Goal: Task Accomplishment & Management: Manage account settings

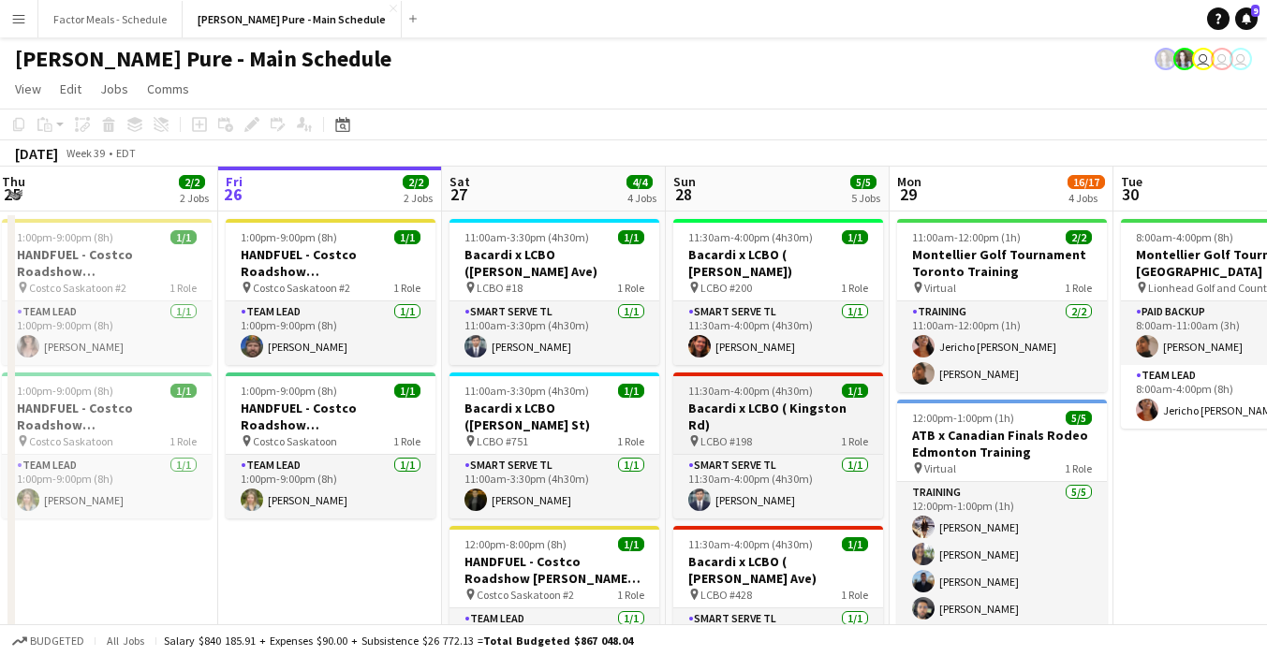
click at [686, 400] on h3 "Bacardi x LCBO ( Kingston Rd)" at bounding box center [778, 417] width 210 height 34
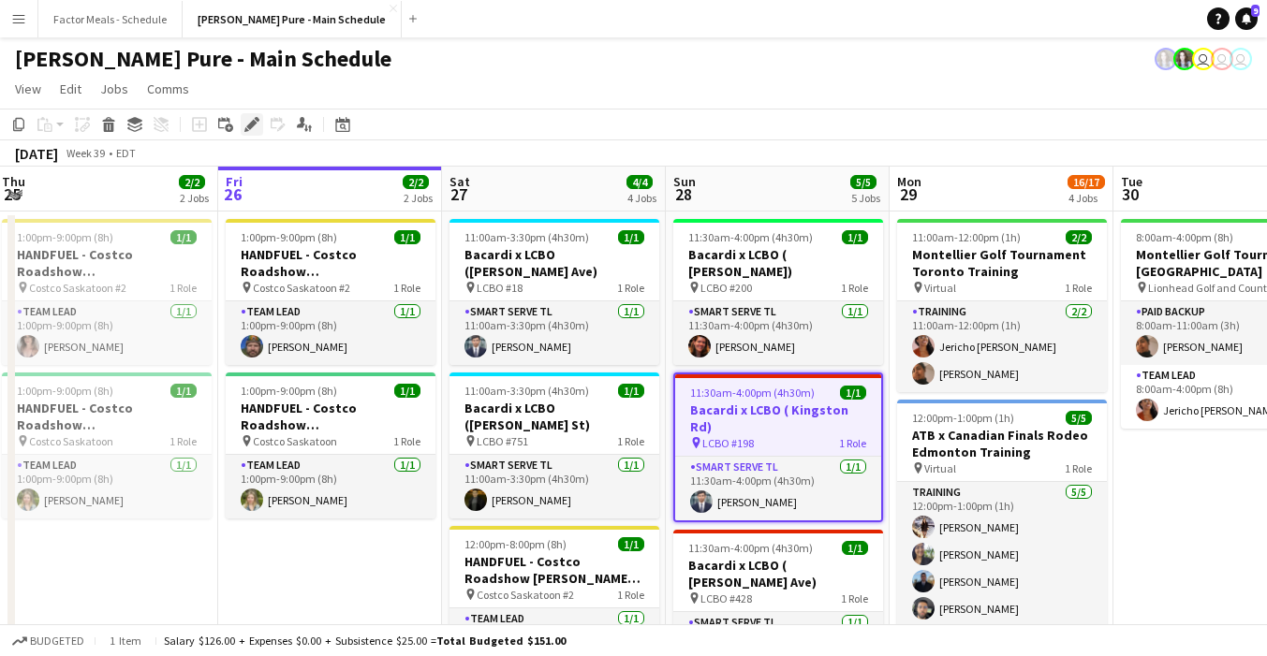
click at [256, 124] on icon "Edit" at bounding box center [251, 124] width 15 height 15
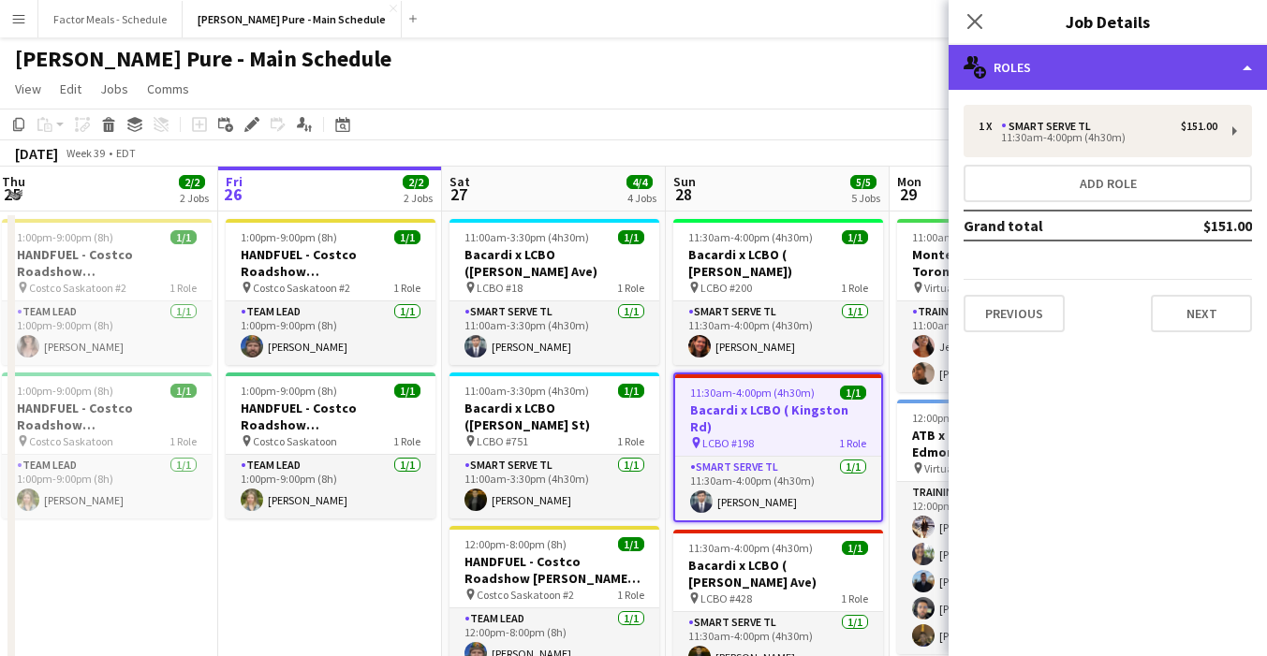
click at [1165, 82] on div "multiple-users-add Roles" at bounding box center [1107, 67] width 318 height 45
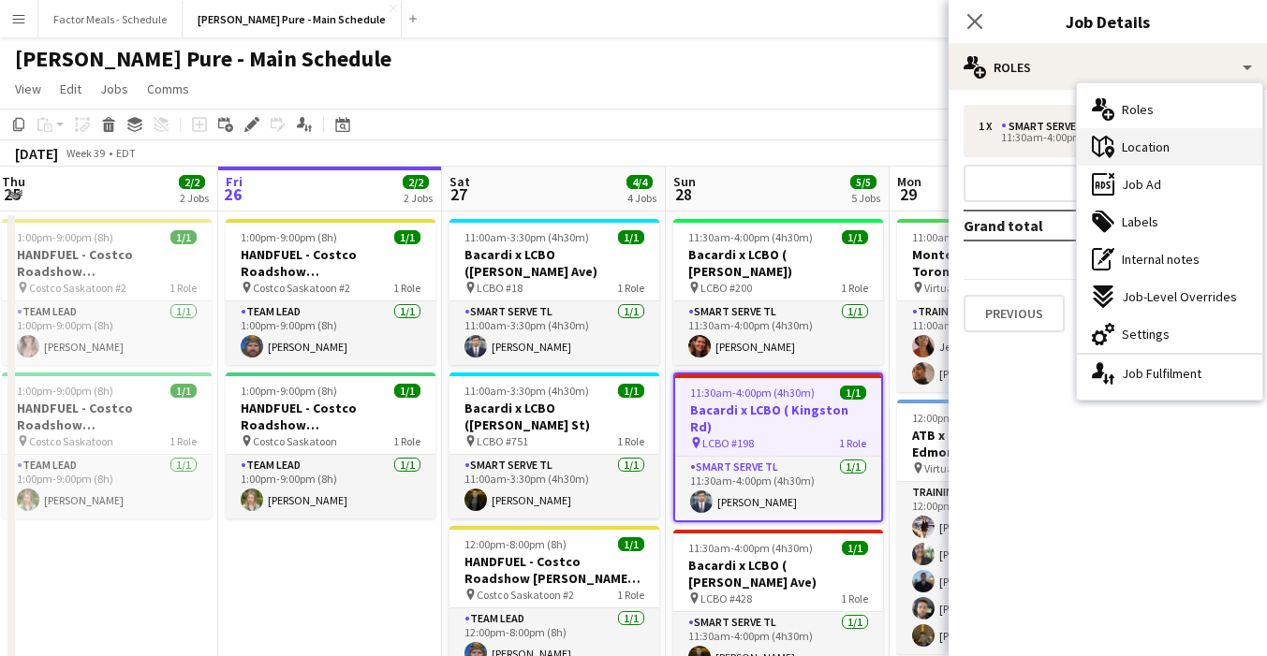
click at [1142, 143] on span "Location" at bounding box center [1145, 147] width 48 height 17
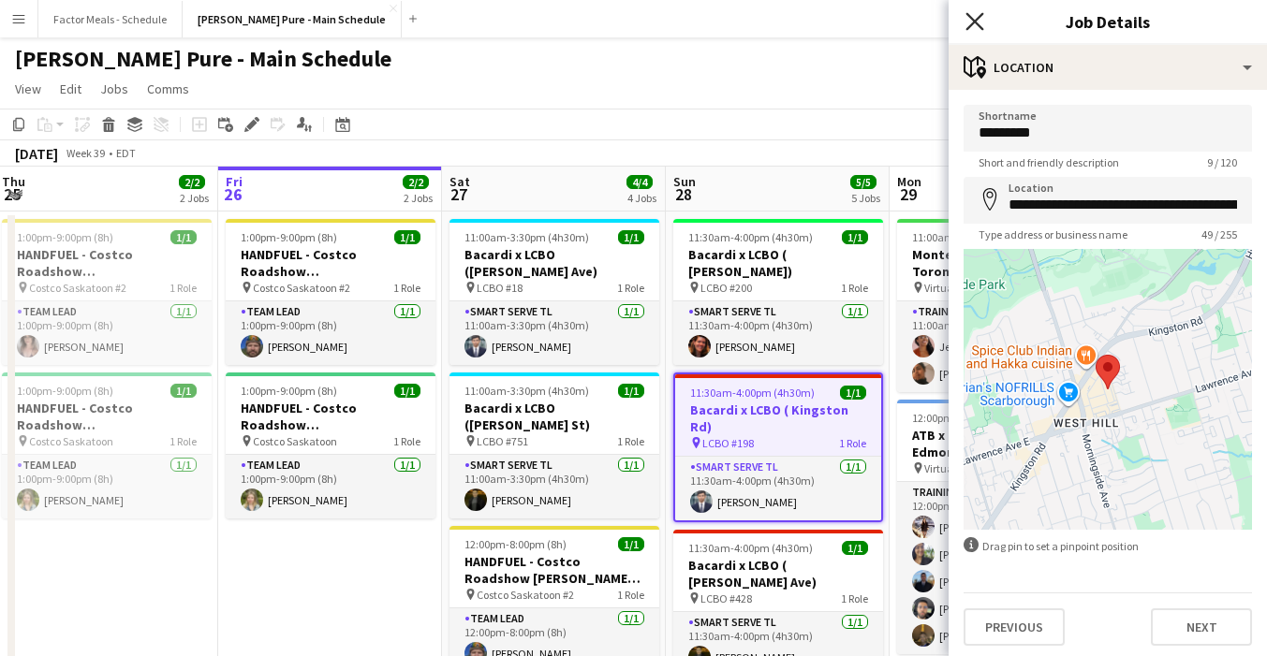
click at [972, 22] on icon at bounding box center [974, 21] width 18 height 18
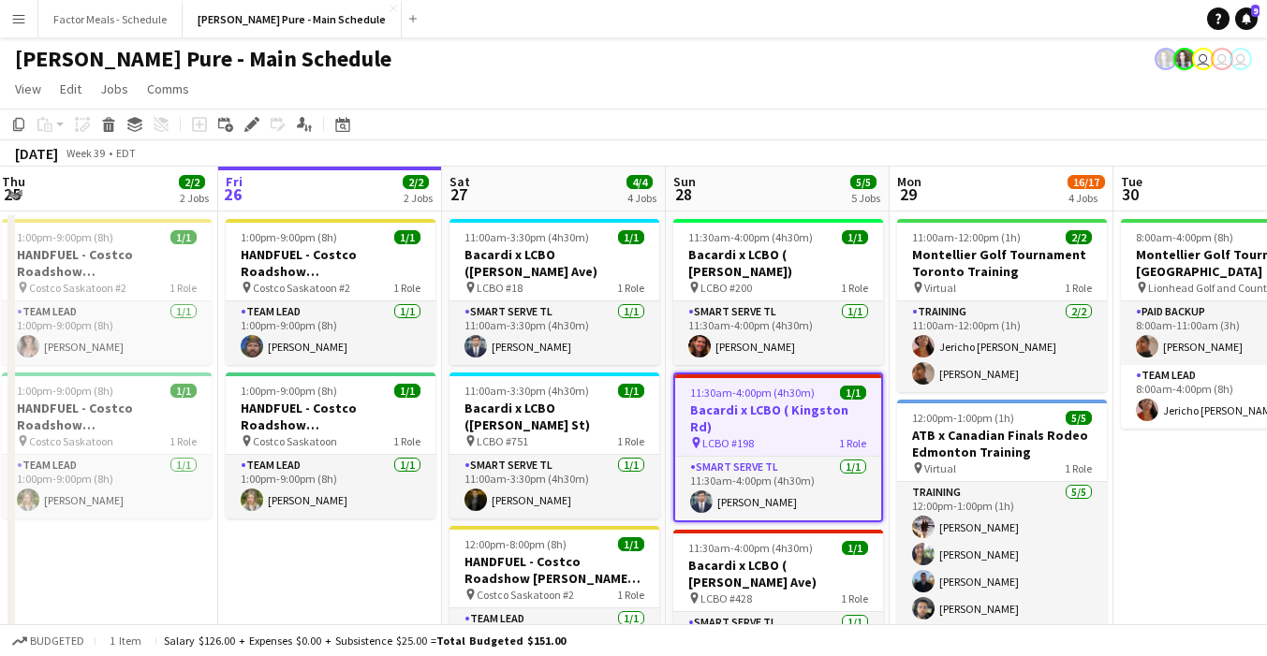
click at [641, 87] on app-page-menu "View Day view expanded Day view collapsed Month view Date picker Jump to [DATE]…" at bounding box center [633, 91] width 1267 height 36
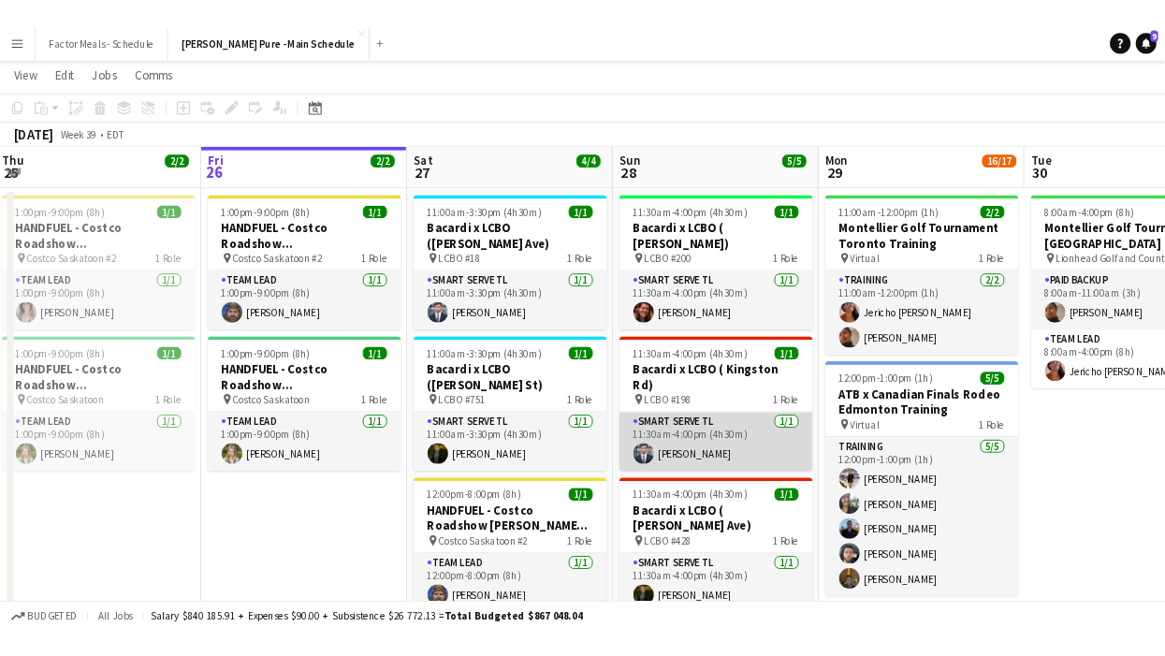
scroll to position [37, 0]
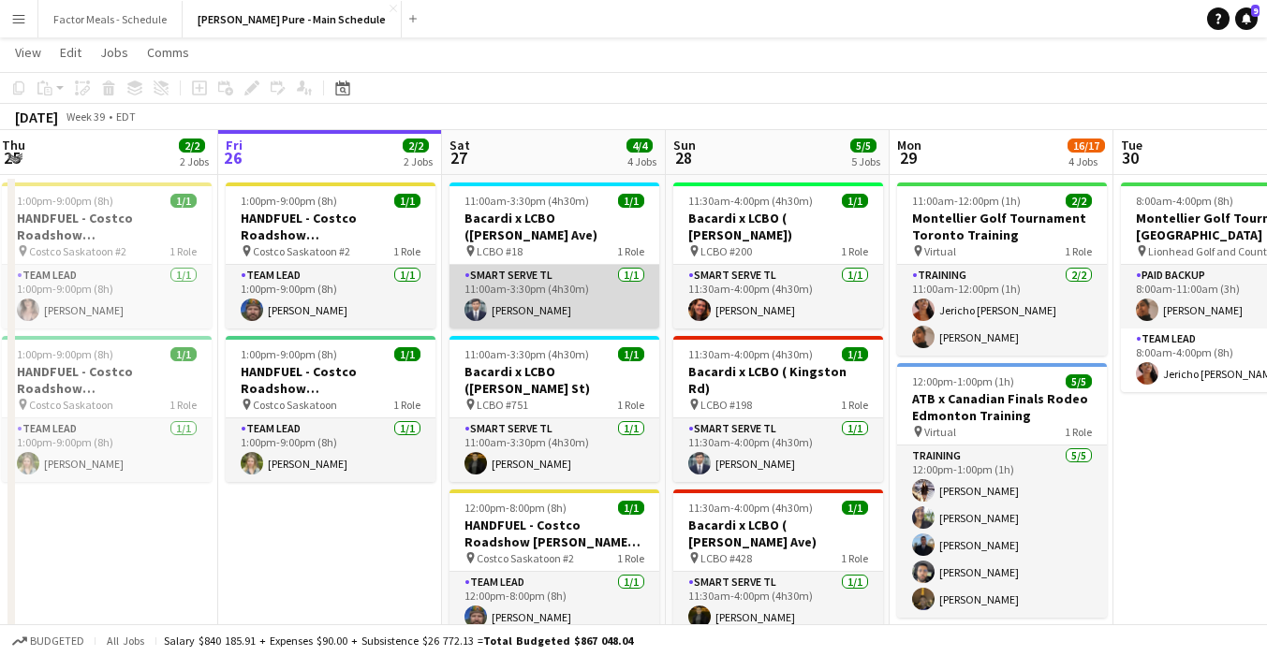
click at [536, 279] on app-card-role "Smart Serve TL [DATE] 11:00am-3:30pm (4h30m) [PERSON_NAME]" at bounding box center [554, 297] width 210 height 64
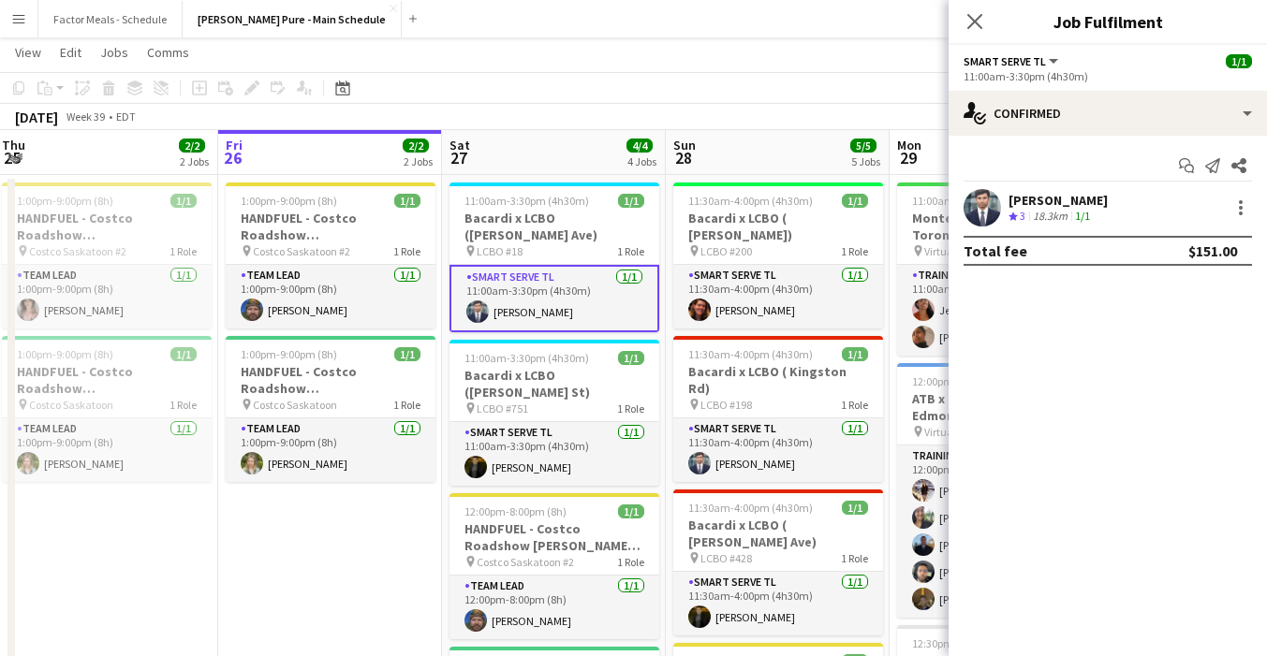
click at [1228, 208] on div at bounding box center [1238, 208] width 26 height 22
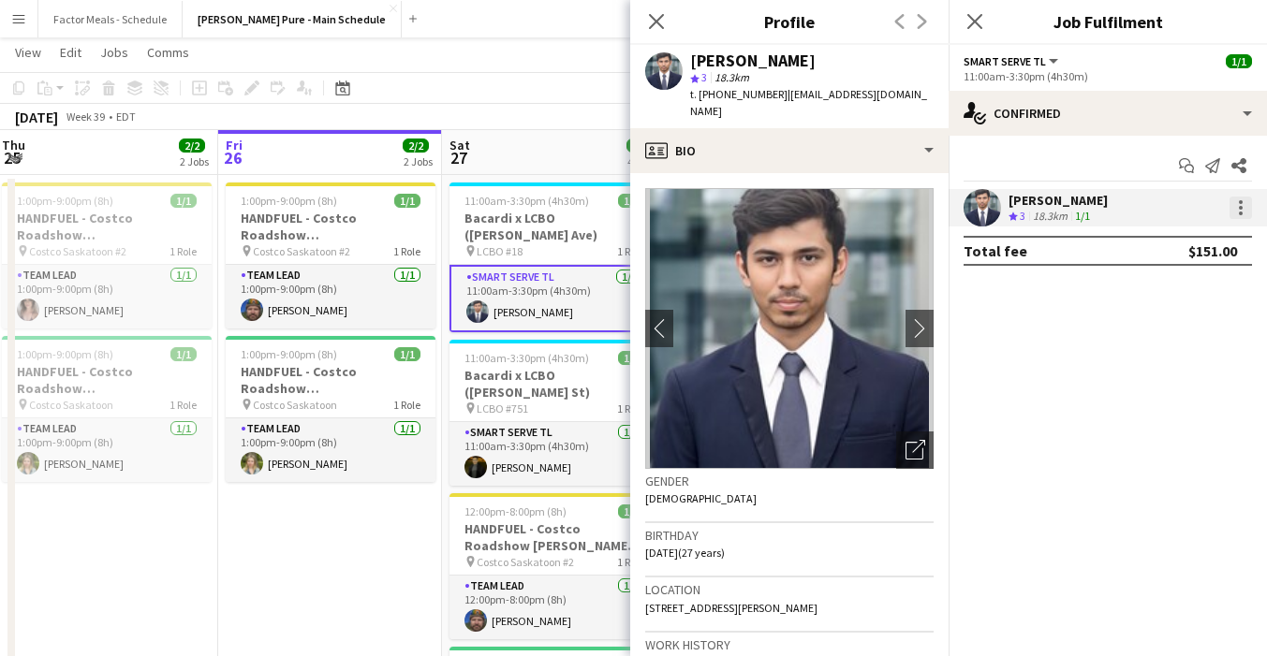
click at [1238, 214] on div at bounding box center [1240, 208] width 22 height 22
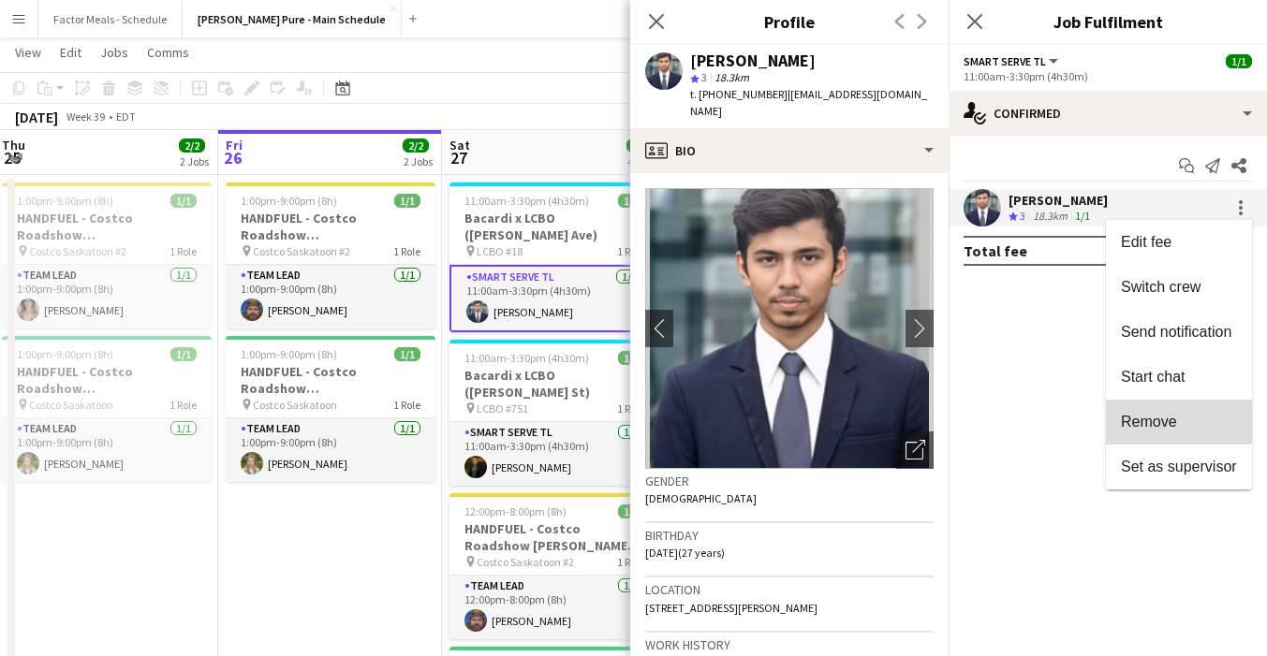
click at [1136, 420] on span "Remove" at bounding box center [1149, 422] width 56 height 16
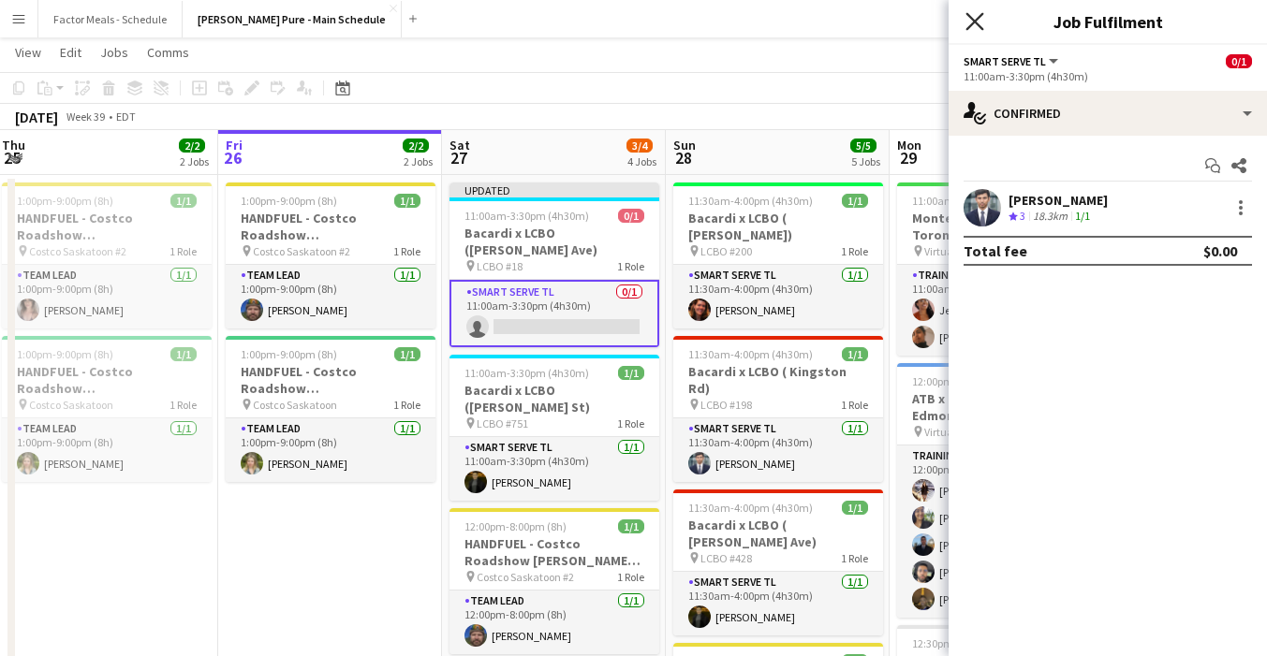
click at [969, 15] on icon at bounding box center [974, 21] width 18 height 18
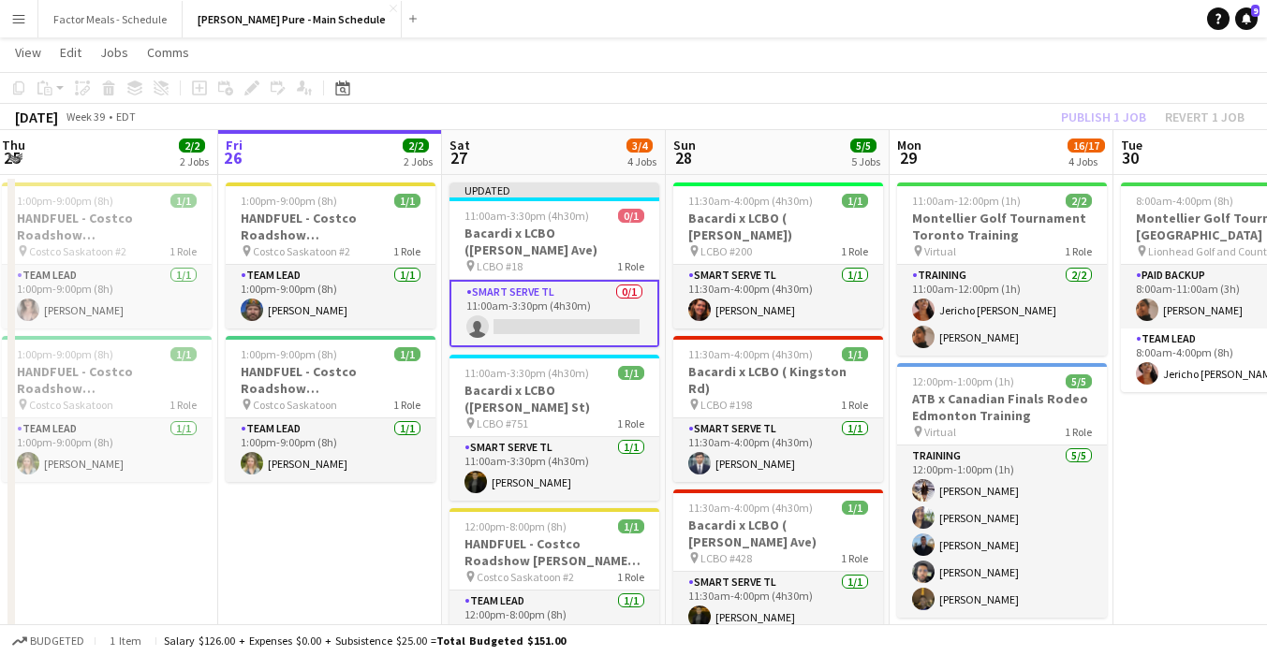
click at [566, 108] on div "[DATE] Week 39 • EDT Publish 1 job Revert 1 job" at bounding box center [633, 117] width 1267 height 26
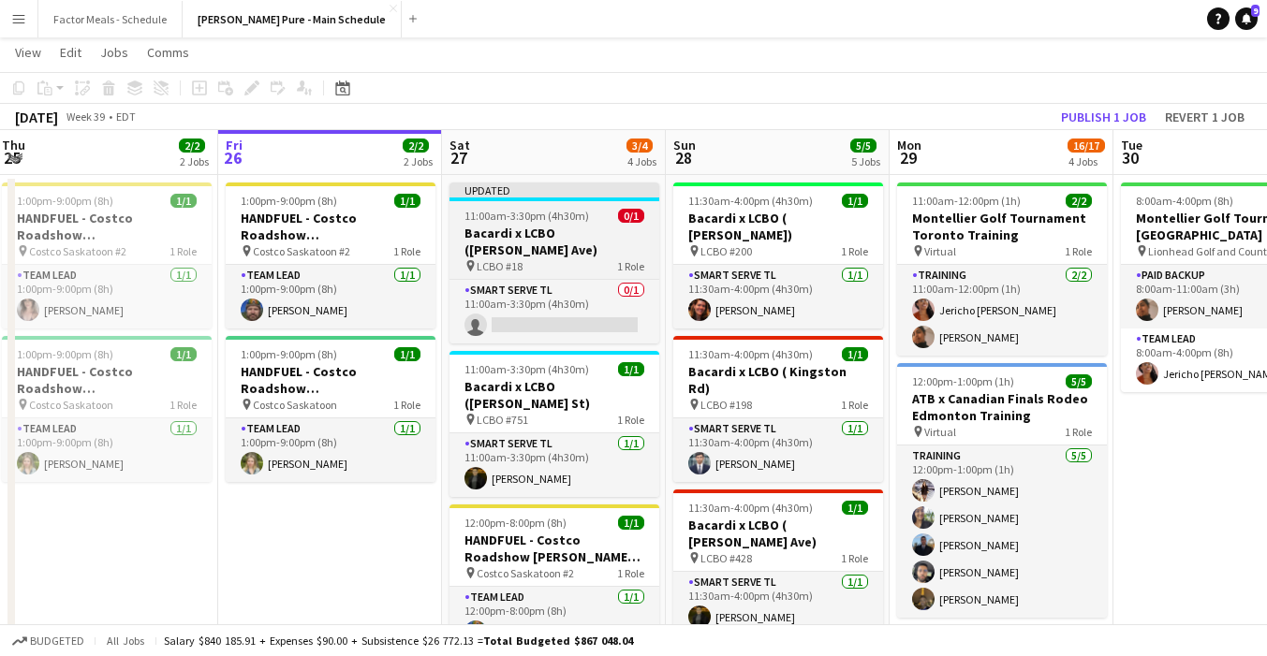
click at [550, 187] on div "Updated" at bounding box center [554, 190] width 210 height 15
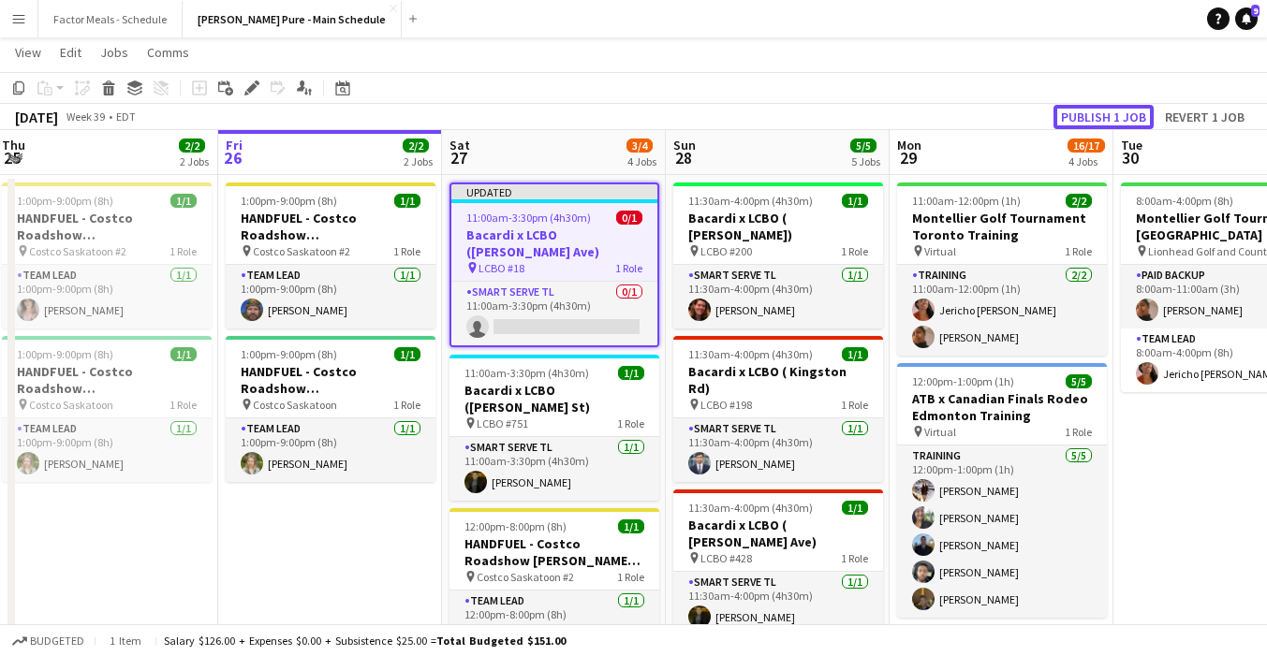
click at [1075, 110] on button "Publish 1 job" at bounding box center [1103, 117] width 100 height 24
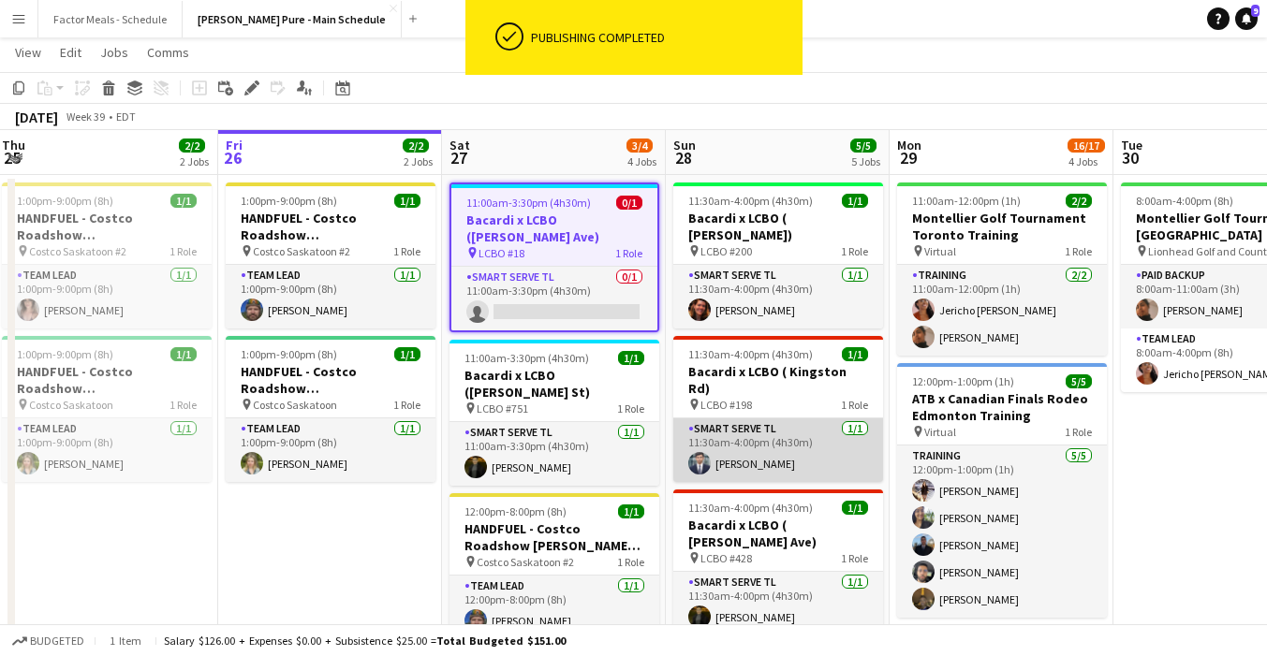
click at [727, 420] on app-card-role "Smart Serve TL [DATE] 11:30am-4:00pm (4h30m) [PERSON_NAME]" at bounding box center [778, 450] width 210 height 64
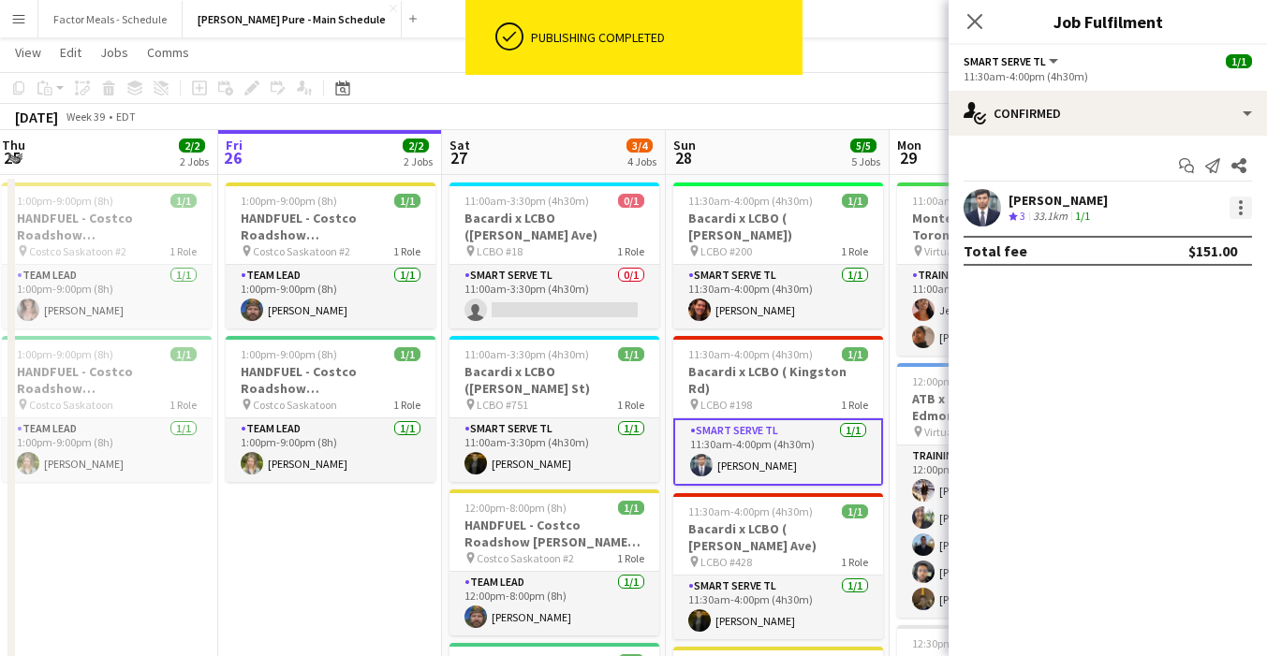
click at [1234, 211] on div at bounding box center [1240, 208] width 22 height 22
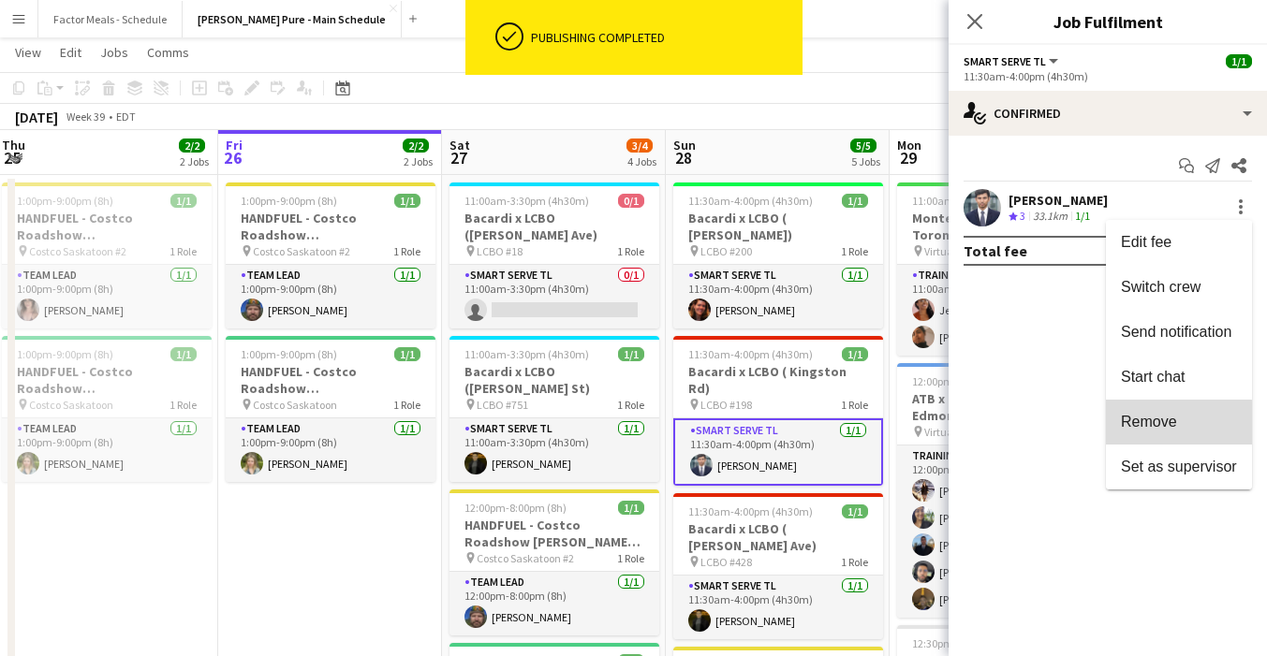
click at [1144, 429] on span "Remove" at bounding box center [1149, 422] width 56 height 16
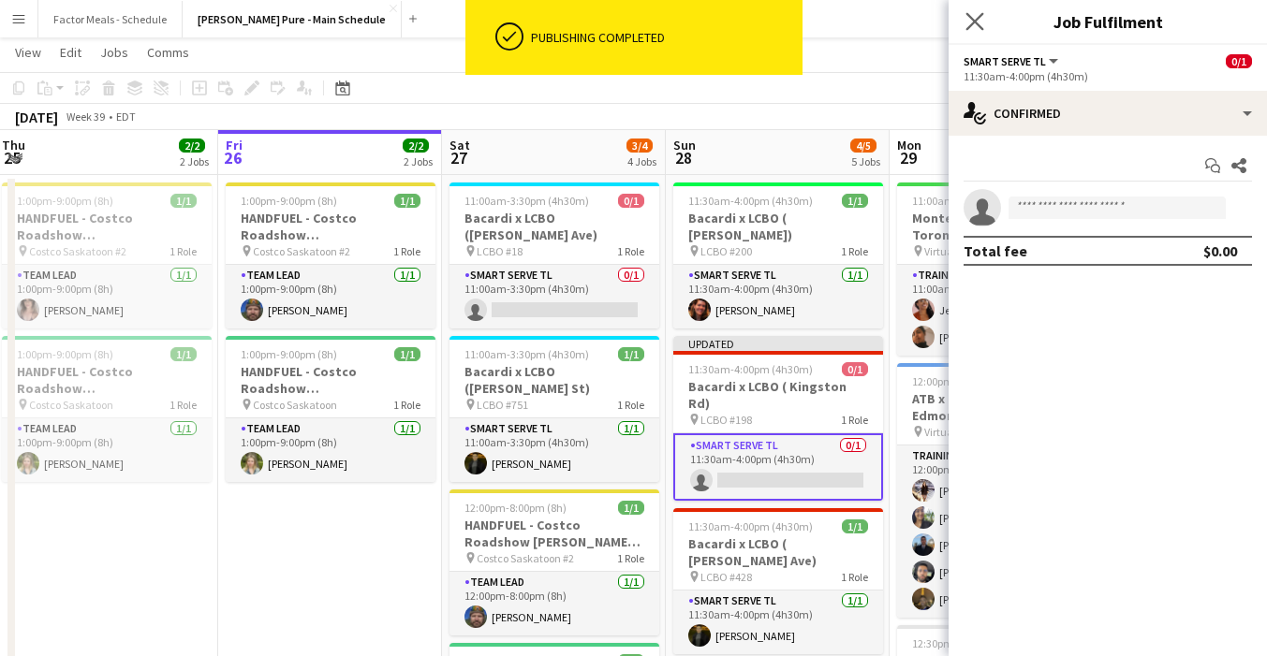
click at [973, 32] on app-icon "Close pop-in" at bounding box center [974, 21] width 27 height 27
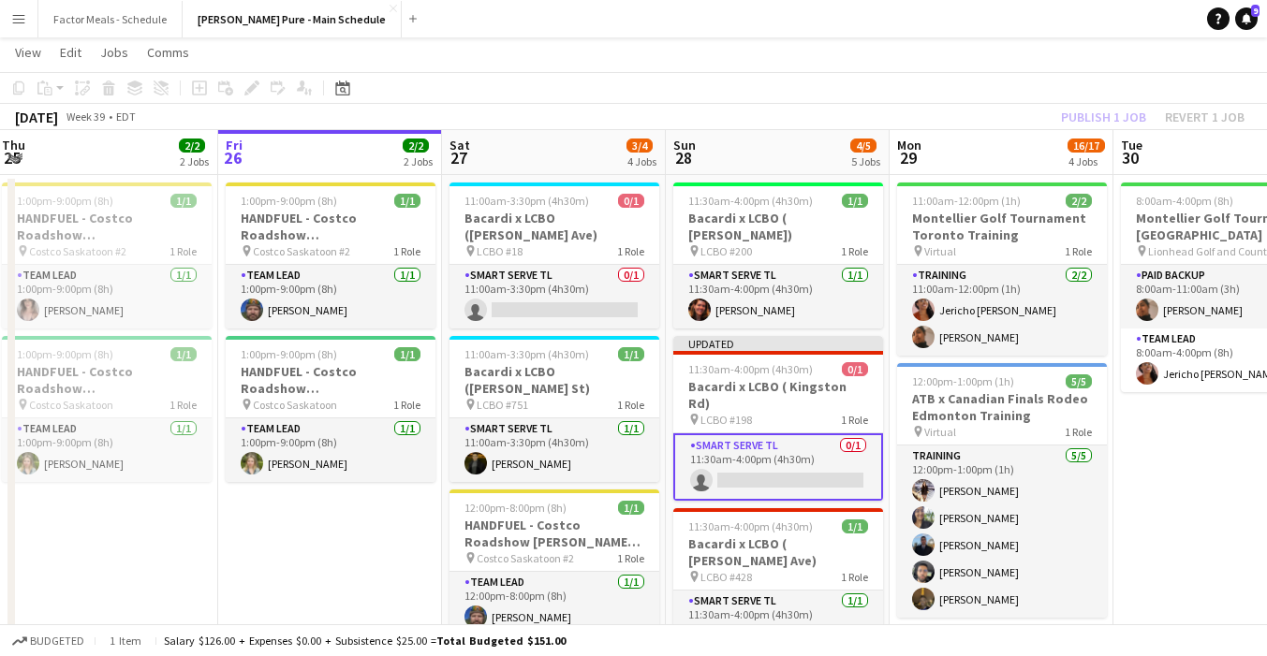
click at [828, 315] on app-date-cell "11:30am-4:00pm (4h30m) 1/1 Bacardi x LCBO ( [PERSON_NAME]) pin LCBO #200 1 Role…" at bounding box center [778, 636] width 224 height 923
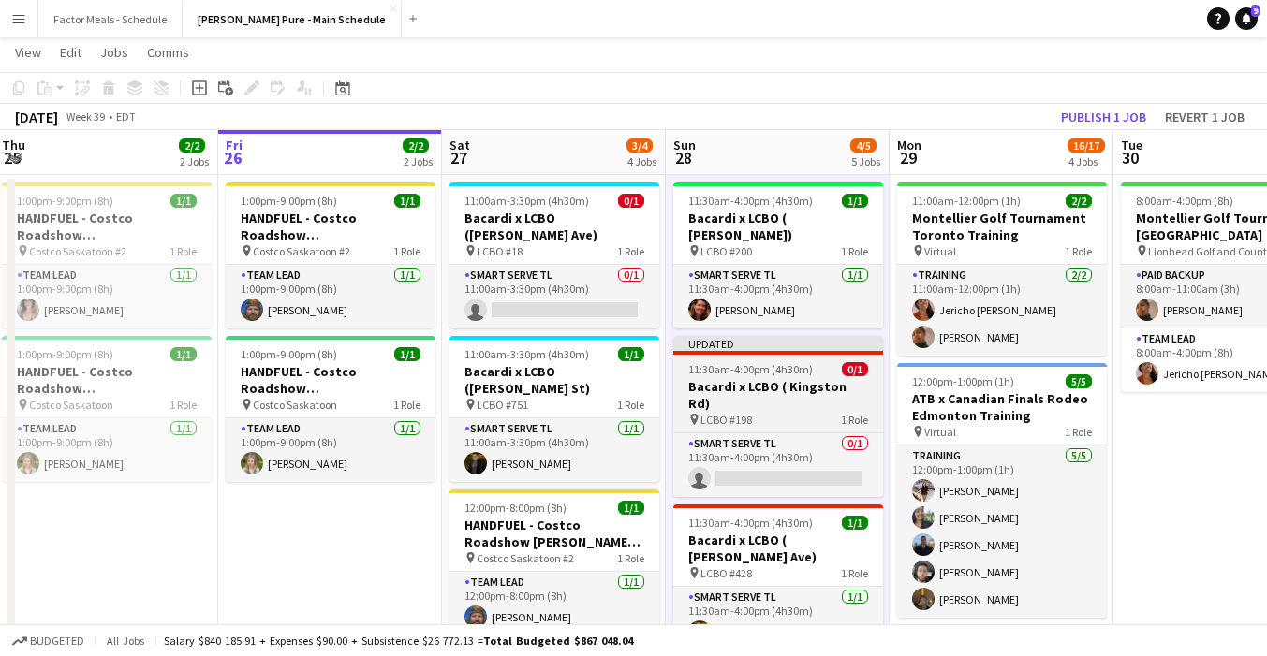
click at [824, 336] on div "Updated" at bounding box center [778, 343] width 210 height 15
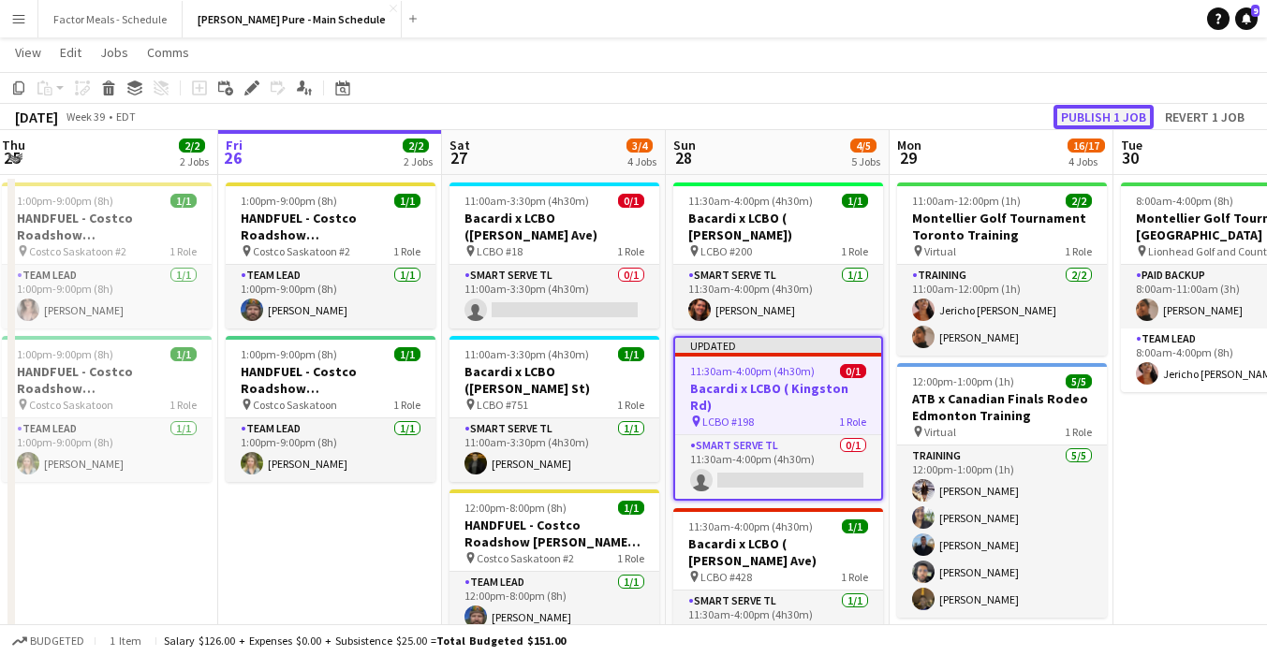
click at [1103, 111] on button "Publish 1 job" at bounding box center [1103, 117] width 100 height 24
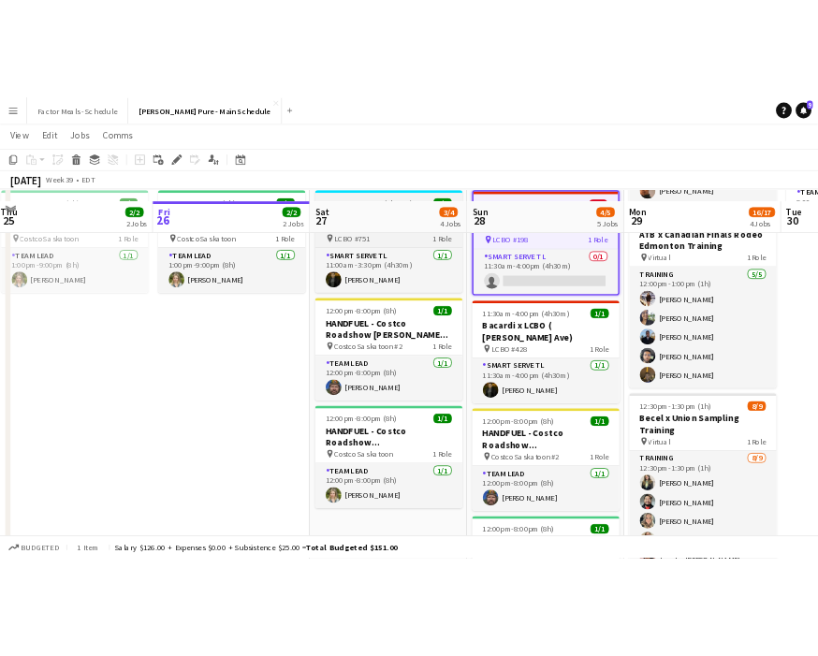
scroll to position [0, 0]
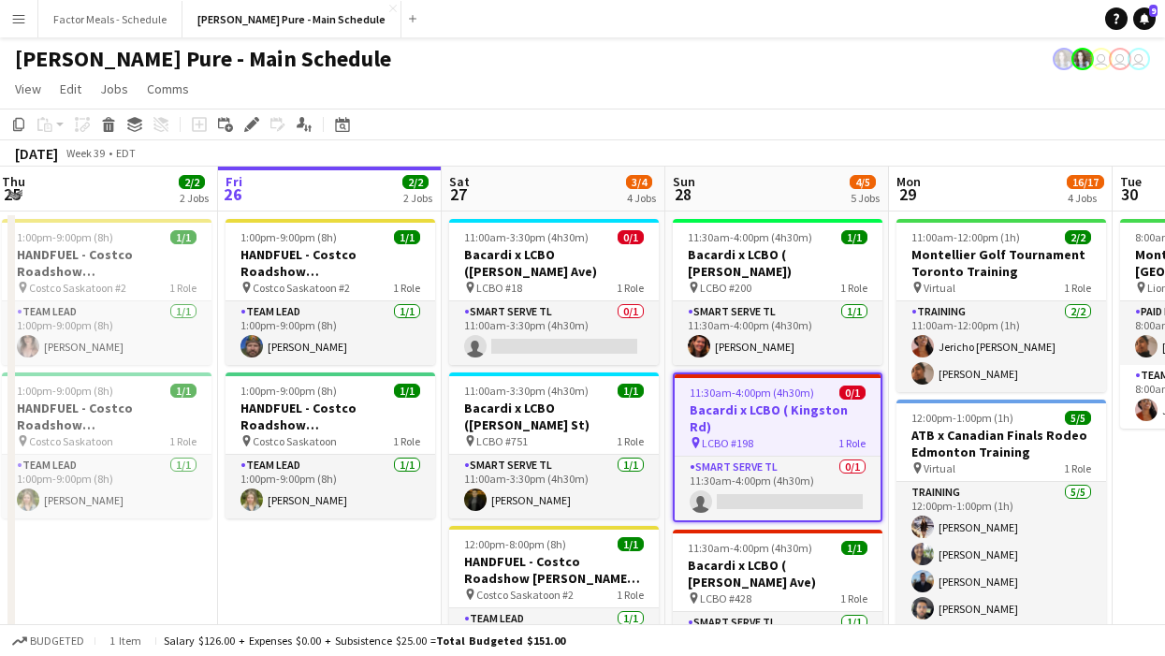
click at [22, 20] on app-icon "Menu" at bounding box center [18, 18] width 15 height 15
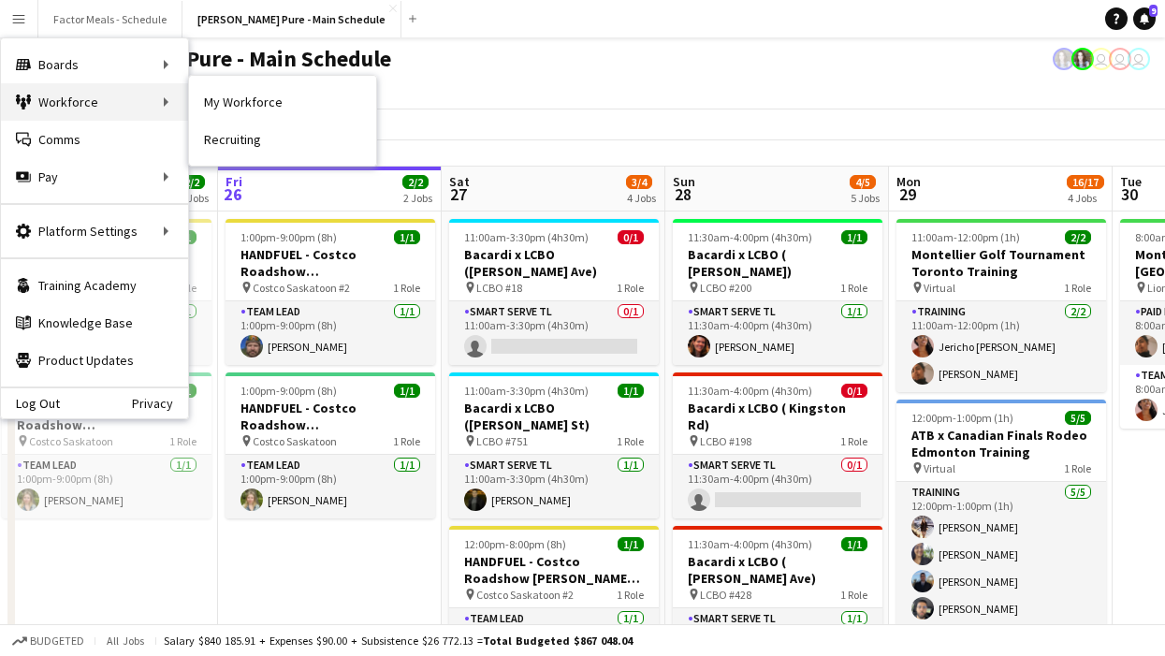
click at [119, 89] on div "Workforce Workforce" at bounding box center [94, 101] width 187 height 37
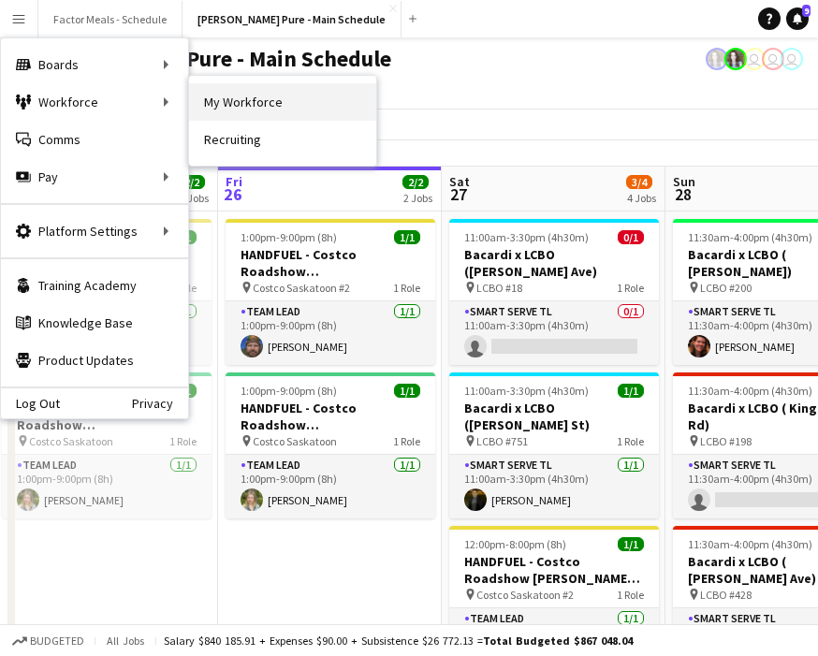
click at [242, 95] on link "My Workforce" at bounding box center [282, 101] width 187 height 37
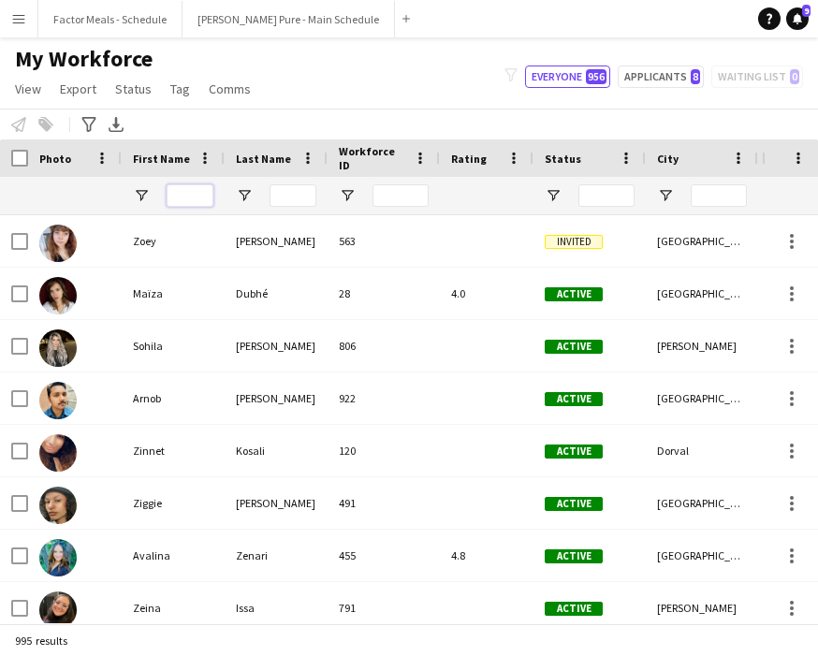
click at [198, 199] on input "First Name Filter Input" at bounding box center [190, 195] width 47 height 22
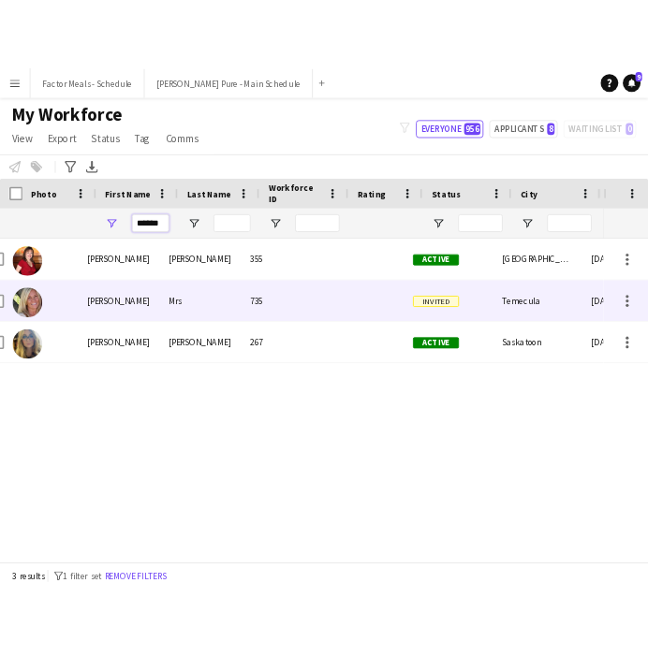
scroll to position [0, 23]
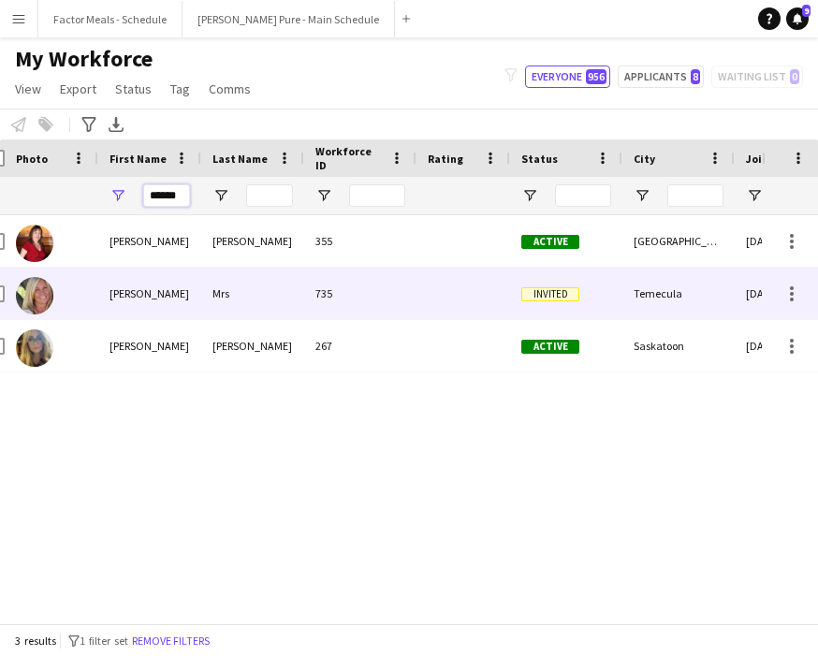
type input "******"
click at [156, 290] on div "[PERSON_NAME]" at bounding box center [149, 293] width 103 height 51
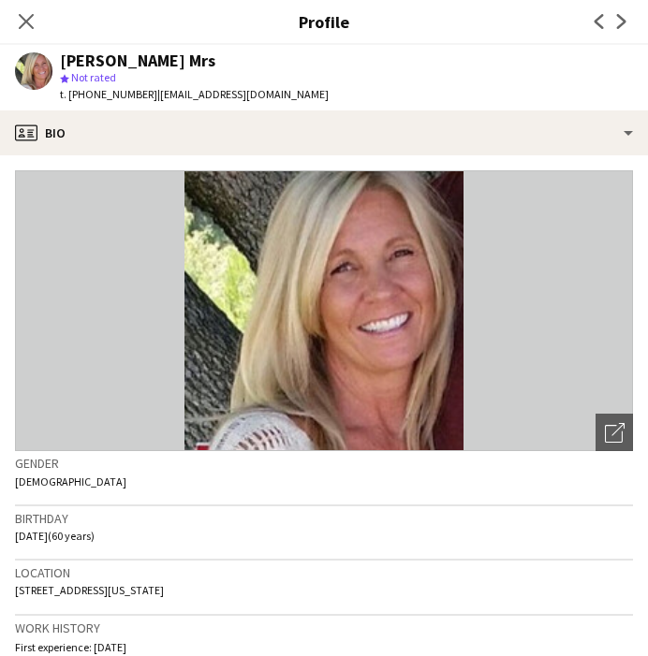
drag, startPoint x: 308, startPoint y: 95, endPoint x: 143, endPoint y: 96, distance: 164.8
click at [143, 96] on div "[PERSON_NAME] Mrs [PERSON_NAME] Not rated t. [PHONE_NUMBER] | [EMAIL_ADDRESS][D…" at bounding box center [172, 78] width 344 height 66
copy span "[EMAIL_ADDRESS][DOMAIN_NAME]"
click at [28, 24] on icon at bounding box center [26, 21] width 18 height 18
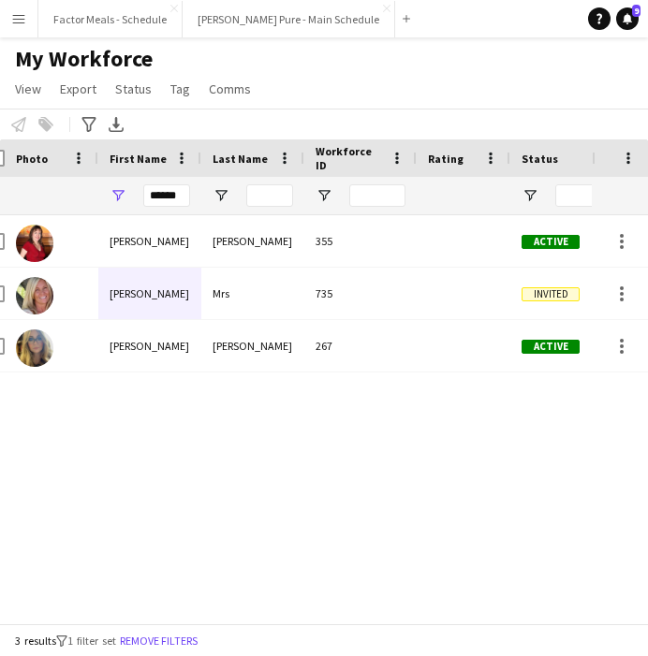
click at [175, 399] on div "[PERSON_NAME] 355 Active [GEOGRAPHIC_DATA] [DATE] [PERSON_NAME] Mrs 735 Invited…" at bounding box center [296, 419] width 592 height 408
click at [188, 196] on input "******" at bounding box center [166, 195] width 47 height 22
drag, startPoint x: 188, startPoint y: 196, endPoint x: 123, endPoint y: 196, distance: 65.5
click at [123, 196] on div "******" at bounding box center [149, 195] width 103 height 37
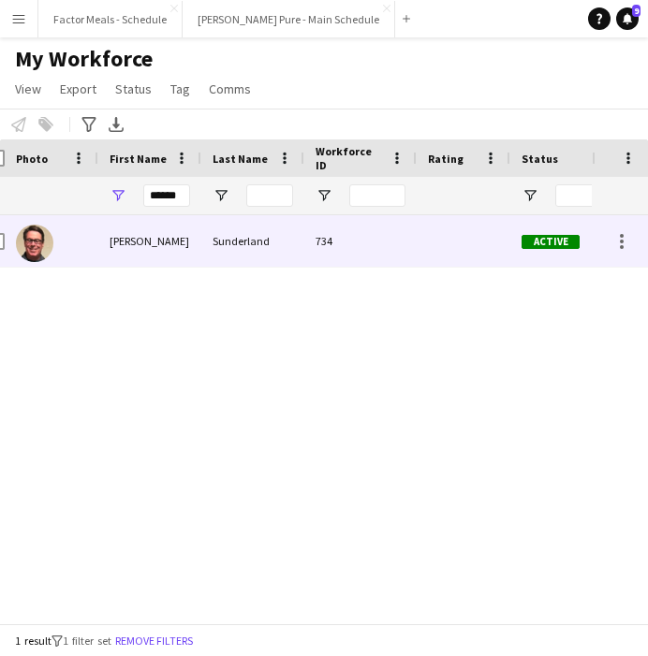
click at [108, 237] on div "[PERSON_NAME]" at bounding box center [149, 240] width 103 height 51
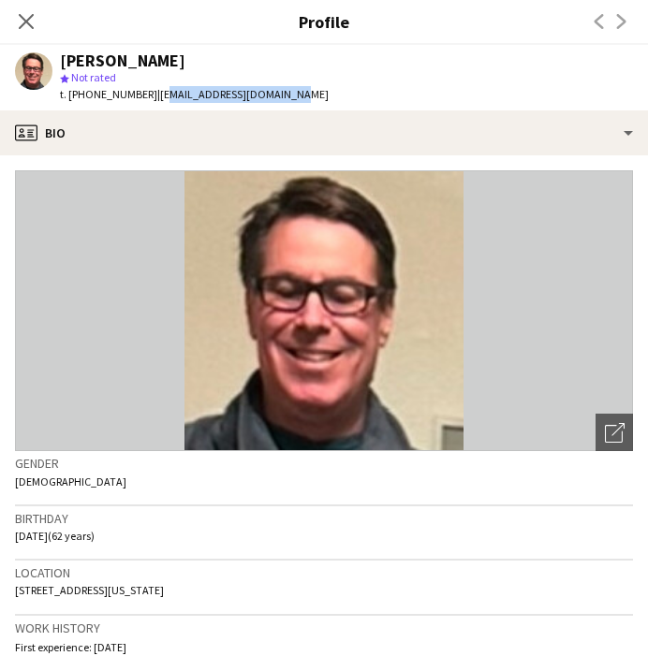
drag, startPoint x: 279, startPoint y: 95, endPoint x: 146, endPoint y: 97, distance: 133.0
click at [157, 97] on span "| [EMAIL_ADDRESS][DOMAIN_NAME]" at bounding box center [242, 94] width 171 height 14
click at [271, 76] on div "star Not rated" at bounding box center [194, 77] width 269 height 17
drag, startPoint x: 282, startPoint y: 92, endPoint x: 142, endPoint y: 97, distance: 139.6
click at [142, 97] on div "[PERSON_NAME] star Not rated t. [PHONE_NUMBER] | [EMAIL_ADDRESS][DOMAIN_NAME]" at bounding box center [172, 78] width 344 height 66
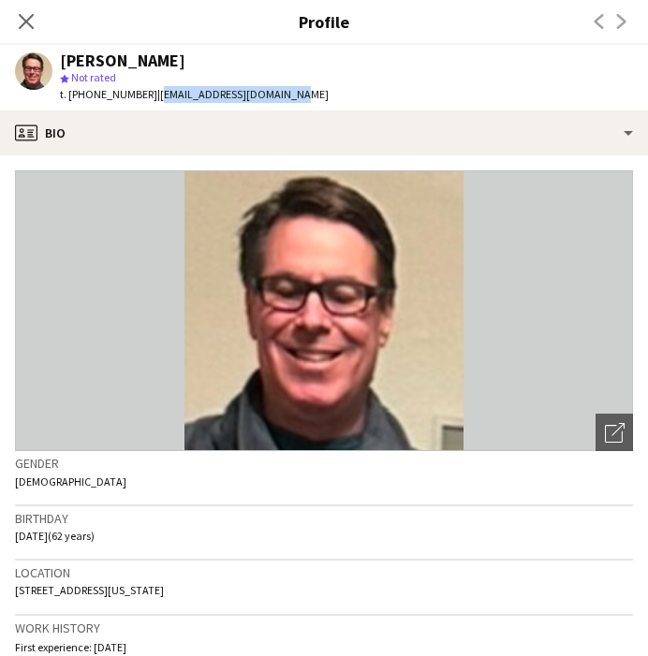
copy span "[EMAIL_ADDRESS][DOMAIN_NAME]"
click at [23, 20] on icon at bounding box center [26, 21] width 18 height 18
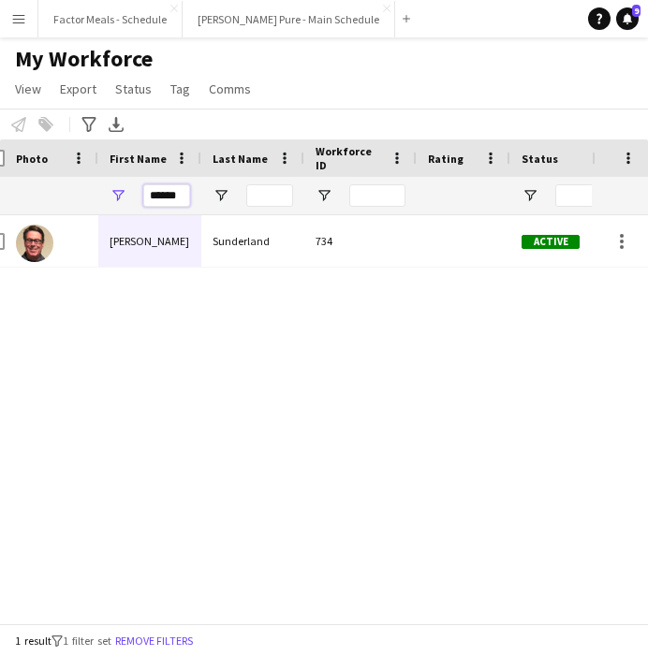
drag, startPoint x: 151, startPoint y: 196, endPoint x: 272, endPoint y: 188, distance: 121.9
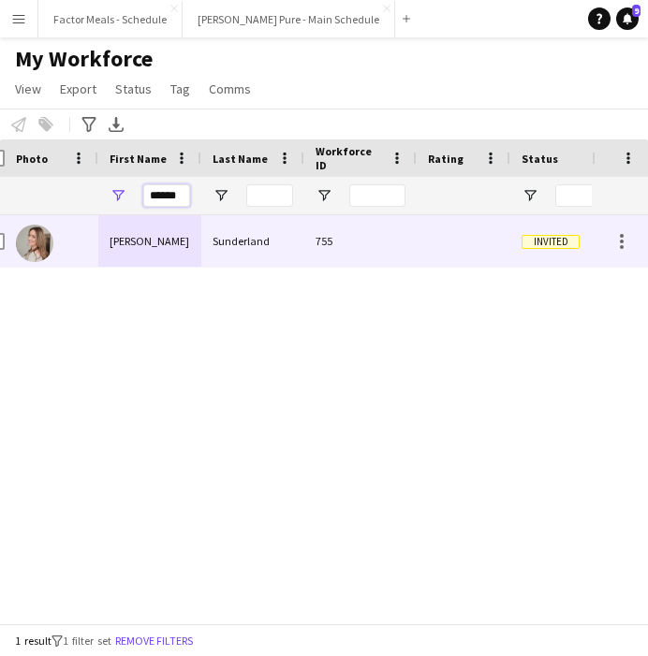
type input "******"
click at [138, 251] on div "[PERSON_NAME]" at bounding box center [149, 240] width 103 height 51
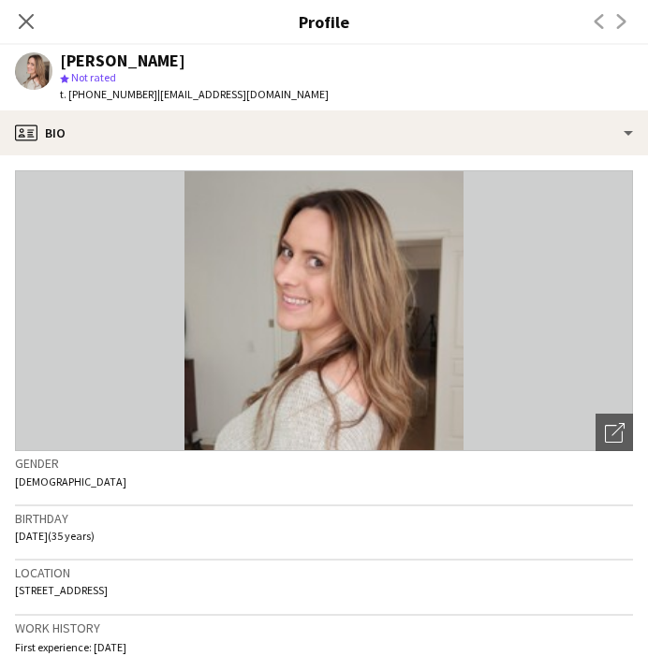
click at [317, 93] on app-profile-header "[PERSON_NAME] star Not rated t. [PHONE_NUMBER] | [EMAIL_ADDRESS][DOMAIN_NAME]" at bounding box center [324, 78] width 648 height 66
drag, startPoint x: 296, startPoint y: 93, endPoint x: 142, endPoint y: 96, distance: 153.6
click at [141, 96] on div "[PERSON_NAME] star Not rated t. [PHONE_NUMBER] | [EMAIL_ADDRESS][DOMAIN_NAME]" at bounding box center [172, 78] width 344 height 66
copy span "[EMAIL_ADDRESS][DOMAIN_NAME]"
click at [29, 22] on icon "Close pop-in" at bounding box center [26, 21] width 18 height 18
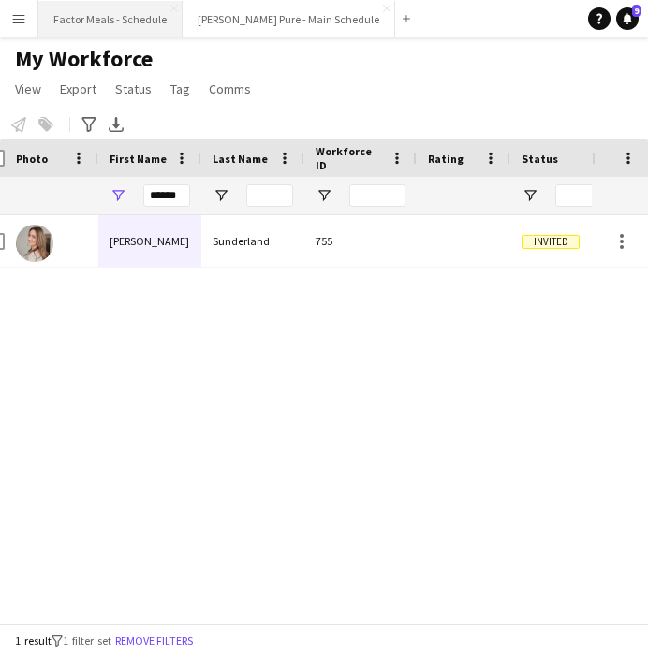
click at [116, 22] on button "Factor Meals - Schedule Close" at bounding box center [110, 19] width 144 height 37
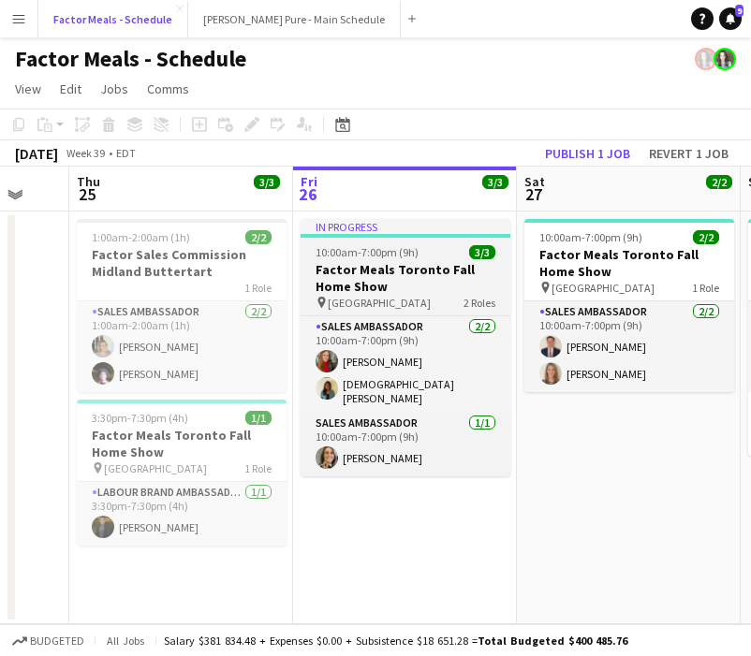
scroll to position [0, 382]
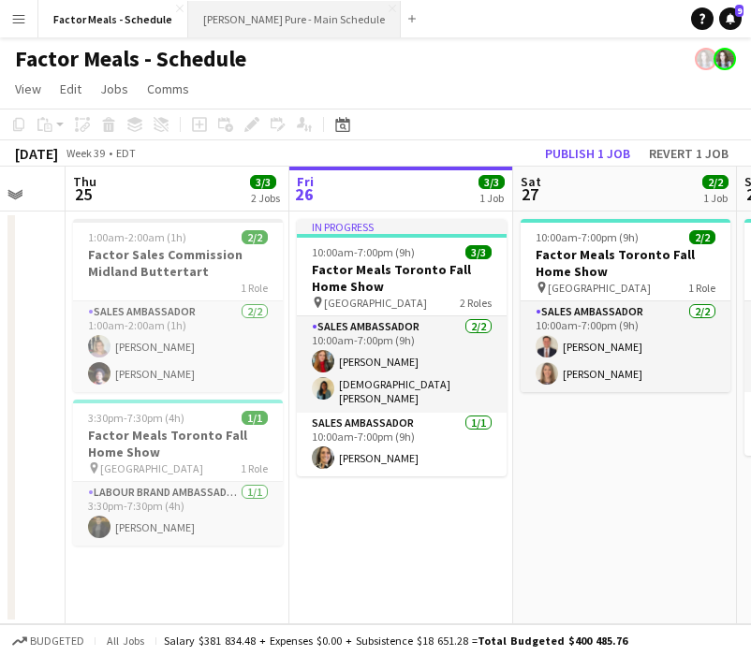
click at [226, 28] on button "[PERSON_NAME] Pure - Main Schedule Close" at bounding box center [294, 19] width 213 height 37
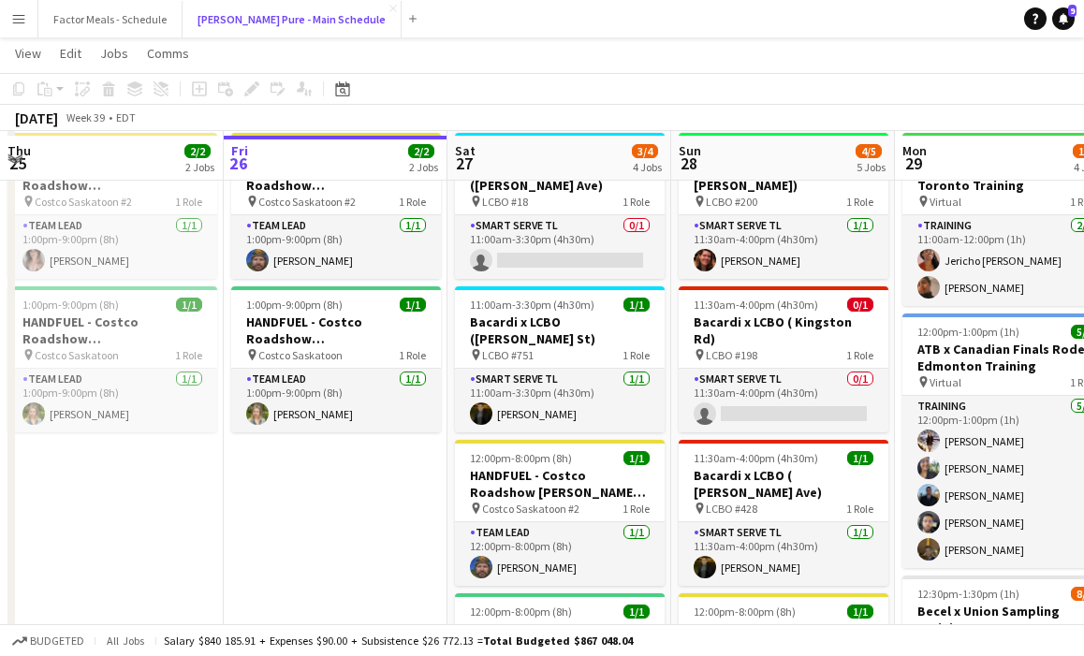
scroll to position [105, 0]
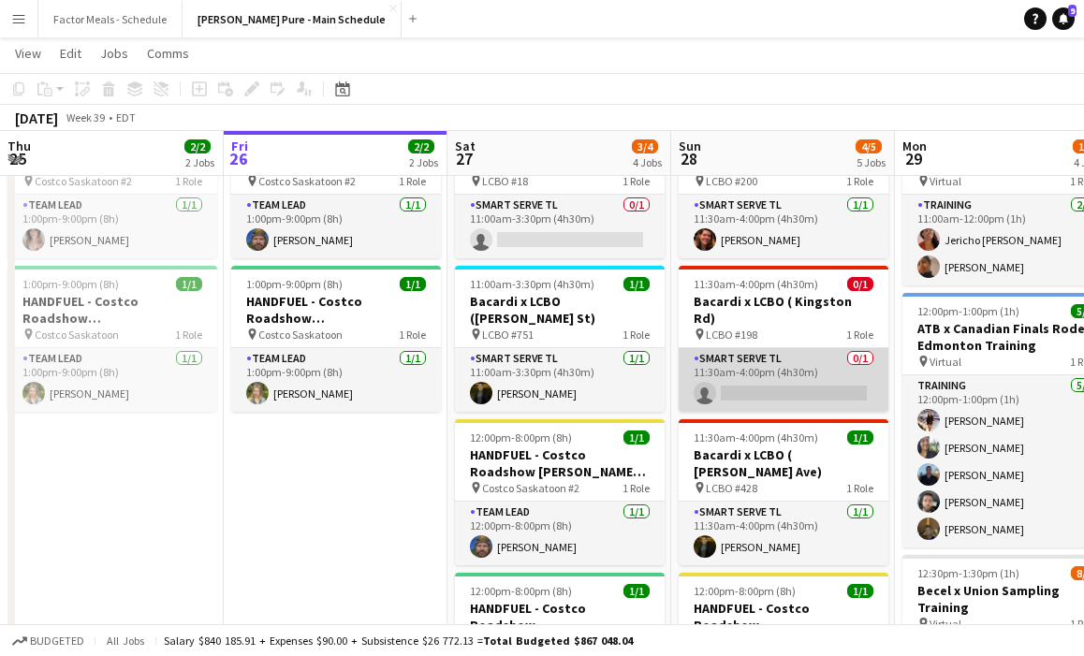
click at [812, 348] on app-card-role "Smart Serve TL 0/1 11:30am-4:00pm (4h30m) single-neutral-actions" at bounding box center [784, 380] width 210 height 64
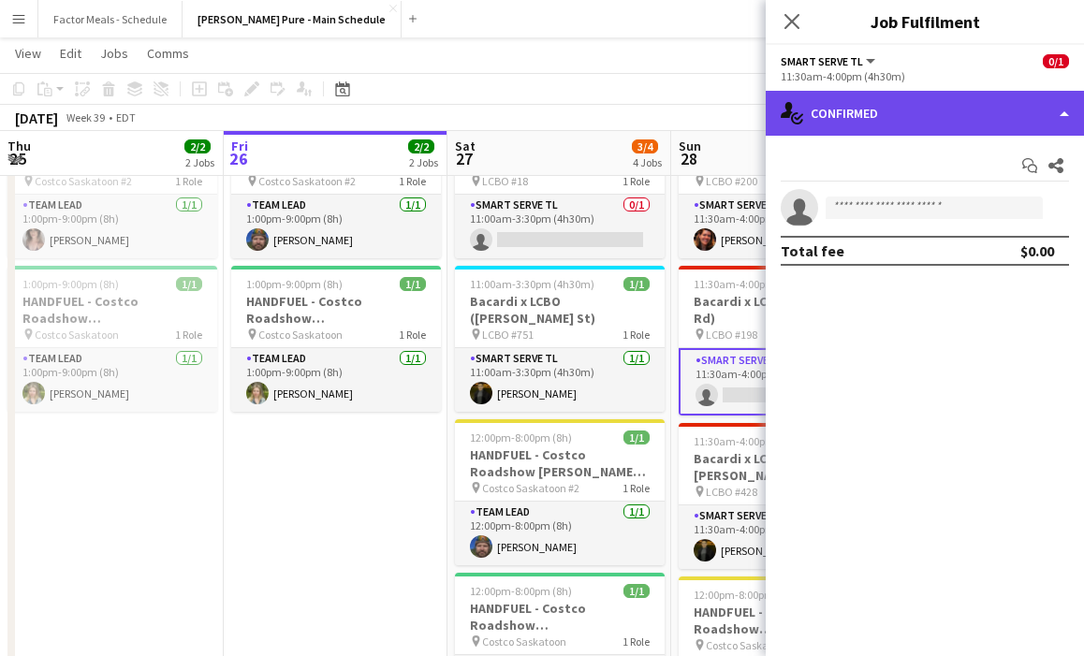
click at [901, 116] on div "single-neutral-actions-check-2 Confirmed" at bounding box center [925, 113] width 318 height 45
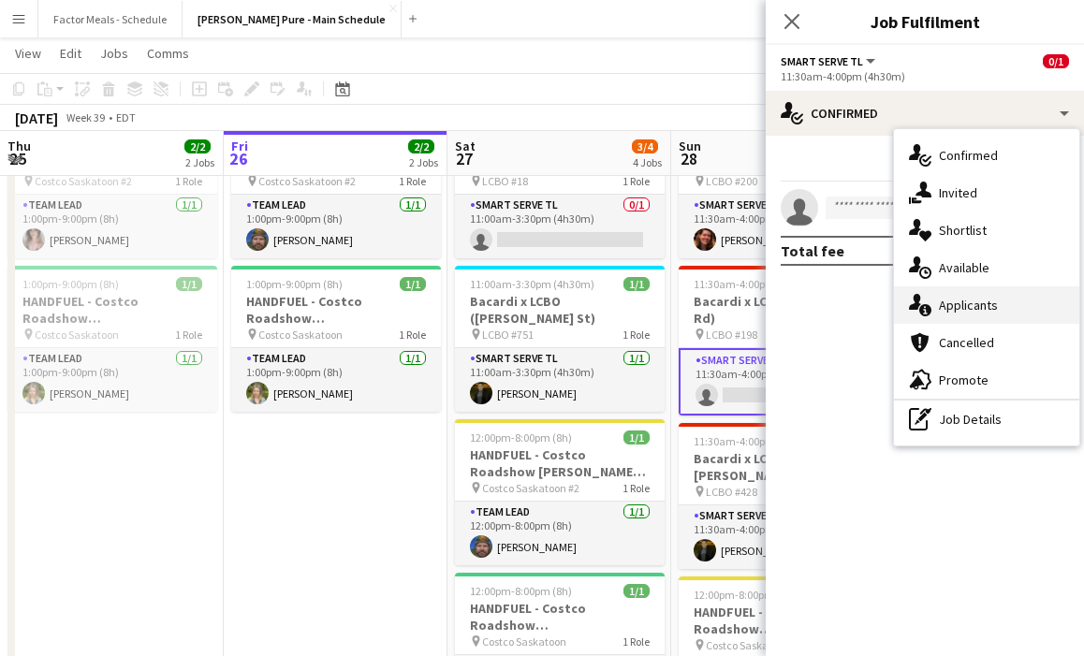
click at [956, 299] on span "Applicants" at bounding box center [968, 305] width 59 height 17
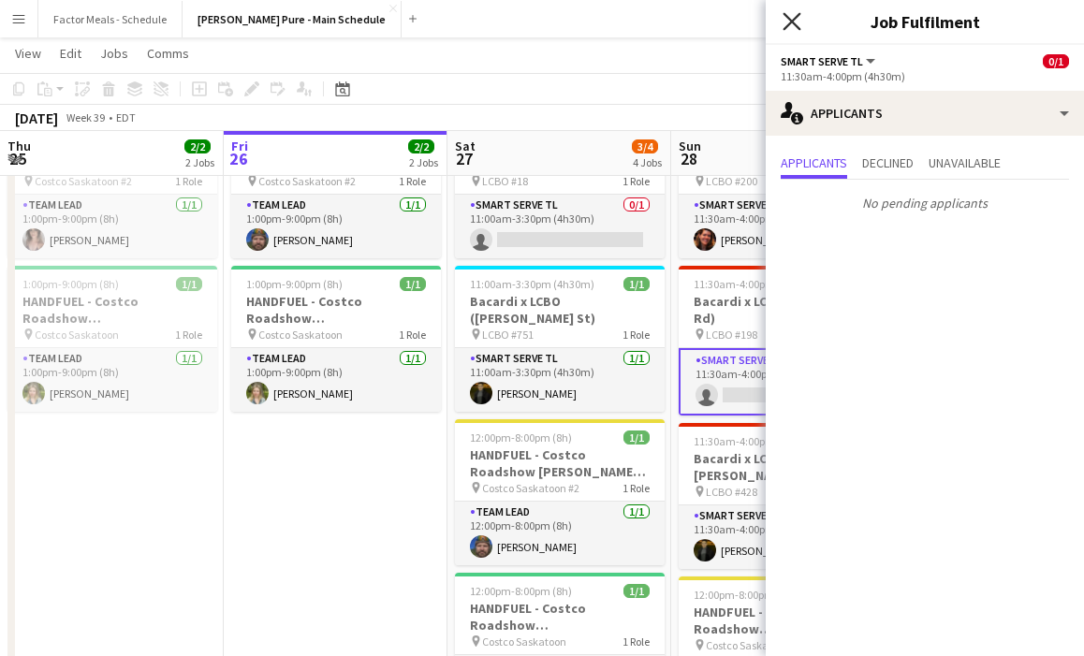
click at [795, 30] on icon "Close pop-in" at bounding box center [792, 21] width 18 height 18
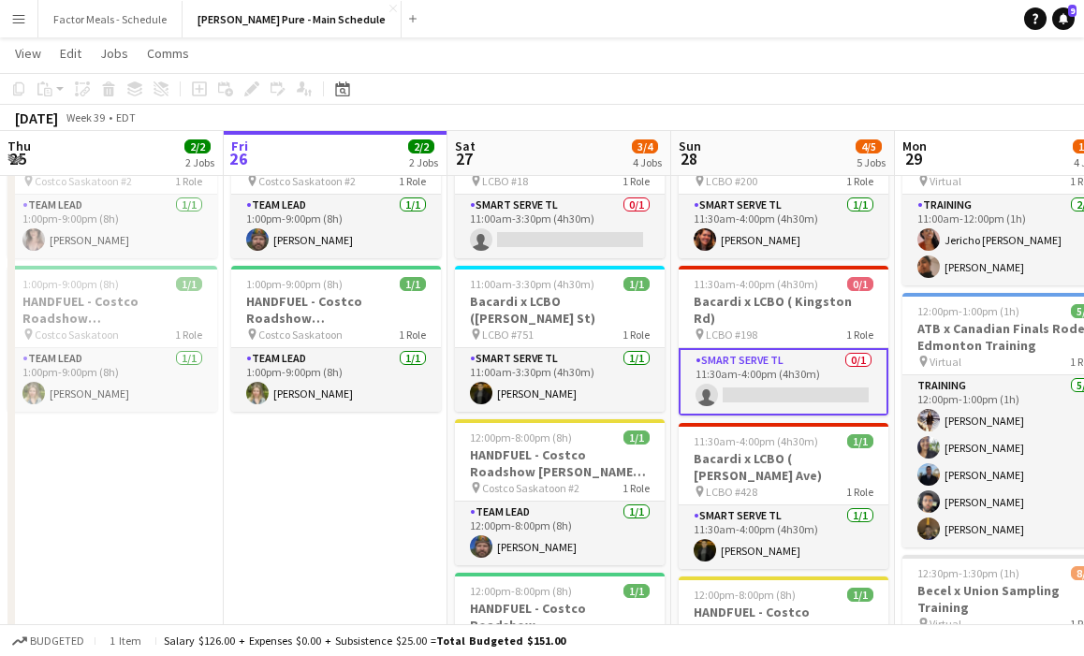
click at [642, 51] on app-page-menu "View Day view expanded Day view collapsed Month view Date picker Jump to [DATE]…" at bounding box center [542, 55] width 1084 height 36
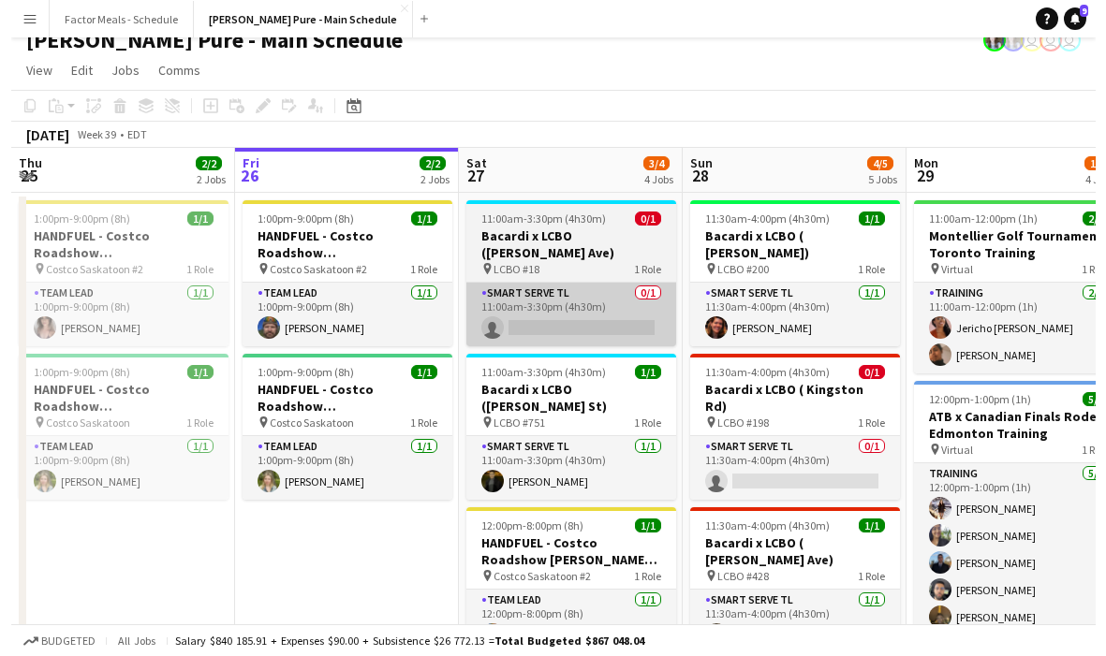
scroll to position [0, 0]
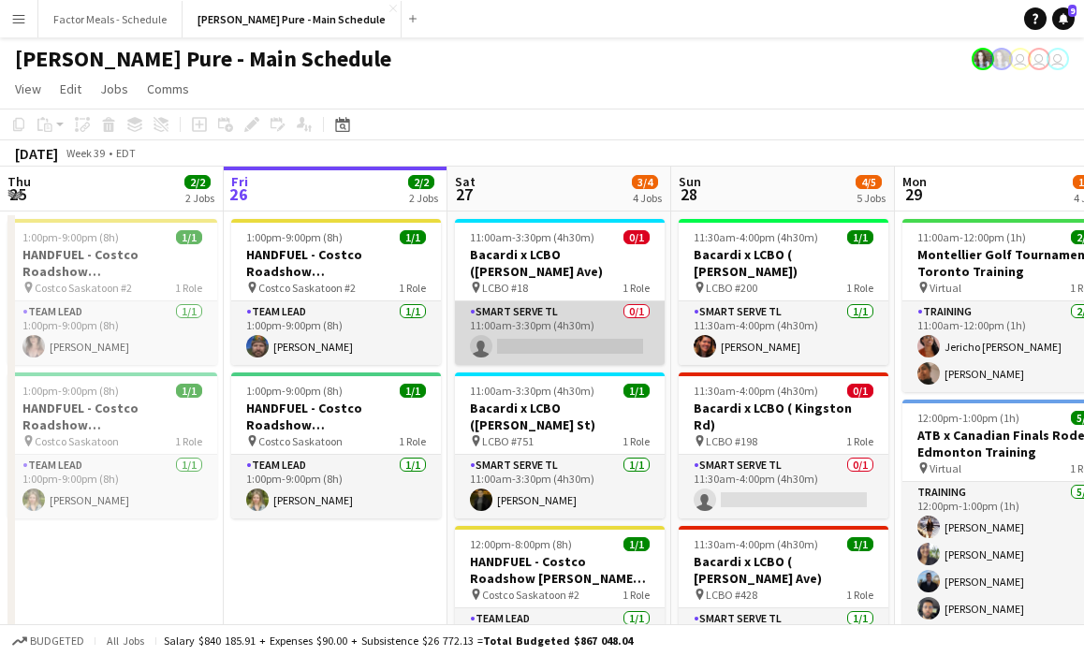
click at [520, 317] on app-card-role "Smart Serve TL 0/1 11:00am-3:30pm (4h30m) single-neutral-actions" at bounding box center [560, 333] width 210 height 64
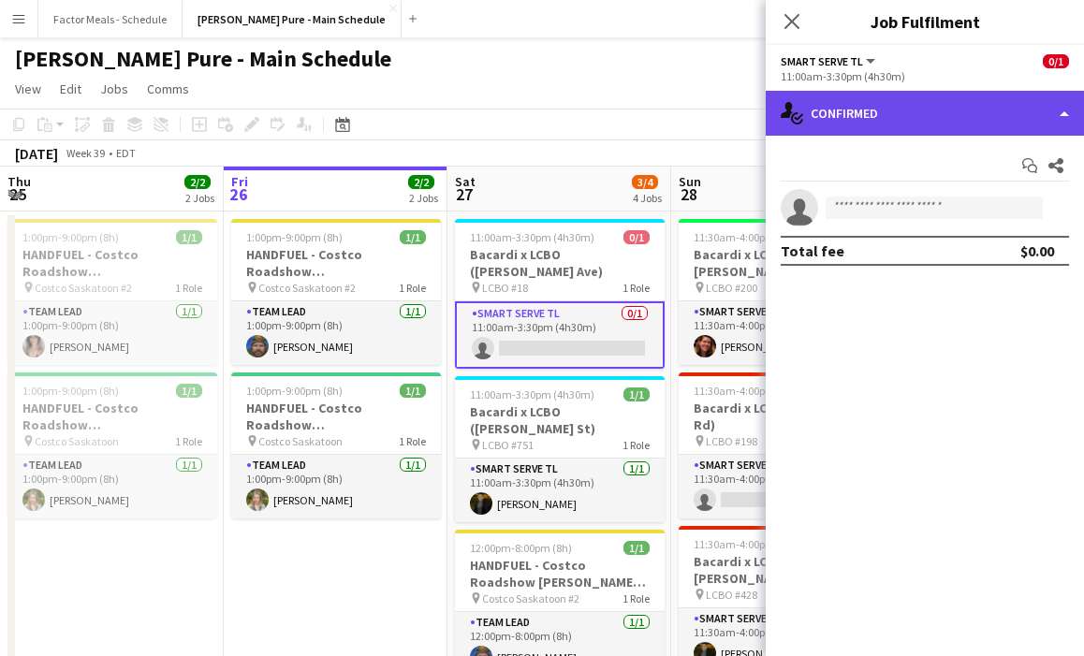
click at [856, 109] on div "single-neutral-actions-check-2 Confirmed" at bounding box center [925, 113] width 318 height 45
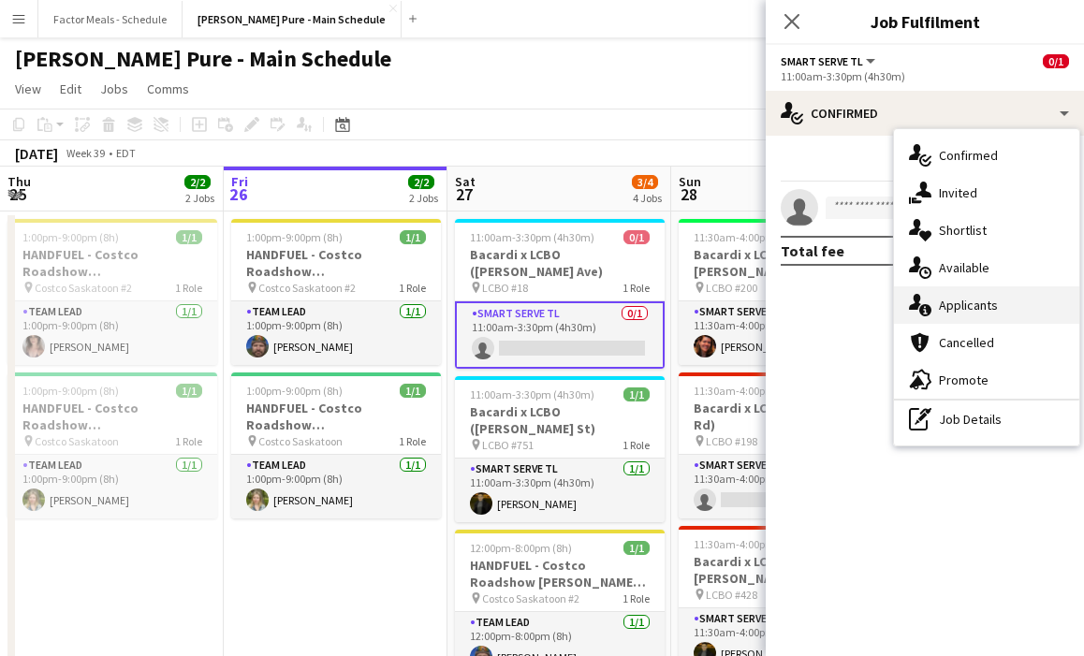
click at [972, 315] on div "single-neutral-actions-information Applicants" at bounding box center [986, 304] width 185 height 37
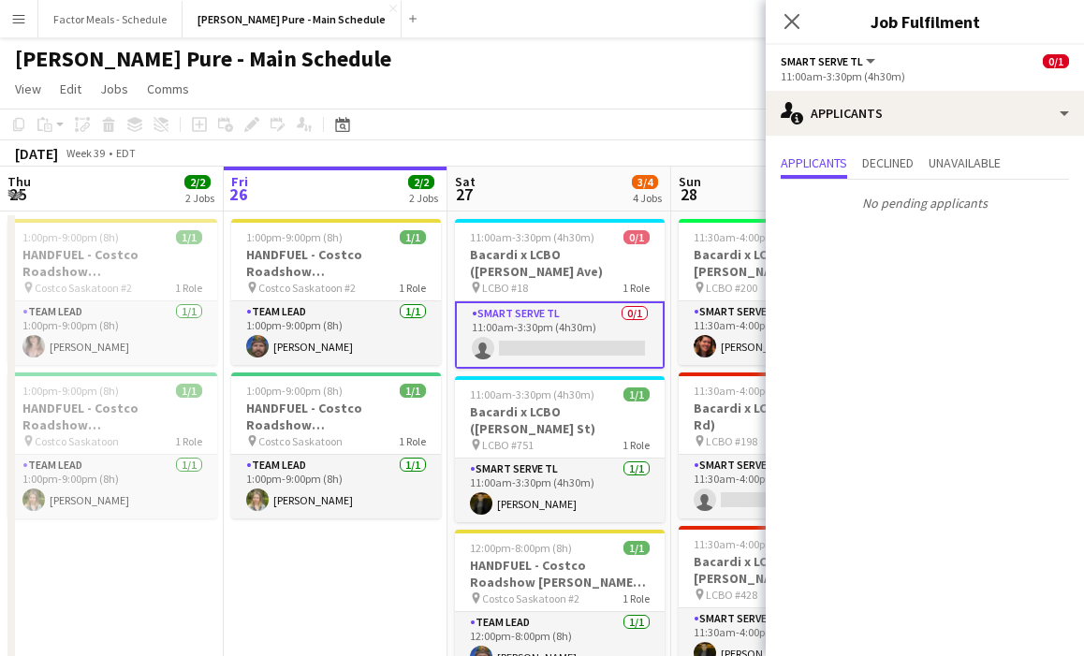
click at [798, 22] on icon "Close pop-in" at bounding box center [791, 21] width 15 height 15
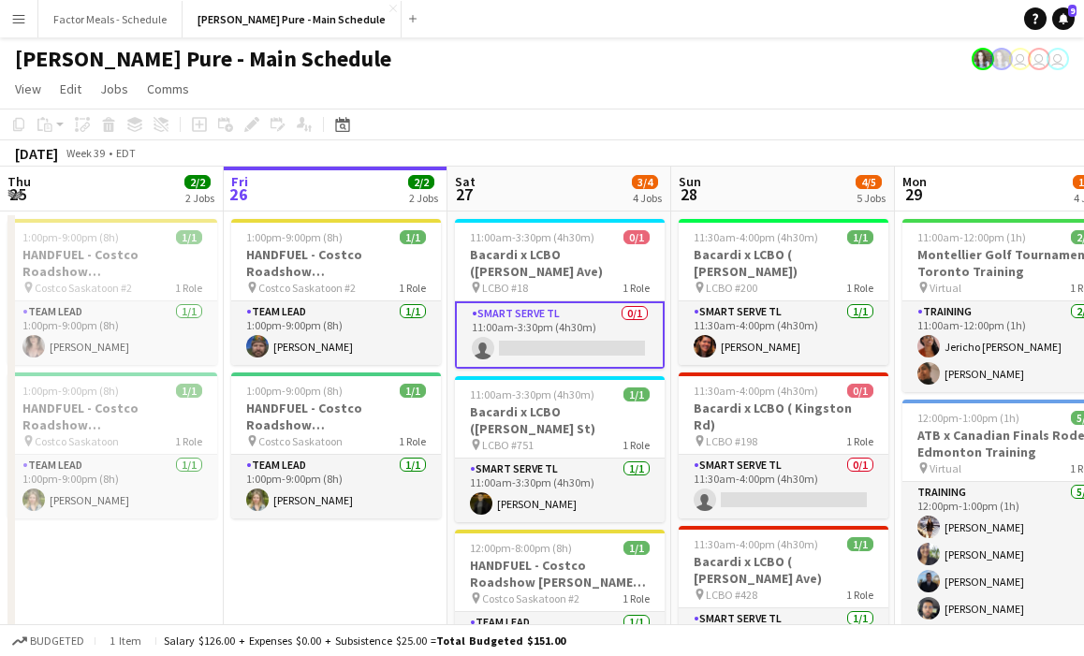
click at [701, 57] on div "[PERSON_NAME] Pure - Main Schedule user user user" at bounding box center [542, 55] width 1084 height 36
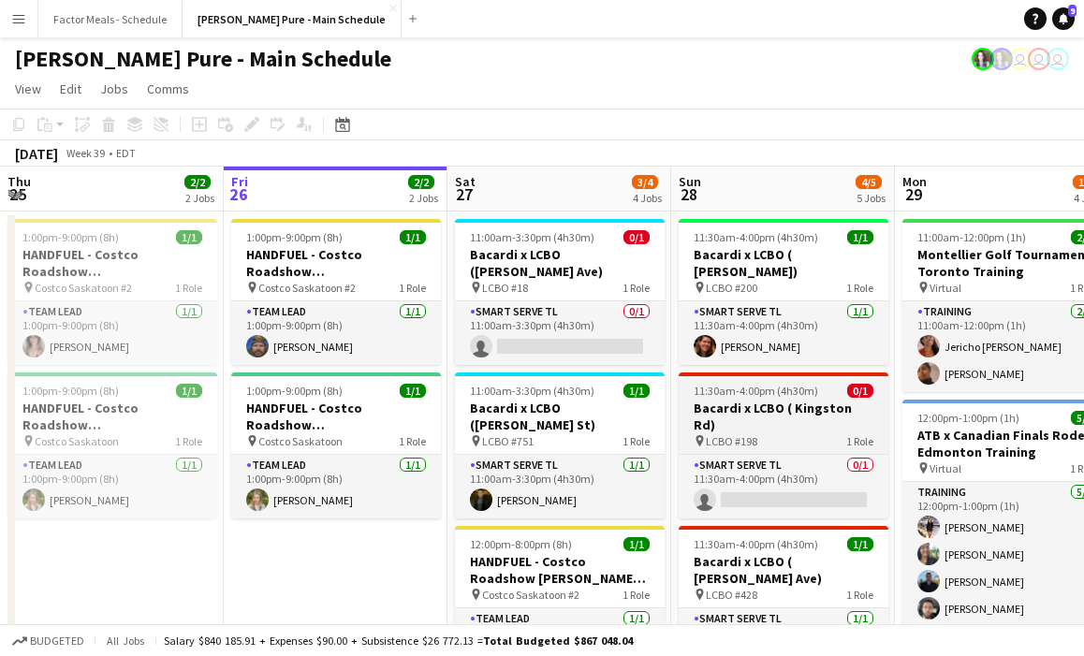
click at [746, 400] on h3 "Bacardi x LCBO ( Kingston Rd)" at bounding box center [784, 417] width 210 height 34
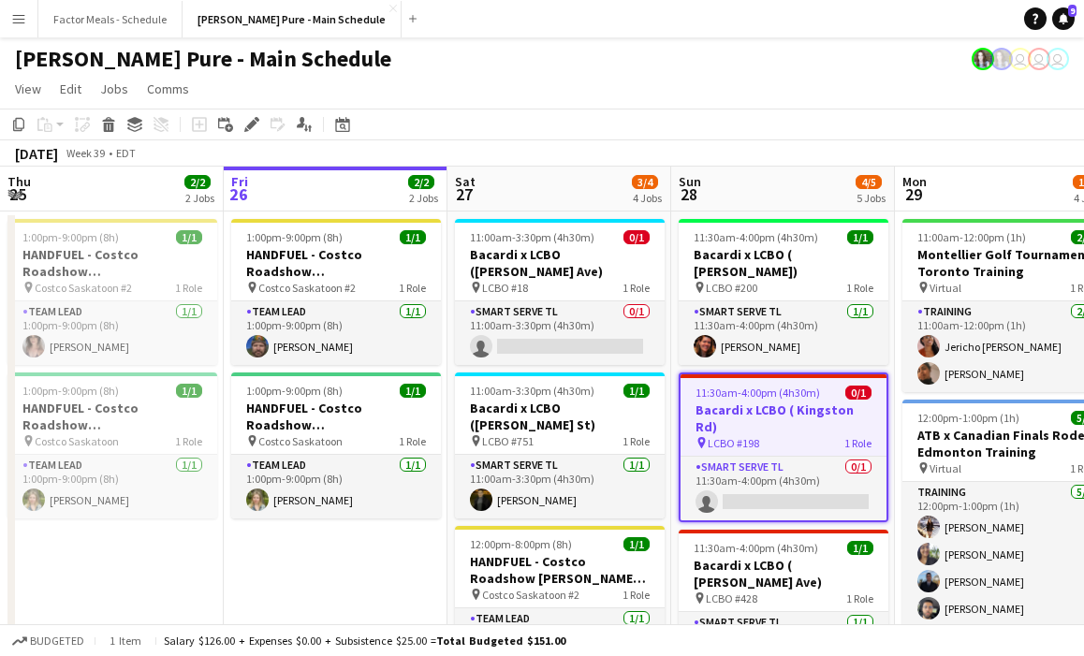
click at [746, 402] on h3 "Bacardi x LCBO ( Kingston Rd)" at bounding box center [784, 419] width 206 height 34
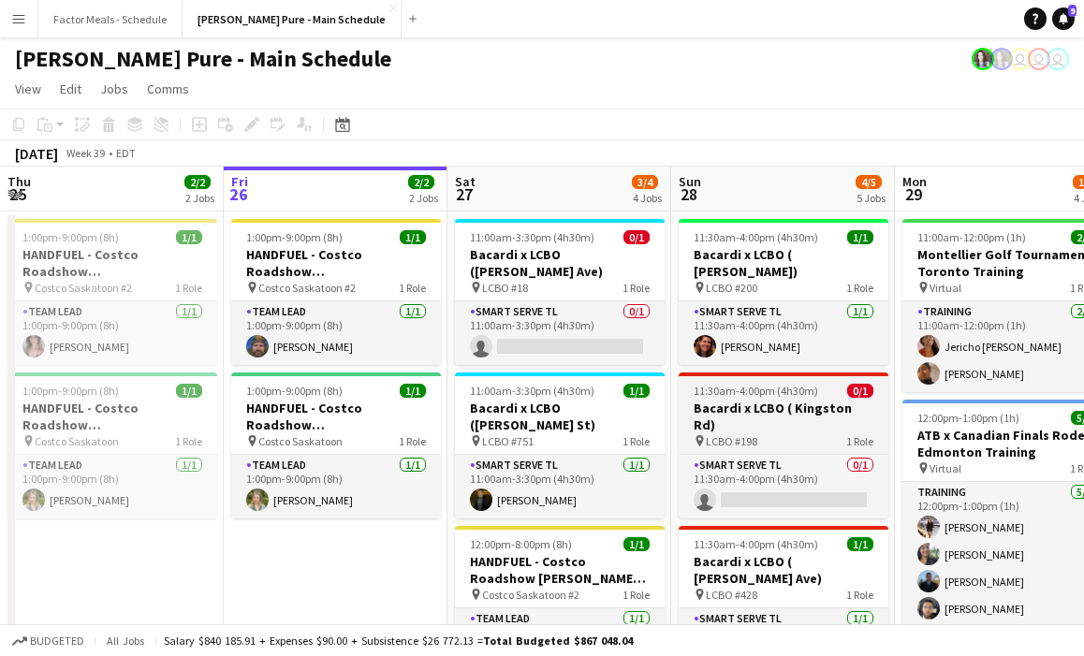
click at [746, 400] on h3 "Bacardi x LCBO ( Kingston Rd)" at bounding box center [784, 417] width 210 height 34
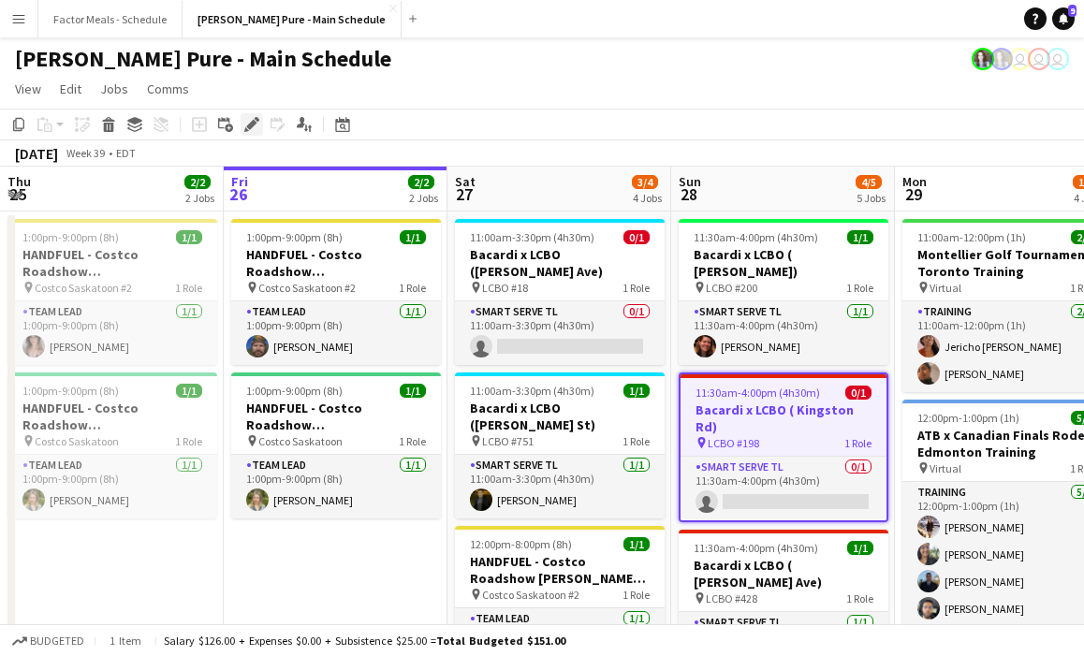
click at [254, 125] on icon "Edit" at bounding box center [251, 124] width 15 height 15
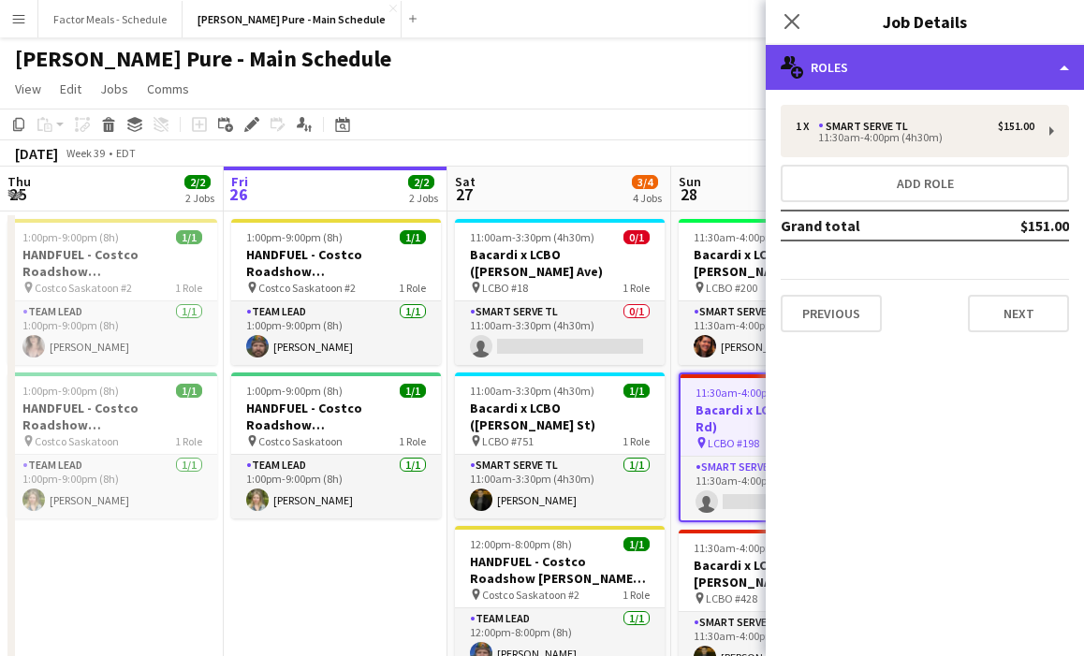
click at [855, 64] on div "multiple-users-add Roles" at bounding box center [925, 67] width 318 height 45
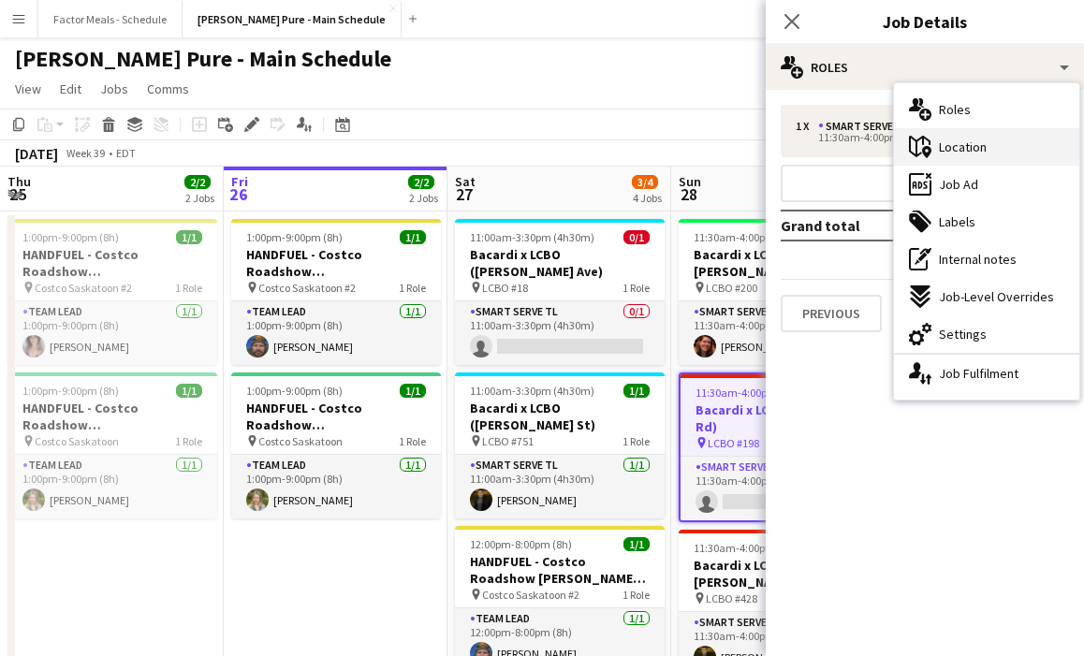
click at [967, 148] on span "Location" at bounding box center [963, 147] width 48 height 17
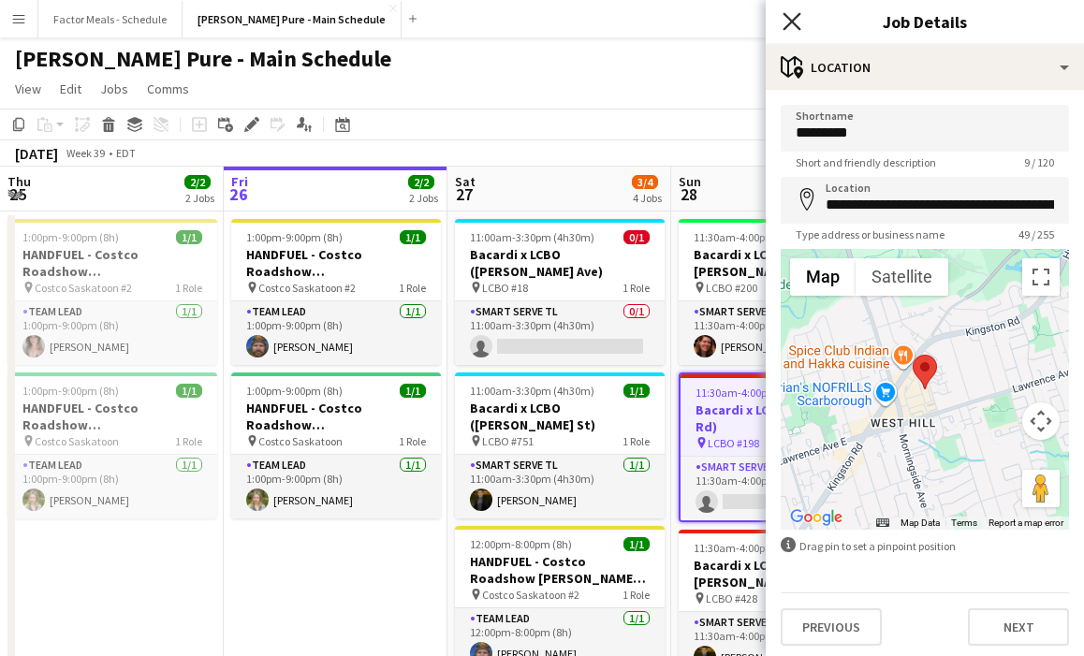
click at [794, 20] on icon at bounding box center [792, 21] width 18 height 18
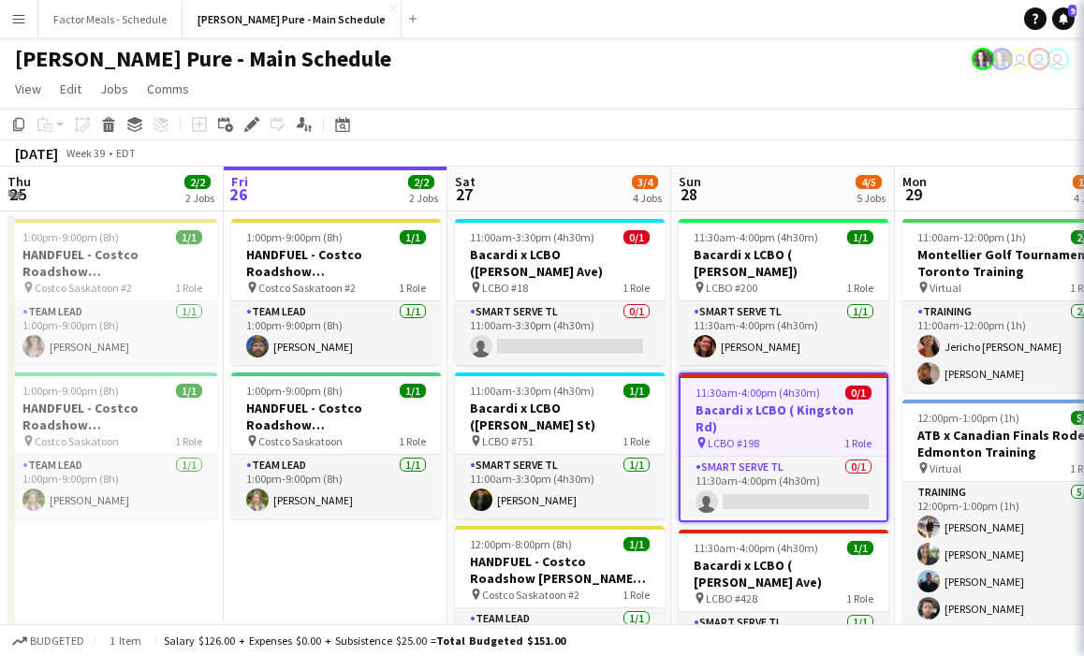
click at [724, 66] on div "[PERSON_NAME] Pure - Main Schedule user user user" at bounding box center [542, 55] width 1084 height 36
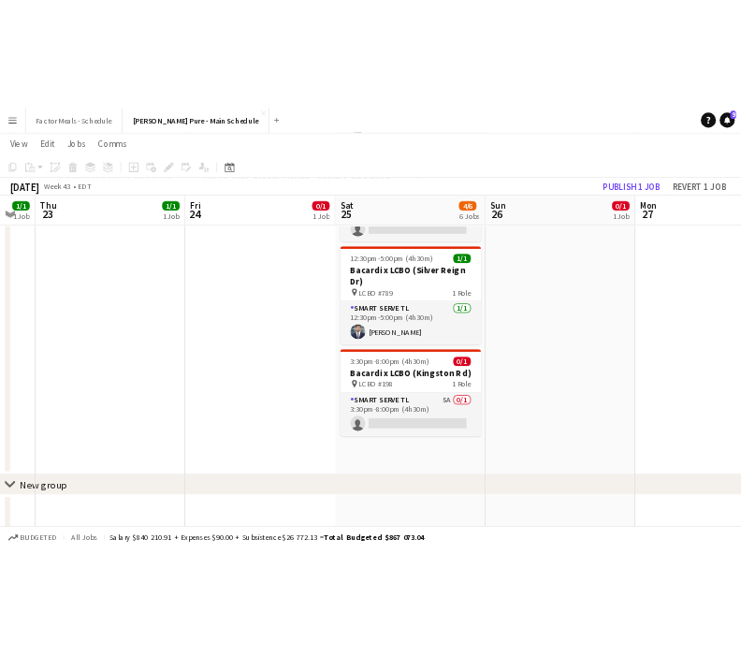
scroll to position [627, 0]
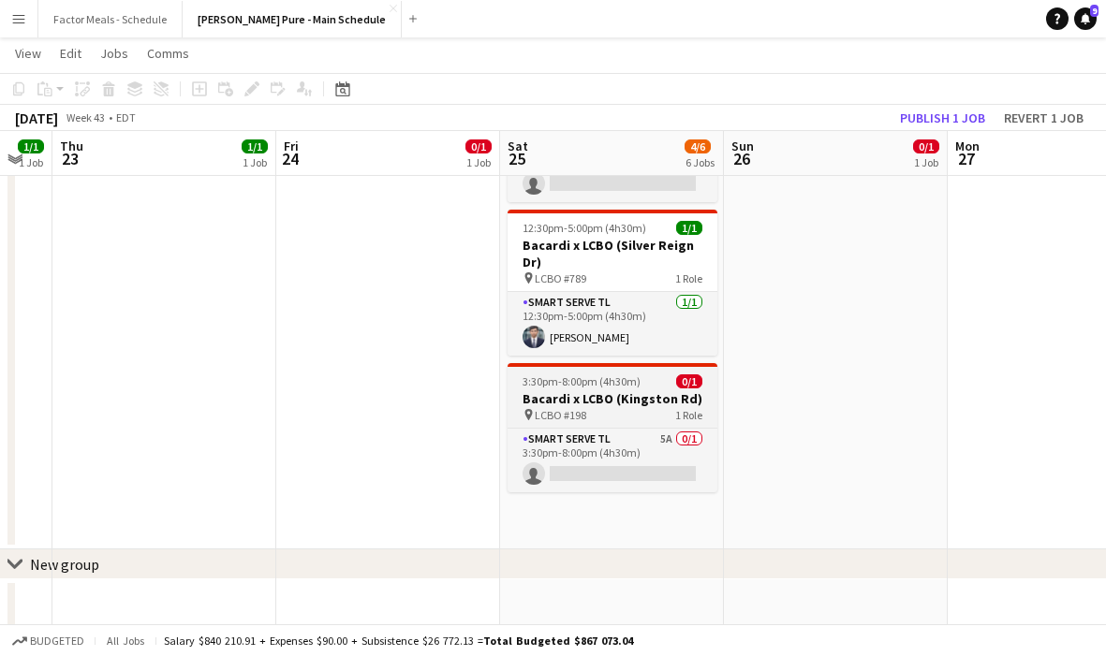
click at [598, 390] on h3 "Bacardi x LCBO (Kingston Rd)" at bounding box center [612, 398] width 210 height 17
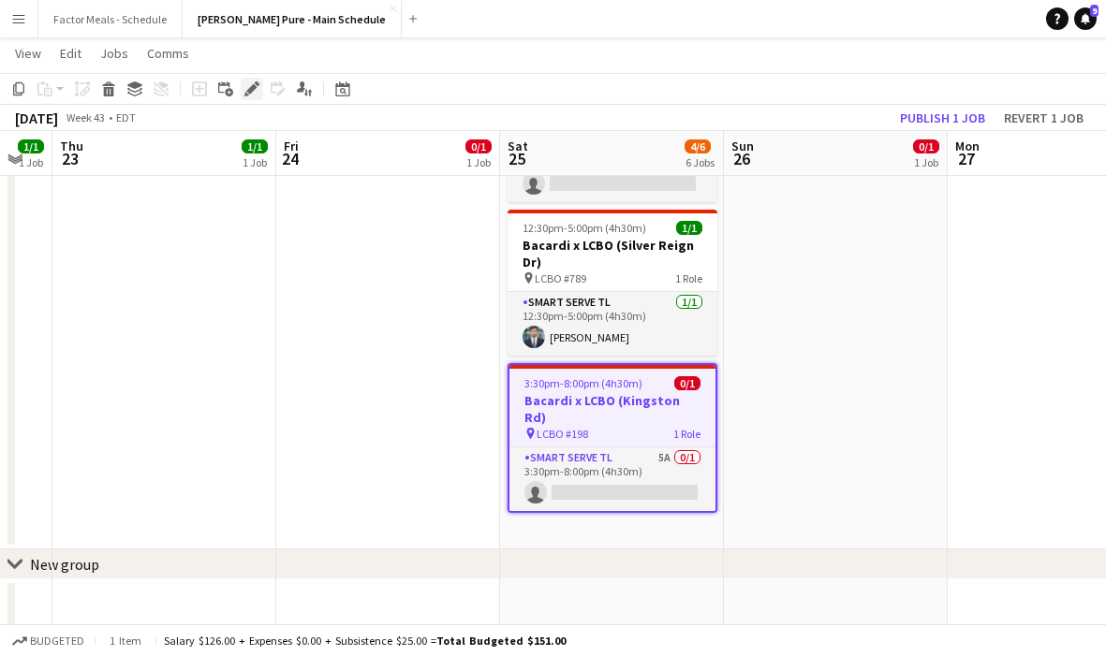
click at [250, 91] on icon at bounding box center [251, 89] width 10 height 10
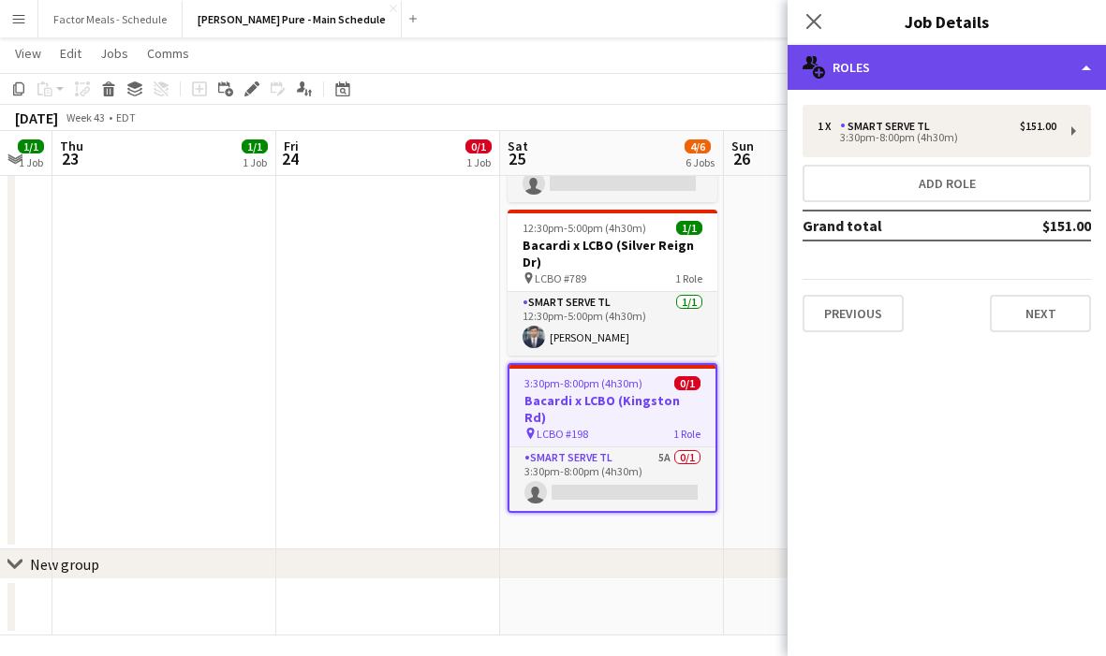
click at [910, 79] on div "multiple-users-add Roles" at bounding box center [946, 67] width 318 height 45
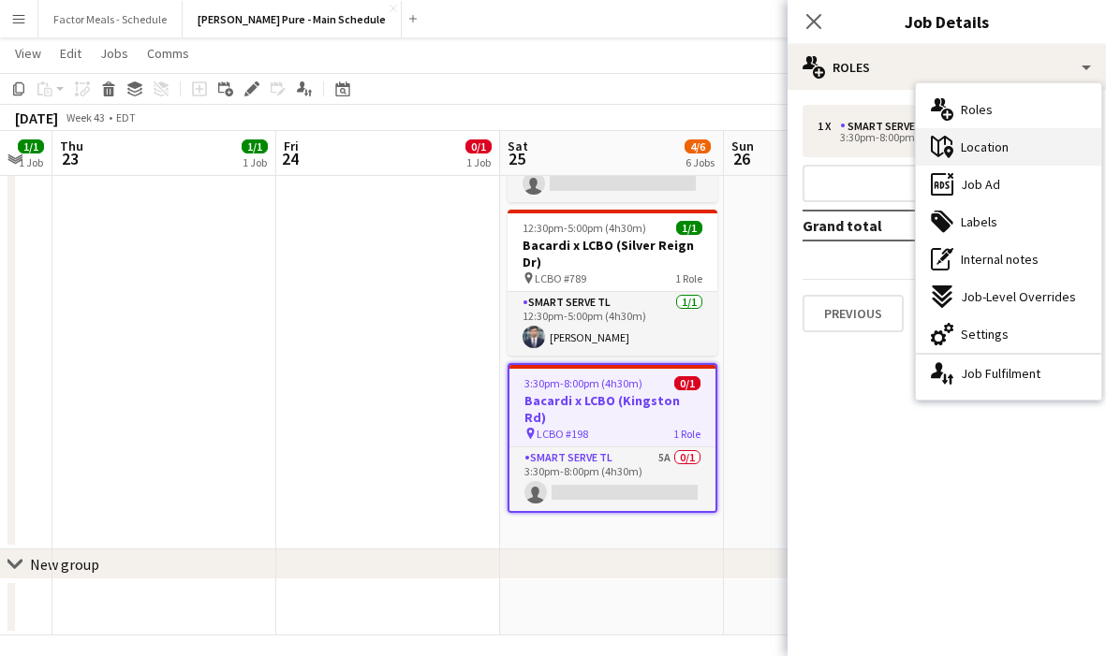
click at [1017, 146] on div "maps-pin-1 Location" at bounding box center [1008, 146] width 185 height 37
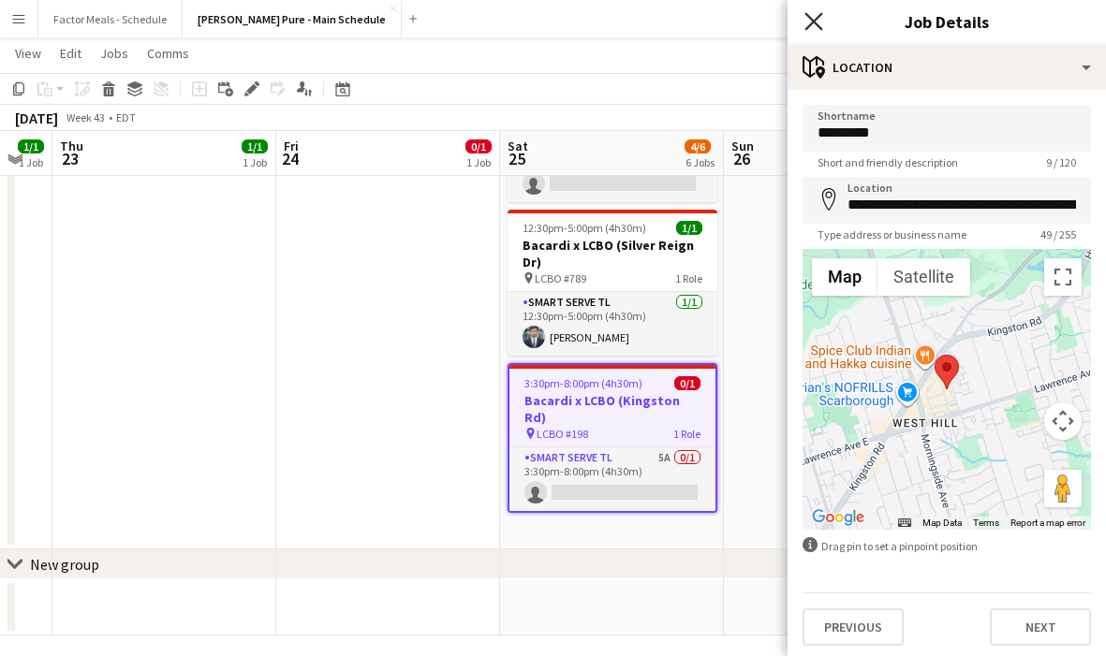
click at [808, 26] on icon at bounding box center [813, 21] width 18 height 18
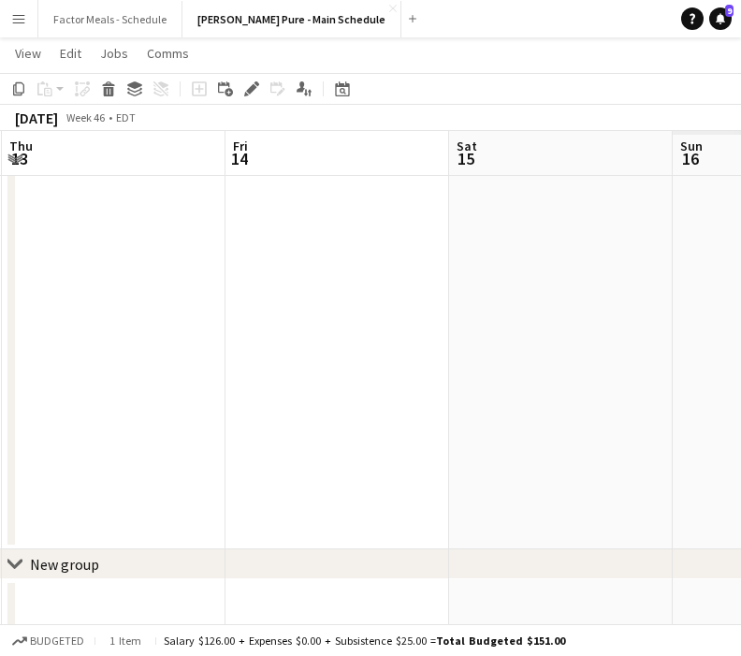
scroll to position [0, 527]
click at [424, 334] on app-date-cell at bounding box center [480, 65] width 224 height 967
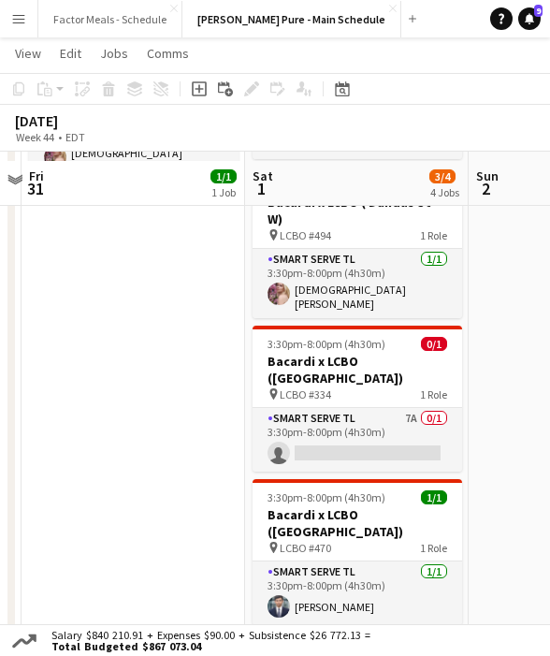
scroll to position [217, 0]
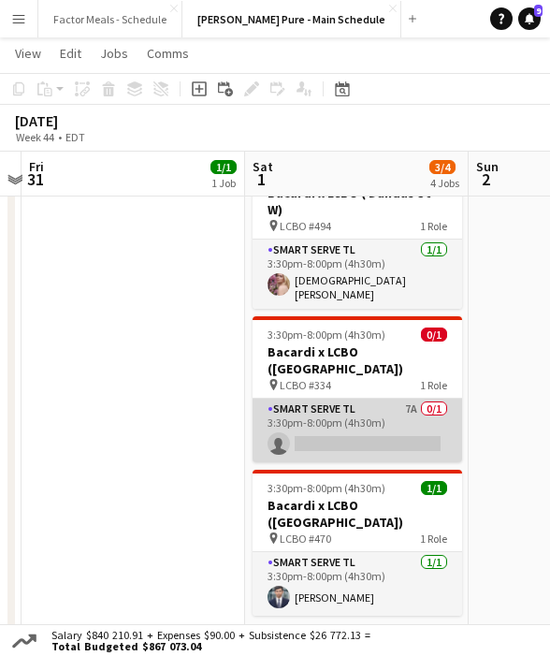
click at [332, 401] on app-card-role "Smart Serve TL 7A 0/1 3:30pm-8:00pm (4h30m) single-neutral-actions" at bounding box center [358, 431] width 210 height 64
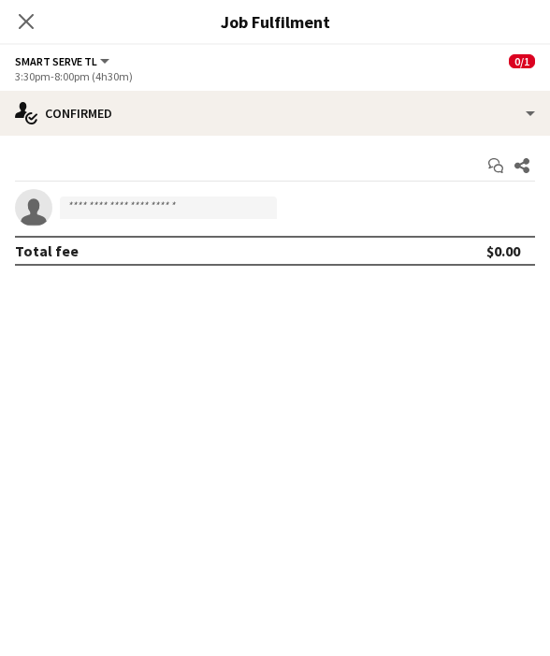
scroll to position [0, 425]
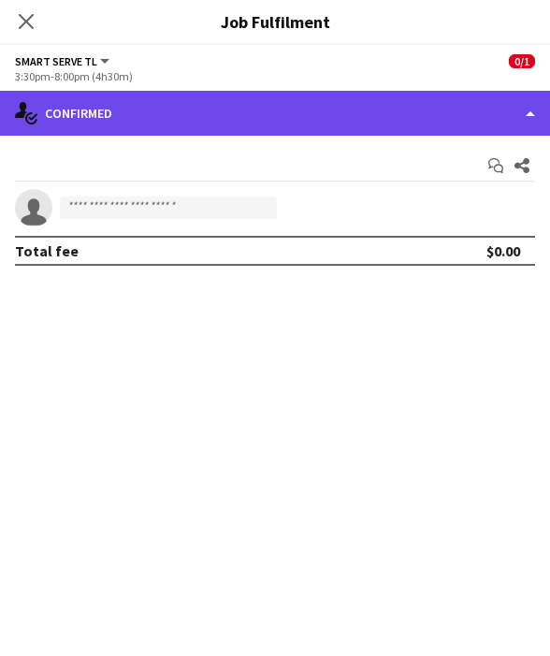
click at [365, 130] on div "single-neutral-actions-check-2 Confirmed" at bounding box center [275, 113] width 550 height 45
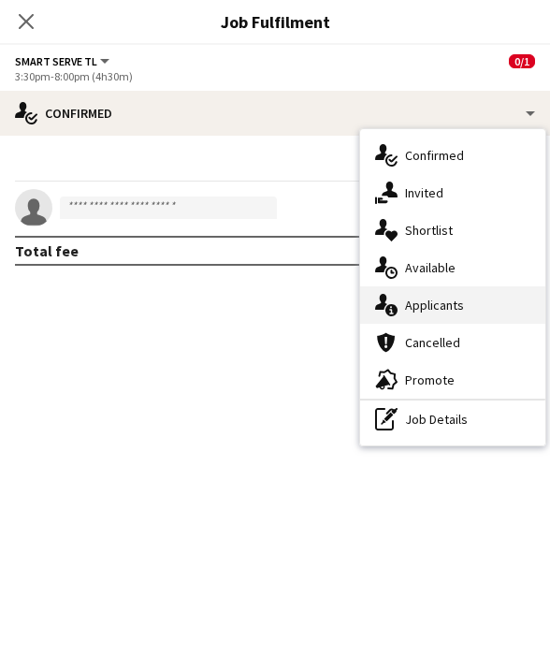
click at [424, 313] on span "Applicants" at bounding box center [434, 305] width 59 height 17
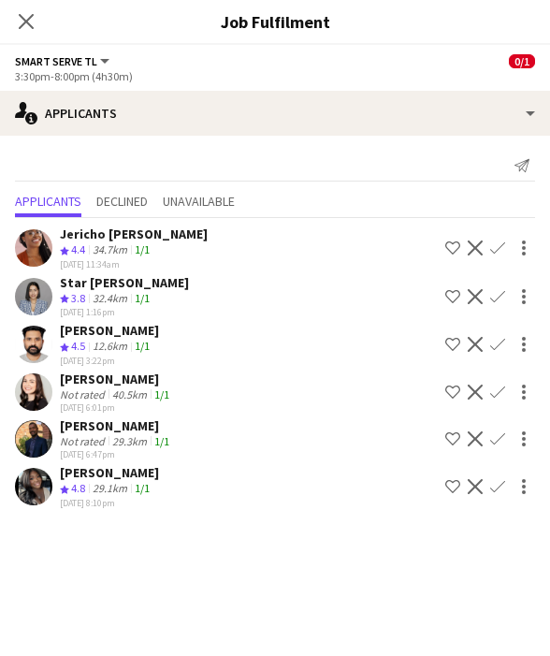
click at [29, 17] on icon at bounding box center [26, 21] width 15 height 15
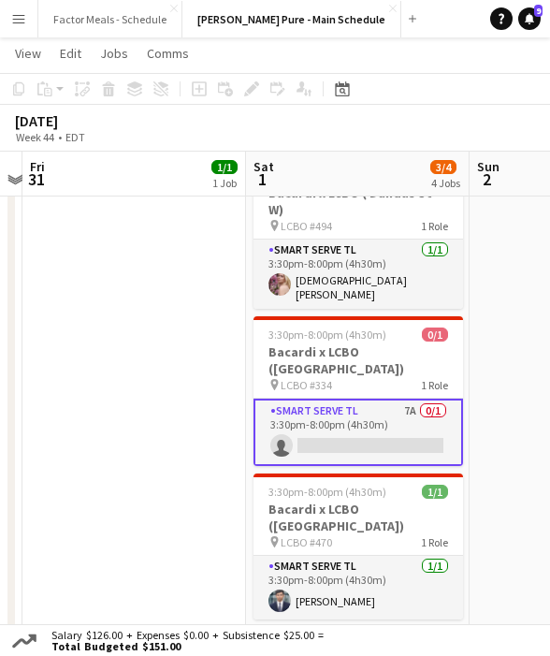
click at [125, 413] on app-date-cell "3:30pm-8:00pm (4h30m) 1/1 Bacardi x LCBO (Bramalea Rd) pin LCBO #661 1 Role Sma…" at bounding box center [134, 496] width 224 height 967
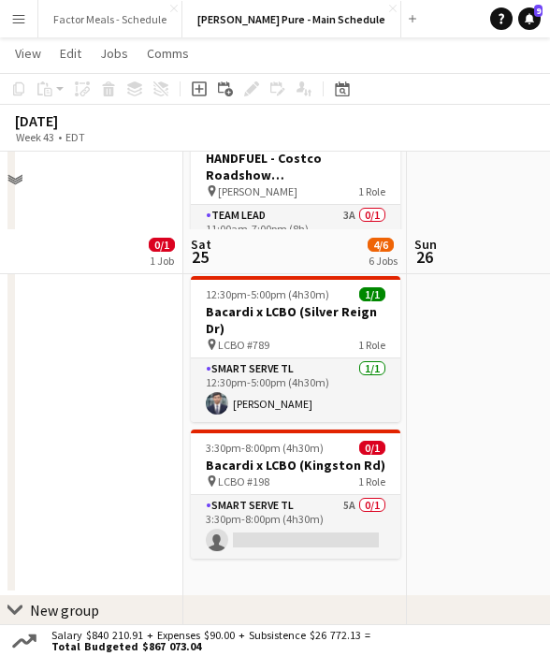
scroll to position [508, 0]
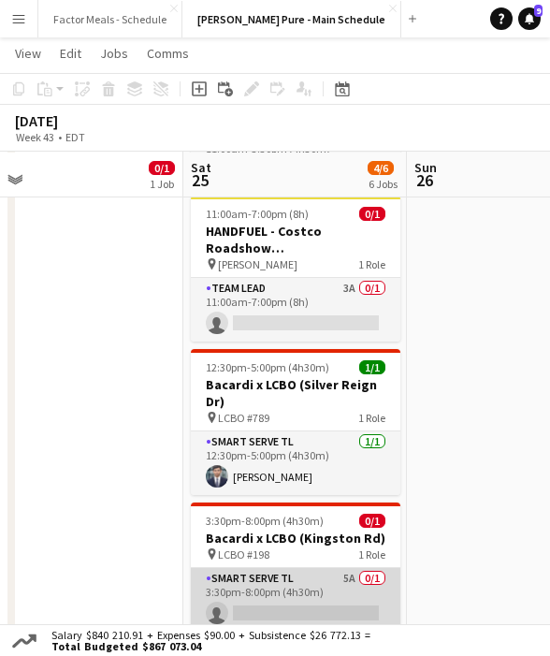
click at [232, 568] on app-card-role "Smart Serve TL 5A 0/1 3:30pm-8:00pm (4h30m) single-neutral-actions" at bounding box center [296, 600] width 210 height 64
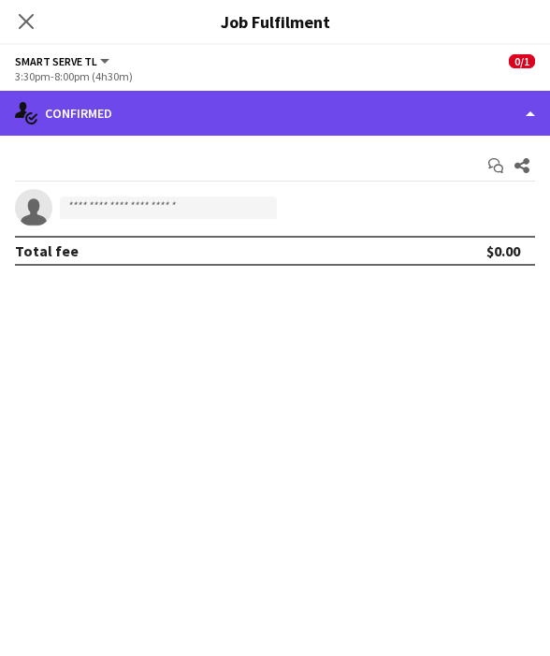
click at [330, 106] on div "single-neutral-actions-check-2 Confirmed" at bounding box center [275, 113] width 550 height 45
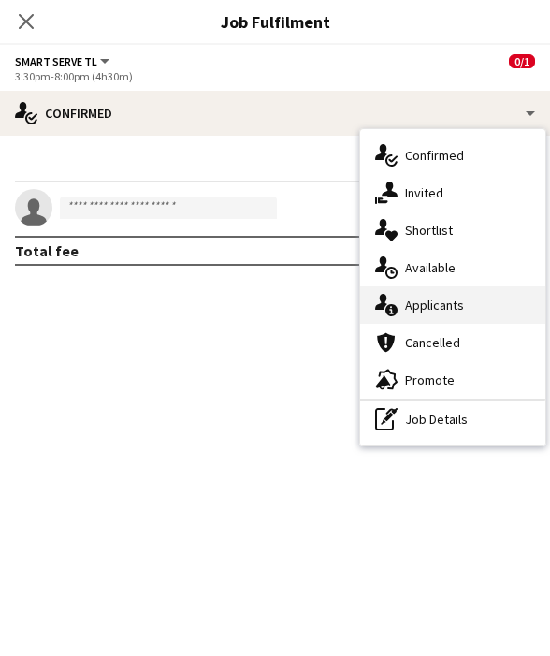
click at [419, 300] on span "Applicants" at bounding box center [434, 305] width 59 height 17
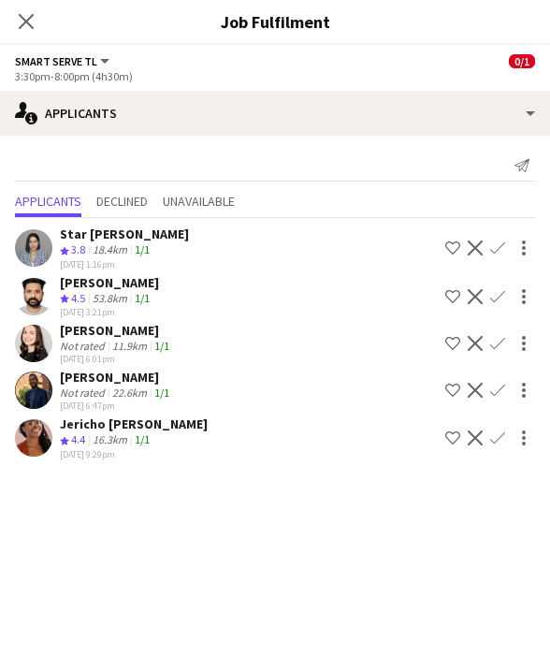
click at [24, 23] on icon at bounding box center [26, 21] width 15 height 15
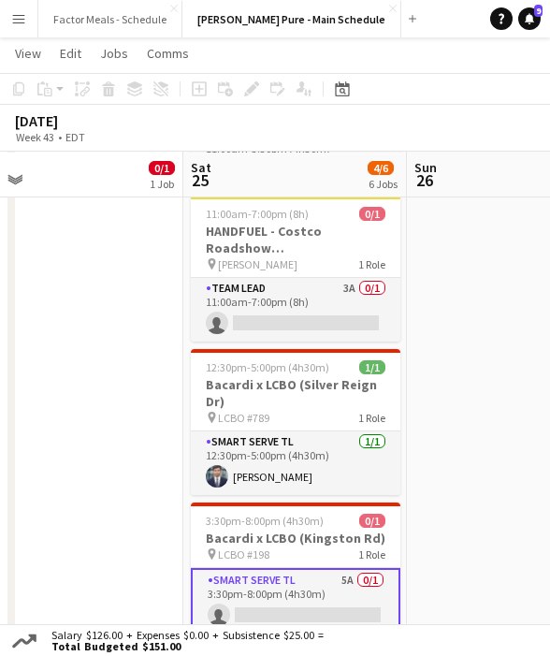
click at [123, 398] on app-date-cell "10:00am-6:00pm (8h) 0/1 HANDFUEL - Costco Roadshow [GEOGRAPHIC_DATA] pin [PERSO…" at bounding box center [72, 205] width 224 height 967
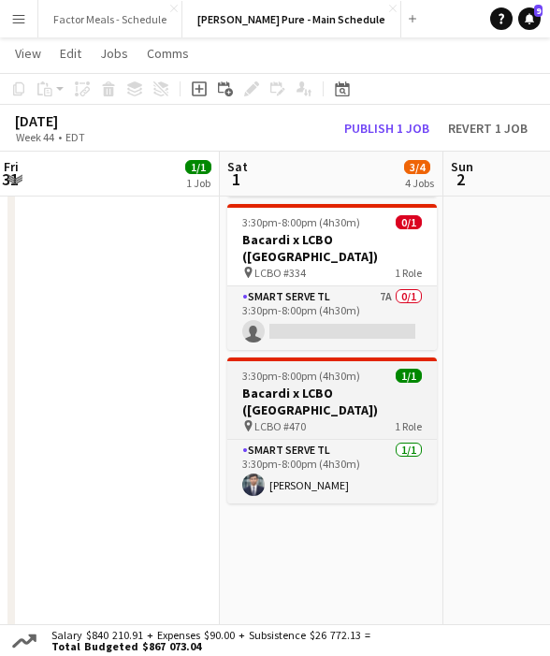
scroll to position [0, 674]
click at [303, 369] on span "3:30pm-8:00pm (4h30m)" at bounding box center [302, 376] width 118 height 14
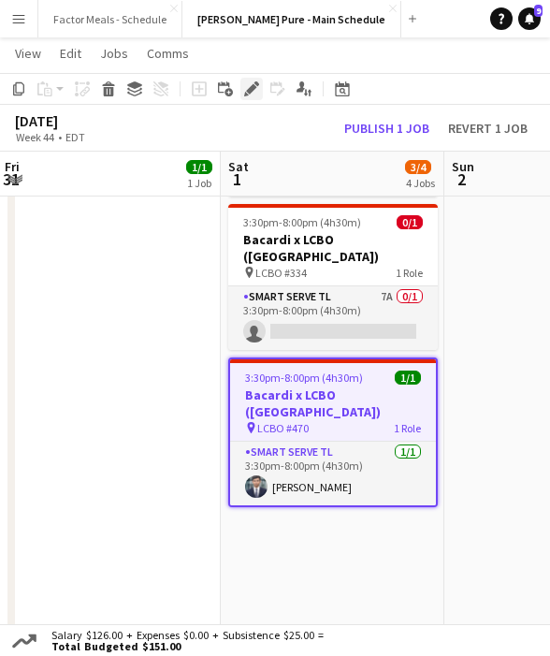
click at [258, 91] on icon "Edit" at bounding box center [251, 88] width 15 height 15
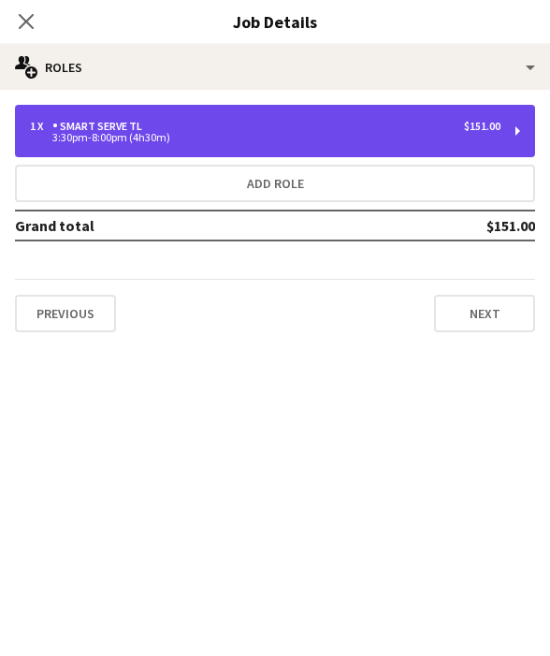
click at [238, 120] on div "1 x Smart Serve TL $151.00" at bounding box center [265, 126] width 471 height 13
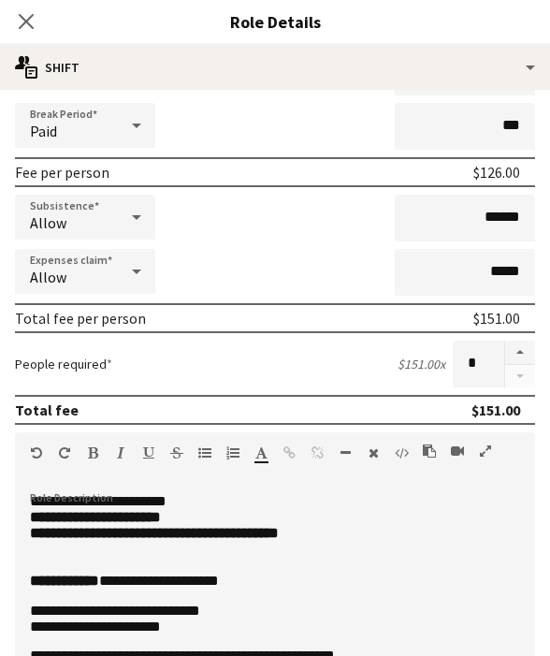
scroll to position [182, 0]
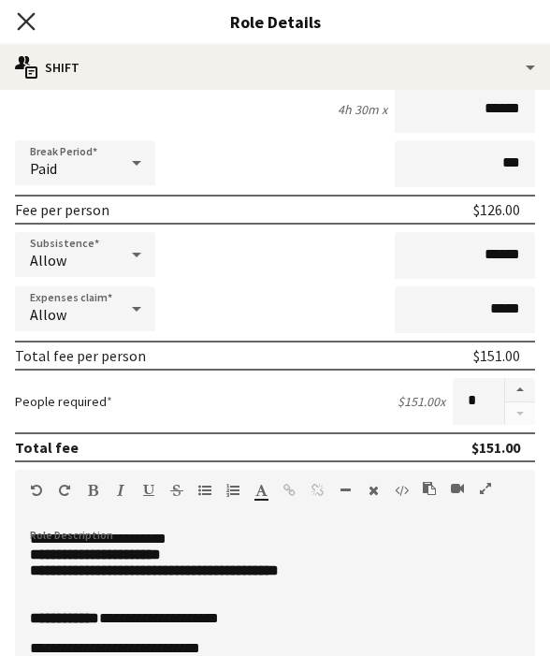
click at [29, 29] on icon "Close pop-in" at bounding box center [26, 21] width 18 height 18
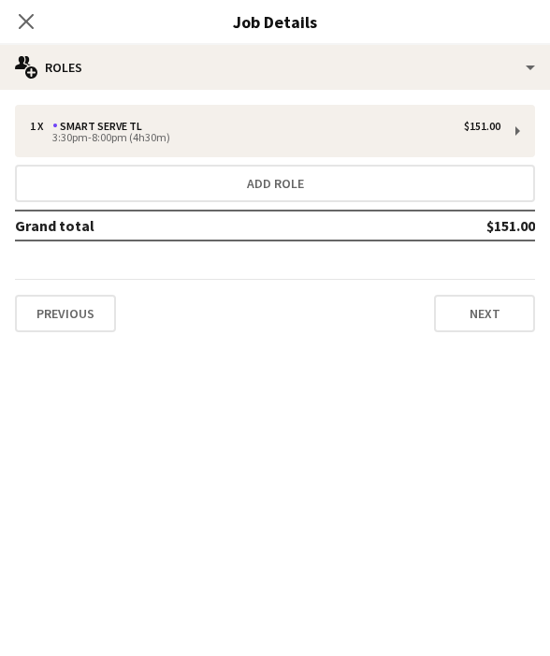
click at [35, 34] on div "Close pop-in" at bounding box center [26, 21] width 52 height 43
click at [34, 29] on icon at bounding box center [26, 21] width 18 height 18
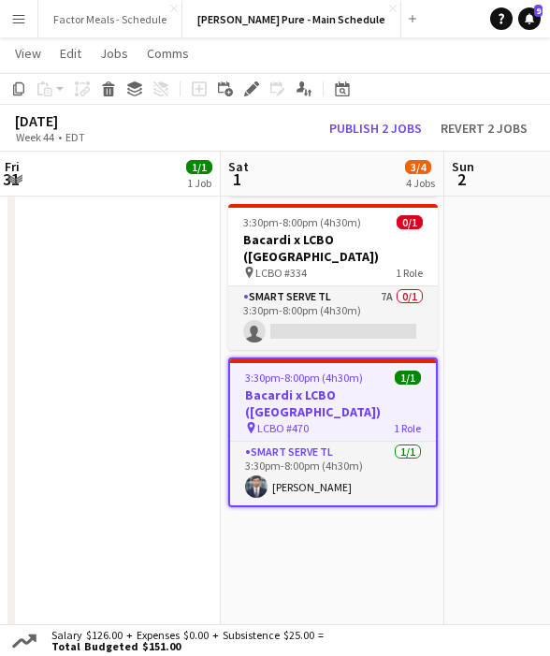
click at [127, 431] on app-date-cell "3:30pm-8:00pm (4h30m) 1/1 Bacardi x LCBO (Bramalea Rd) pin LCBO #661 1 Role Sma…" at bounding box center [109, 384] width 224 height 967
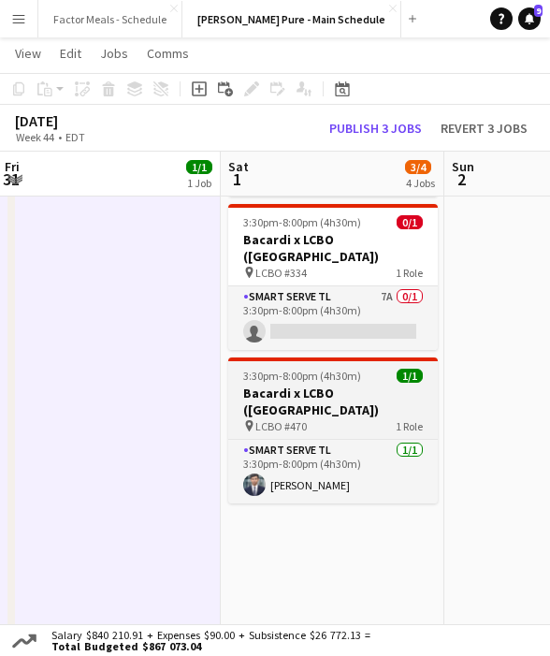
click at [262, 385] on h3 "Bacardi x LCBO ([GEOGRAPHIC_DATA])" at bounding box center [333, 402] width 210 height 34
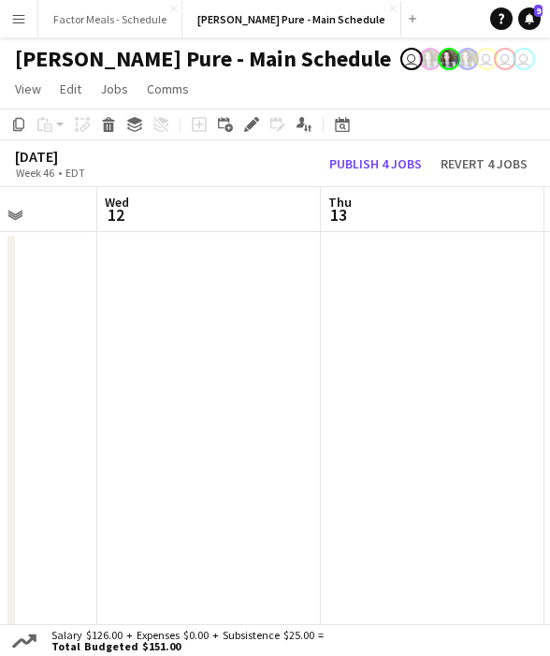
scroll to position [0, 650]
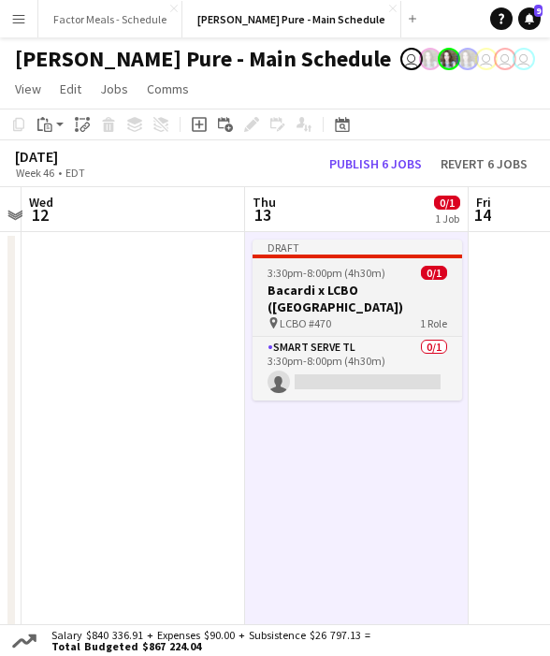
click at [316, 286] on h3 "Bacardi x LCBO ([GEOGRAPHIC_DATA])" at bounding box center [358, 299] width 210 height 34
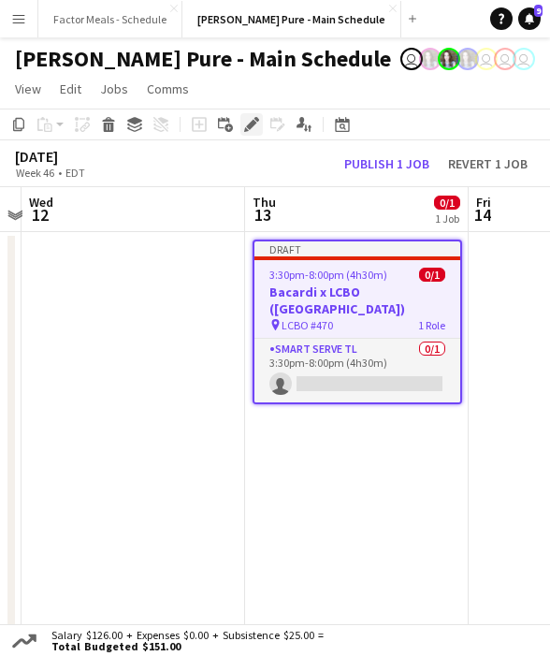
click at [251, 123] on icon at bounding box center [251, 125] width 10 height 10
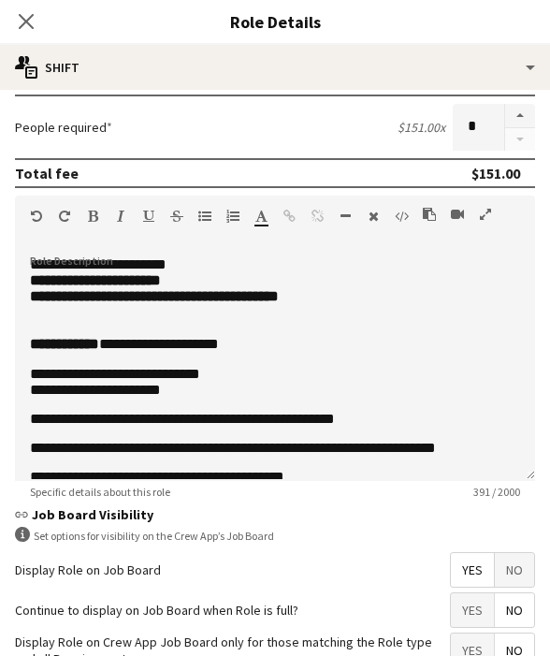
scroll to position [0, 0]
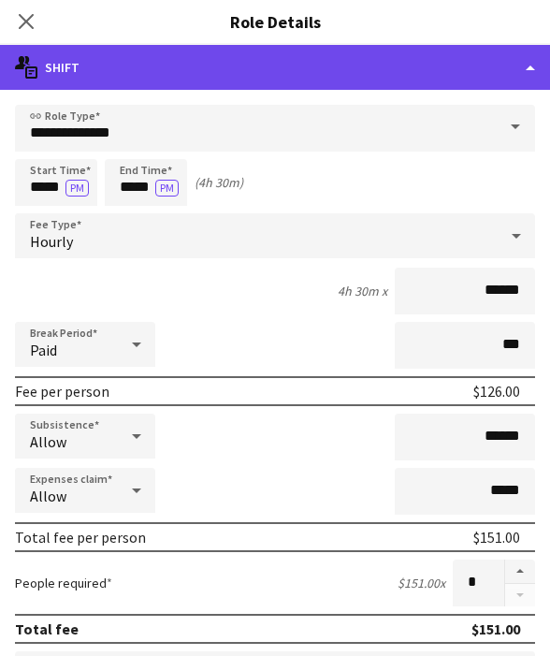
click at [256, 64] on div "multiple-actions-text Shift" at bounding box center [275, 67] width 550 height 45
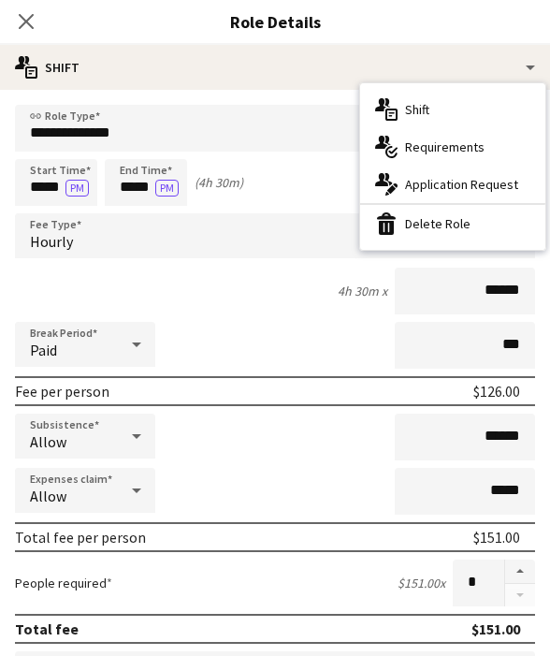
click at [281, 280] on div "4h 30m x ******" at bounding box center [275, 291] width 520 height 47
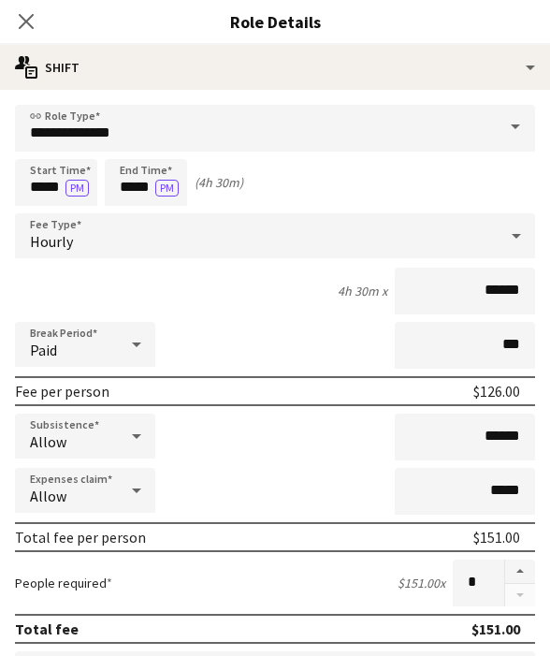
click at [19, 25] on icon "Close pop-in" at bounding box center [26, 21] width 15 height 15
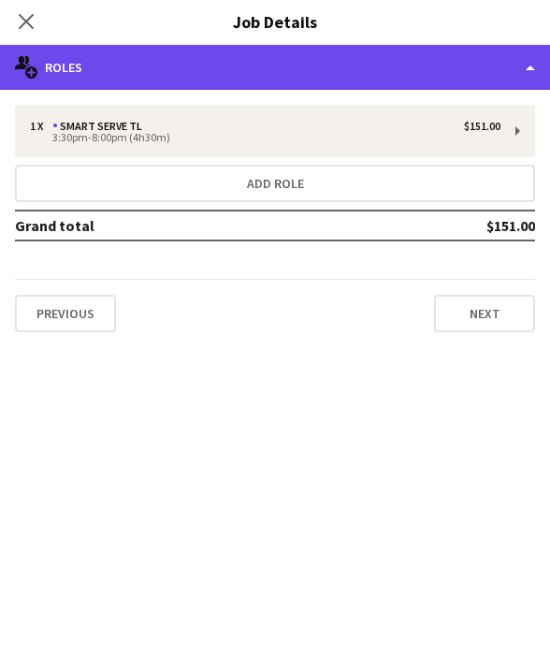
click at [169, 76] on div "multiple-users-add Roles" at bounding box center [275, 67] width 550 height 45
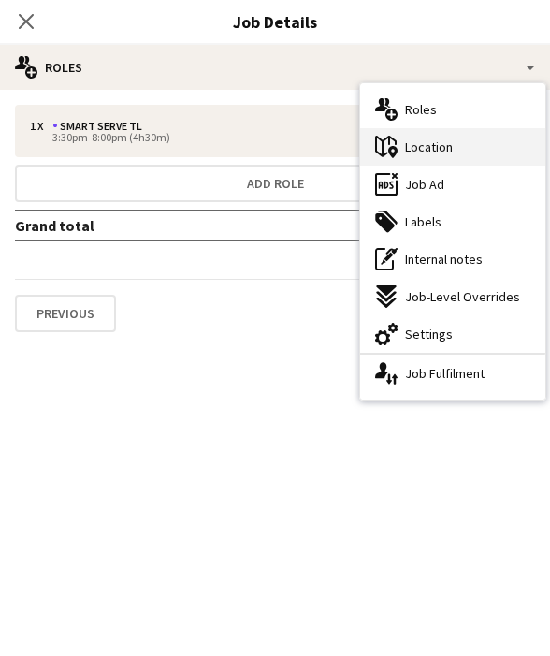
click at [434, 144] on span "Location" at bounding box center [429, 147] width 48 height 17
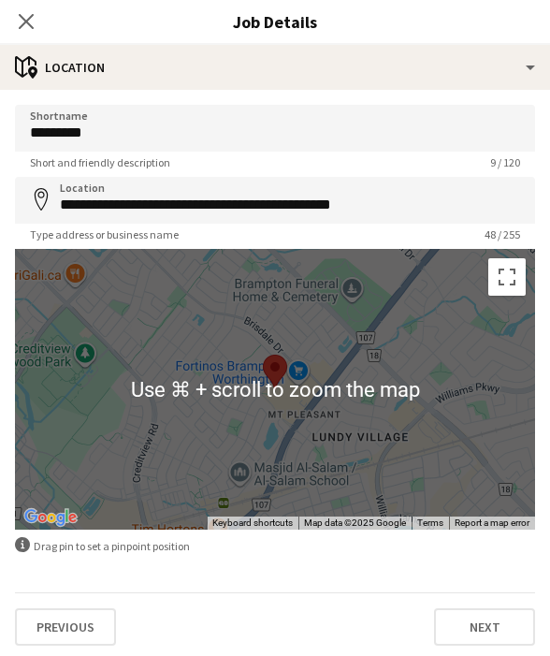
scroll to position [3, 0]
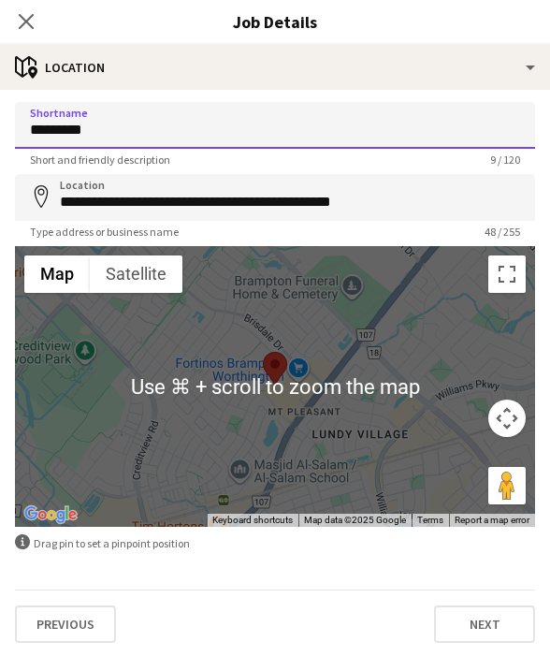
click at [127, 140] on input "*********" at bounding box center [275, 125] width 520 height 47
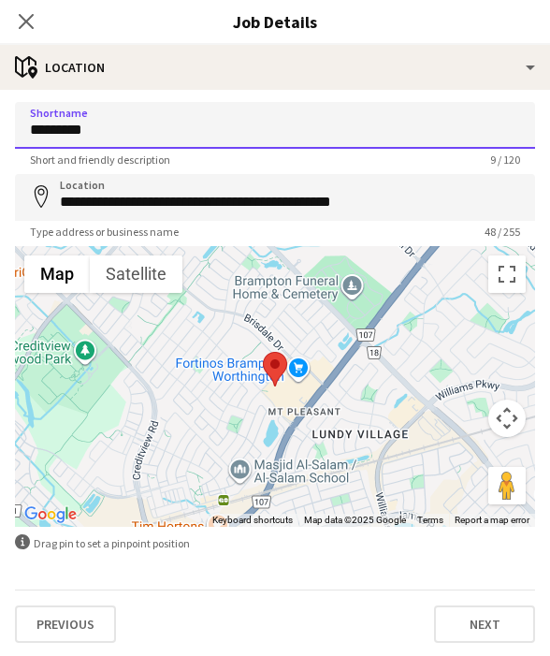
click at [203, 124] on input "*********" at bounding box center [275, 125] width 520 height 47
type input "*********"
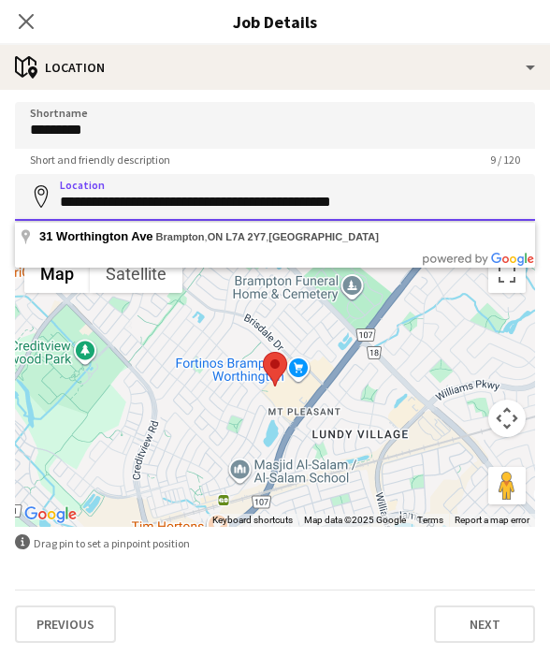
drag, startPoint x: 391, startPoint y: 209, endPoint x: -64, endPoint y: 192, distance: 455.3
click at [0, 192] on html "Menu Boards Boards Boards All jobs Status Workforce Workforce My Workforce Recr…" at bounding box center [275, 666] width 550 height 1332
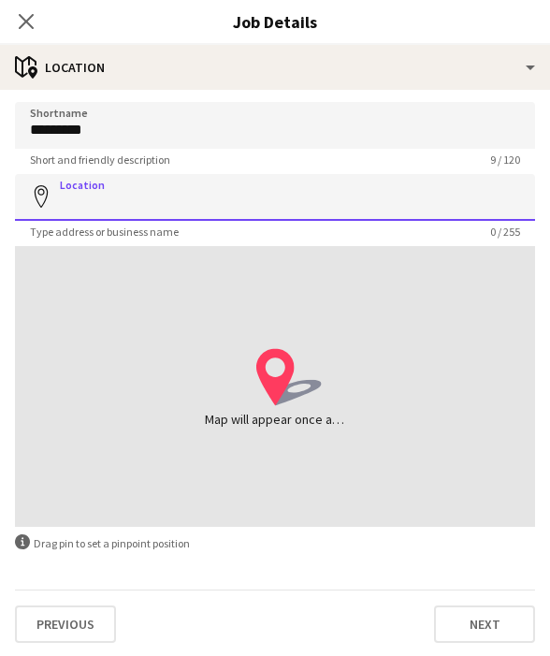
paste input "**********"
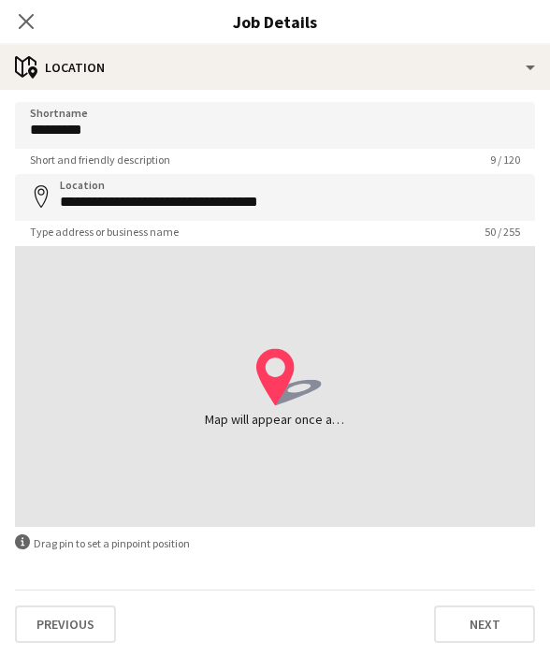
type input "**********"
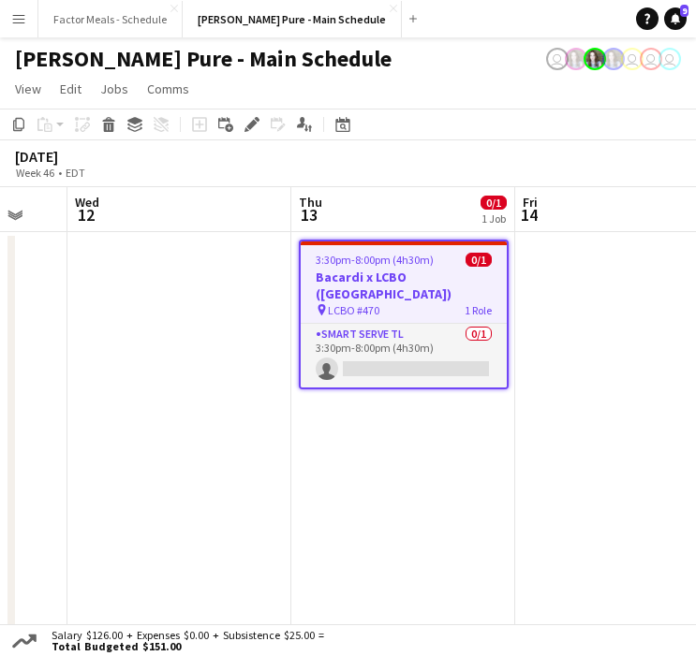
scroll to position [0, 561]
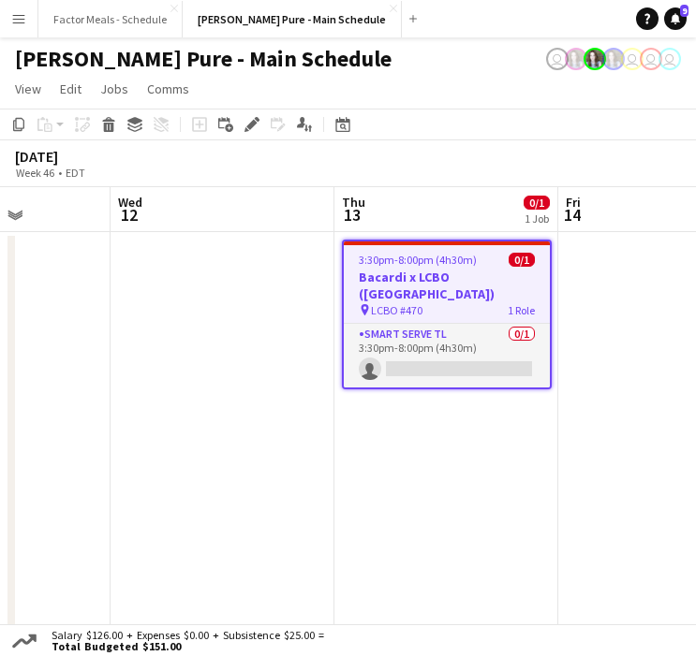
click at [413, 256] on span "3:30pm-8:00pm (4h30m)" at bounding box center [418, 260] width 118 height 14
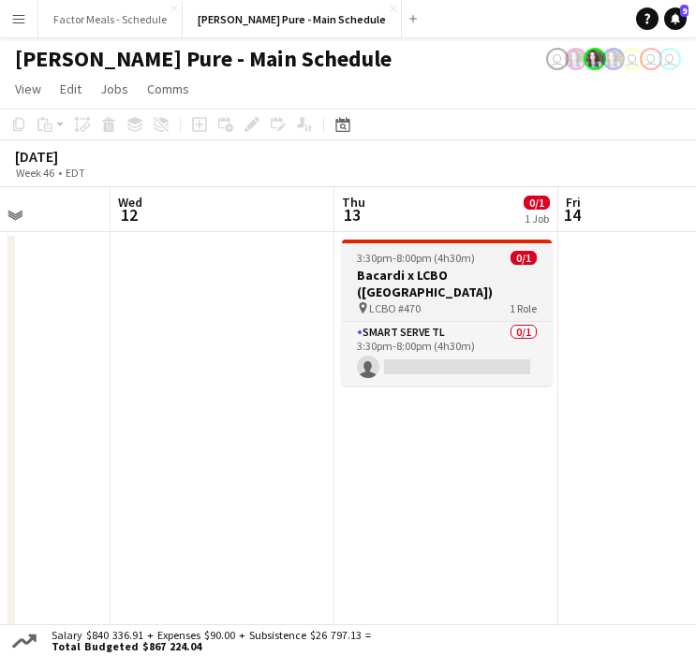
click at [411, 258] on span "3:30pm-8:00pm (4h30m)" at bounding box center [416, 258] width 118 height 14
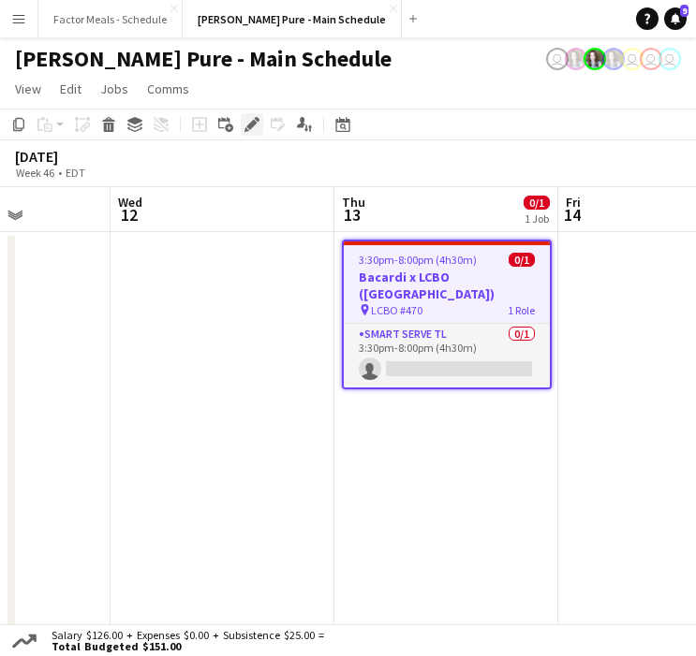
click at [250, 122] on icon "Edit" at bounding box center [251, 124] width 15 height 15
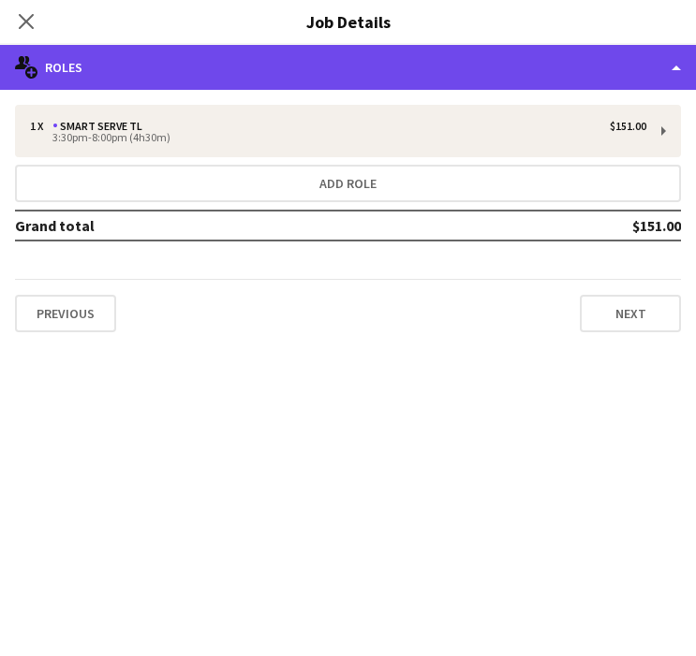
click at [279, 77] on div "multiple-users-add Roles" at bounding box center [348, 67] width 696 height 45
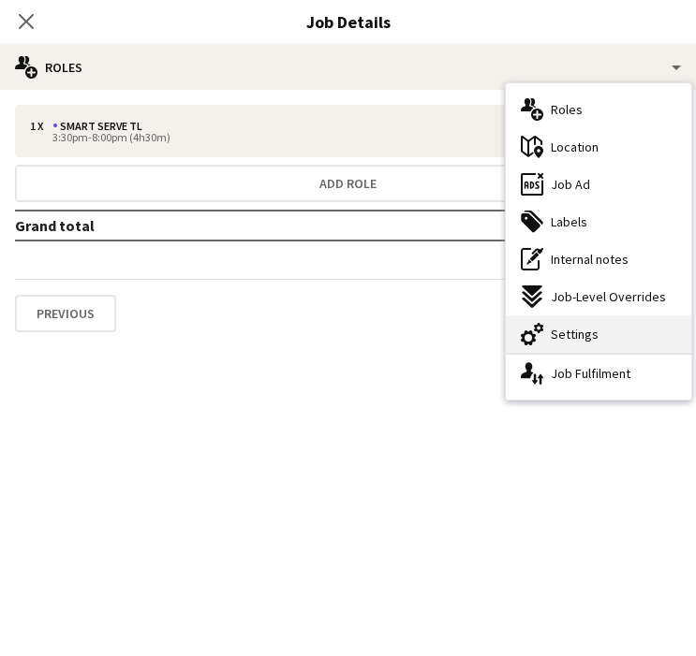
click at [574, 326] on span "Settings" at bounding box center [574, 334] width 48 height 17
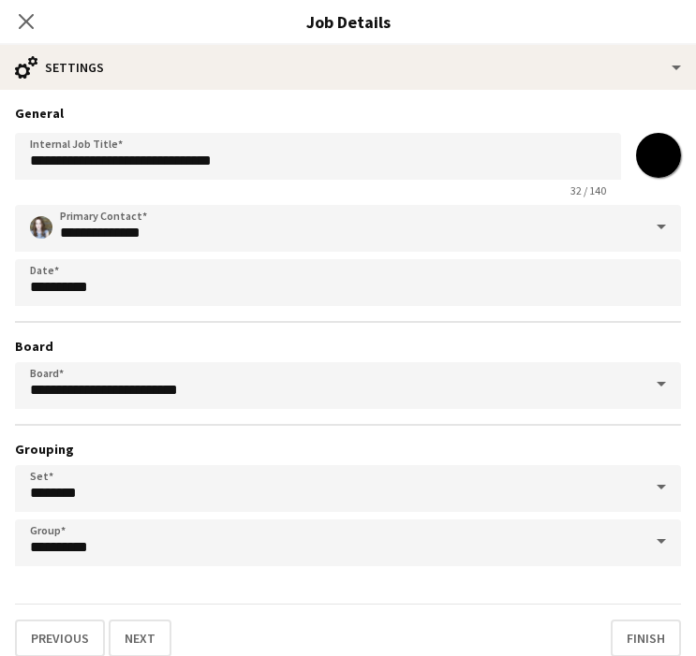
click at [663, 161] on input "*******" at bounding box center [657, 155] width 67 height 67
type input "*******"
click at [34, 19] on icon "Close pop-in" at bounding box center [26, 21] width 18 height 18
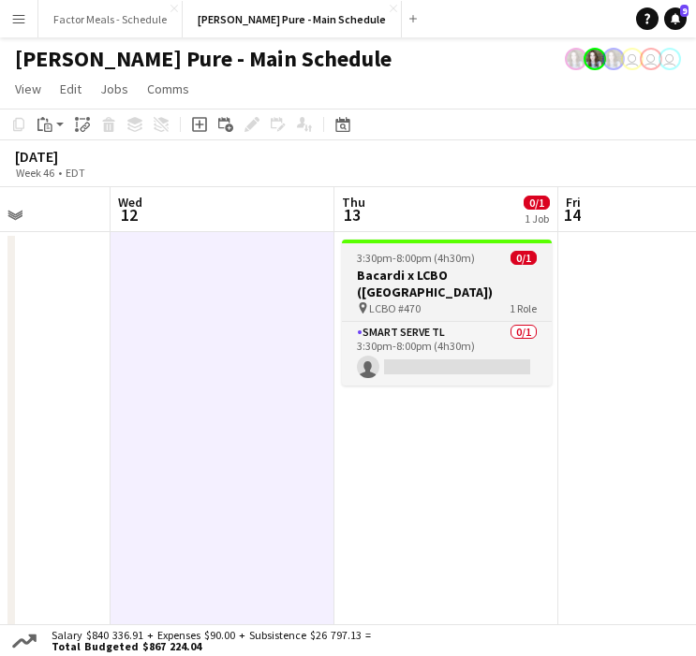
click at [381, 293] on h3 "Bacardi x LCBO ([GEOGRAPHIC_DATA])" at bounding box center [447, 284] width 210 height 34
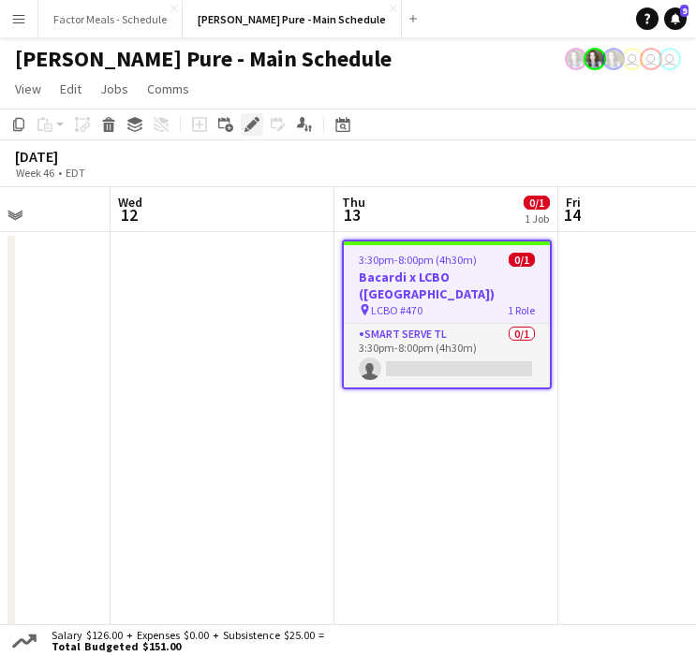
click at [244, 121] on icon "Edit" at bounding box center [251, 124] width 15 height 15
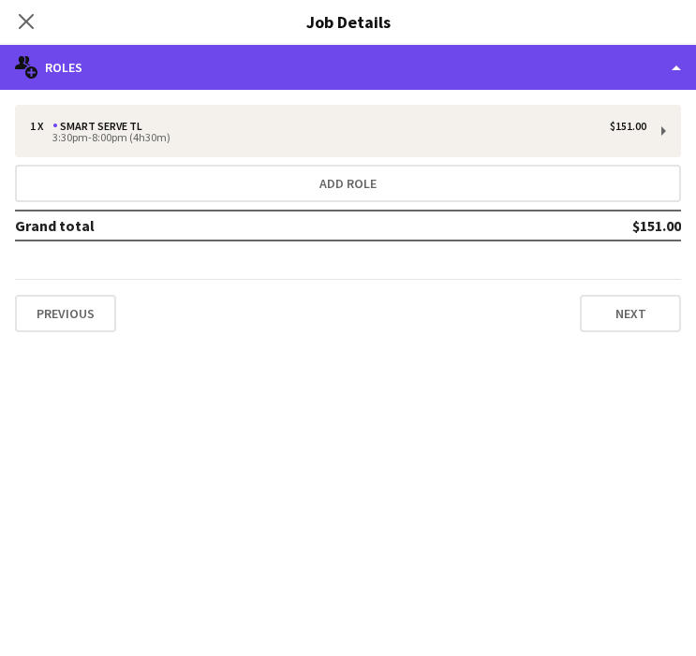
click at [262, 72] on div "multiple-users-add Roles" at bounding box center [348, 67] width 696 height 45
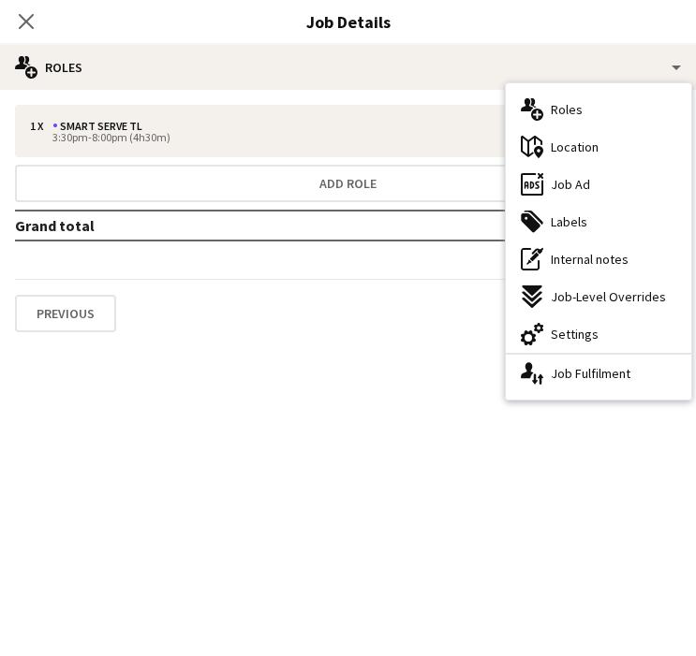
click at [555, 147] on span "Location" at bounding box center [574, 147] width 48 height 17
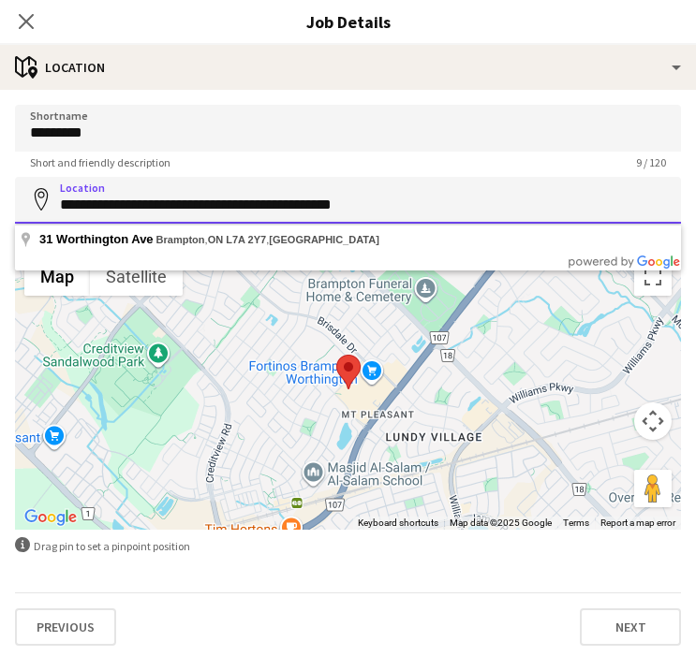
drag, startPoint x: 394, startPoint y: 209, endPoint x: 74, endPoint y: 193, distance: 320.6
click at [74, 193] on input "**********" at bounding box center [348, 200] width 666 height 47
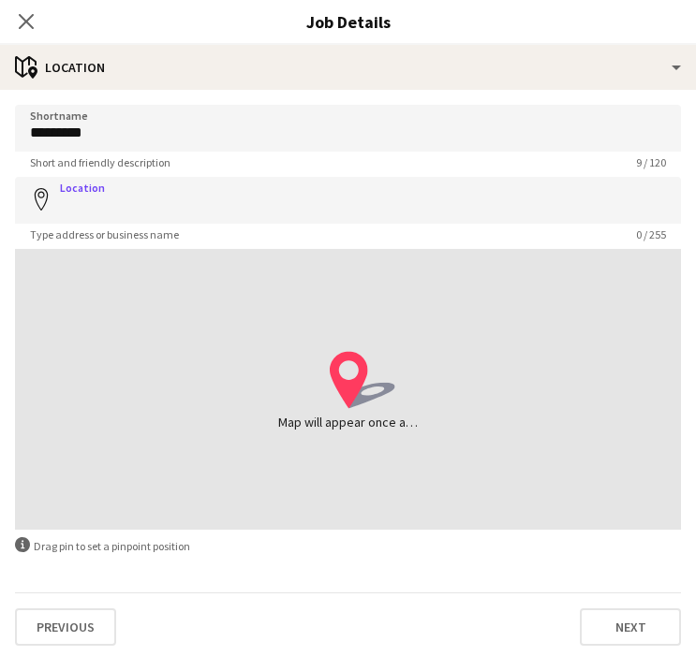
click at [26, 20] on icon at bounding box center [26, 21] width 15 height 15
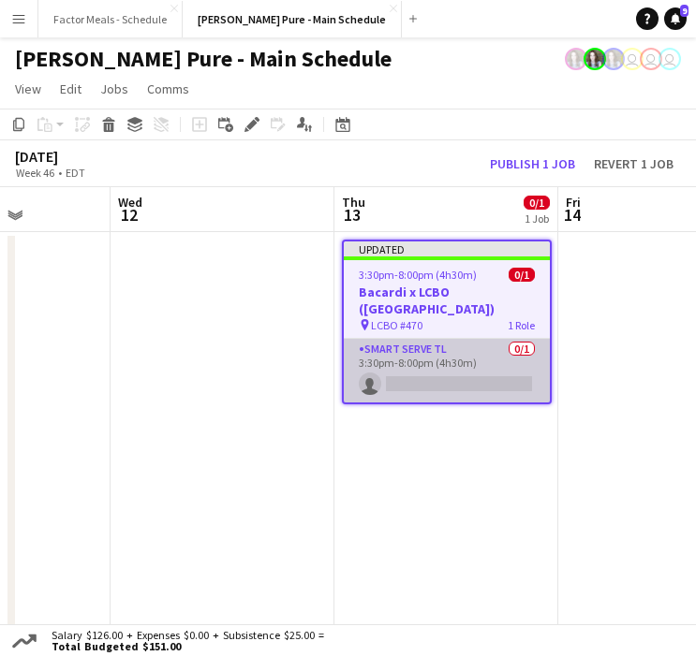
click at [415, 348] on app-card-role "Smart Serve TL 0/1 3:30pm-8:00pm (4h30m) single-neutral-actions" at bounding box center [447, 371] width 206 height 64
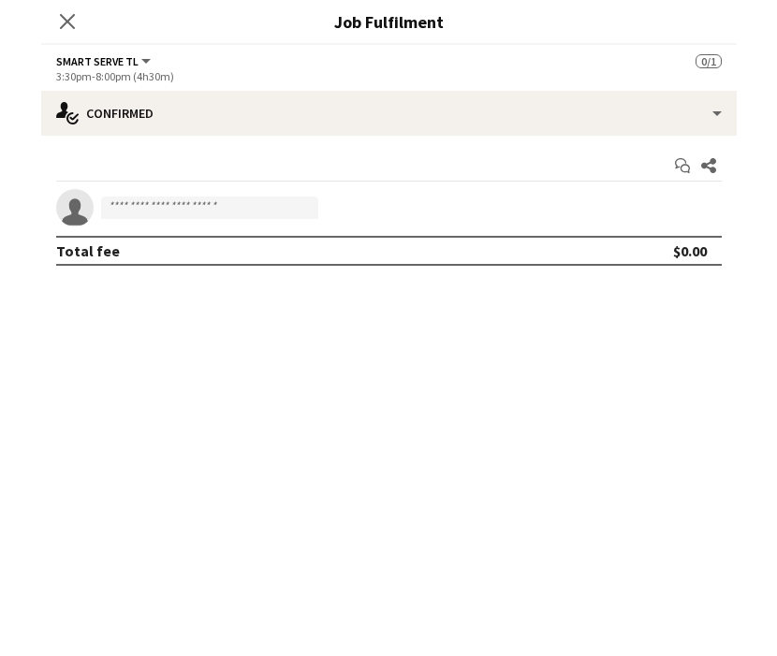
scroll to position [0, 560]
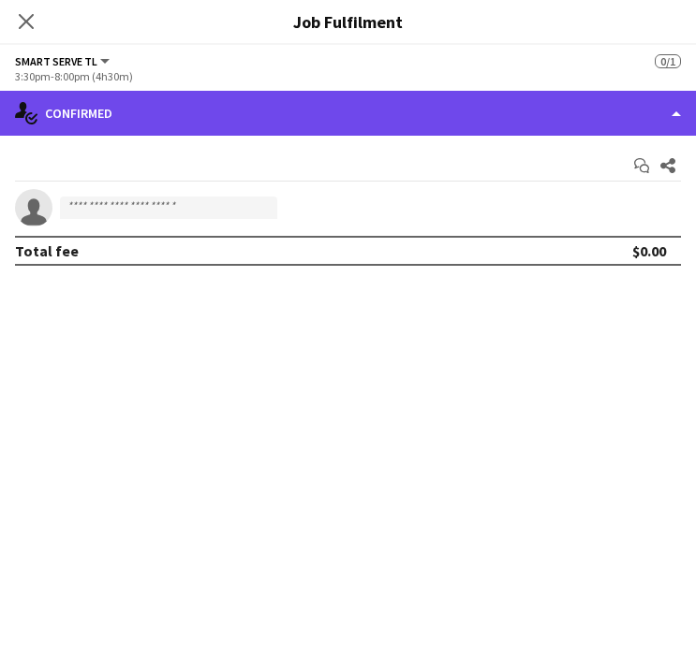
click at [212, 119] on div "single-neutral-actions-check-2 Confirmed" at bounding box center [348, 113] width 696 height 45
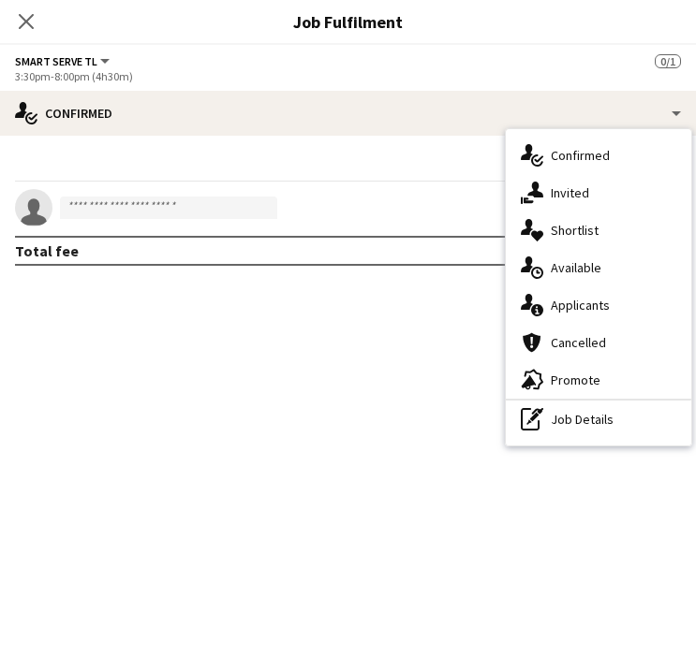
click at [386, 64] on div "Smart Serve TL All roles Smart Serve TL 0/1" at bounding box center [348, 60] width 666 height 17
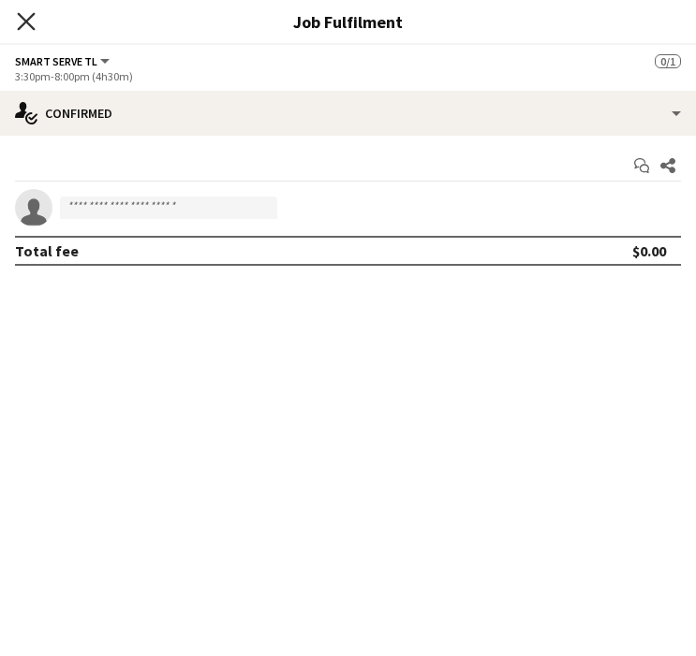
click at [33, 26] on icon "Close pop-in" at bounding box center [26, 21] width 18 height 18
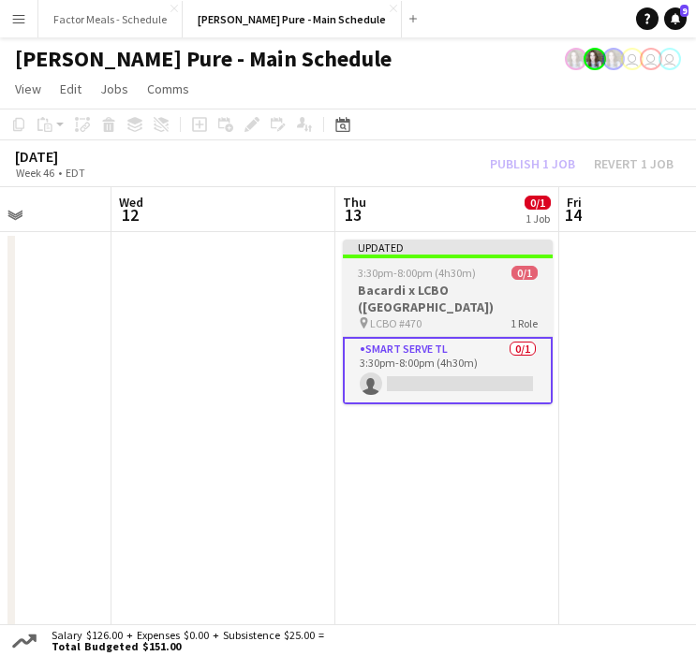
click at [431, 248] on div "Updated" at bounding box center [448, 247] width 210 height 15
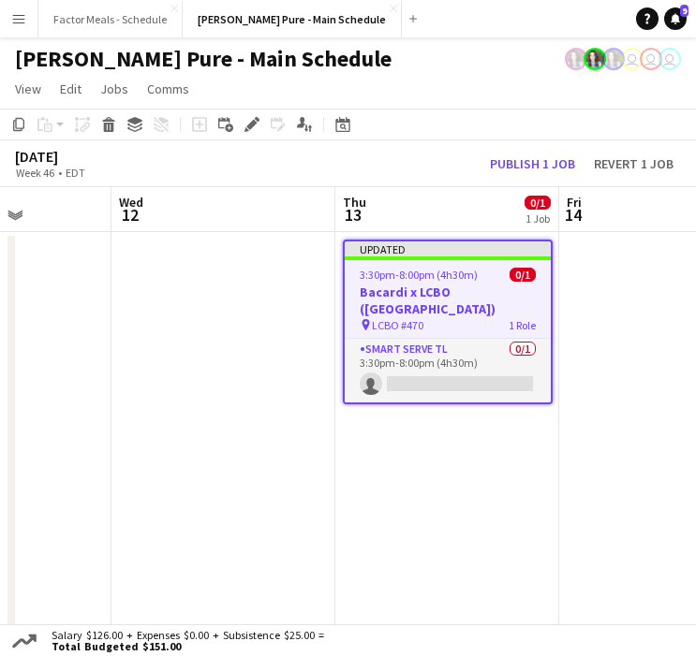
click at [459, 285] on h3 "Bacardi x LCBO ([GEOGRAPHIC_DATA])" at bounding box center [447, 301] width 206 height 34
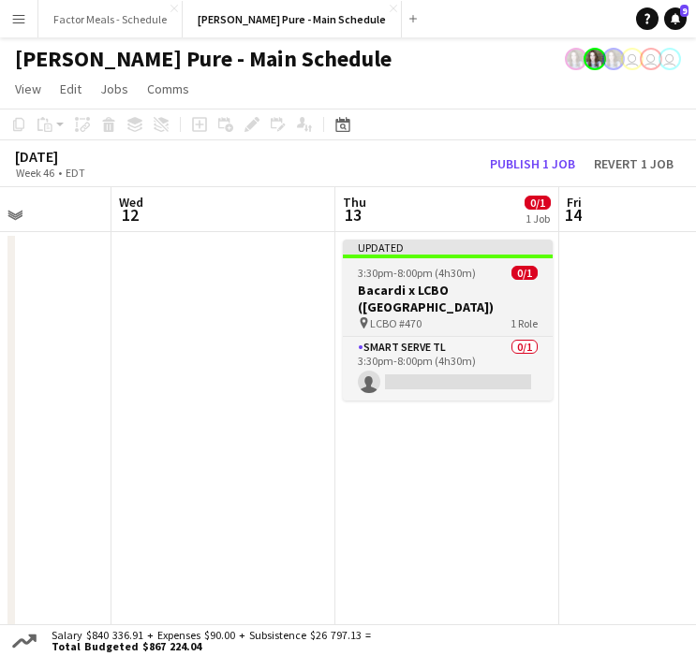
click at [459, 283] on h3 "Bacardi x LCBO ([GEOGRAPHIC_DATA])" at bounding box center [448, 299] width 210 height 34
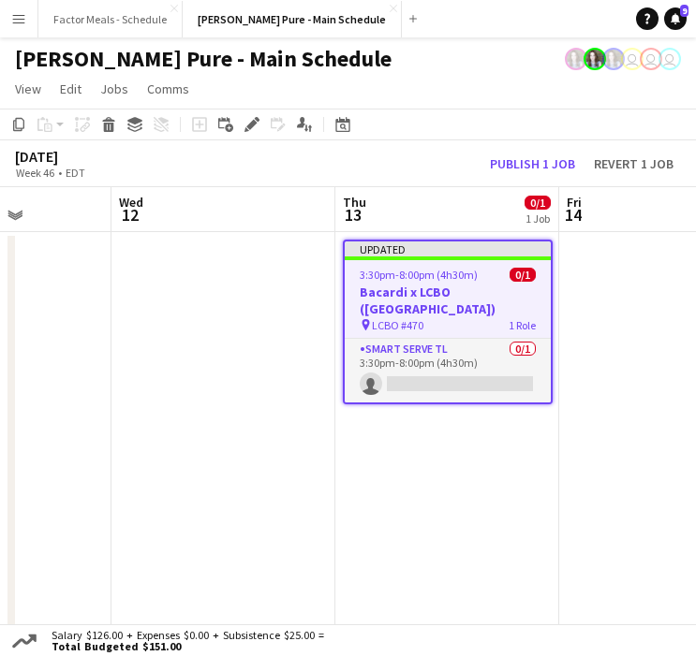
click at [388, 317] on div "pin LCBO #470 1 Role" at bounding box center [447, 324] width 206 height 15
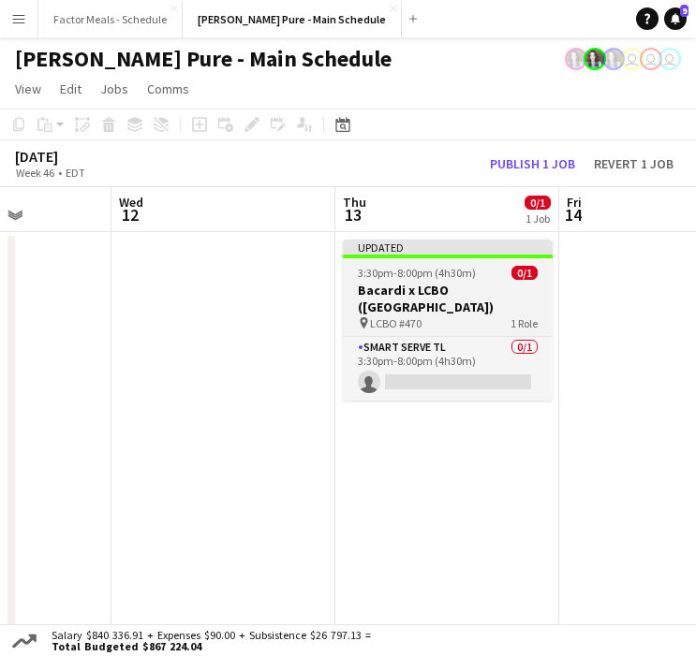
click at [388, 315] on div "pin LCBO #470 1 Role" at bounding box center [448, 322] width 210 height 15
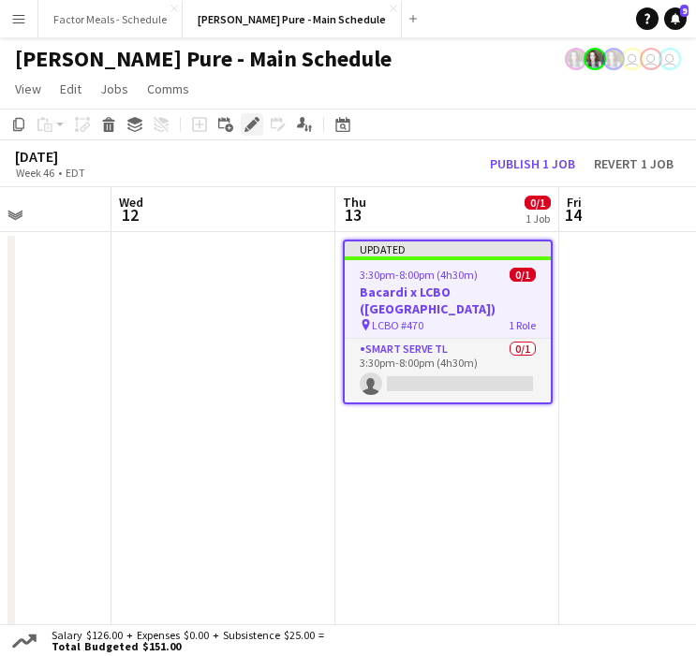
click at [257, 126] on icon "Edit" at bounding box center [251, 124] width 15 height 15
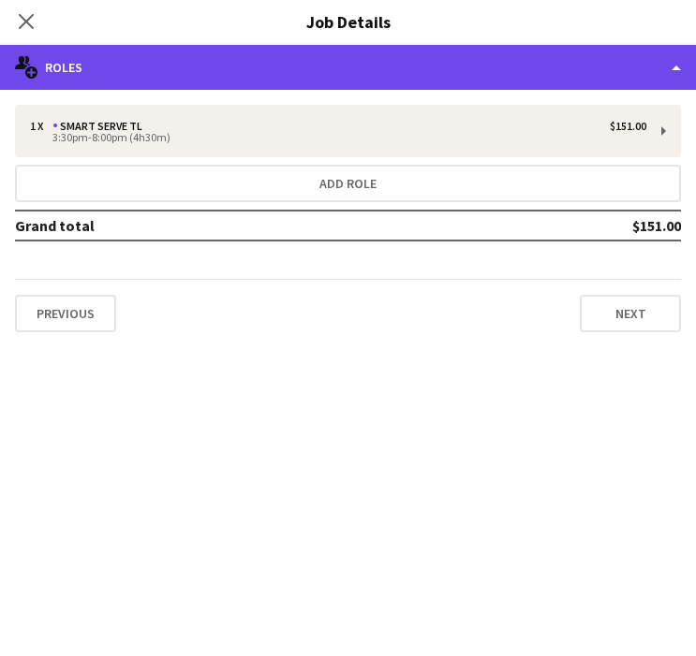
click at [328, 68] on div "multiple-users-add Roles" at bounding box center [348, 67] width 696 height 45
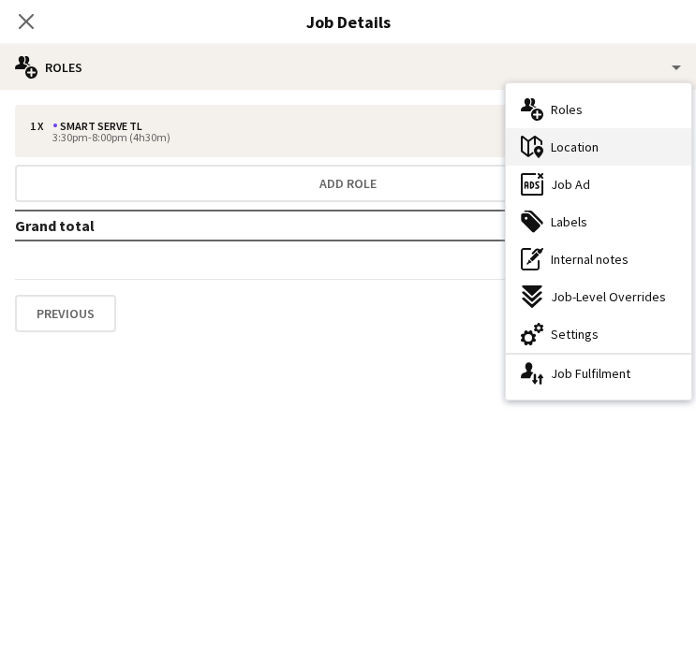
click at [545, 153] on div "maps-pin-1 Location" at bounding box center [598, 146] width 185 height 37
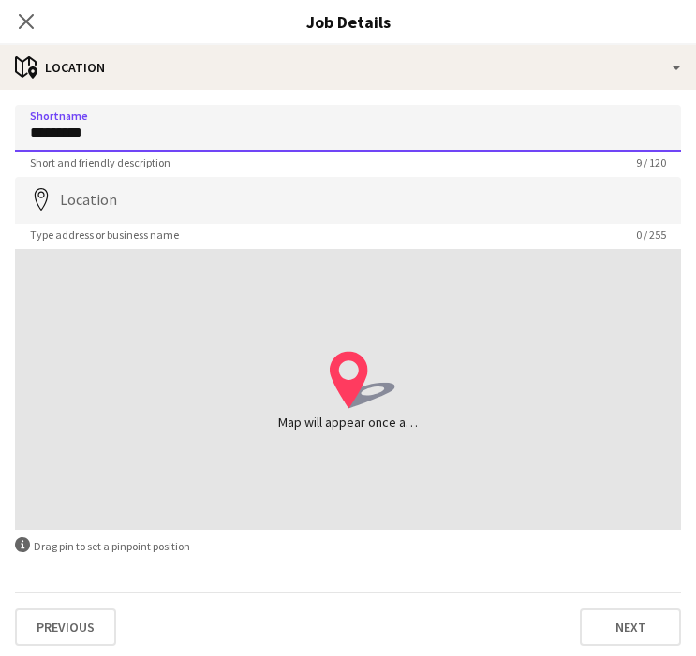
drag, startPoint x: 168, startPoint y: 135, endPoint x: 78, endPoint y: 137, distance: 89.9
click at [77, 137] on input "*********" at bounding box center [348, 128] width 666 height 47
type input "*********"
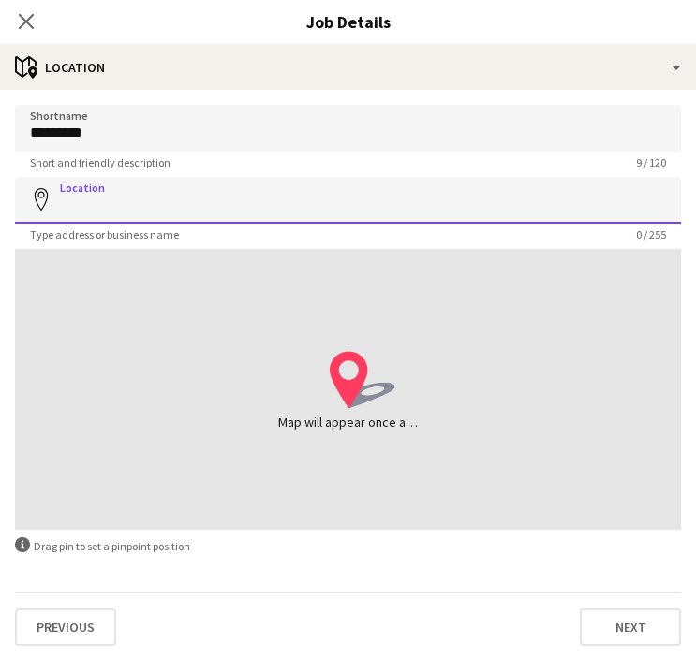
click at [112, 213] on input "Location" at bounding box center [348, 200] width 666 height 47
paste input "**********"
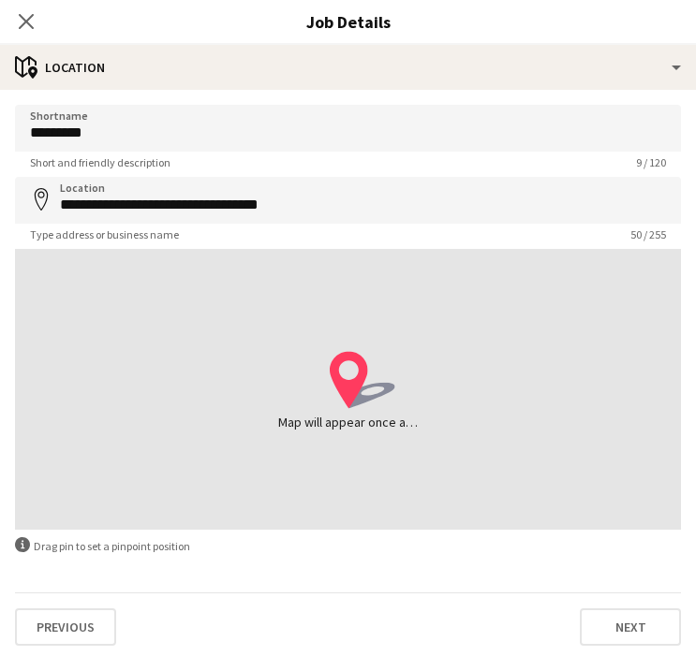
type input "**********"
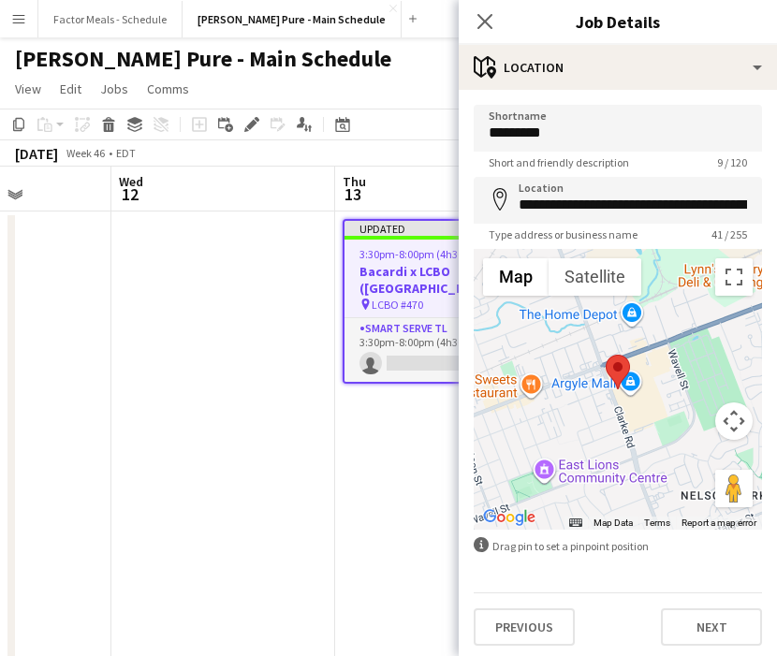
click at [343, 292] on app-job-card "Updated 3:30pm-8:00pm (4h30m) 0/1 Bacardi x LCBO ([GEOGRAPHIC_DATA]) pin LCBO #…" at bounding box center [448, 301] width 210 height 165
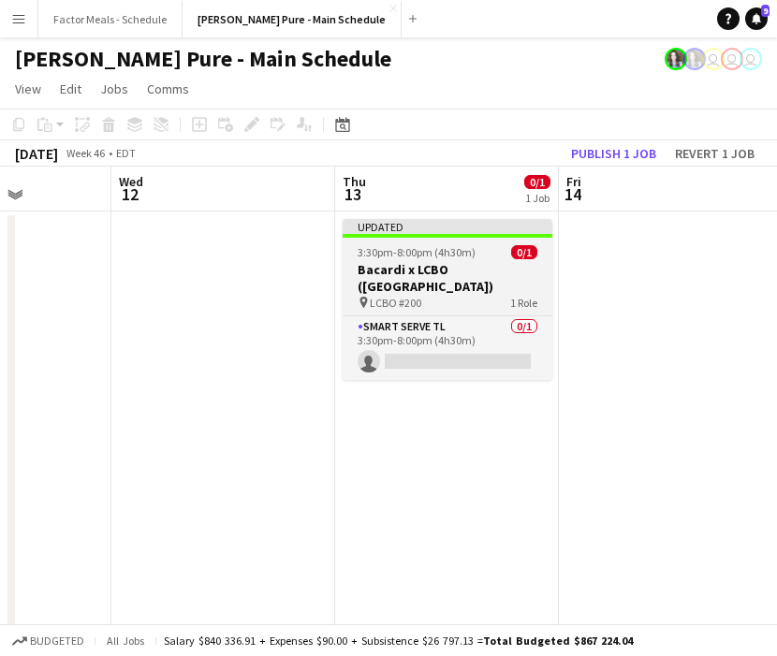
click at [410, 288] on h3 "Bacardi x LCBO ([GEOGRAPHIC_DATA])" at bounding box center [448, 278] width 210 height 34
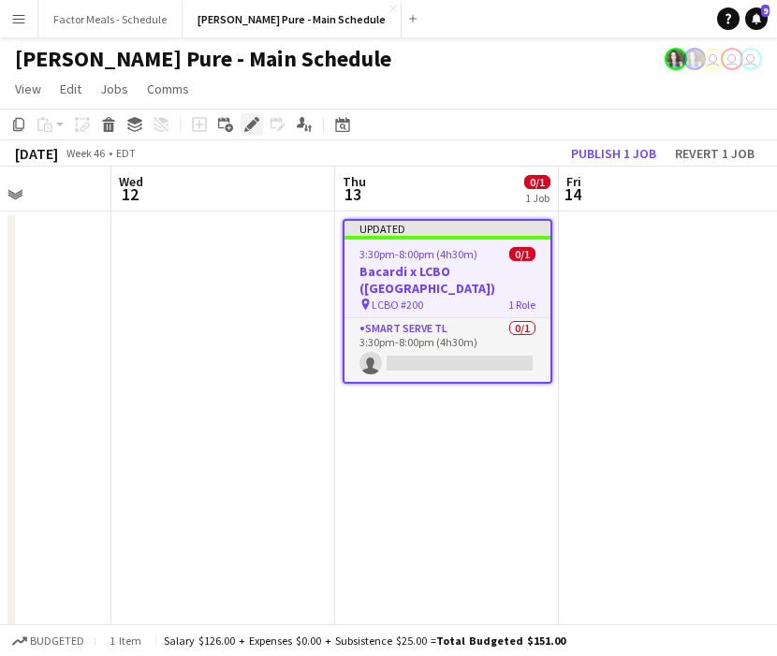
click at [248, 128] on icon at bounding box center [251, 125] width 10 height 10
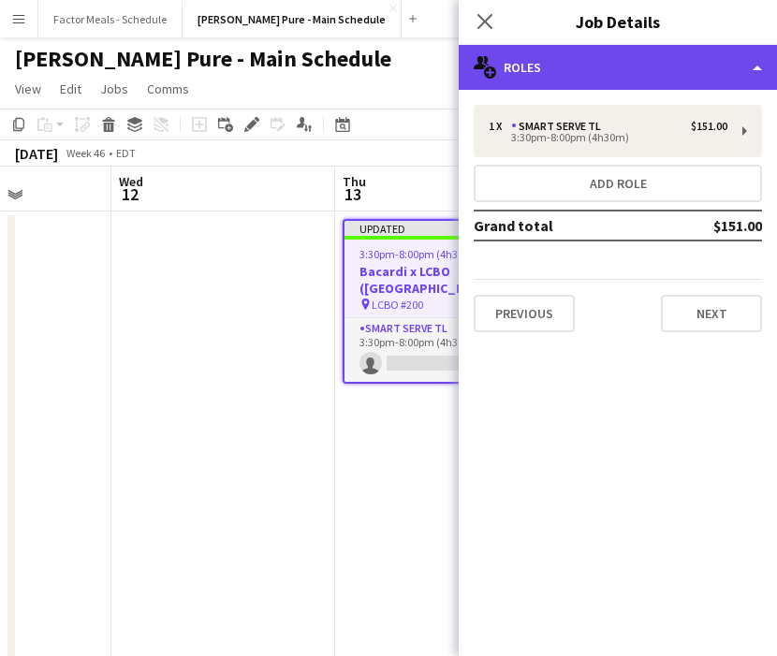
click at [543, 71] on div "multiple-users-add Roles" at bounding box center [618, 67] width 318 height 45
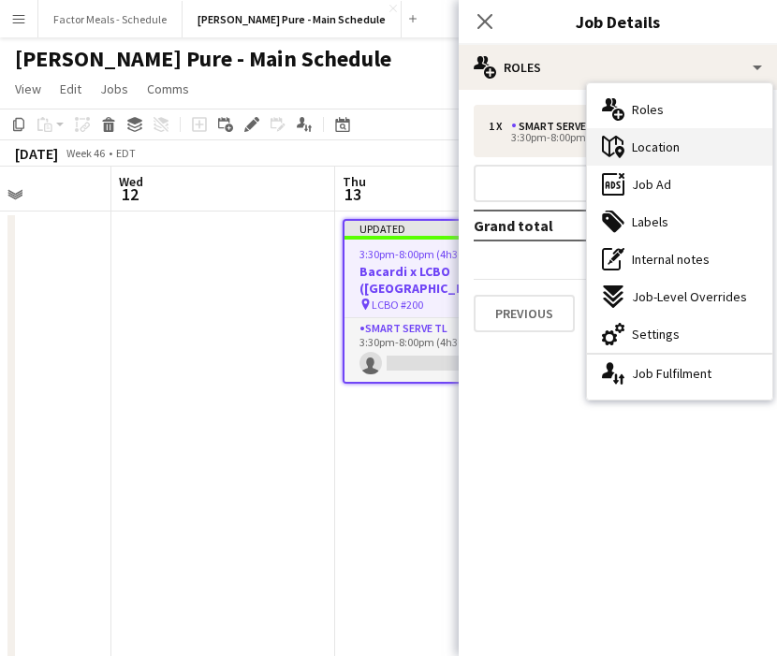
click at [727, 136] on div "maps-pin-1 Location" at bounding box center [679, 146] width 185 height 37
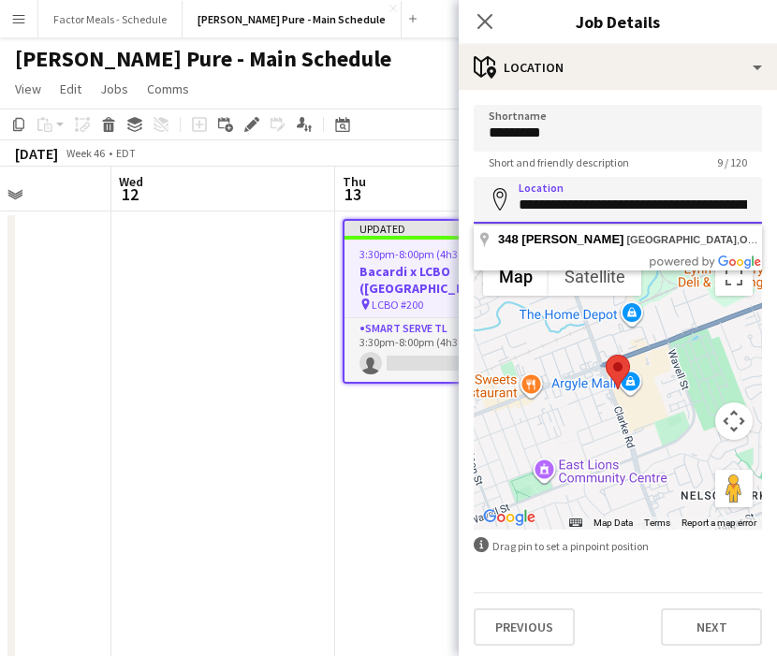
drag, startPoint x: 544, startPoint y: 204, endPoint x: 604, endPoint y: 205, distance: 59.9
click at [604, 205] on input "**********" at bounding box center [618, 200] width 288 height 47
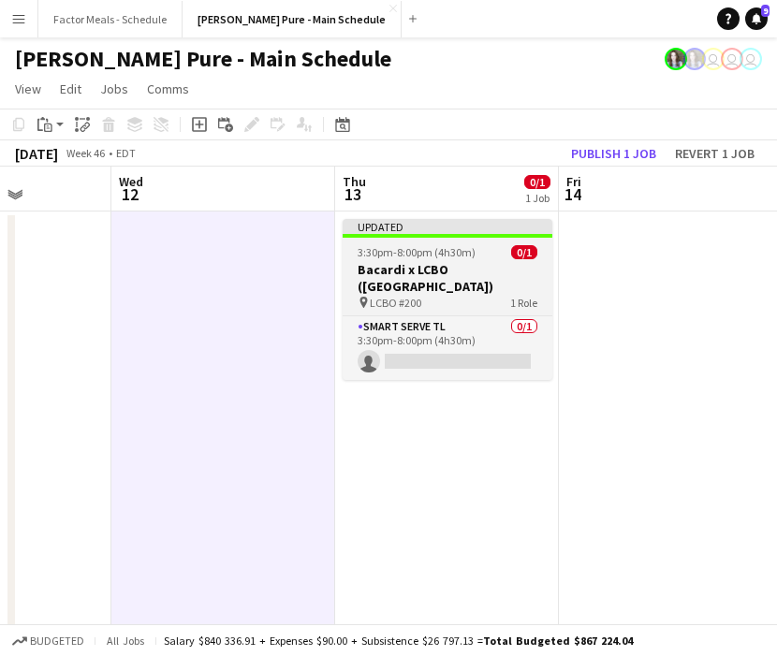
click at [401, 290] on h3 "Bacardi x LCBO ([GEOGRAPHIC_DATA])" at bounding box center [448, 278] width 210 height 34
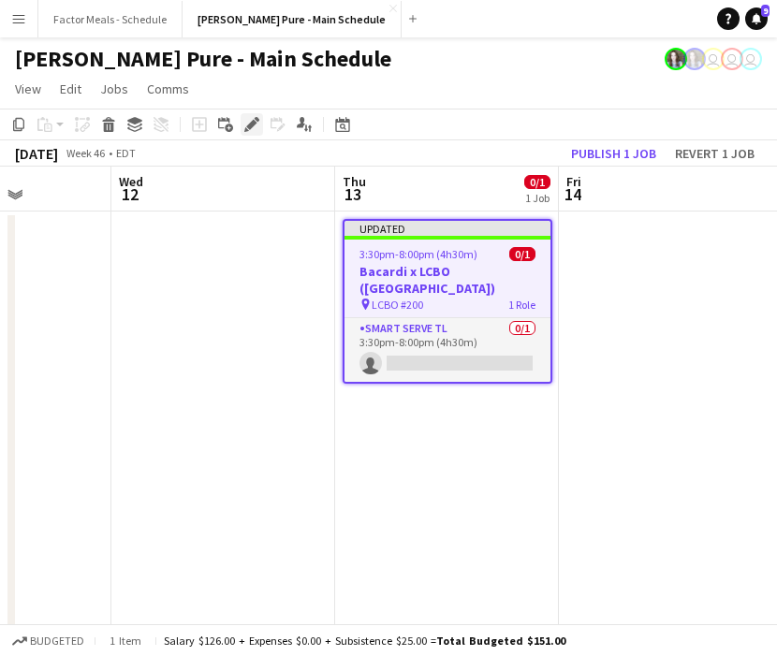
click at [256, 122] on icon "Edit" at bounding box center [251, 124] width 15 height 15
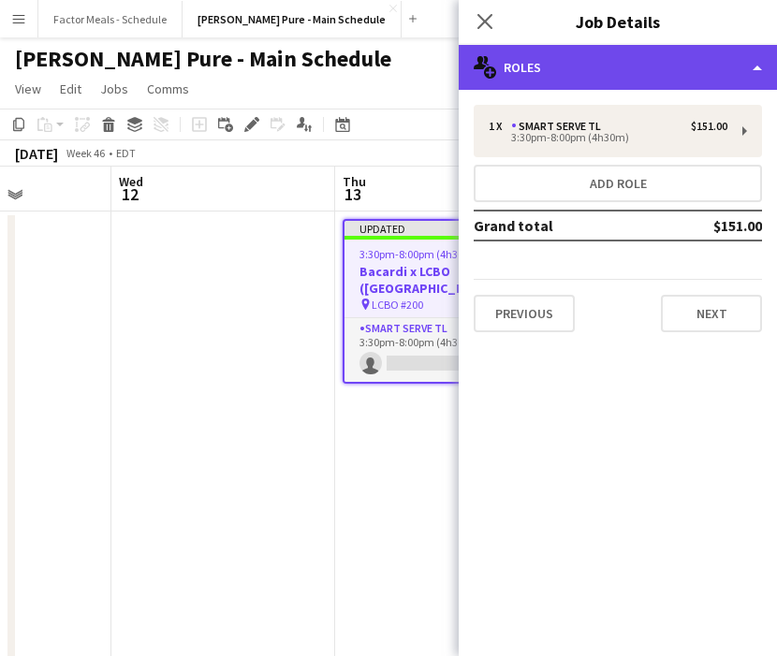
click at [544, 77] on div "multiple-users-add Roles" at bounding box center [618, 67] width 318 height 45
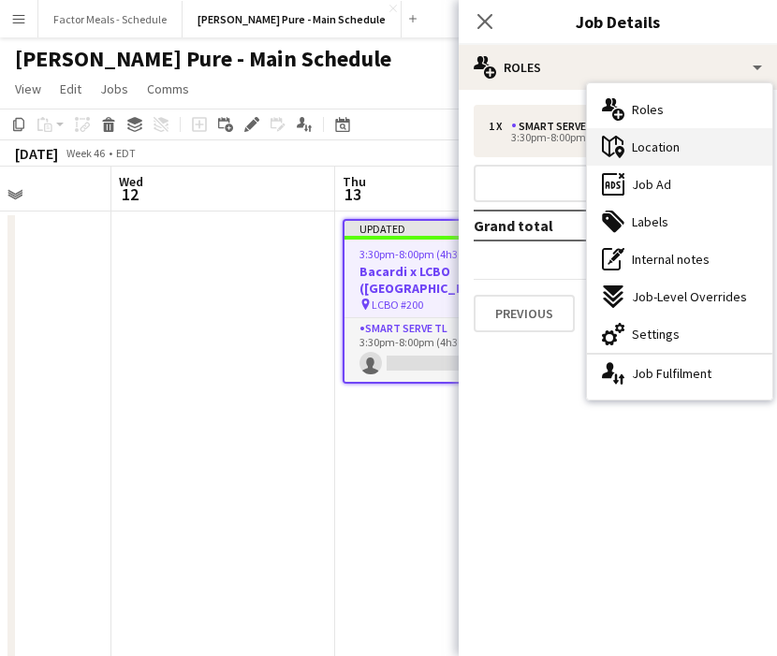
click at [619, 150] on icon "maps-pin-1" at bounding box center [613, 147] width 22 height 22
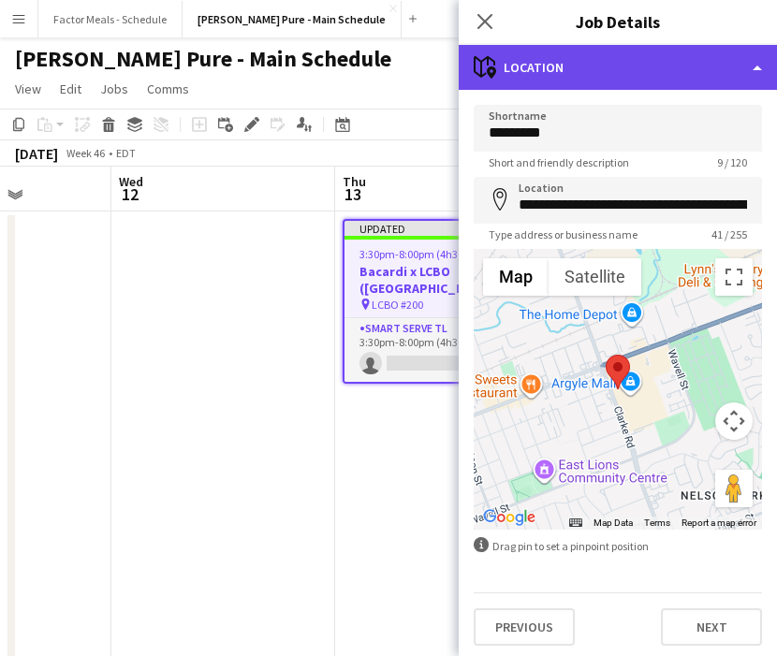
click at [633, 54] on div "maps-pin-1 Location" at bounding box center [618, 67] width 318 height 45
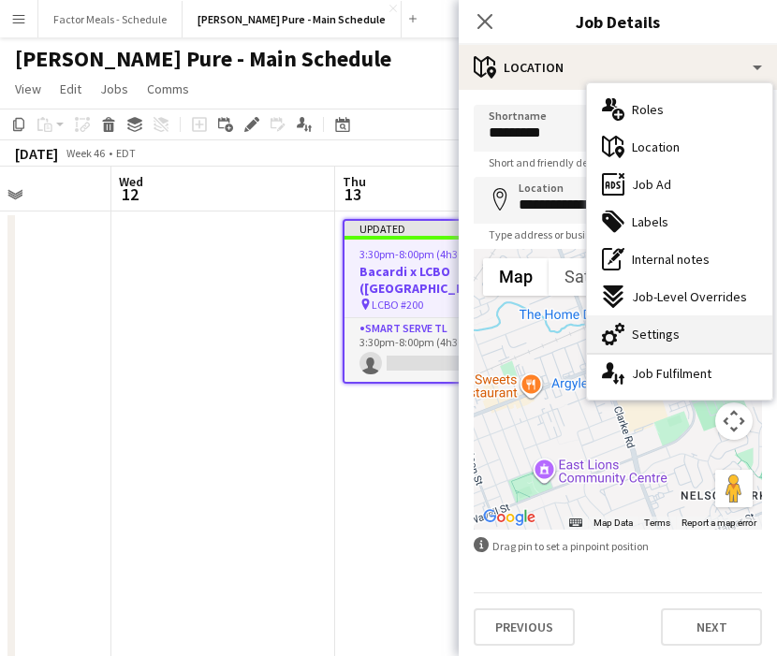
click at [666, 333] on span "Settings" at bounding box center [656, 334] width 48 height 17
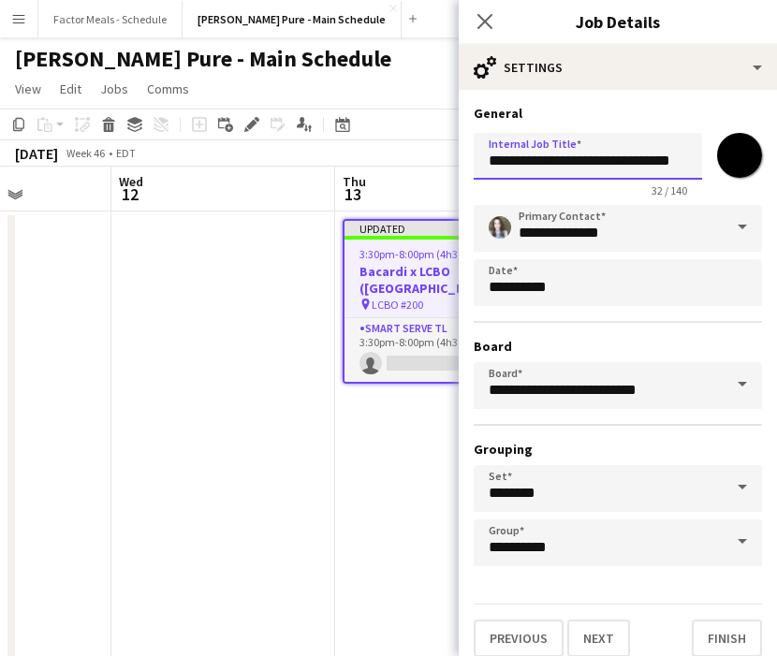
scroll to position [0, 12]
drag, startPoint x: 591, startPoint y: 162, endPoint x: 683, endPoint y: 157, distance: 92.8
click at [683, 157] on input "**********" at bounding box center [588, 156] width 228 height 47
paste input "text"
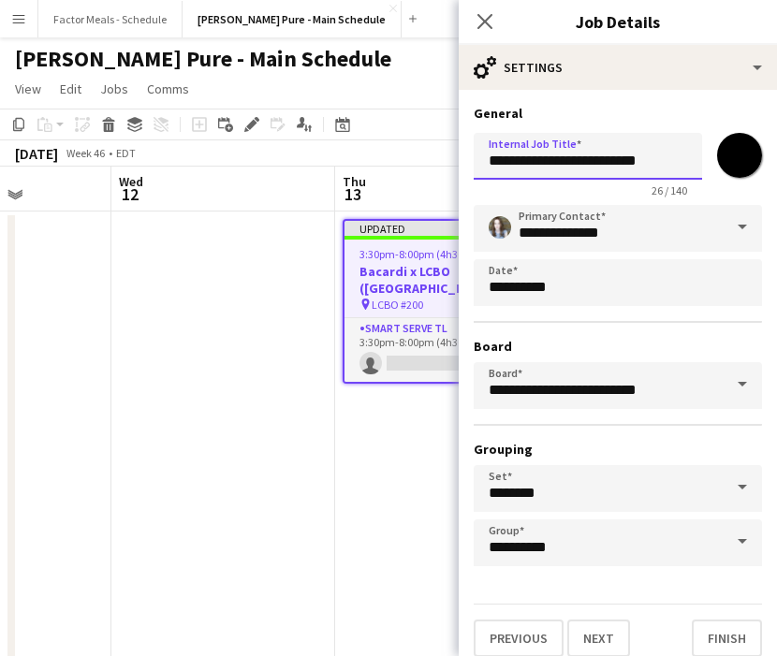
click at [685, 160] on input "**********" at bounding box center [588, 156] width 228 height 47
type input "**********"
click at [489, 23] on icon "Close pop-in" at bounding box center [485, 21] width 18 height 18
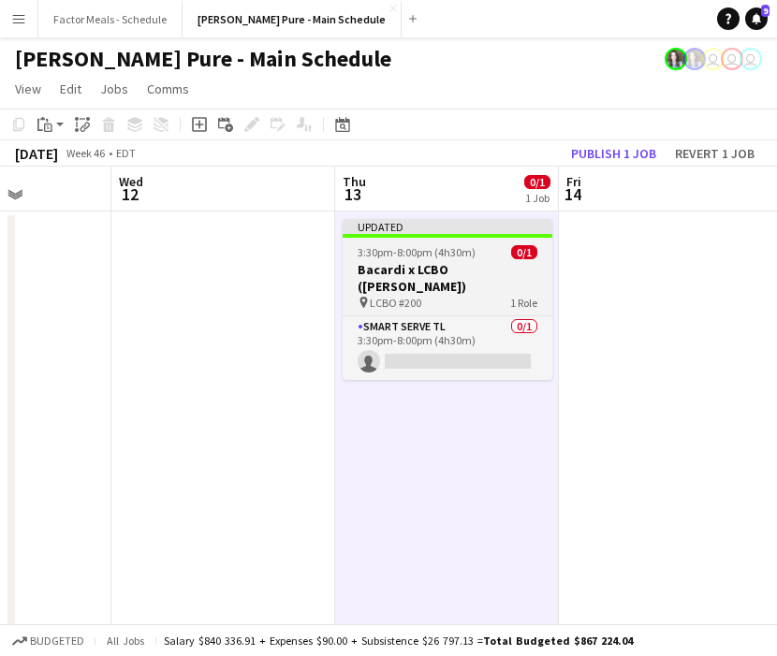
click at [418, 259] on app-job-card "Updated 3:30pm-8:00pm (4h30m) 0/1 Bacardi x LCBO ([PERSON_NAME]) pin LCBO #200 …" at bounding box center [448, 299] width 210 height 161
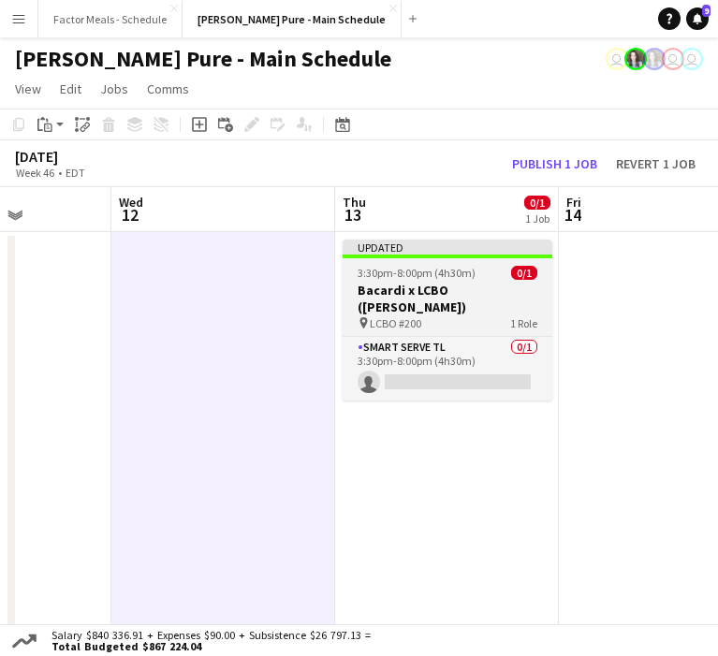
click at [466, 243] on div "Updated" at bounding box center [448, 247] width 210 height 15
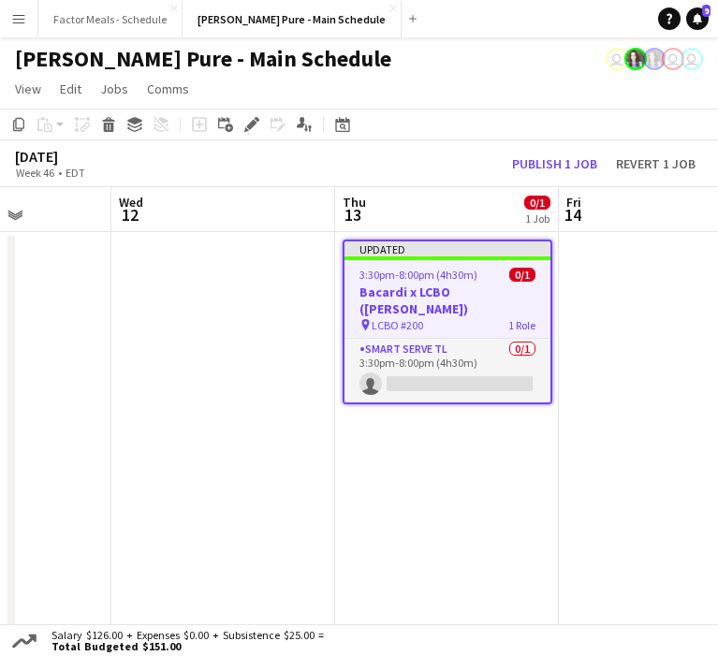
click at [361, 257] on div at bounding box center [447, 258] width 206 height 4
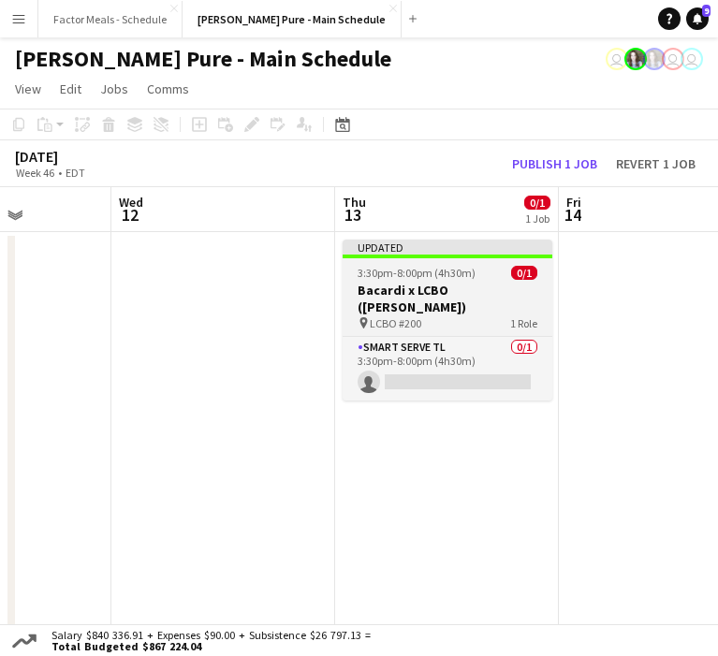
click at [427, 267] on span "3:30pm-8:00pm (4h30m)" at bounding box center [417, 273] width 118 height 14
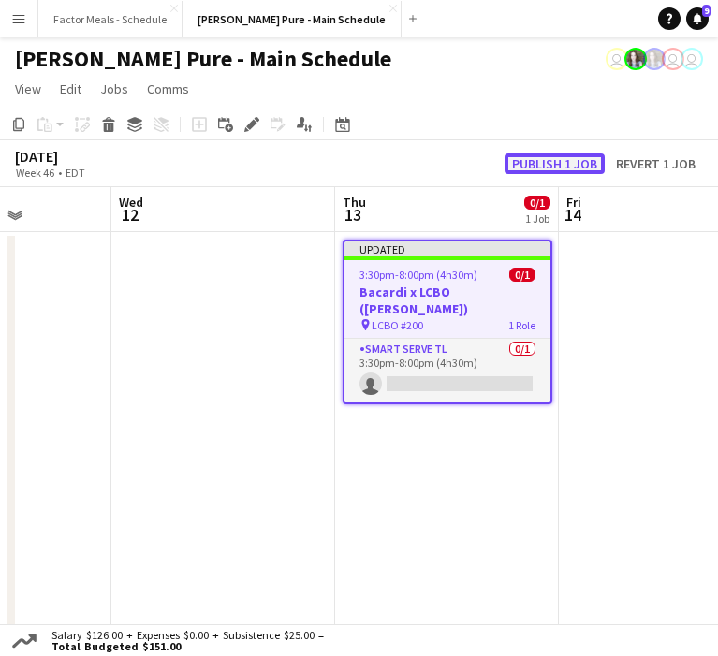
click at [555, 164] on button "Publish 1 job" at bounding box center [555, 164] width 100 height 21
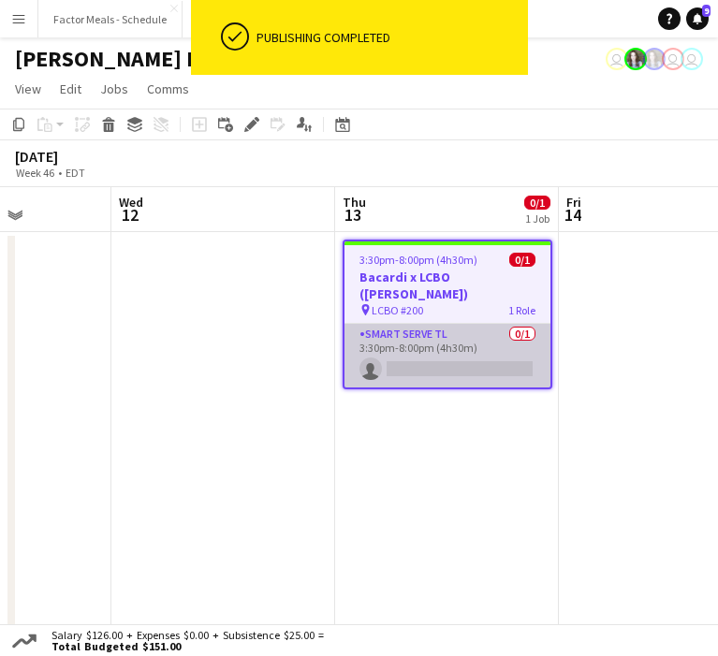
click at [481, 326] on app-card-role "Smart Serve TL 0/1 3:30pm-8:00pm (4h30m) single-neutral-actions" at bounding box center [447, 356] width 206 height 64
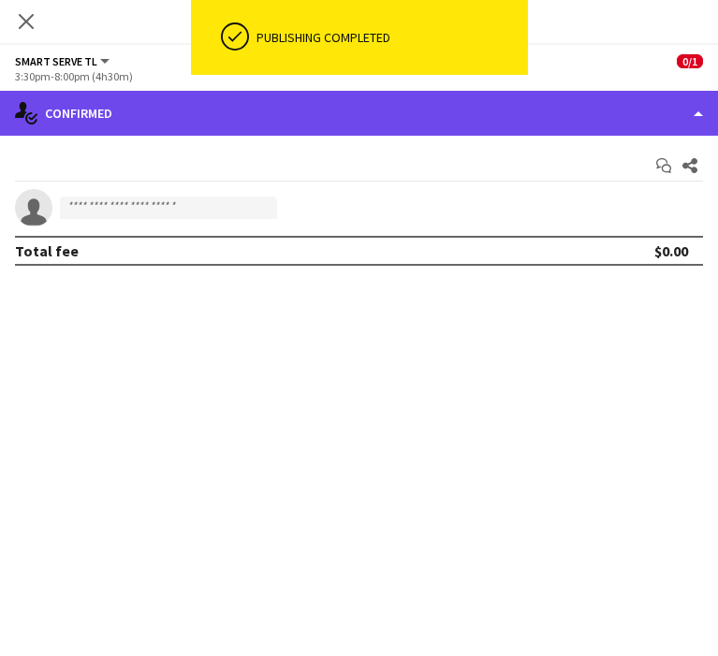
click at [442, 117] on div "single-neutral-actions-check-2 Confirmed" at bounding box center [359, 113] width 718 height 45
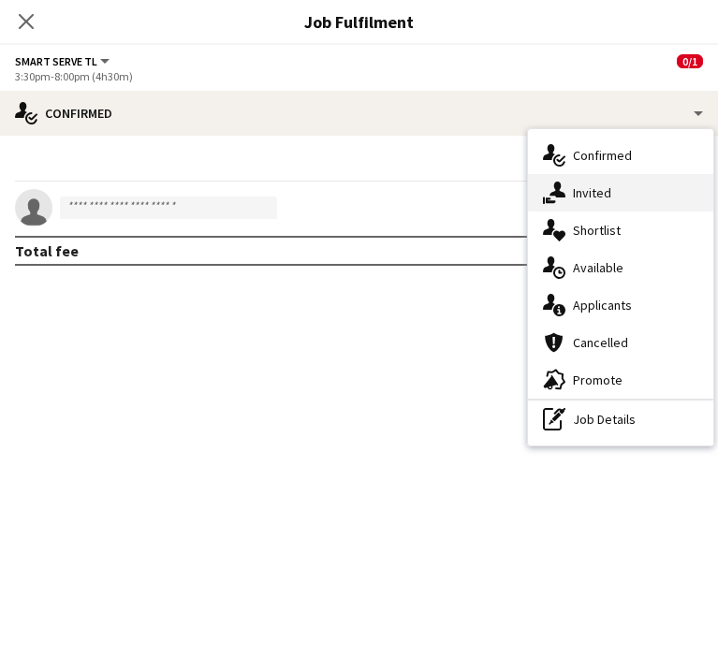
click at [571, 206] on div "single-neutral-actions-share-1 Invited" at bounding box center [620, 192] width 185 height 37
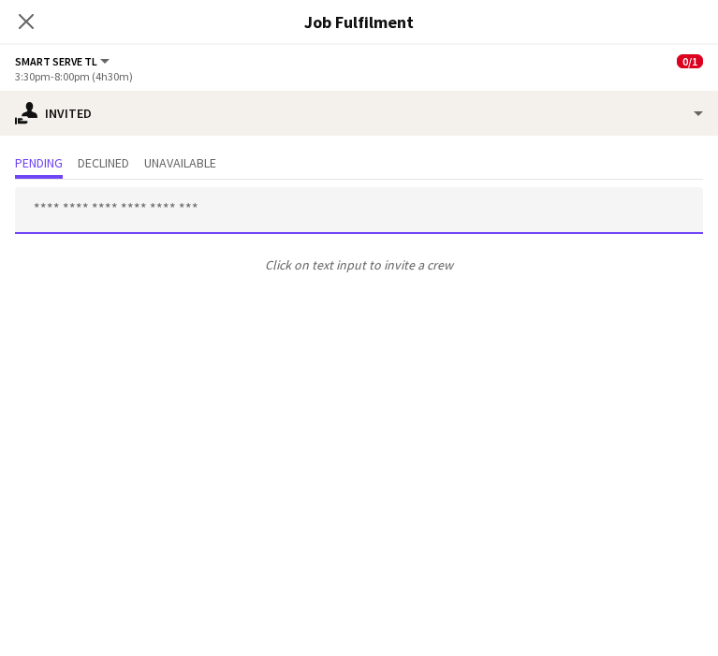
click at [265, 213] on input "text" at bounding box center [359, 210] width 688 height 47
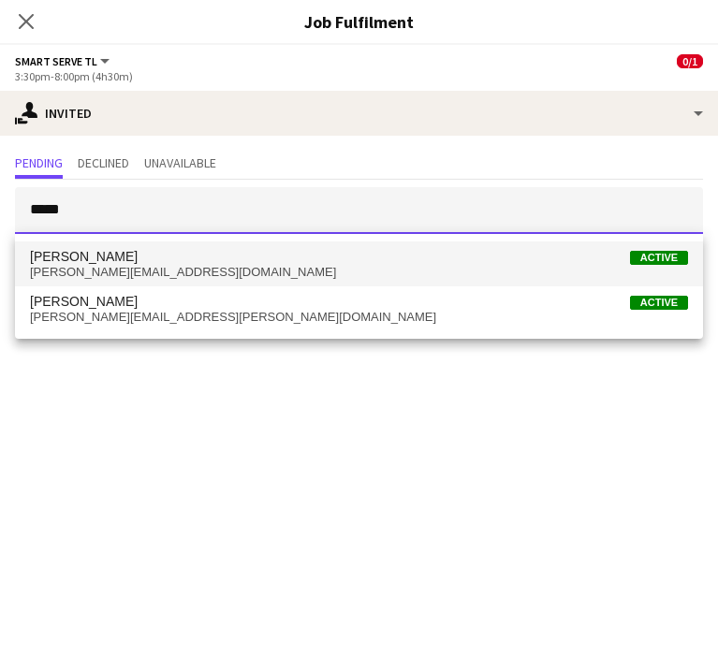
type input "*****"
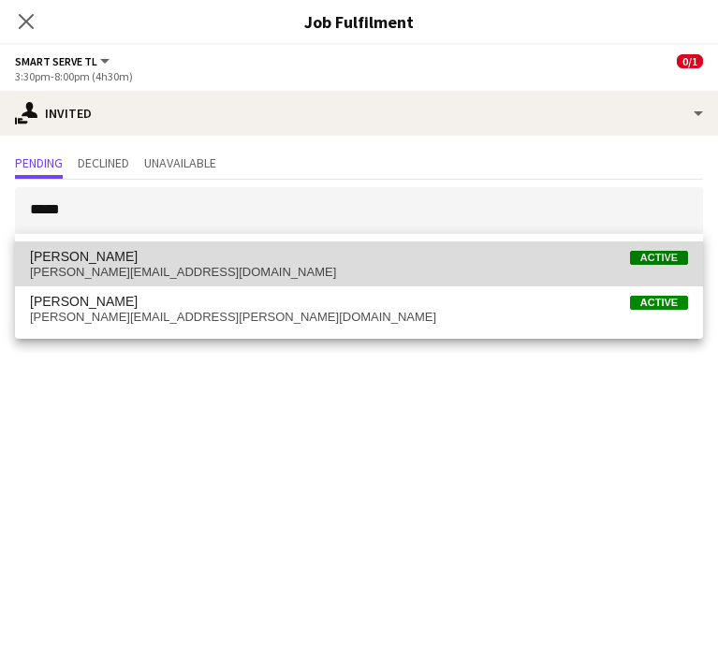
click at [158, 270] on span "[PERSON_NAME][EMAIL_ADDRESS][DOMAIN_NAME]" at bounding box center [359, 272] width 658 height 15
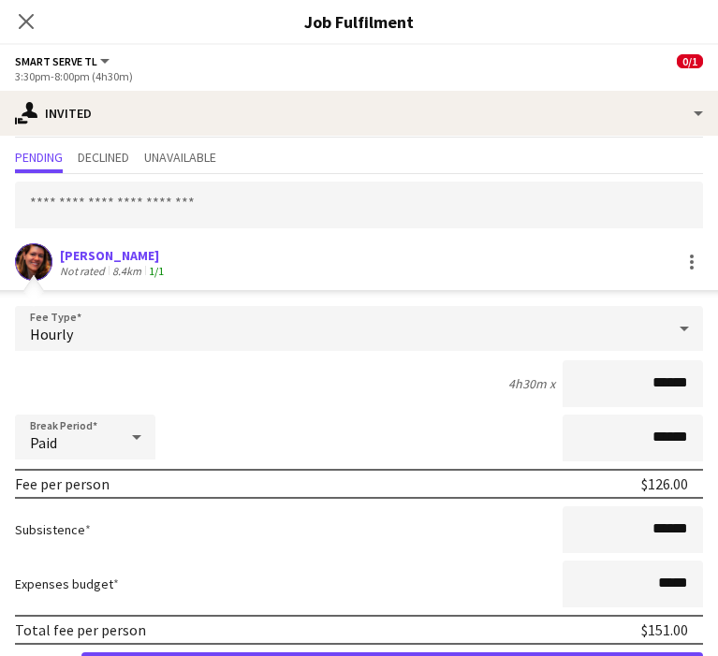
scroll to position [112, 0]
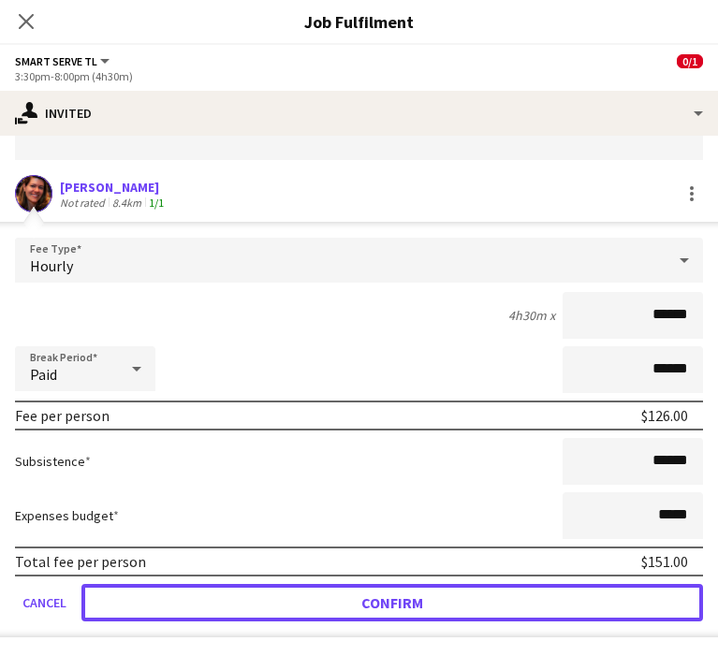
click at [205, 615] on button "Confirm" at bounding box center [392, 602] width 622 height 37
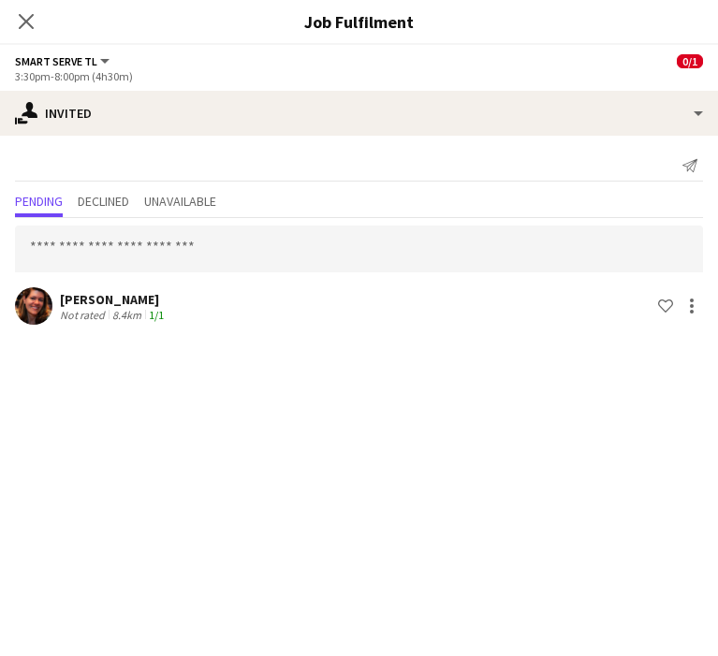
scroll to position [0, 0]
click at [25, 21] on icon at bounding box center [26, 21] width 18 height 18
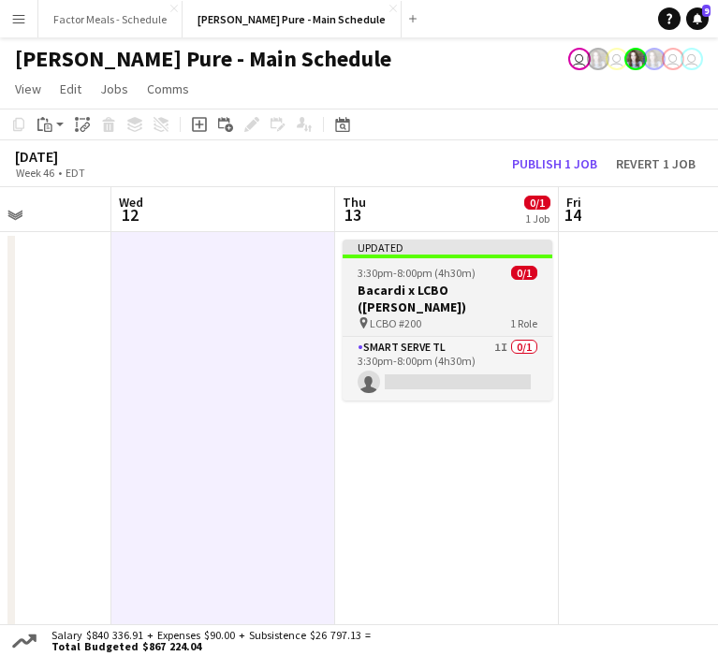
click at [403, 283] on h3 "Bacardi x LCBO ([PERSON_NAME])" at bounding box center [448, 299] width 210 height 34
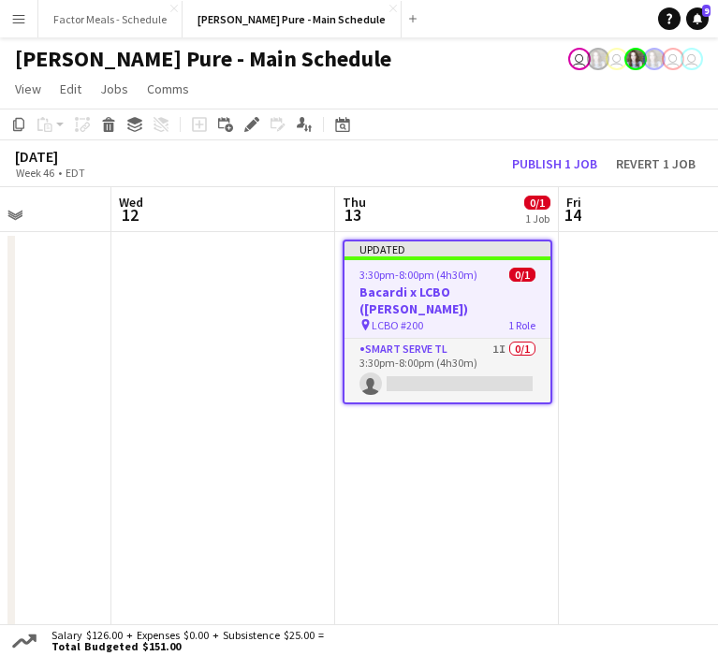
click at [520, 175] on div "[DATE] Week 46 • EDT Publish 1 job Revert 1 job" at bounding box center [359, 163] width 718 height 47
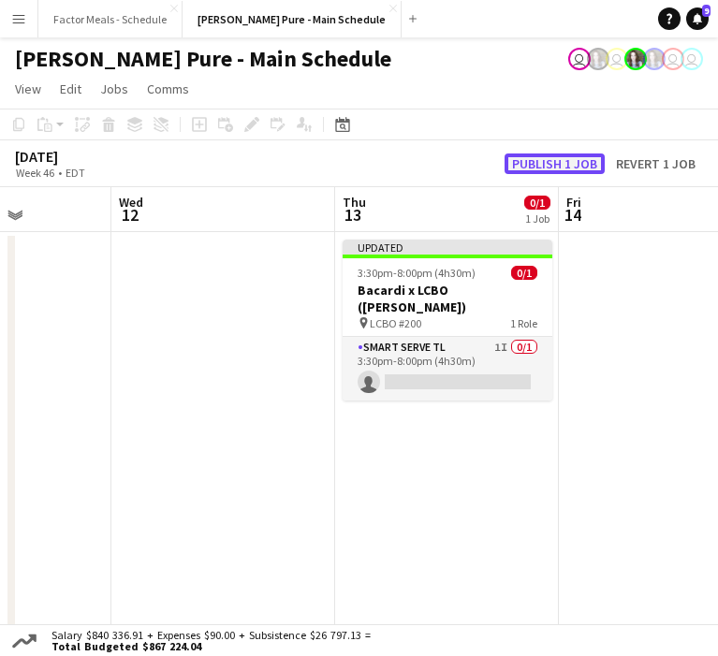
click at [526, 165] on button "Publish 1 job" at bounding box center [555, 164] width 100 height 21
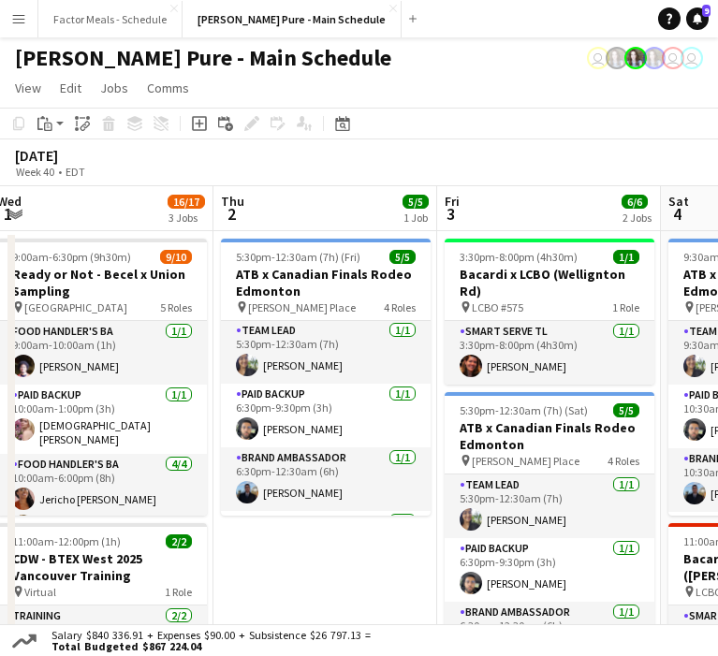
scroll to position [2, 0]
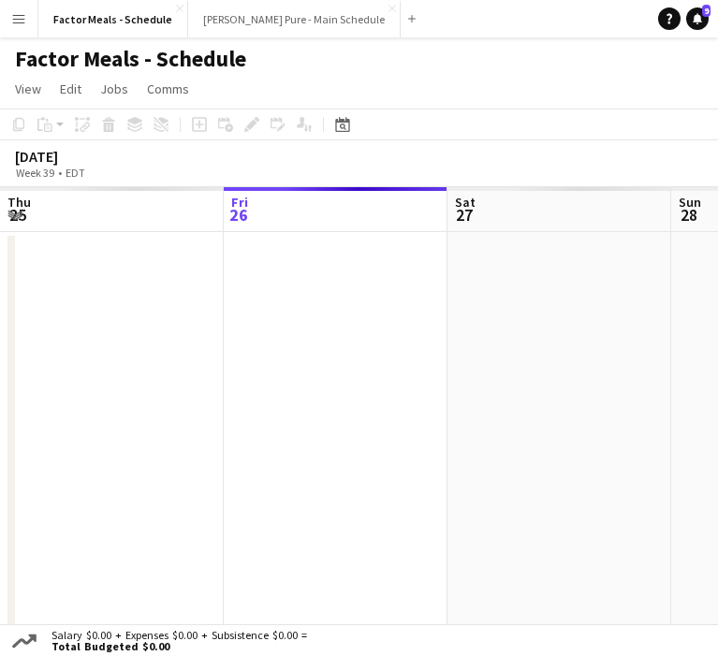
scroll to position [0, 447]
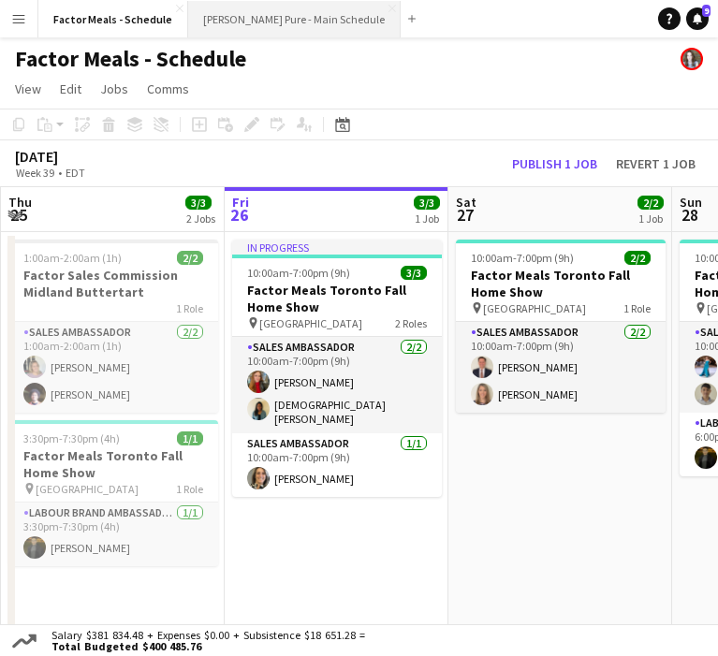
click at [252, 13] on button "[PERSON_NAME] Pure - Main Schedule Close" at bounding box center [294, 19] width 213 height 37
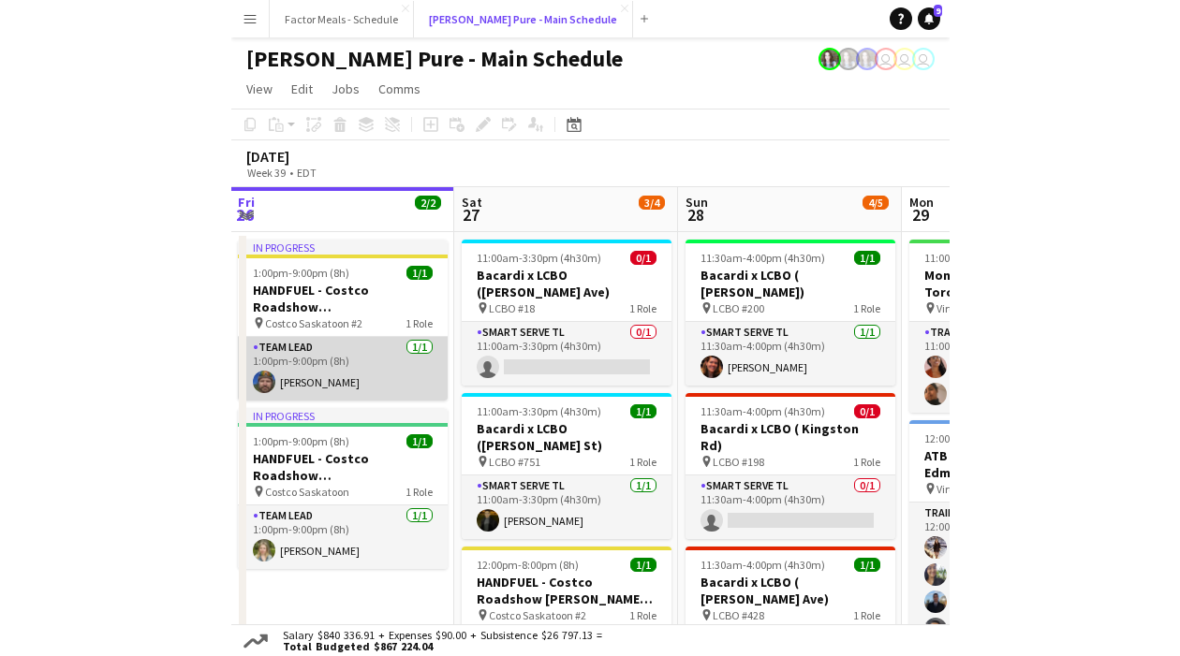
scroll to position [0, 697]
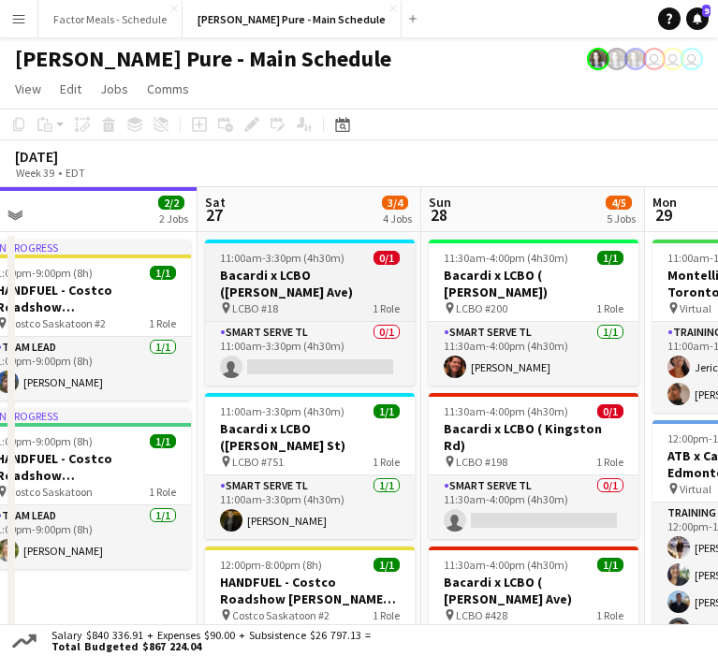
click at [256, 261] on span "11:00am-3:30pm (4h30m)" at bounding box center [282, 258] width 125 height 14
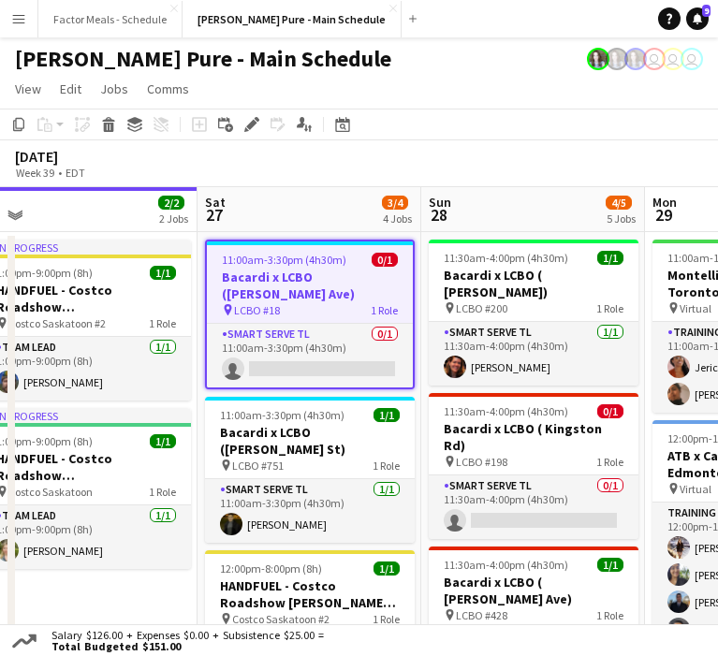
click at [279, 302] on div "pin LCBO #18 1 Role" at bounding box center [310, 309] width 206 height 15
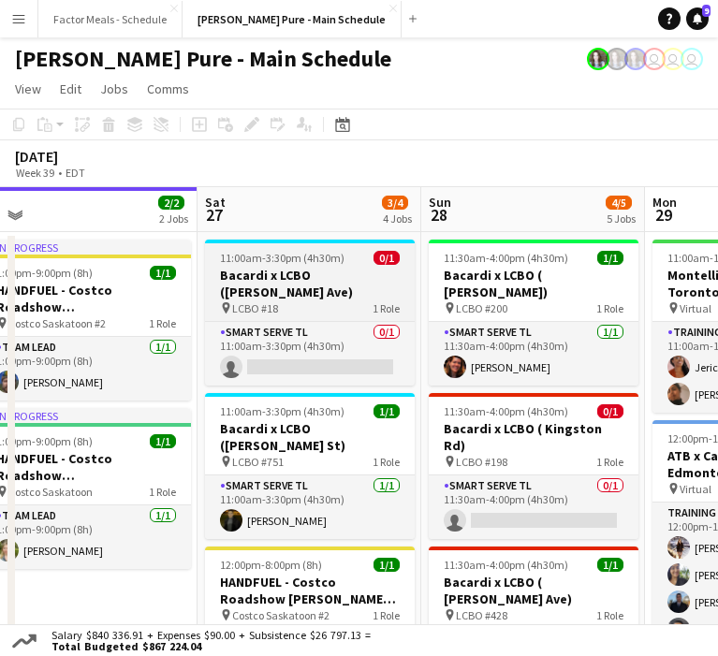
click at [279, 300] on div "pin LCBO #18 1 Role" at bounding box center [310, 307] width 210 height 15
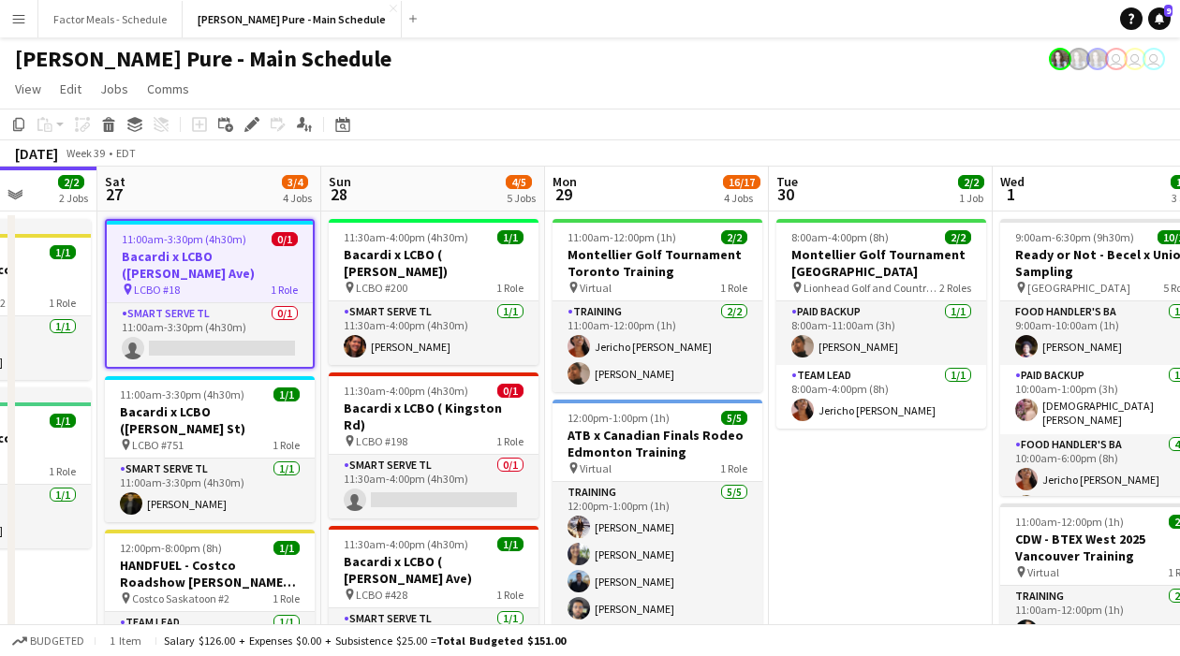
scroll to position [0, 572]
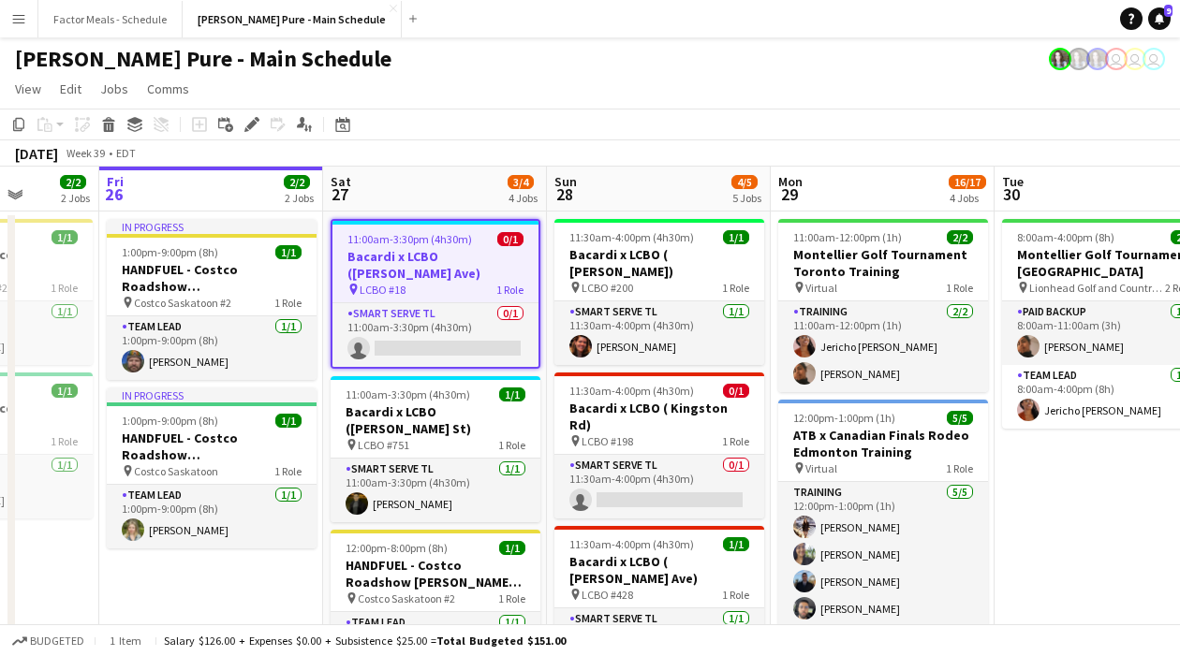
click at [367, 282] on div "pin LCBO #18 1 Role" at bounding box center [435, 289] width 206 height 15
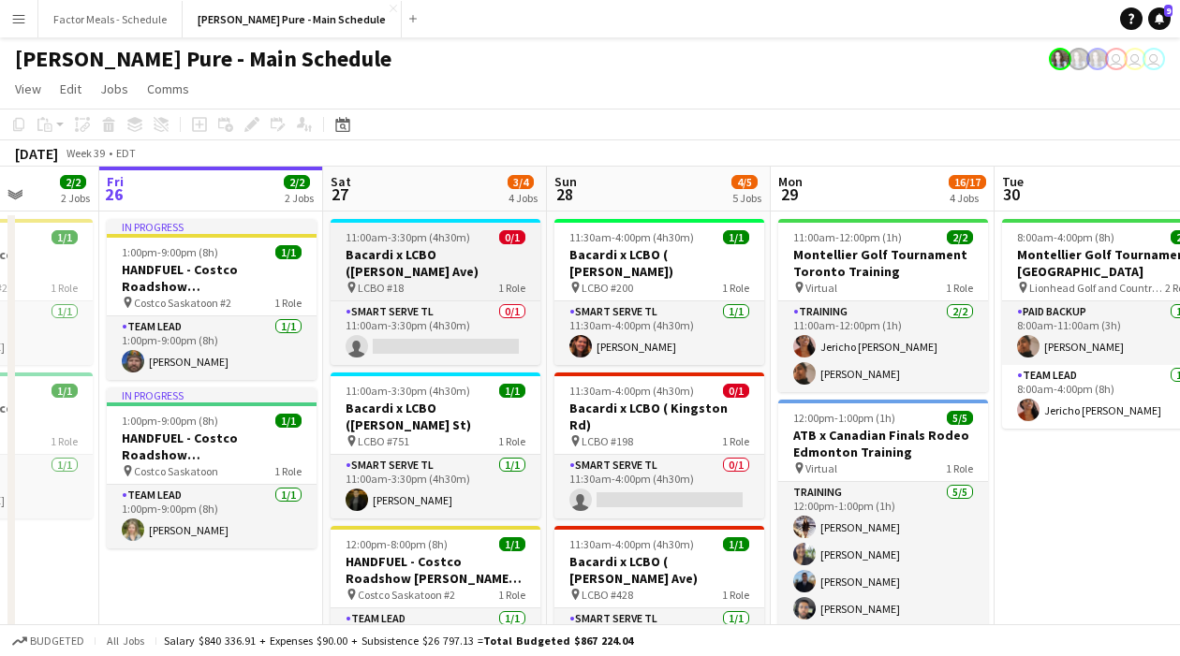
click at [367, 280] on app-job-card "11:00am-3:30pm (4h30m) 0/1 Bacardi x LCBO ([PERSON_NAME] Ave) pin LCBO #18 1 Ro…" at bounding box center [435, 292] width 210 height 146
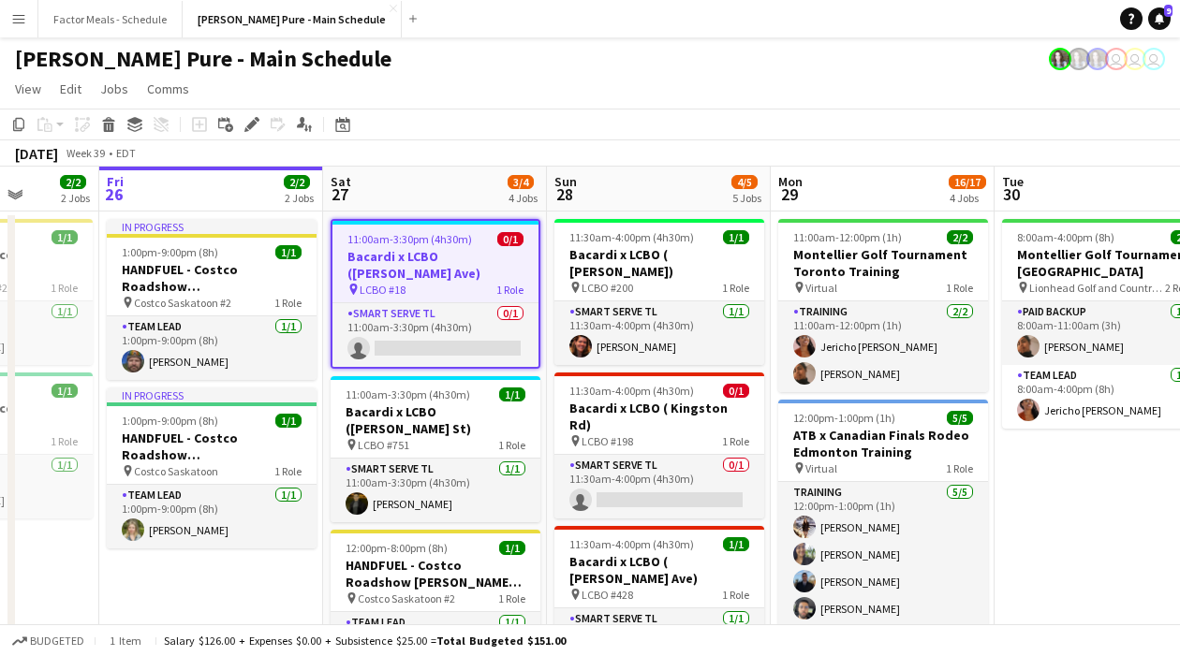
click at [424, 264] on h3 "Bacardi x LCBO ([PERSON_NAME] Ave)" at bounding box center [435, 265] width 206 height 34
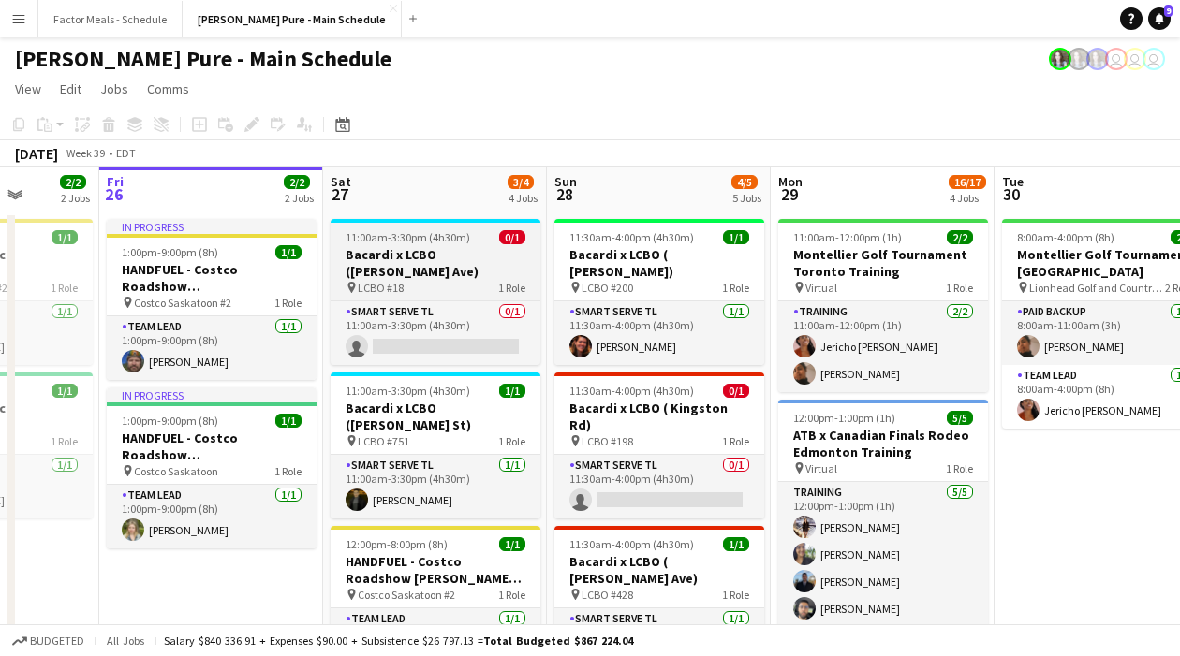
click at [424, 280] on div "pin LCBO #18 1 Role" at bounding box center [435, 287] width 210 height 15
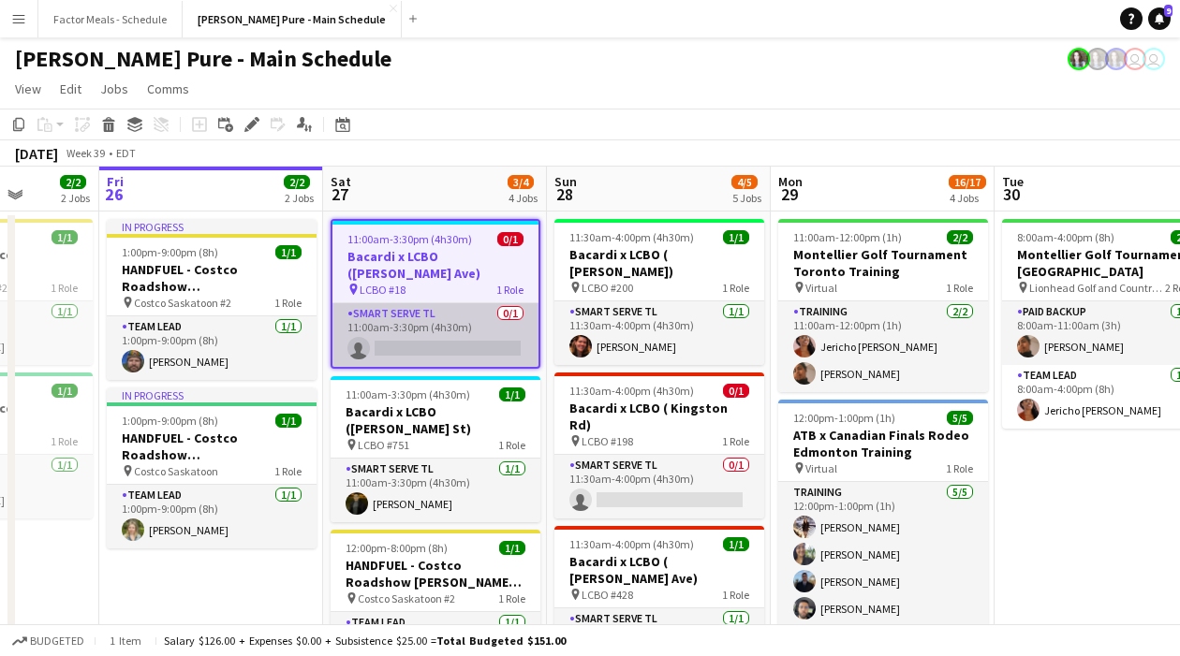
click at [411, 303] on app-card-role "Smart Serve TL 0/1 11:00am-3:30pm (4h30m) single-neutral-actions" at bounding box center [435, 335] width 206 height 64
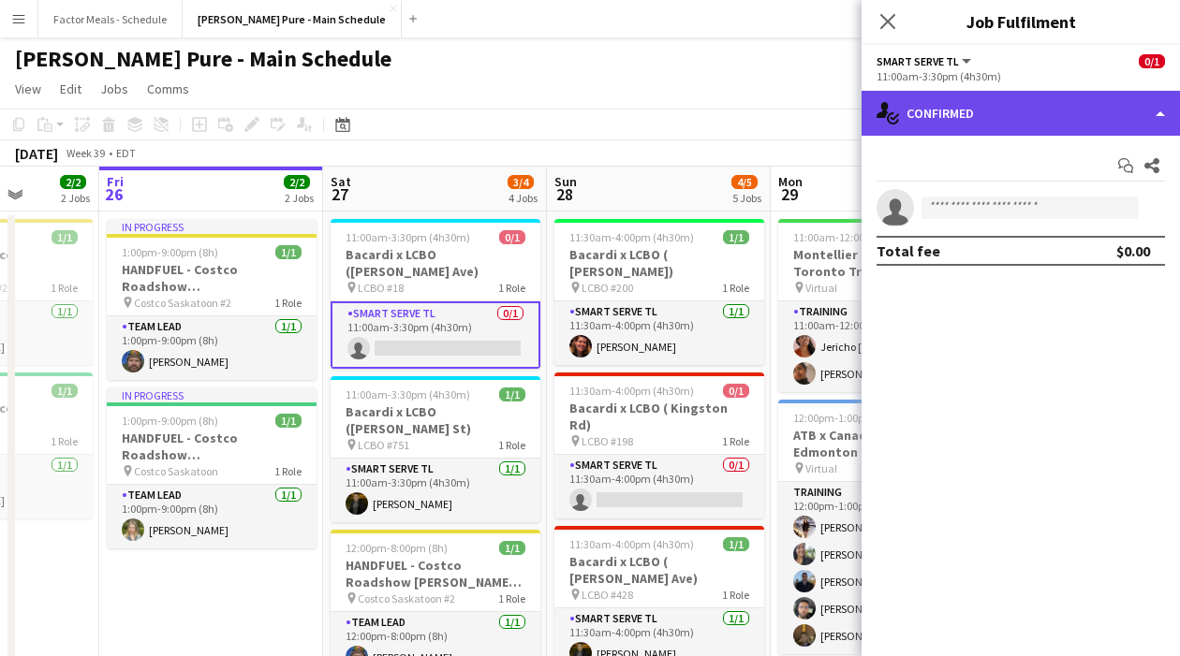
click at [1031, 125] on div "single-neutral-actions-check-2 Confirmed" at bounding box center [1020, 113] width 318 height 45
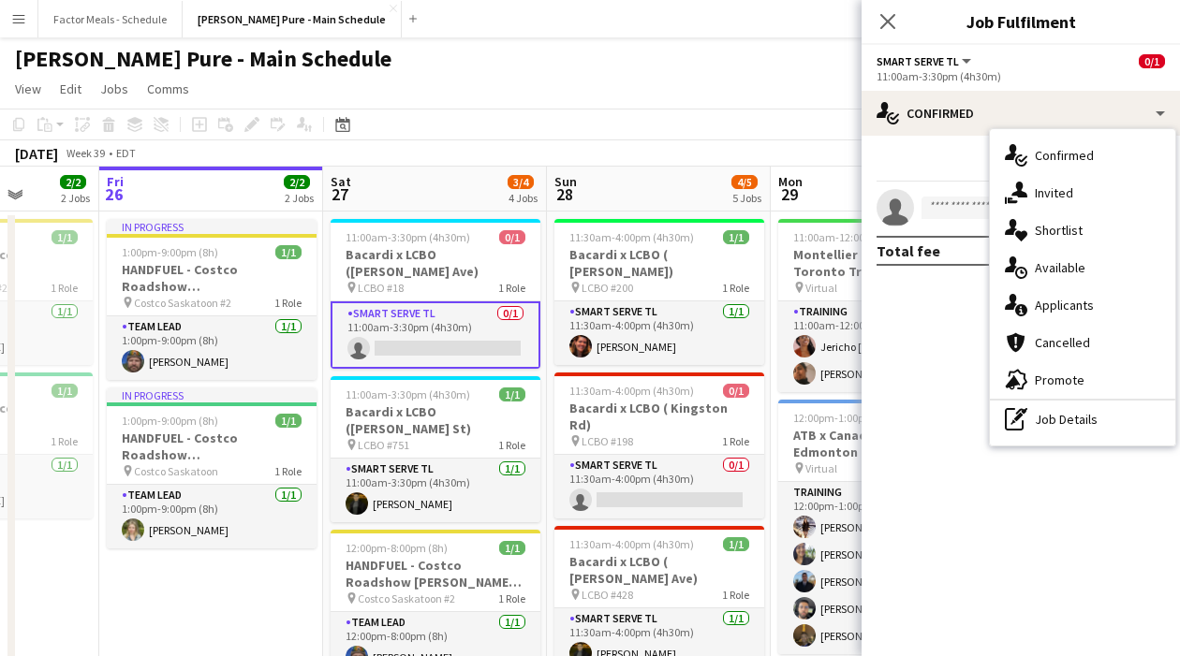
click at [1063, 383] on span "Promote" at bounding box center [1059, 380] width 50 height 17
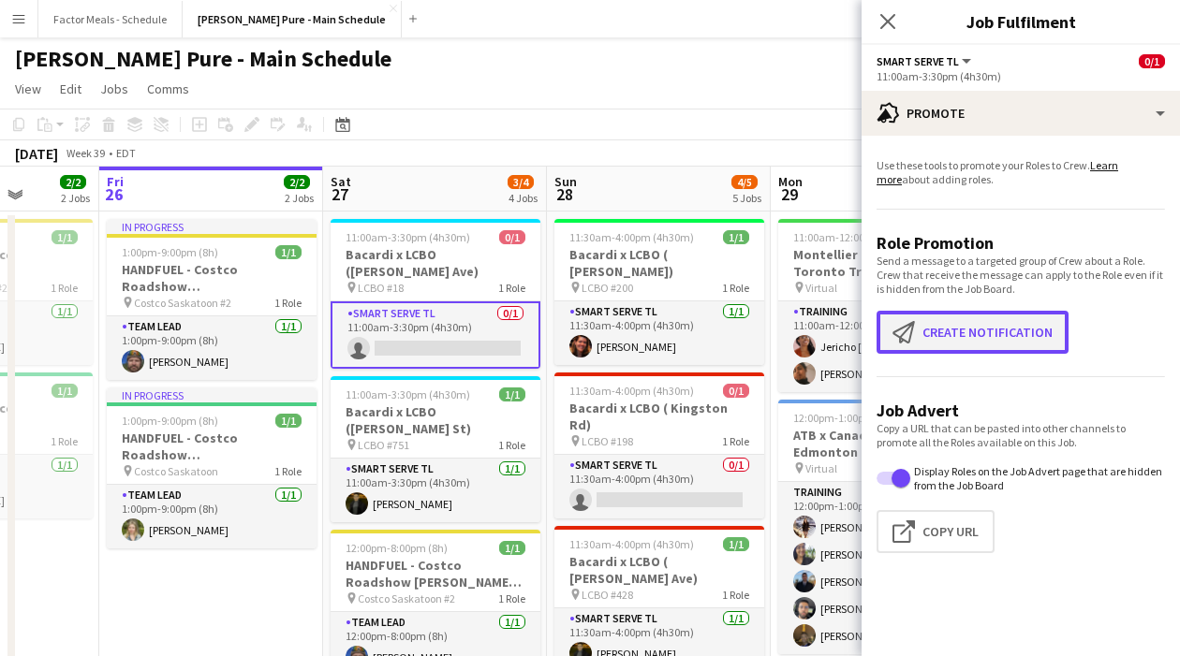
click at [962, 320] on button "Create notification Create notification" at bounding box center [972, 332] width 192 height 43
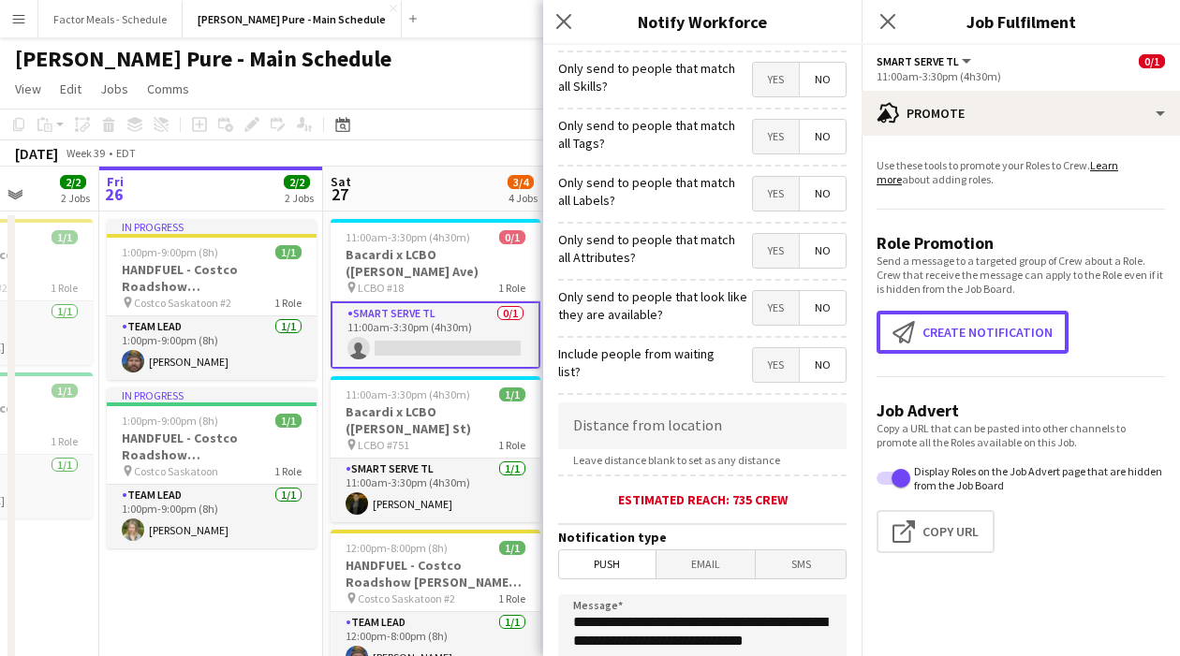
scroll to position [103, 0]
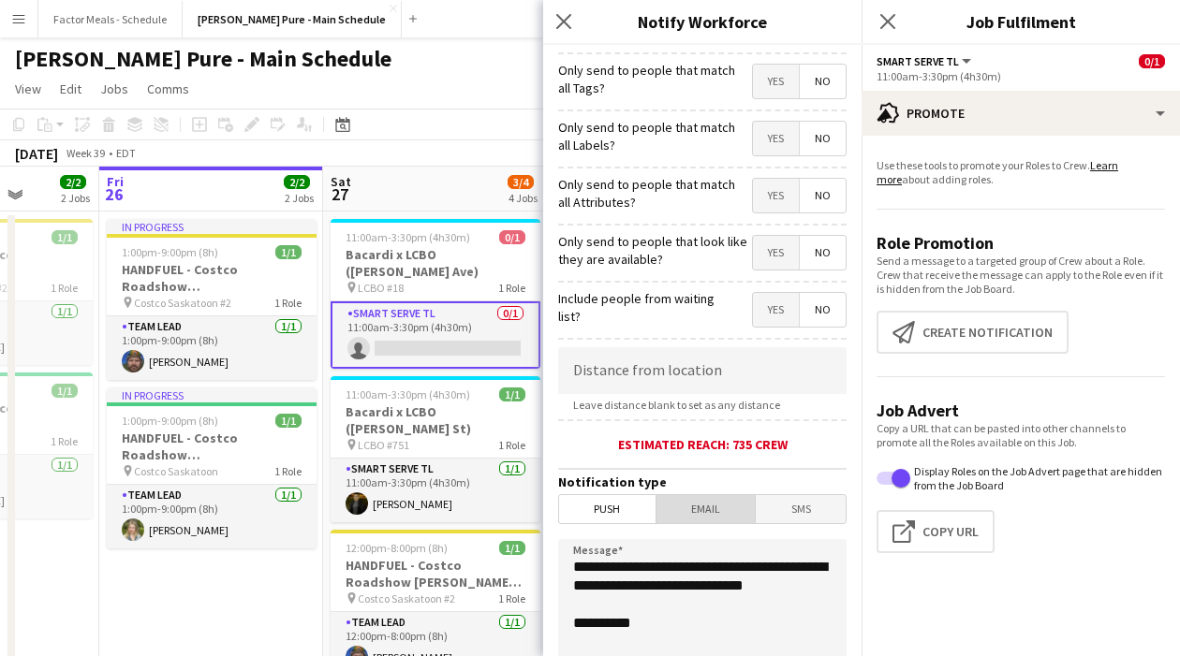
click at [711, 518] on span "Email" at bounding box center [705, 509] width 99 height 28
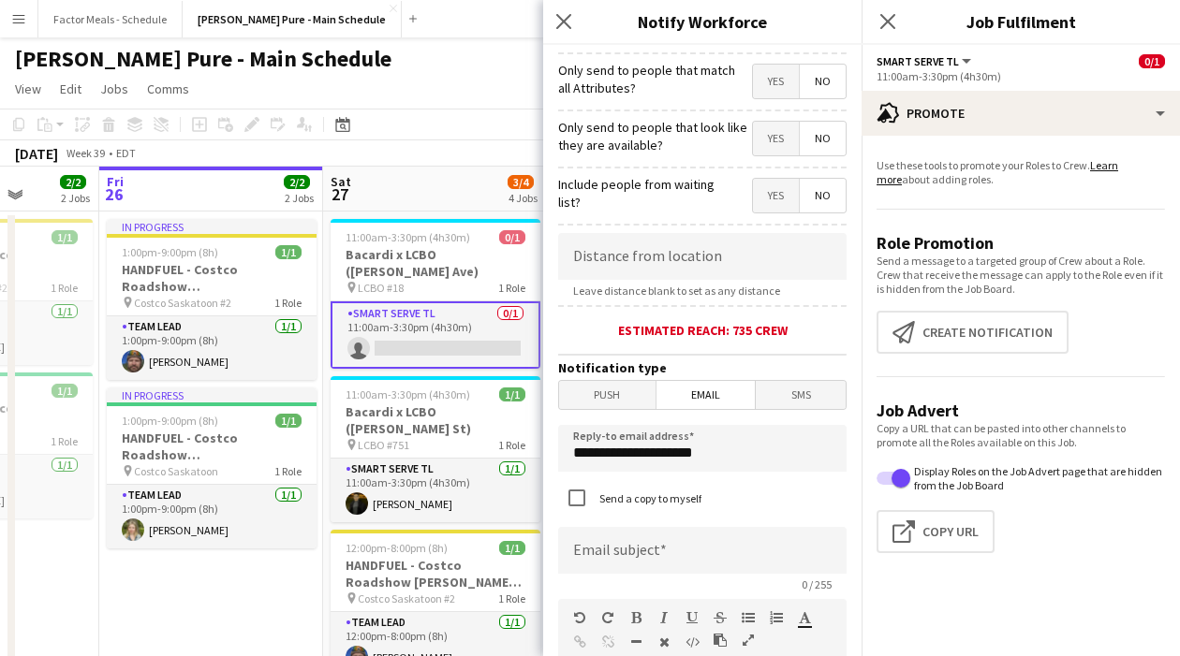
scroll to position [223, 0]
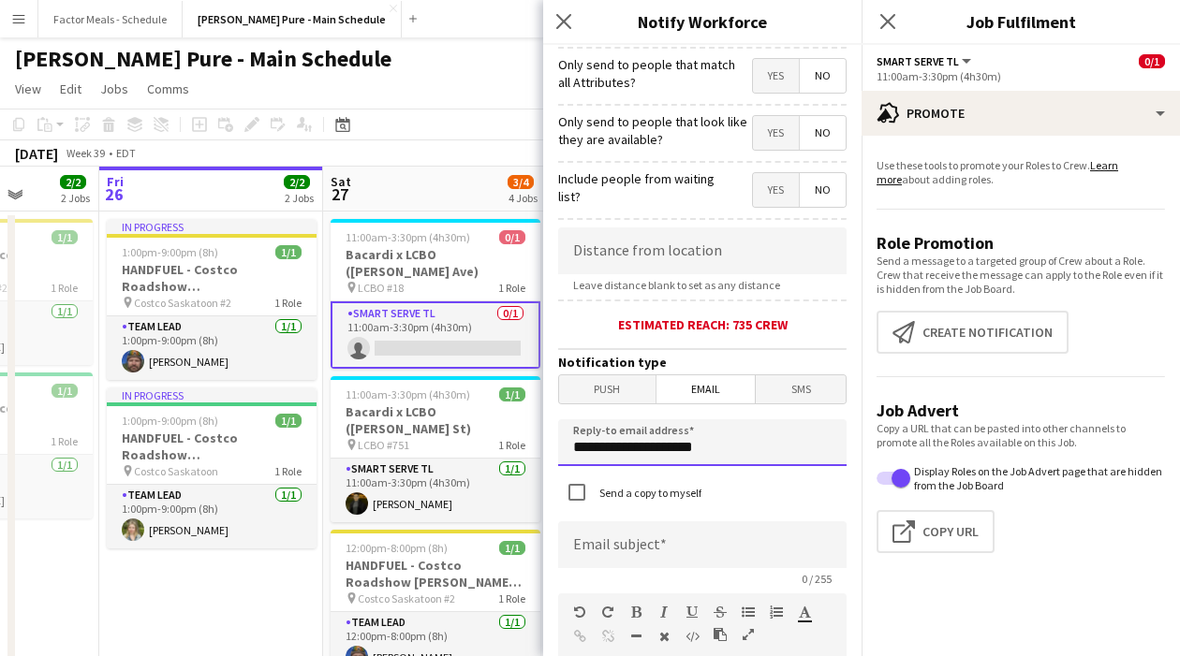
click at [725, 455] on input "**********" at bounding box center [702, 442] width 288 height 47
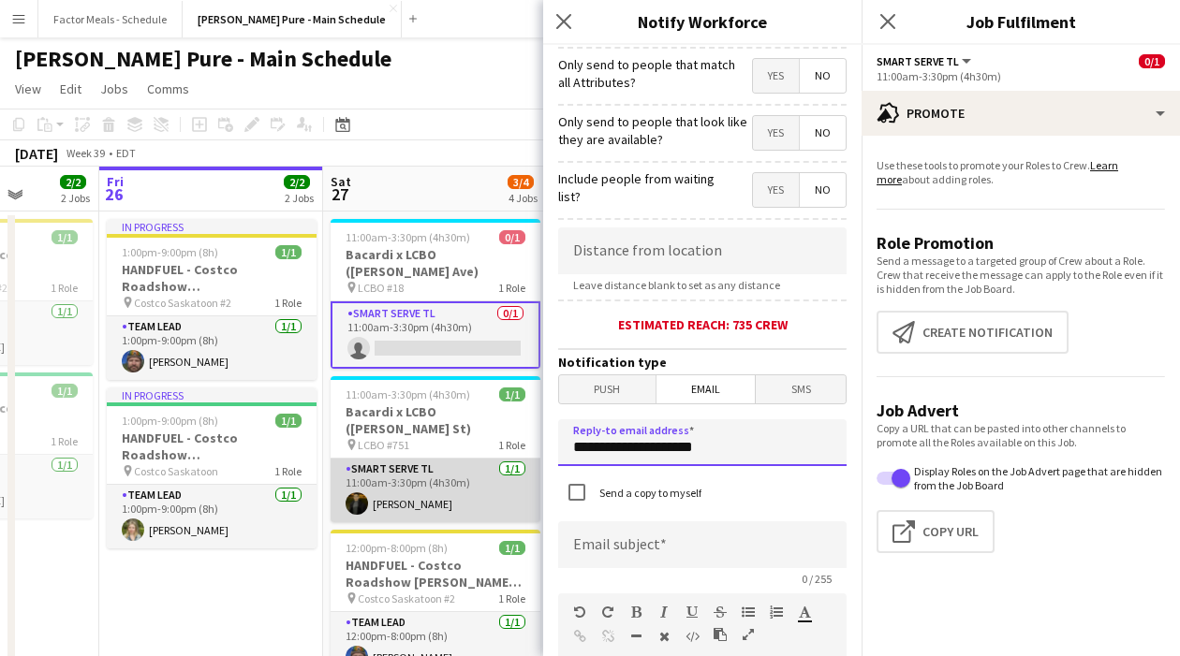
drag, startPoint x: 725, startPoint y: 457, endPoint x: 520, endPoint y: 461, distance: 205.0
click at [520, 461] on body "Menu Boards Boards Boards All jobs Status Workforce Workforce My Workforce Recr…" at bounding box center [590, 626] width 1180 height 1253
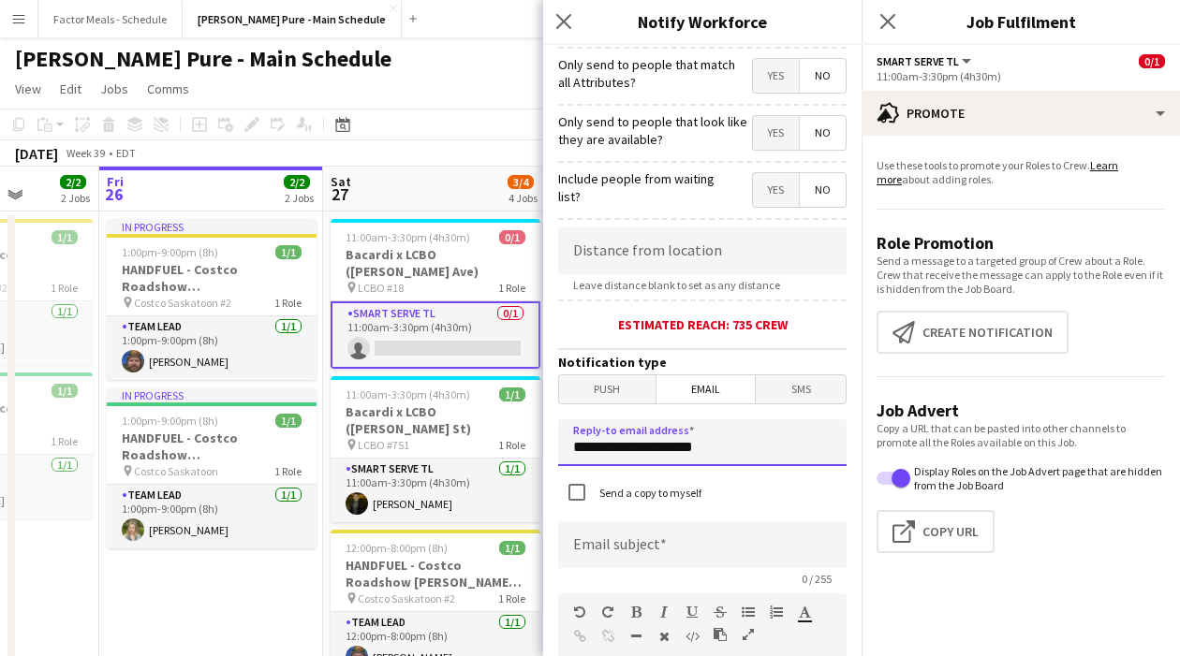
drag, startPoint x: 717, startPoint y: 452, endPoint x: 570, endPoint y: 451, distance: 147.0
click at [570, 451] on input "**********" at bounding box center [702, 442] width 288 height 47
type input "**********"
click at [595, 549] on input at bounding box center [702, 544] width 288 height 47
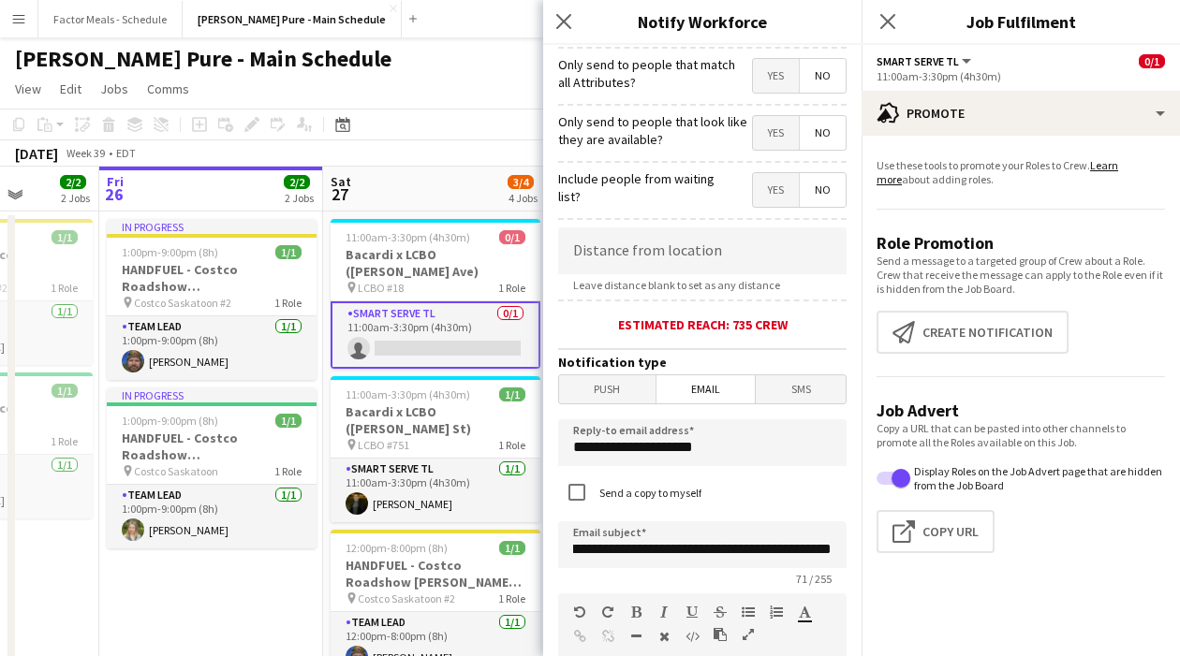
scroll to position [0, 0]
click at [769, 520] on form "**********" at bounding box center [702, 572] width 318 height 1500
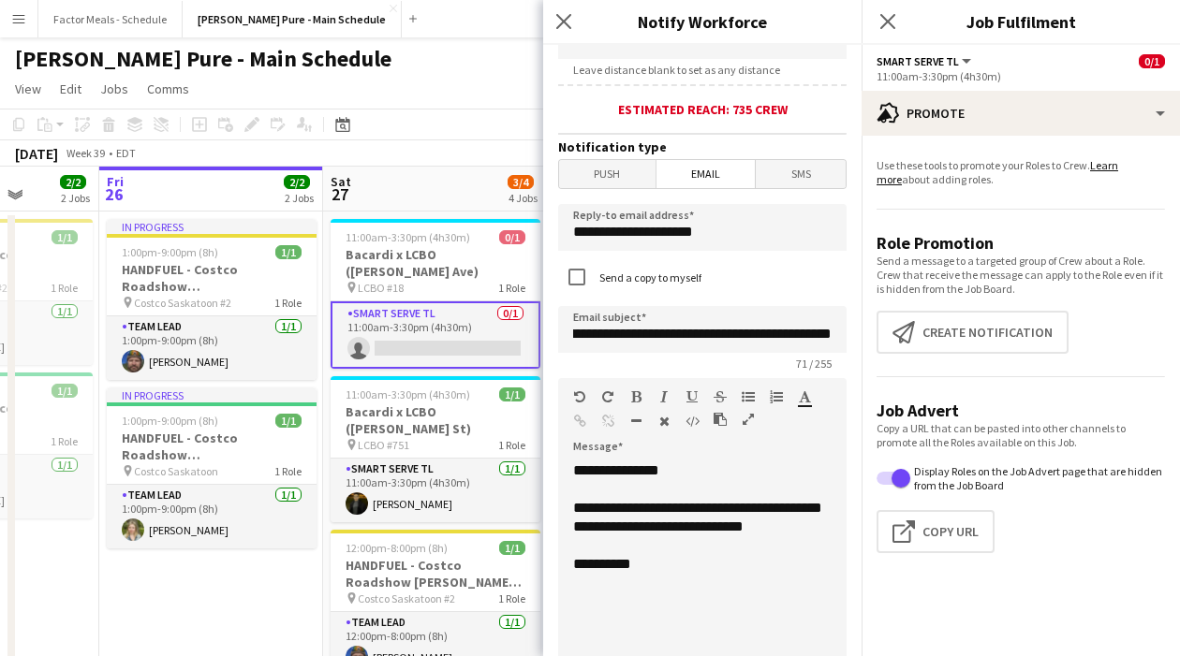
scroll to position [0, 191]
click at [711, 561] on div "**********" at bounding box center [702, 574] width 288 height 225
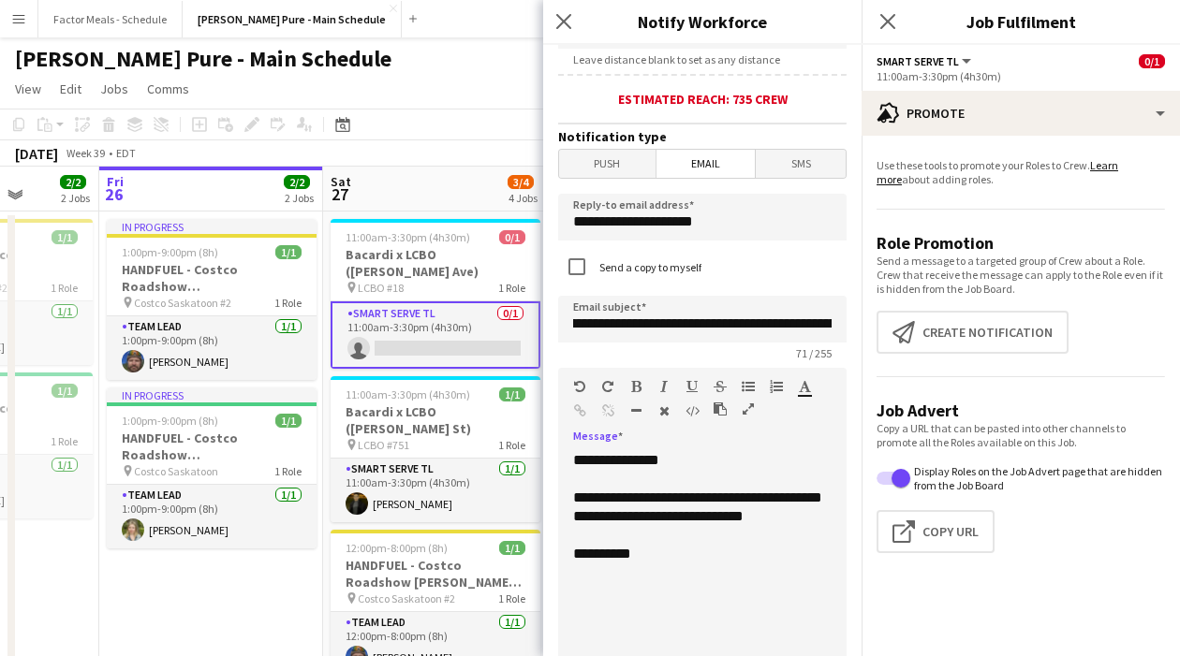
scroll to position [0, 0]
click at [625, 327] on input "**********" at bounding box center [702, 319] width 288 height 47
type input "**********"
drag, startPoint x: 691, startPoint y: 539, endPoint x: 569, endPoint y: 490, distance: 131.4
click at [569, 490] on div "**********" at bounding box center [702, 563] width 288 height 225
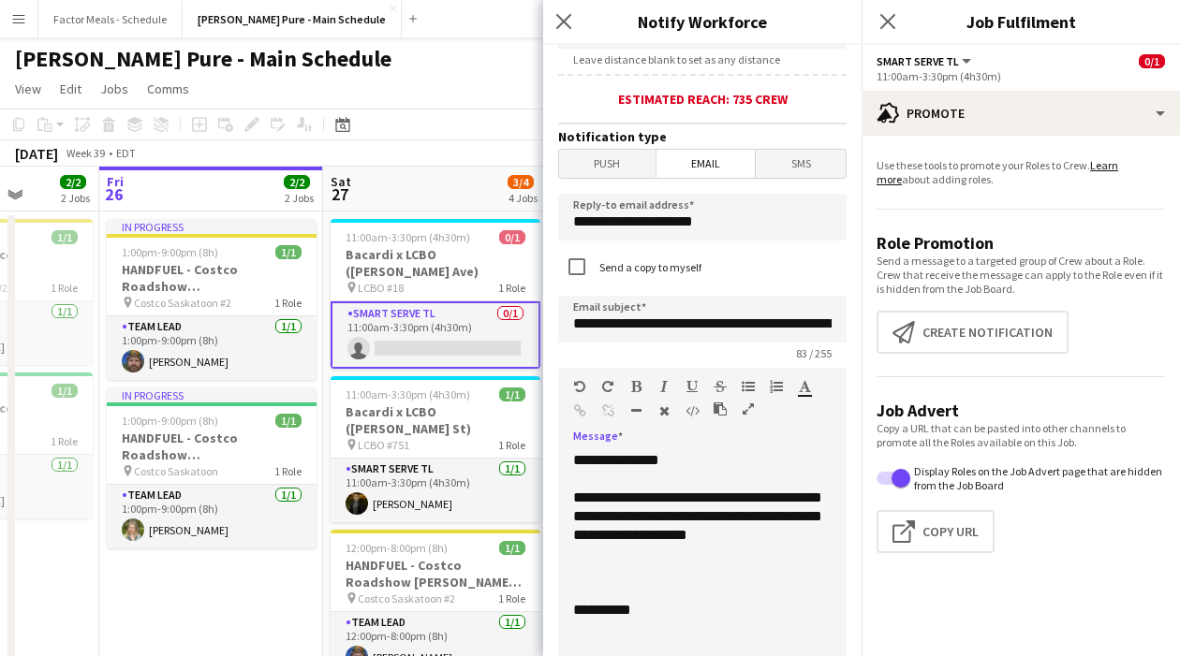
click at [737, 399] on div at bounding box center [685, 390] width 112 height 22
click at [747, 389] on icon "button" at bounding box center [747, 386] width 13 height 13
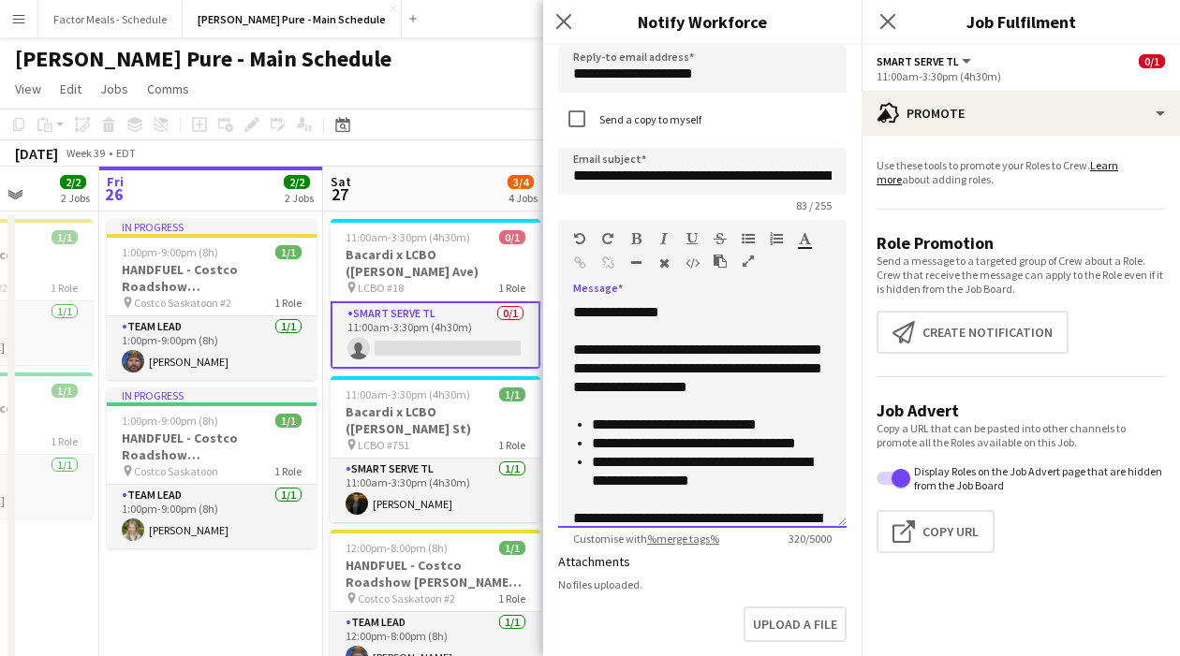
scroll to position [593, 0]
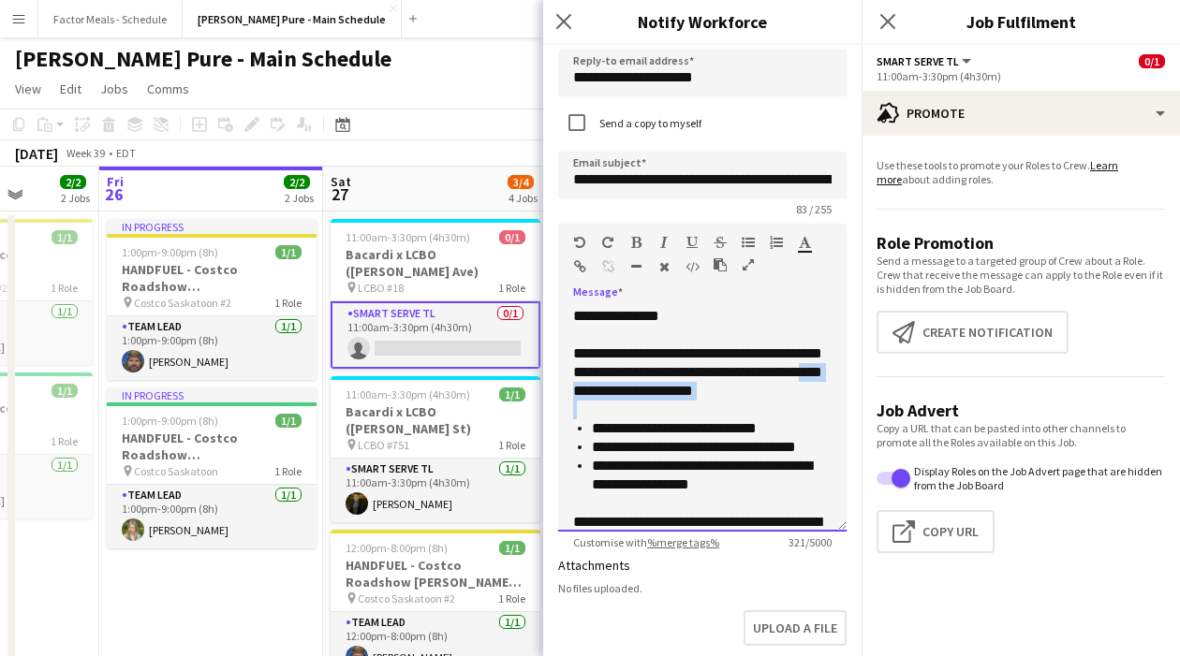
drag, startPoint x: 627, startPoint y: 392, endPoint x: 813, endPoint y: 406, distance: 185.9
click at [813, 406] on div "**********" at bounding box center [702, 419] width 288 height 225
click at [640, 248] on icon "button" at bounding box center [636, 242] width 10 height 13
click at [727, 432] on li "**********" at bounding box center [712, 428] width 240 height 19
click at [750, 432] on li "**********" at bounding box center [712, 428] width 240 height 19
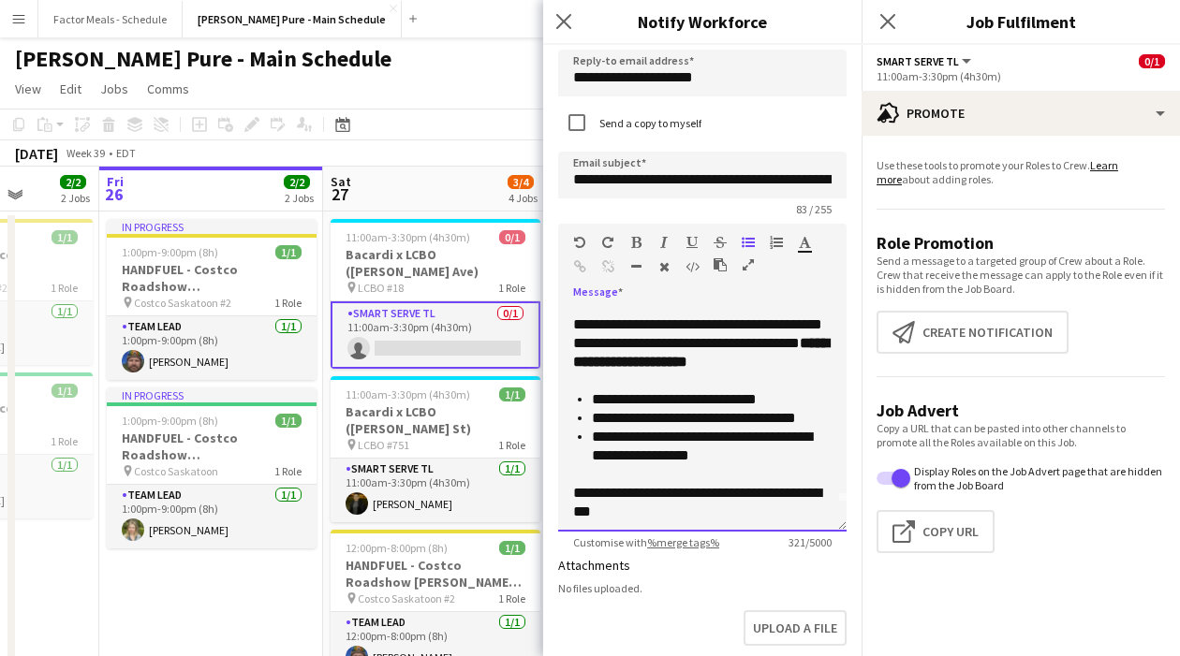
scroll to position [35, 0]
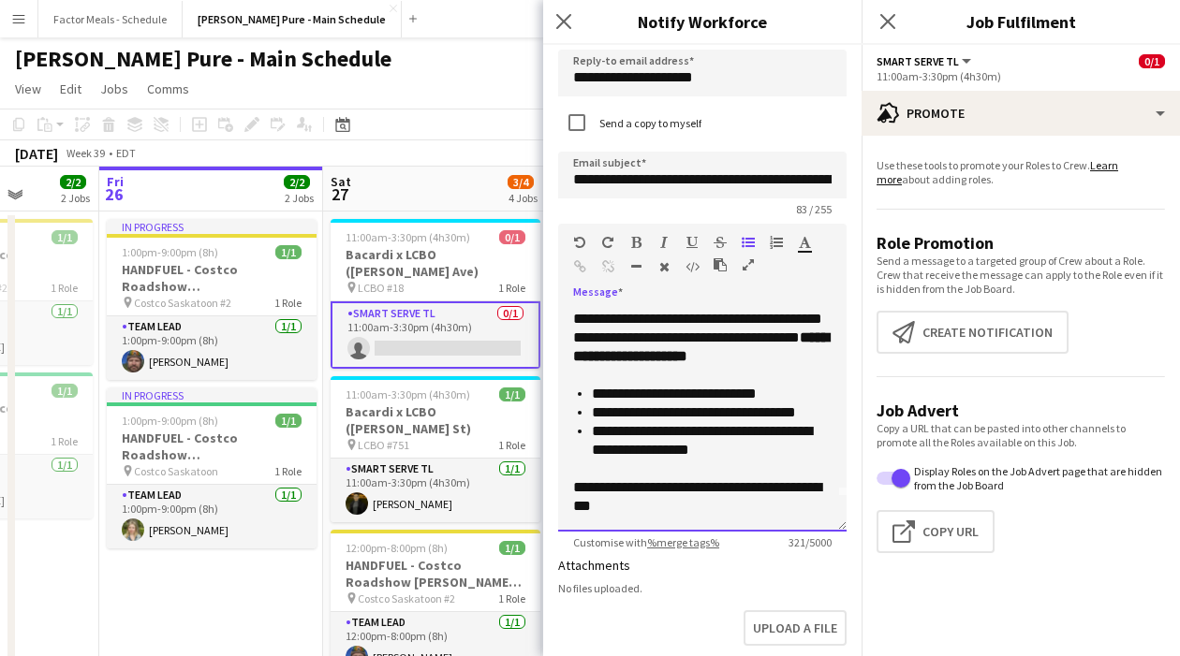
click at [652, 458] on li "**********" at bounding box center [712, 440] width 240 height 37
click at [698, 460] on li "**********" at bounding box center [712, 440] width 240 height 37
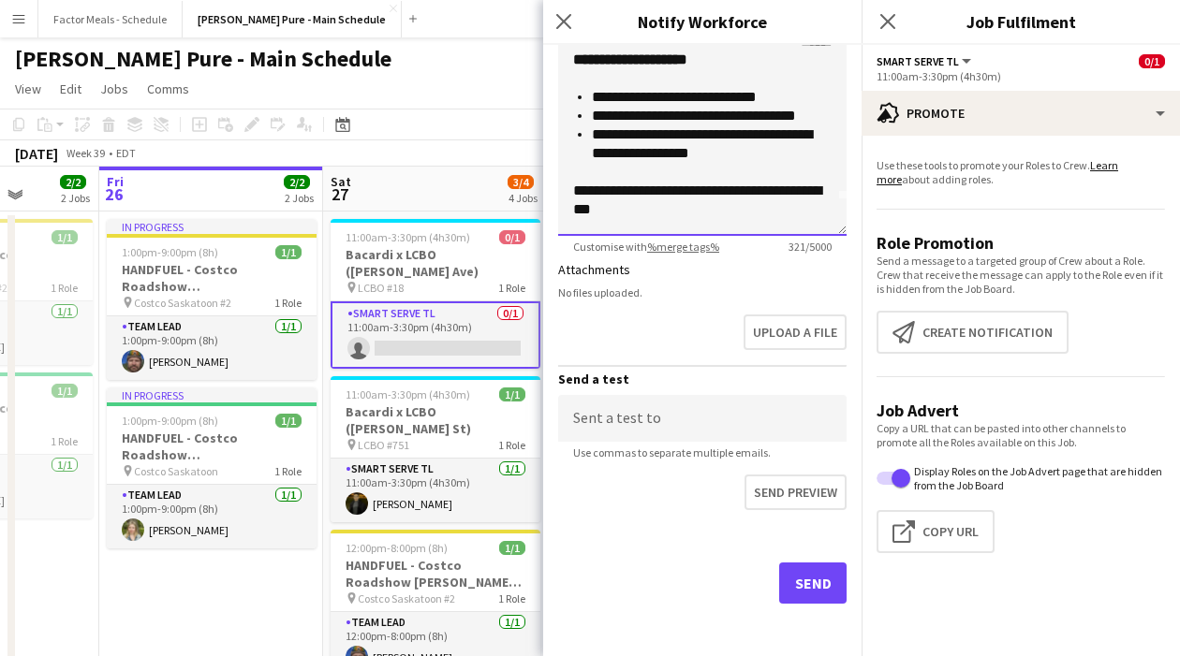
scroll to position [90, 0]
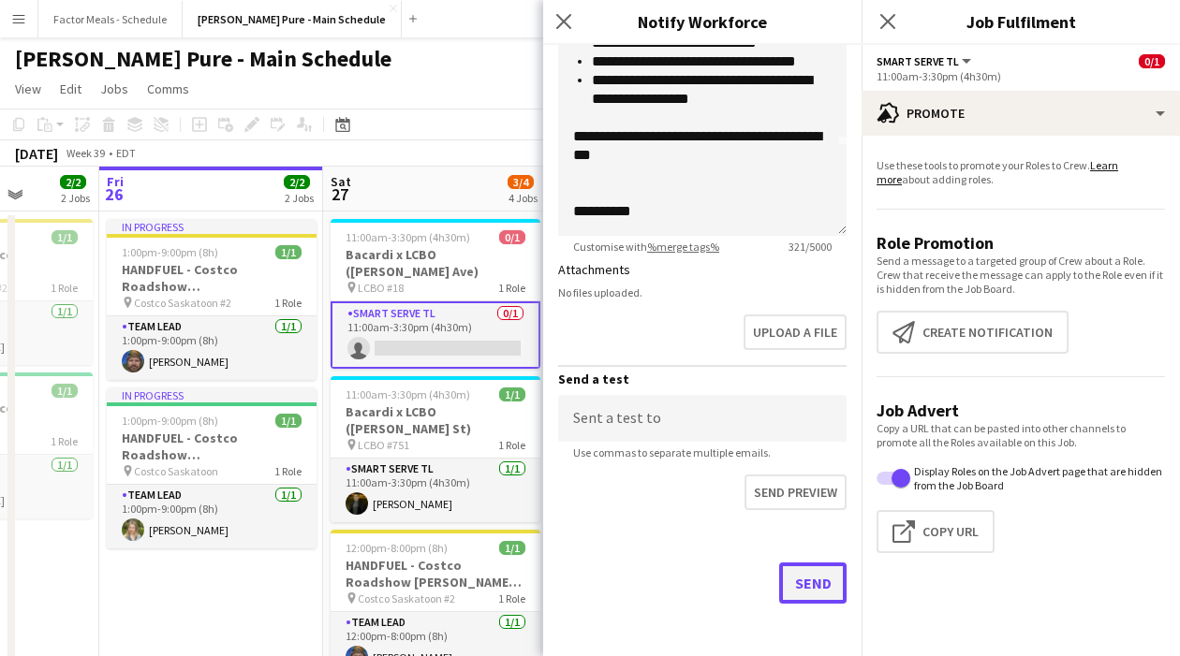
click at [813, 584] on button "Send" at bounding box center [812, 583] width 67 height 41
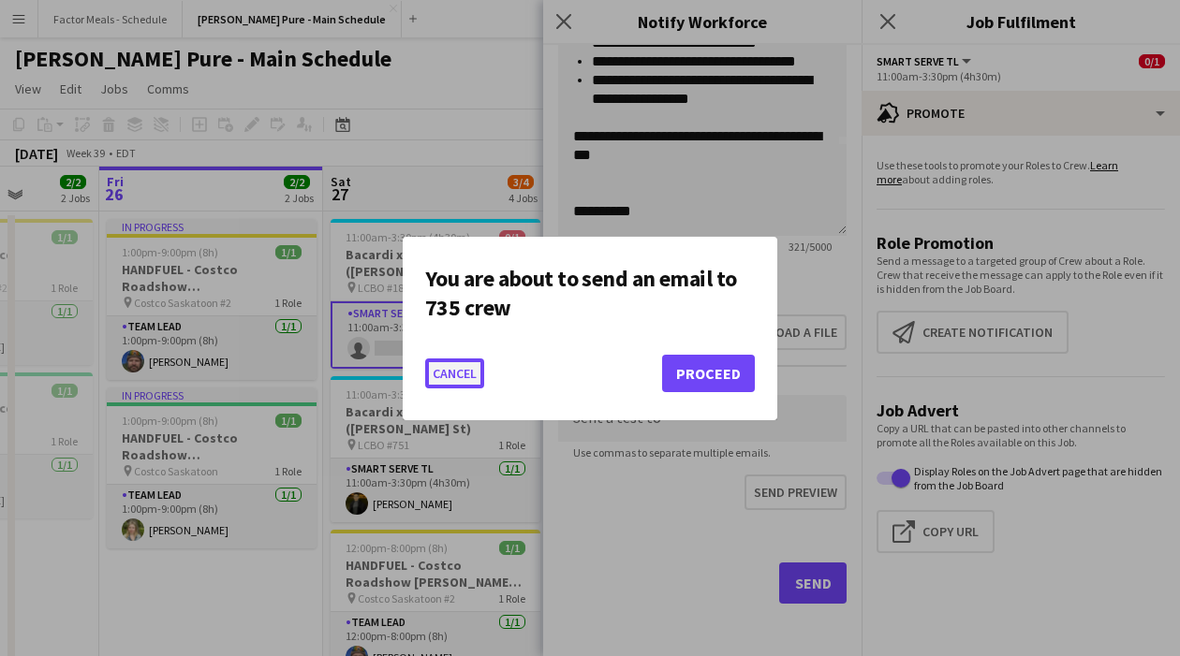
click at [447, 376] on button "Cancel" at bounding box center [454, 374] width 59 height 30
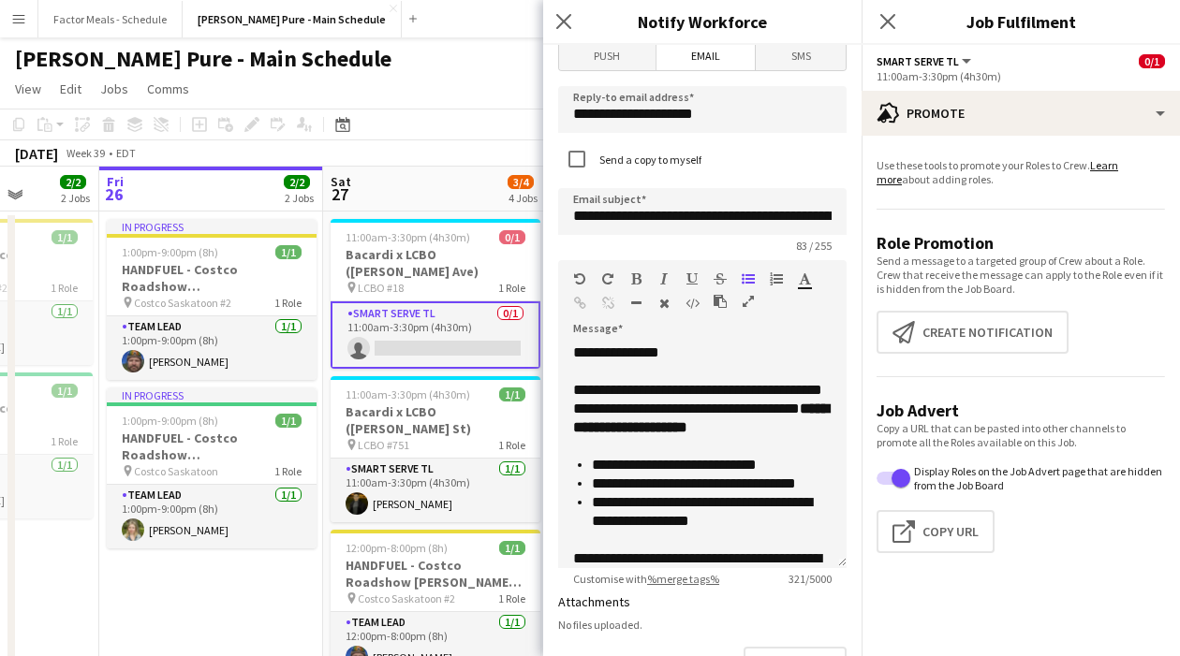
scroll to position [186, 0]
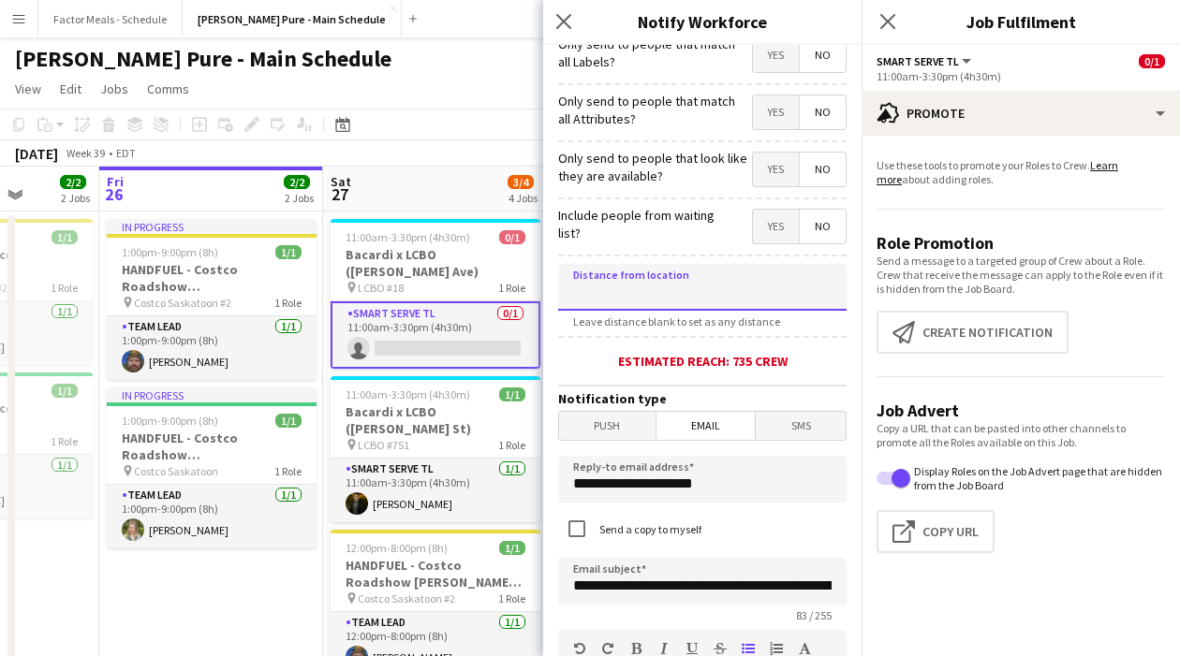
click at [646, 285] on input at bounding box center [702, 287] width 288 height 47
type input "****"
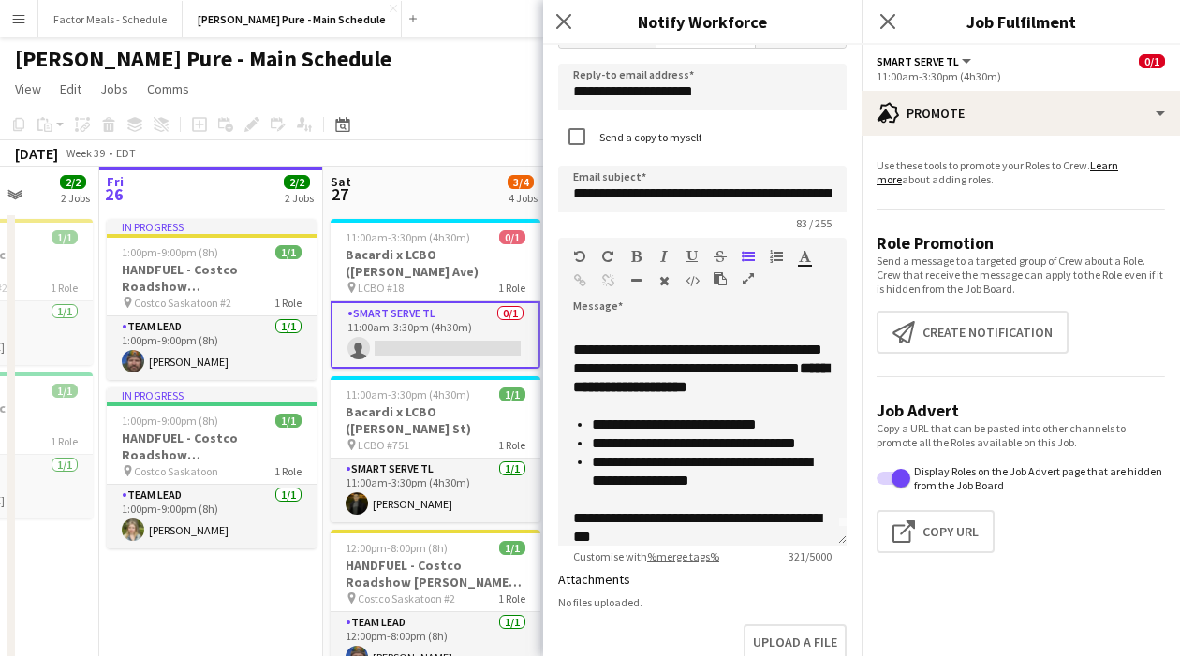
scroll to position [0, 0]
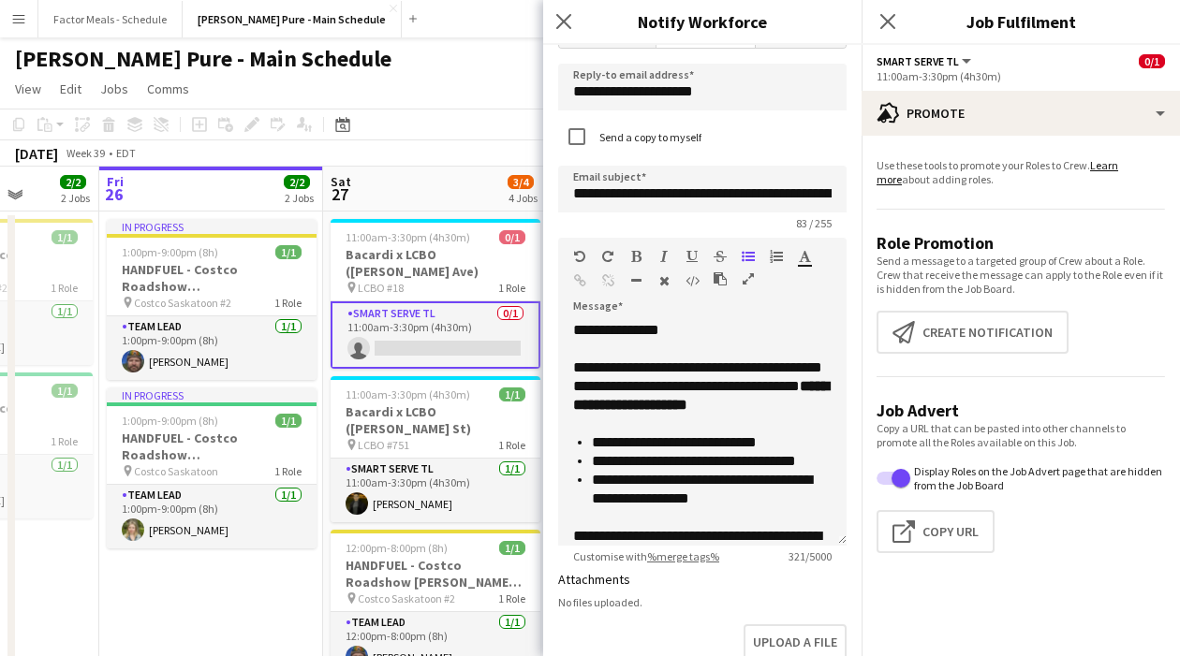
type input "******"
drag, startPoint x: 711, startPoint y: 390, endPoint x: 814, endPoint y: 379, distance: 103.6
click at [815, 381] on div "**********" at bounding box center [702, 433] width 288 height 225
drag, startPoint x: 817, startPoint y: 387, endPoint x: 746, endPoint y: 390, distance: 71.2
click at [746, 390] on div "**********" at bounding box center [702, 433] width 288 height 225
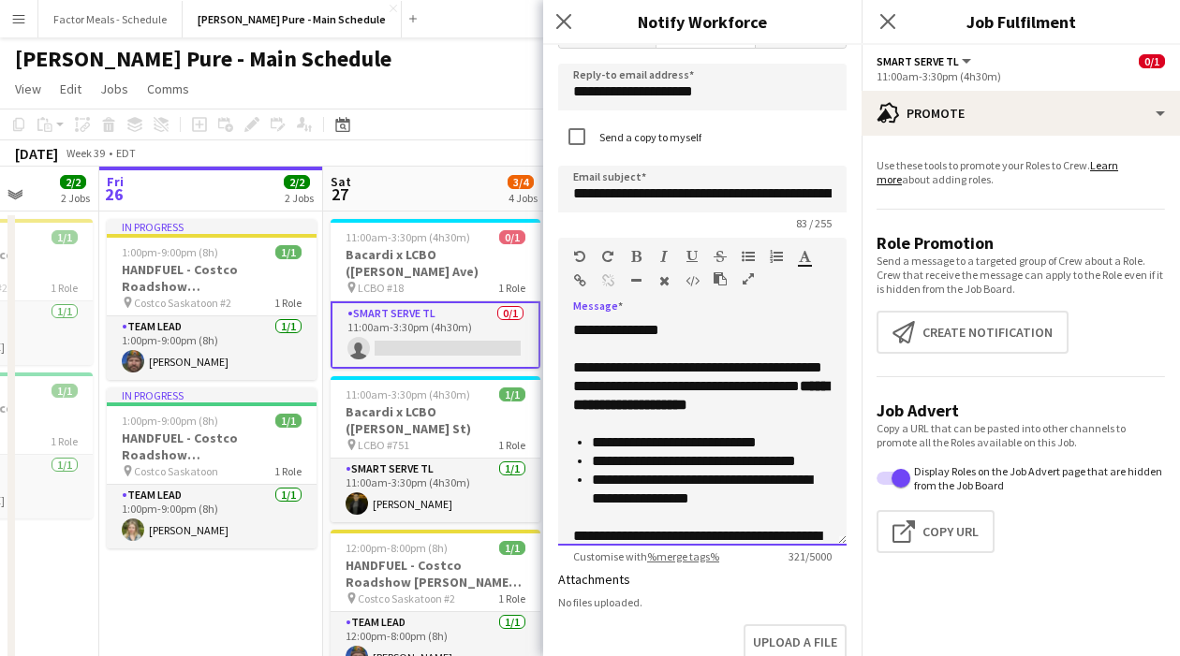
click at [695, 427] on div at bounding box center [702, 424] width 258 height 19
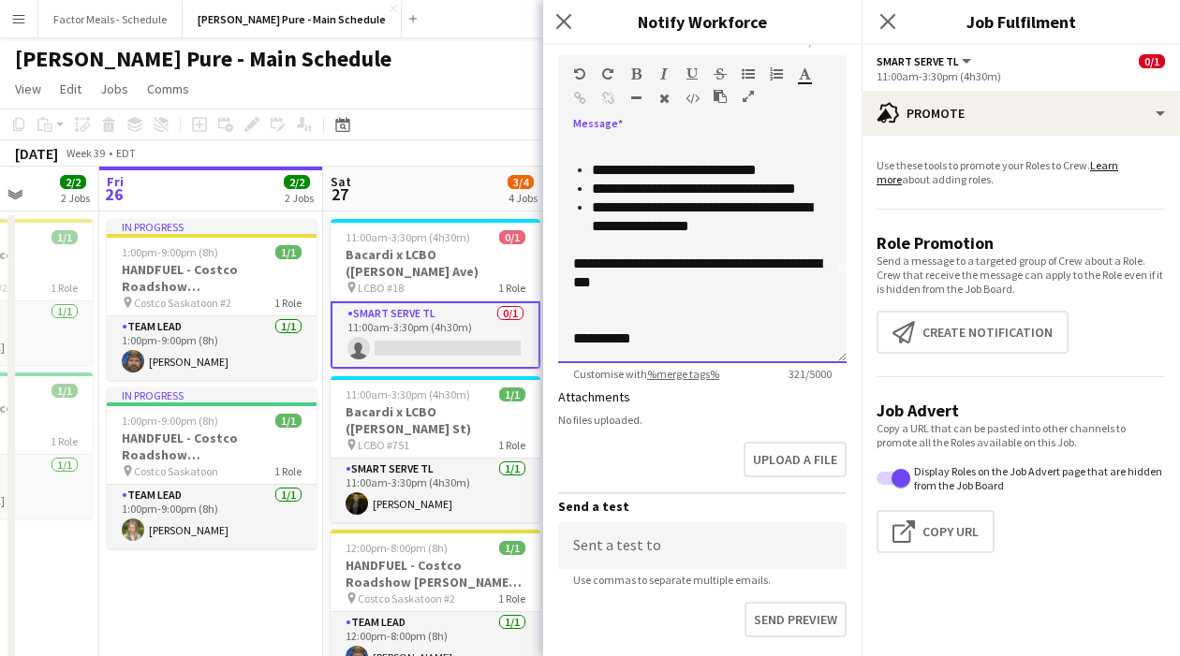
scroll to position [861, 0]
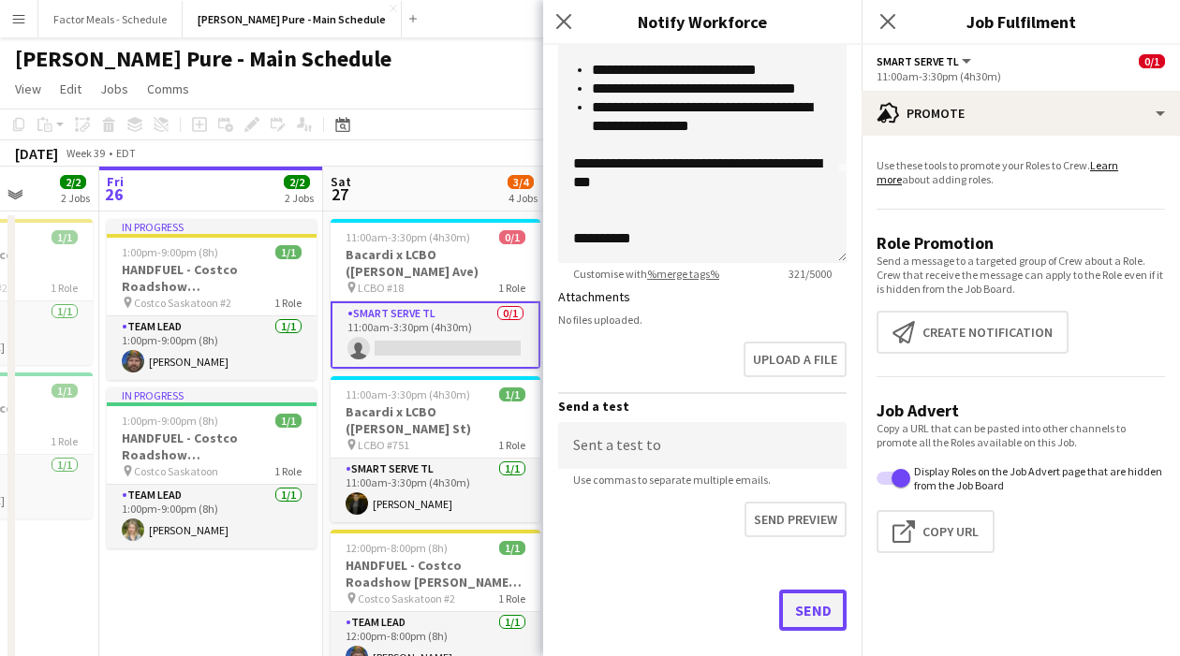
click at [802, 613] on button "Send" at bounding box center [812, 610] width 67 height 41
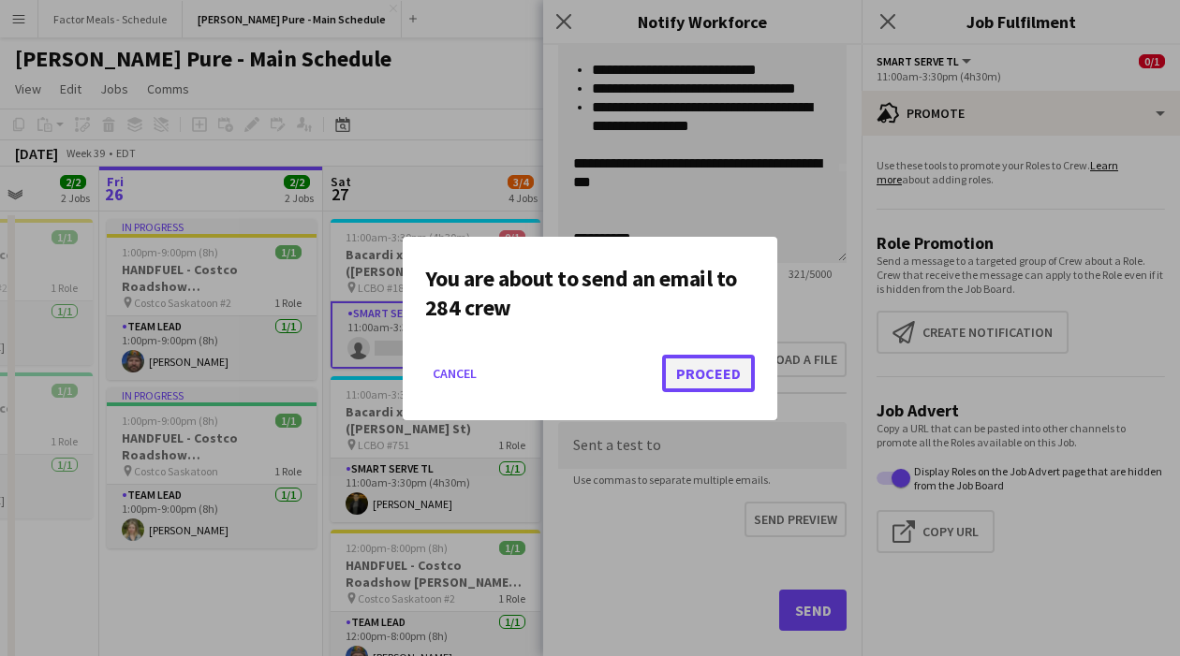
click at [711, 373] on button "Proceed" at bounding box center [708, 373] width 93 height 37
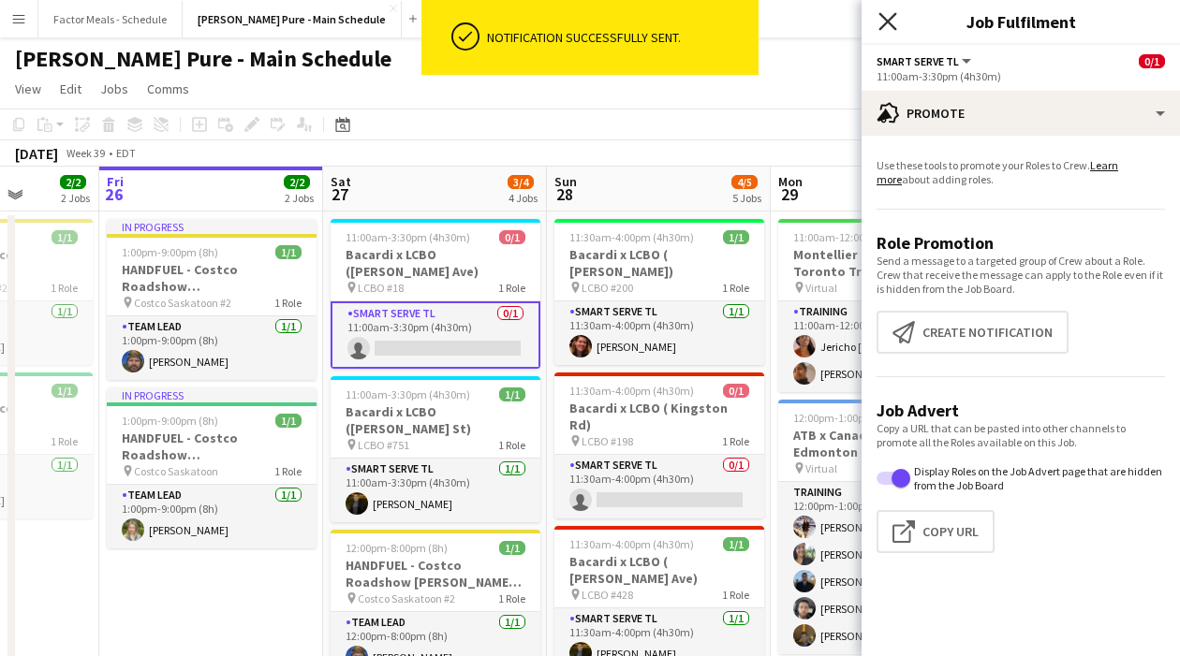
click at [888, 23] on icon at bounding box center [887, 21] width 18 height 18
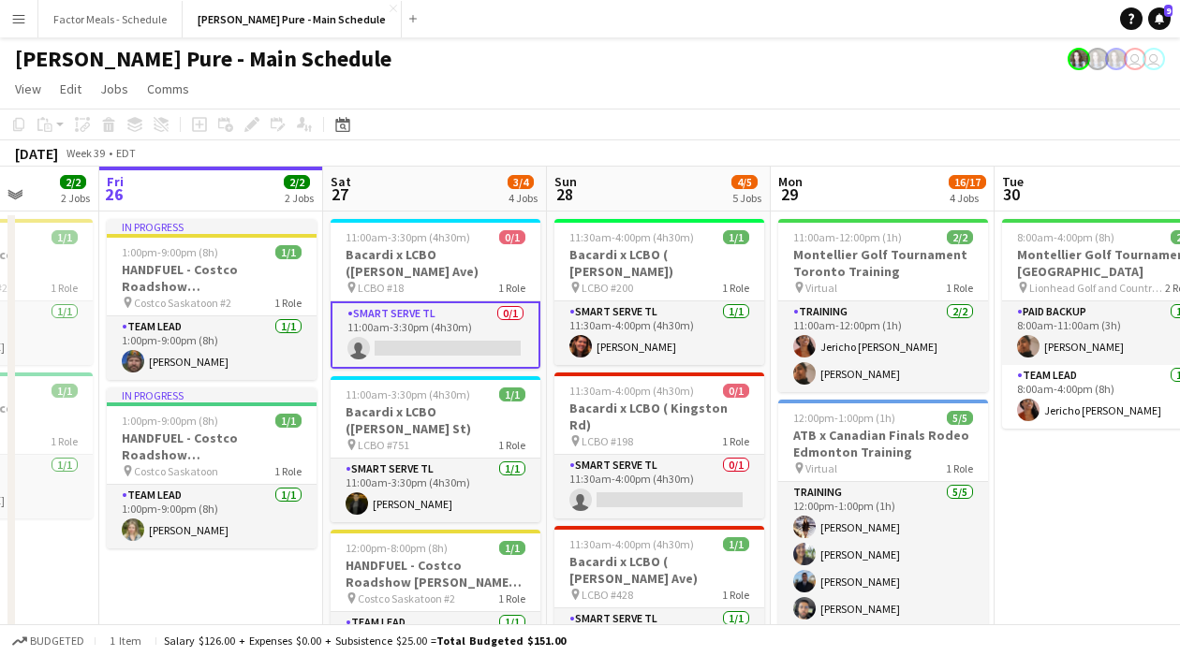
click at [814, 90] on app-page-menu "View Day view expanded Day view collapsed Month view Date picker Jump to [DATE]…" at bounding box center [590, 91] width 1180 height 36
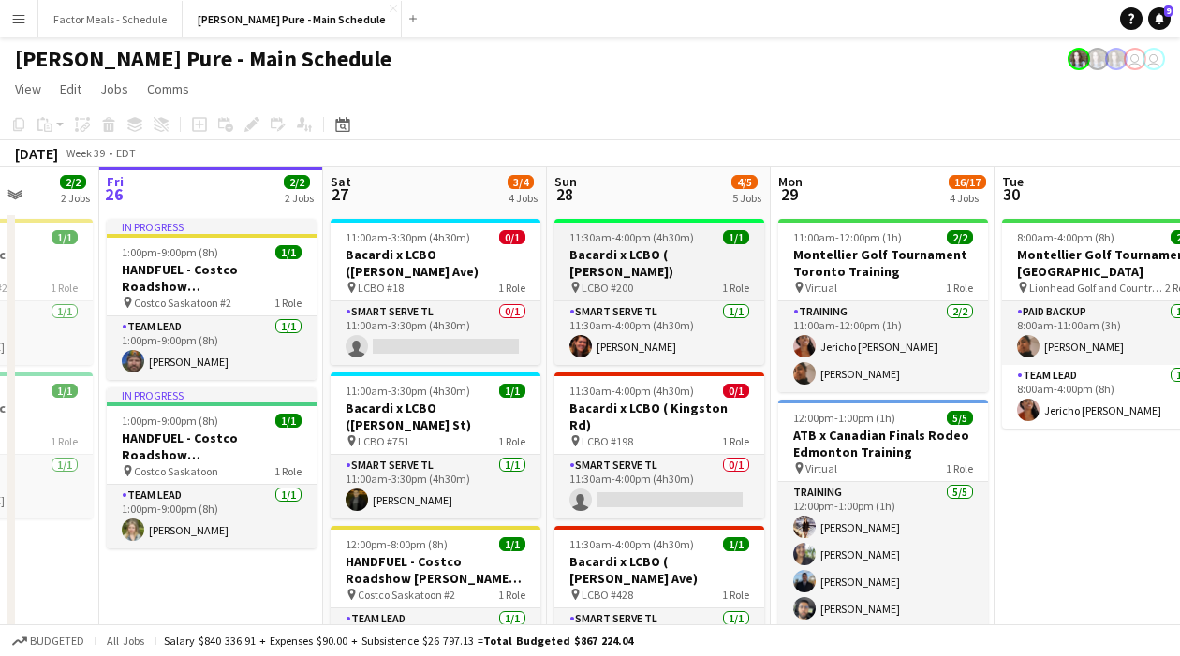
scroll to position [47, 0]
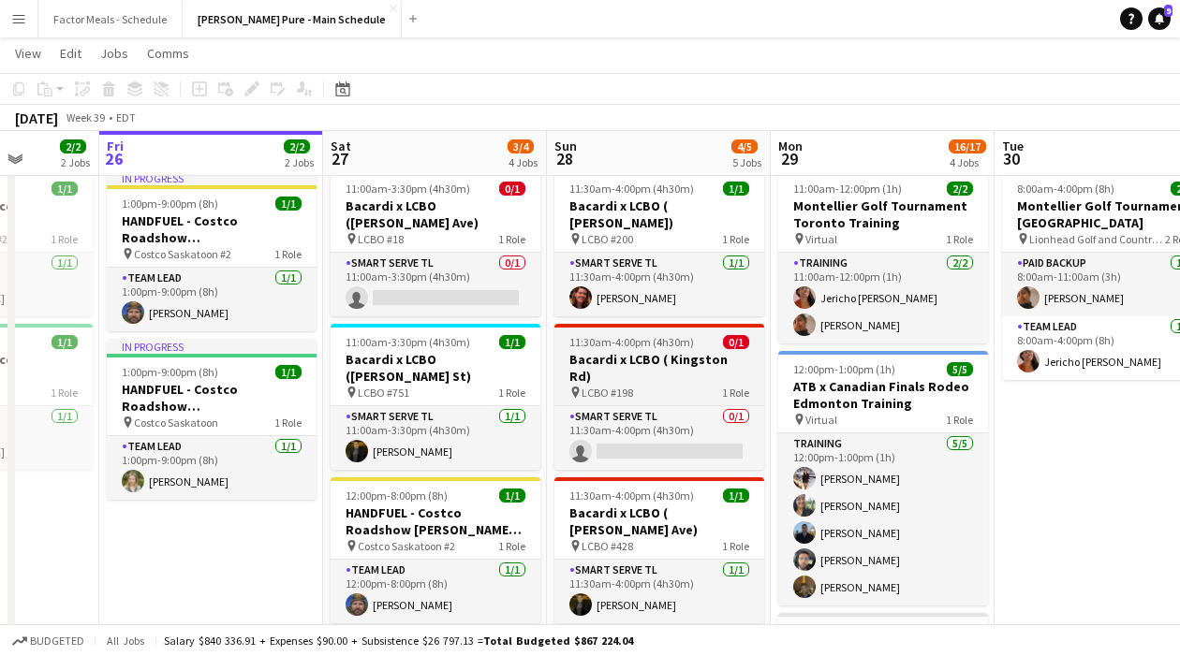
click at [571, 351] on h3 "Bacardi x LCBO ( Kingston Rd)" at bounding box center [659, 368] width 210 height 34
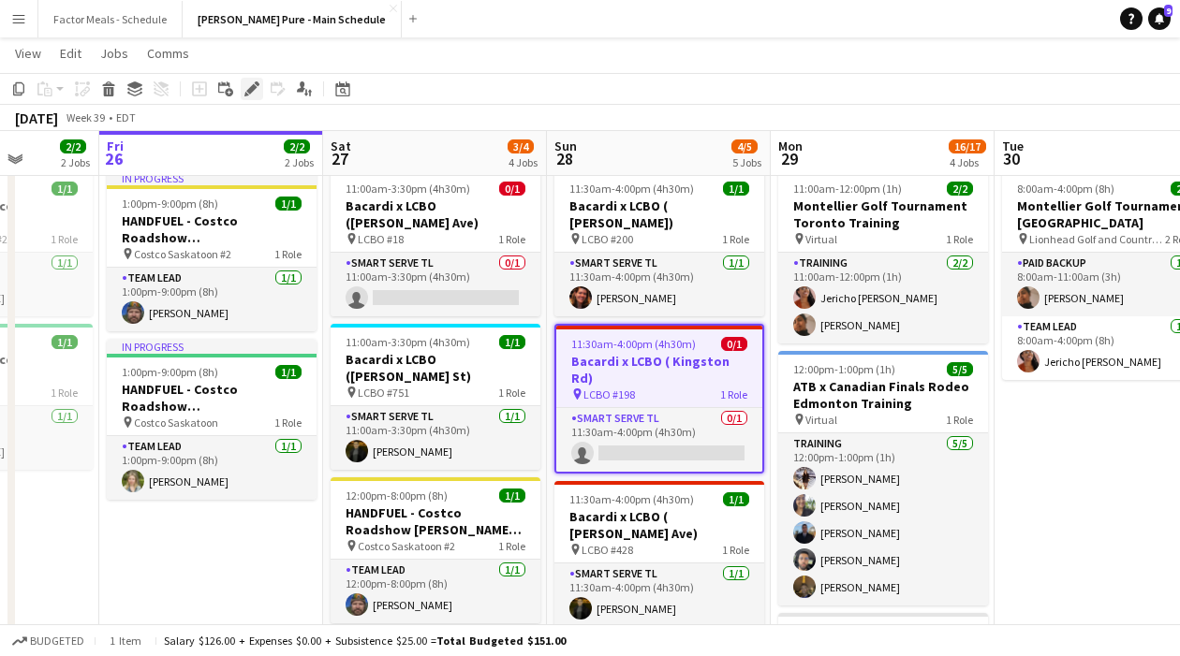
click at [255, 84] on icon "Edit" at bounding box center [251, 88] width 15 height 15
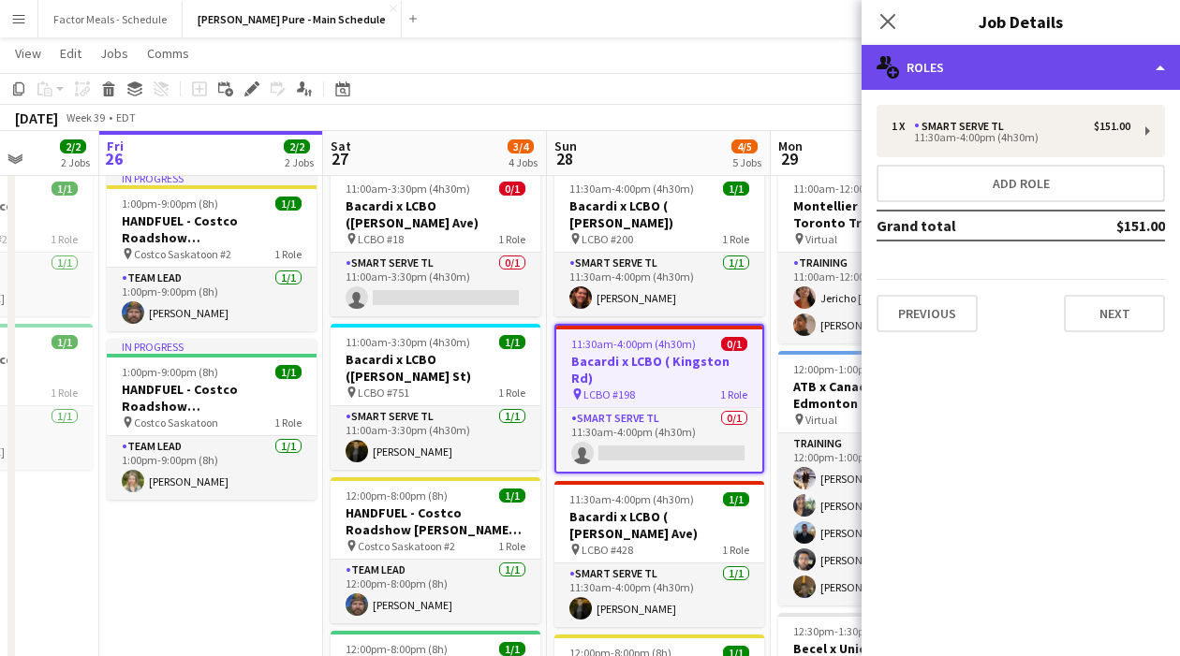
click at [984, 78] on div "multiple-users-add Roles" at bounding box center [1020, 67] width 318 height 45
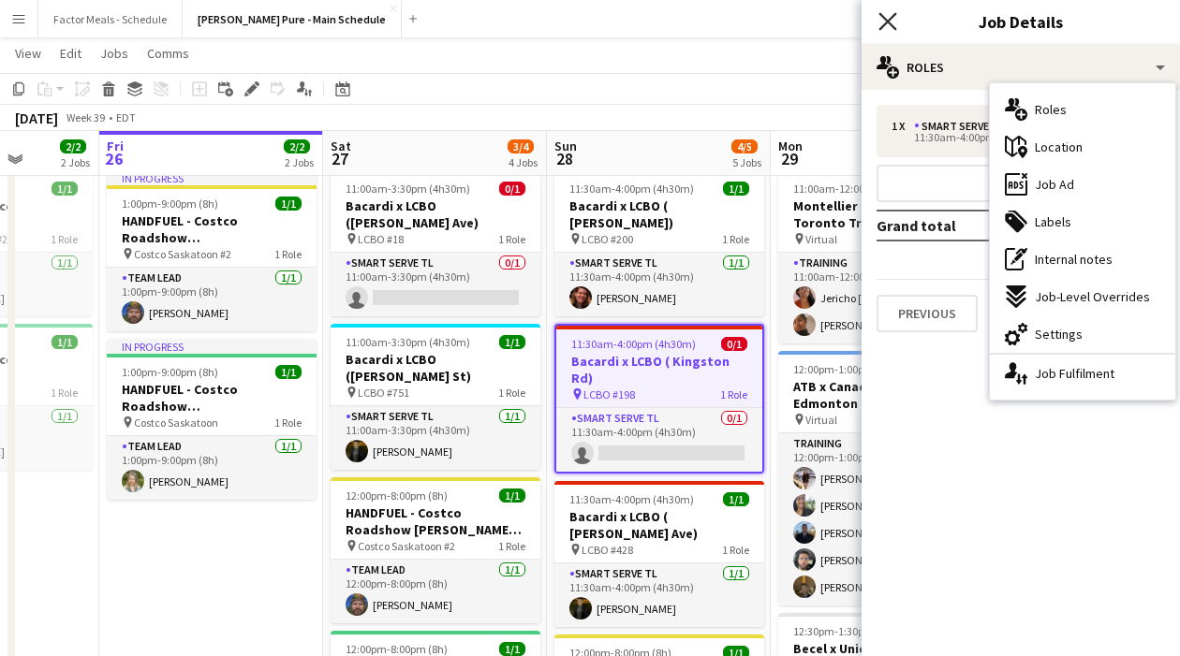
click at [881, 22] on icon "Close pop-in" at bounding box center [887, 21] width 18 height 18
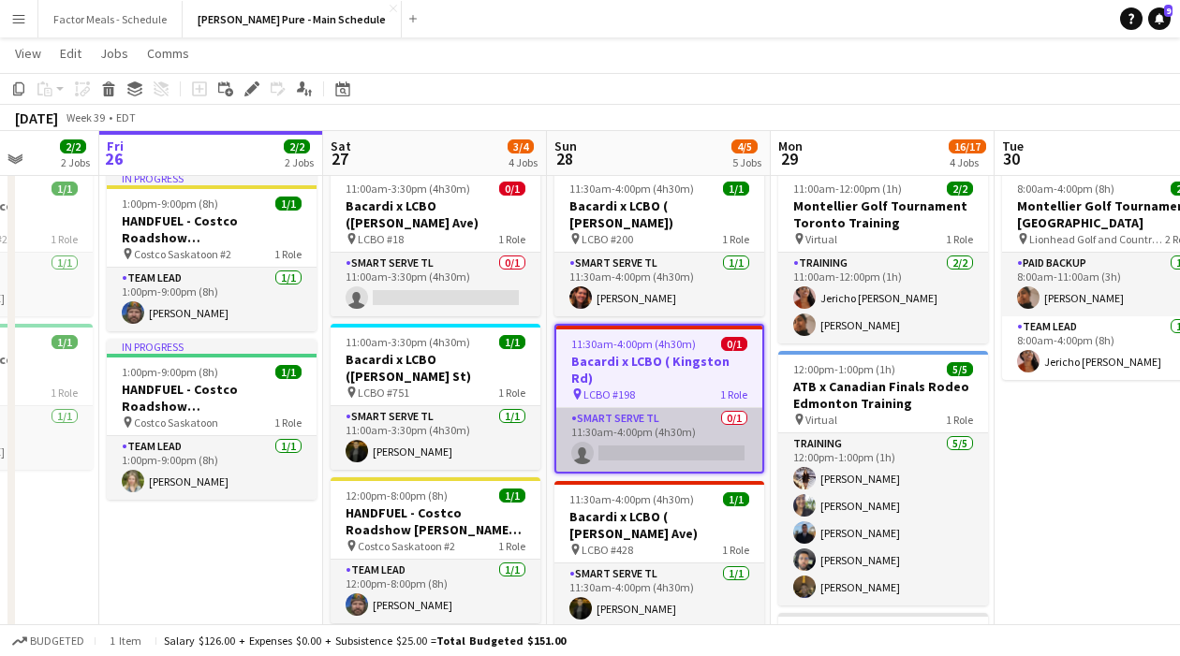
click at [695, 408] on app-card-role "Smart Serve TL 0/1 11:30am-4:00pm (4h30m) single-neutral-actions" at bounding box center [659, 440] width 206 height 64
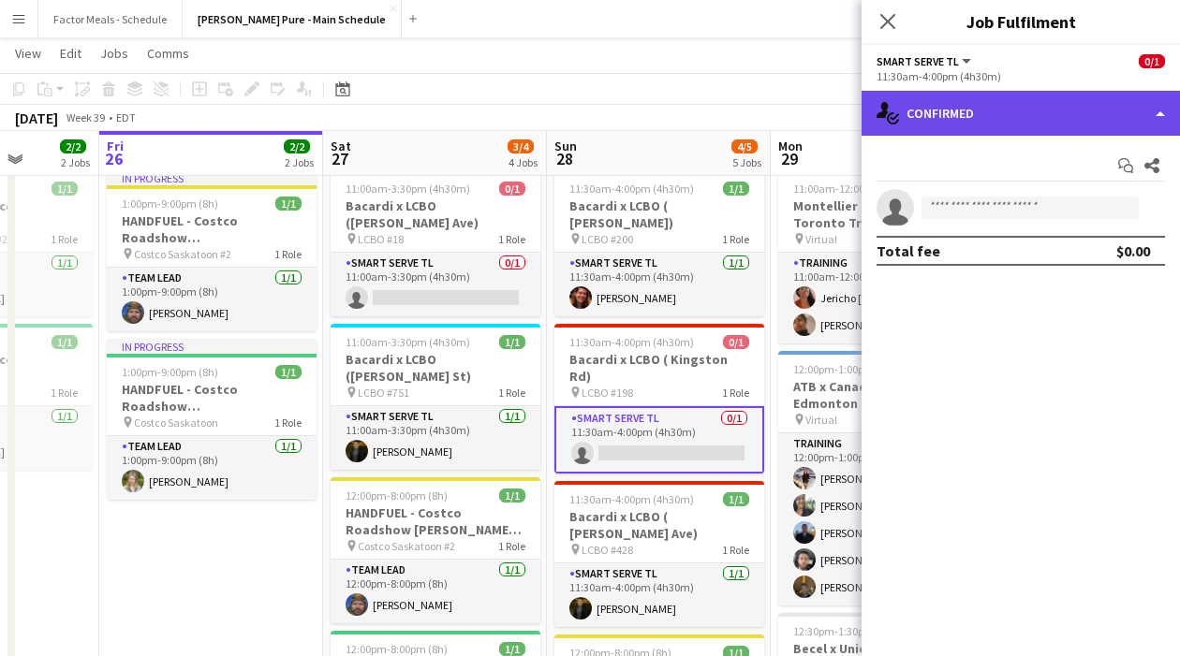
click at [1026, 116] on div "single-neutral-actions-check-2 Confirmed" at bounding box center [1020, 113] width 318 height 45
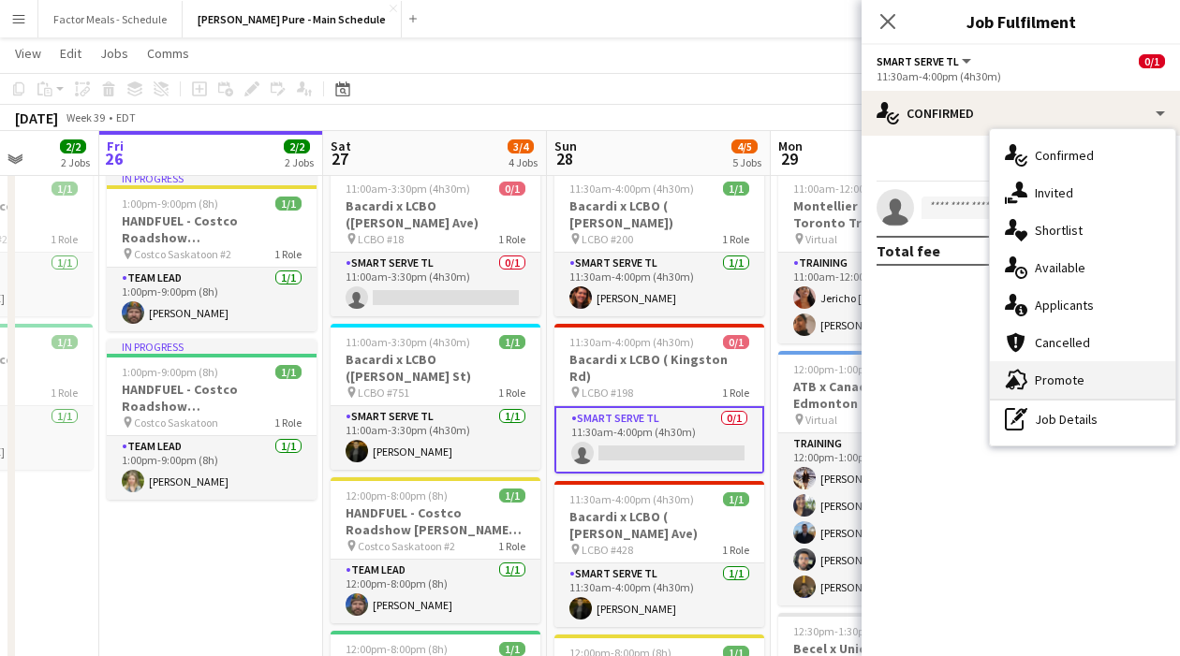
click at [1063, 372] on span "Promote" at bounding box center [1059, 380] width 50 height 17
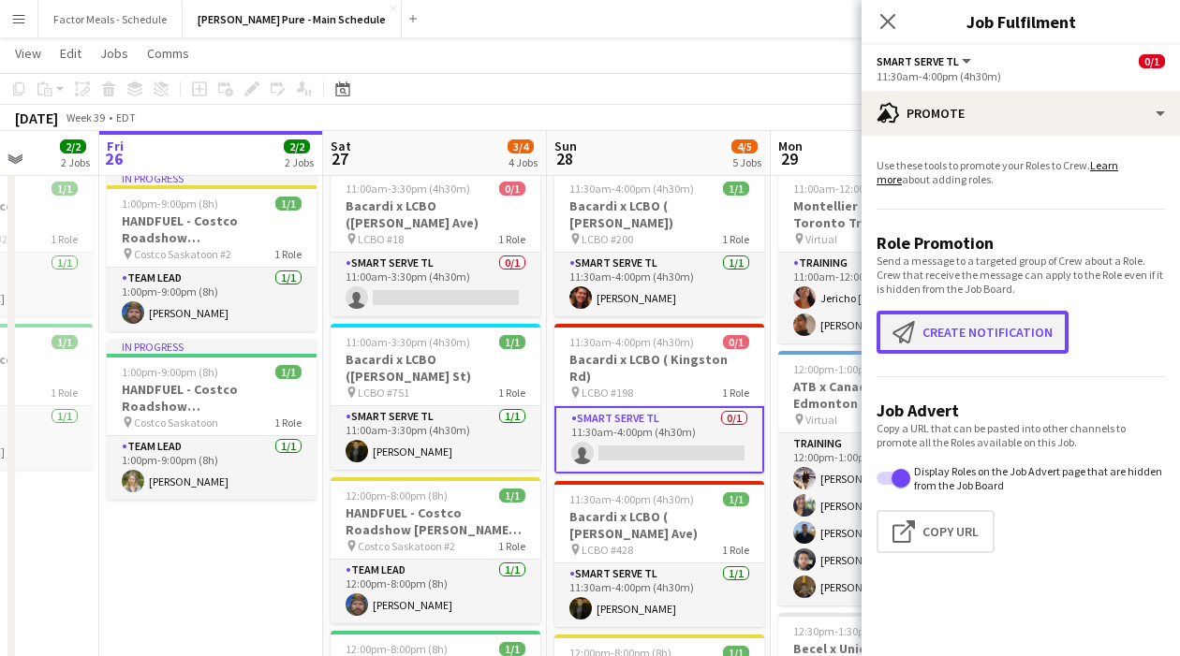
click at [988, 324] on button "Create notification Create notification" at bounding box center [972, 332] width 192 height 43
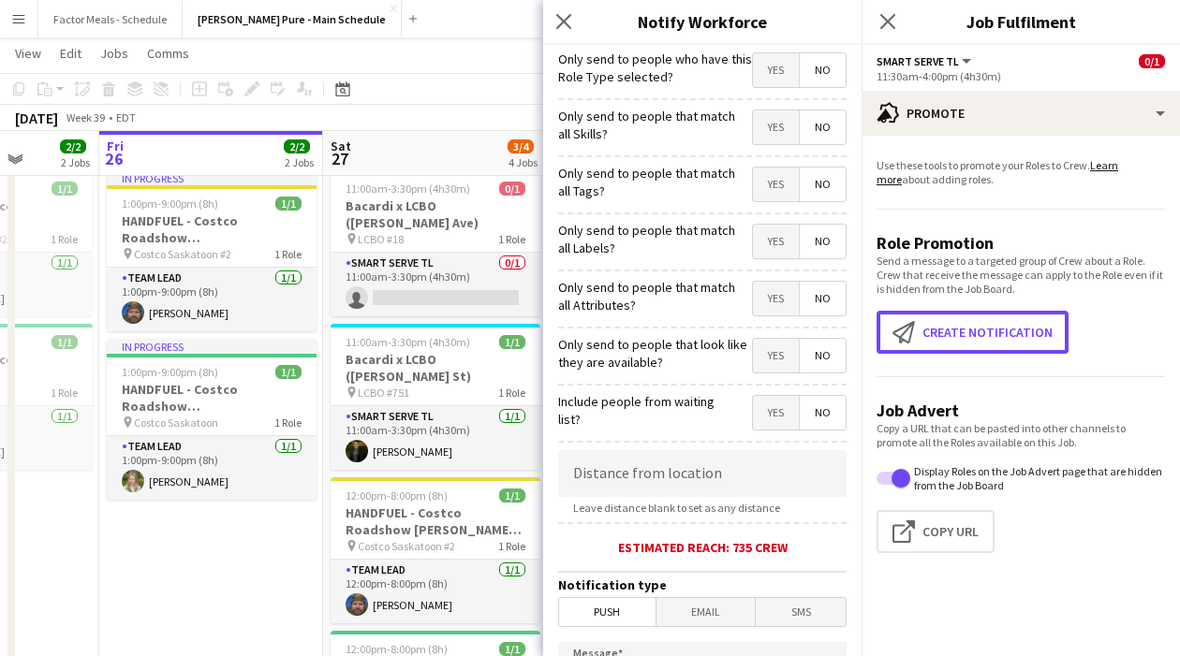
scroll to position [29, 0]
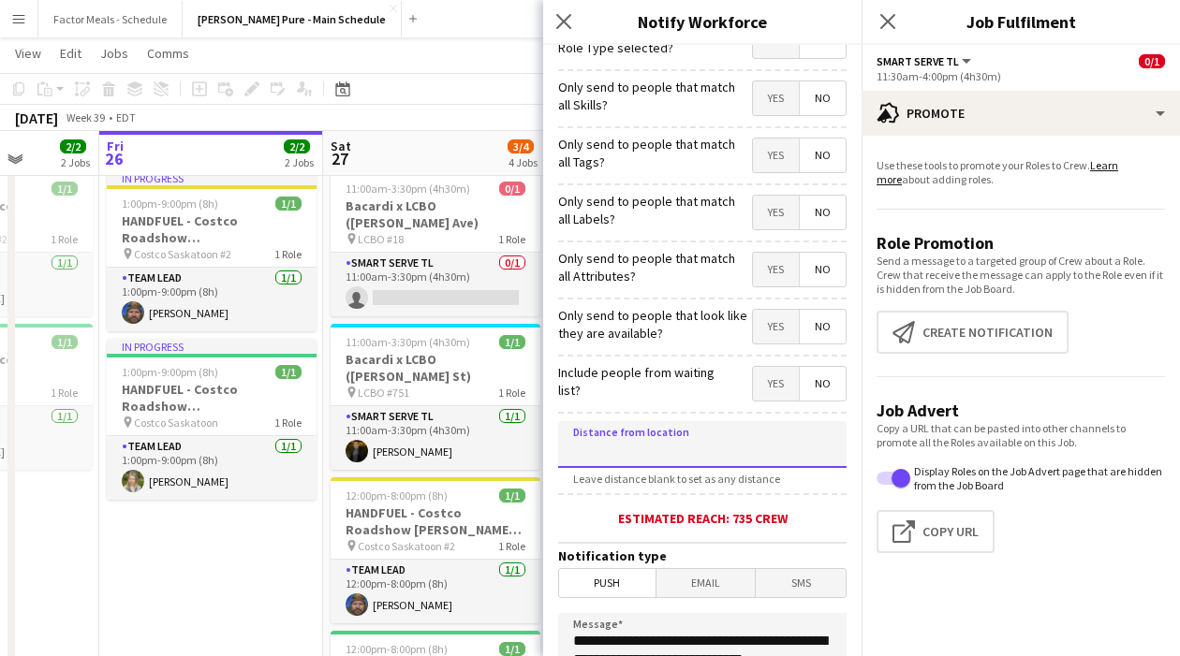
click at [630, 461] on input at bounding box center [702, 444] width 288 height 47
type input "******"
click at [687, 580] on span "Email" at bounding box center [705, 583] width 99 height 28
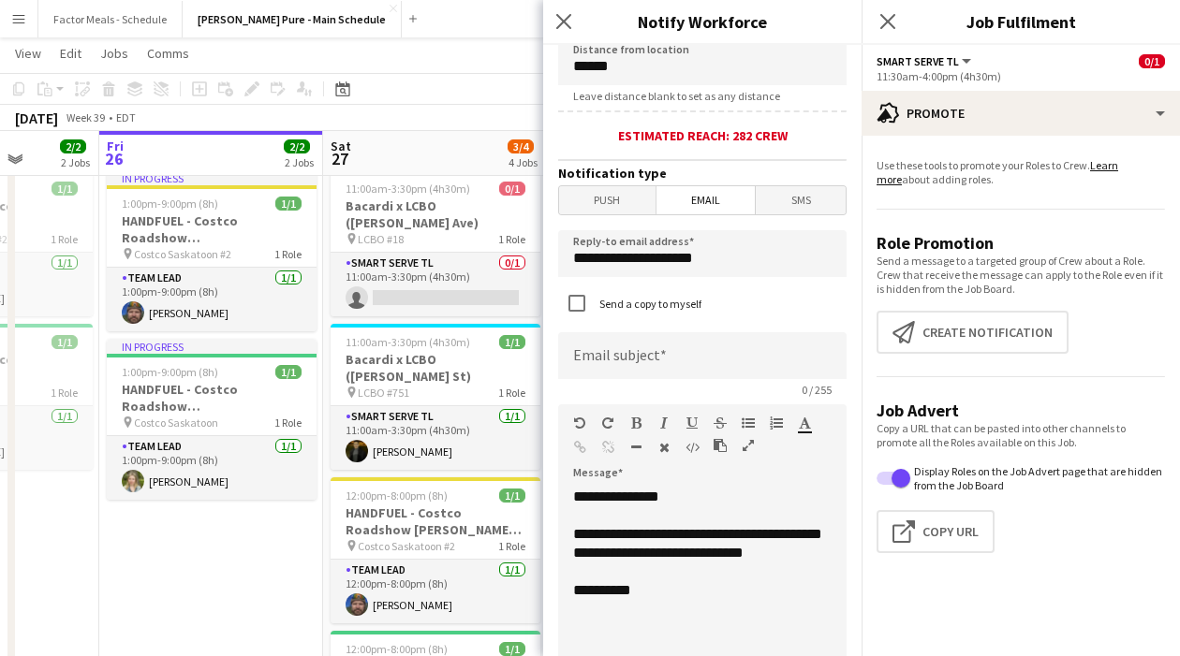
scroll to position [413, 0]
click at [631, 351] on input at bounding box center [702, 354] width 288 height 47
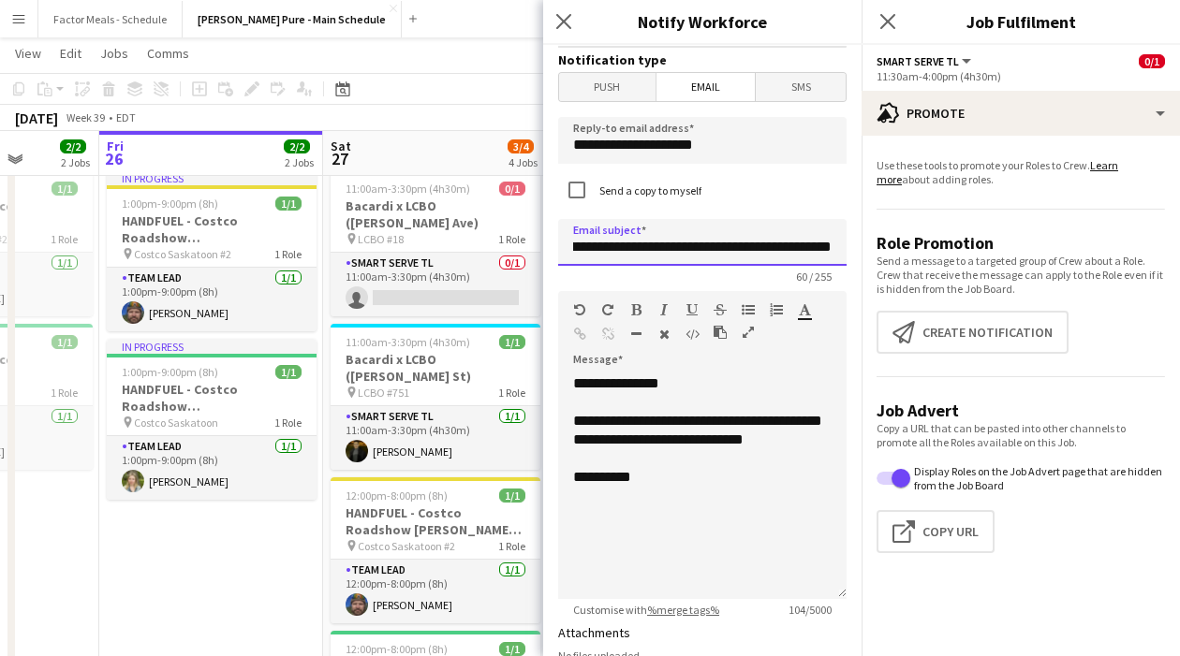
scroll to position [531, 0]
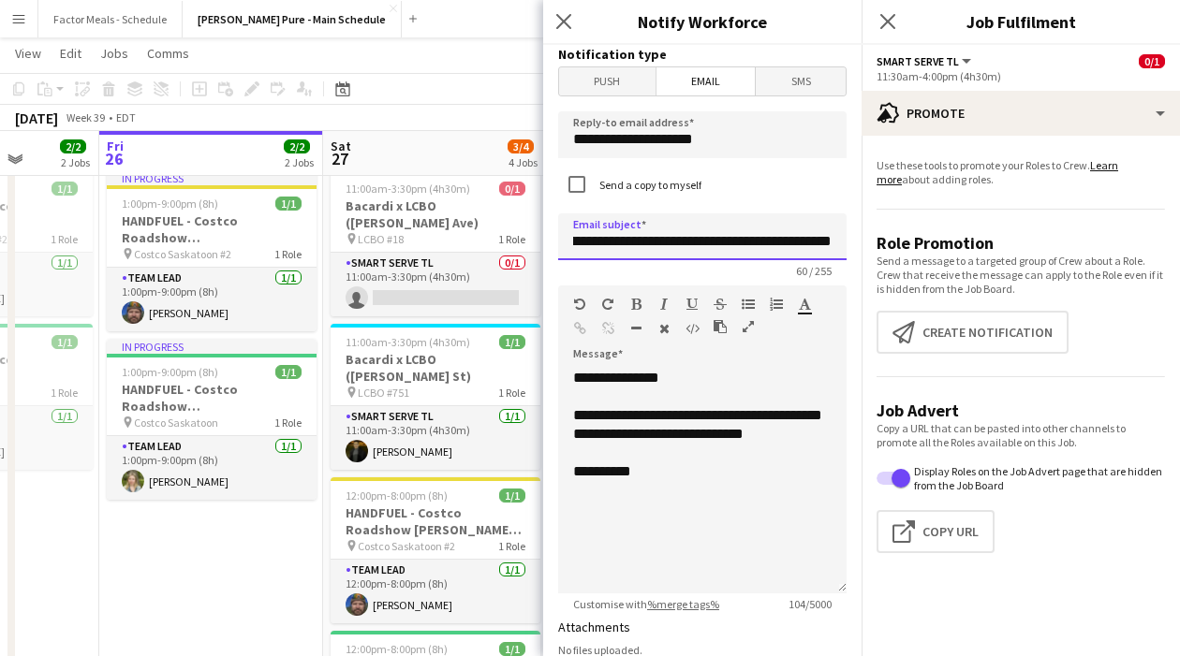
type input "**********"
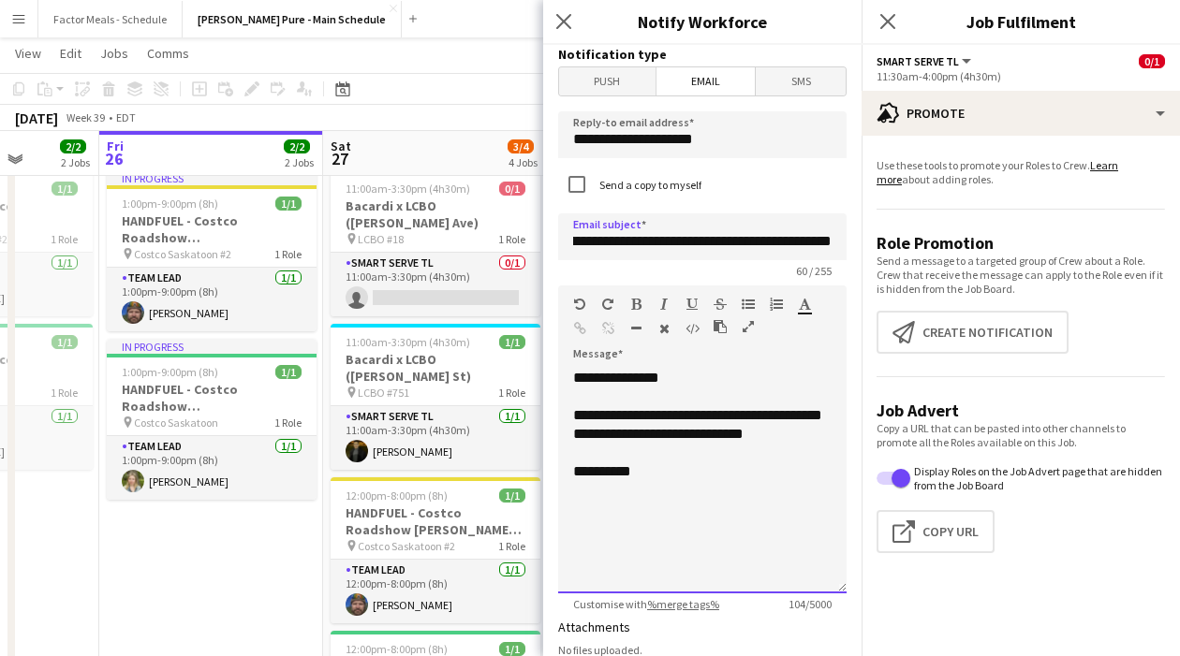
scroll to position [0, 0]
click at [689, 482] on div "**********" at bounding box center [702, 481] width 288 height 225
drag, startPoint x: 692, startPoint y: 420, endPoint x: 742, endPoint y: 465, distance: 67.6
click at [742, 466] on div "**********" at bounding box center [702, 481] width 288 height 225
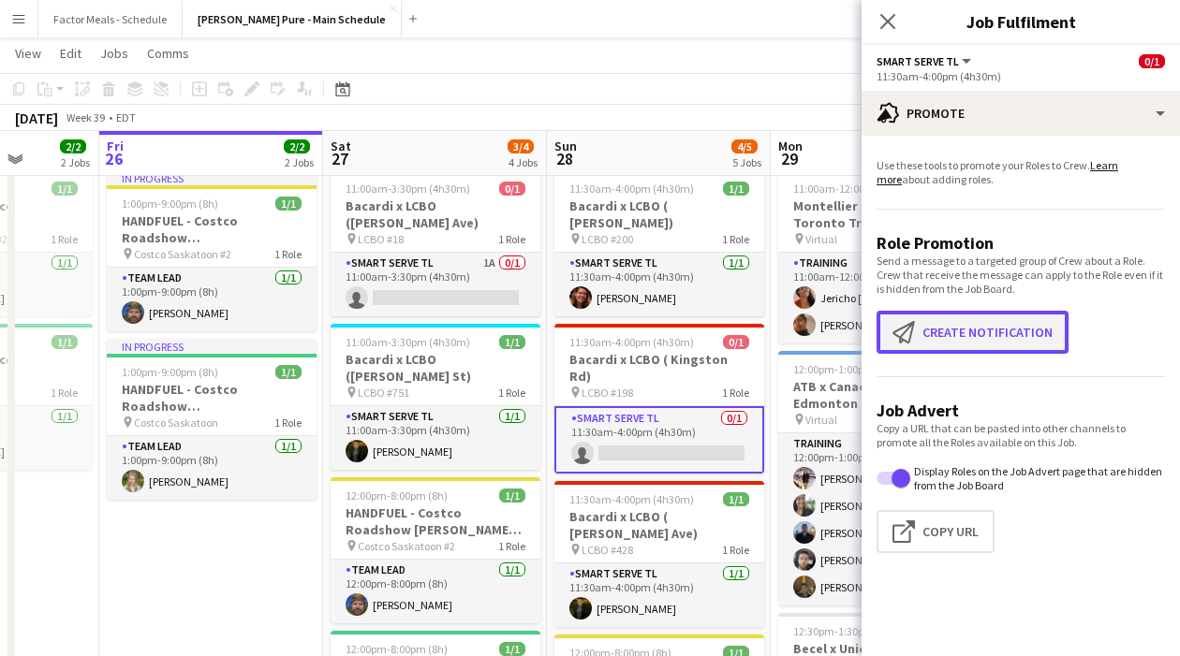
click at [965, 336] on button "Create notification Create notification" at bounding box center [972, 332] width 192 height 43
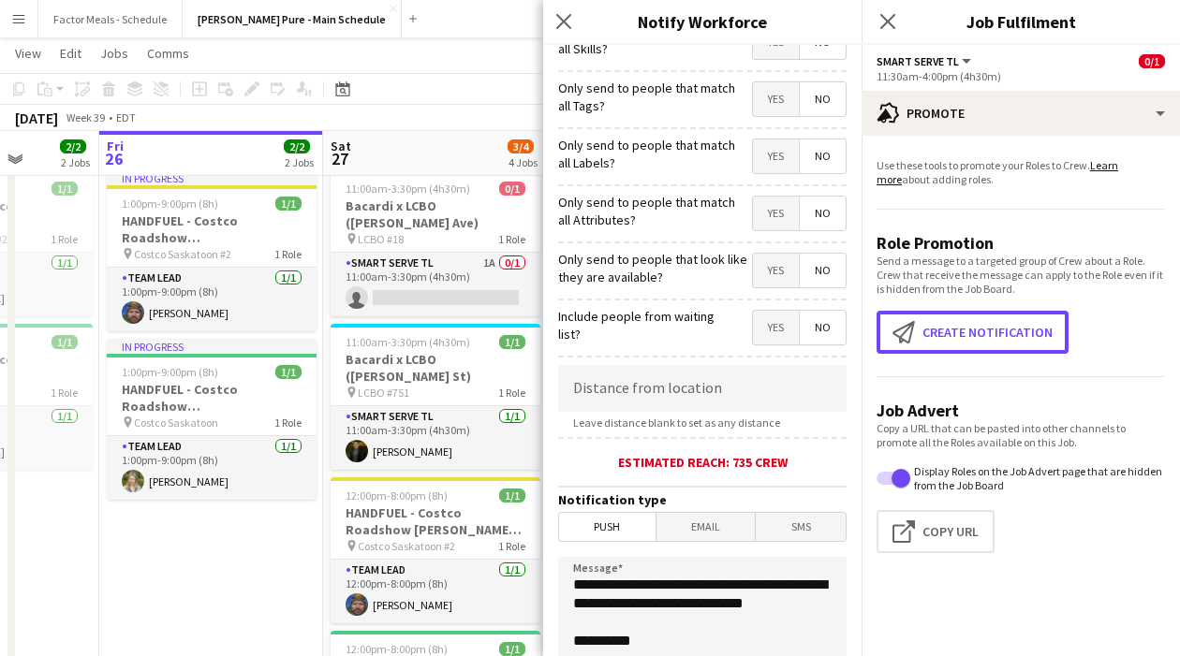
scroll to position [11, 0]
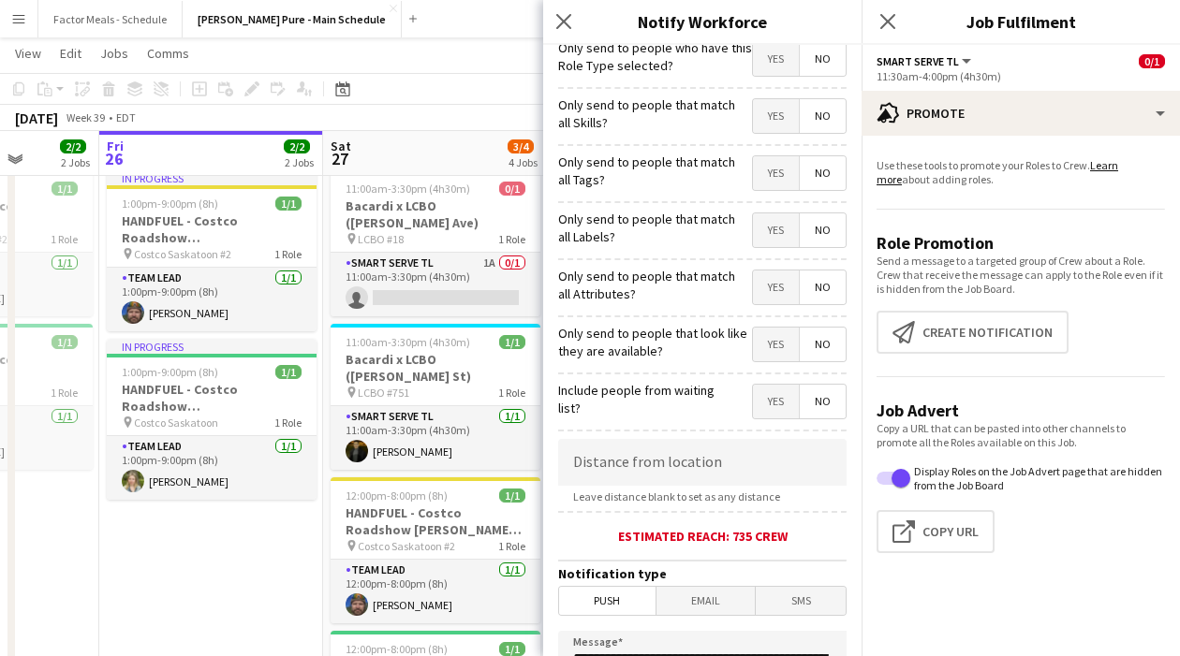
click at [706, 602] on span "Email" at bounding box center [705, 601] width 99 height 28
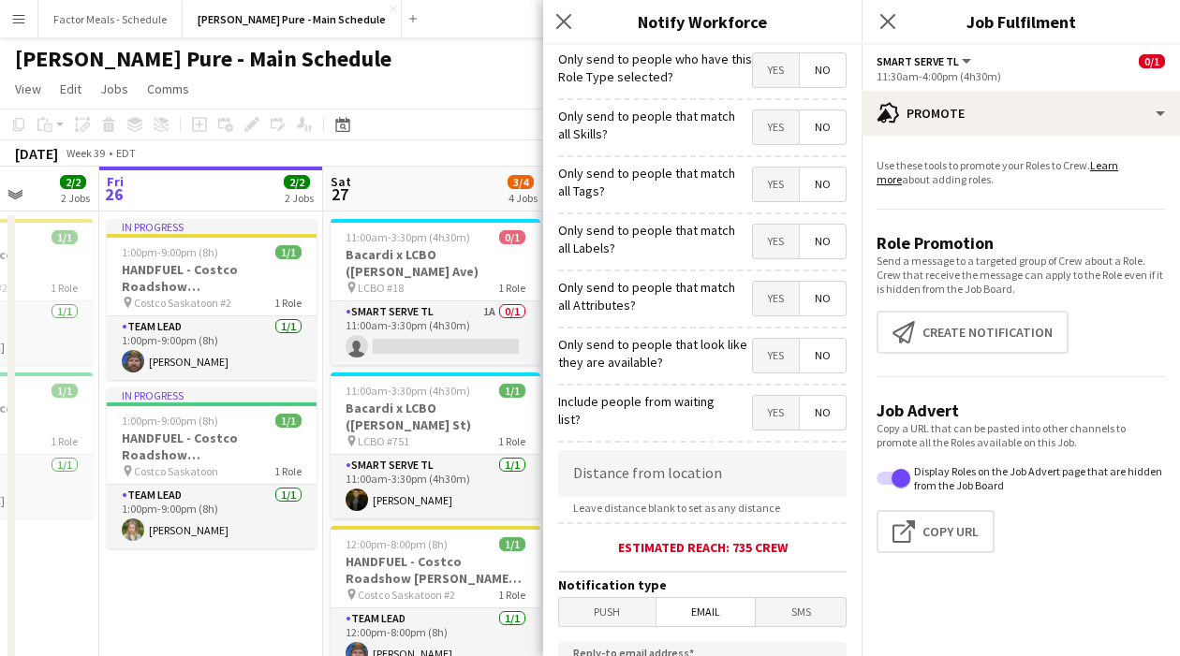
scroll to position [95, 0]
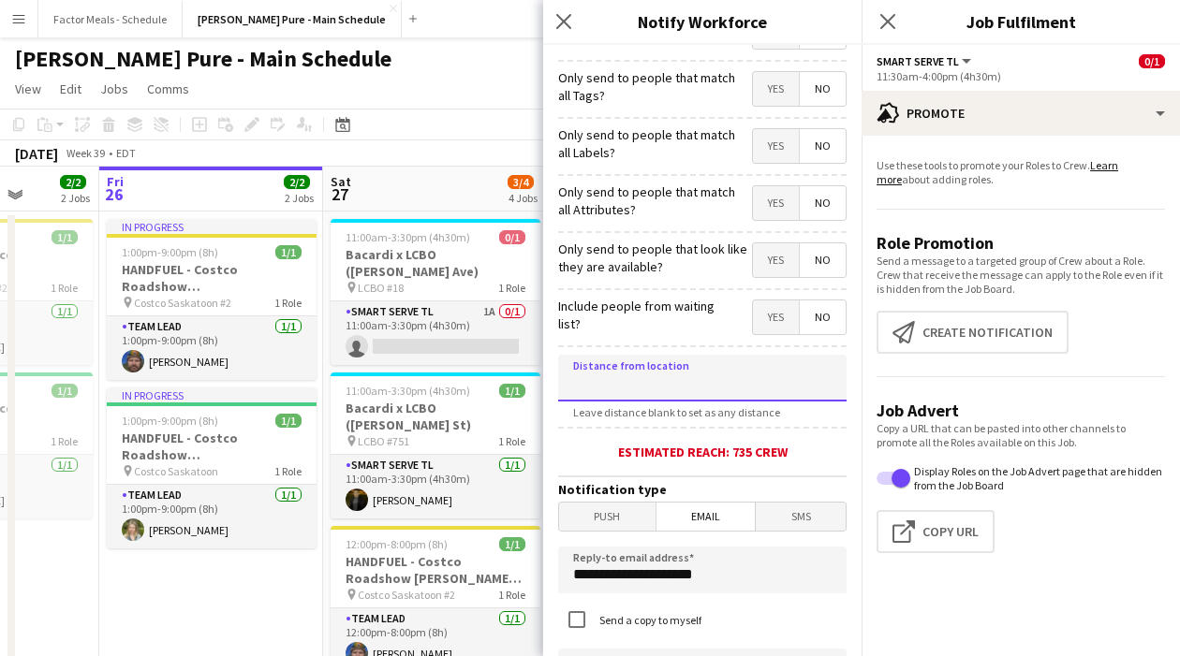
click at [700, 377] on input at bounding box center [702, 378] width 288 height 47
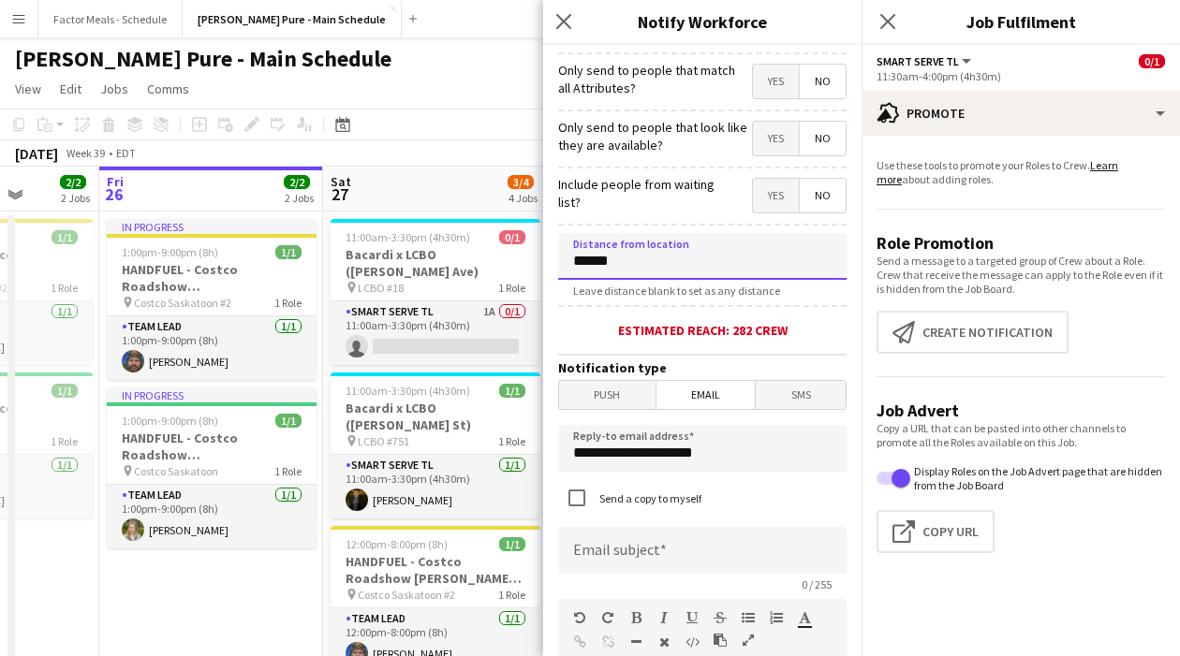
scroll to position [228, 0]
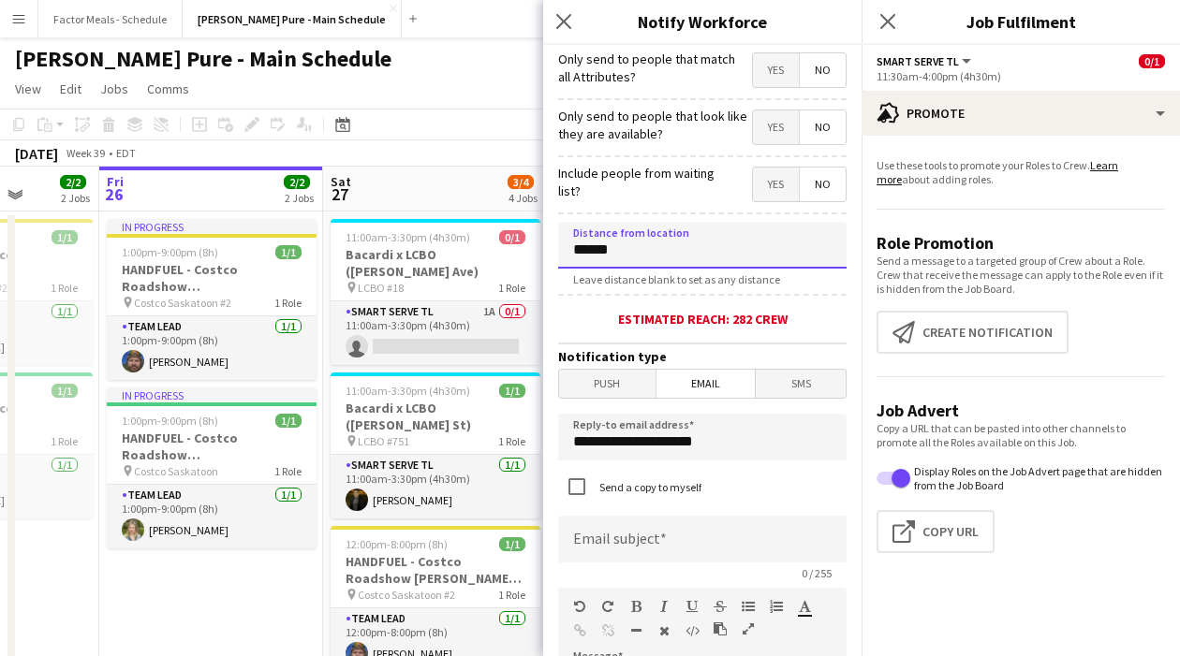
type input "******"
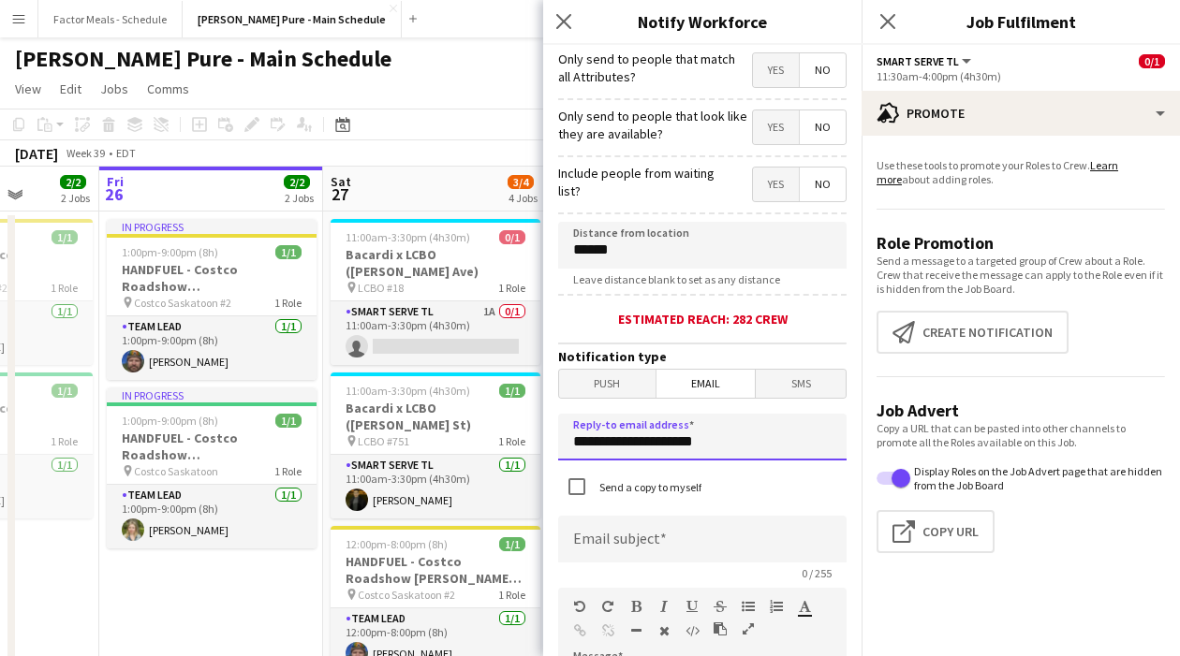
drag, startPoint x: 727, startPoint y: 429, endPoint x: 767, endPoint y: 452, distance: 45.8
click at [767, 452] on input "**********" at bounding box center [702, 437] width 288 height 47
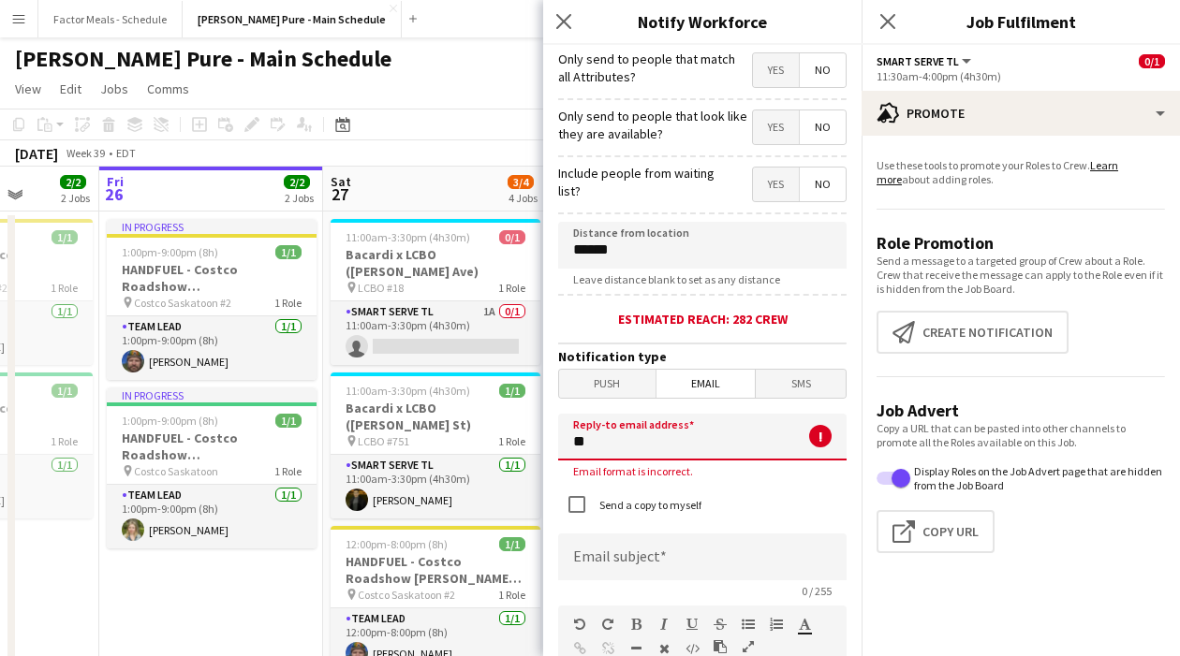
type input "*"
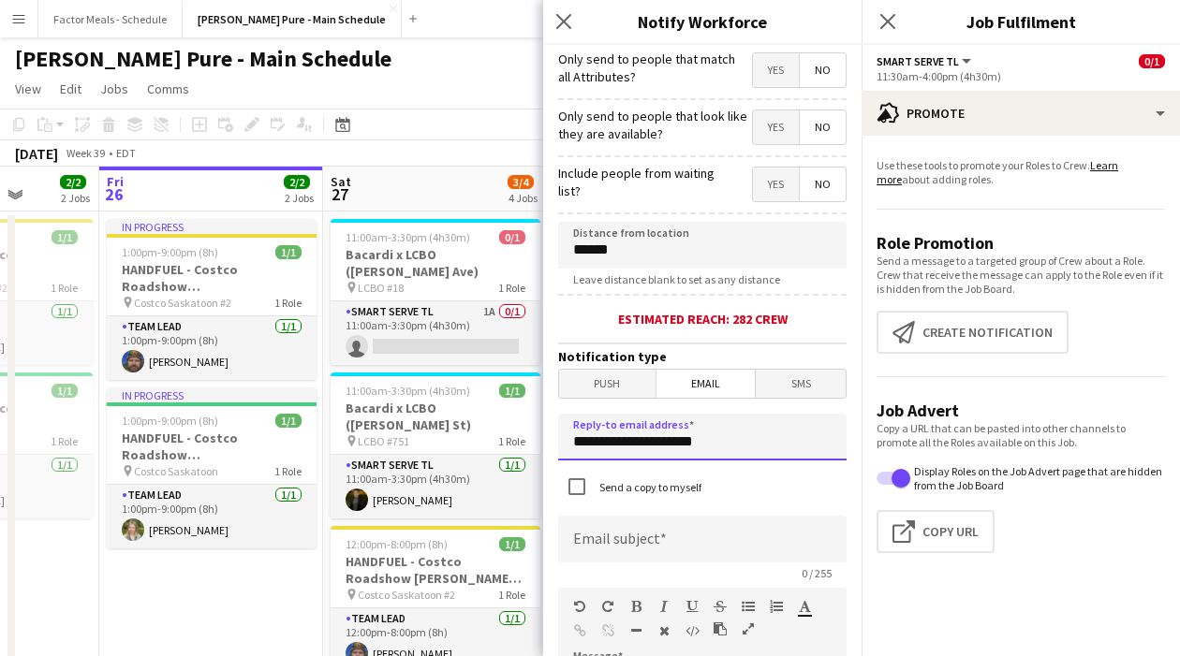
type input "**********"
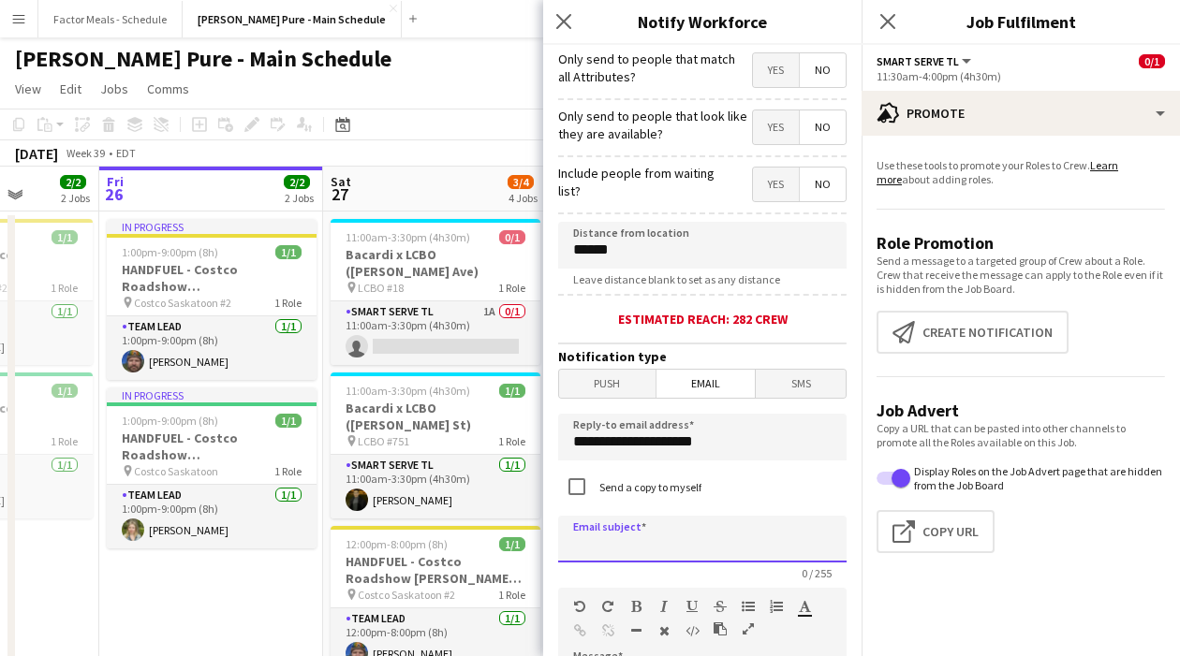
click at [725, 546] on input at bounding box center [702, 539] width 288 height 47
click at [570, 551] on input "**********" at bounding box center [702, 539] width 288 height 47
click at [737, 550] on input "**********" at bounding box center [702, 539] width 288 height 47
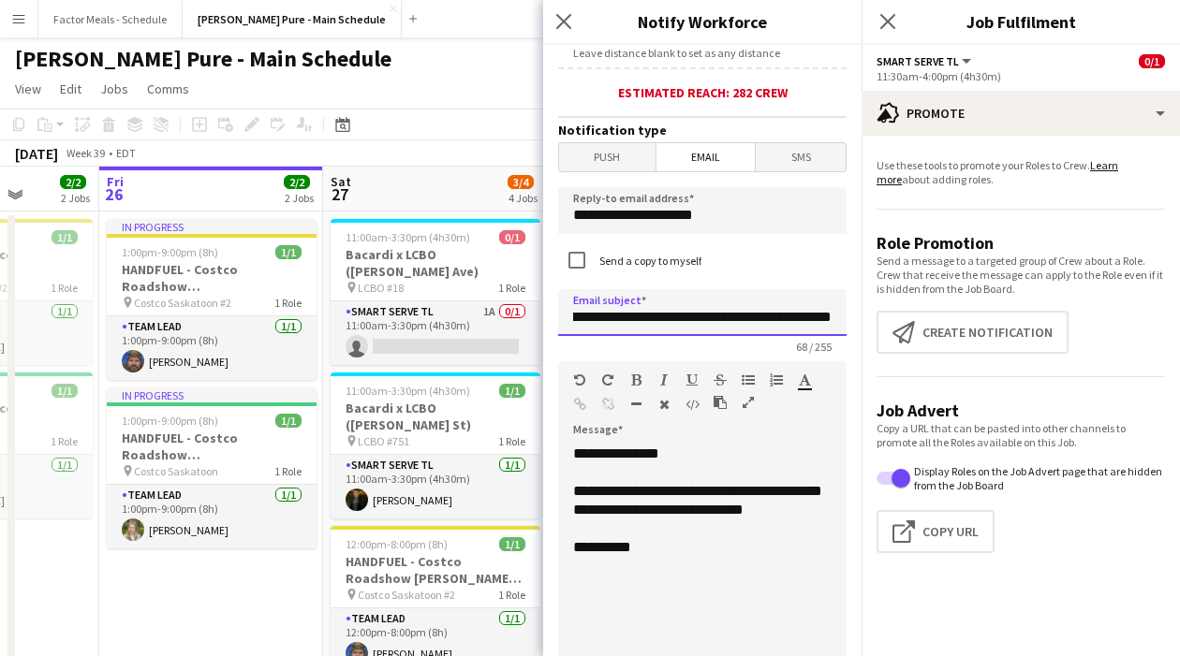
scroll to position [460, 0]
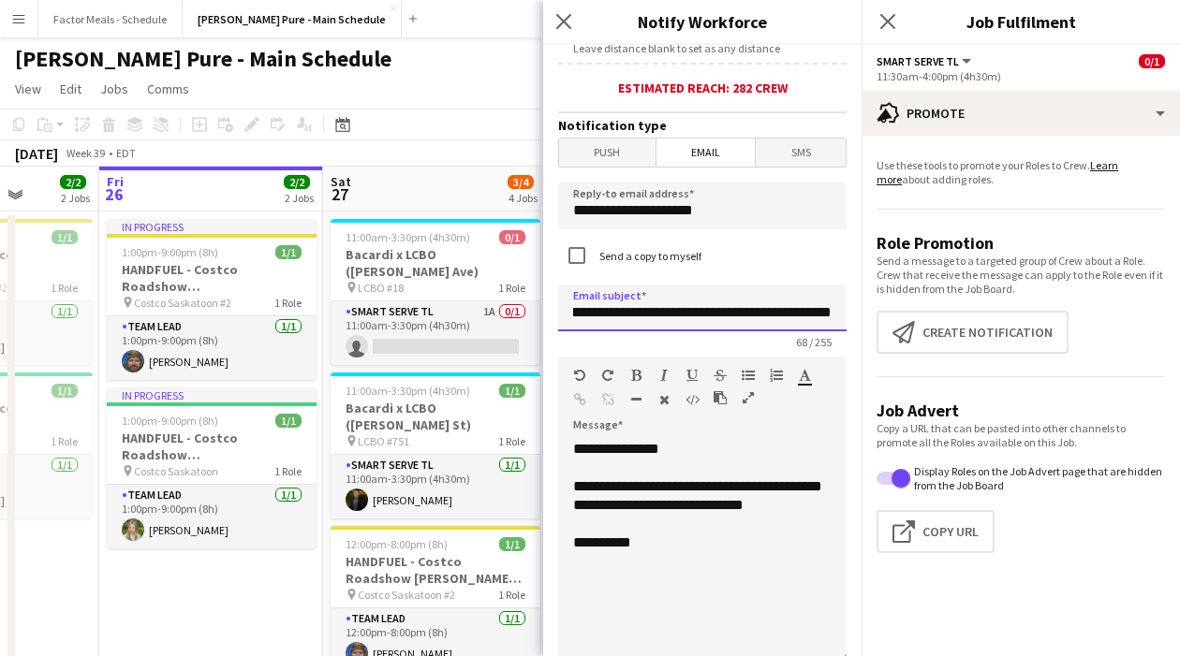
type input "**********"
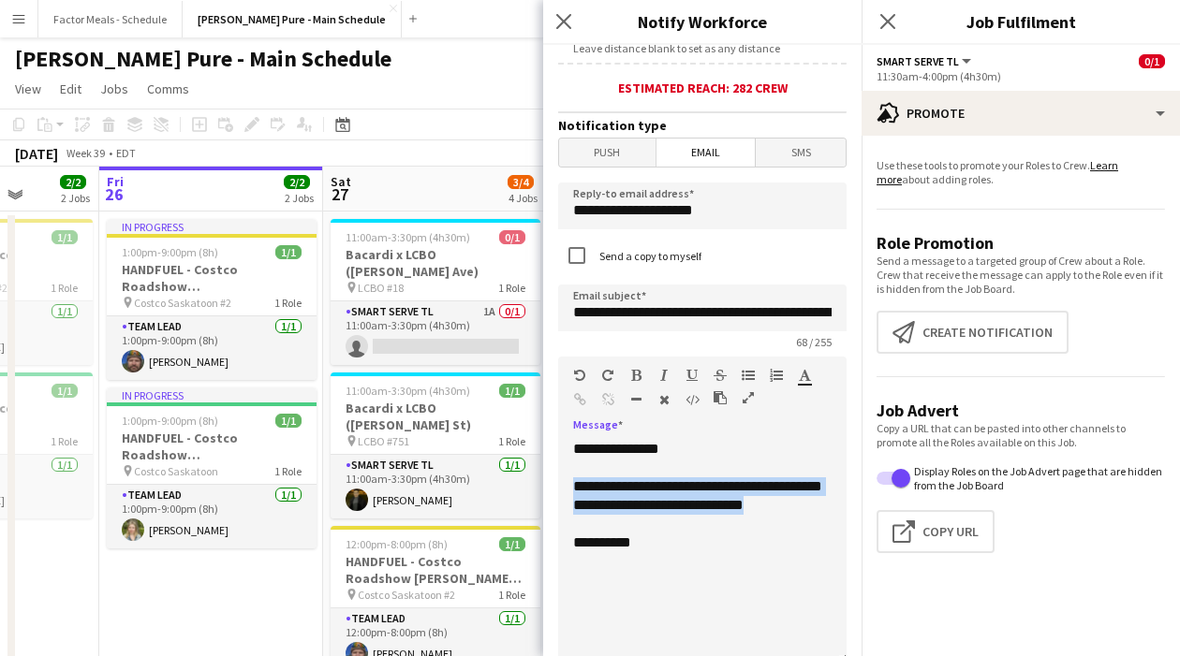
drag, startPoint x: 676, startPoint y: 534, endPoint x: 571, endPoint y: 490, distance: 113.7
click at [571, 490] on div "**********" at bounding box center [702, 552] width 288 height 225
click at [708, 508] on div "**********" at bounding box center [702, 552] width 288 height 225
drag, startPoint x: 690, startPoint y: 488, endPoint x: 728, endPoint y: 535, distance: 61.3
click at [728, 535] on div "**********" at bounding box center [702, 552] width 288 height 225
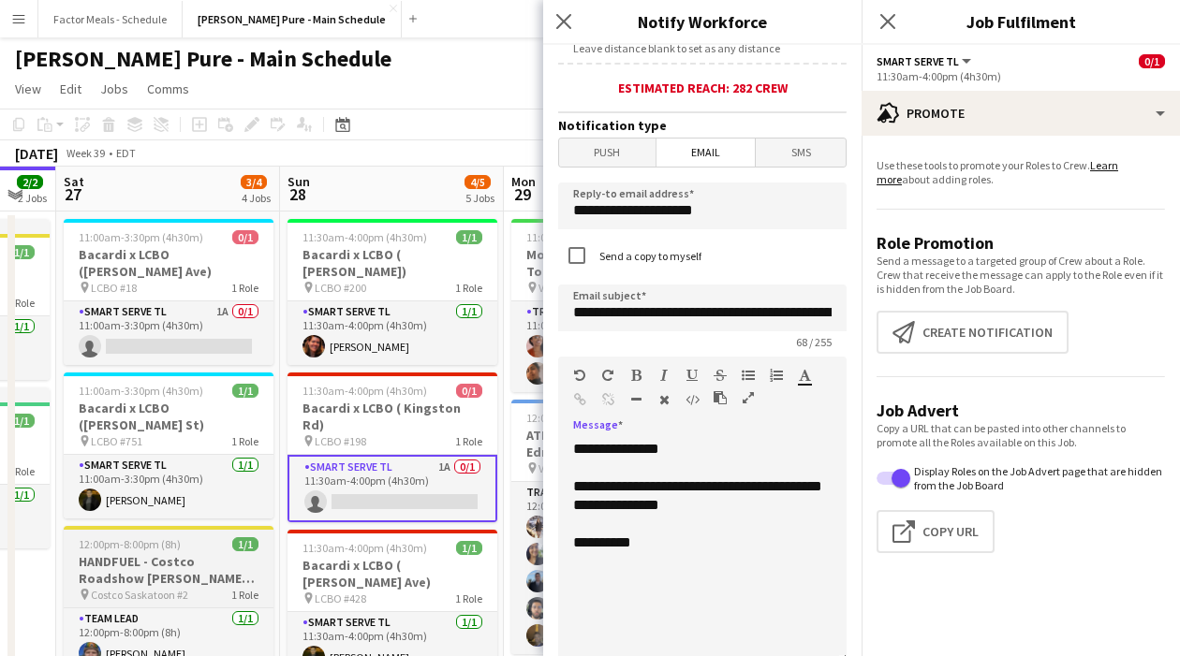
scroll to position [0, 856]
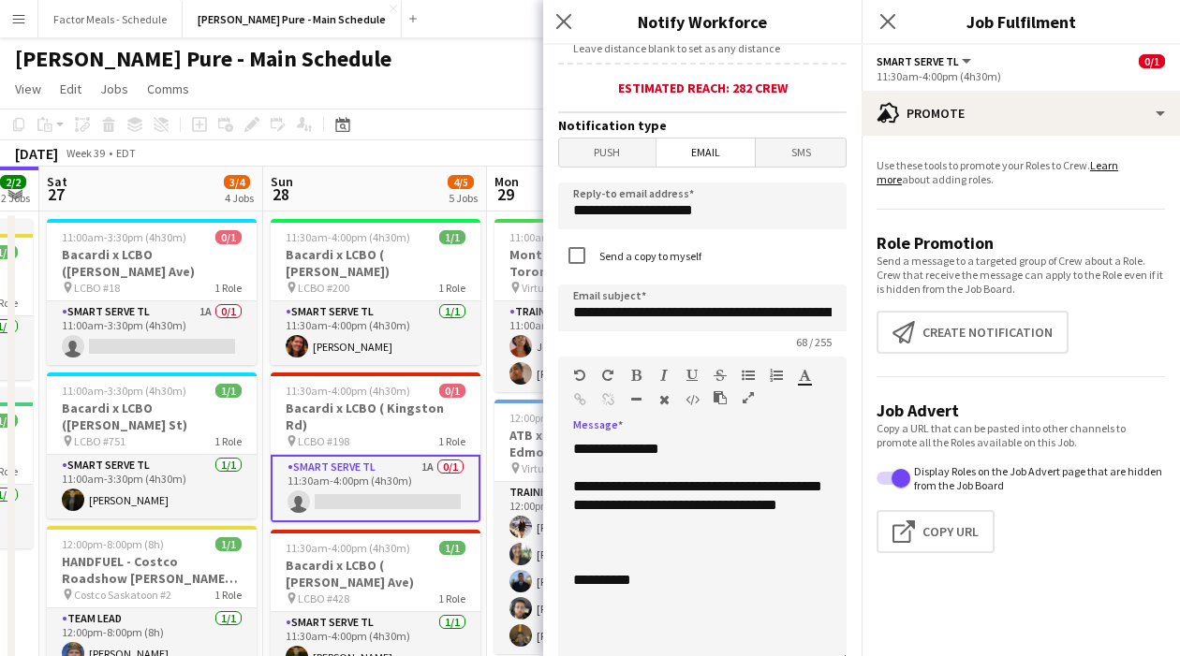
click at [745, 378] on icon "button" at bounding box center [747, 375] width 13 height 13
click at [627, 526] on div "**********" at bounding box center [702, 552] width 288 height 225
drag, startPoint x: 614, startPoint y: 529, endPoint x: 788, endPoint y: 528, distance: 174.1
click at [788, 528] on div "**********" at bounding box center [702, 552] width 288 height 225
click at [761, 538] on div at bounding box center [702, 543] width 258 height 19
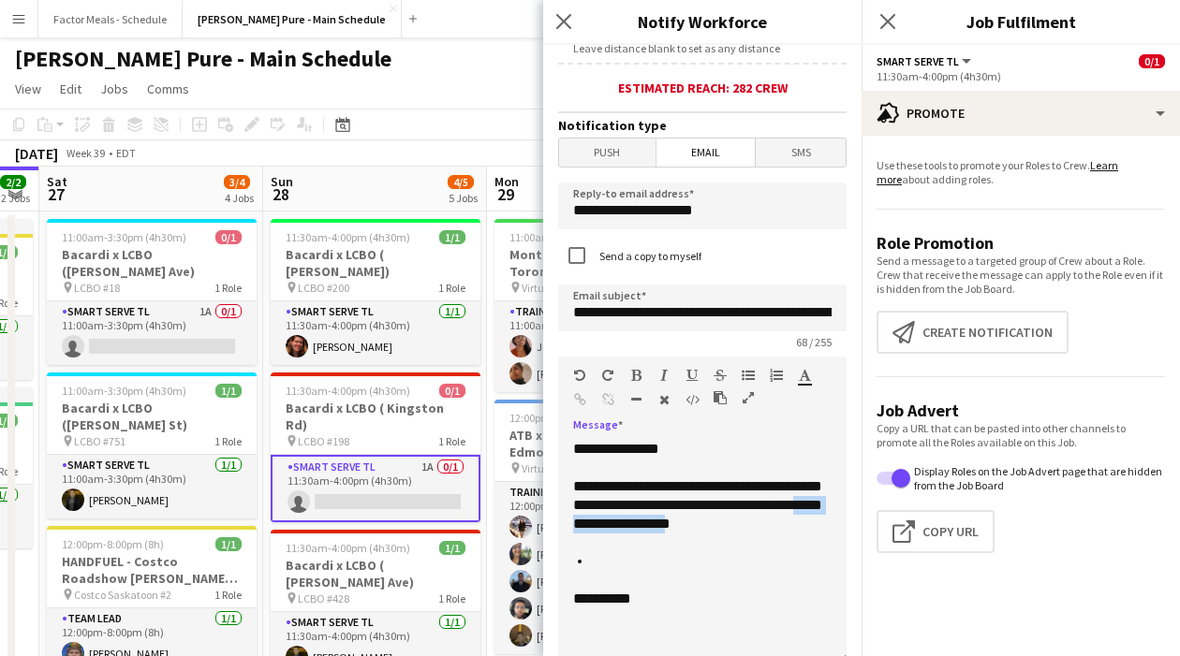
drag, startPoint x: 766, startPoint y: 527, endPoint x: 614, endPoint y: 528, distance: 151.7
click at [613, 528] on div "**********" at bounding box center [702, 552] width 288 height 225
click at [638, 375] on icon "button" at bounding box center [636, 375] width 10 height 13
click at [620, 566] on li at bounding box center [712, 561] width 240 height 19
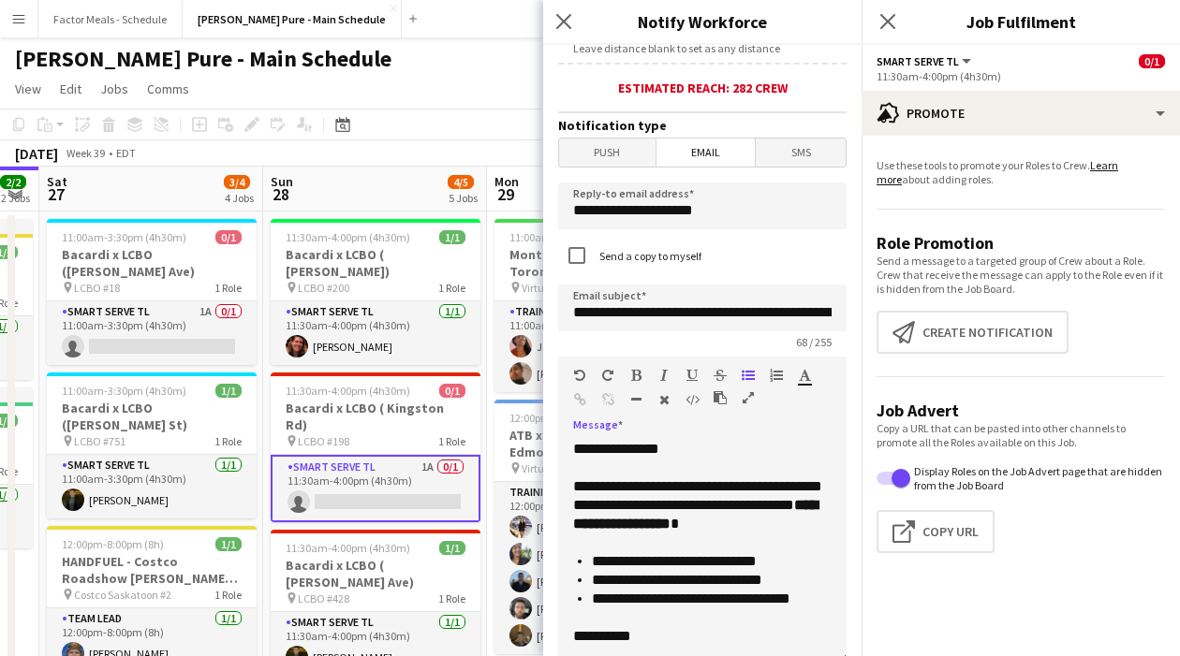
click at [796, 582] on li "**********" at bounding box center [712, 580] width 240 height 19
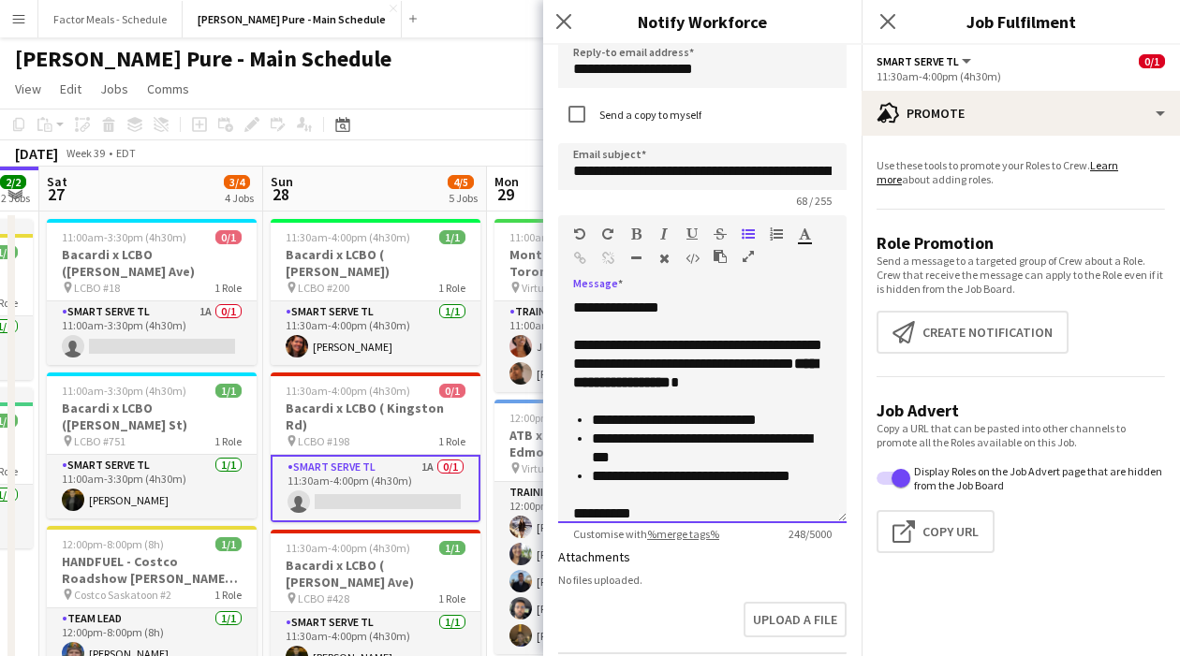
scroll to position [15, 0]
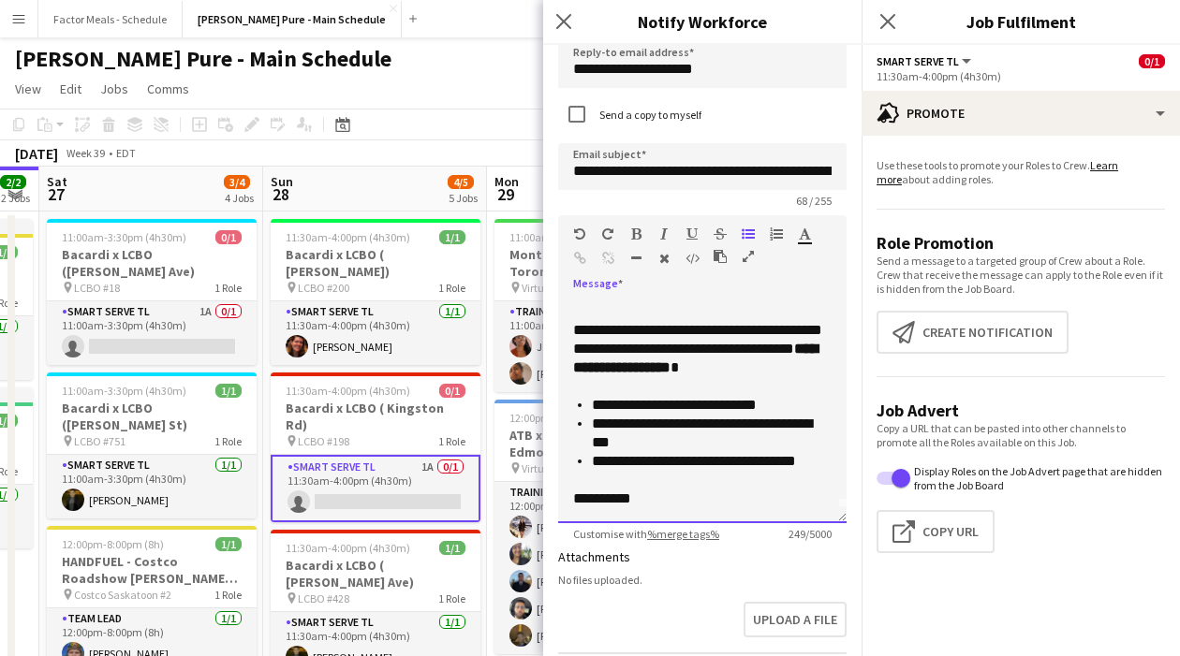
click at [716, 498] on div "**********" at bounding box center [702, 452] width 258 height 112
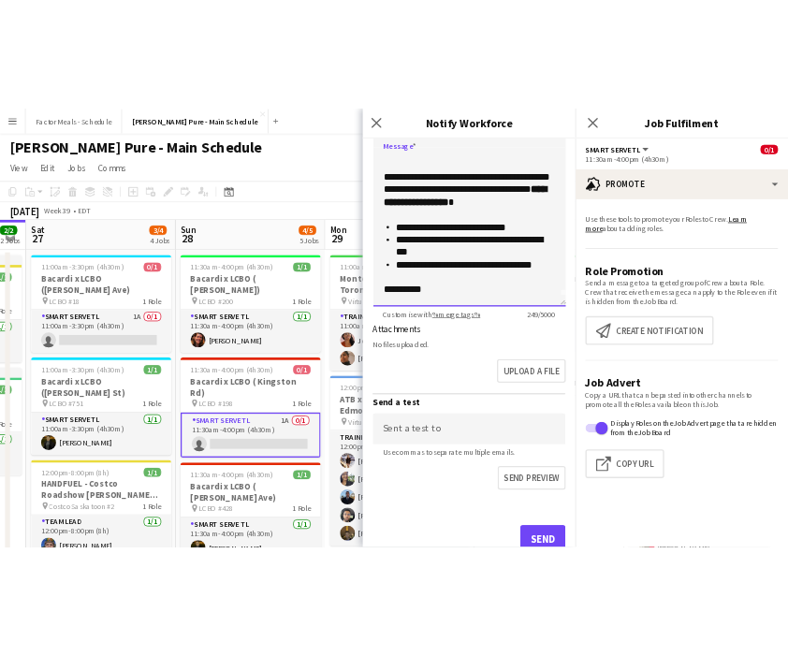
scroll to position [892, 0]
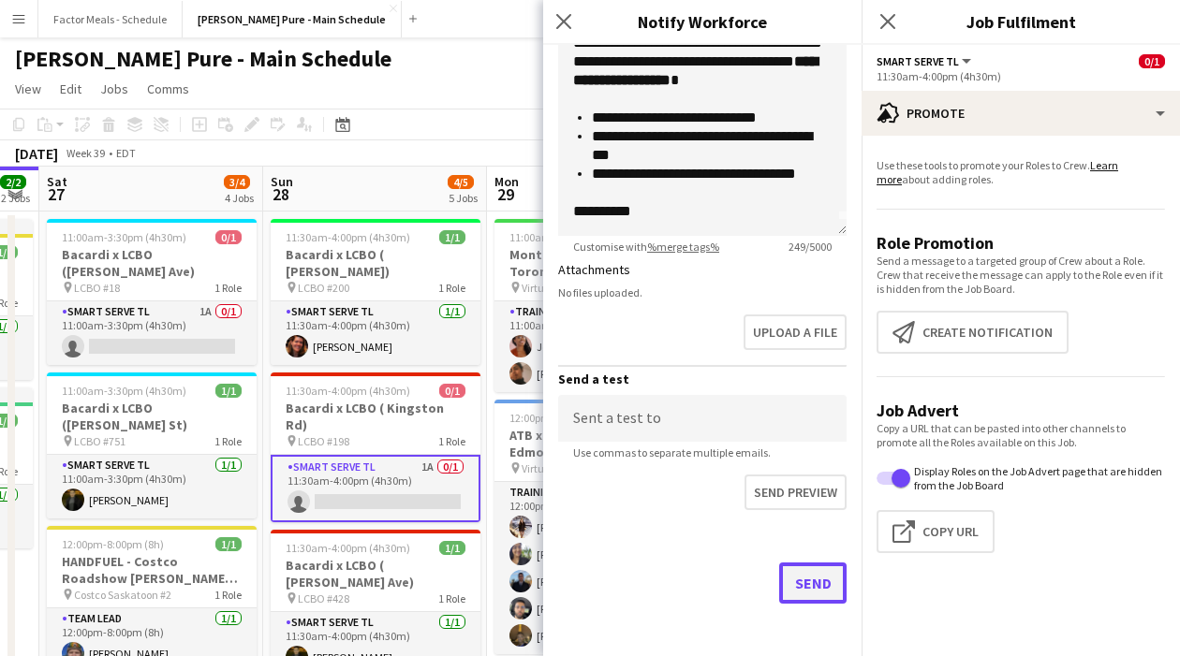
click at [792, 589] on button "Send" at bounding box center [812, 583] width 67 height 41
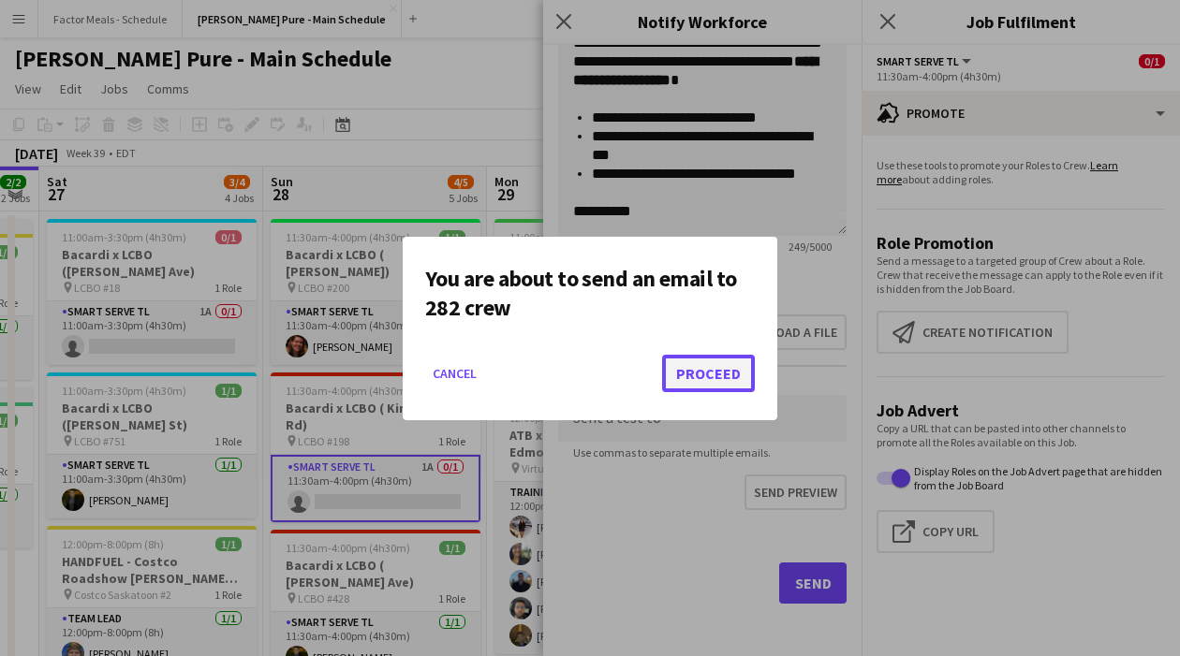
click at [724, 375] on button "Proceed" at bounding box center [708, 373] width 93 height 37
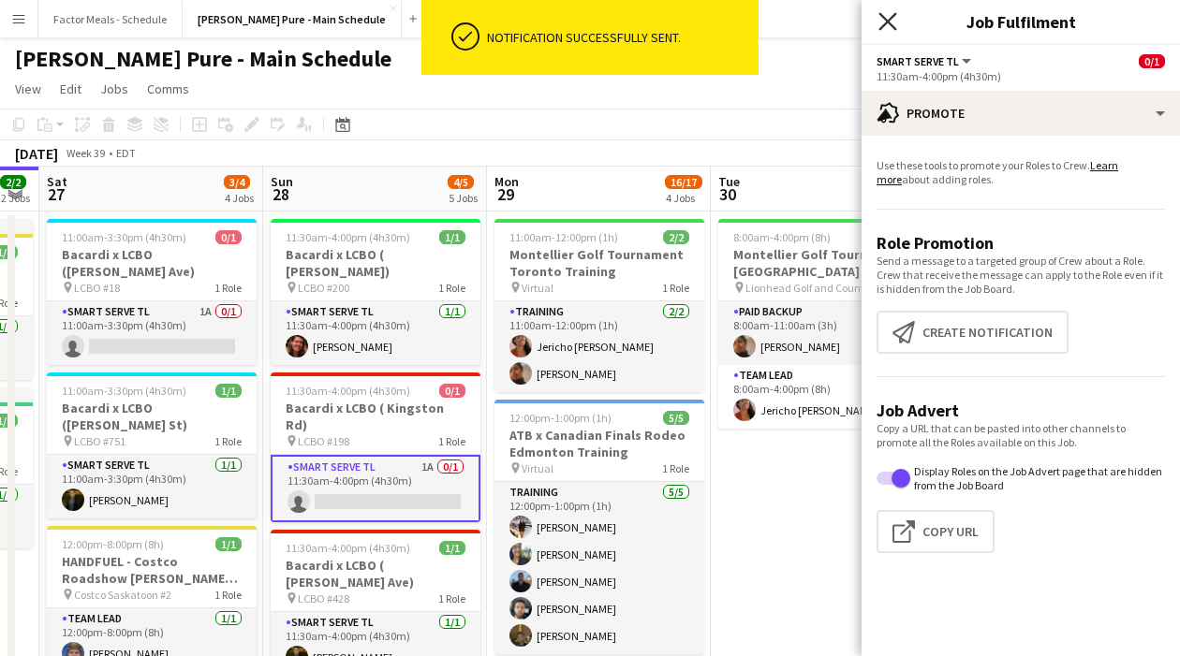
click at [889, 25] on icon at bounding box center [887, 21] width 18 height 18
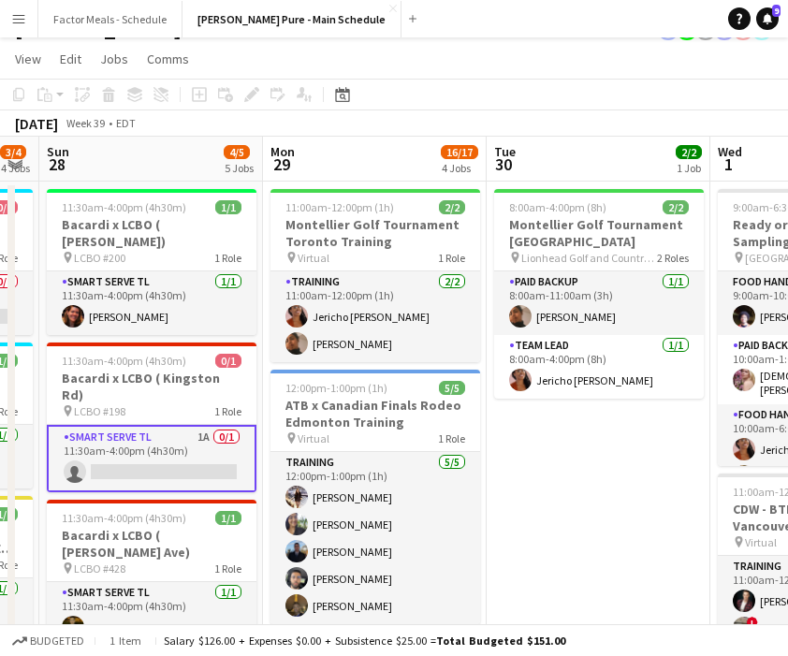
scroll to position [45, 0]
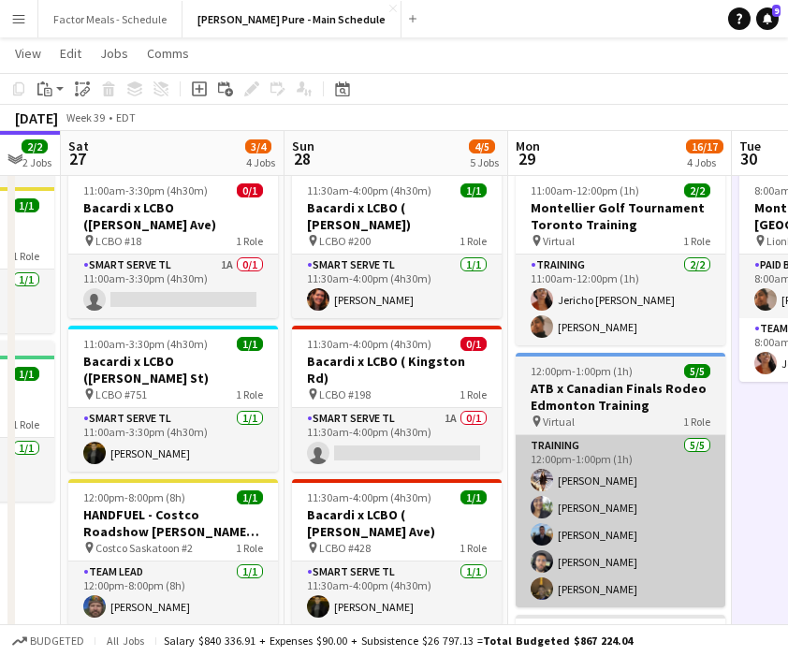
scroll to position [0, 564]
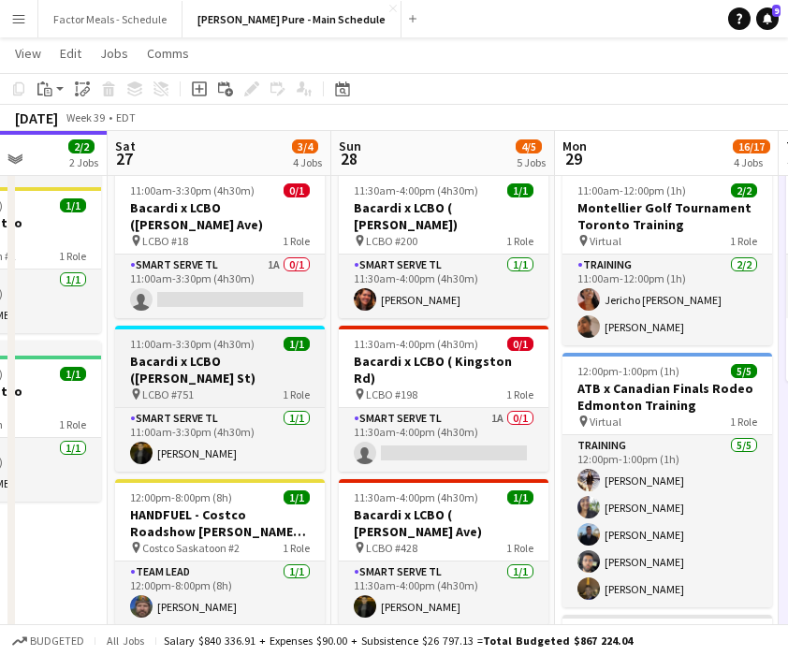
click at [222, 337] on span "11:00am-3:30pm (4h30m)" at bounding box center [192, 344] width 125 height 14
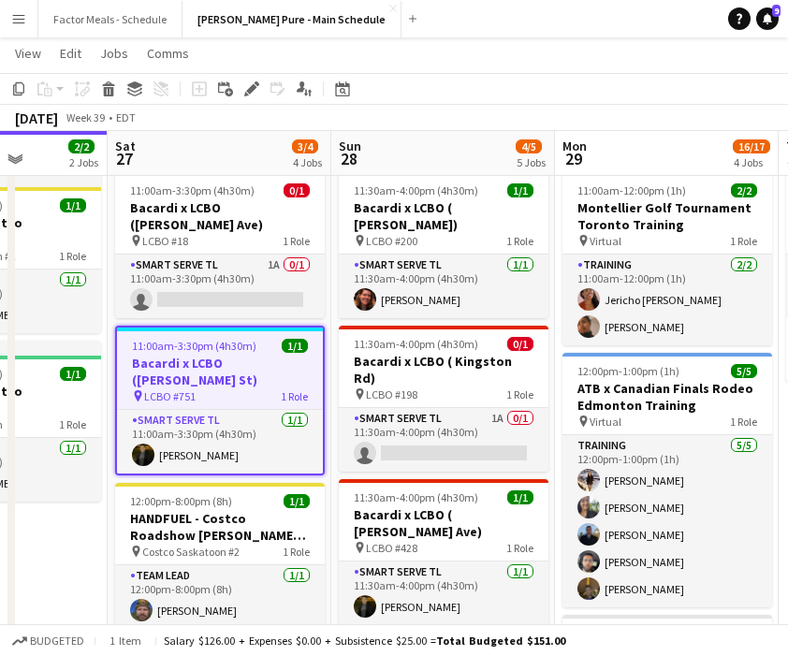
click at [185, 339] on span "11:00am-3:30pm (4h30m)" at bounding box center [194, 346] width 125 height 14
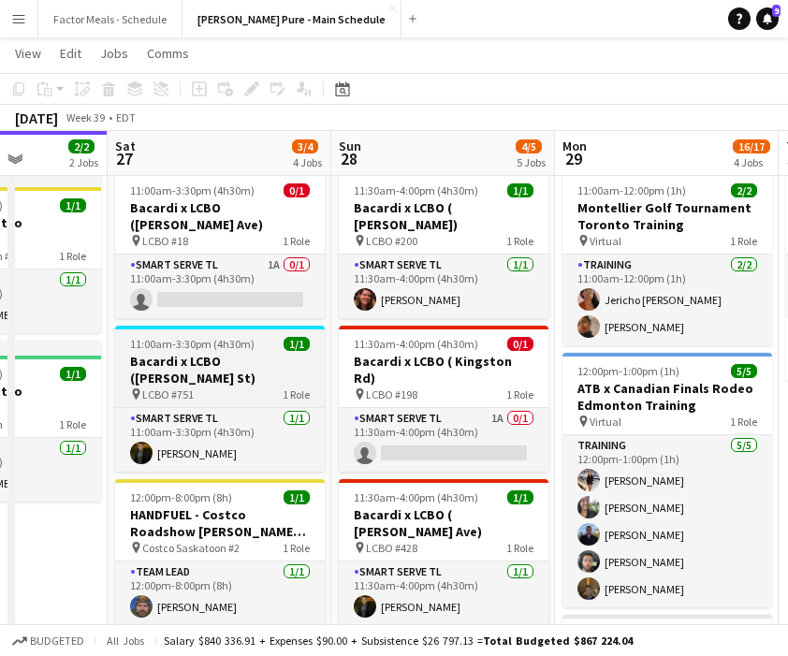
click at [186, 337] on span "11:00am-3:30pm (4h30m)" at bounding box center [192, 344] width 125 height 14
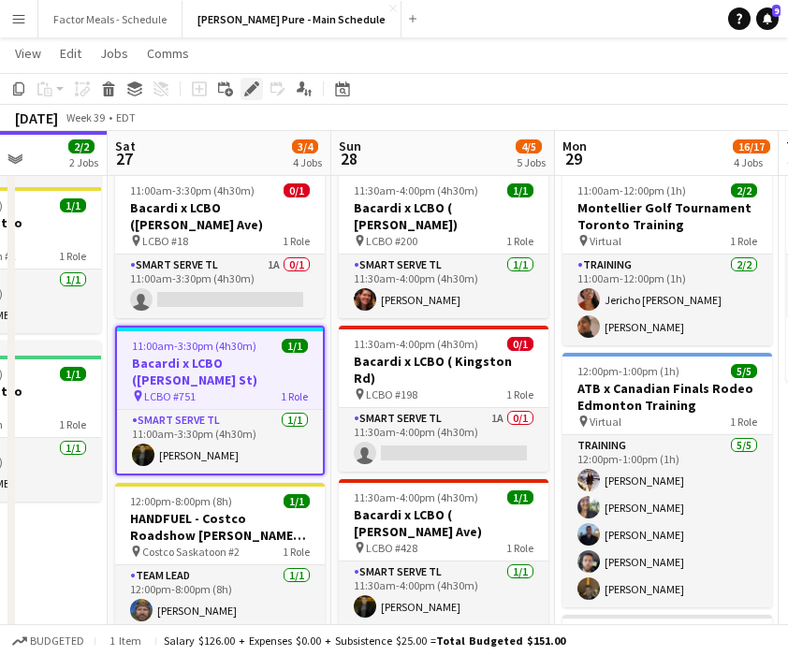
click at [245, 92] on icon at bounding box center [246, 94] width 5 height 5
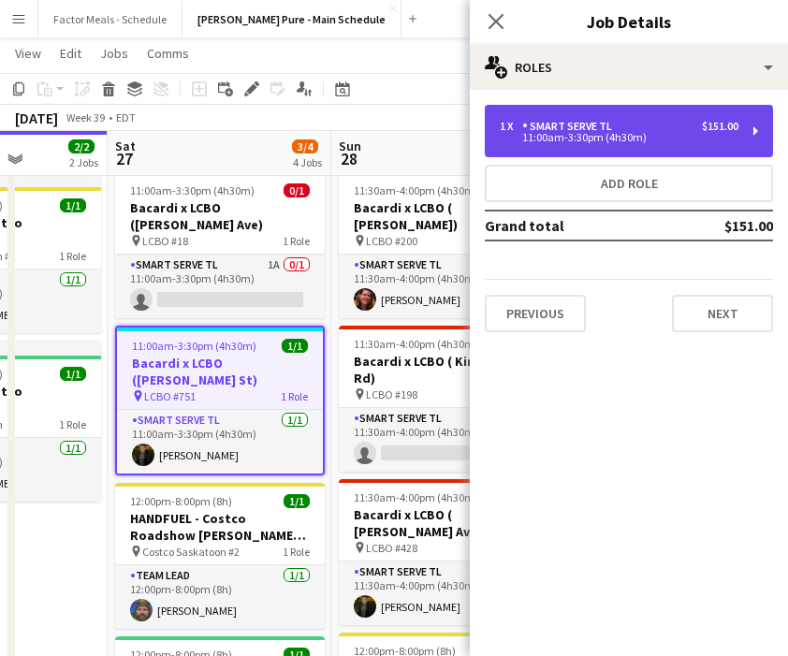
click at [592, 133] on div "11:00am-3:30pm (4h30m)" at bounding box center [619, 137] width 239 height 9
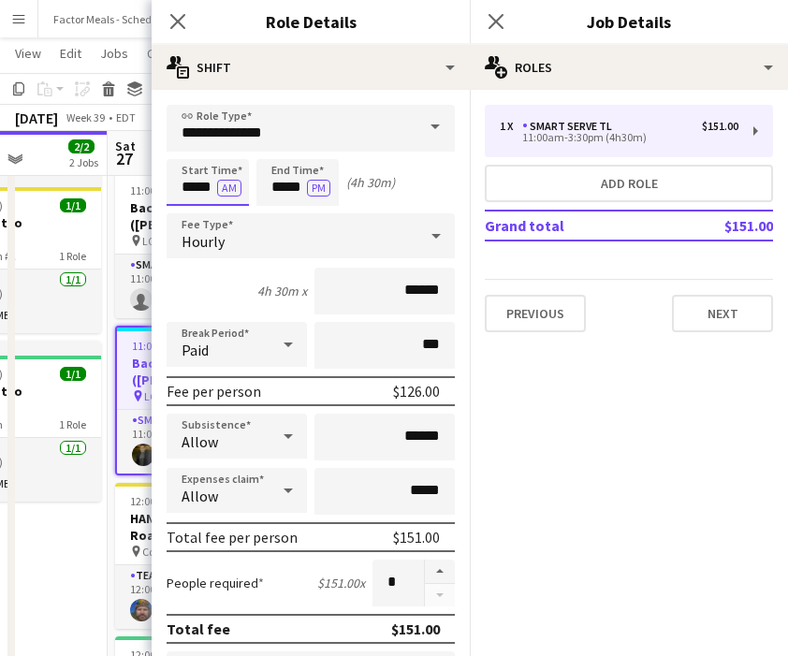
click at [195, 192] on input "*****" at bounding box center [208, 182] width 82 height 47
type input "*****"
click at [192, 215] on div at bounding box center [188, 215] width 37 height 19
click at [182, 18] on icon at bounding box center [178, 21] width 18 height 18
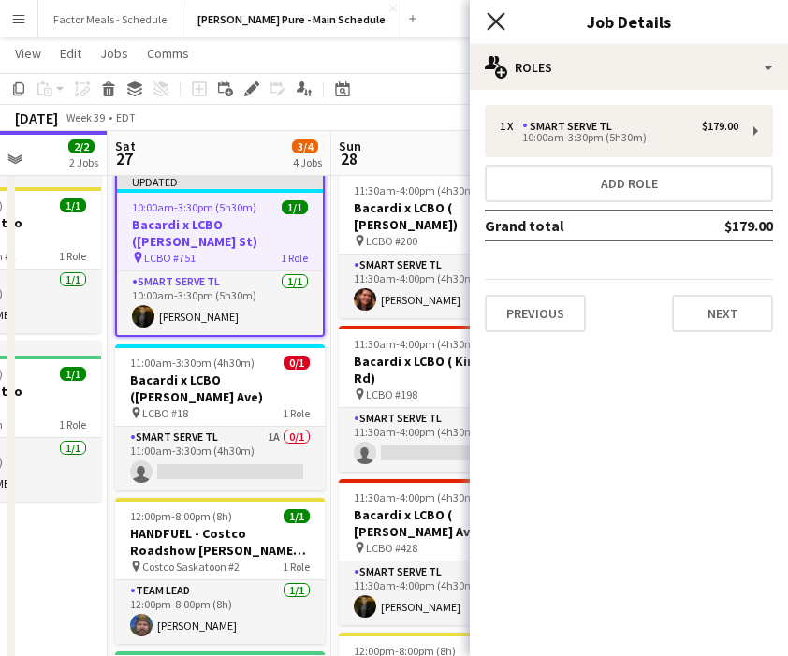
click at [498, 15] on icon "Close pop-in" at bounding box center [496, 21] width 18 height 18
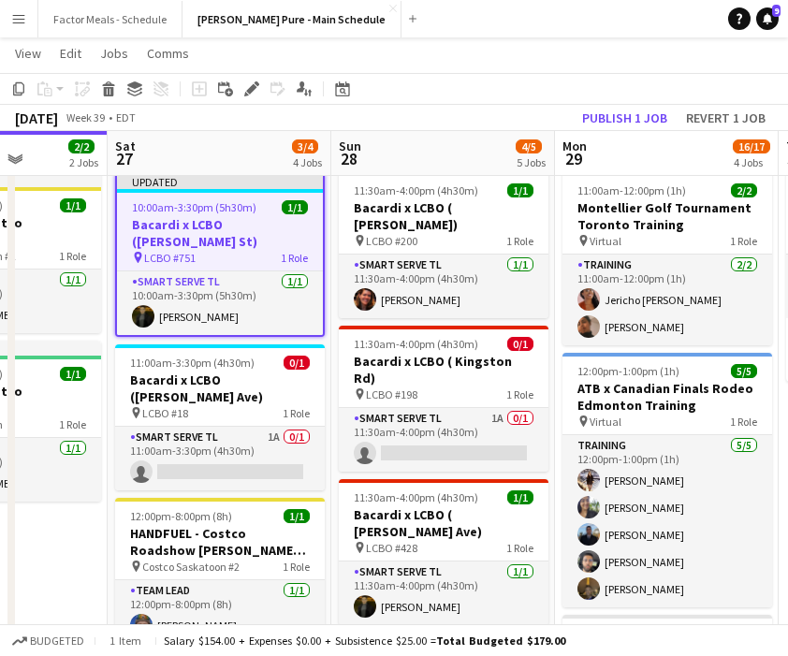
click at [210, 203] on span "10:00am-3:30pm (5h30m)" at bounding box center [194, 207] width 125 height 14
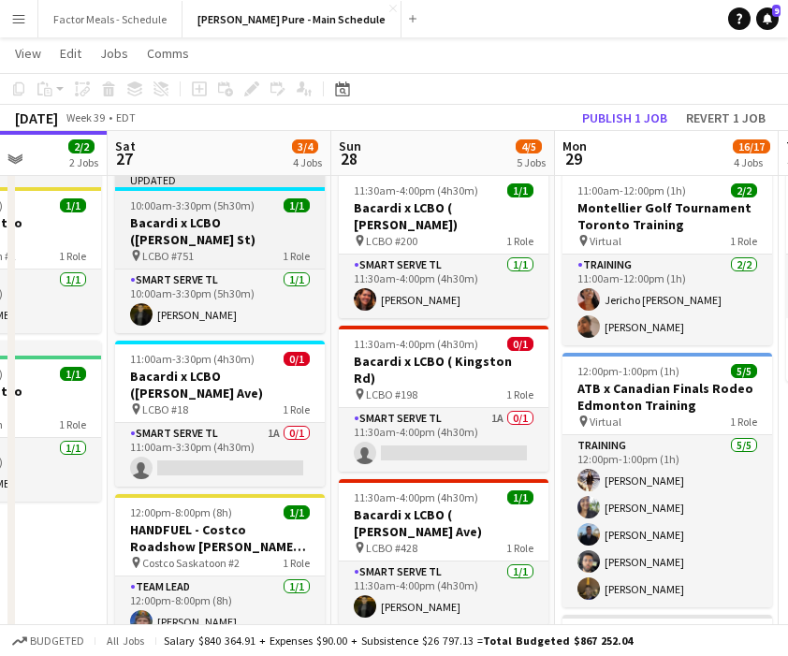
click at [211, 202] on span "10:00am-3:30pm (5h30m)" at bounding box center [192, 205] width 125 height 14
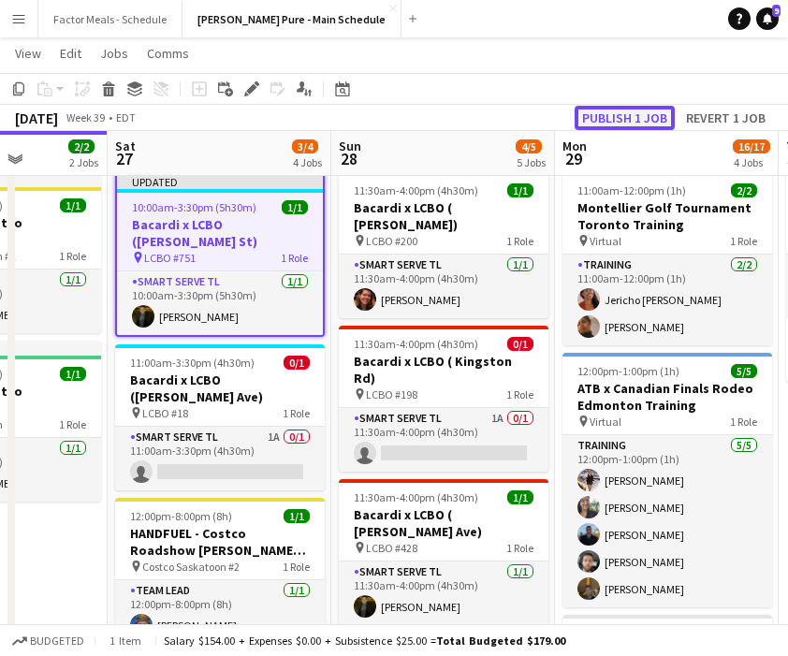
click at [617, 121] on button "Publish 1 job" at bounding box center [625, 118] width 100 height 24
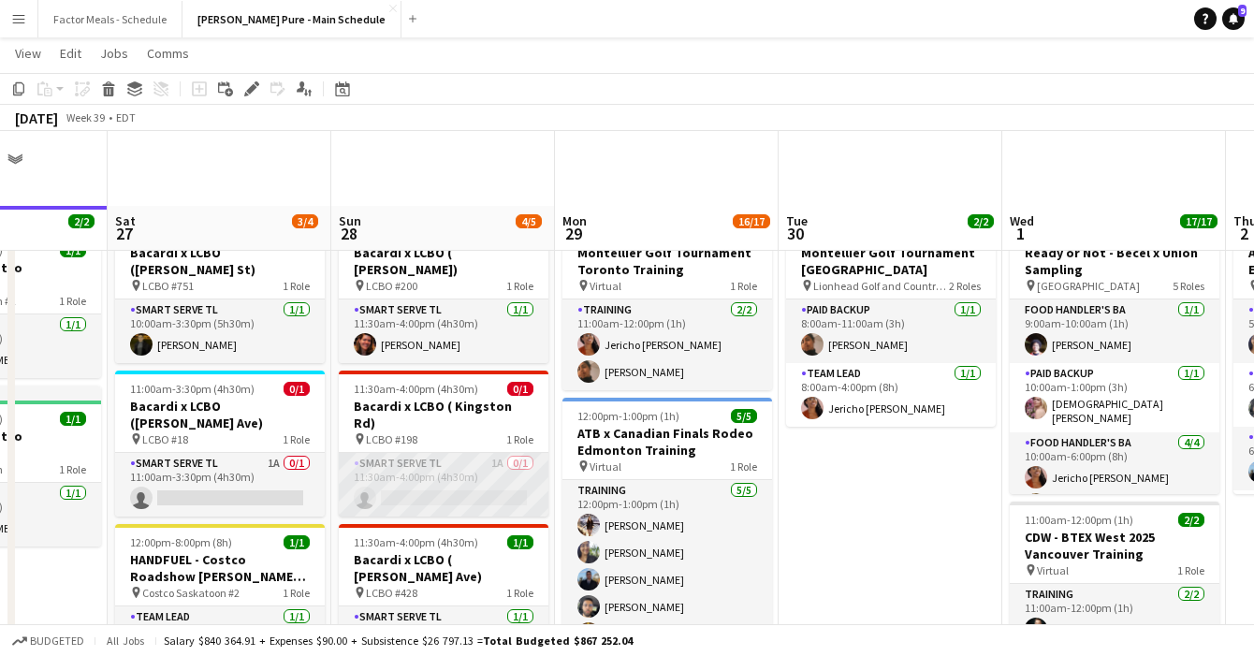
scroll to position [75, 0]
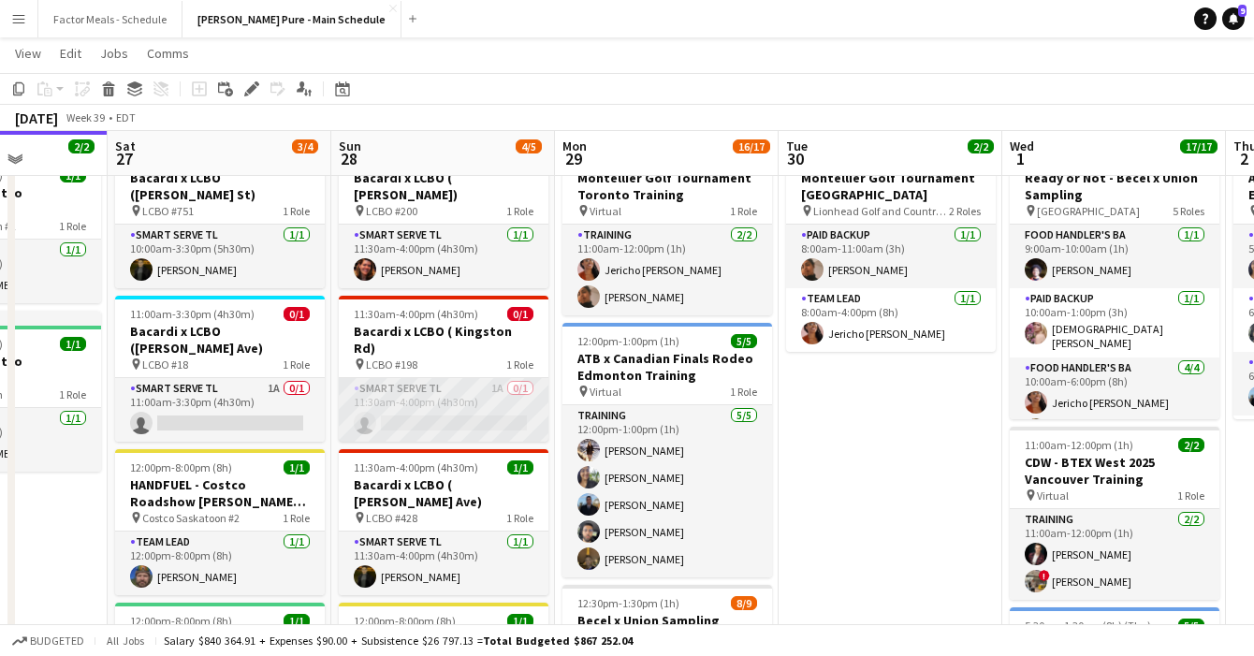
click at [488, 378] on app-card-role "Smart Serve TL 1A 0/1 11:30am-4:00pm (4h30m) single-neutral-actions" at bounding box center [444, 410] width 210 height 64
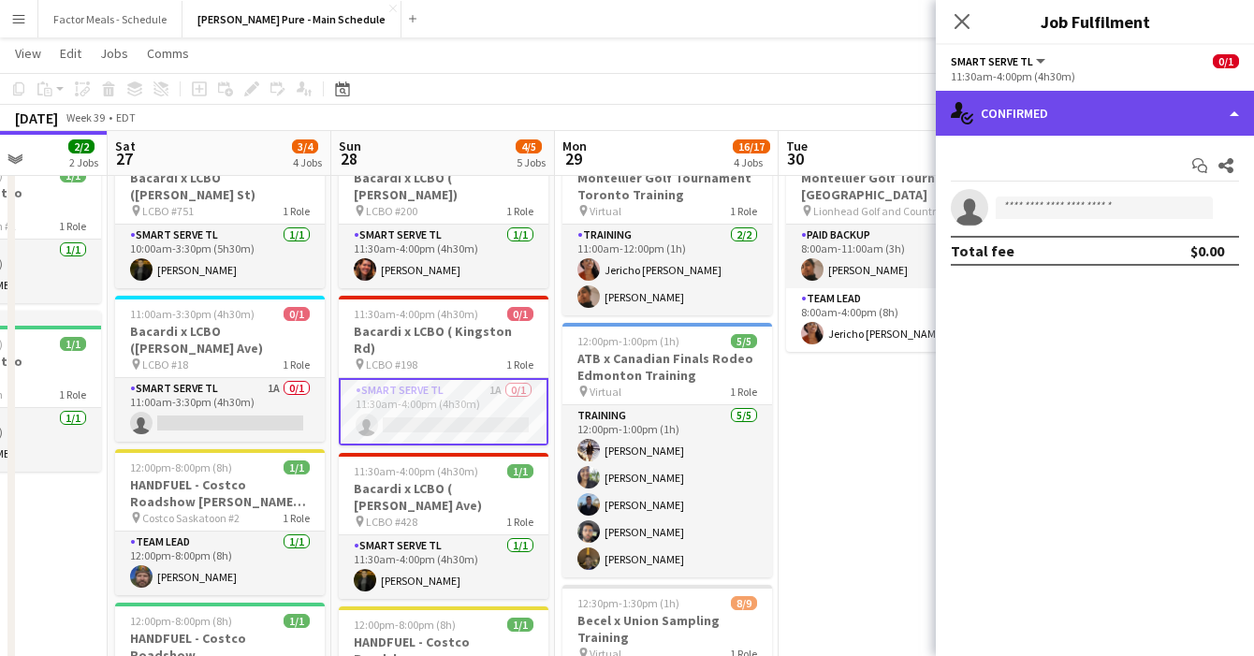
click at [1099, 122] on div "single-neutral-actions-check-2 Confirmed" at bounding box center [1095, 113] width 318 height 45
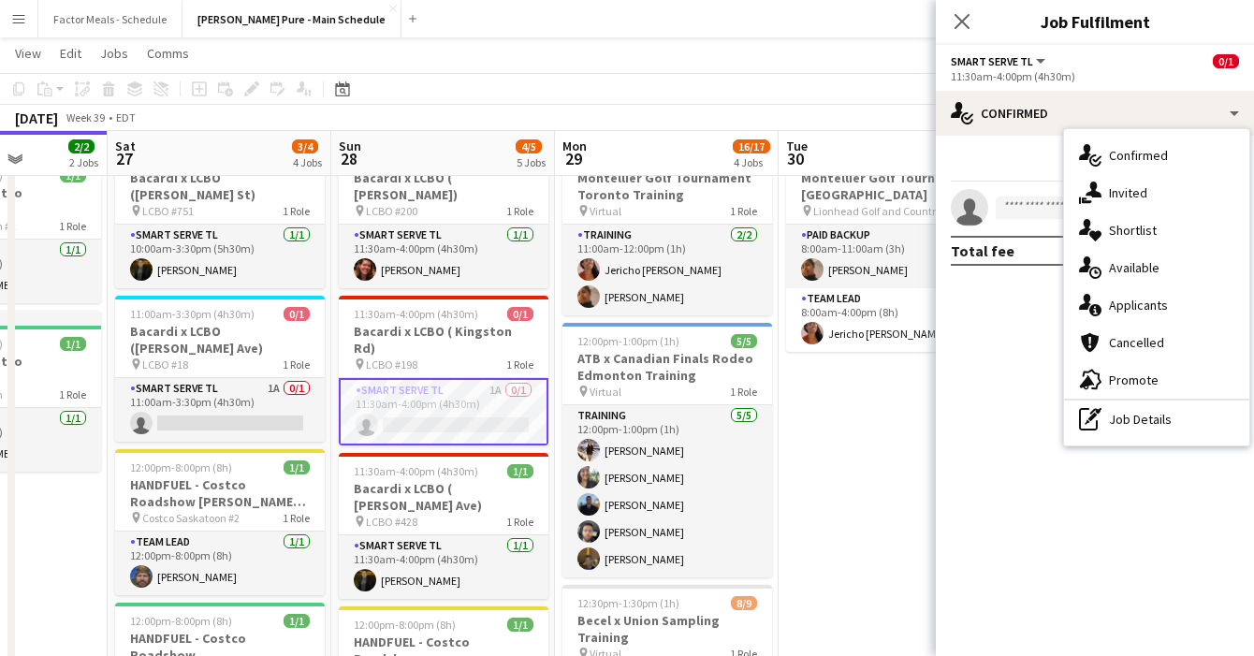
click at [1142, 301] on span "Applicants" at bounding box center [1138, 305] width 59 height 17
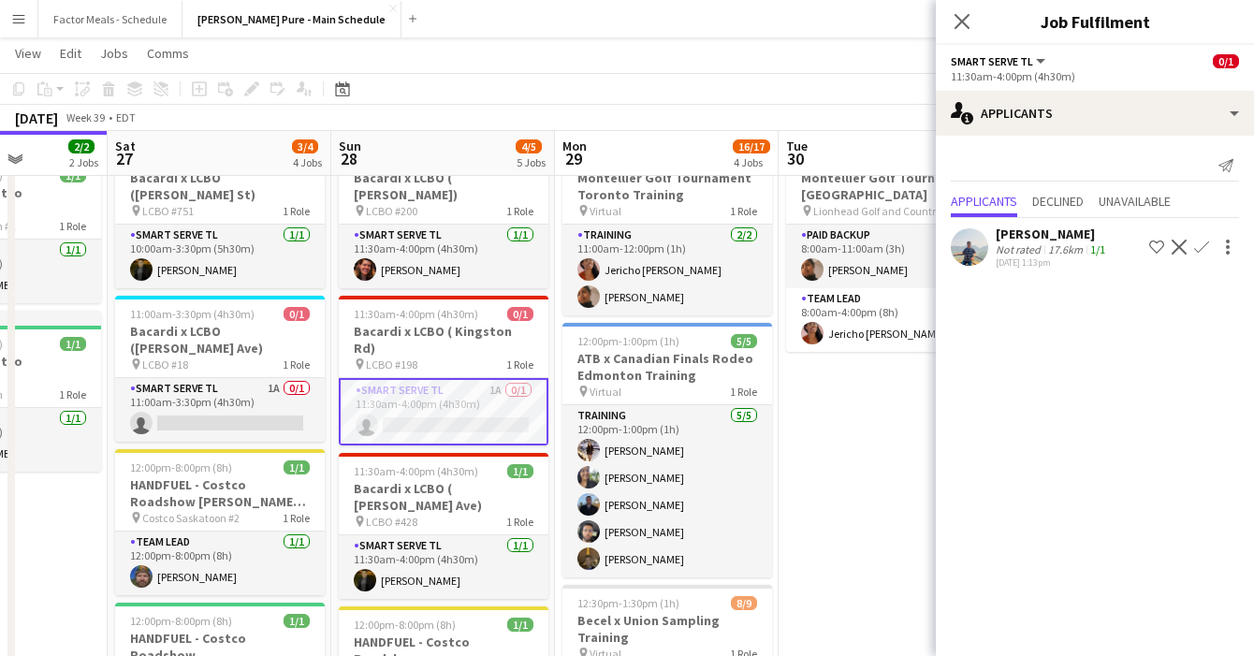
click at [977, 240] on app-user-avatar at bounding box center [969, 246] width 37 height 37
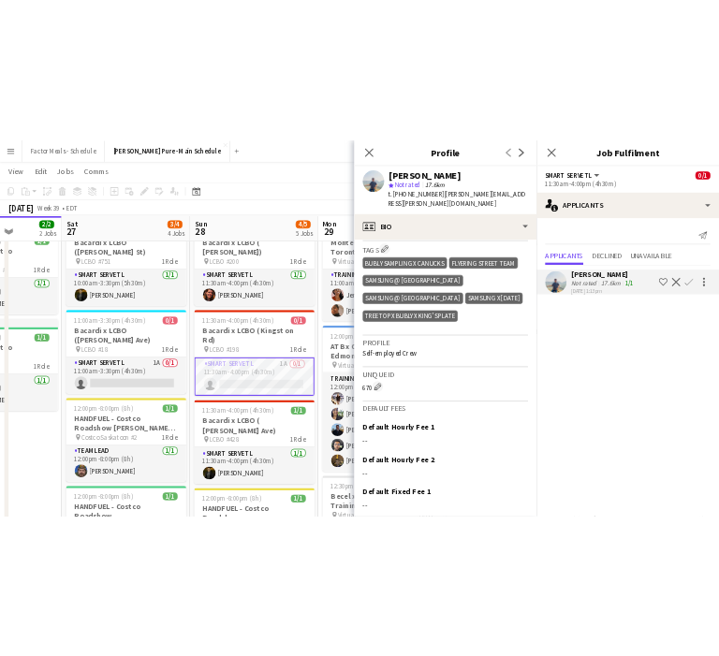
scroll to position [792, 0]
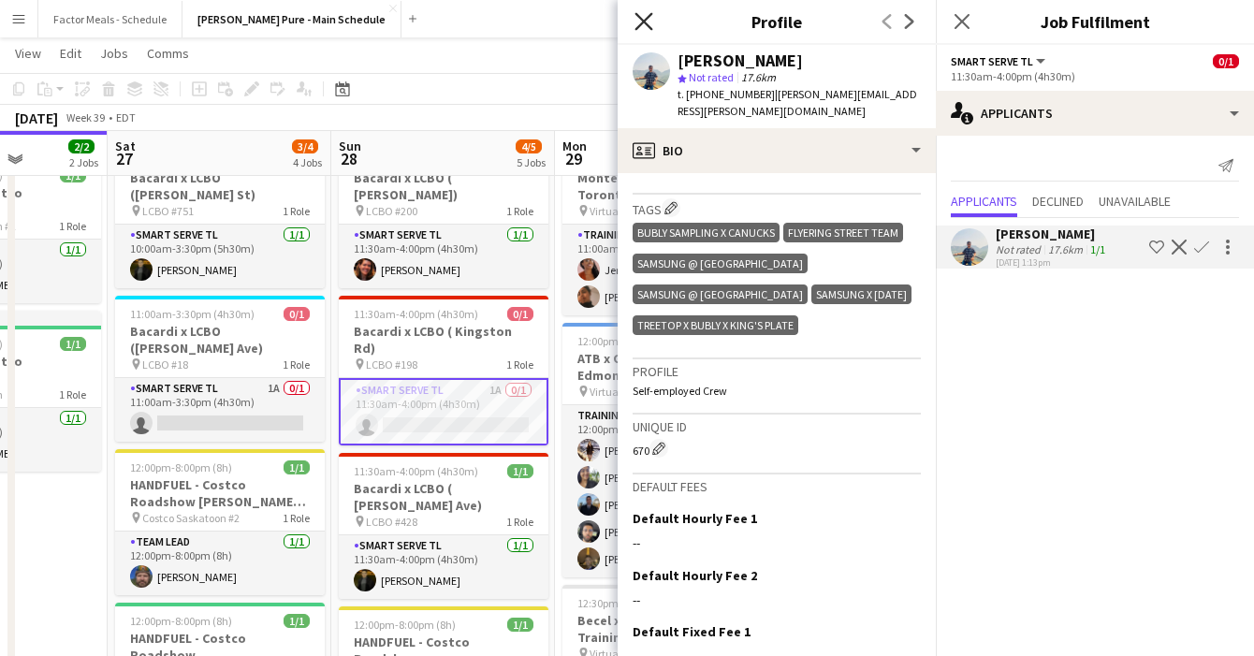
click at [642, 20] on icon at bounding box center [644, 21] width 18 height 18
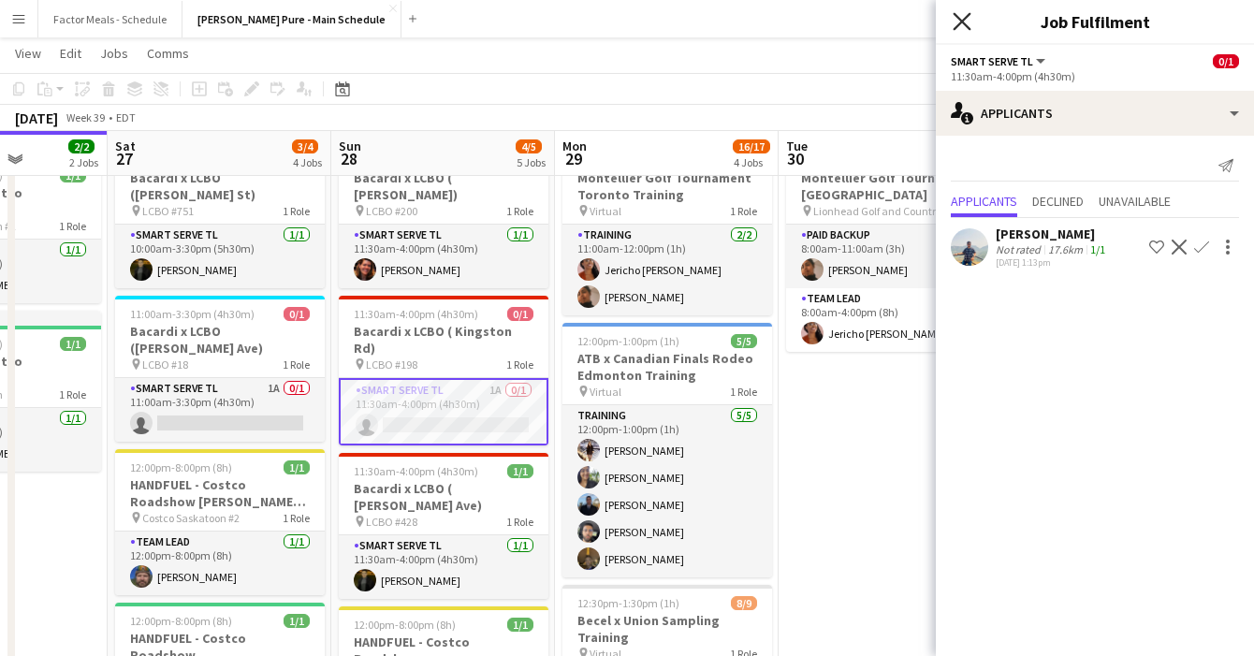
click at [958, 12] on icon "Close pop-in" at bounding box center [962, 21] width 18 height 18
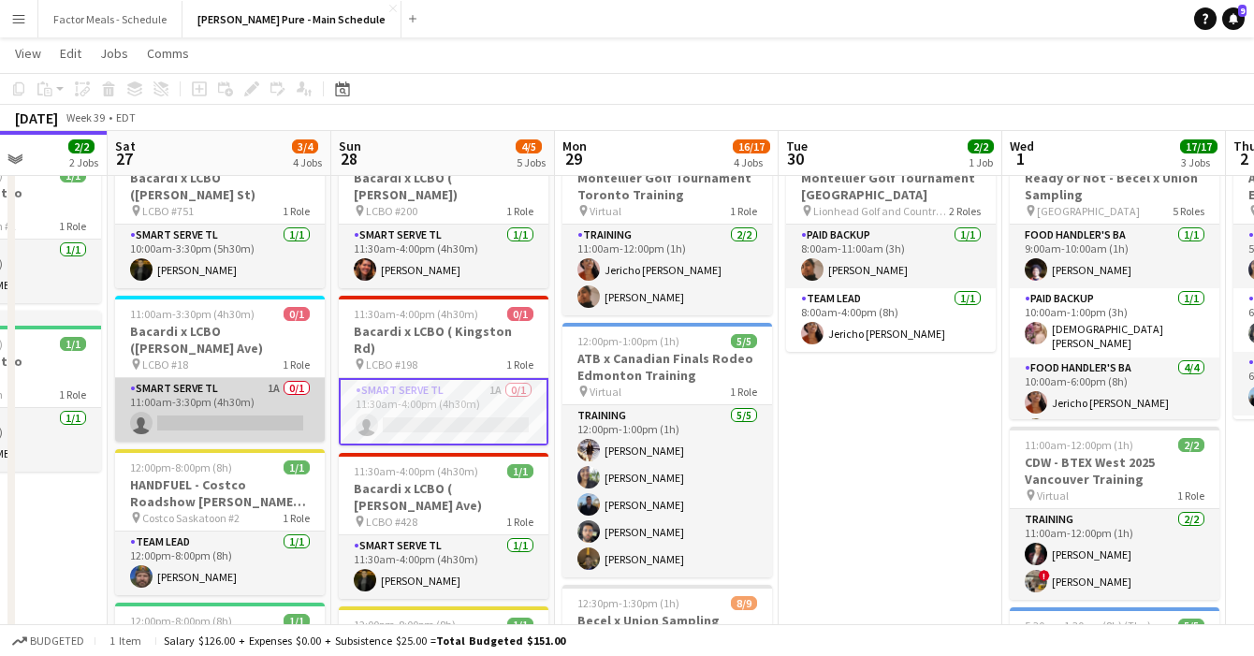
click at [185, 378] on app-card-role "Smart Serve TL 1A 0/1 11:00am-3:30pm (4h30m) single-neutral-actions" at bounding box center [220, 410] width 210 height 64
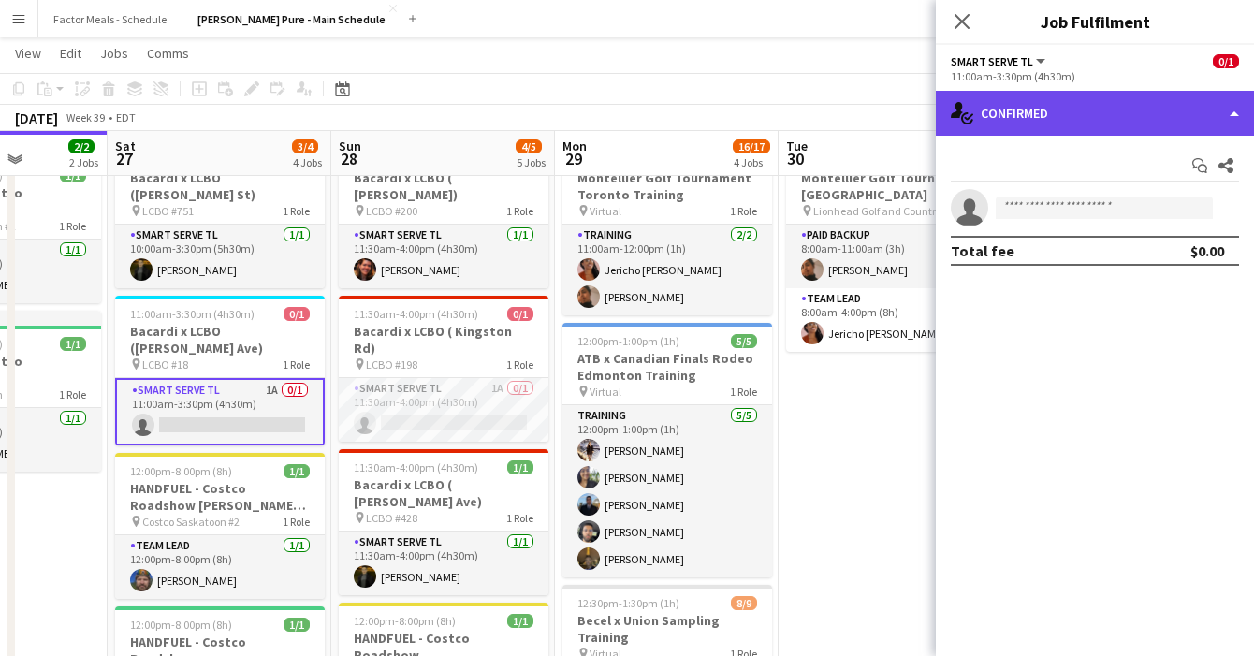
click at [1049, 110] on div "single-neutral-actions-check-2 Confirmed" at bounding box center [1095, 113] width 318 height 45
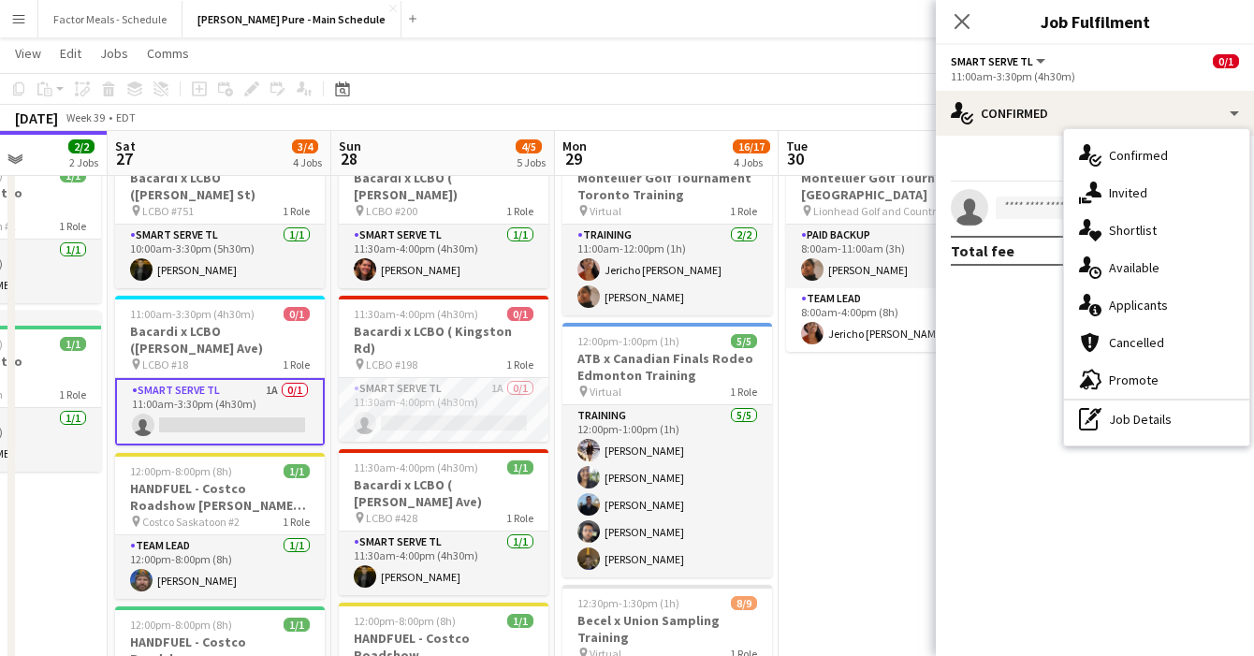
click at [1144, 304] on span "Applicants" at bounding box center [1138, 305] width 59 height 17
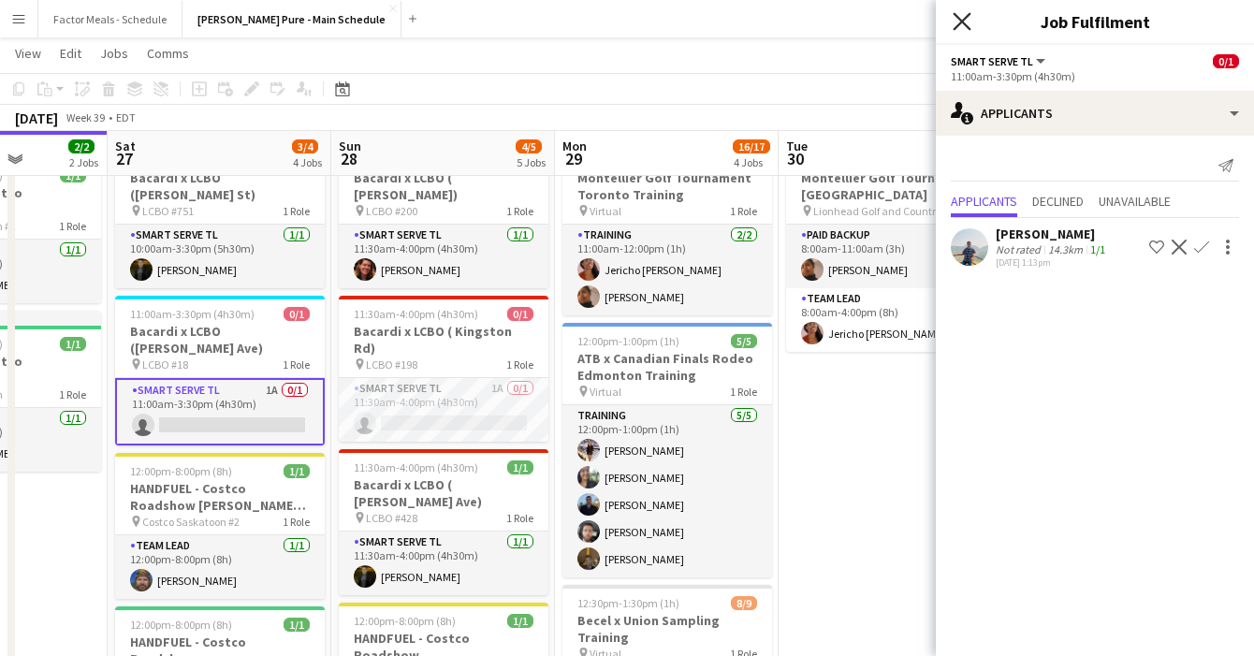
click at [960, 23] on icon at bounding box center [962, 21] width 18 height 18
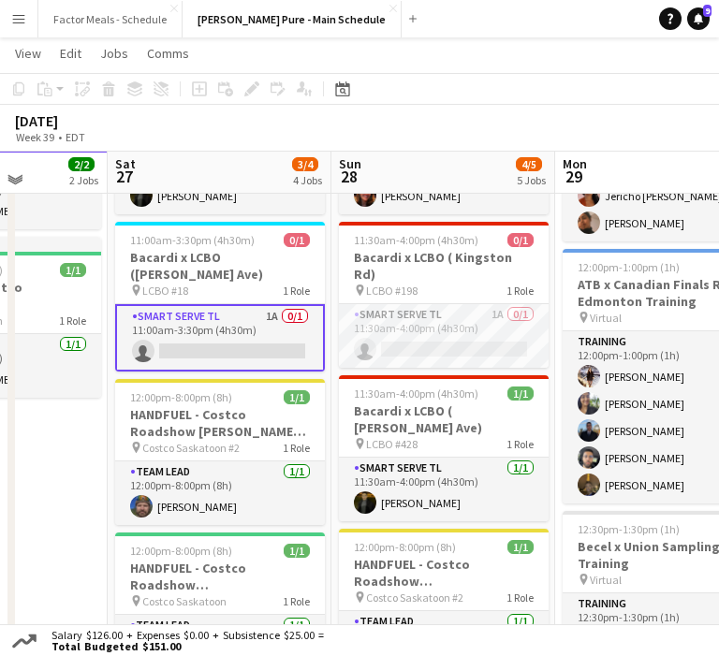
scroll to position [151, 0]
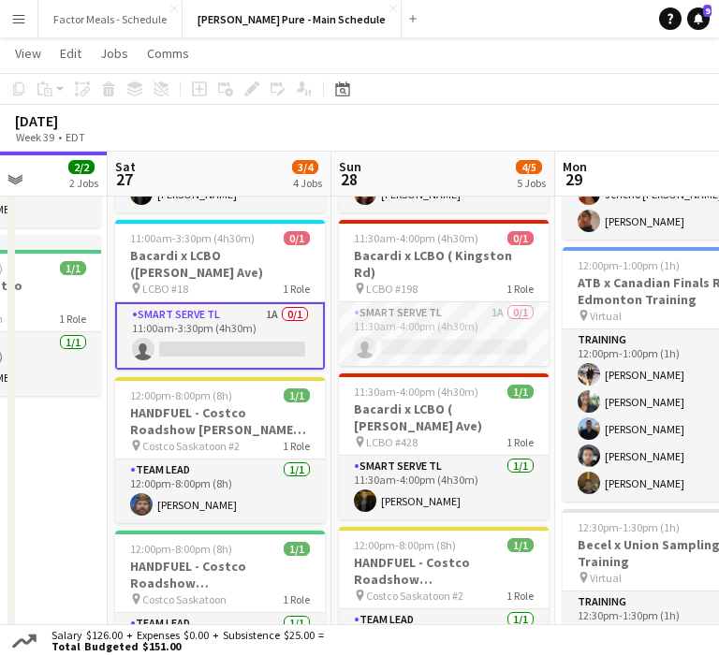
click at [187, 302] on app-card-role "Smart Serve TL 1A 0/1 11:00am-3:30pm (4h30m) single-neutral-actions" at bounding box center [220, 335] width 210 height 67
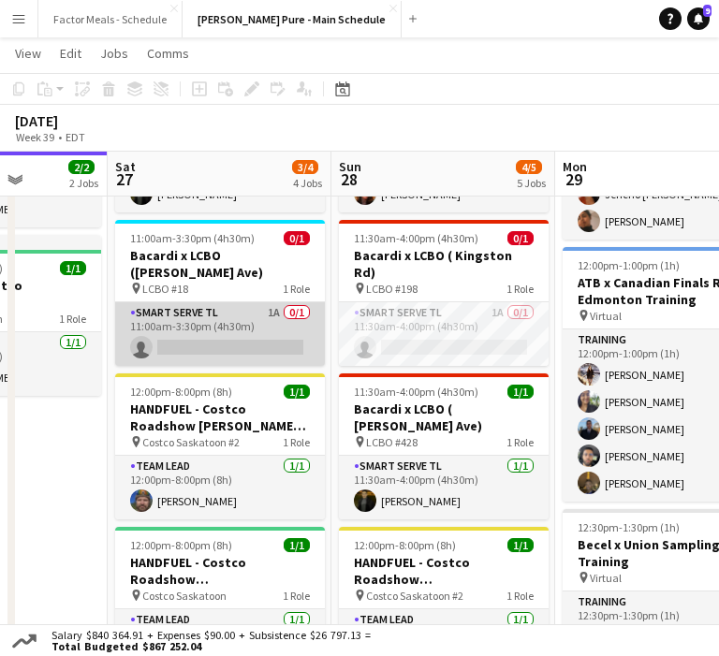
click at [187, 302] on app-card-role "Smart Serve TL 1A 0/1 11:00am-3:30pm (4h30m) single-neutral-actions" at bounding box center [220, 334] width 210 height 64
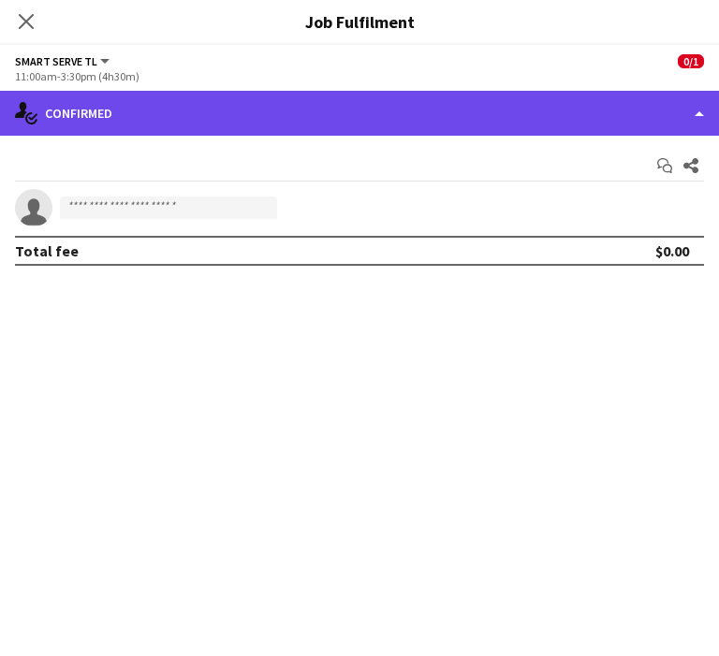
click at [138, 117] on div "single-neutral-actions-check-2 Confirmed" at bounding box center [359, 113] width 719 height 45
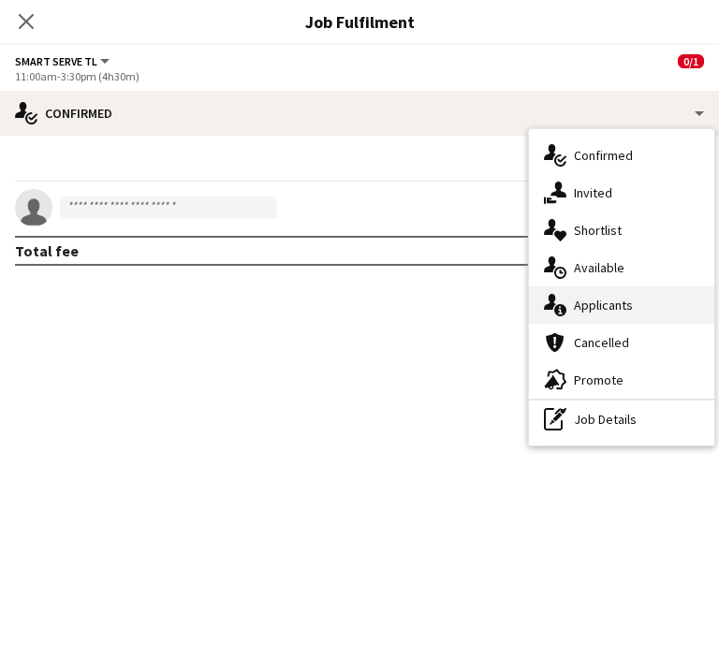
click at [667, 300] on div "single-neutral-actions-information Applicants" at bounding box center [621, 304] width 185 height 37
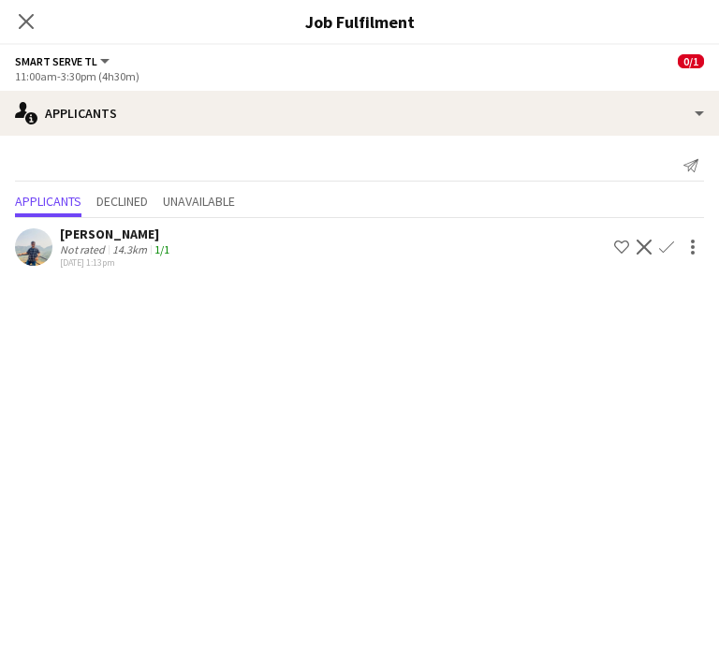
click at [80, 233] on div "[PERSON_NAME]" at bounding box center [116, 234] width 113 height 17
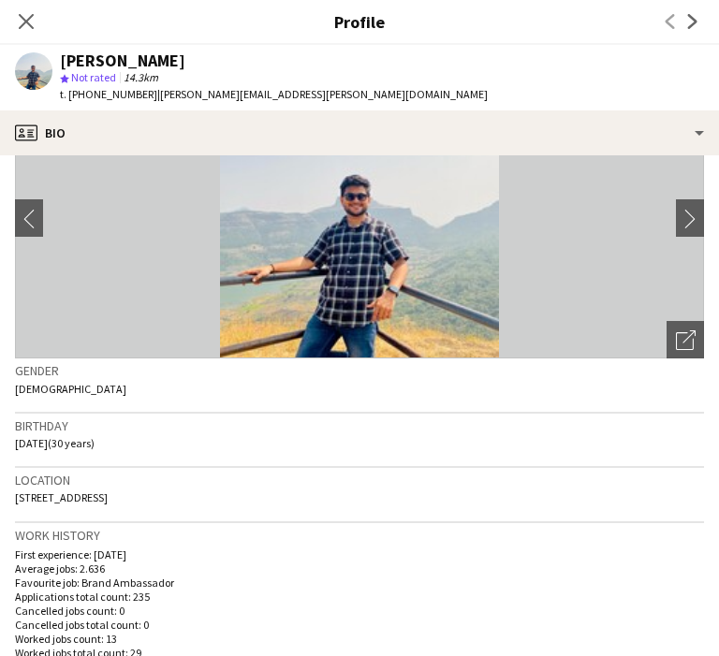
scroll to position [0, 0]
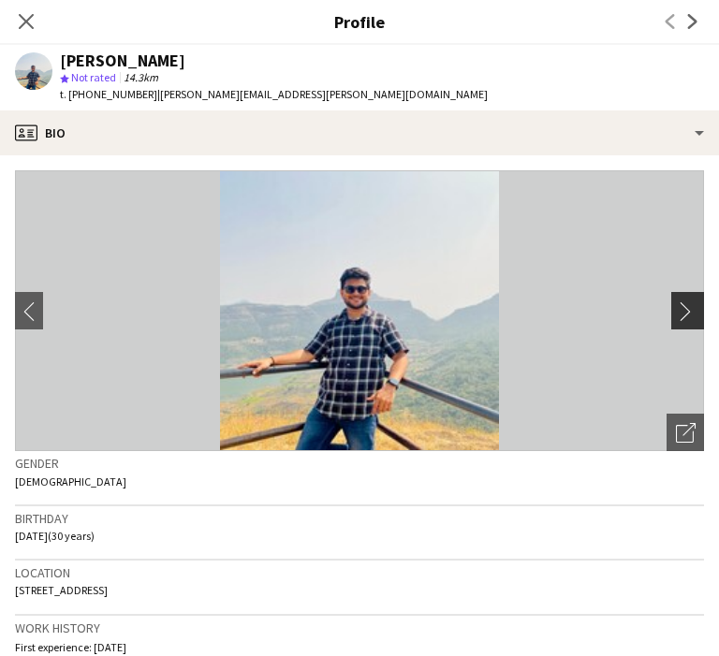
click at [684, 321] on button "chevron-right" at bounding box center [689, 310] width 37 height 37
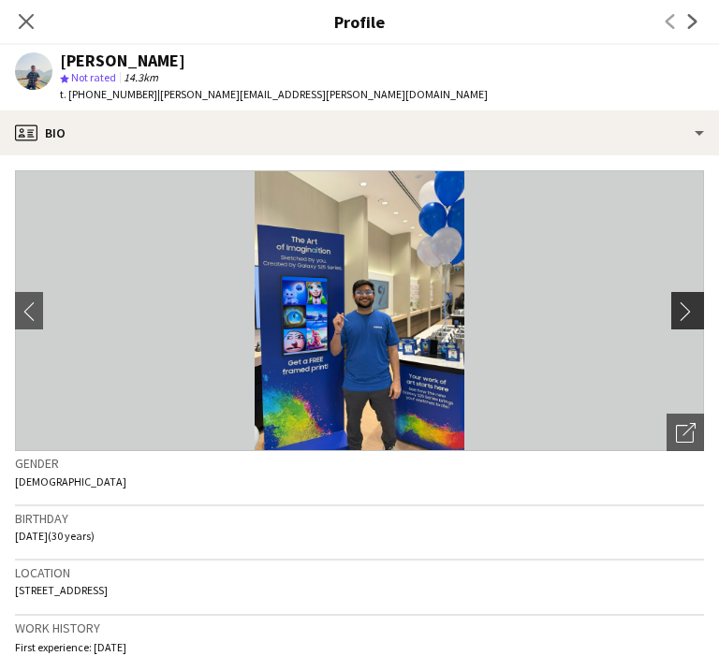
click at [687, 316] on app-icon "chevron-right" at bounding box center [690, 311] width 29 height 20
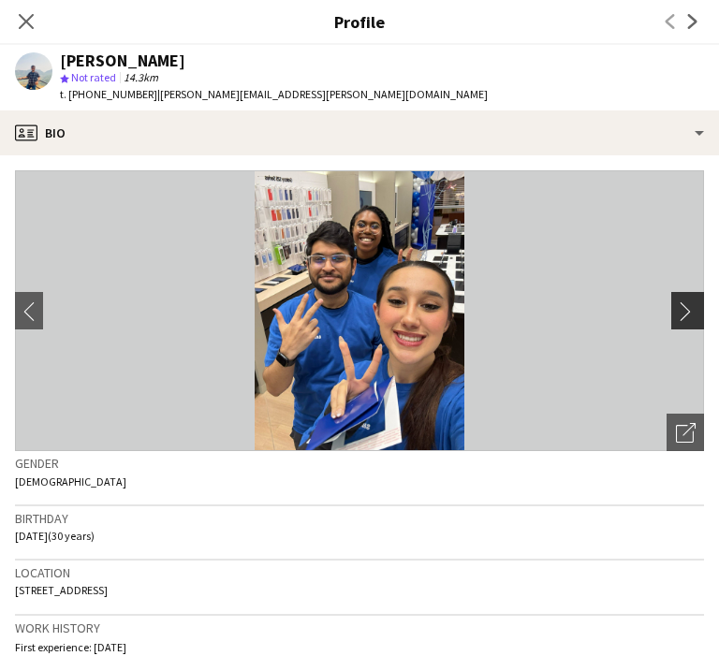
click at [687, 315] on app-icon "chevron-right" at bounding box center [690, 311] width 29 height 20
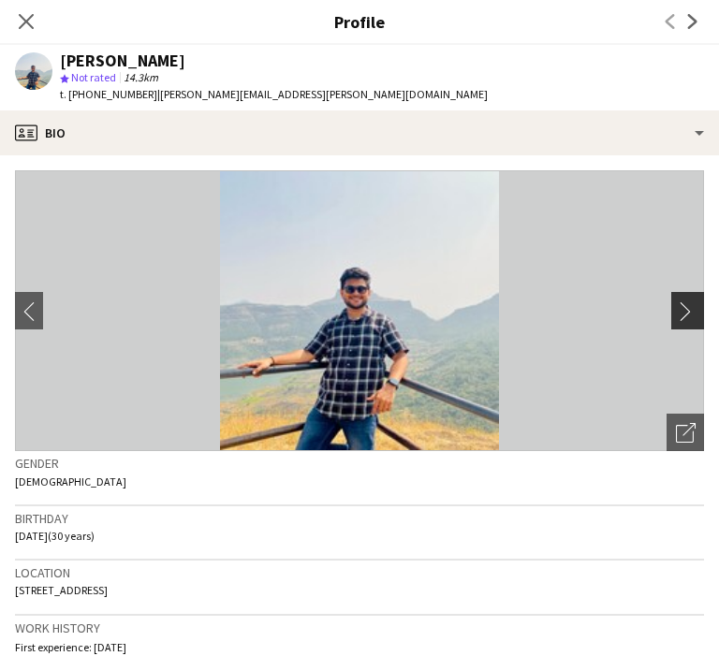
click at [687, 315] on app-icon "chevron-right" at bounding box center [690, 311] width 29 height 20
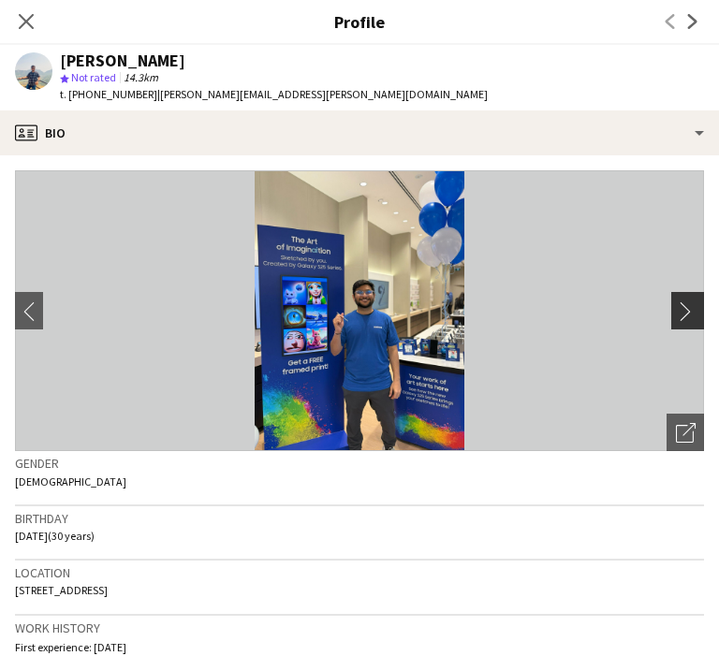
click at [687, 315] on app-icon "chevron-right" at bounding box center [690, 311] width 29 height 20
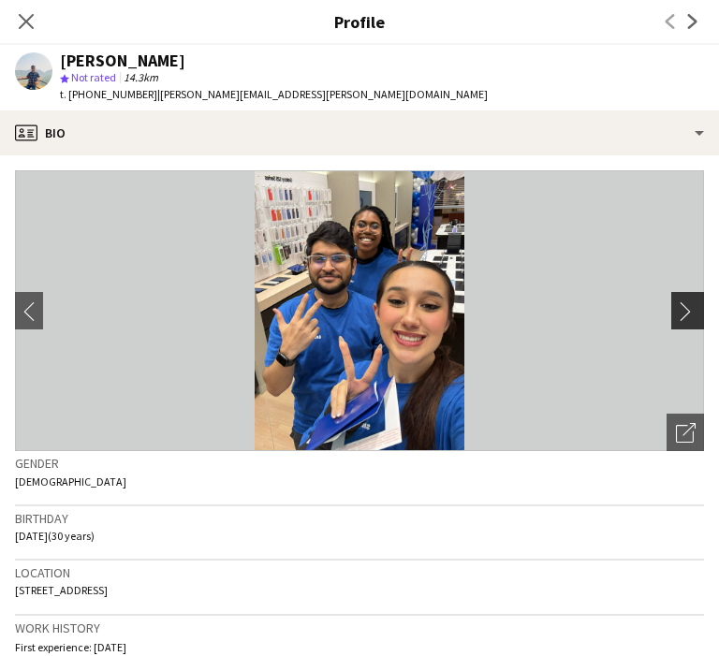
click at [686, 315] on app-icon "chevron-right" at bounding box center [690, 311] width 29 height 20
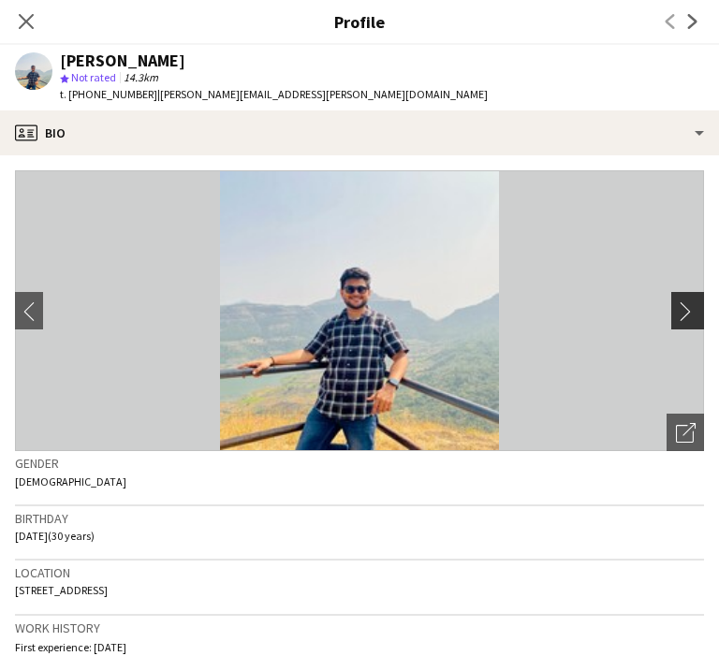
click at [686, 315] on app-icon "chevron-right" at bounding box center [690, 311] width 29 height 20
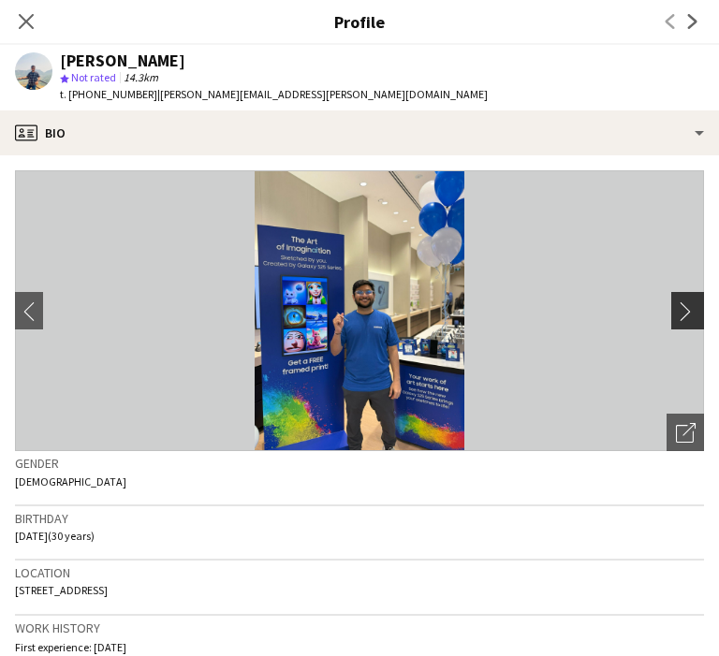
click at [686, 315] on app-icon "chevron-right" at bounding box center [690, 311] width 29 height 20
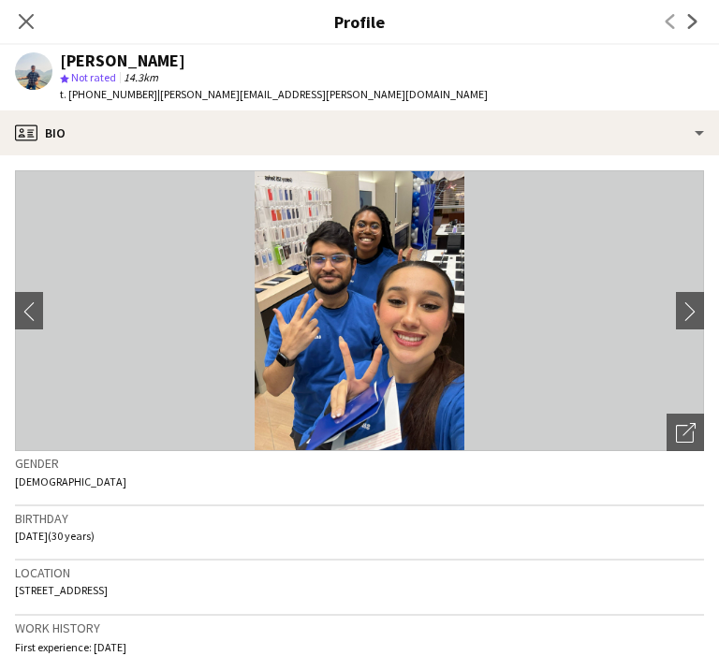
drag, startPoint x: 97, startPoint y: 91, endPoint x: 139, endPoint y: 95, distance: 42.4
click at [139, 95] on div "t. [PHONE_NUMBER] | [PERSON_NAME][EMAIL_ADDRESS][PERSON_NAME][DOMAIN_NAME]" at bounding box center [274, 94] width 428 height 17
click at [21, 23] on icon "Close pop-in" at bounding box center [26, 21] width 18 height 18
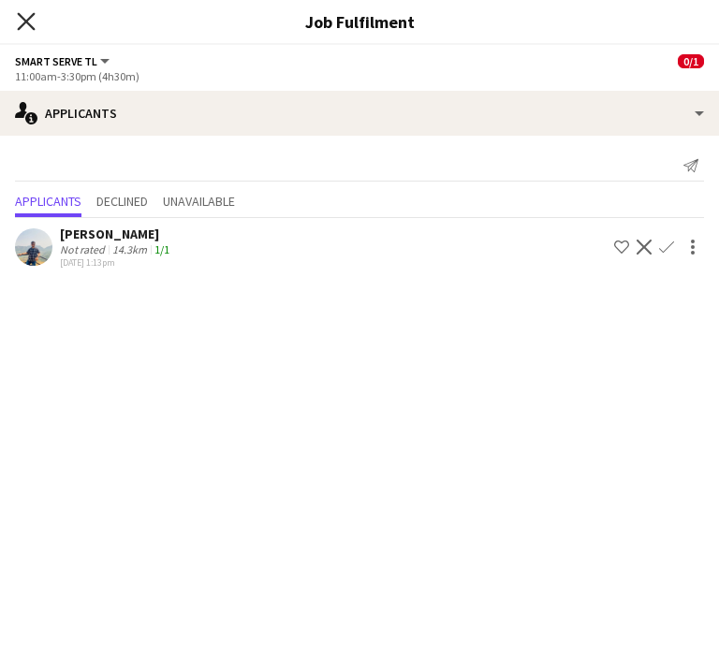
click at [23, 21] on icon "Close pop-in" at bounding box center [26, 21] width 18 height 18
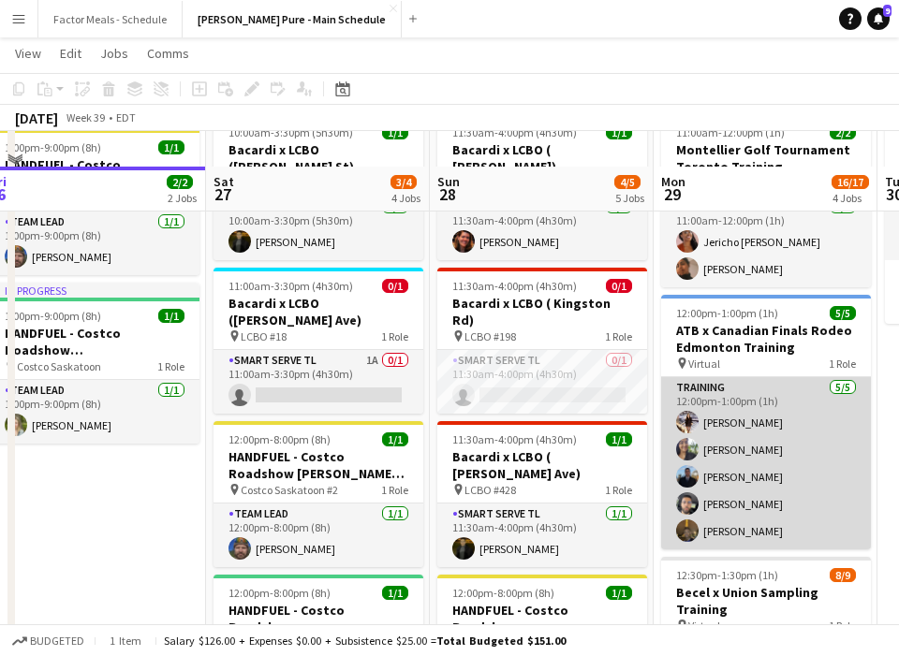
scroll to position [42, 0]
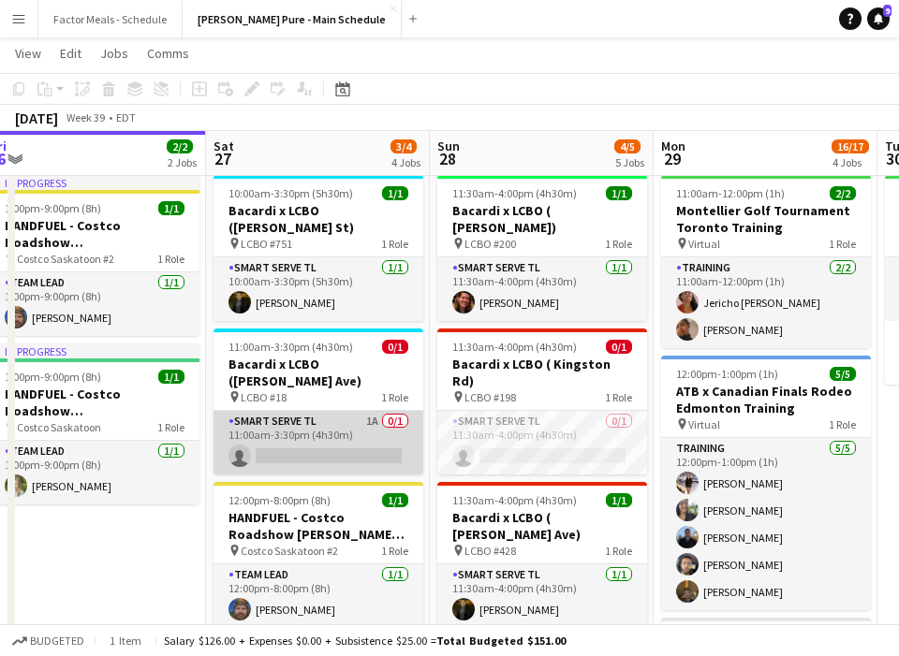
click at [308, 411] on app-card-role "Smart Serve TL 1A 0/1 11:00am-3:30pm (4h30m) single-neutral-actions" at bounding box center [318, 443] width 210 height 64
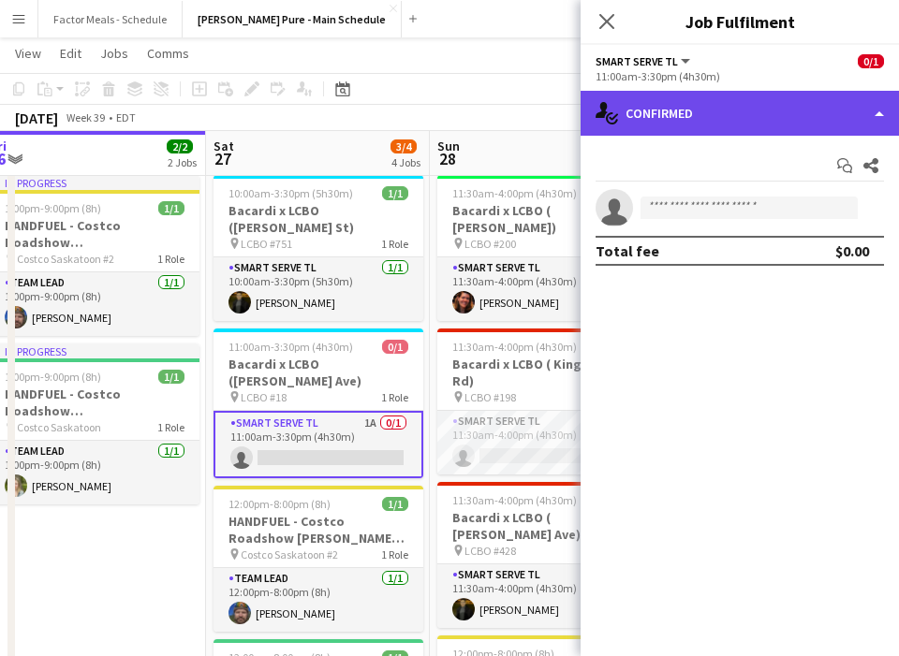
click at [690, 125] on div "single-neutral-actions-check-2 Confirmed" at bounding box center [739, 113] width 318 height 45
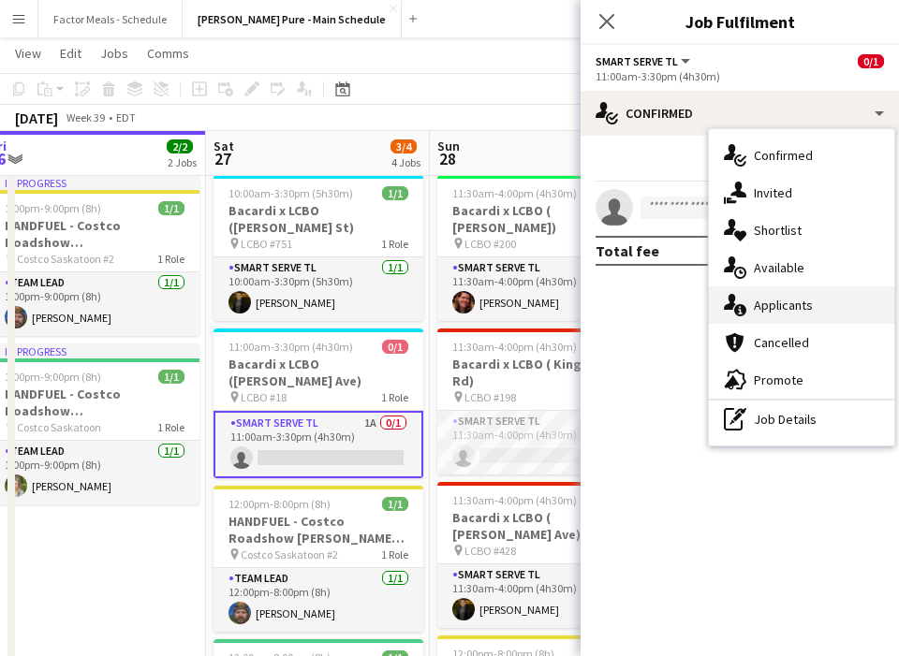
click at [780, 303] on span "Applicants" at bounding box center [783, 305] width 59 height 17
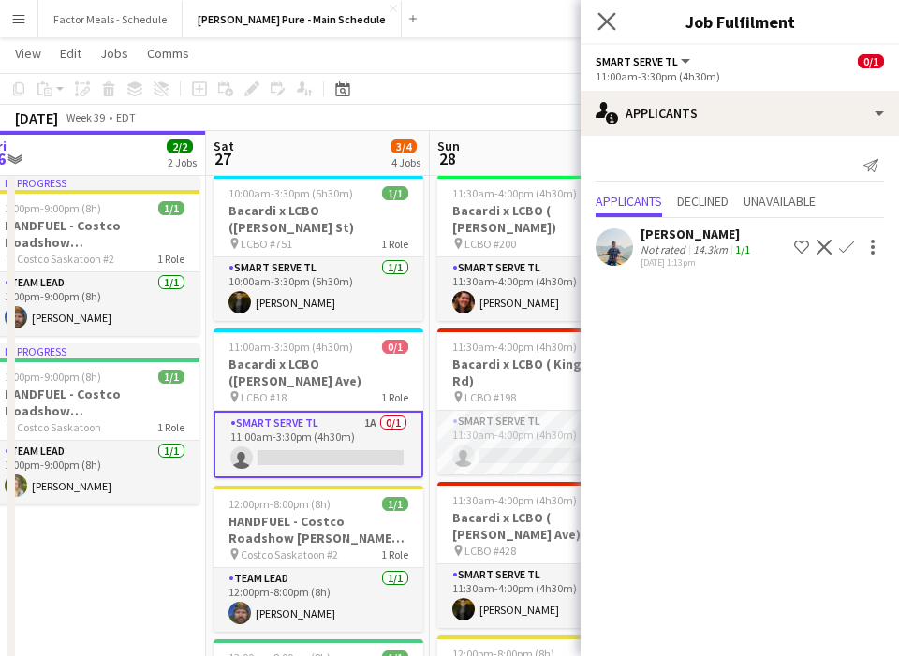
click at [611, 11] on app-icon "Close pop-in" at bounding box center [607, 21] width 27 height 27
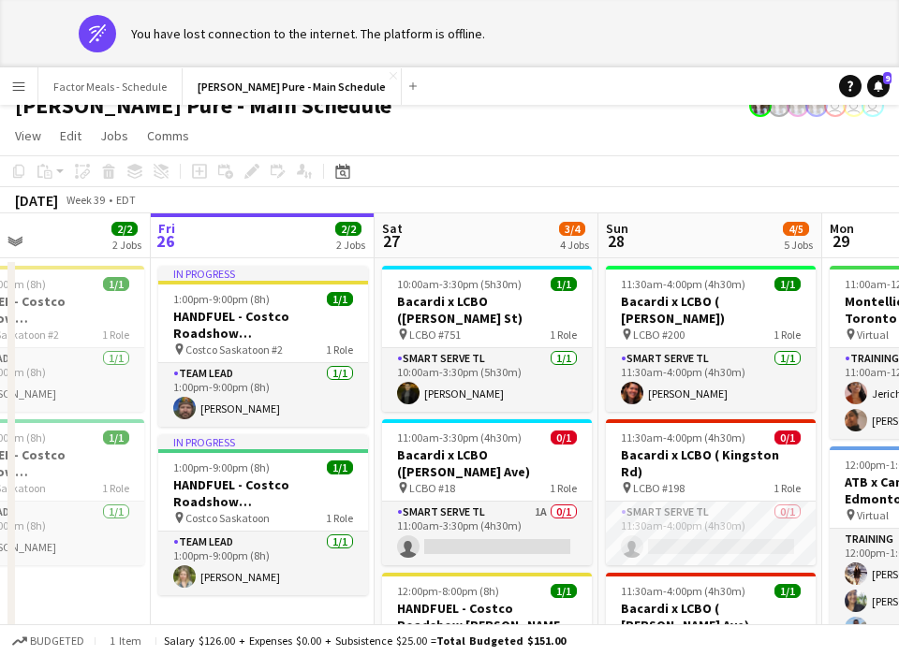
scroll to position [51, 0]
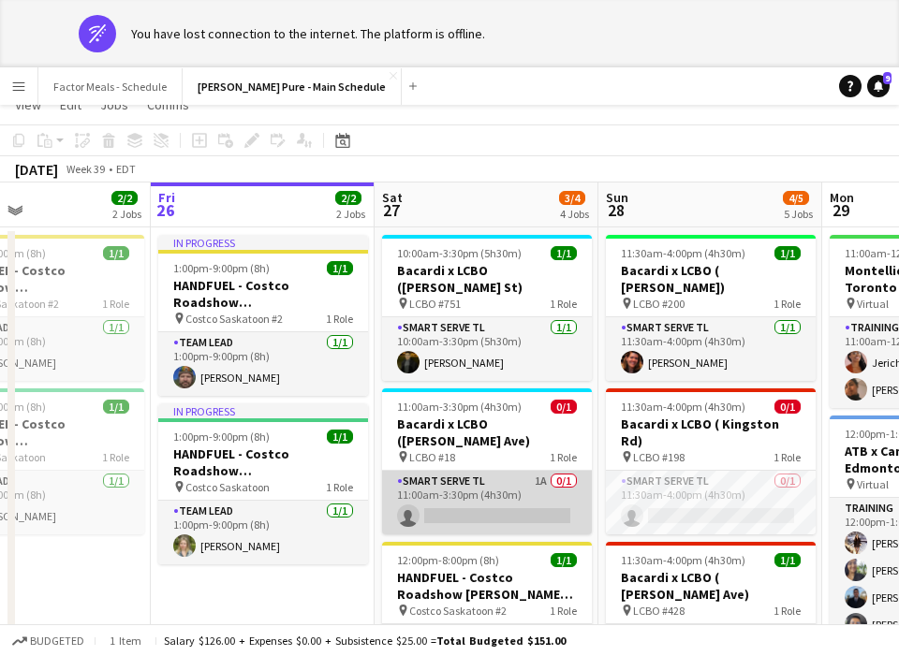
click at [461, 471] on app-card-role "Smart Serve TL 1A 0/1 11:00am-3:30pm (4h30m) single-neutral-actions" at bounding box center [487, 503] width 210 height 64
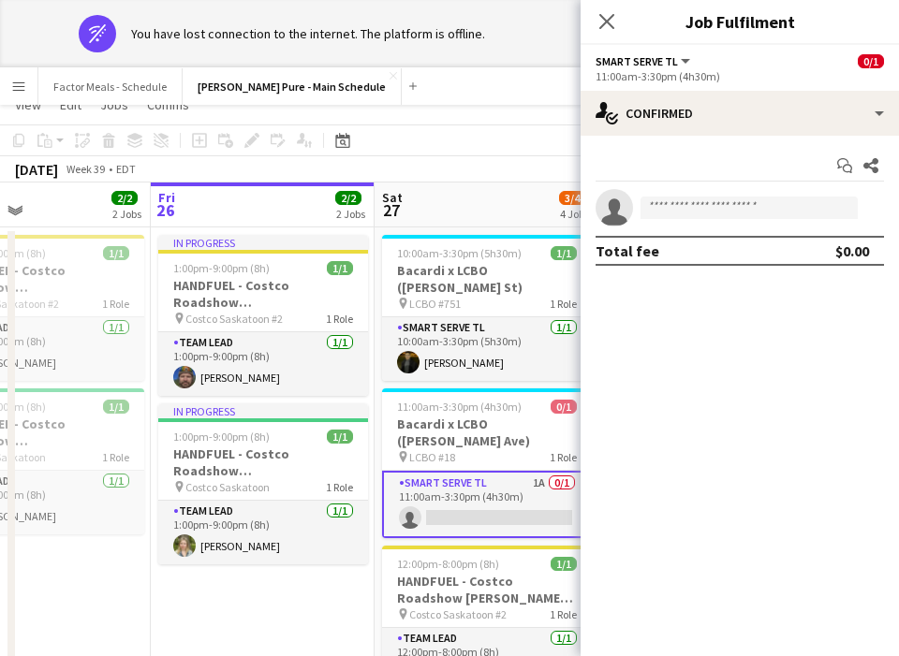
scroll to position [0, 0]
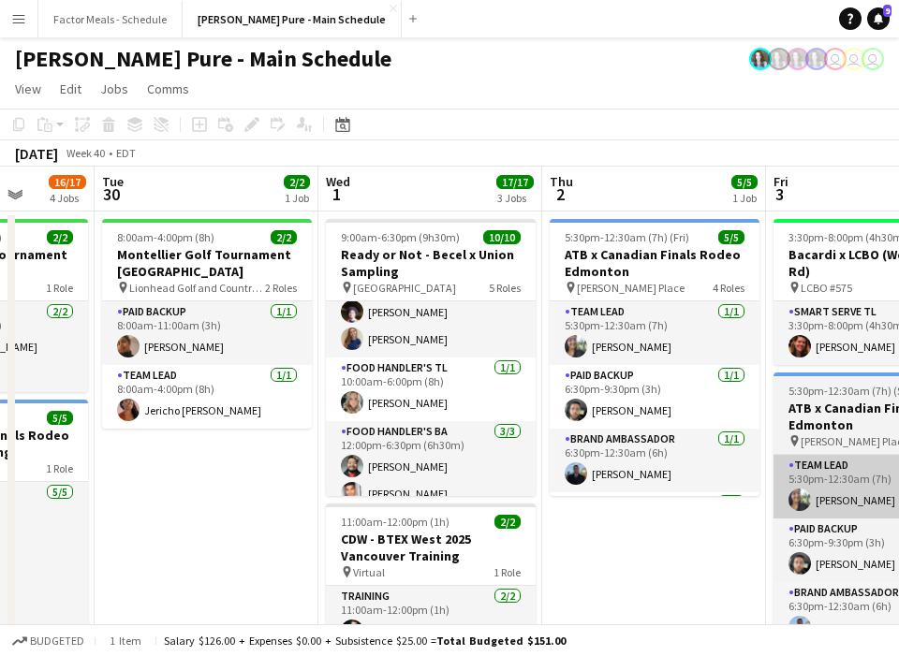
scroll to position [223, 0]
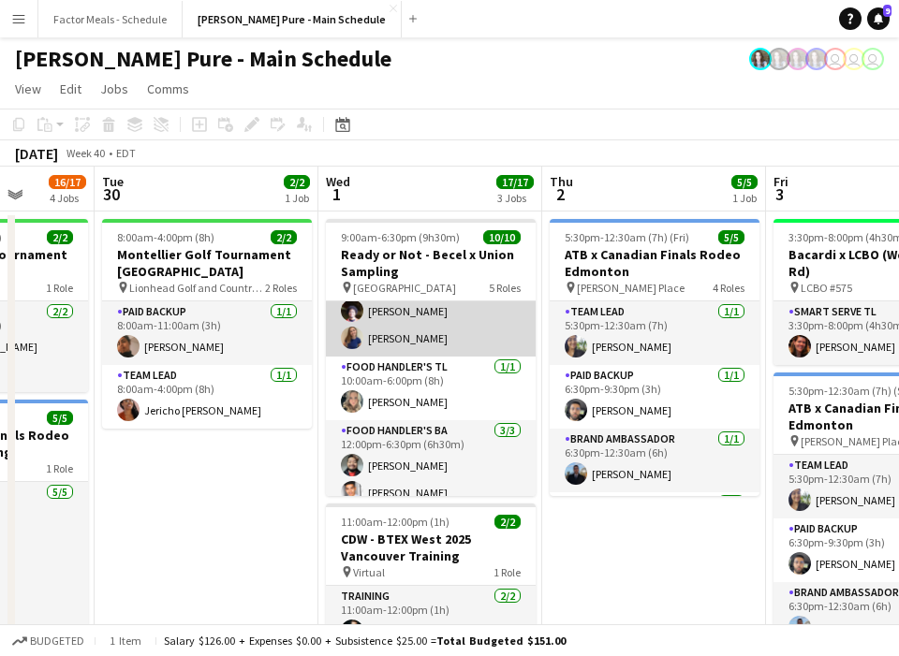
click at [352, 339] on app-user-avatar at bounding box center [352, 338] width 22 height 22
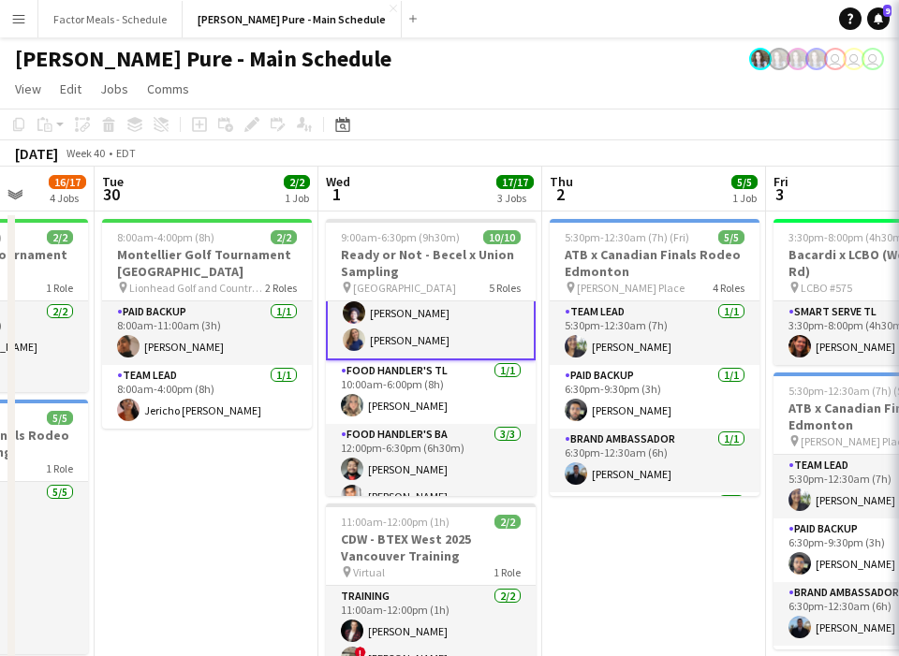
scroll to position [225, 0]
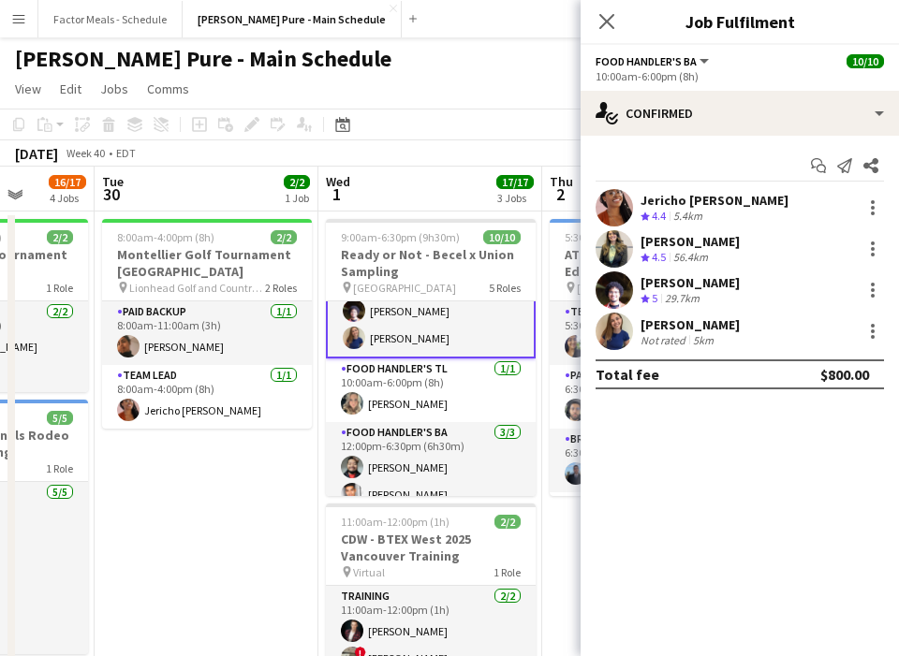
click at [616, 329] on app-user-avatar at bounding box center [613, 331] width 37 height 37
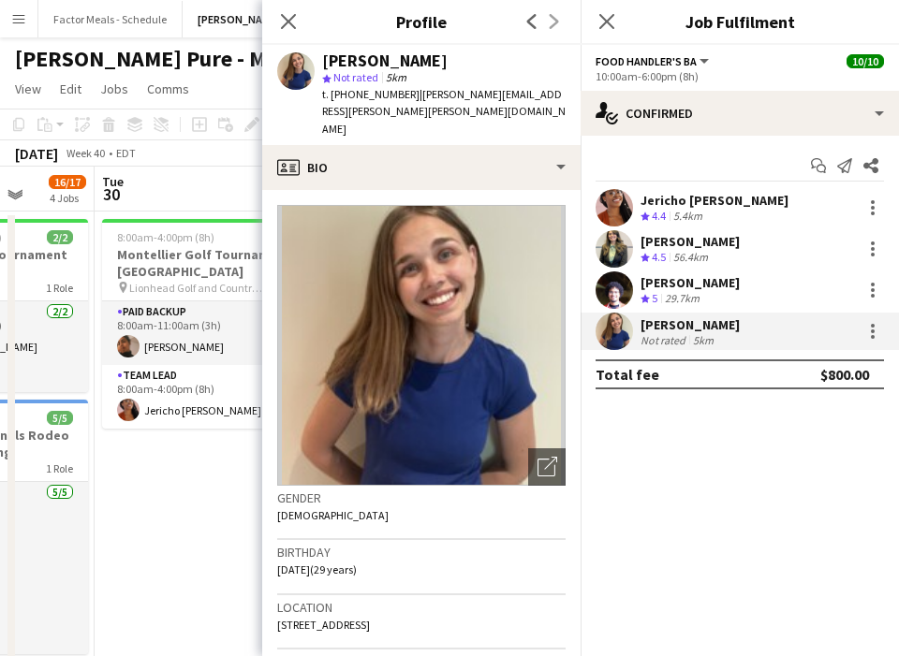
click at [296, 77] on app-user-avatar at bounding box center [295, 70] width 37 height 37
click at [328, 55] on div "[PERSON_NAME]" at bounding box center [384, 60] width 125 height 17
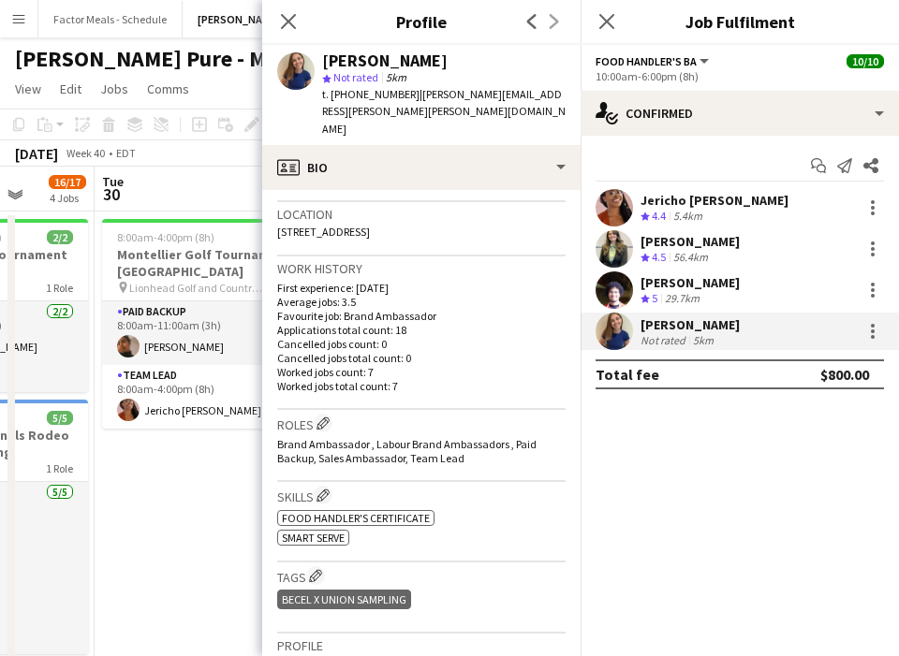
scroll to position [258, 0]
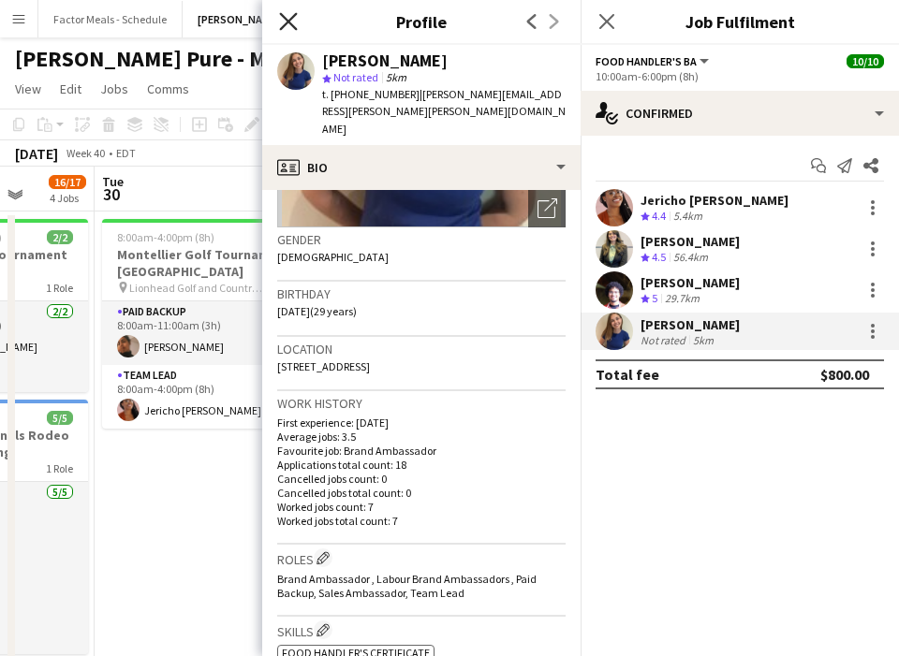
click at [292, 20] on icon "Close pop-in" at bounding box center [288, 21] width 18 height 18
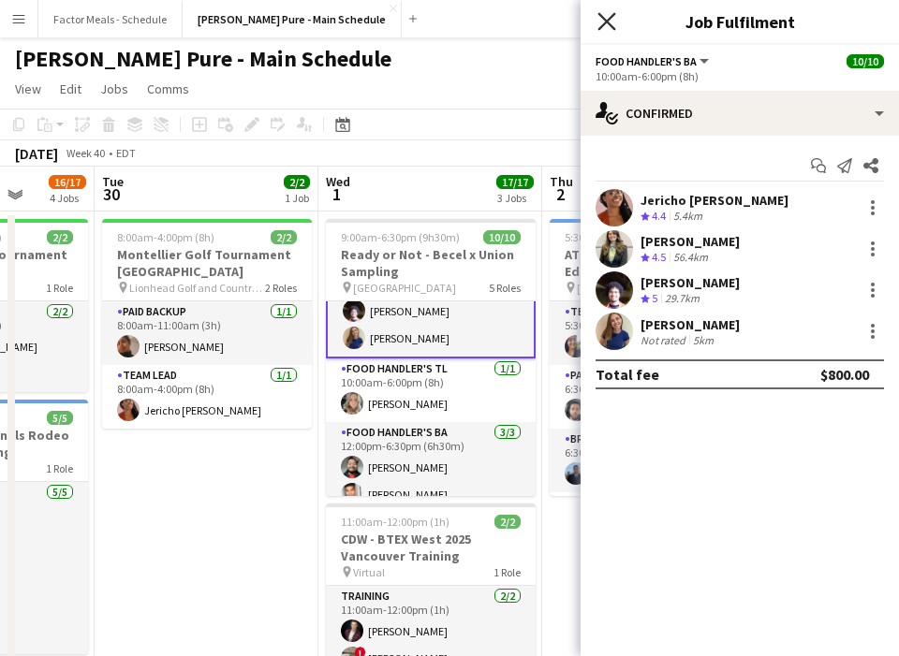
click at [608, 20] on icon at bounding box center [606, 21] width 18 height 18
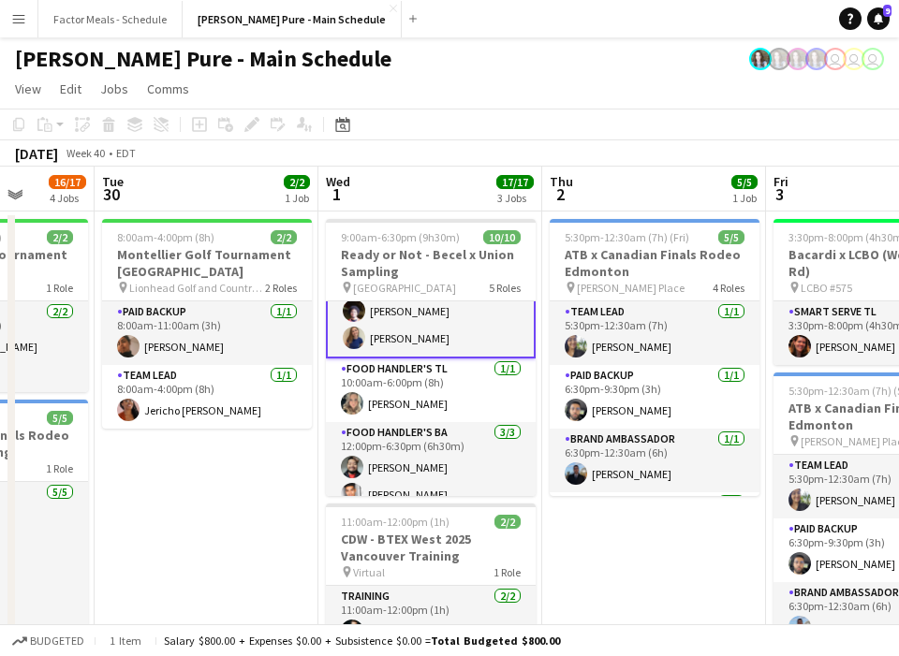
click at [507, 118] on app-toolbar "Copy Paste Paste Command V Paste with crew Command Shift V Paste linked Job Del…" at bounding box center [449, 125] width 899 height 32
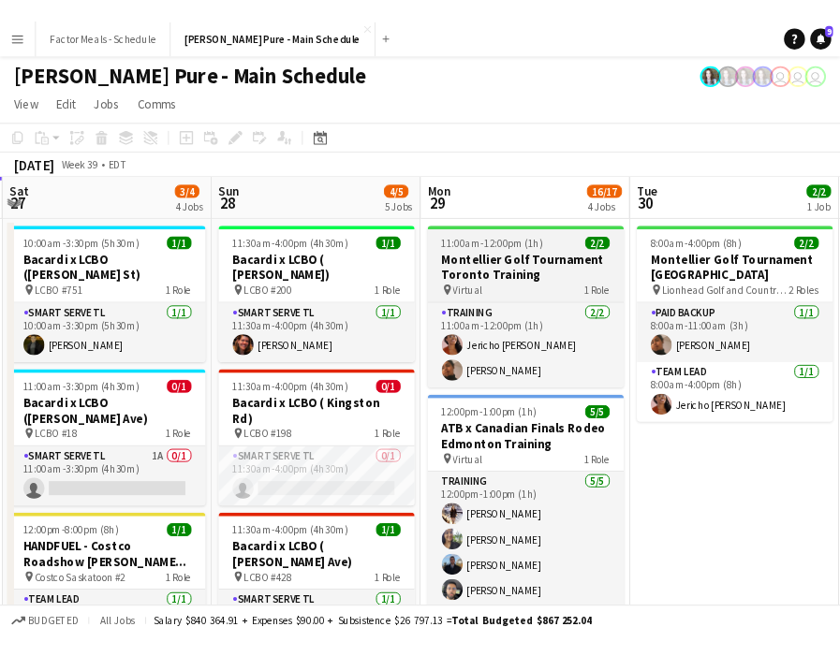
scroll to position [0, 439]
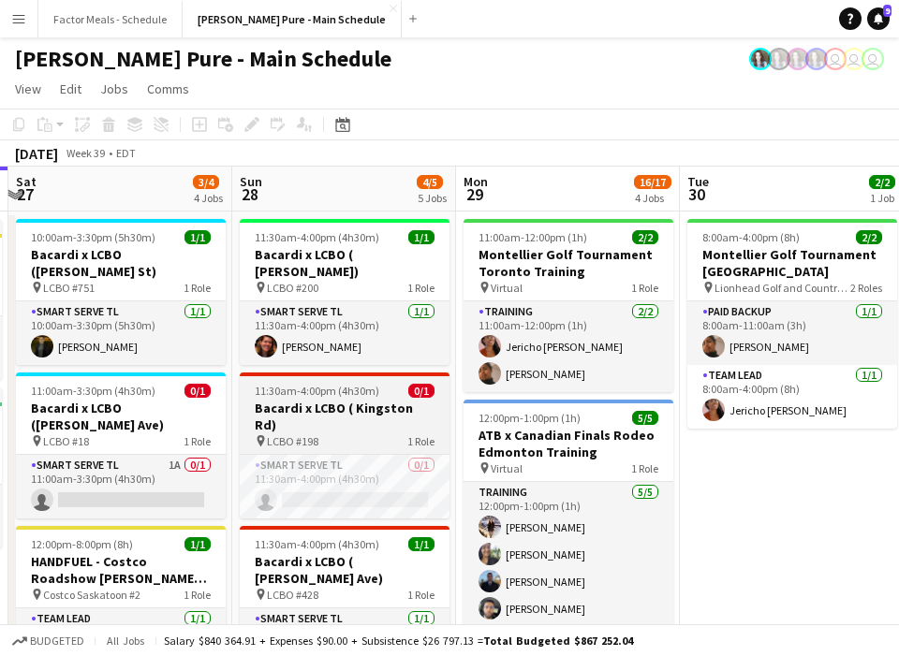
click at [321, 400] on h3 "Bacardi x LCBO ( Kingston Rd)" at bounding box center [345, 417] width 210 height 34
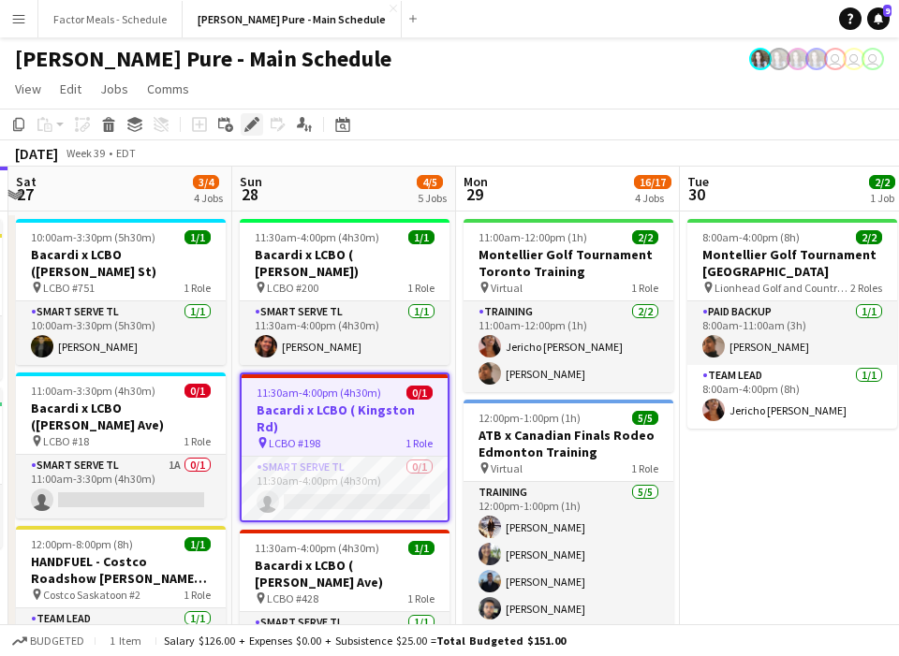
click at [257, 120] on icon at bounding box center [257, 119] width 5 height 5
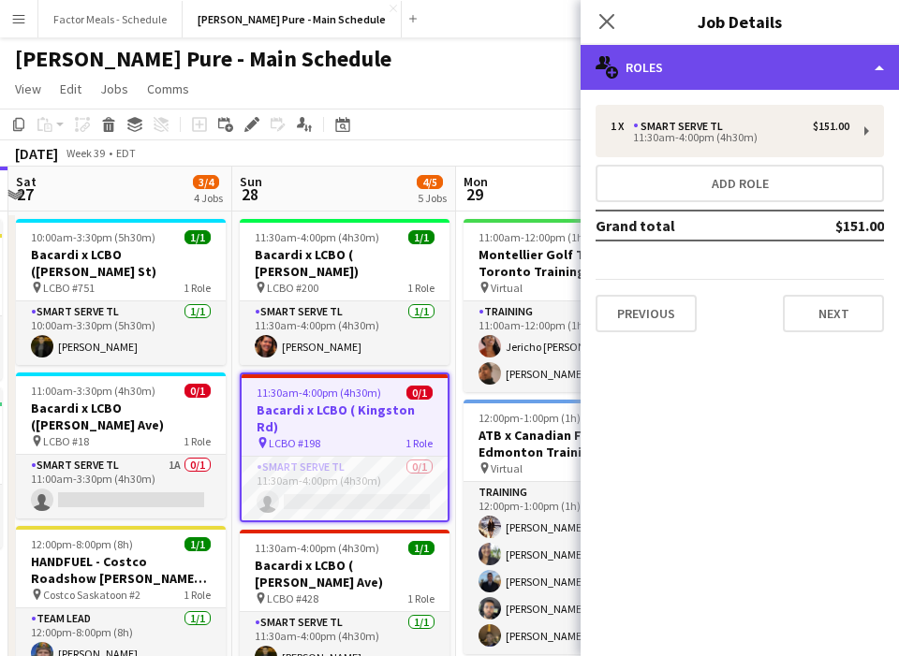
click at [750, 67] on div "multiple-users-add Roles" at bounding box center [739, 67] width 318 height 45
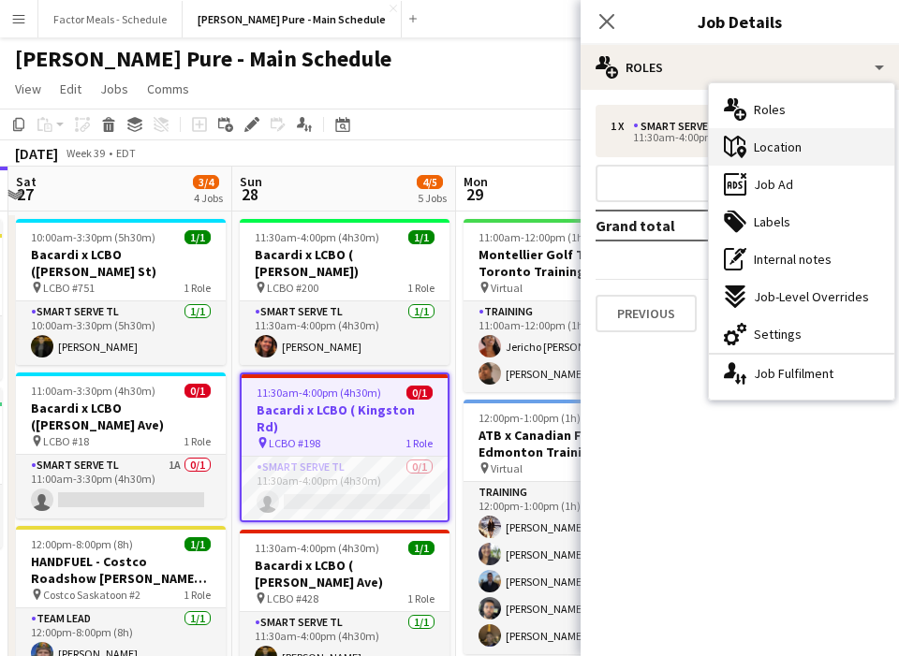
click at [757, 146] on span "Location" at bounding box center [778, 147] width 48 height 17
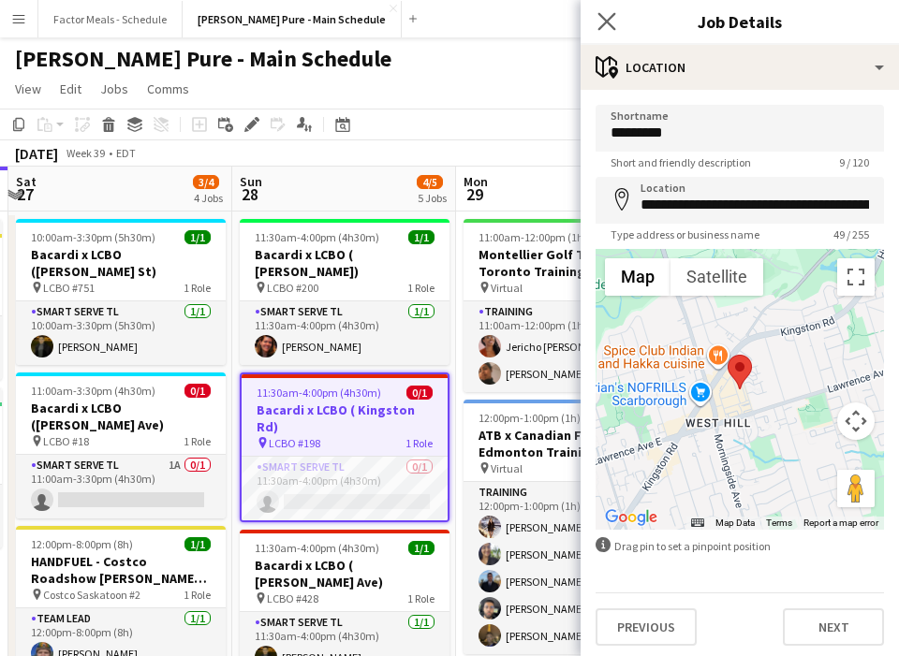
click at [617, 25] on app-icon "Close pop-in" at bounding box center [607, 21] width 27 height 27
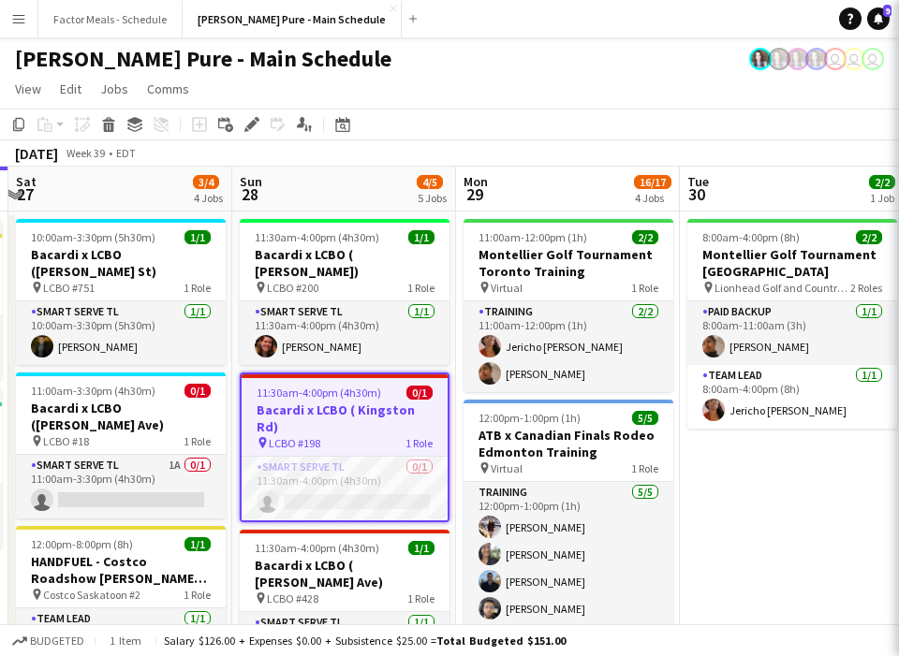
click at [454, 66] on div "[PERSON_NAME] Pure - Main Schedule user user user" at bounding box center [449, 55] width 899 height 36
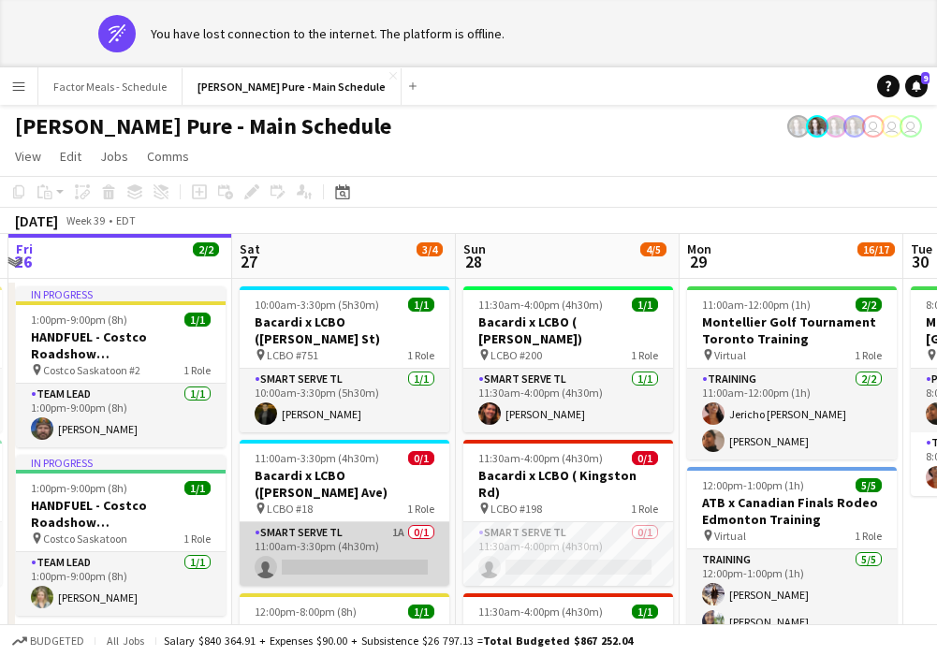
click at [424, 522] on app-card-role "Smart Serve TL 1A 0/1 11:00am-3:30pm (4h30m) single-neutral-actions" at bounding box center [345, 554] width 210 height 64
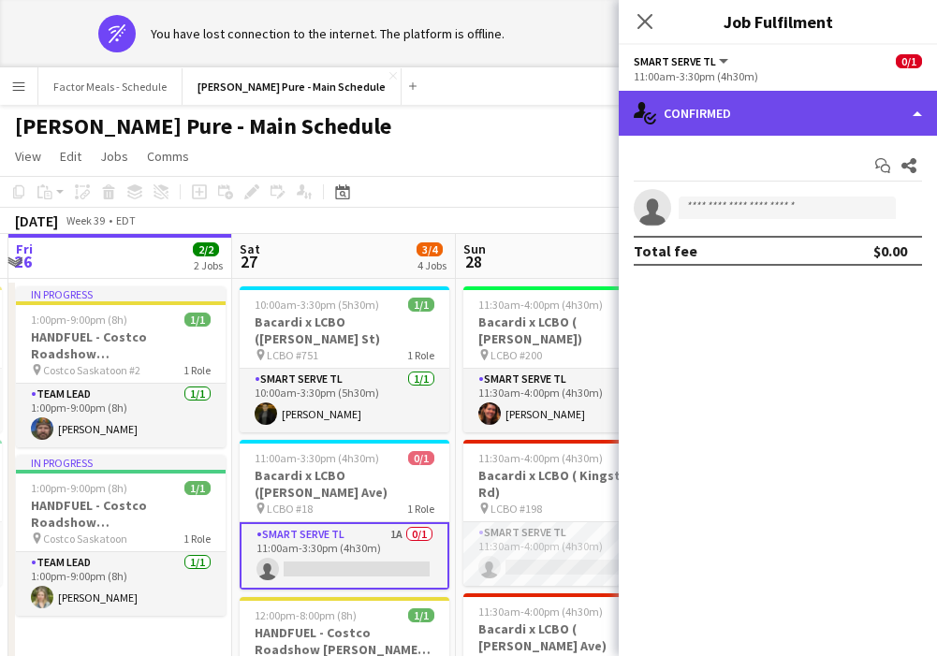
click at [737, 110] on div "single-neutral-actions-check-2 Confirmed" at bounding box center [778, 113] width 318 height 45
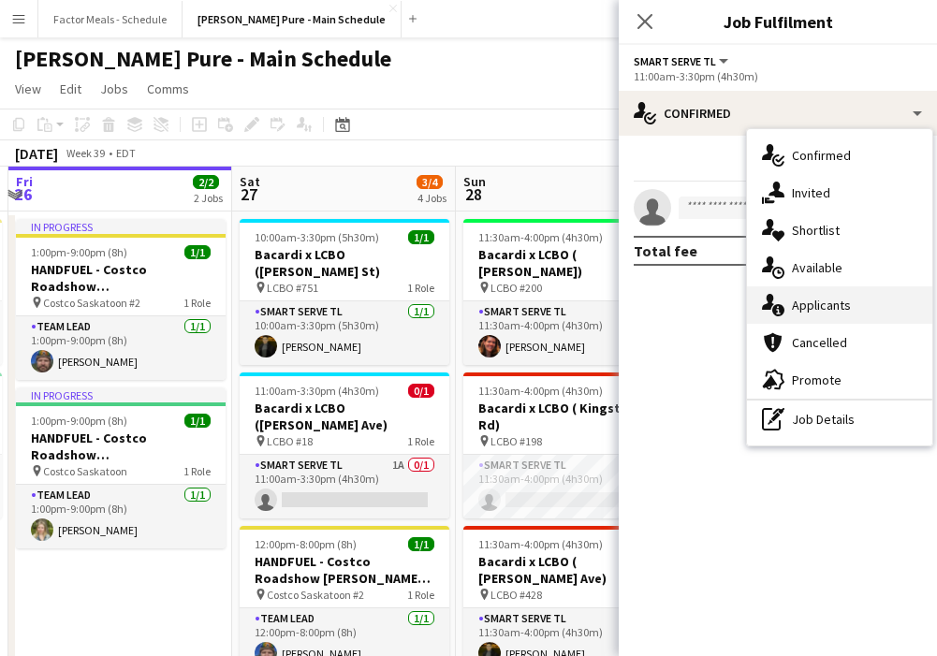
click at [813, 323] on div "single-neutral-actions-information Applicants" at bounding box center [839, 304] width 185 height 37
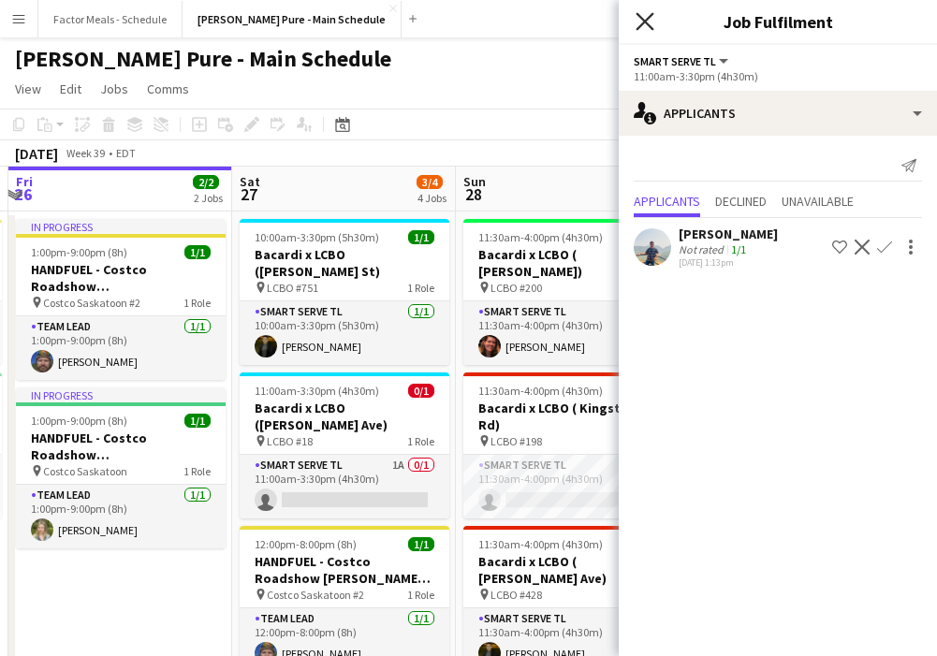
click at [642, 22] on icon "Close pop-in" at bounding box center [645, 21] width 18 height 18
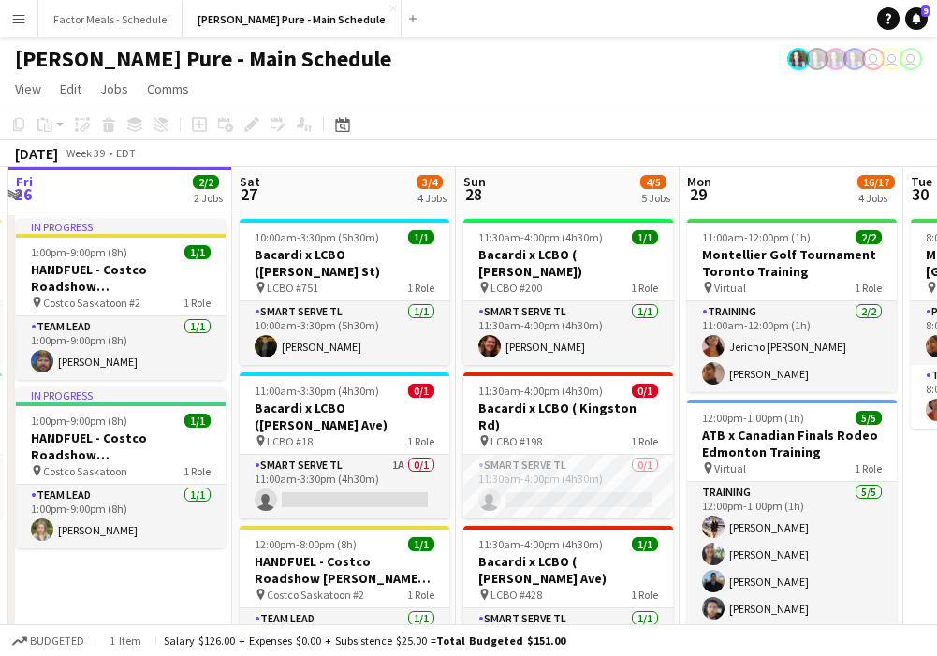
click at [417, 117] on app-toolbar "Copy Paste Paste Command V Paste with crew Command Shift V Paste linked Job Del…" at bounding box center [468, 125] width 937 height 32
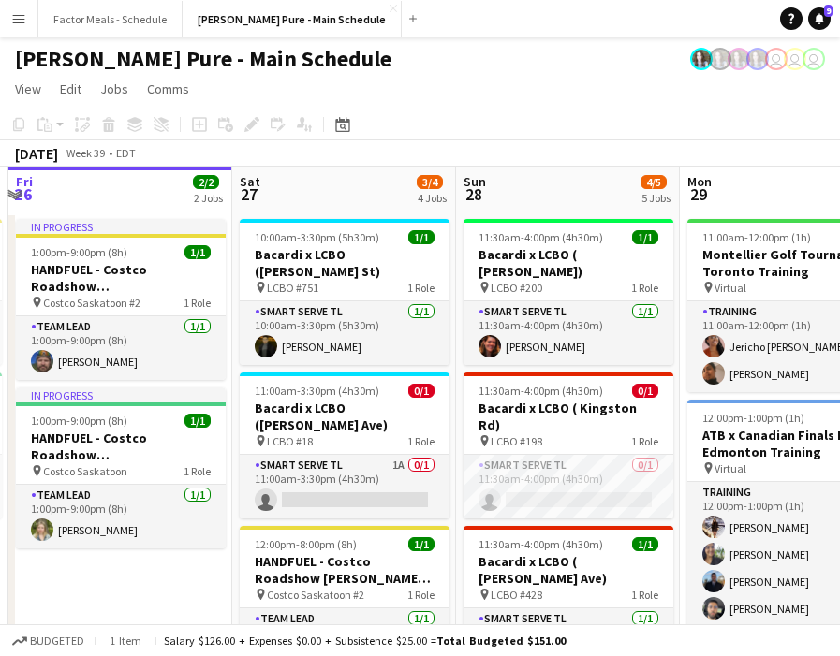
click at [22, 11] on app-icon "Menu" at bounding box center [18, 18] width 15 height 15
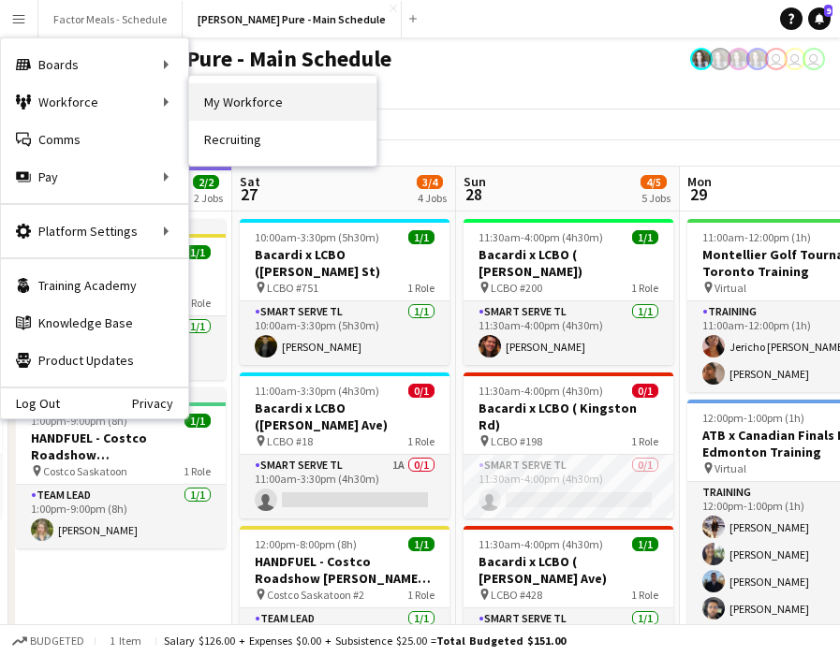
click at [240, 98] on link "My Workforce" at bounding box center [282, 101] width 187 height 37
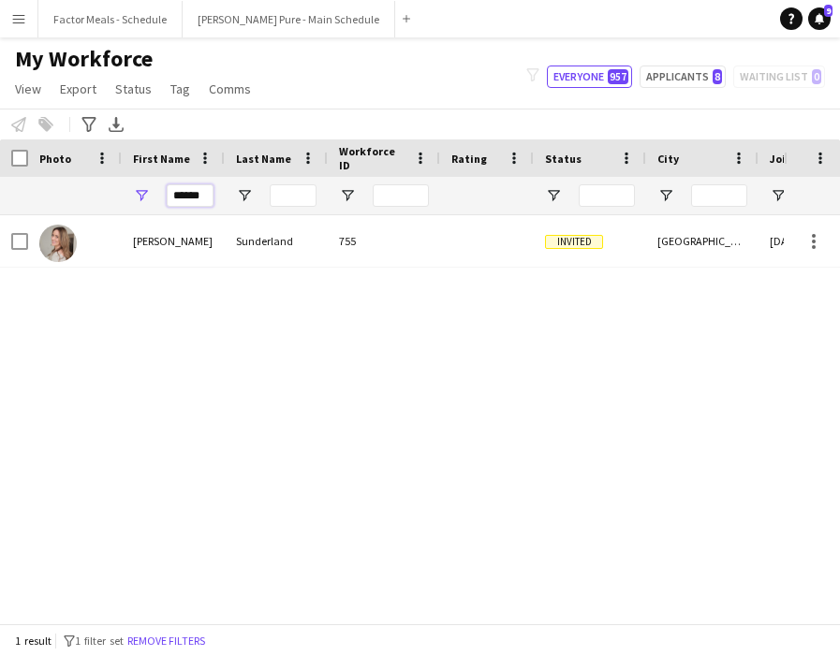
drag, startPoint x: 209, startPoint y: 200, endPoint x: 144, endPoint y: 198, distance: 64.6
click at [144, 199] on div "******" at bounding box center [173, 195] width 103 height 37
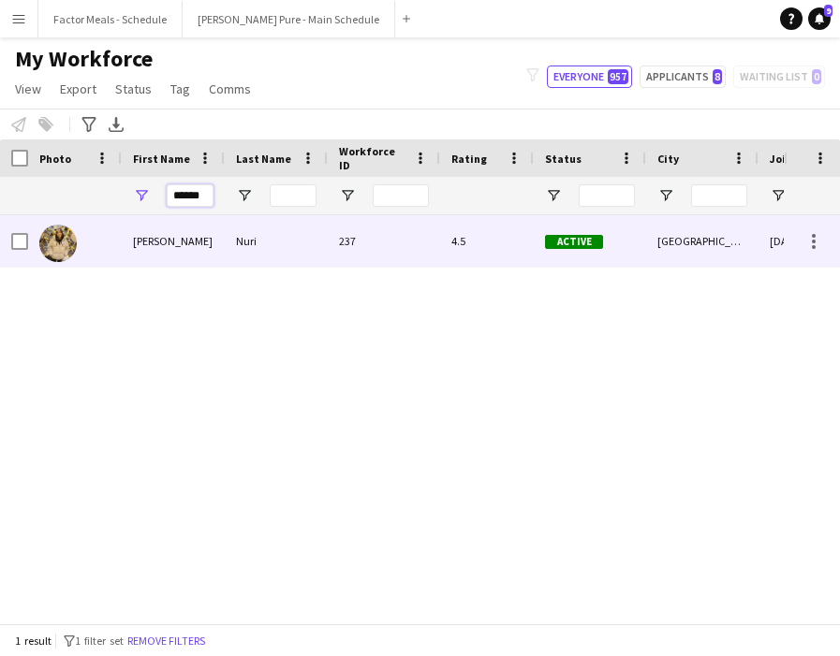
type input "******"
click at [55, 246] on img at bounding box center [57, 243] width 37 height 37
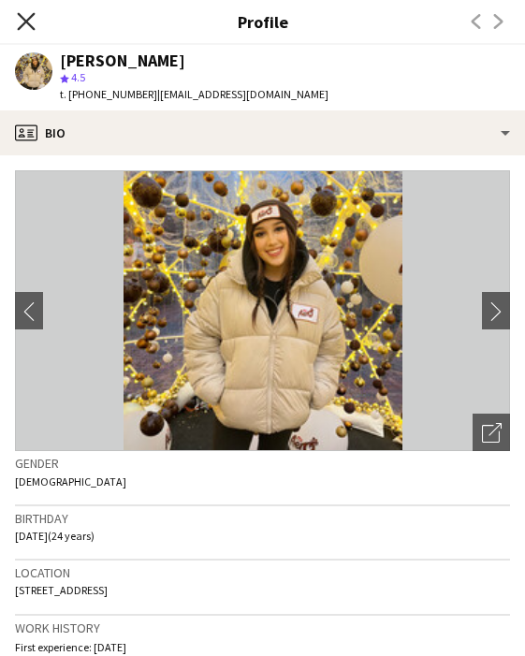
click at [29, 21] on icon "Close pop-in" at bounding box center [26, 21] width 18 height 18
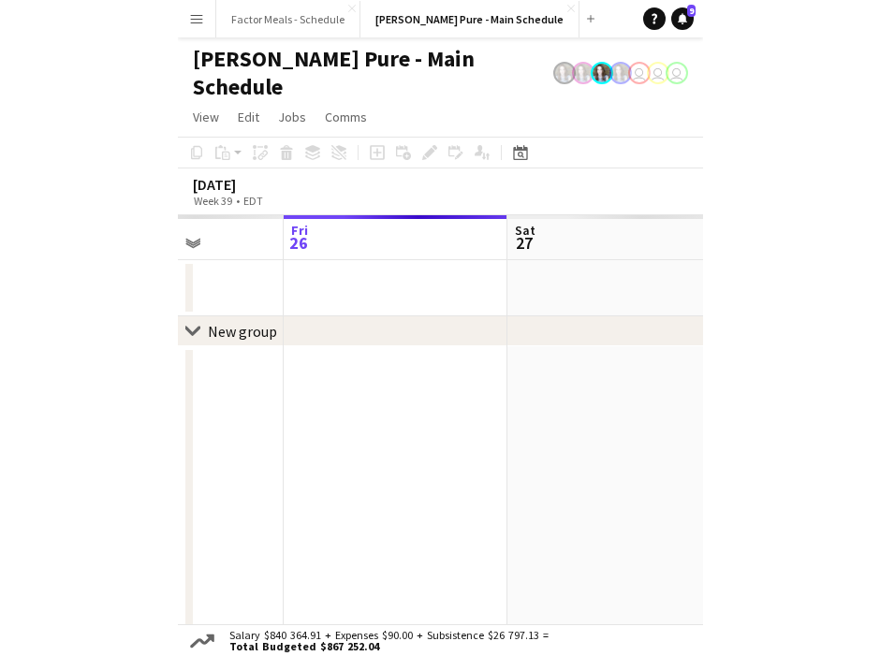
scroll to position [0, 836]
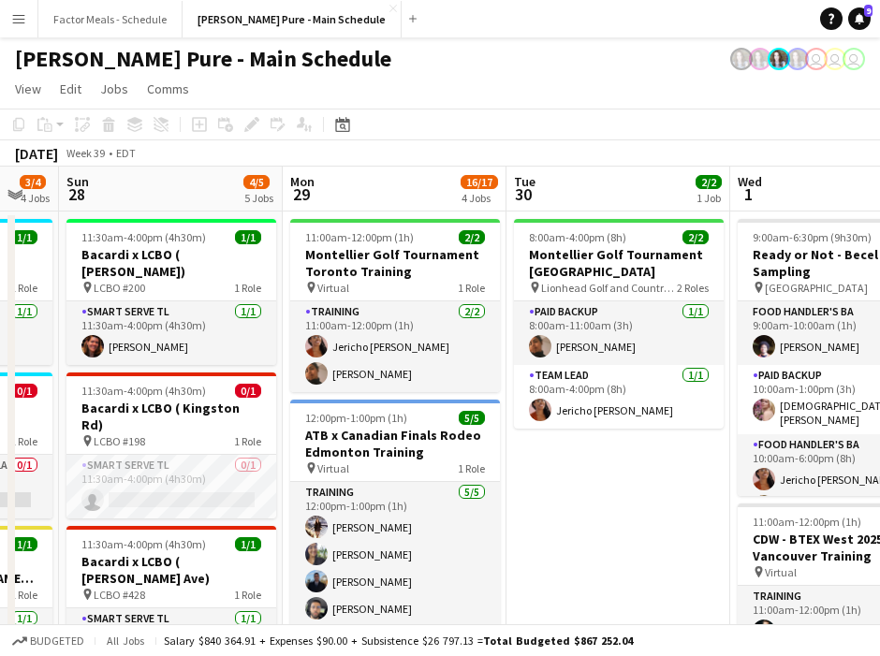
click at [22, 22] on app-icon "Menu" at bounding box center [18, 18] width 15 height 15
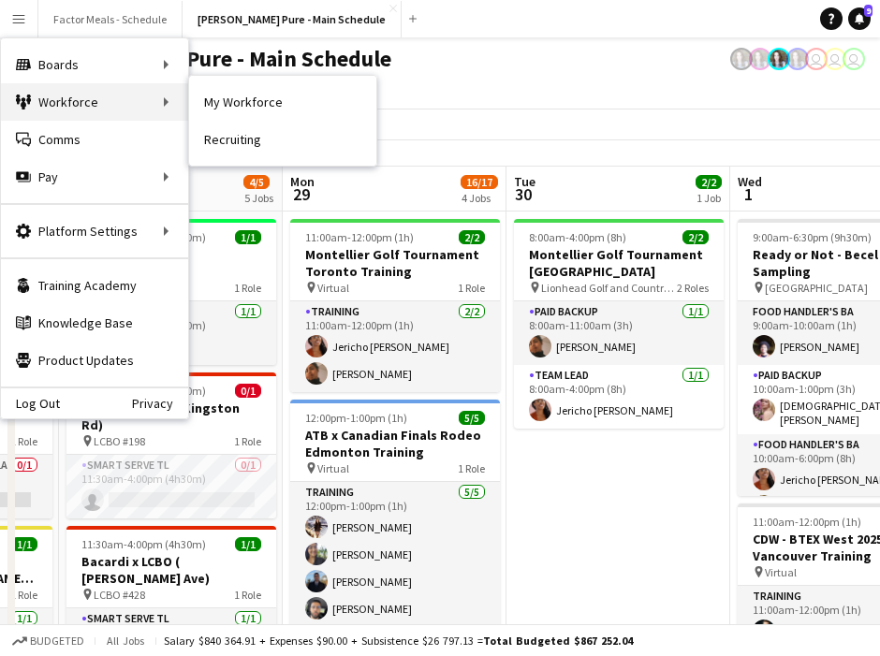
click at [58, 102] on div "Workforce Workforce" at bounding box center [94, 101] width 187 height 37
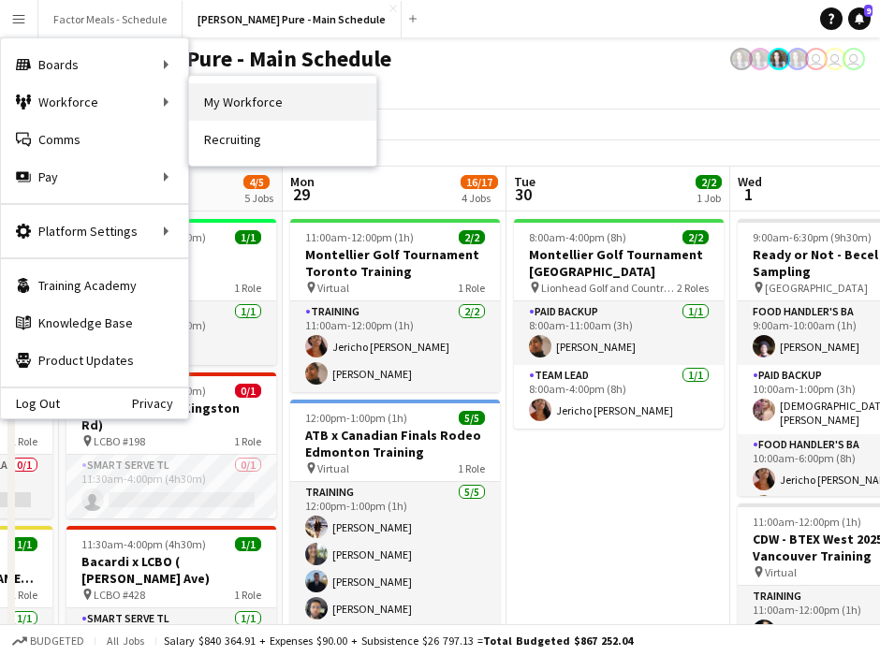
click at [240, 110] on link "My Workforce" at bounding box center [282, 101] width 187 height 37
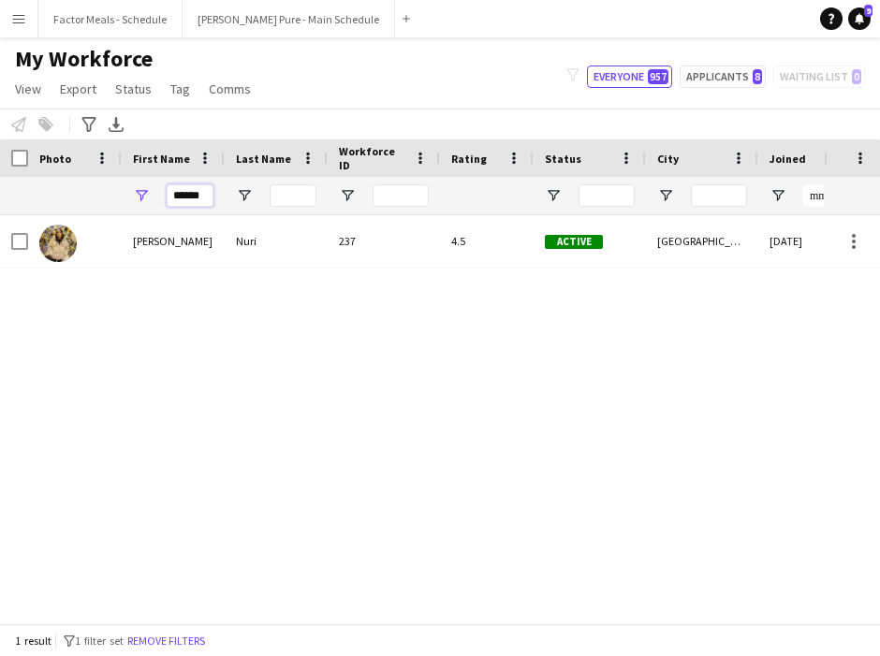
drag, startPoint x: 209, startPoint y: 198, endPoint x: 147, endPoint y: 198, distance: 61.8
click at [147, 198] on div "******" at bounding box center [173, 195] width 103 height 37
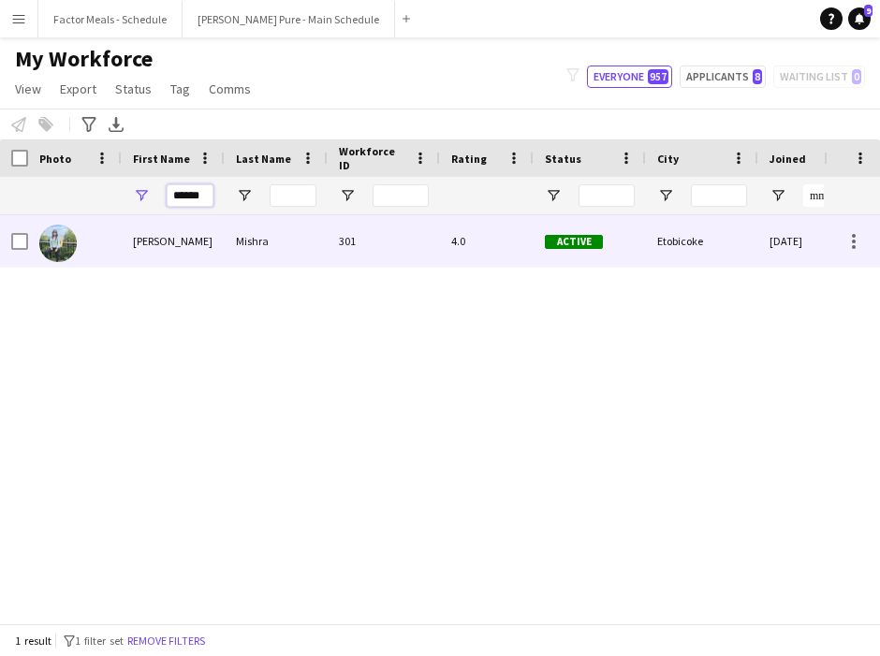
type input "******"
click at [51, 242] on img at bounding box center [57, 243] width 37 height 37
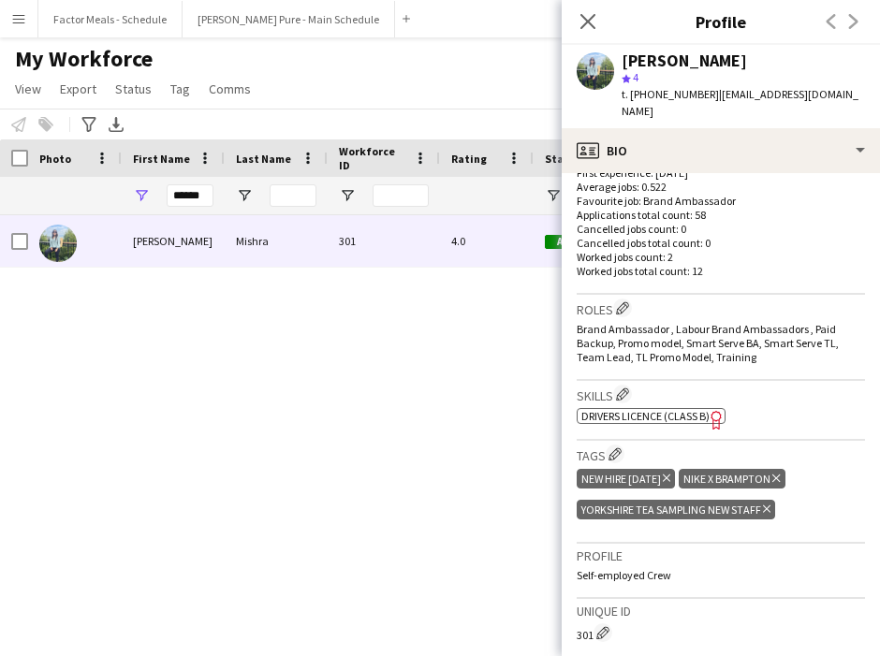
scroll to position [465, 0]
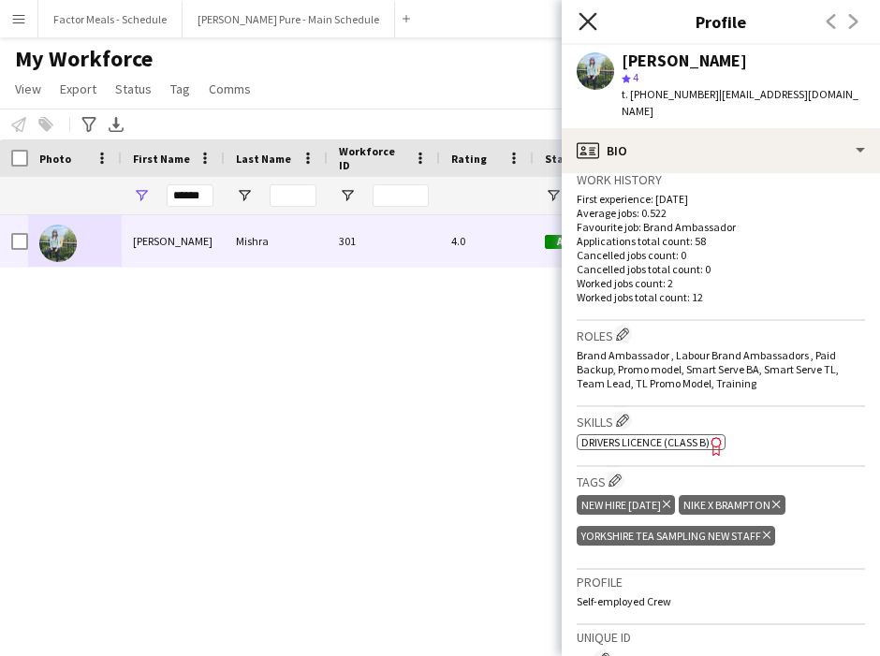
click at [583, 22] on icon "Close pop-in" at bounding box center [588, 21] width 18 height 18
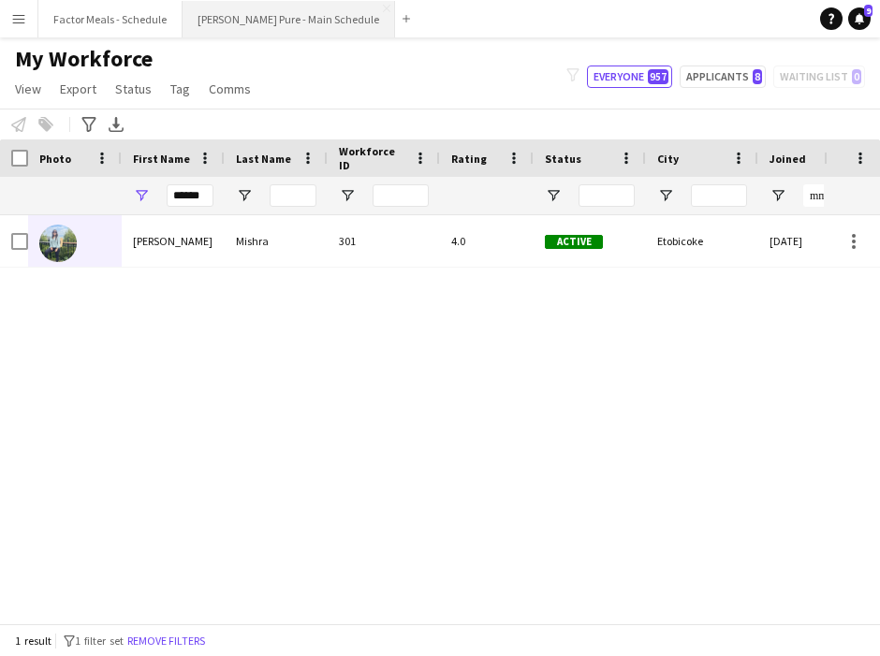
click at [251, 14] on button "[PERSON_NAME] Pure - Main Schedule Close" at bounding box center [289, 19] width 213 height 37
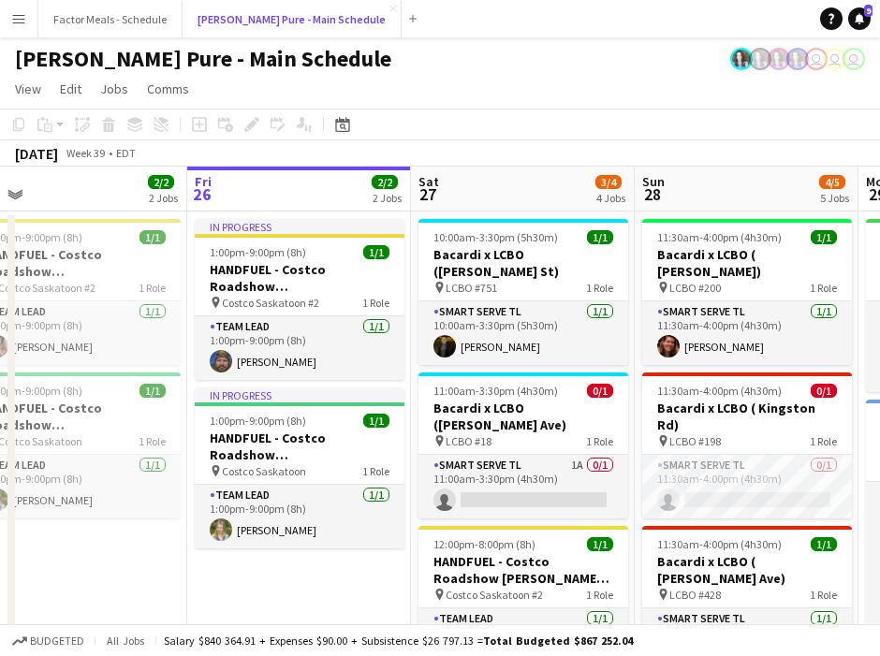
scroll to position [0, 481]
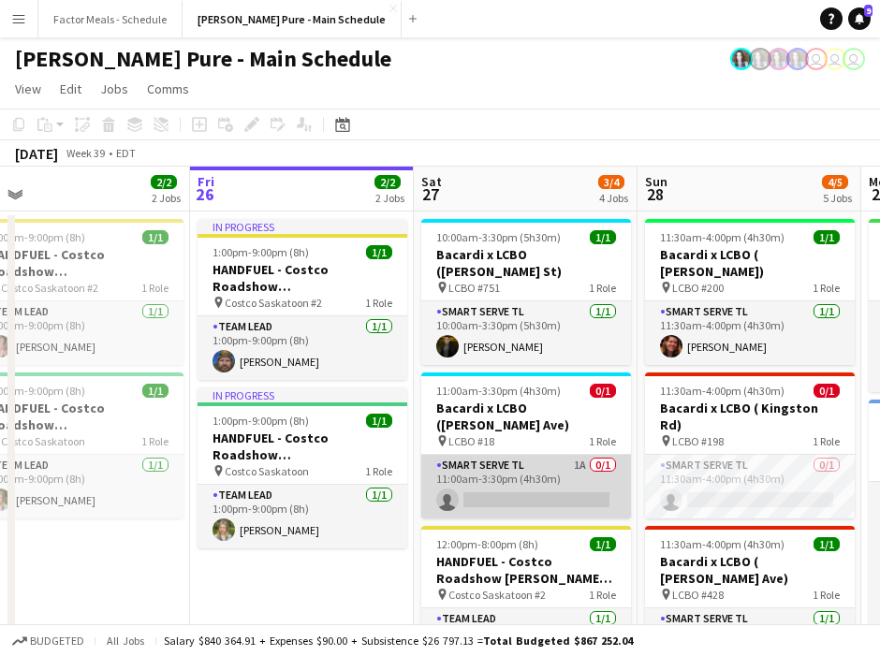
click at [479, 455] on app-card-role "Smart Serve TL 1A 0/1 11:00am-3:30pm (4h30m) single-neutral-actions" at bounding box center [526, 487] width 210 height 64
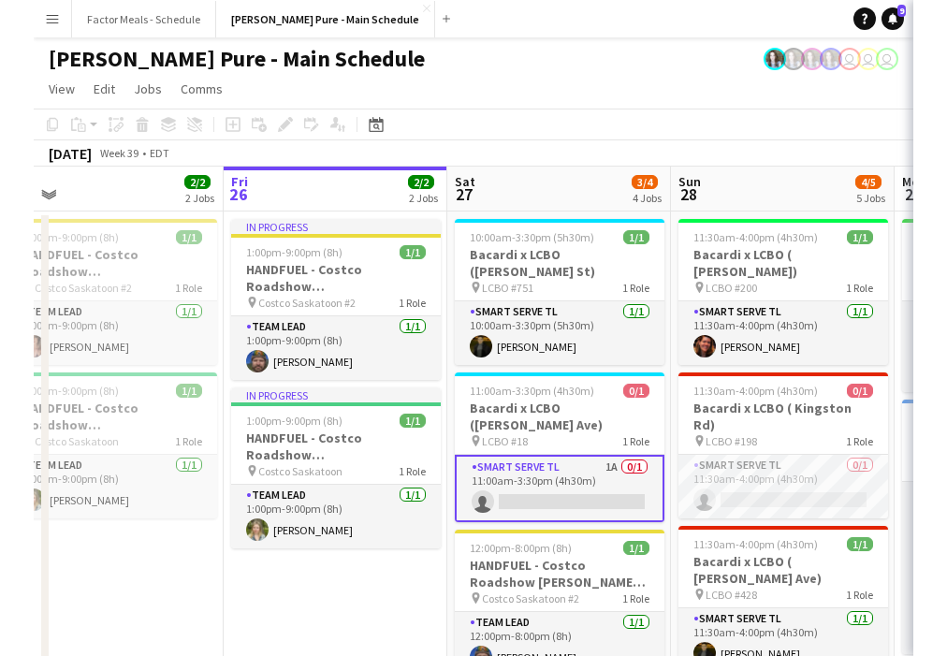
scroll to position [0, 480]
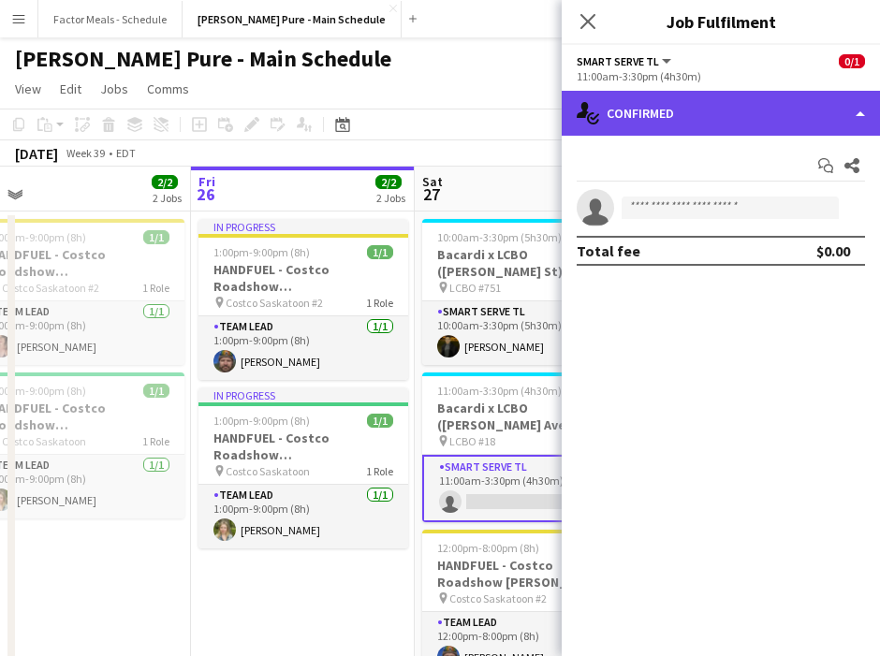
click at [686, 108] on div "single-neutral-actions-check-2 Confirmed" at bounding box center [721, 113] width 318 height 45
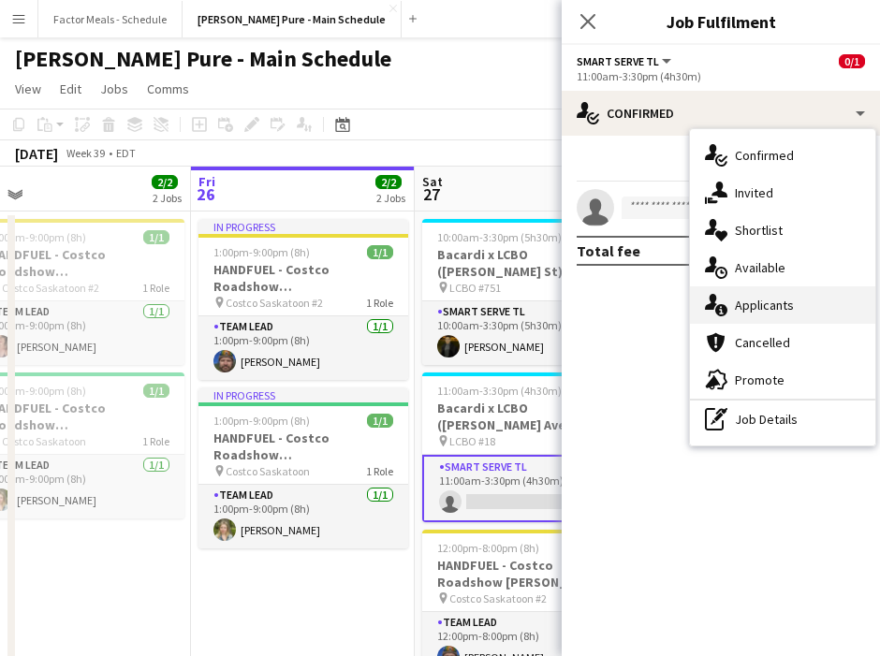
click at [760, 300] on span "Applicants" at bounding box center [764, 305] width 59 height 17
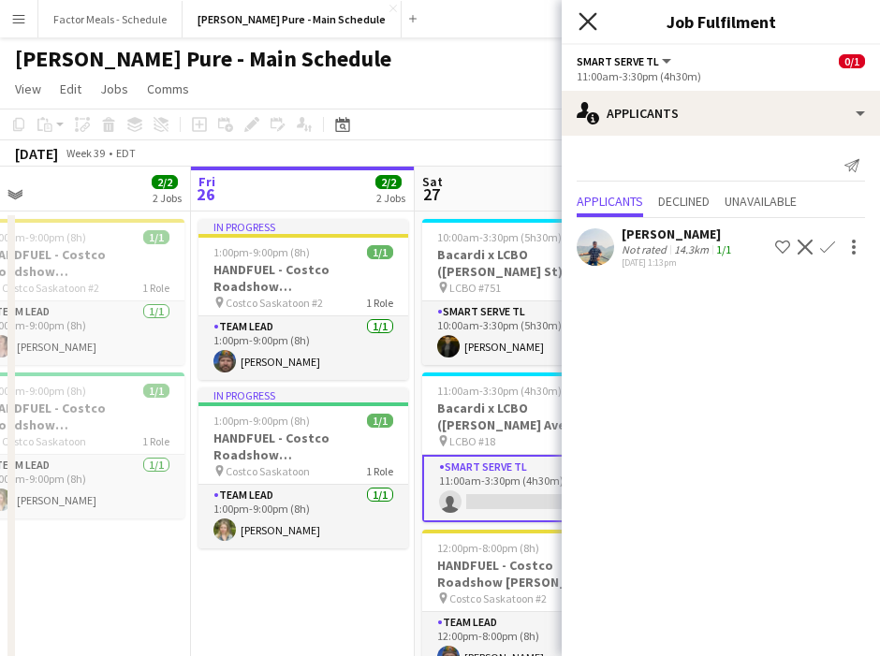
click at [587, 19] on icon "Close pop-in" at bounding box center [588, 21] width 18 height 18
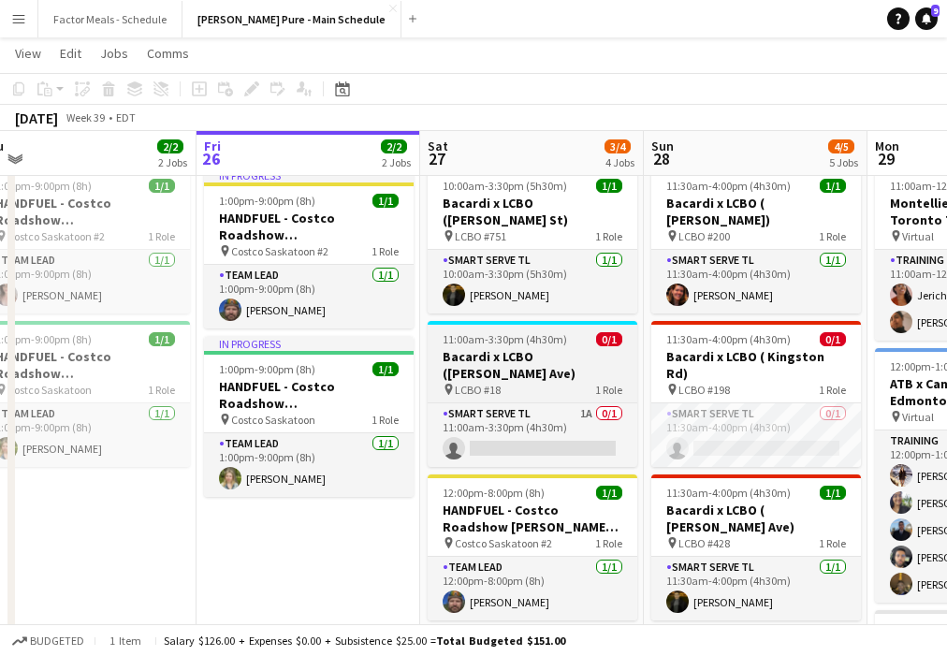
scroll to position [0, 678]
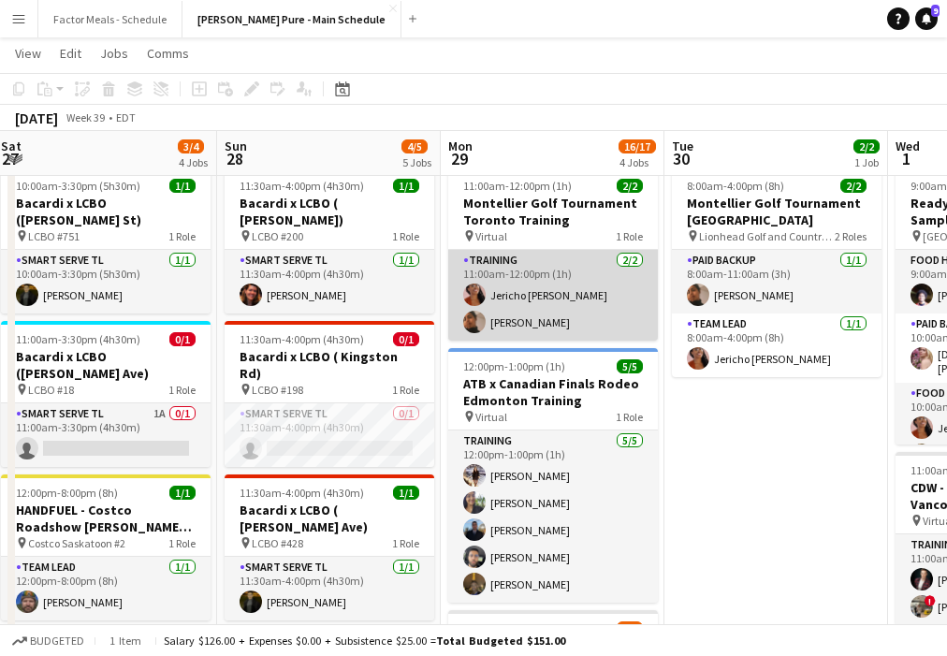
click at [511, 298] on app-card-role "Training 2/2 11:00am-12:00pm (1h) Jericho Allick Navpreet Kaur" at bounding box center [553, 295] width 210 height 91
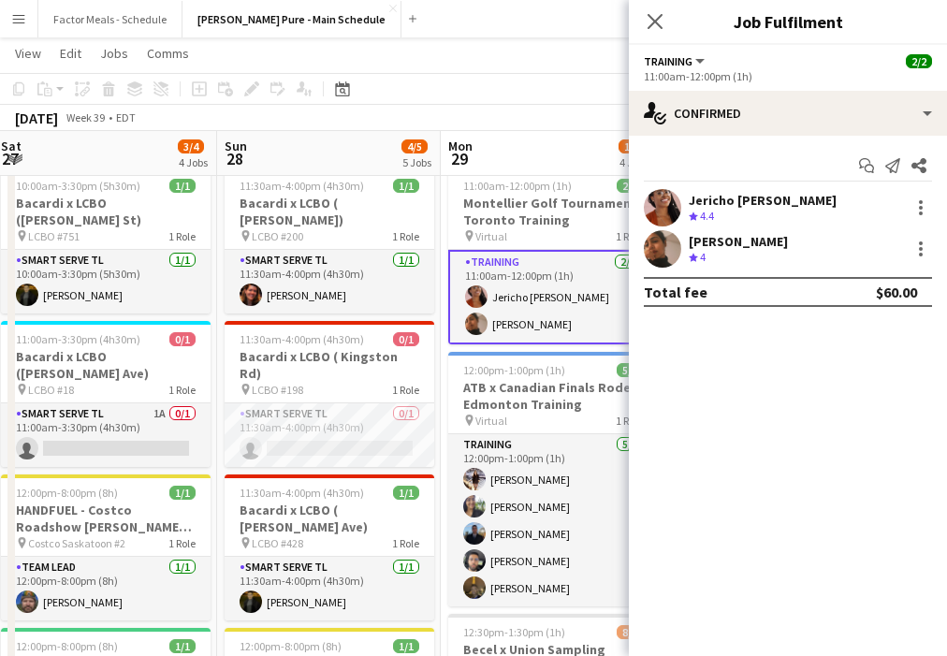
click at [652, 206] on app-user-avatar at bounding box center [662, 207] width 37 height 37
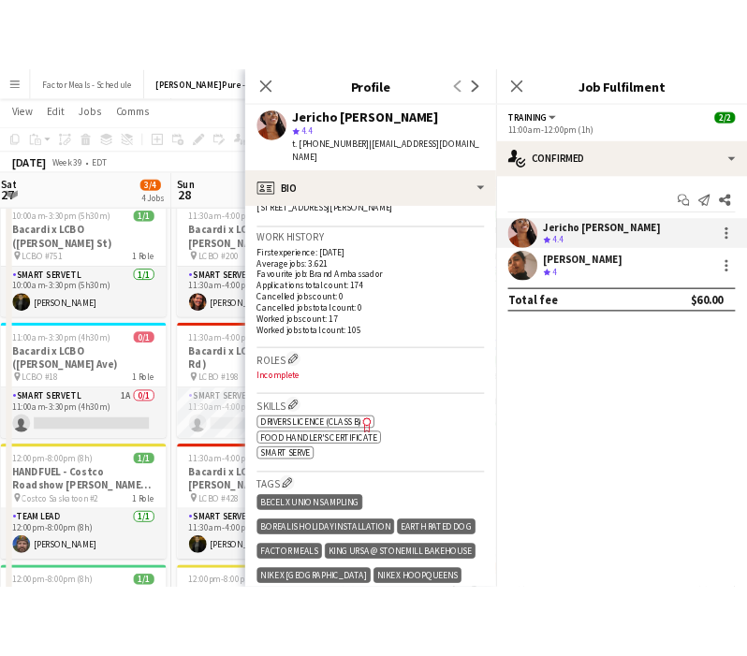
scroll to position [436, 0]
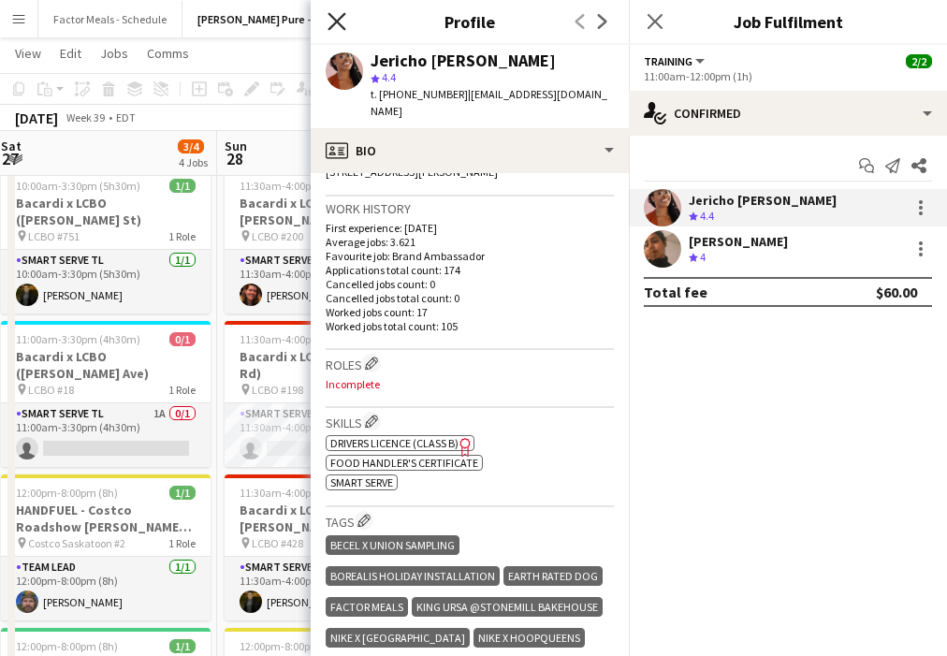
click at [338, 22] on icon at bounding box center [337, 21] width 18 height 18
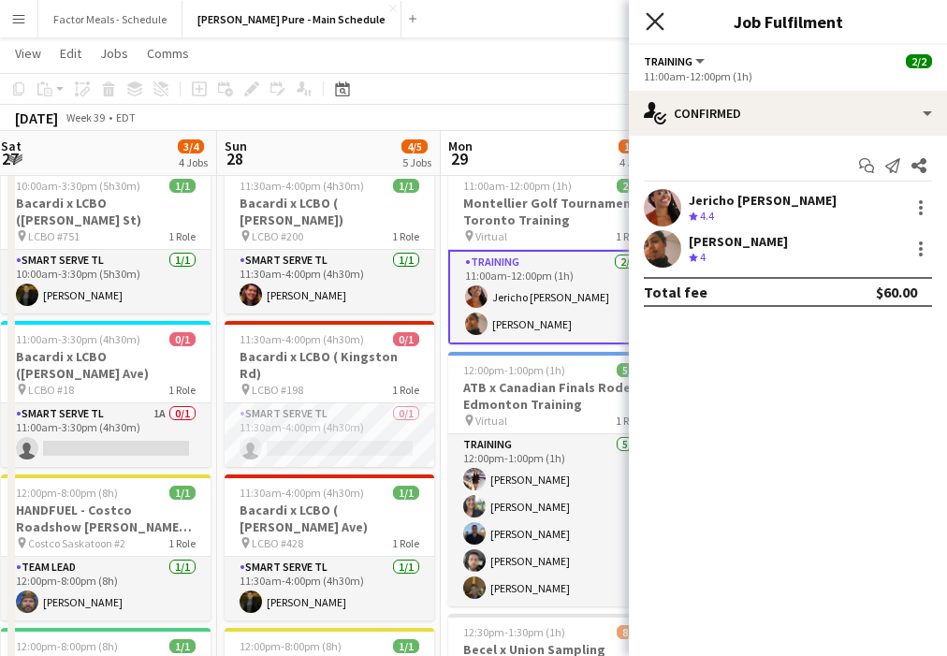
click at [658, 23] on icon at bounding box center [655, 21] width 18 height 18
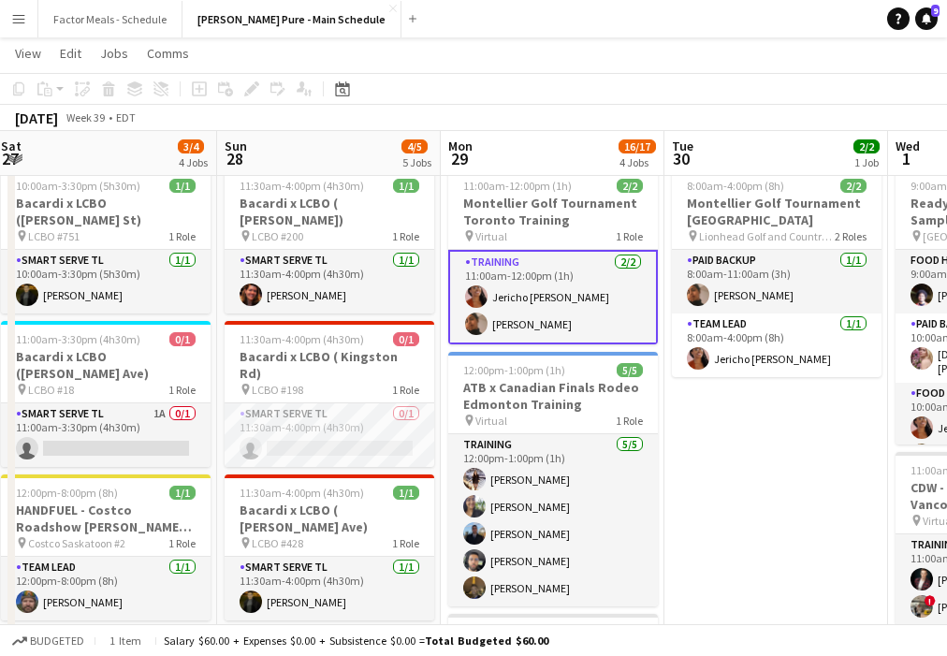
click at [508, 302] on app-card-role "Training 2/2 11:00am-12:00pm (1h) Jericho Allick Navpreet Kaur" at bounding box center [553, 297] width 210 height 95
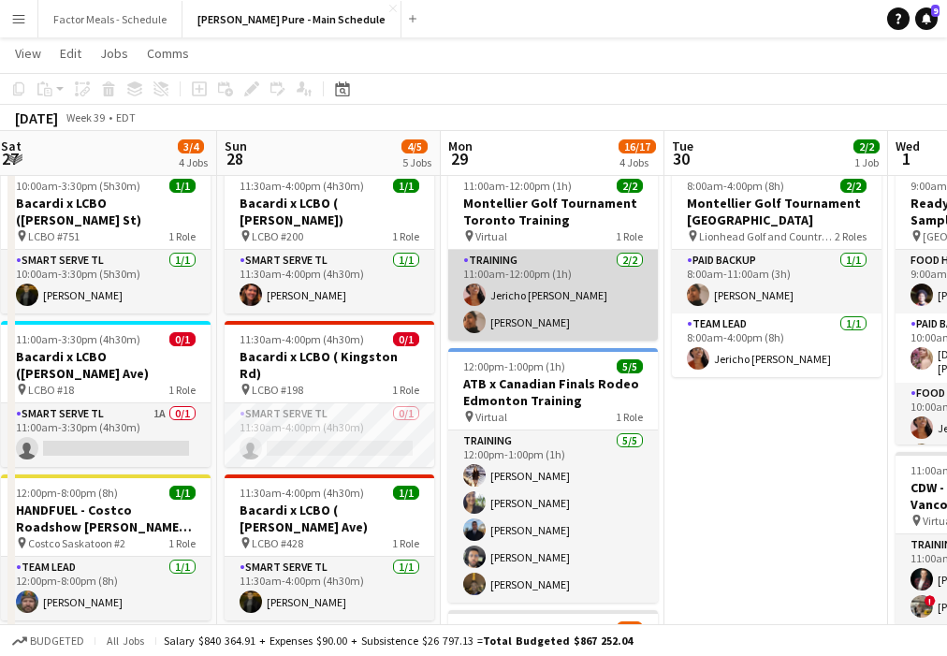
click at [508, 301] on app-card-role "Training 2/2 11:00am-12:00pm (1h) Jericho Allick Navpreet Kaur" at bounding box center [553, 295] width 210 height 91
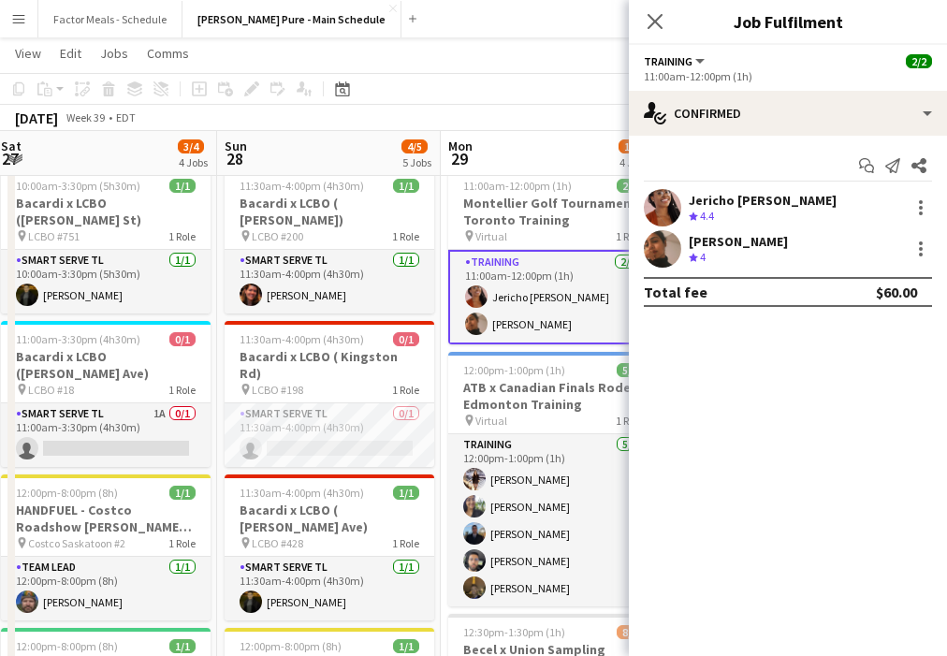
click at [667, 213] on app-user-avatar at bounding box center [662, 207] width 37 height 37
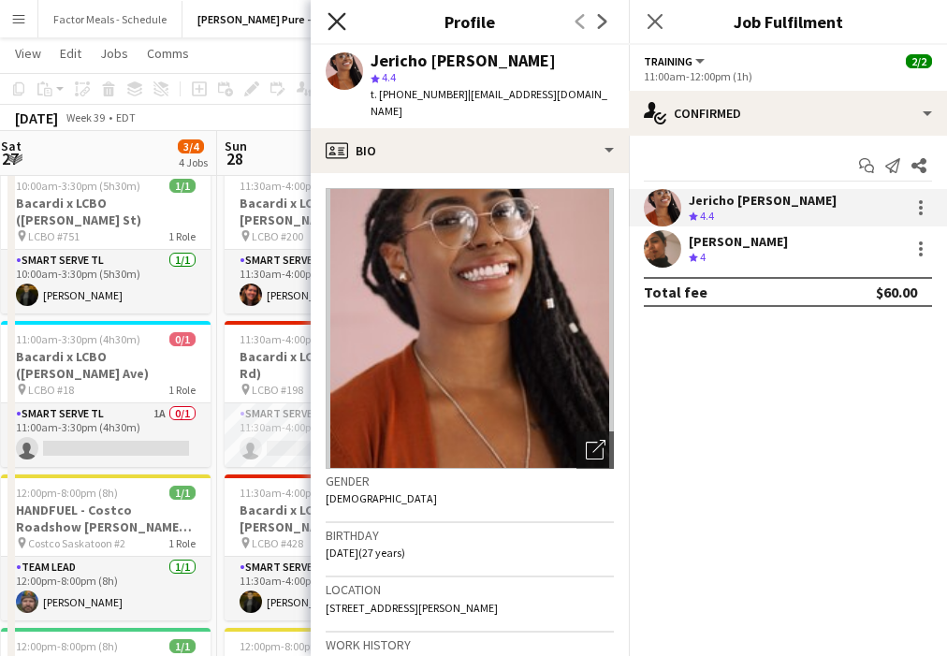
click at [341, 28] on icon "Close pop-in" at bounding box center [337, 21] width 18 height 18
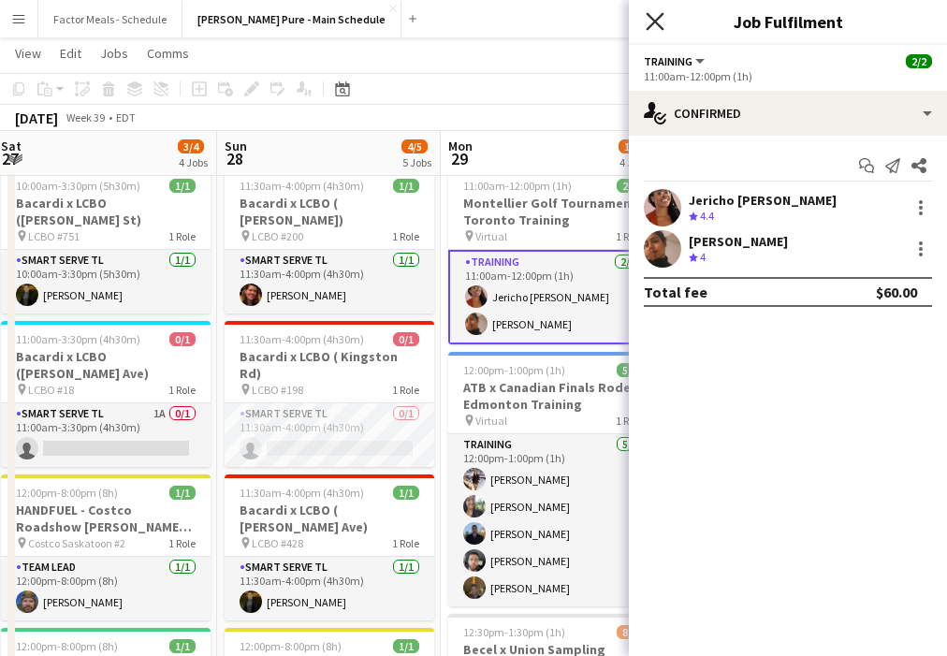
click at [649, 14] on icon at bounding box center [655, 21] width 18 height 18
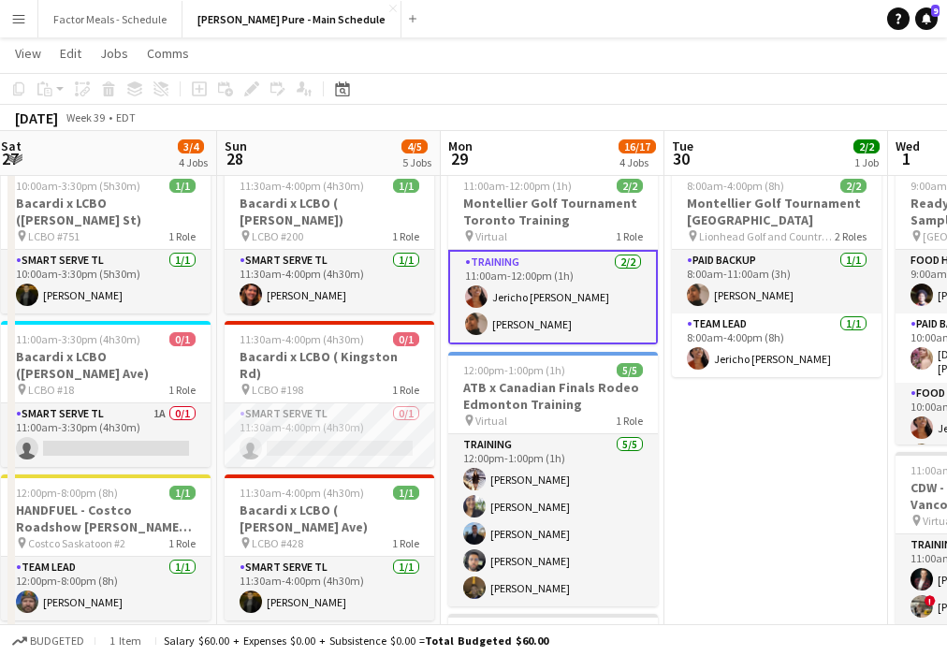
click at [611, 92] on app-toolbar "Copy Paste Paste Command V Paste with crew Command Shift V Paste linked Job Del…" at bounding box center [473, 89] width 947 height 32
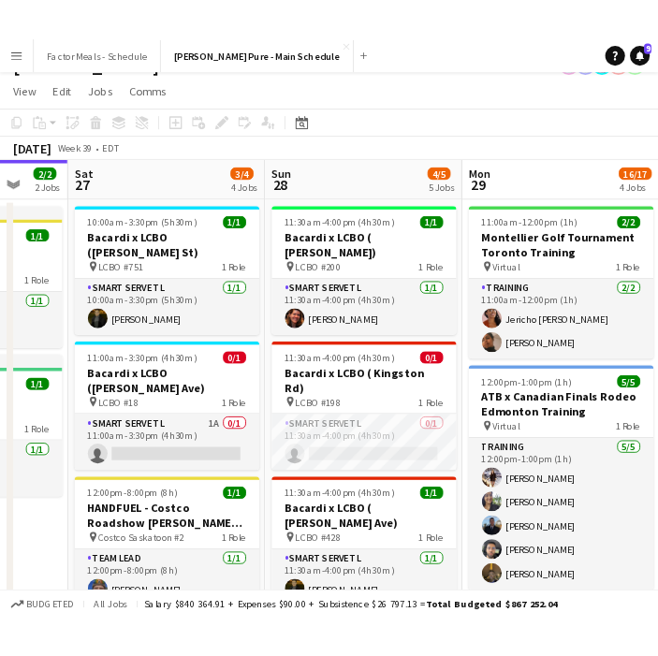
scroll to position [0, 565]
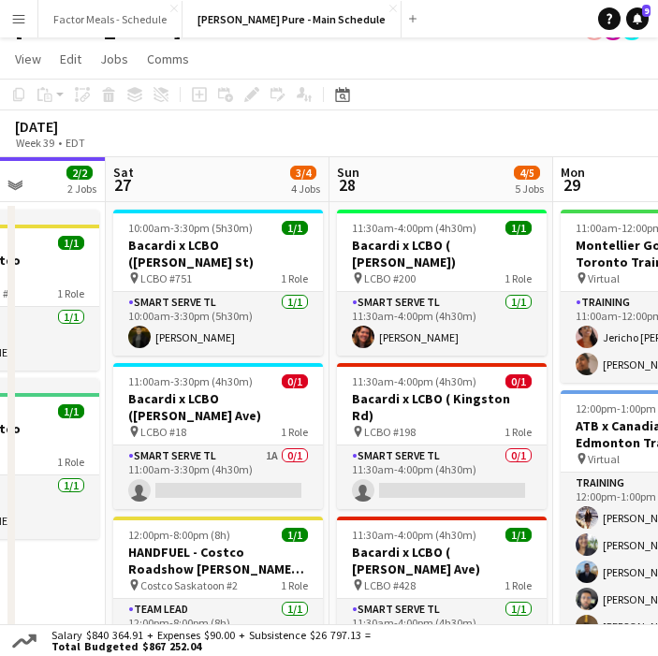
click at [12, 17] on app-icon "Menu" at bounding box center [18, 18] width 15 height 15
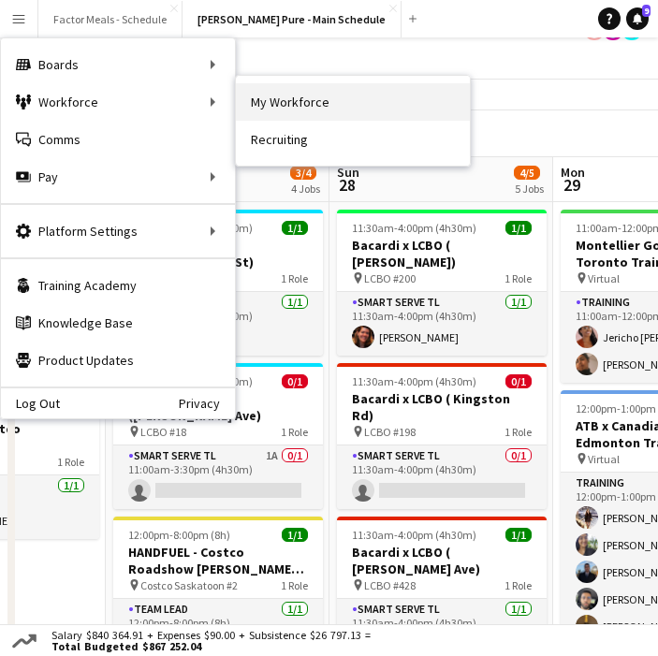
click at [291, 101] on link "My Workforce" at bounding box center [353, 101] width 234 height 37
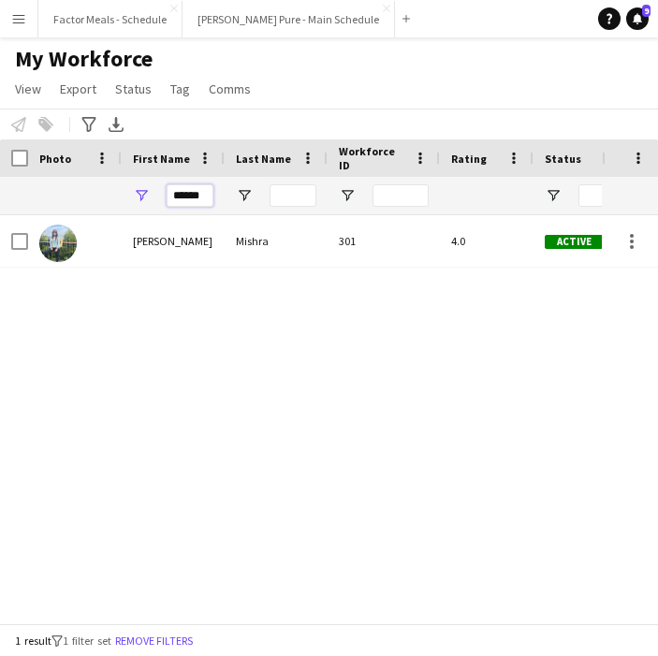
drag, startPoint x: 206, startPoint y: 197, endPoint x: 104, endPoint y: 188, distance: 102.4
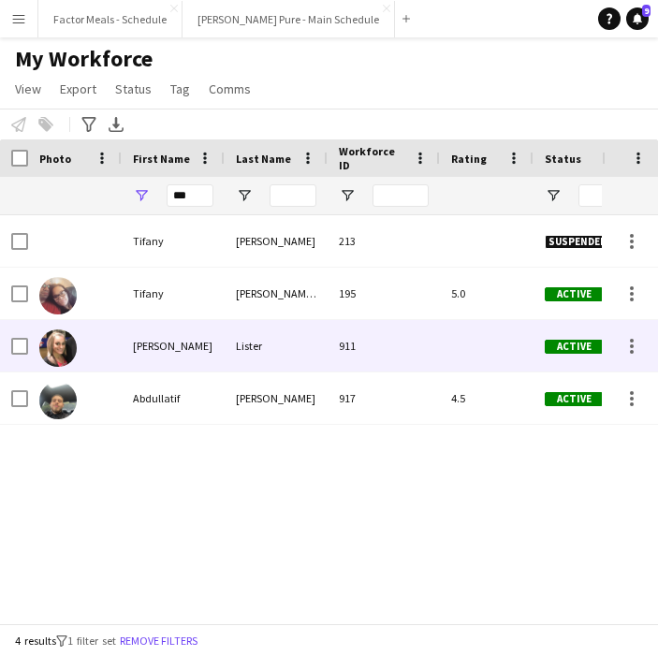
click at [61, 350] on img at bounding box center [57, 348] width 37 height 37
click at [53, 344] on img at bounding box center [57, 348] width 37 height 37
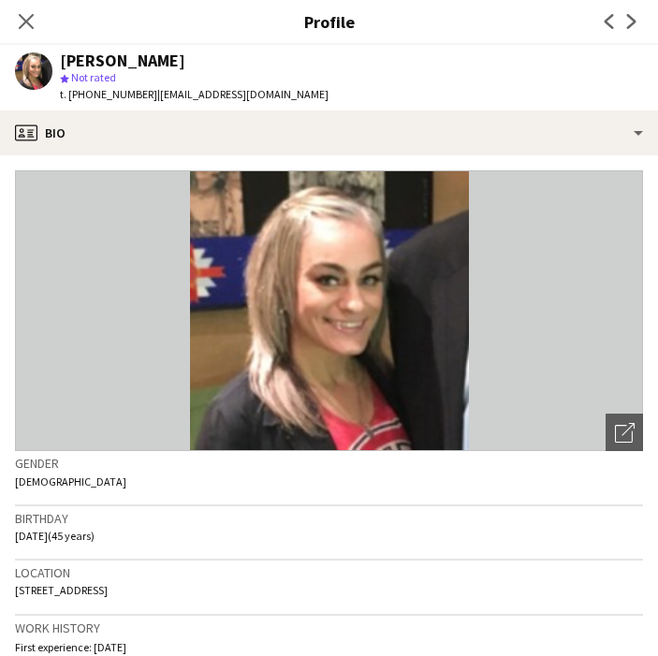
click at [26, 22] on icon at bounding box center [26, 21] width 15 height 15
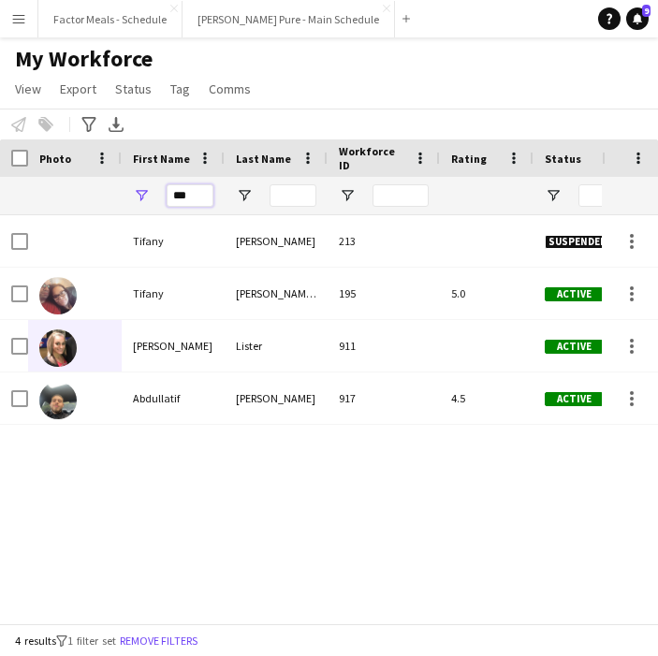
drag, startPoint x: 200, startPoint y: 197, endPoint x: 92, endPoint y: 185, distance: 109.2
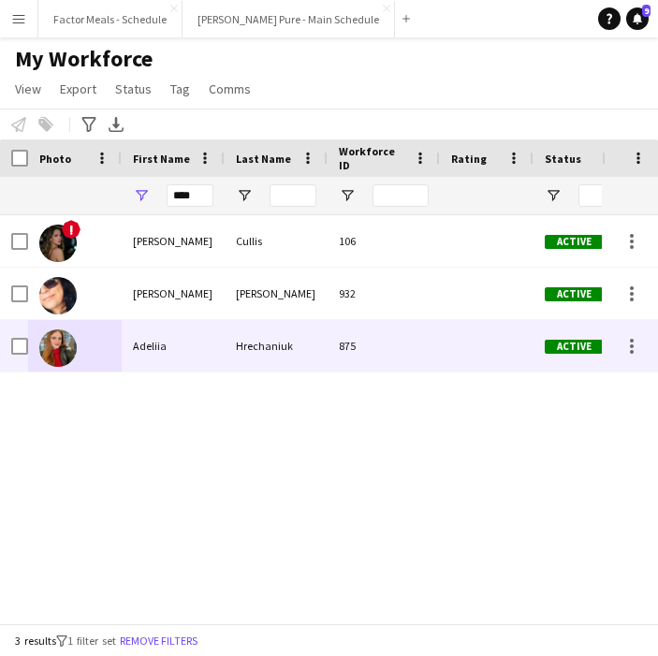
click at [64, 352] on img at bounding box center [57, 348] width 37 height 37
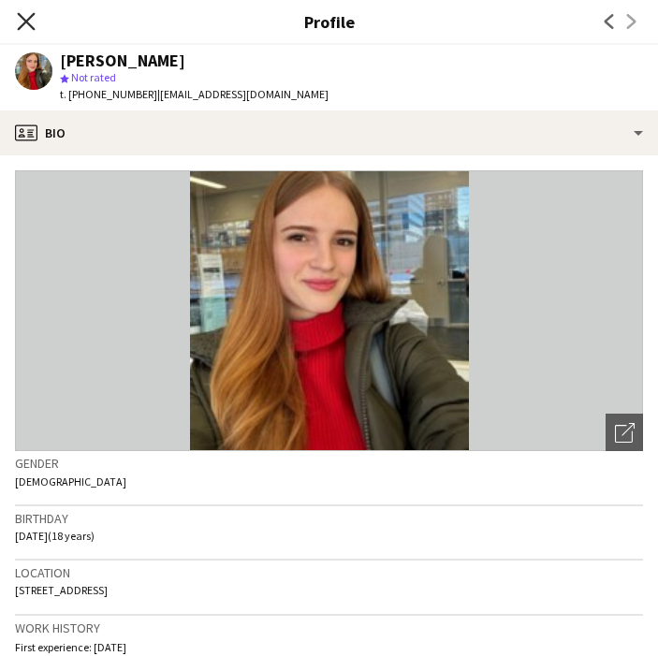
click at [21, 21] on icon "Close pop-in" at bounding box center [26, 21] width 18 height 18
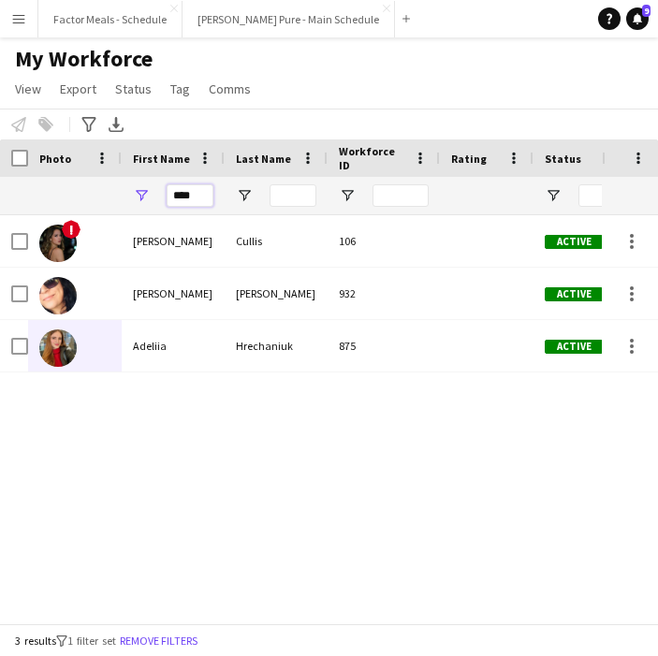
drag, startPoint x: 195, startPoint y: 197, endPoint x: 139, endPoint y: 193, distance: 56.3
click at [139, 195] on div "****" at bounding box center [173, 195] width 103 height 37
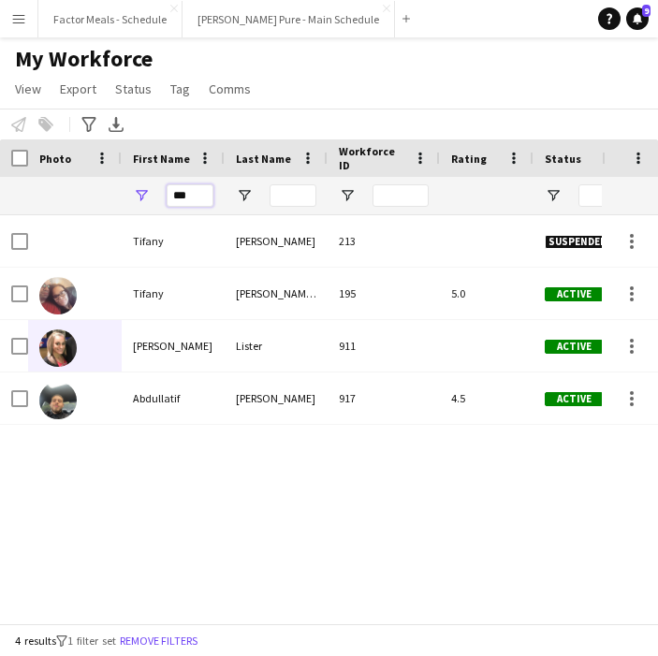
type input "***"
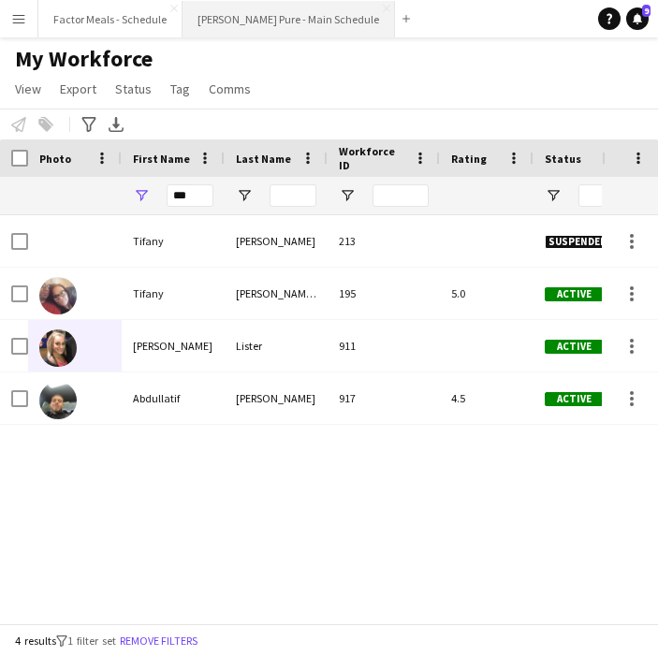
click at [271, 14] on button "[PERSON_NAME] Pure - Main Schedule Close" at bounding box center [289, 19] width 213 height 37
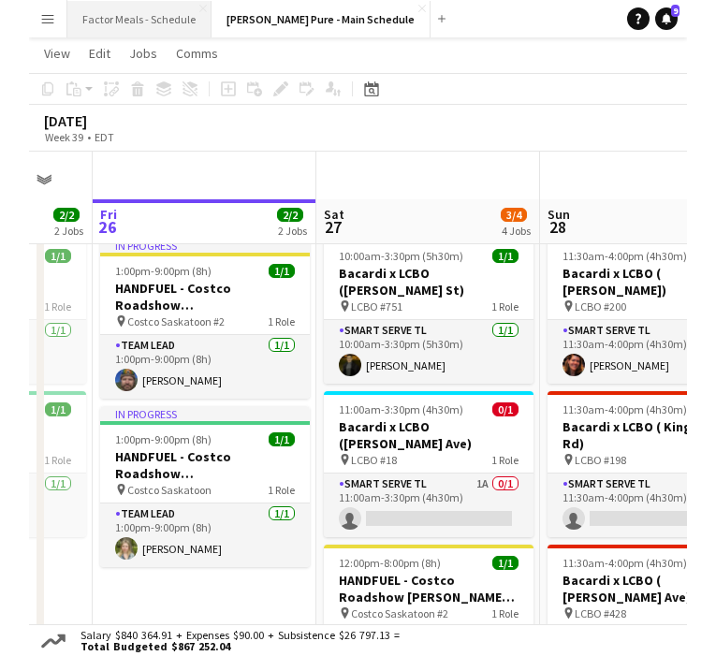
scroll to position [89, 0]
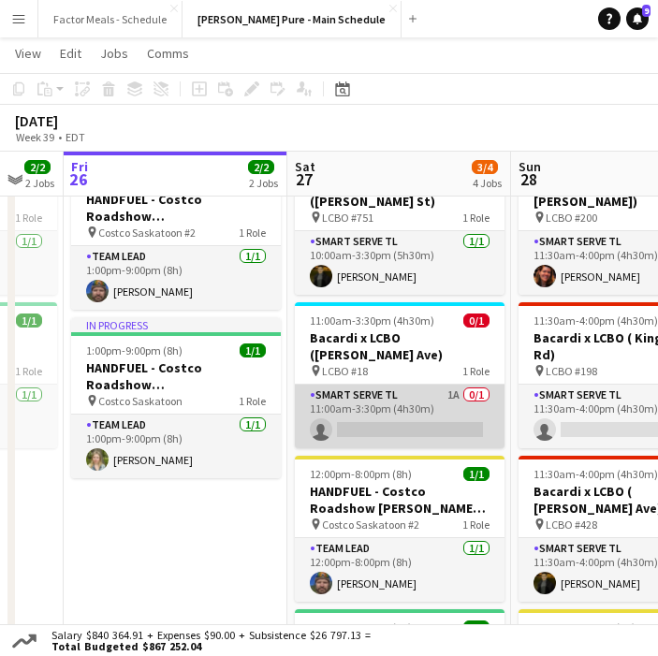
click at [378, 385] on app-card-role "Smart Serve TL 1A 0/1 11:00am-3:30pm (4h30m) single-neutral-actions" at bounding box center [400, 417] width 210 height 64
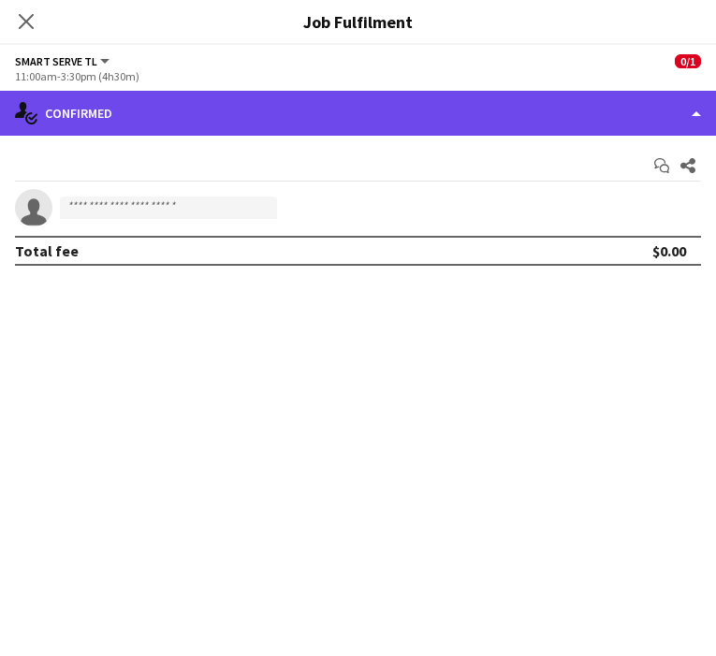
click at [335, 112] on div "single-neutral-actions-check-2 Confirmed" at bounding box center [358, 113] width 716 height 45
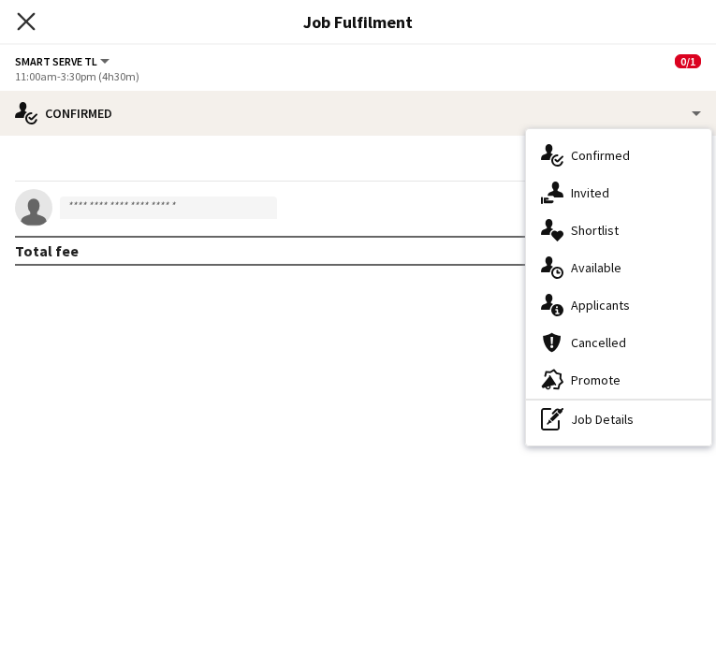
click at [18, 21] on icon "Close pop-in" at bounding box center [26, 21] width 18 height 18
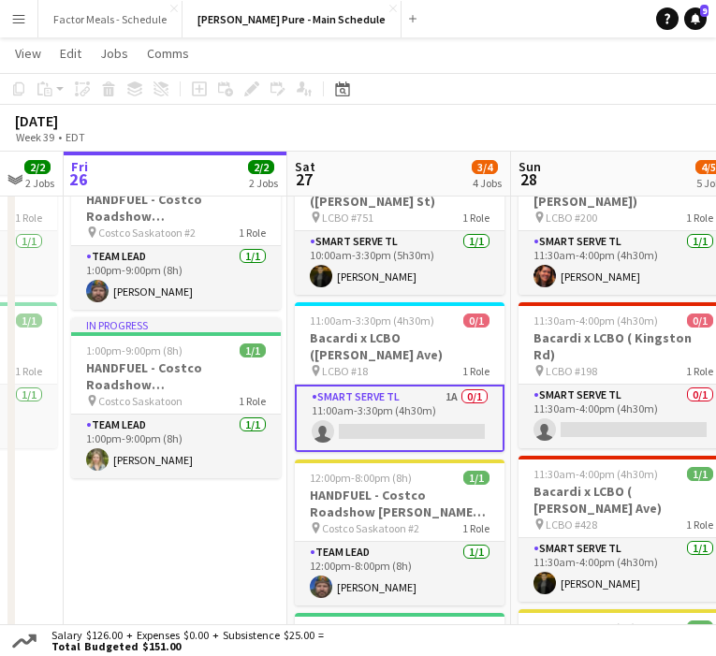
click at [393, 385] on app-card-role "Smart Serve TL 1A 0/1 11:00am-3:30pm (4h30m) single-neutral-actions" at bounding box center [400, 418] width 210 height 67
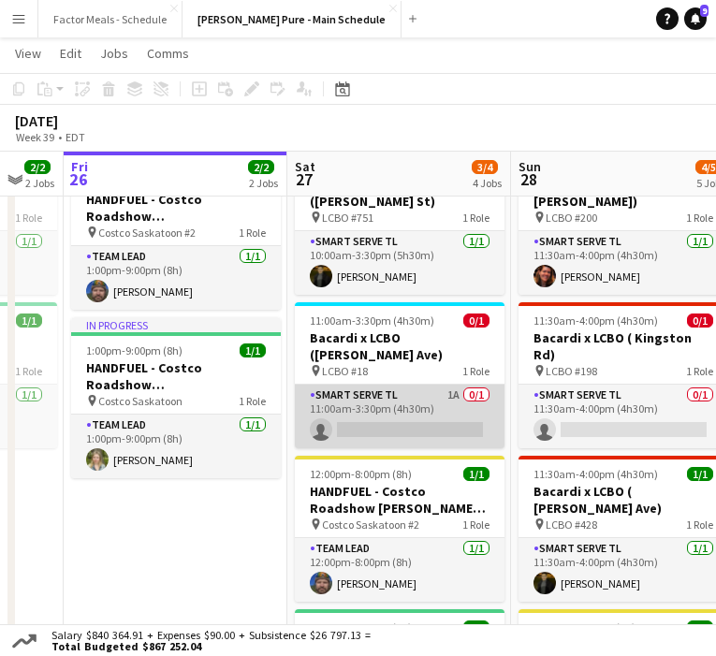
click at [393, 385] on app-card-role "Smart Serve TL 1A 0/1 11:00am-3:30pm (4h30m) single-neutral-actions" at bounding box center [400, 417] width 210 height 64
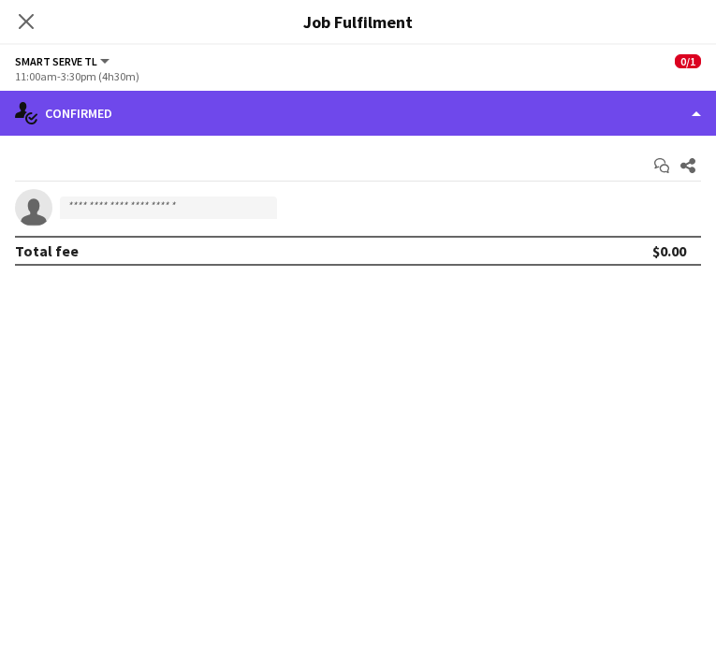
click at [404, 120] on div "single-neutral-actions-check-2 Confirmed" at bounding box center [358, 113] width 716 height 45
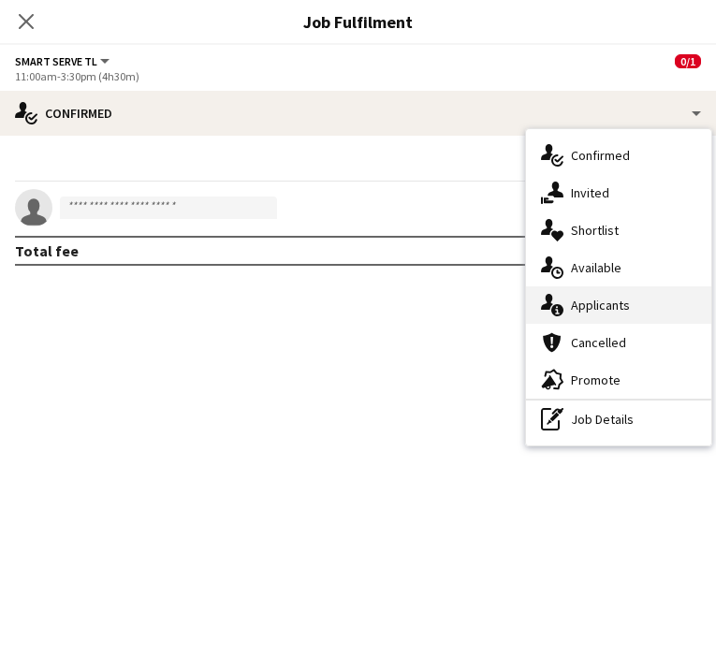
click at [607, 309] on span "Applicants" at bounding box center [600, 305] width 59 height 17
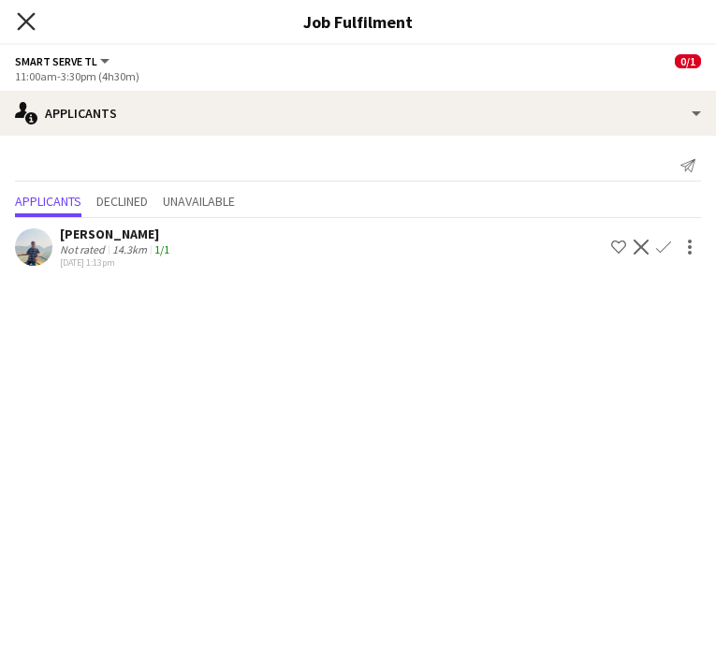
click at [21, 27] on icon at bounding box center [26, 21] width 18 height 18
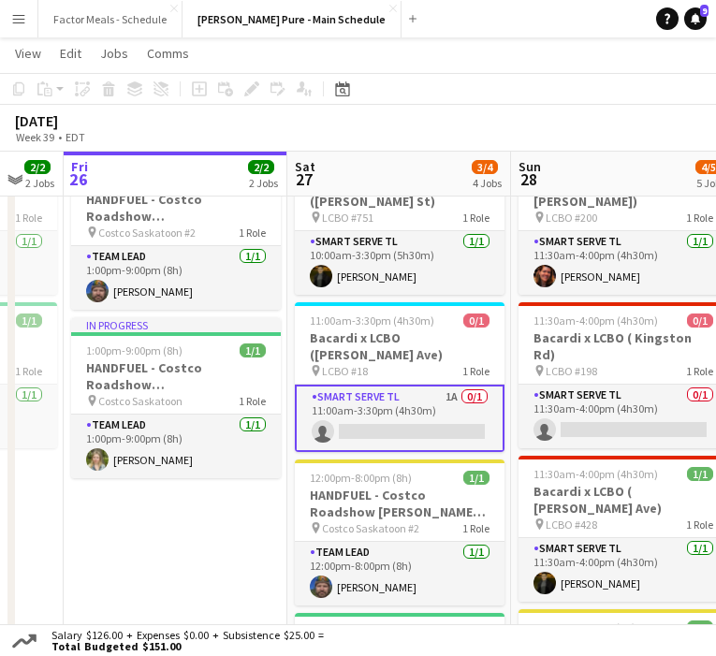
click at [367, 139] on div "September 2025 Week 39 • EDT" at bounding box center [358, 128] width 716 height 47
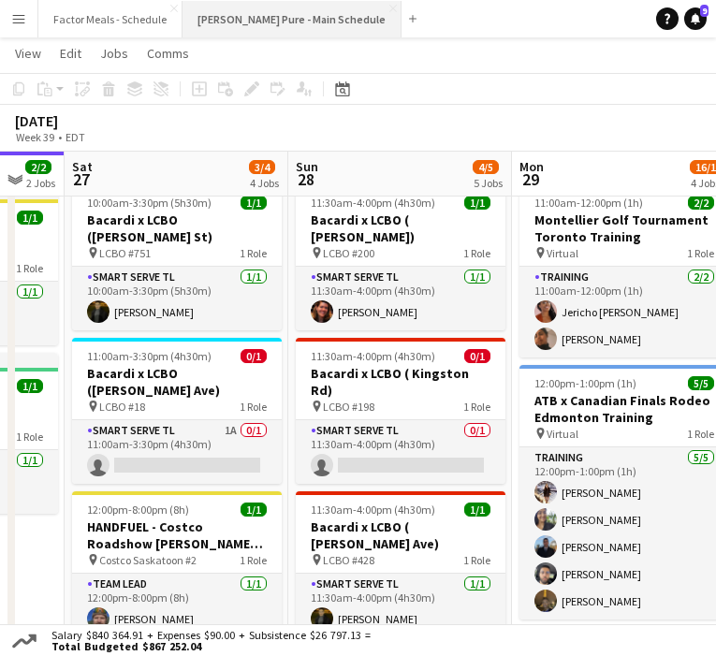
scroll to position [0, 0]
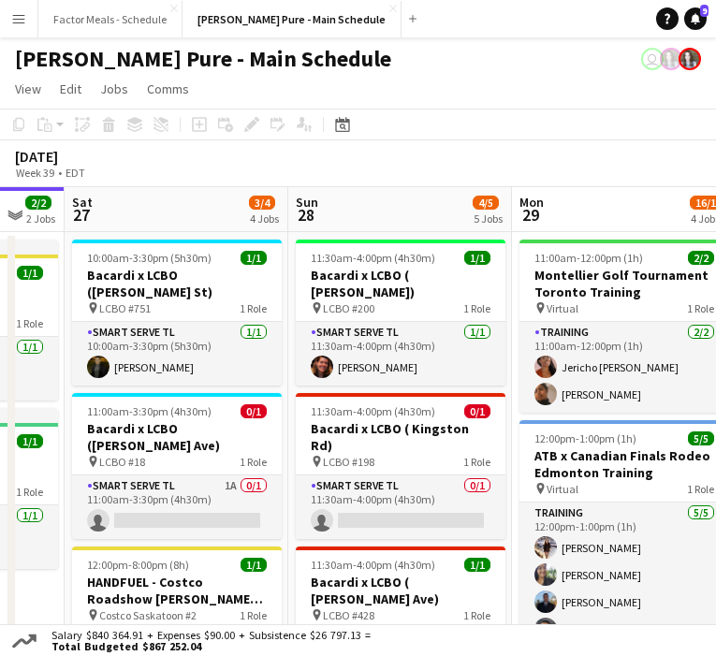
click at [18, 21] on app-icon "Menu" at bounding box center [18, 18] width 15 height 15
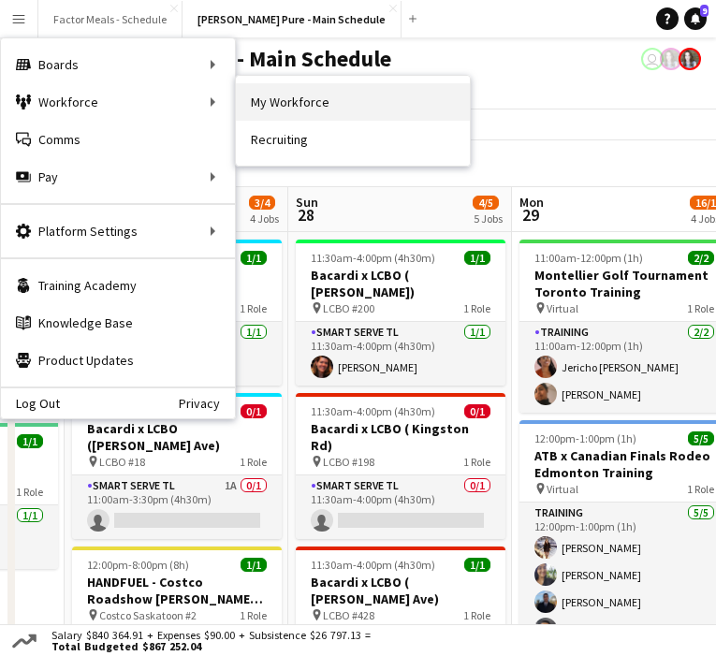
click at [297, 102] on link "My Workforce" at bounding box center [353, 101] width 234 height 37
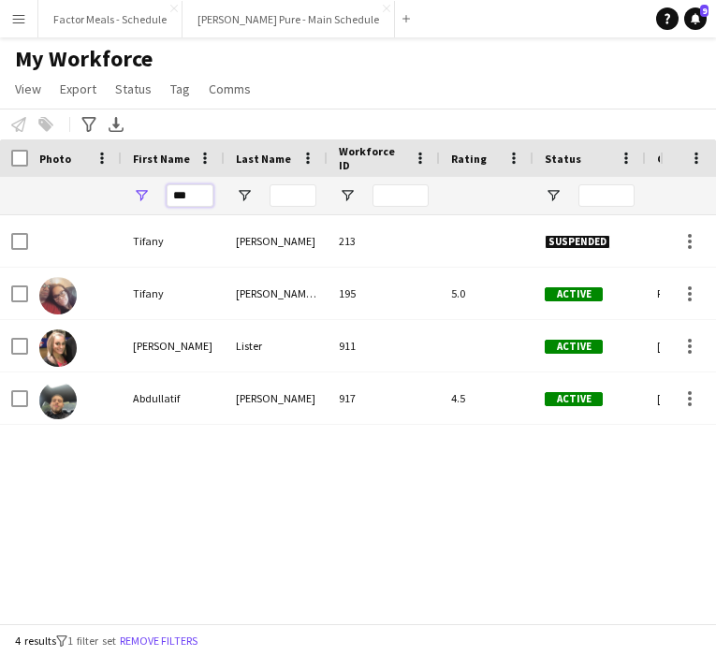
drag, startPoint x: 204, startPoint y: 197, endPoint x: 110, endPoint y: 197, distance: 94.5
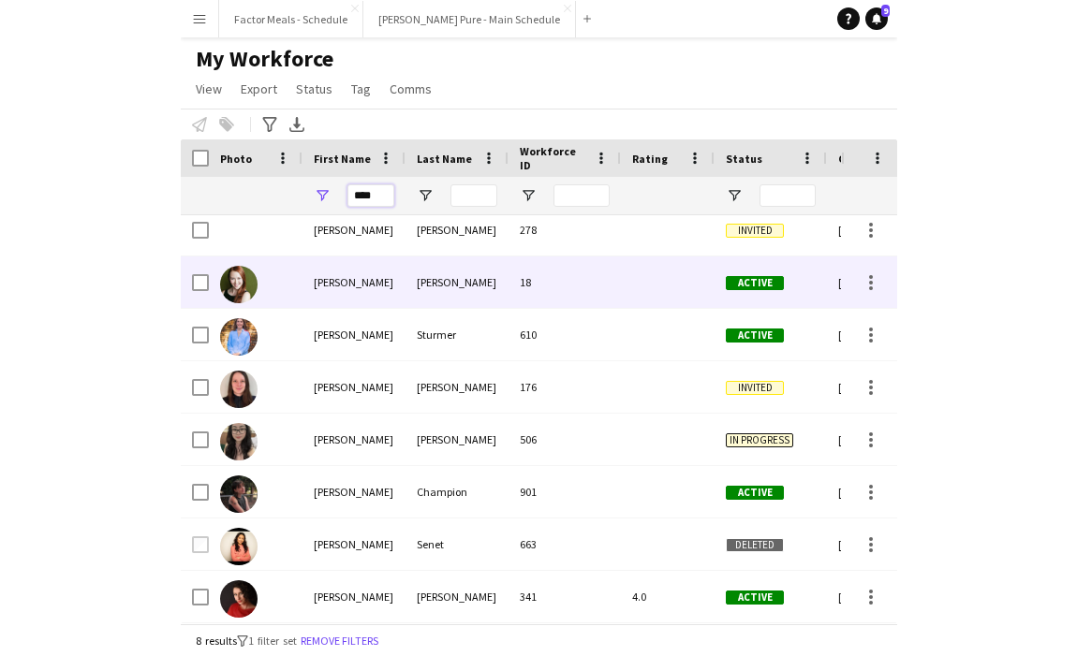
scroll to position [11, 0]
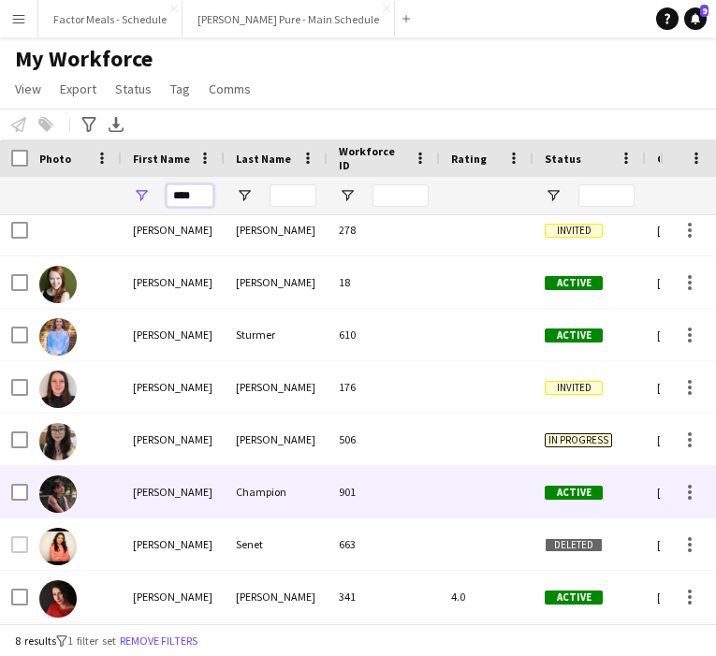
type input "****"
click at [60, 496] on img at bounding box center [57, 494] width 37 height 37
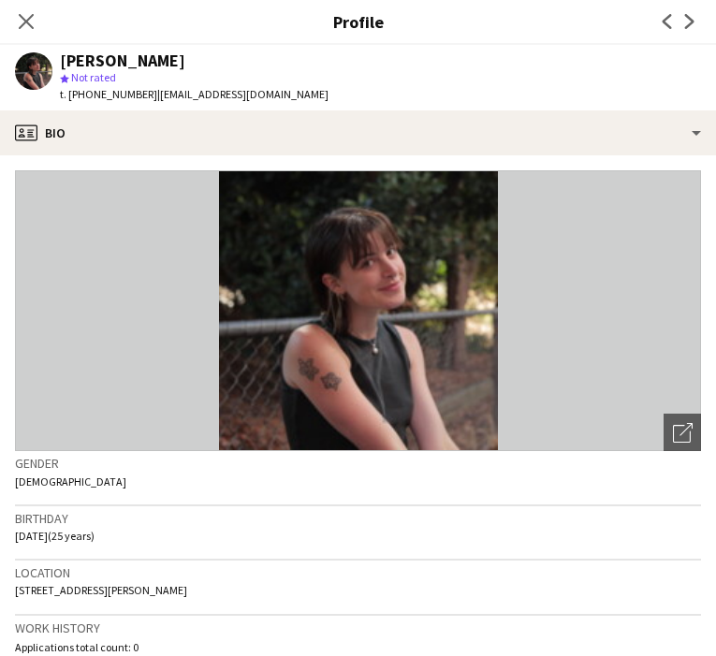
drag, startPoint x: 94, startPoint y: 91, endPoint x: 130, endPoint y: 92, distance: 36.5
click at [132, 94] on span "t. +16477669104" at bounding box center [108, 94] width 97 height 14
drag, startPoint x: 137, startPoint y: 96, endPoint x: 95, endPoint y: 96, distance: 41.2
click at [95, 96] on span "t. +16477669104" at bounding box center [108, 94] width 97 height 14
click at [24, 22] on icon at bounding box center [26, 21] width 15 height 15
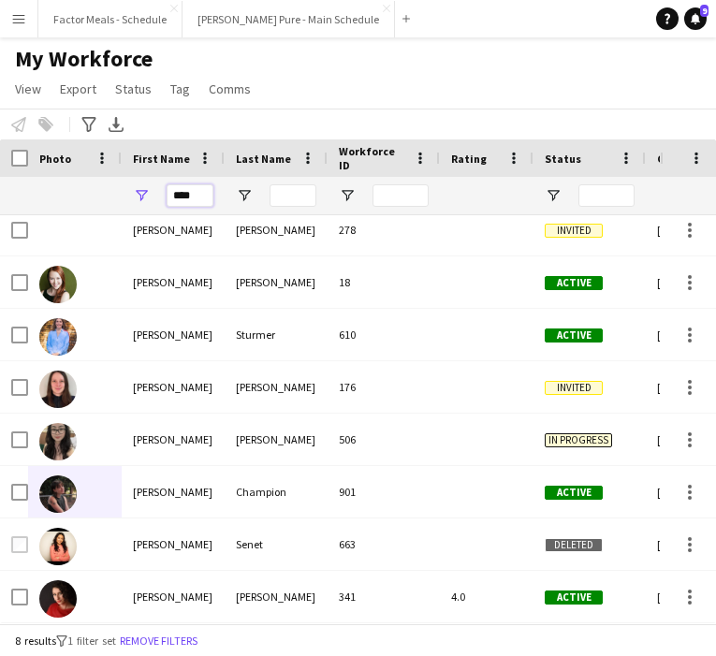
drag, startPoint x: 208, startPoint y: 196, endPoint x: 104, endPoint y: 194, distance: 103.9
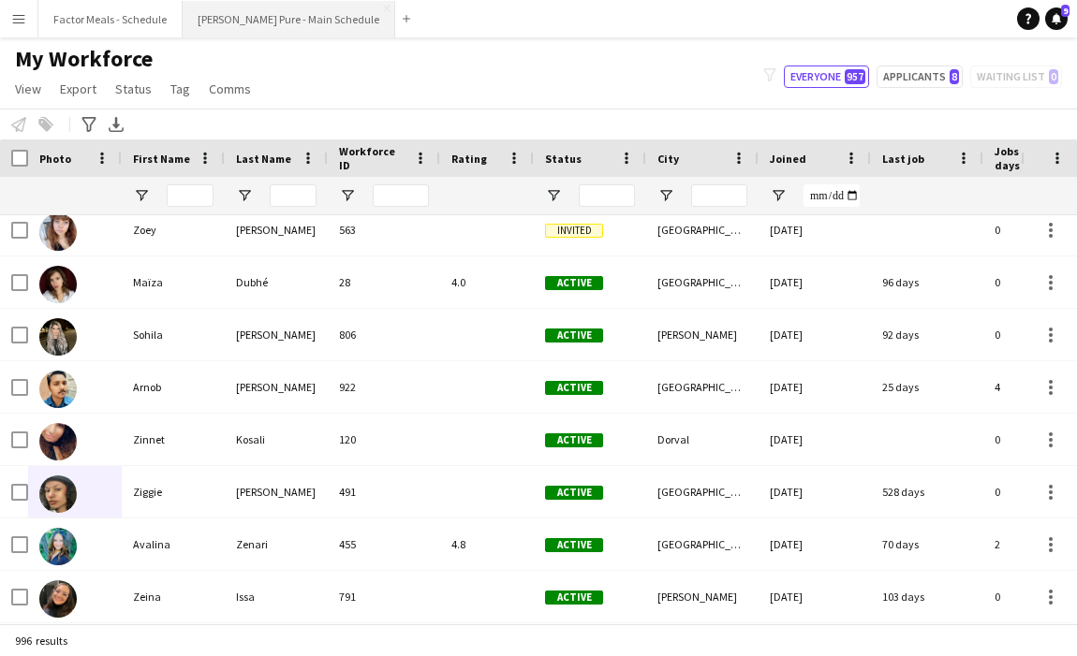
click at [223, 26] on button "[PERSON_NAME] Pure - Main Schedule Close" at bounding box center [289, 19] width 213 height 37
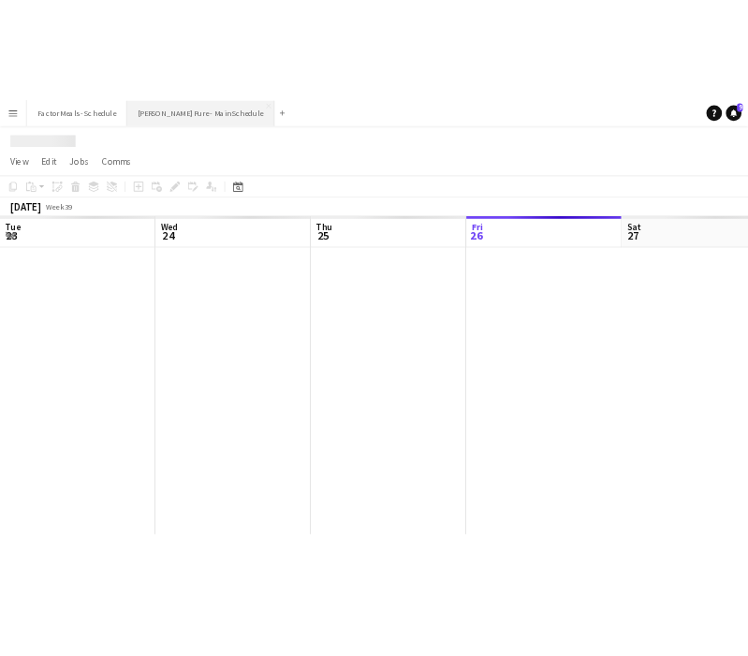
scroll to position [0, 447]
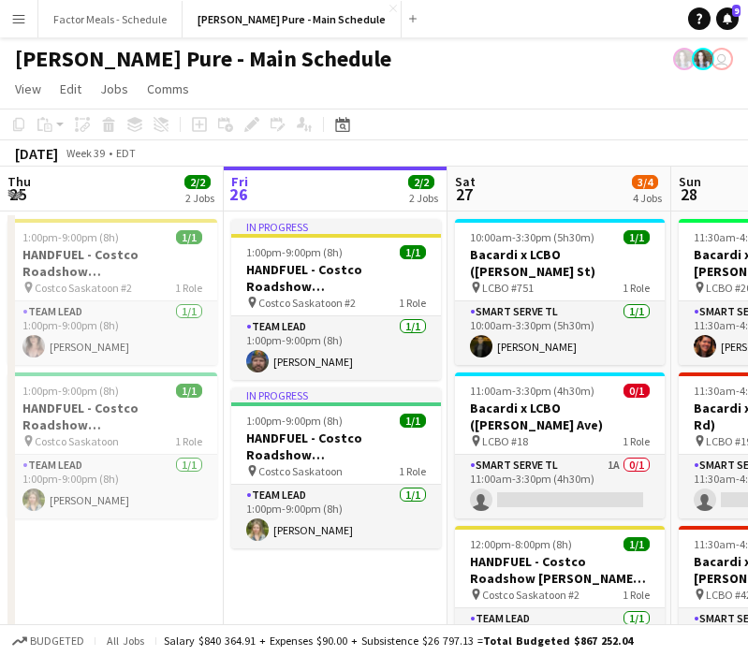
click at [16, 25] on app-icon "Menu" at bounding box center [18, 18] width 15 height 15
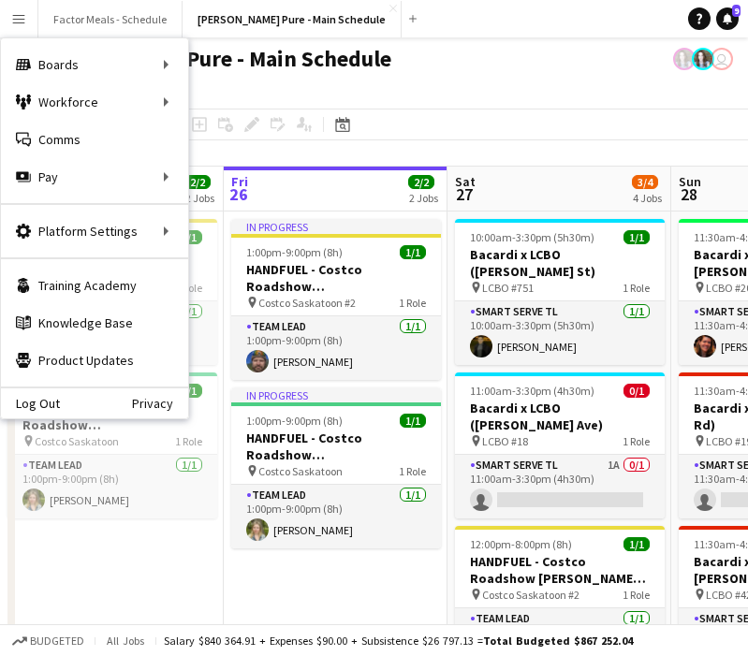
click at [16, 25] on app-icon "Menu" at bounding box center [18, 18] width 15 height 15
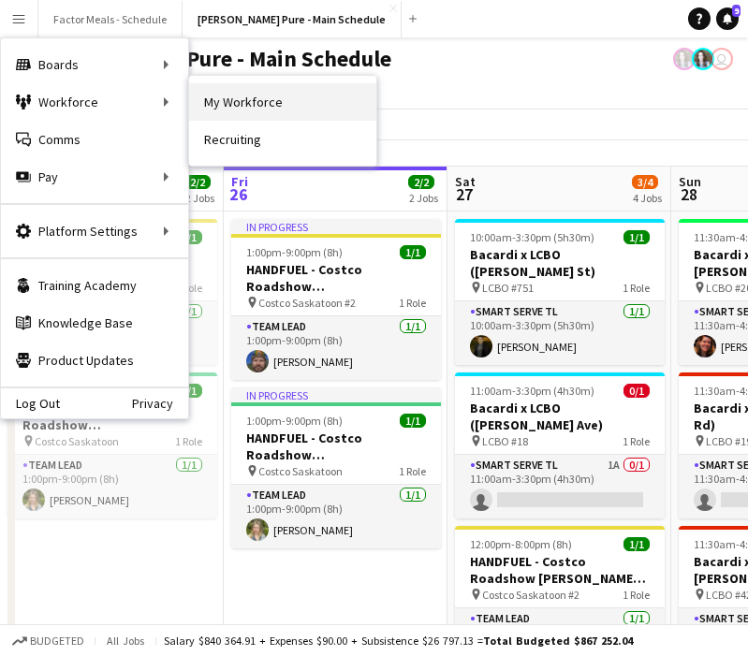
click at [229, 98] on link "My Workforce" at bounding box center [282, 101] width 187 height 37
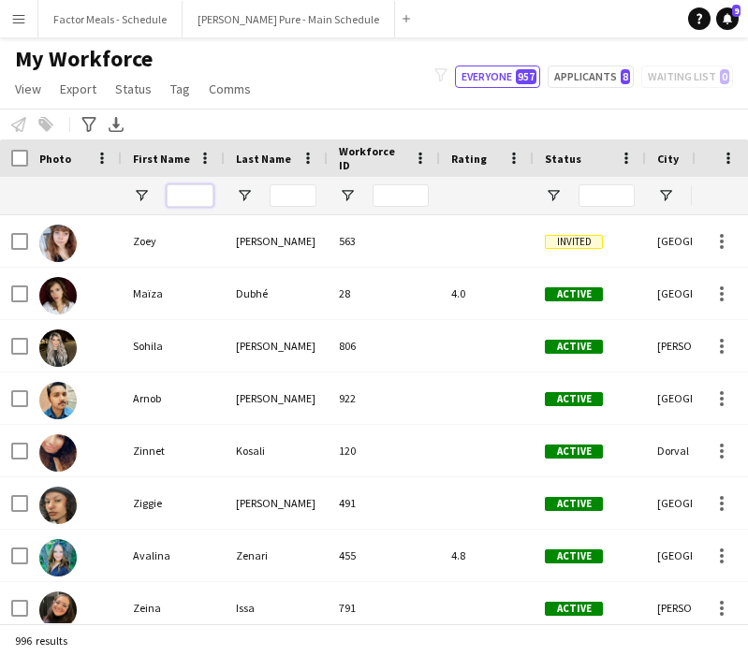
click at [201, 198] on input "First Name Filter Input" at bounding box center [190, 195] width 47 height 22
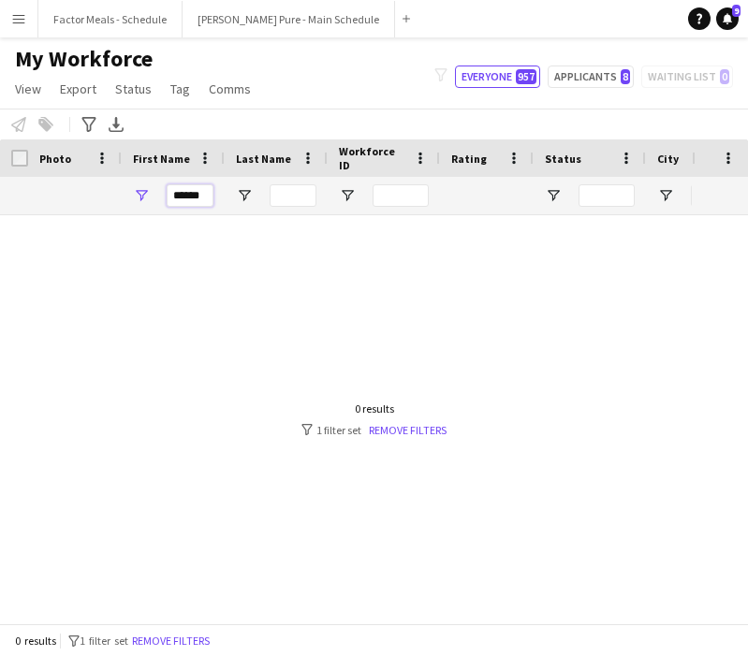
type input "******"
click at [199, 298] on div at bounding box center [346, 419] width 692 height 408
drag, startPoint x: 204, startPoint y: 200, endPoint x: 144, endPoint y: 202, distance: 59.9
click at [141, 200] on div "******" at bounding box center [173, 195] width 103 height 37
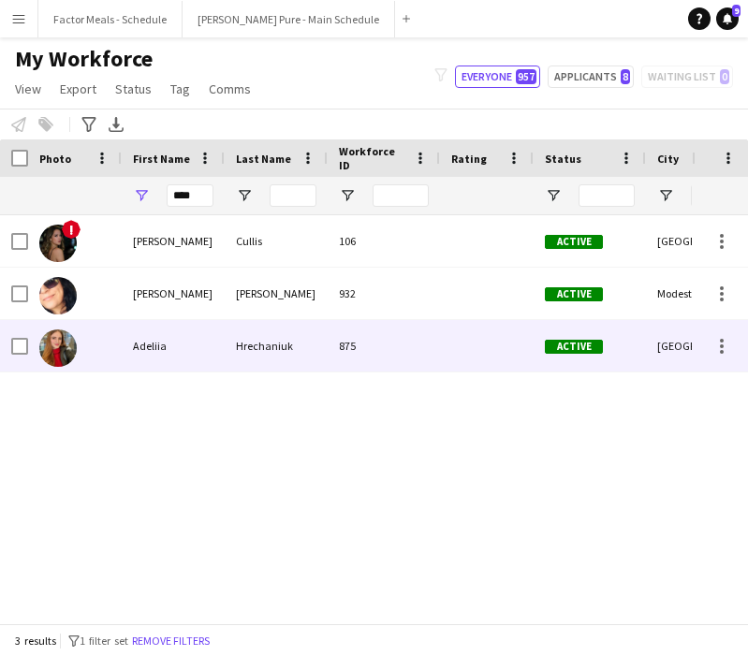
click at [55, 358] on img at bounding box center [57, 348] width 37 height 37
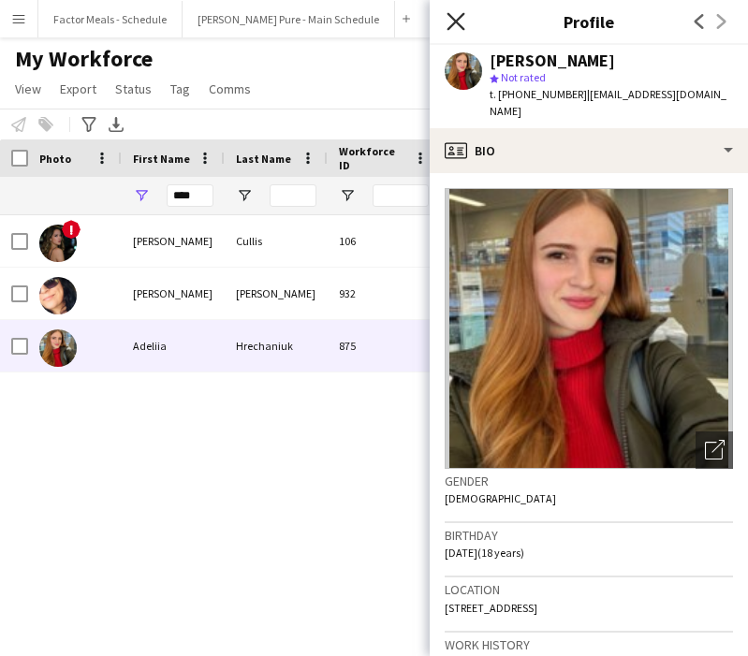
click at [458, 19] on icon at bounding box center [456, 21] width 18 height 18
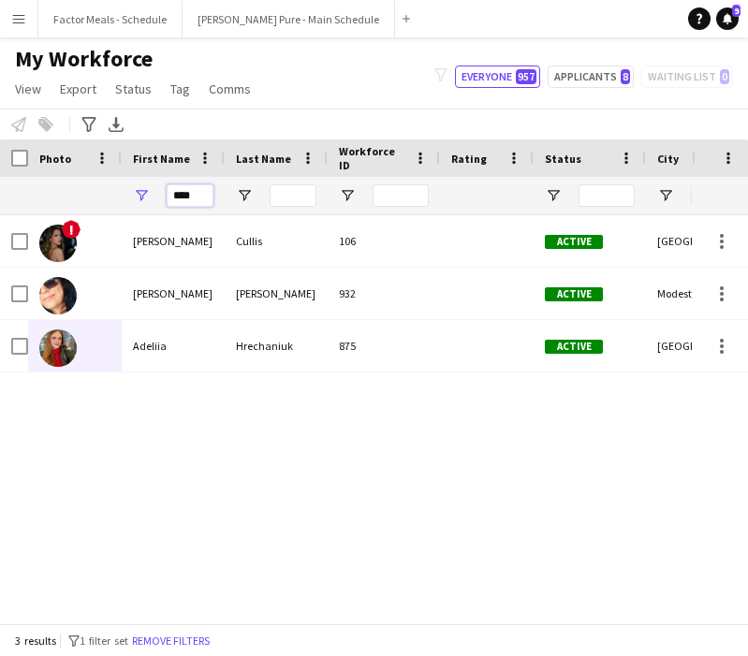
drag, startPoint x: 197, startPoint y: 196, endPoint x: 139, endPoint y: 195, distance: 57.1
click at [139, 195] on div "****" at bounding box center [173, 195] width 103 height 37
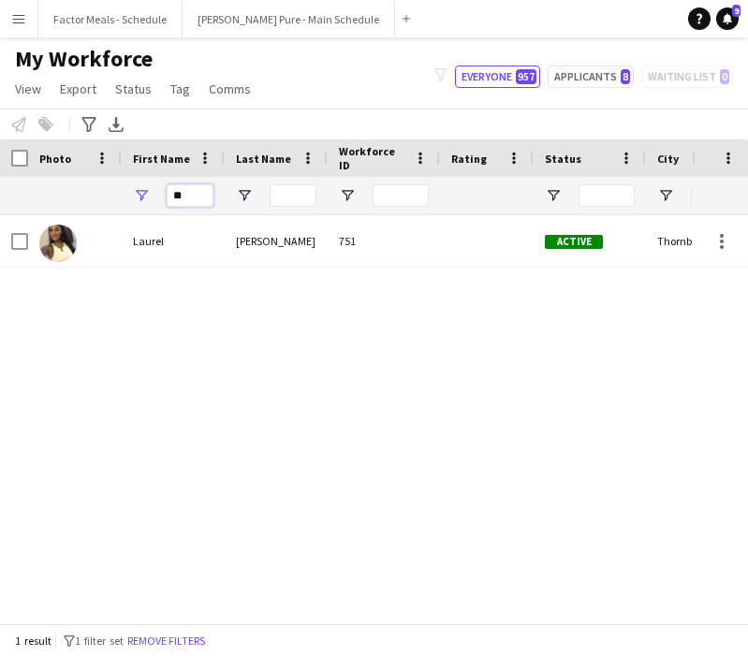
type input "*"
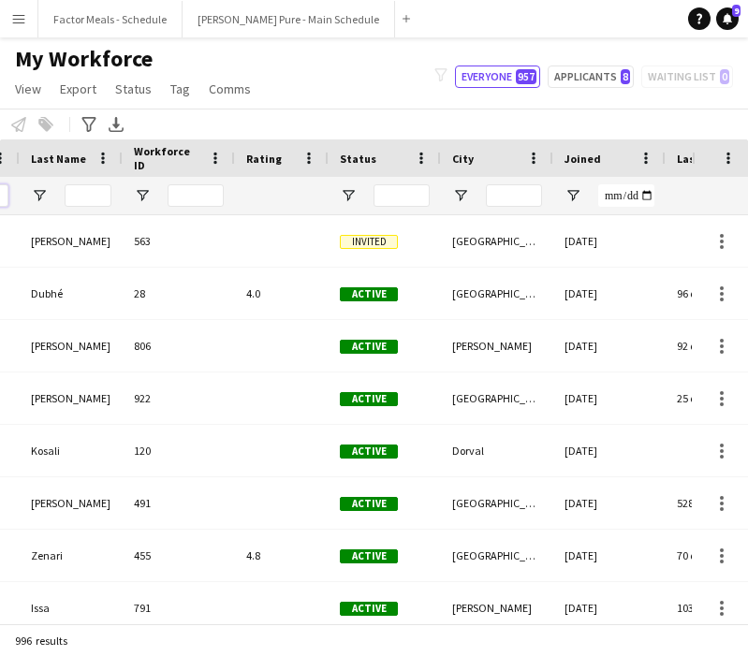
scroll to position [0, 403]
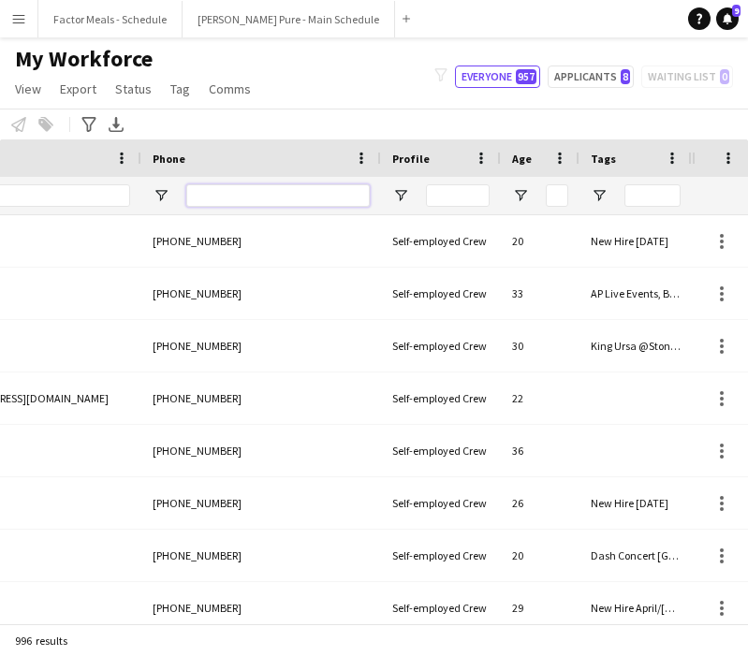
click at [331, 195] on input "Phone Filter Input" at bounding box center [277, 195] width 183 height 22
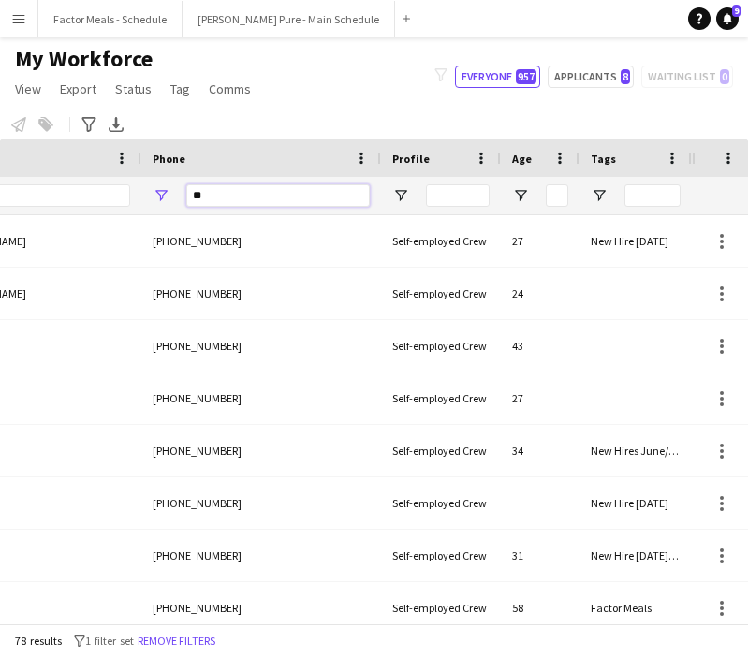
type input "*"
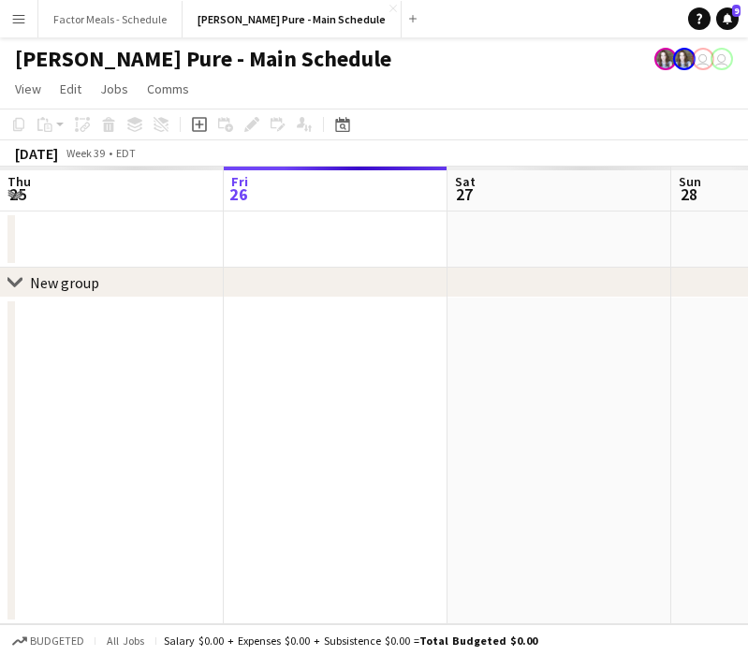
click at [29, 19] on button "Menu" at bounding box center [18, 18] width 37 height 37
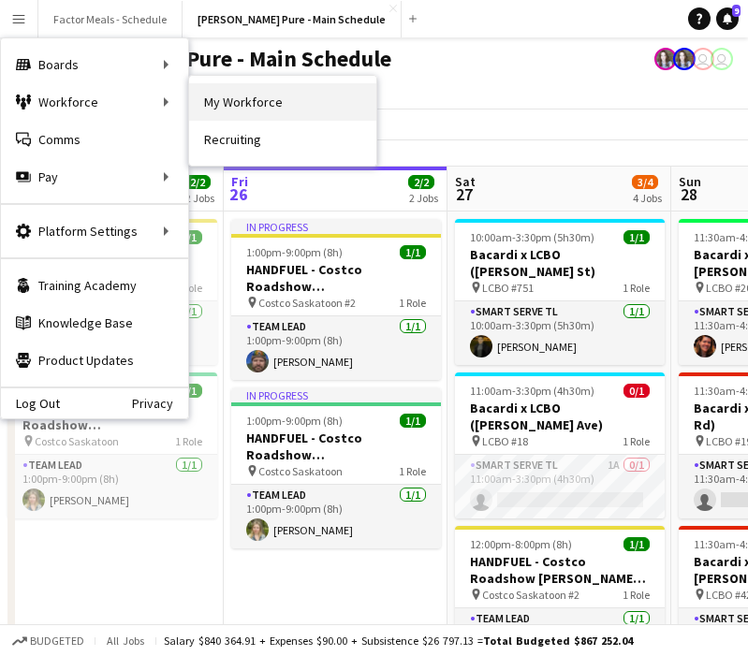
click at [240, 110] on link "My Workforce" at bounding box center [282, 101] width 187 height 37
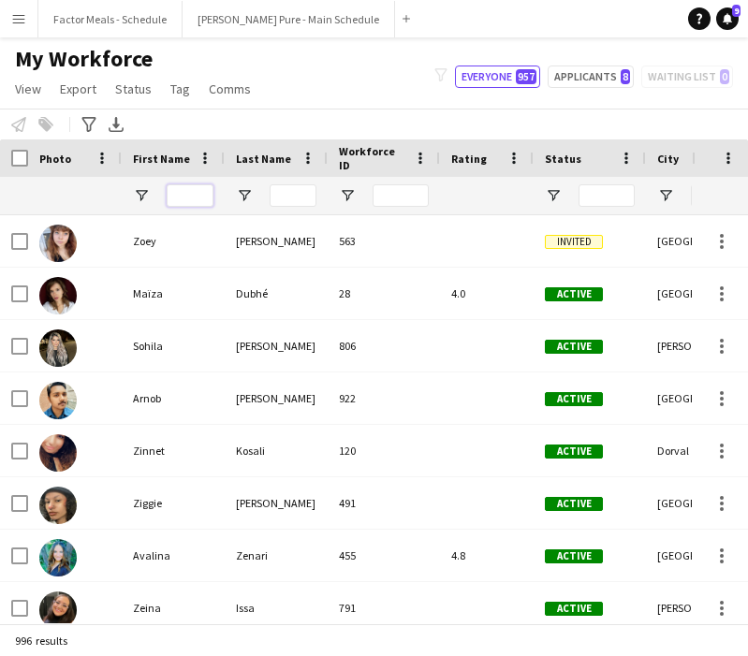
click at [180, 191] on input "First Name Filter Input" at bounding box center [190, 195] width 47 height 22
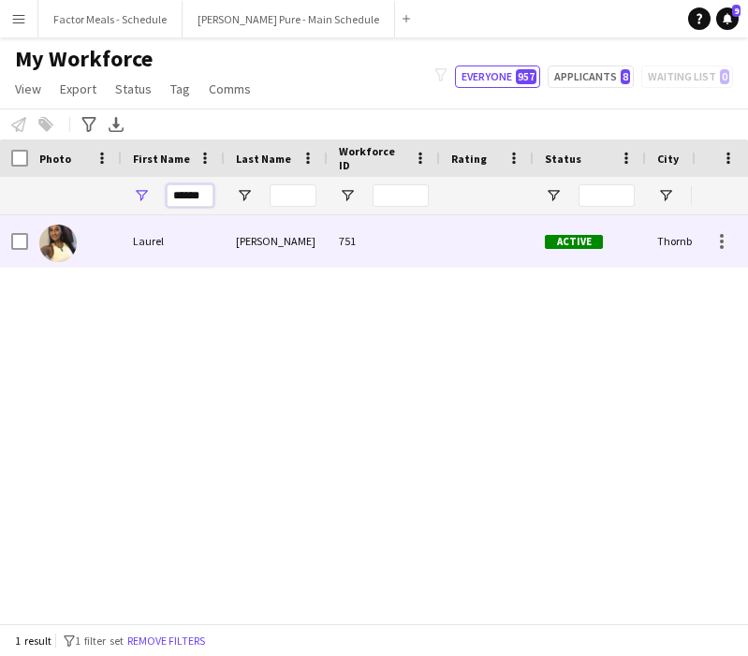
type input "******"
click at [59, 239] on img at bounding box center [57, 243] width 37 height 37
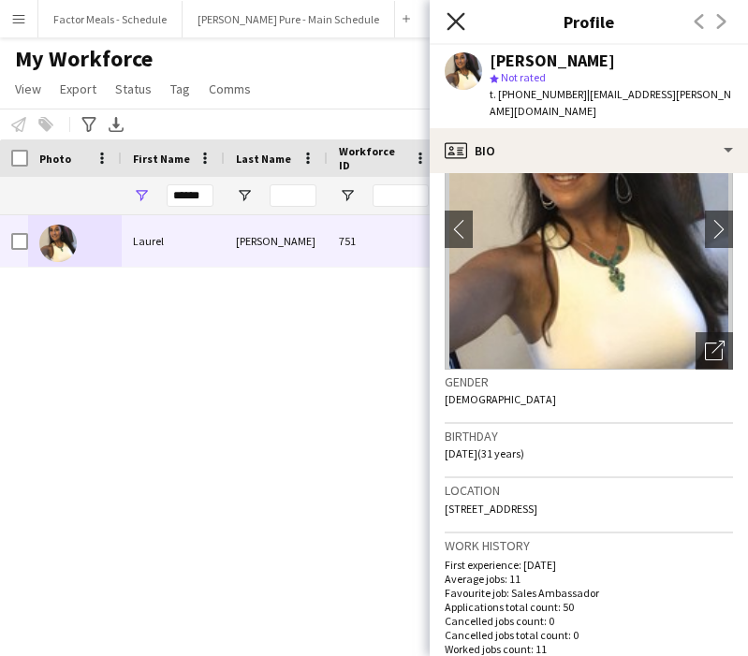
click at [456, 24] on icon "Close pop-in" at bounding box center [456, 21] width 18 height 18
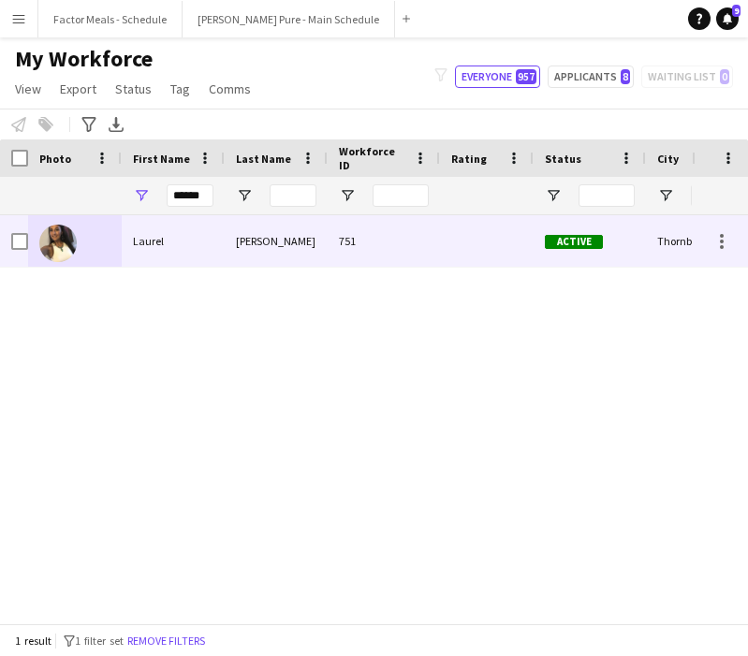
click at [152, 241] on div "Laurel" at bounding box center [173, 240] width 103 height 51
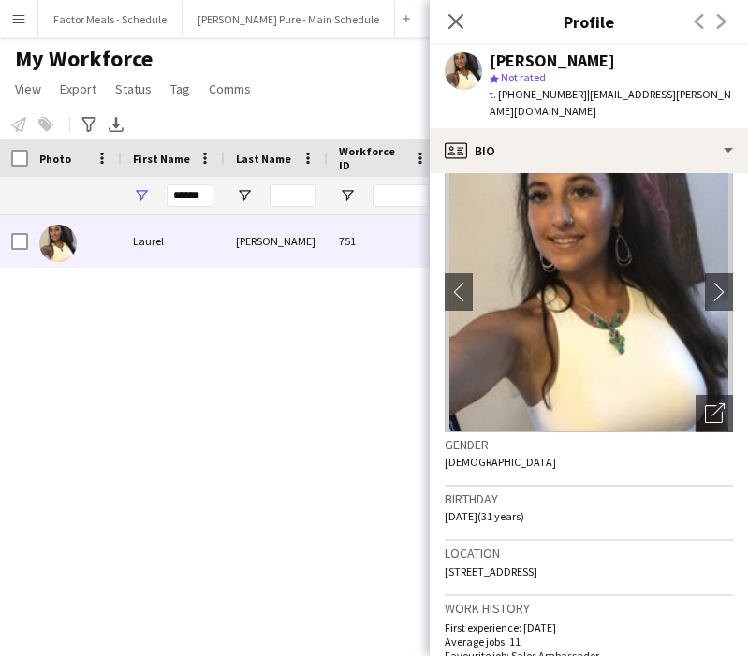
scroll to position [35, 0]
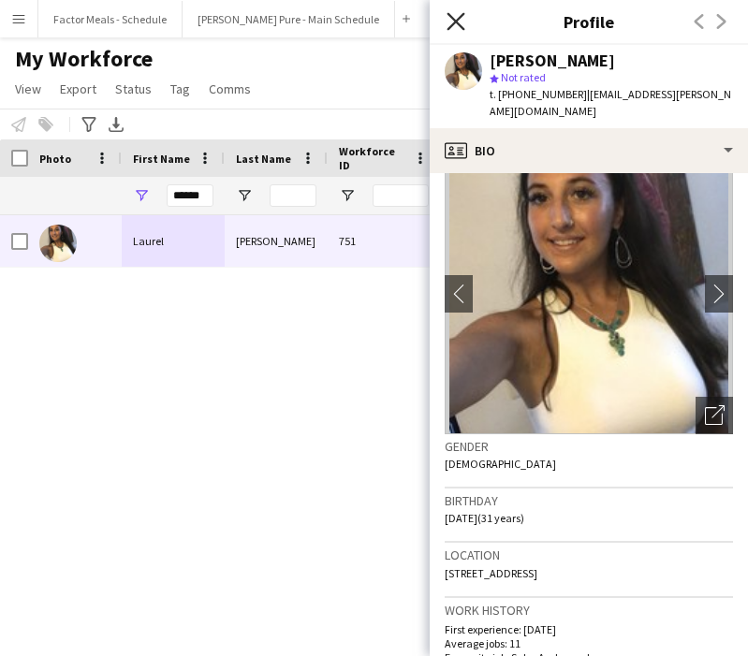
click at [452, 21] on icon "Close pop-in" at bounding box center [456, 21] width 18 height 18
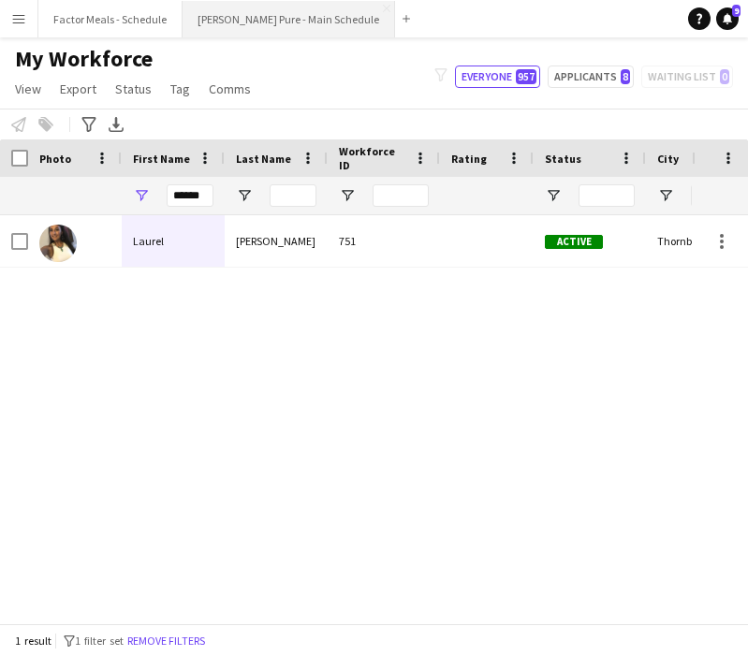
click at [256, 23] on button "[PERSON_NAME] Pure - Main Schedule Close" at bounding box center [289, 19] width 213 height 37
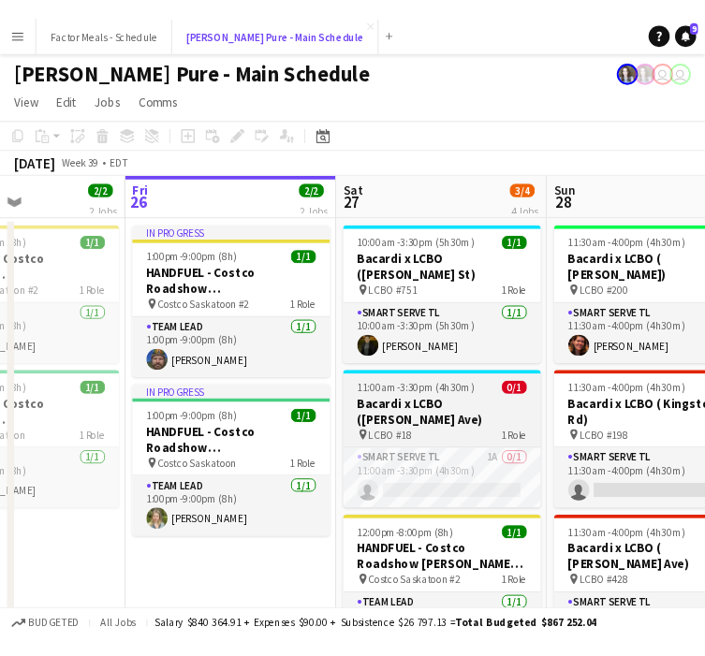
scroll to position [0, 571]
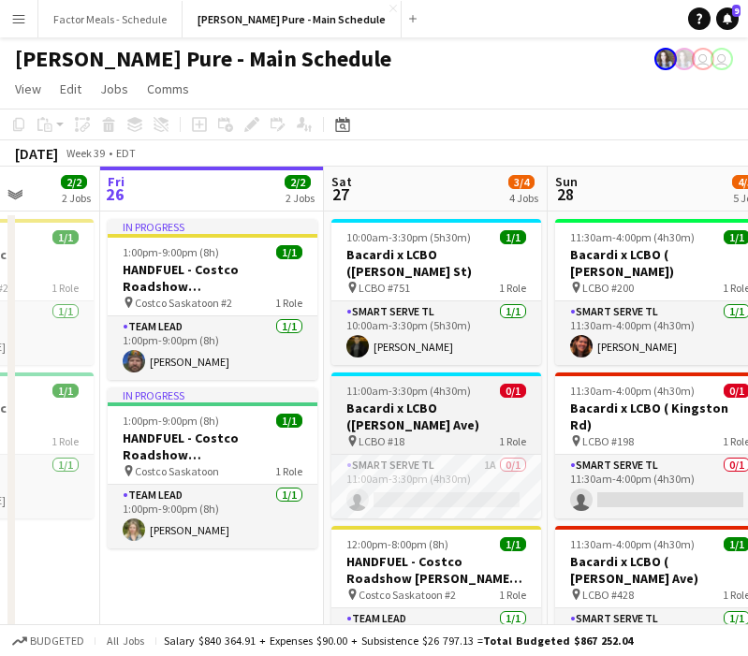
click at [389, 434] on span "LCBO #18" at bounding box center [382, 441] width 46 height 14
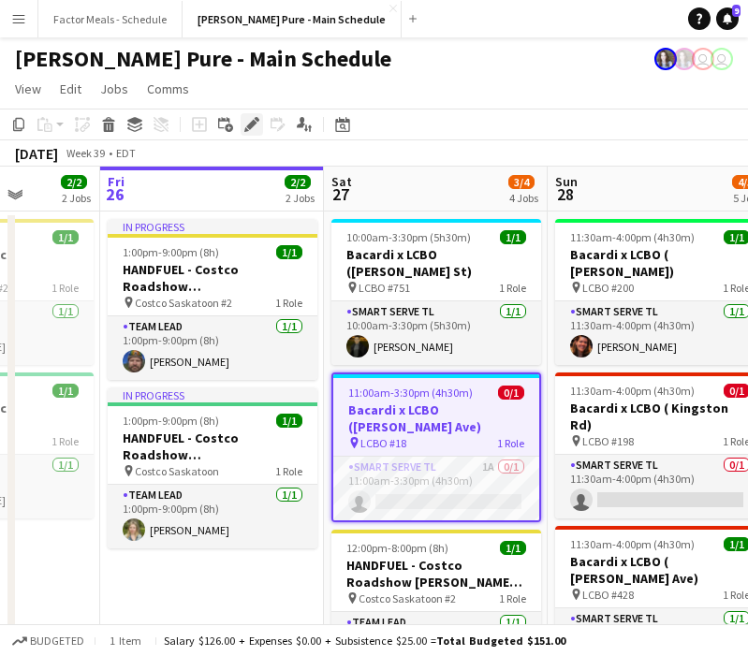
click at [248, 125] on icon at bounding box center [251, 125] width 10 height 10
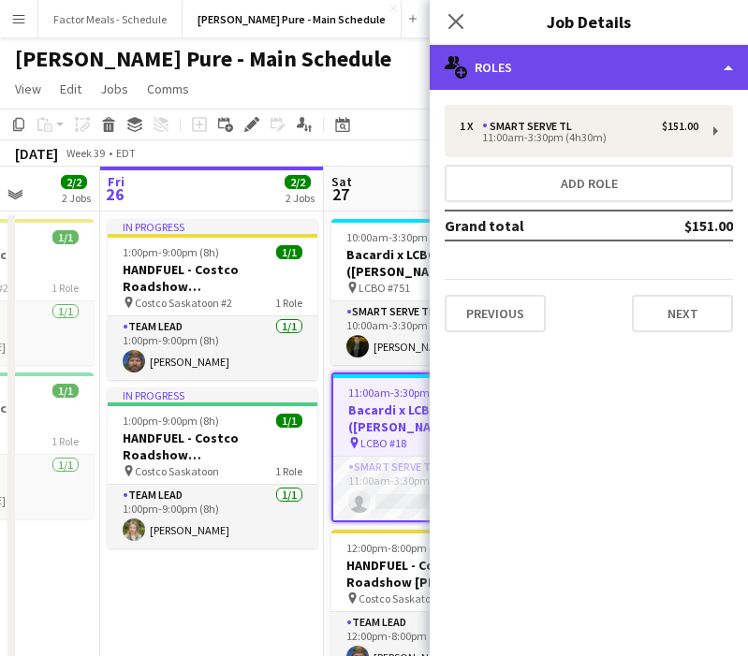
click at [601, 77] on div "multiple-users-add Roles" at bounding box center [589, 67] width 318 height 45
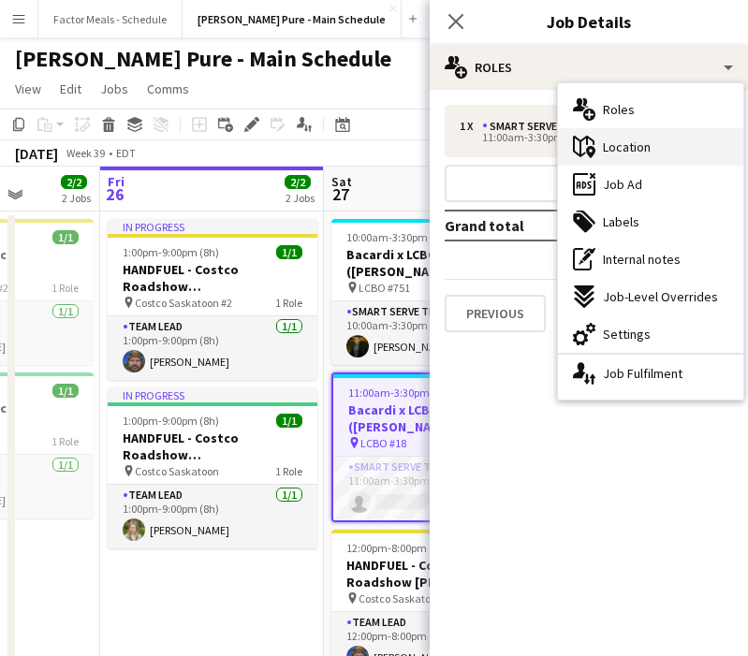
click at [638, 154] on span "Location" at bounding box center [627, 147] width 48 height 17
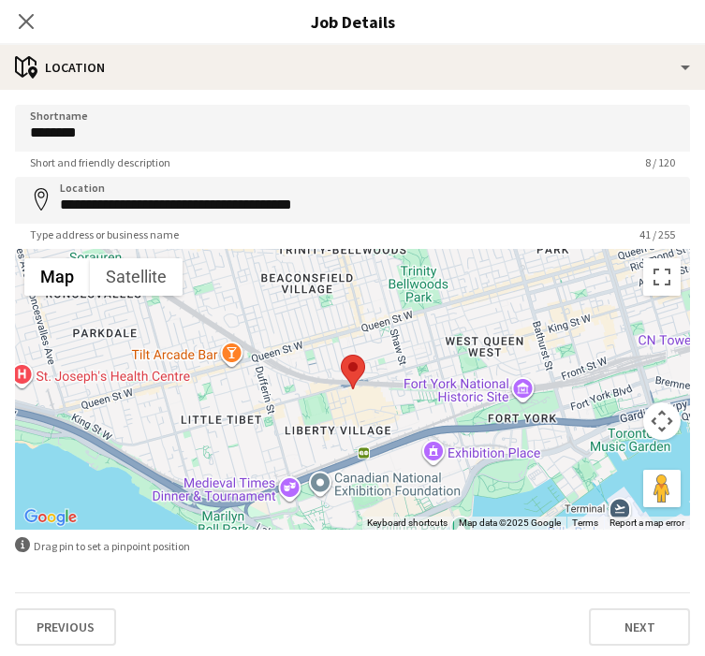
click at [28, 18] on icon "Close pop-in" at bounding box center [26, 21] width 15 height 15
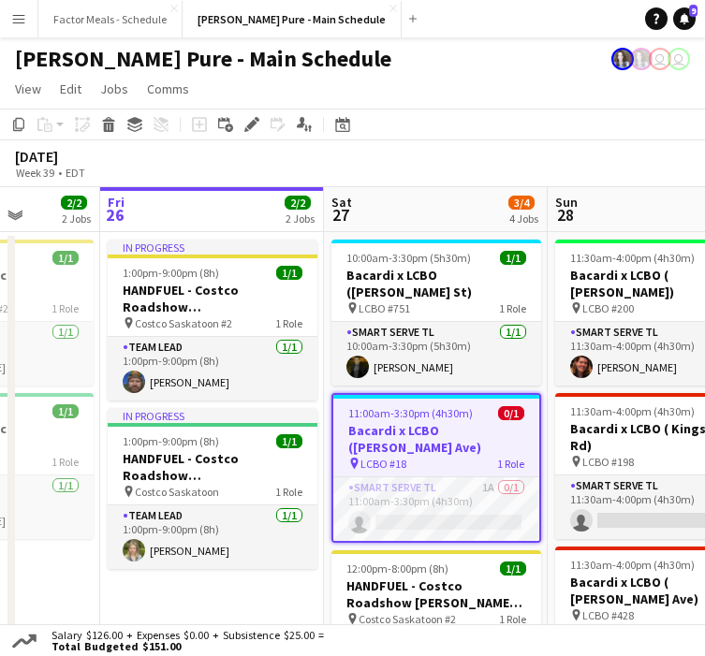
click at [430, 406] on span "11:00am-3:30pm (4h30m)" at bounding box center [410, 413] width 125 height 14
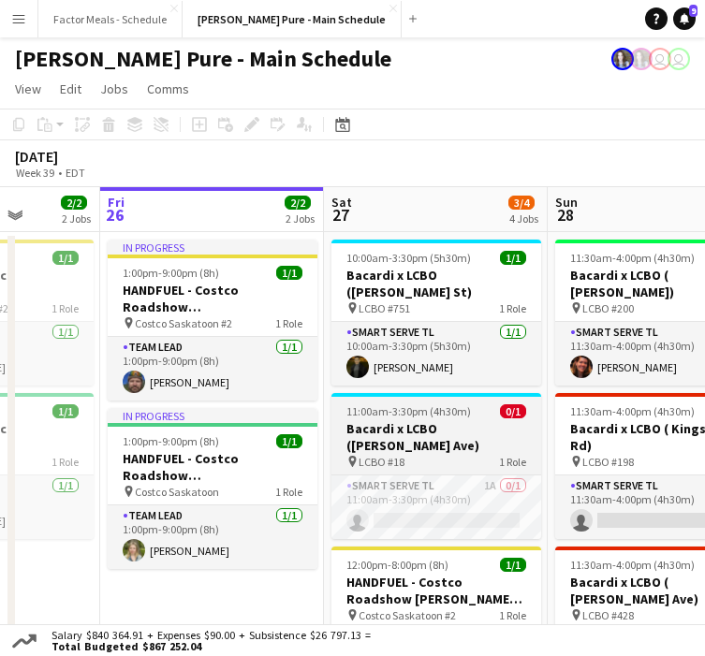
click at [394, 404] on span "11:00am-3:30pm (4h30m)" at bounding box center [408, 411] width 125 height 14
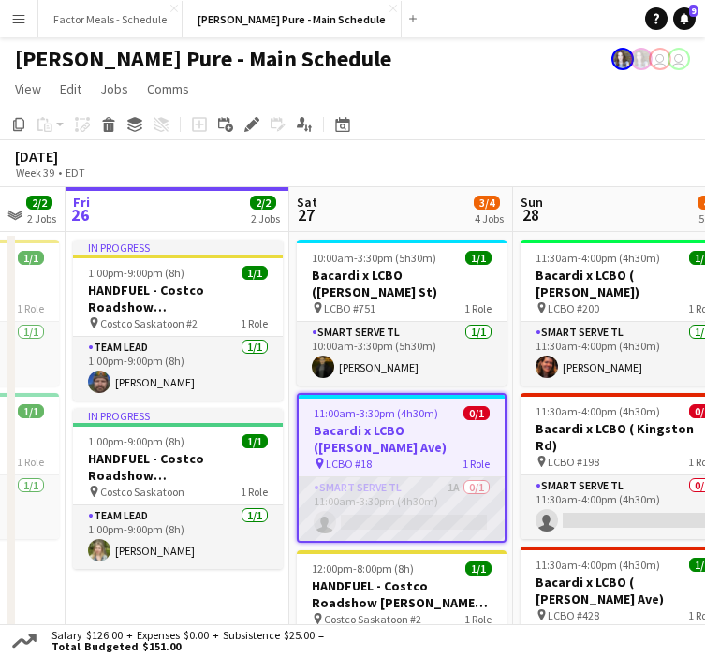
scroll to position [0, 598]
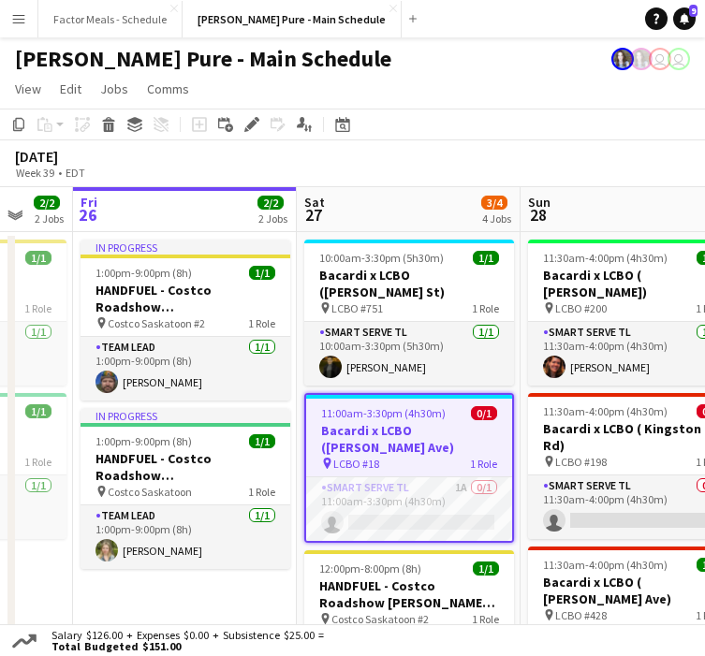
click at [393, 422] on h3 "Bacardi x LCBO ([PERSON_NAME] Ave)" at bounding box center [409, 439] width 206 height 34
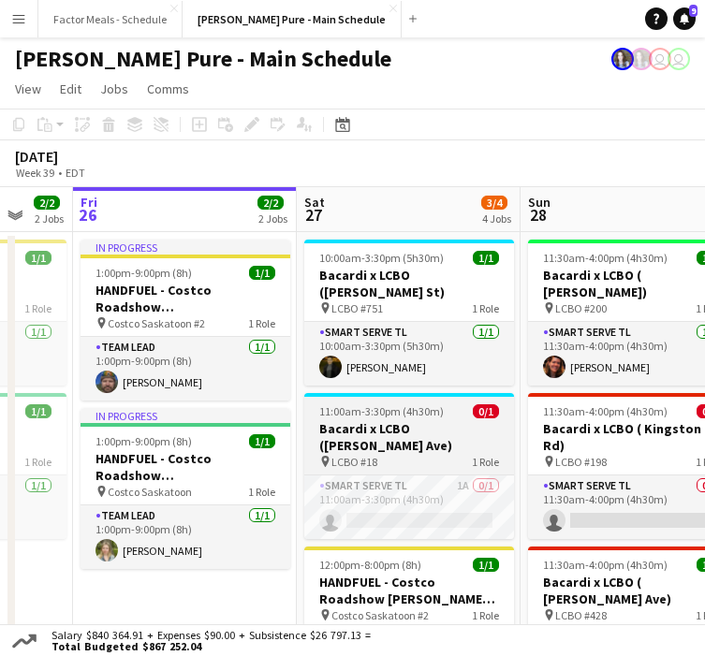
click at [401, 402] on app-job-card "11:00am-3:30pm (4h30m) 0/1 Bacardi x LCBO (Hanna Ave) pin LCBO #18 1 Role Smart…" at bounding box center [409, 466] width 210 height 146
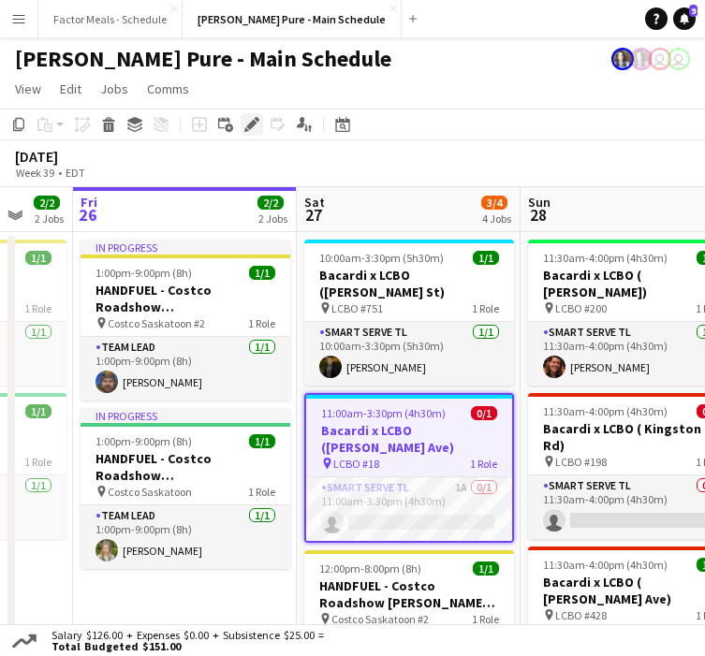
click at [249, 126] on icon at bounding box center [251, 125] width 10 height 10
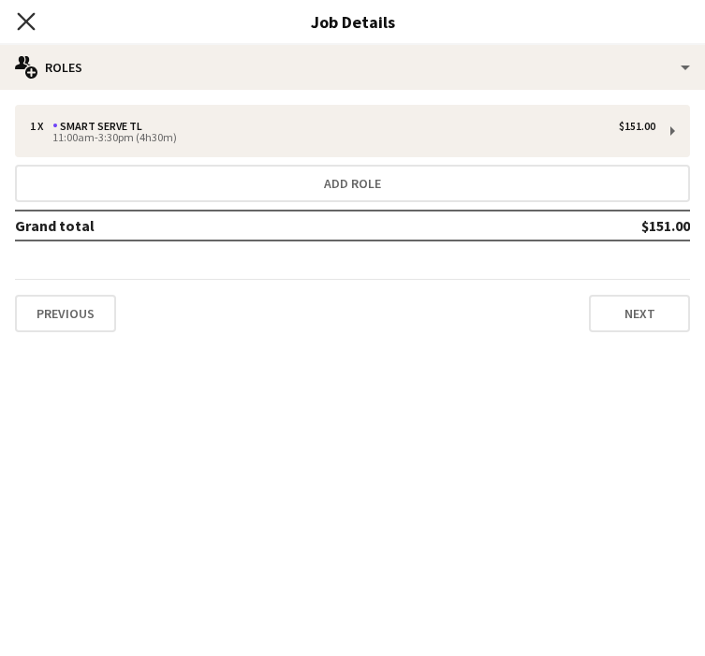
click at [22, 18] on icon at bounding box center [26, 21] width 18 height 18
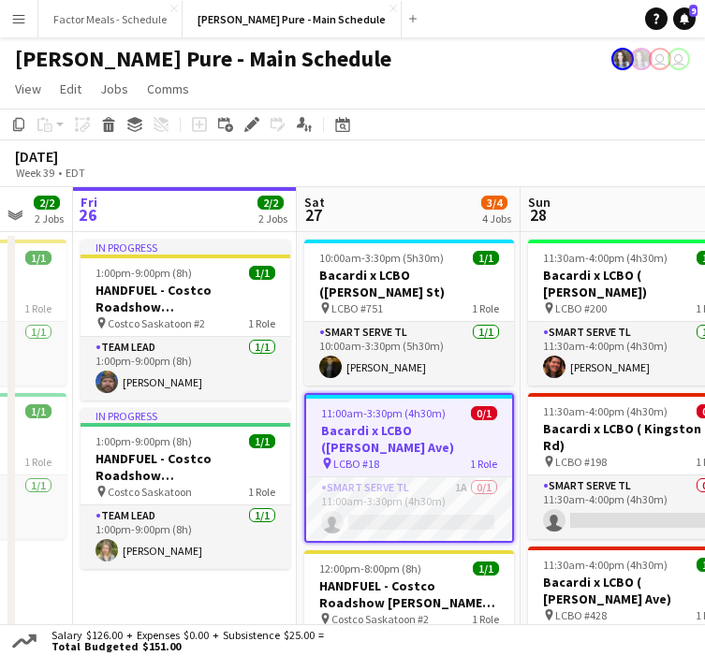
click at [379, 422] on h3 "Bacardi x LCBO ([PERSON_NAME] Ave)" at bounding box center [409, 439] width 206 height 34
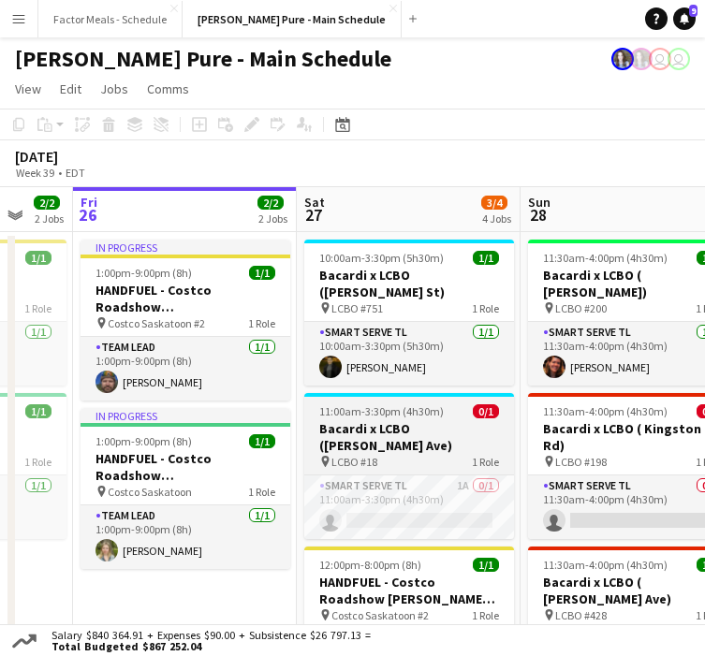
click at [379, 420] on h3 "Bacardi x LCBO ([PERSON_NAME] Ave)" at bounding box center [409, 437] width 210 height 34
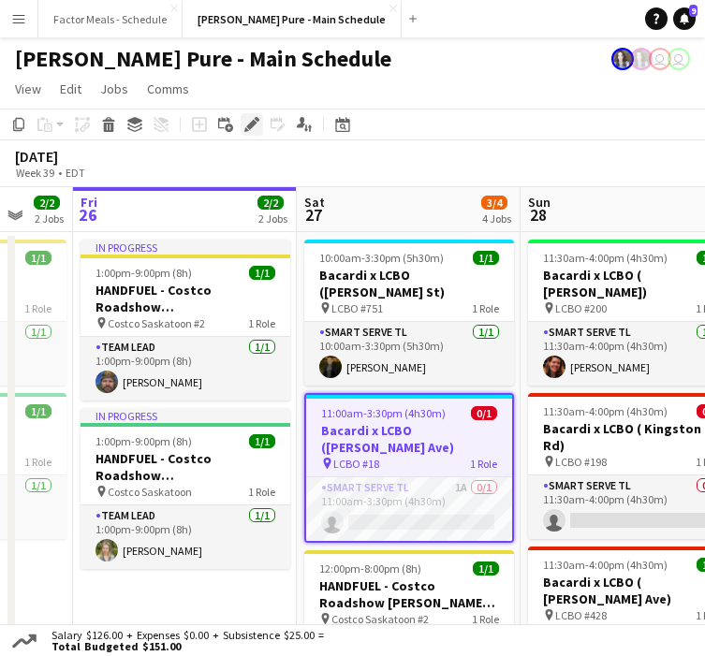
click at [256, 123] on icon "Edit" at bounding box center [251, 124] width 15 height 15
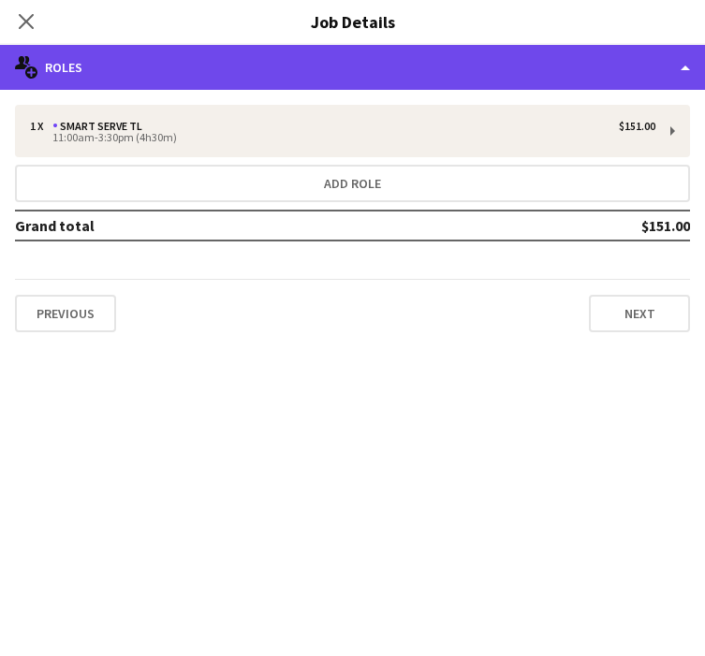
click at [263, 83] on div "multiple-users-add Roles" at bounding box center [352, 67] width 705 height 45
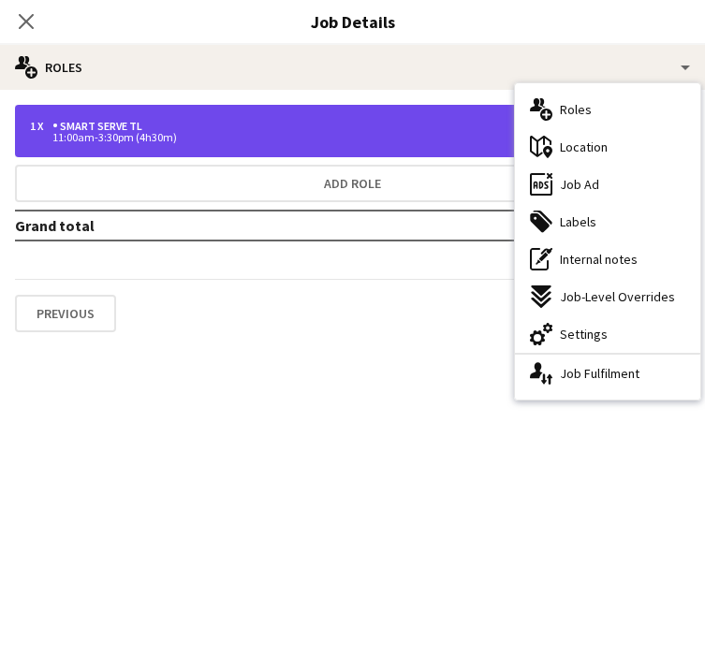
click at [347, 121] on div "1 x Smart Serve TL $151.00" at bounding box center [342, 126] width 625 height 13
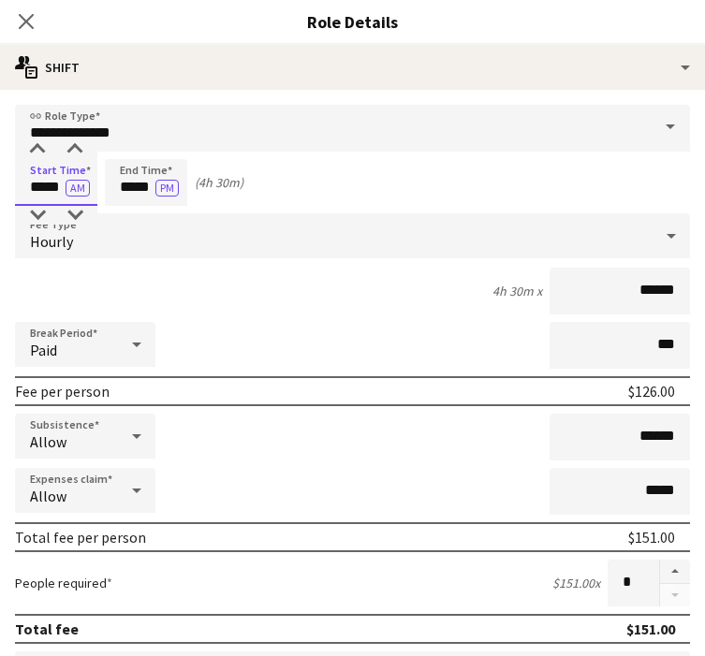
click at [56, 191] on input "*****" at bounding box center [56, 182] width 82 height 47
type input "*****"
click at [44, 214] on div at bounding box center [37, 215] width 37 height 19
click at [28, 26] on icon "Close pop-in" at bounding box center [26, 21] width 15 height 15
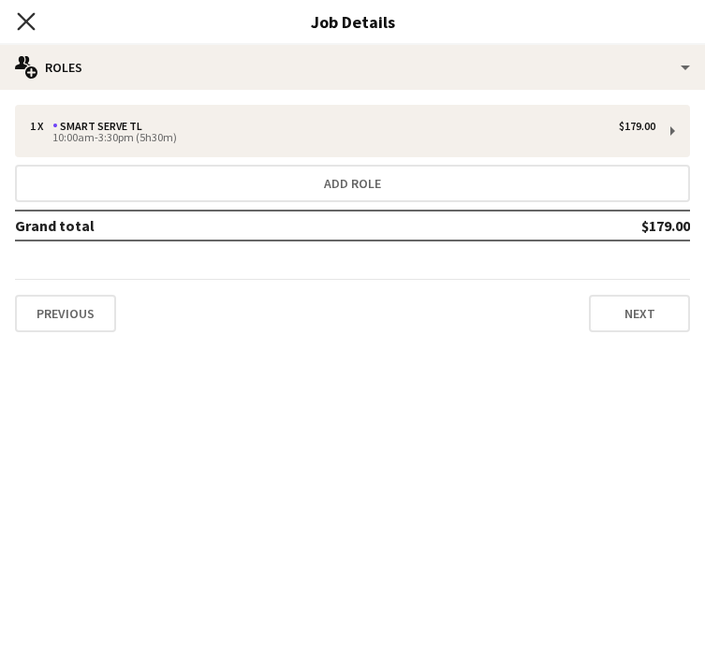
click at [22, 13] on icon "Close pop-in" at bounding box center [26, 21] width 18 height 18
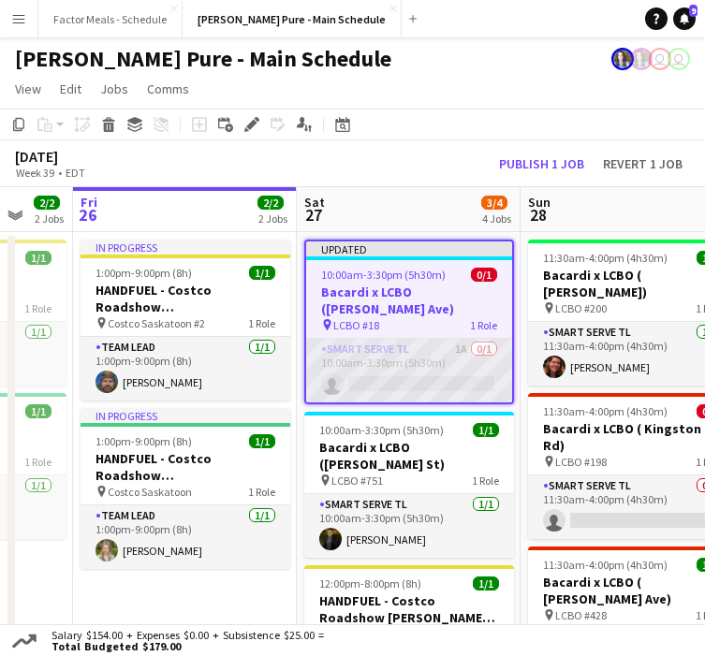
click at [418, 357] on app-card-role "Smart Serve TL 1A 0/1 10:00am-3:30pm (5h30m) single-neutral-actions" at bounding box center [409, 371] width 206 height 64
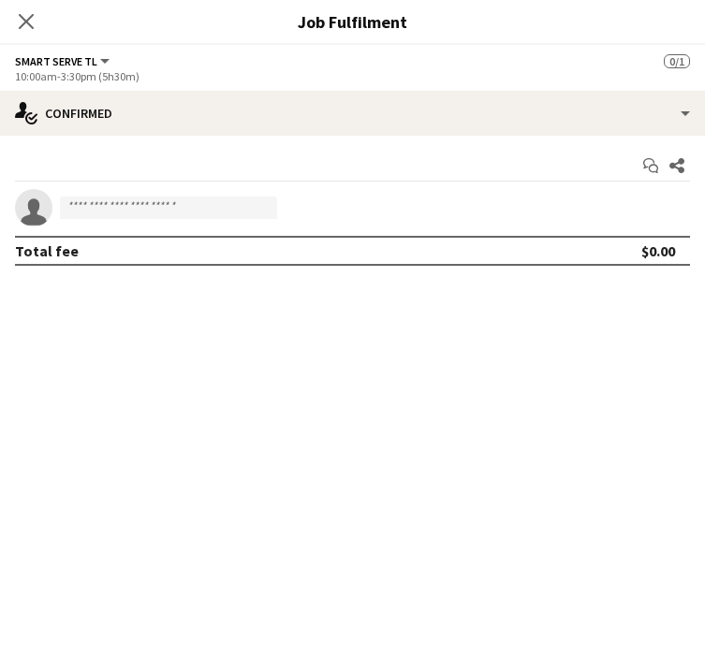
click at [172, 227] on app-confirmed-crew "single-neutral-actions Total fee $0.00" at bounding box center [352, 227] width 705 height 77
click at [172, 211] on input at bounding box center [168, 208] width 217 height 22
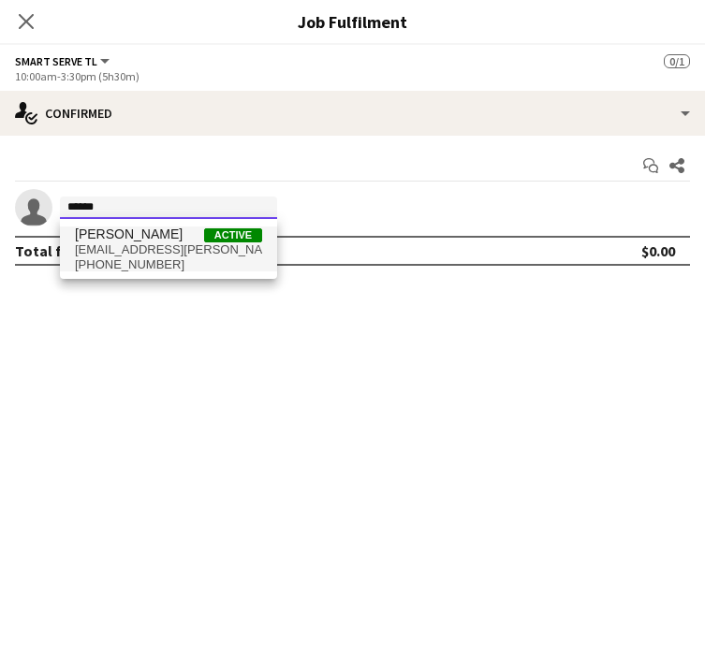
type input "******"
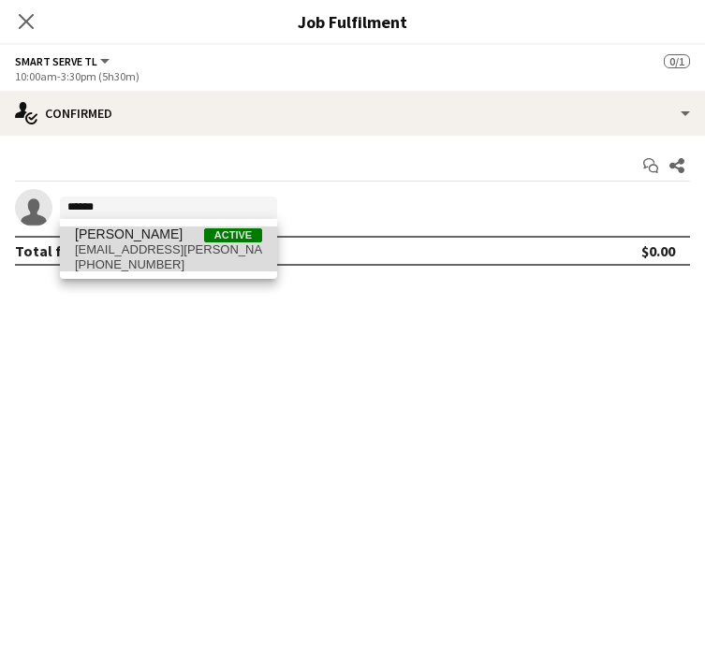
click at [148, 242] on span "[EMAIL_ADDRESS][PERSON_NAME][DOMAIN_NAME]" at bounding box center [168, 249] width 187 height 15
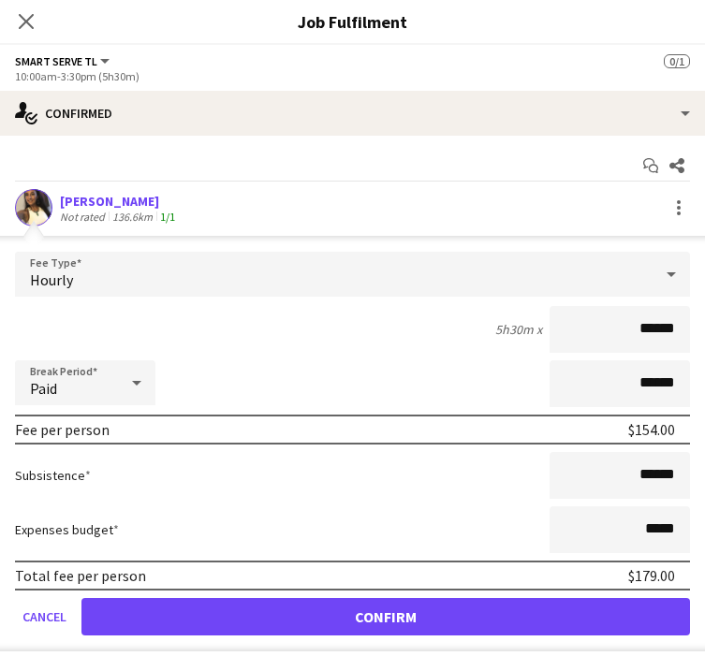
scroll to position [15, 0]
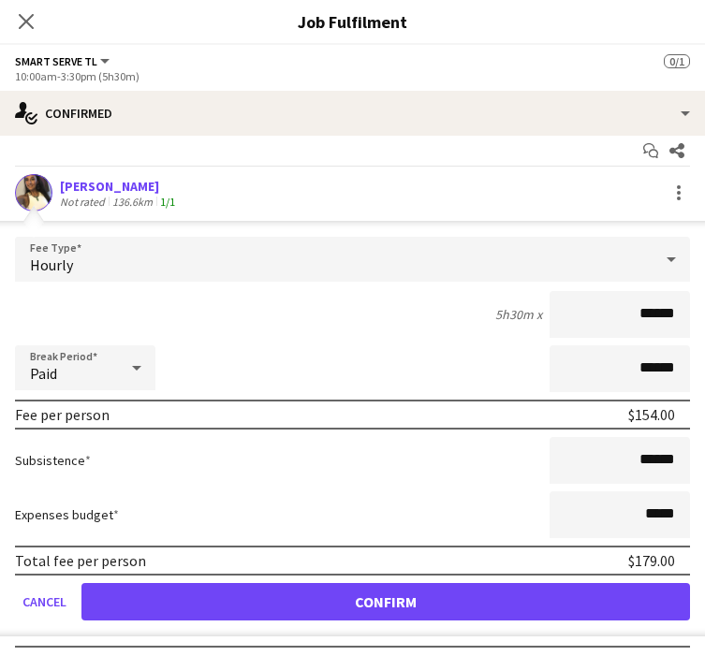
type input "******"
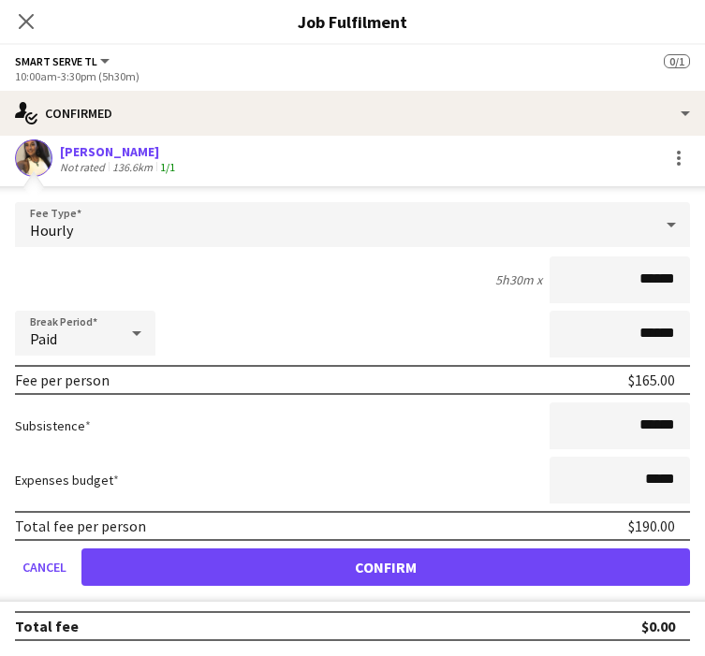
scroll to position [12, 0]
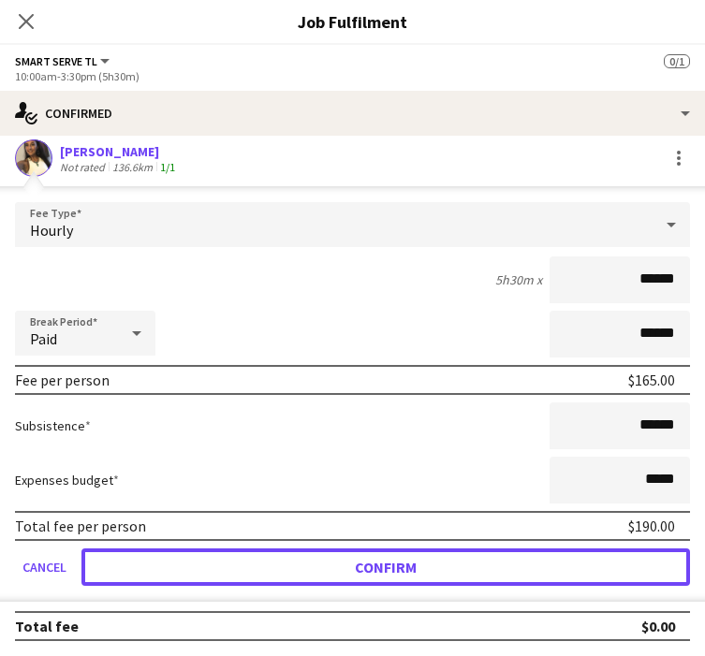
click at [437, 566] on button "Confirm" at bounding box center [385, 567] width 608 height 37
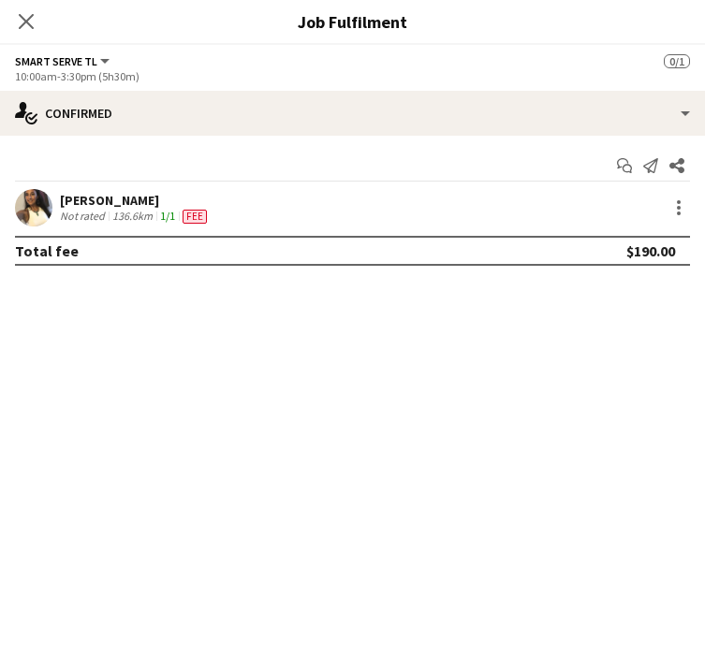
scroll to position [0, 0]
click at [29, 24] on icon at bounding box center [26, 21] width 18 height 18
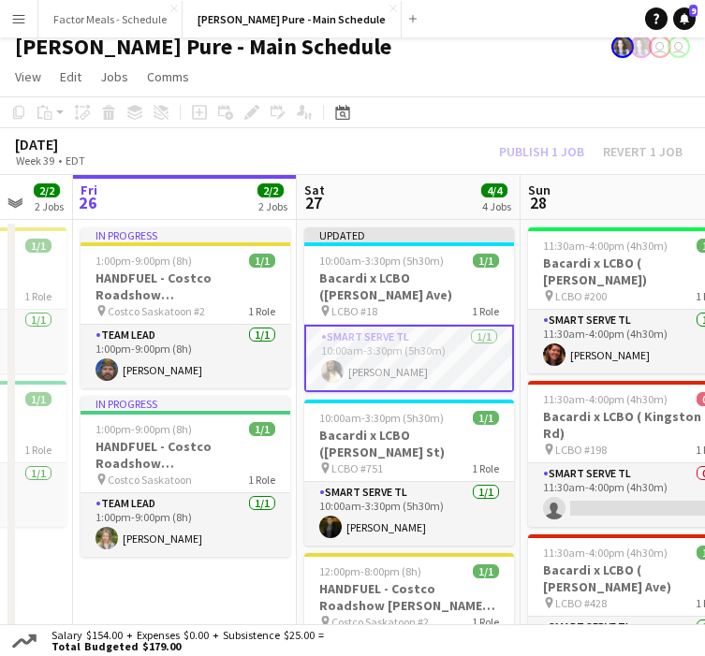
click at [363, 346] on app-card-role "Smart Serve TL 1/1 10:00am-3:30pm (5h30m) Laurel Simon" at bounding box center [409, 358] width 210 height 67
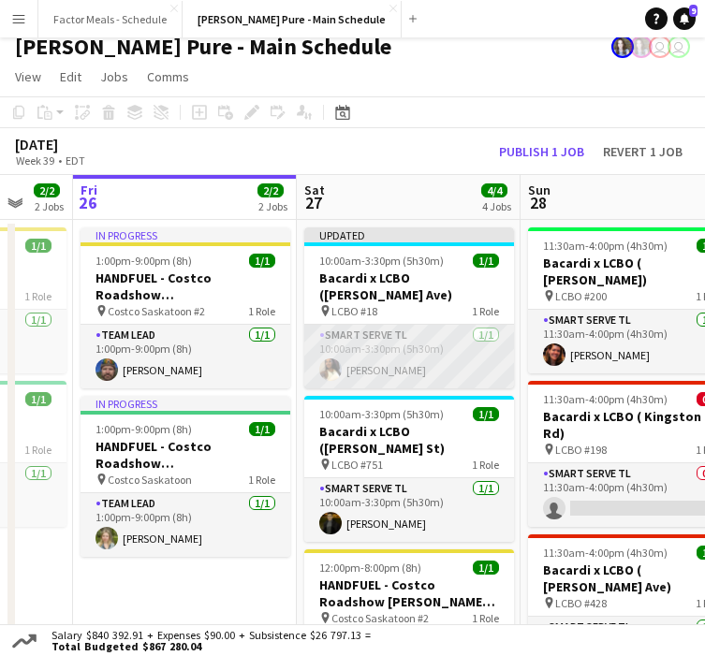
click at [362, 345] on app-card-role "Smart Serve TL 1/1 10:00am-3:30pm (5h30m) Laurel Simon" at bounding box center [409, 357] width 210 height 64
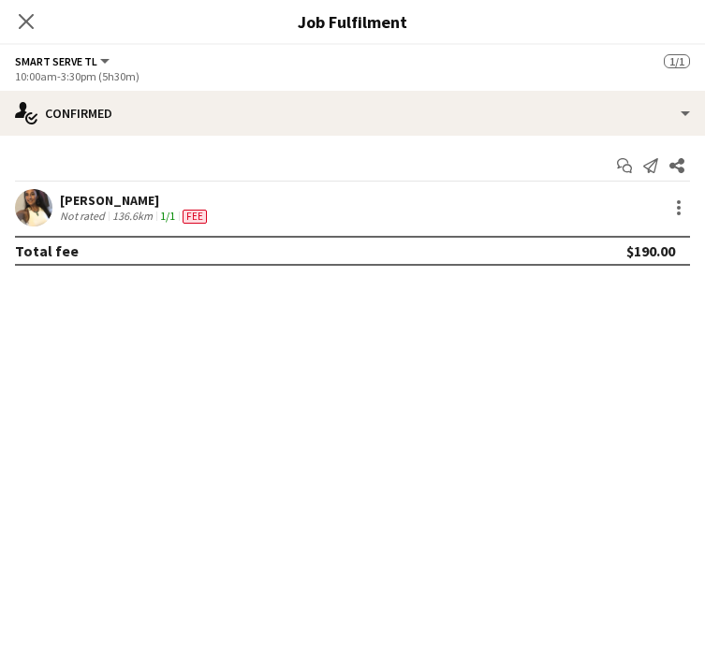
click at [195, 219] on span "Fee" at bounding box center [195, 217] width 24 height 14
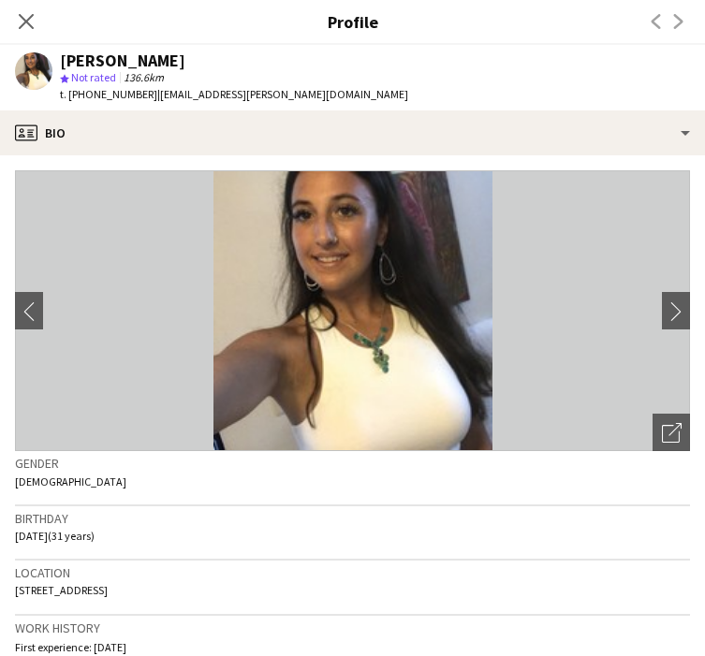
scroll to position [2, 0]
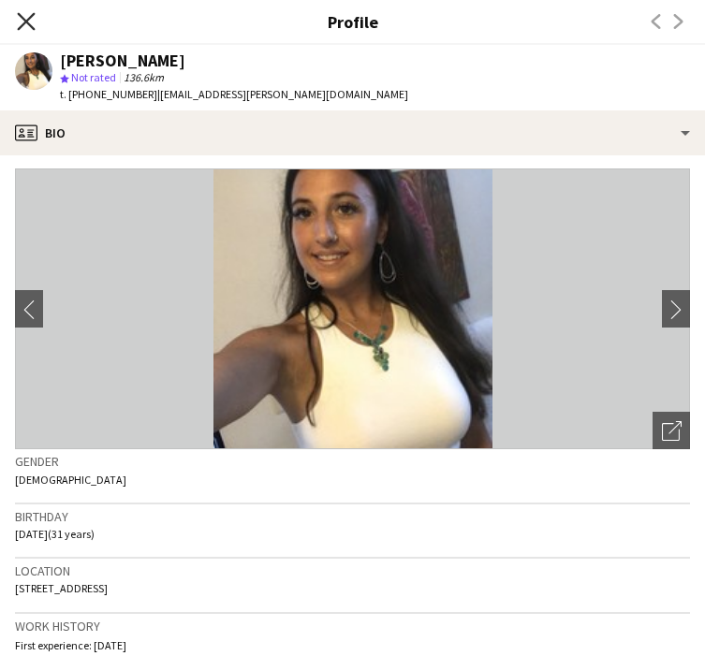
click at [26, 30] on icon "Close pop-in" at bounding box center [26, 21] width 18 height 18
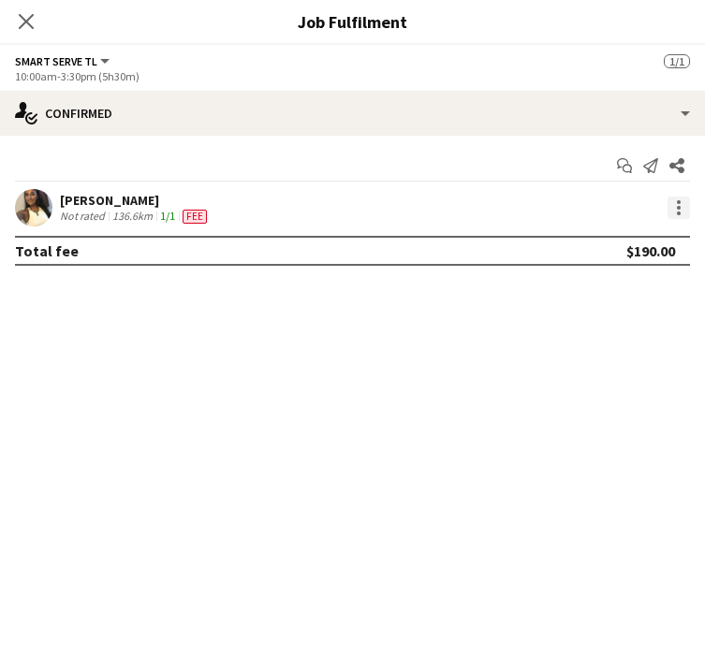
click at [675, 206] on div at bounding box center [678, 208] width 22 height 22
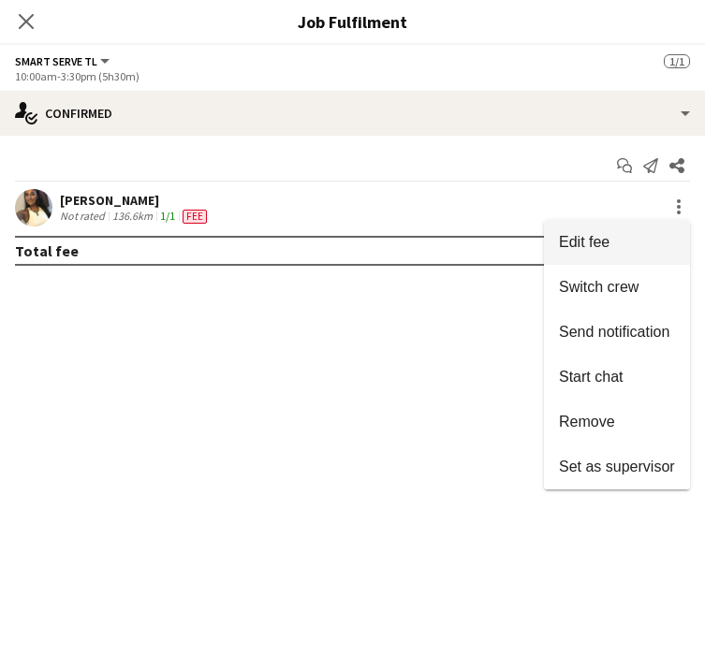
click at [625, 230] on button "Edit fee" at bounding box center [617, 242] width 146 height 45
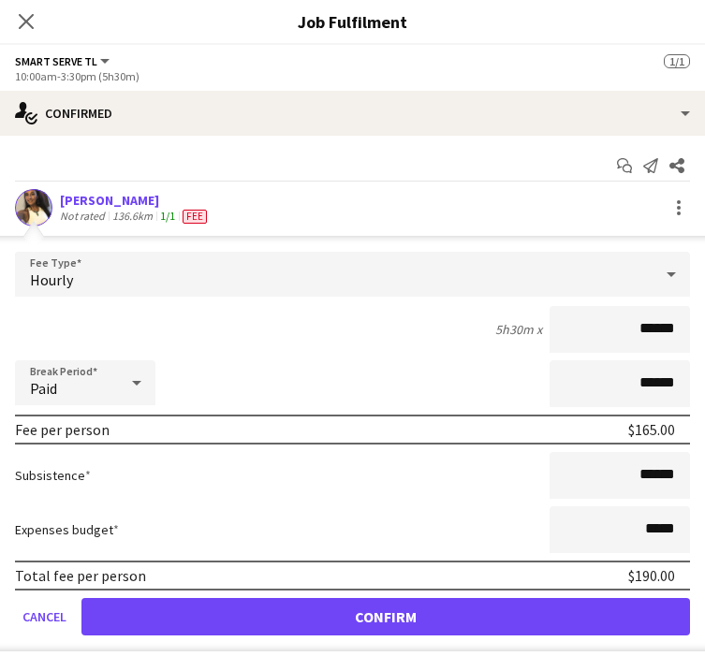
click at [352, 368] on div "Break Period Paid ******" at bounding box center [352, 383] width 675 height 47
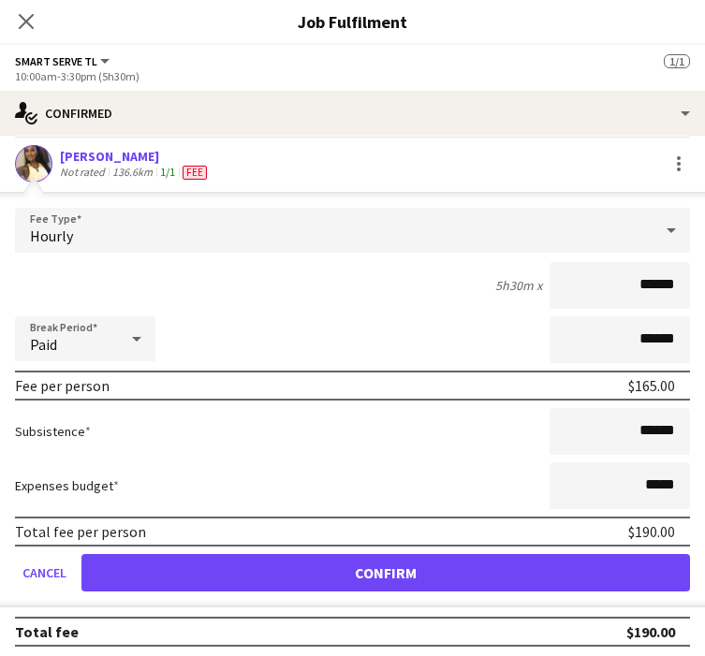
scroll to position [50, 0]
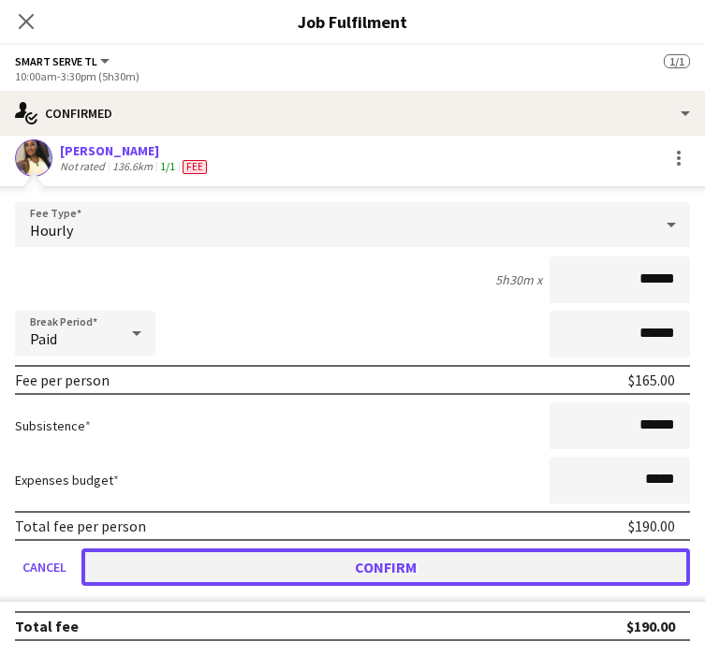
click at [301, 566] on button "Confirm" at bounding box center [385, 567] width 608 height 37
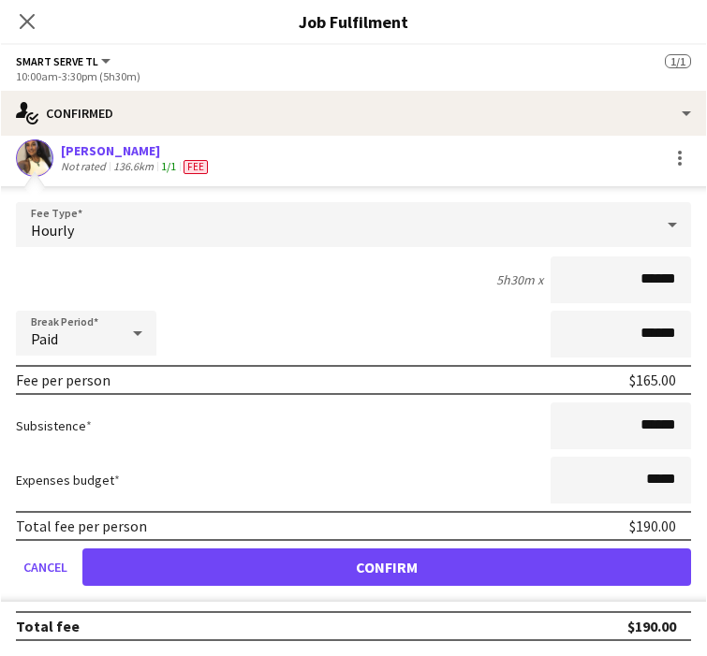
scroll to position [0, 0]
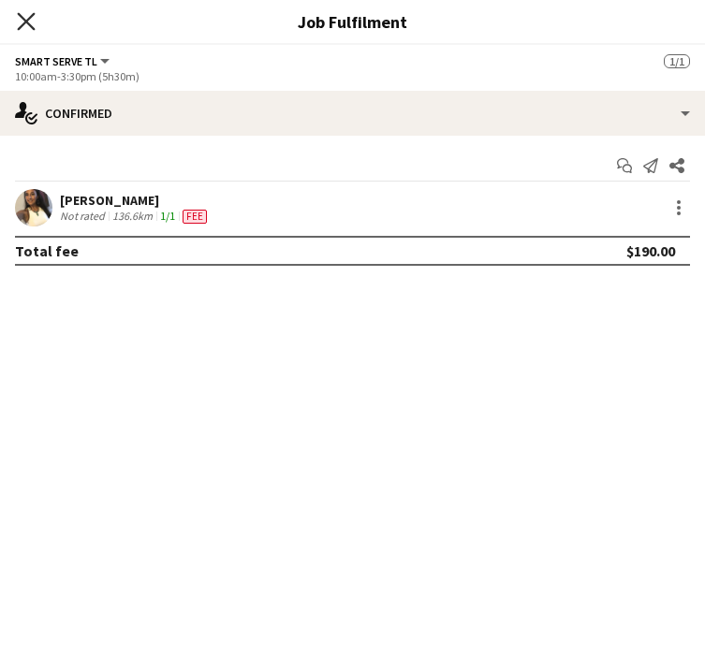
click at [21, 20] on icon "Close pop-in" at bounding box center [26, 21] width 18 height 18
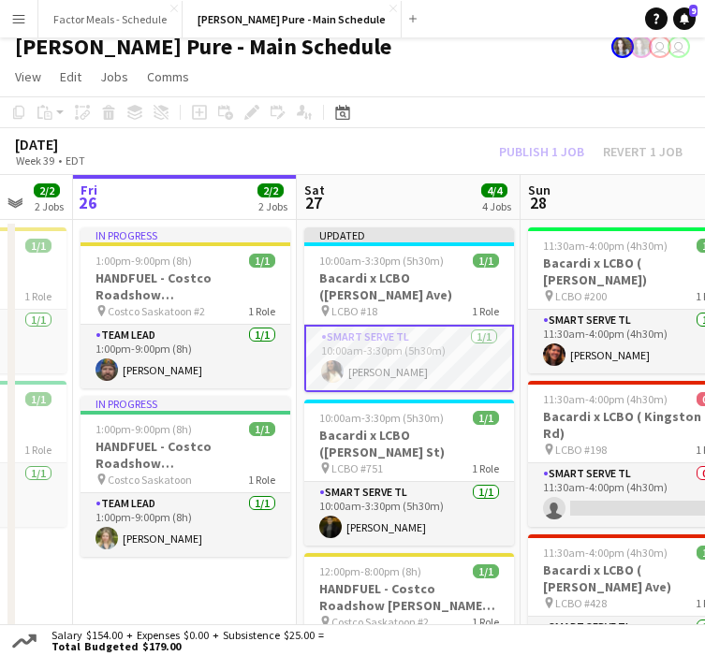
click at [460, 182] on app-board-header-date "Sat 27 4/4 4 Jobs" at bounding box center [409, 197] width 224 height 45
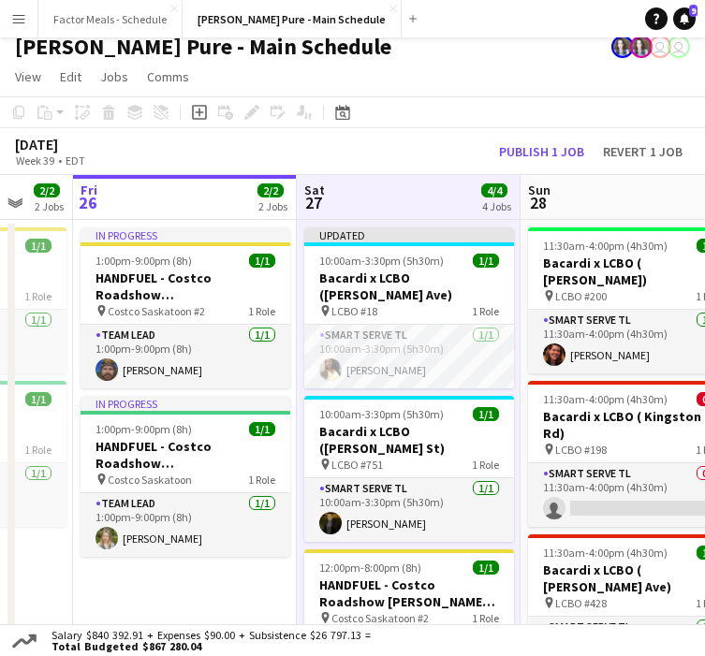
click at [397, 169] on div "[DATE] Week 39 • EDT Publish 1 job Revert 1 job" at bounding box center [352, 151] width 705 height 47
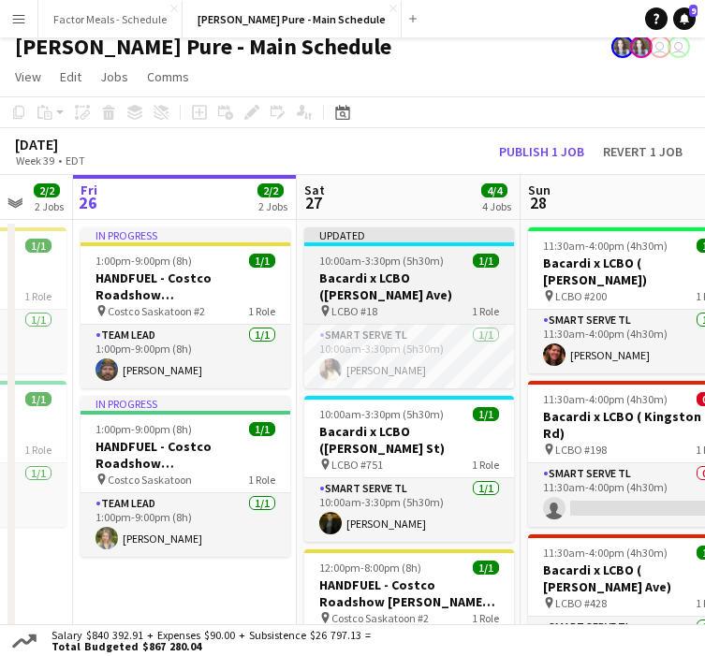
click at [371, 246] on app-job-card "Updated 10:00am-3:30pm (5h30m) 1/1 Bacardi x LCBO (Hanna Ave) pin LCBO #18 1 Ro…" at bounding box center [409, 307] width 210 height 161
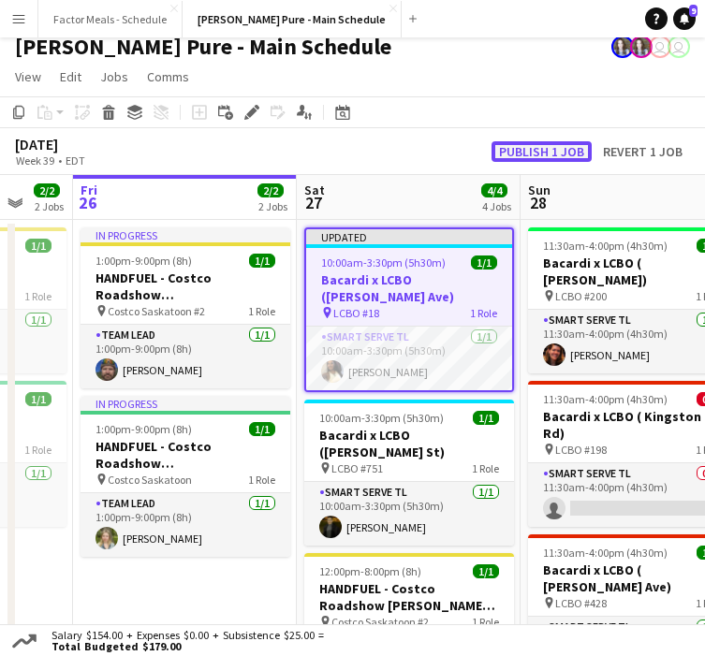
click at [520, 153] on button "Publish 1 job" at bounding box center [541, 151] width 100 height 21
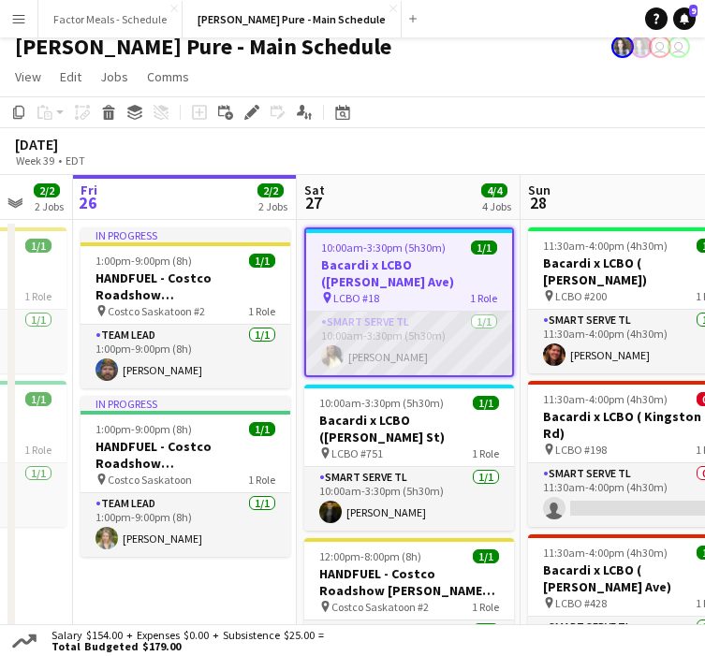
click at [364, 318] on app-card-role "Smart Serve TL 1/1 10:00am-3:30pm (5h30m) Laurel Simon" at bounding box center [409, 344] width 206 height 64
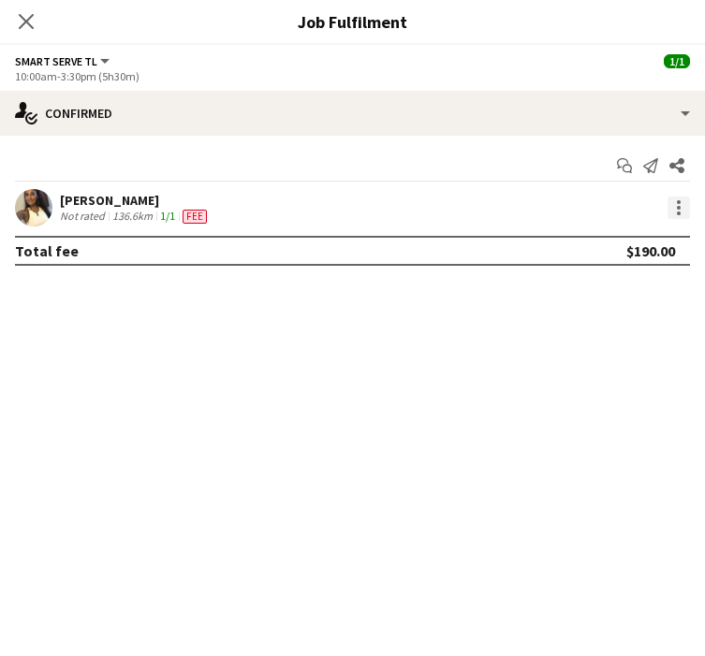
click at [670, 206] on div at bounding box center [678, 208] width 22 height 22
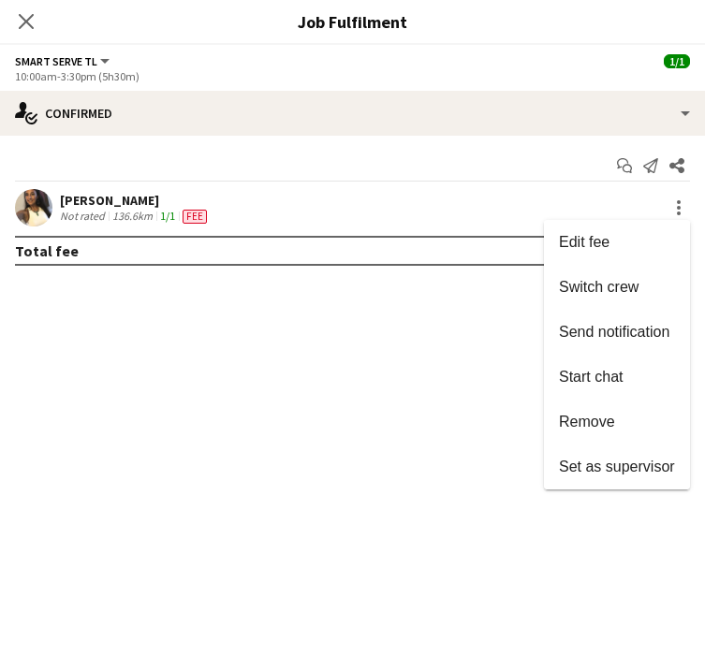
click at [117, 201] on div at bounding box center [352, 328] width 705 height 656
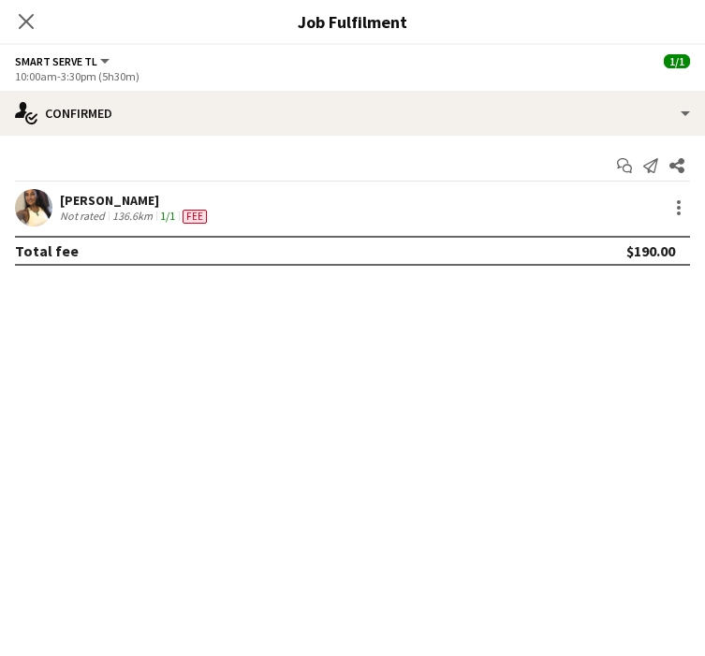
click at [105, 201] on div "[PERSON_NAME]" at bounding box center [135, 200] width 151 height 17
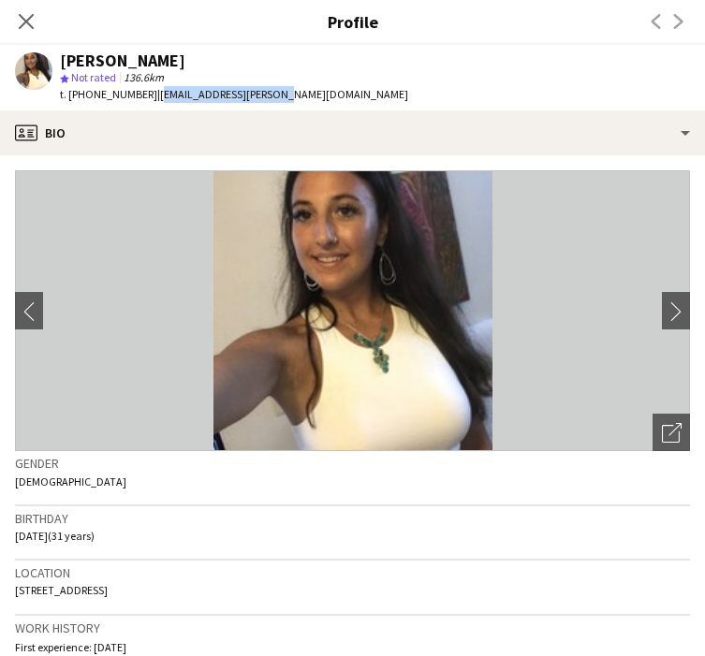
drag, startPoint x: 199, startPoint y: 92, endPoint x: 145, endPoint y: 97, distance: 54.6
click at [144, 97] on app-profile-header "Laurel Simon star Not rated 136.6km t. +14169029465 | laurelsimon@rogers.com" at bounding box center [352, 78] width 705 height 66
copy span "[EMAIL_ADDRESS][PERSON_NAME][DOMAIN_NAME]"
click at [26, 22] on icon at bounding box center [26, 21] width 18 height 18
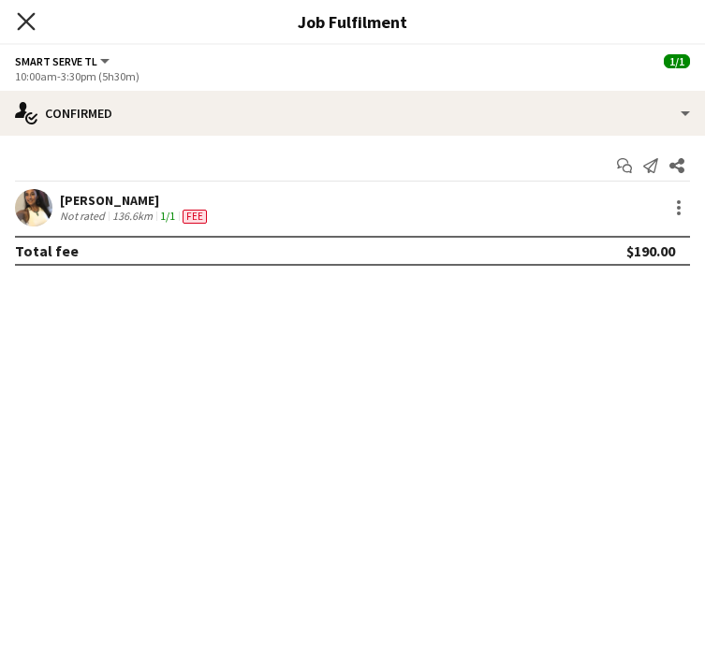
click at [27, 17] on icon "Close pop-in" at bounding box center [26, 21] width 18 height 18
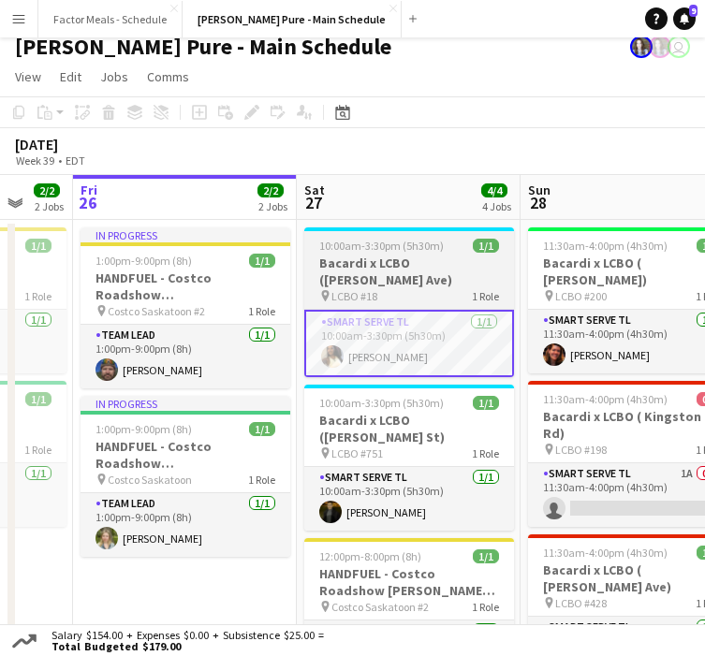
click at [412, 264] on h3 "Bacardi x LCBO ([PERSON_NAME] Ave)" at bounding box center [409, 272] width 210 height 34
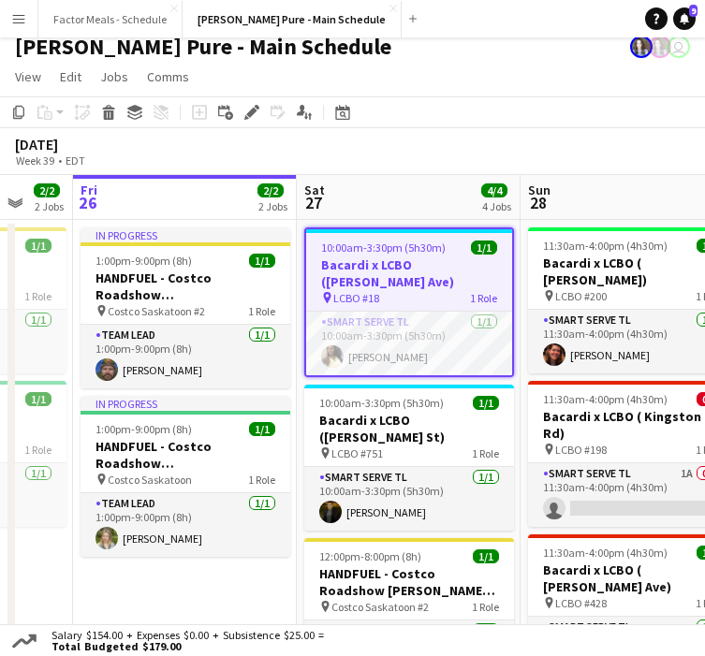
click at [412, 264] on h3 "Bacardi x LCBO ([PERSON_NAME] Ave)" at bounding box center [409, 273] width 206 height 34
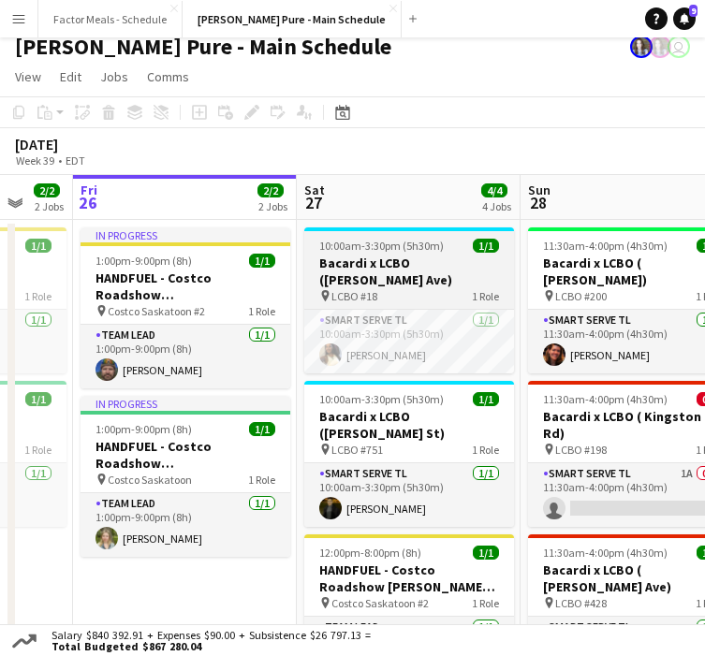
click at [412, 264] on h3 "Bacardi x LCBO ([PERSON_NAME] Ave)" at bounding box center [409, 272] width 210 height 34
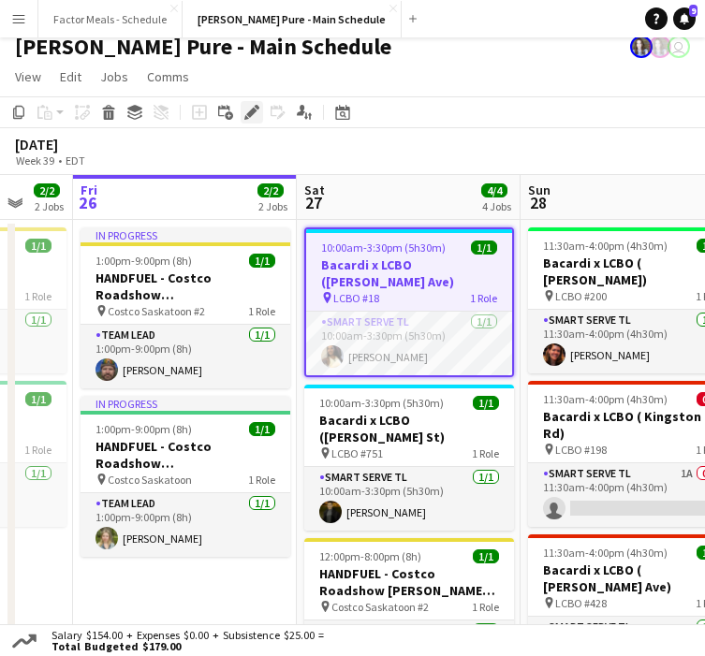
click at [251, 118] on icon "Edit" at bounding box center [251, 112] width 15 height 15
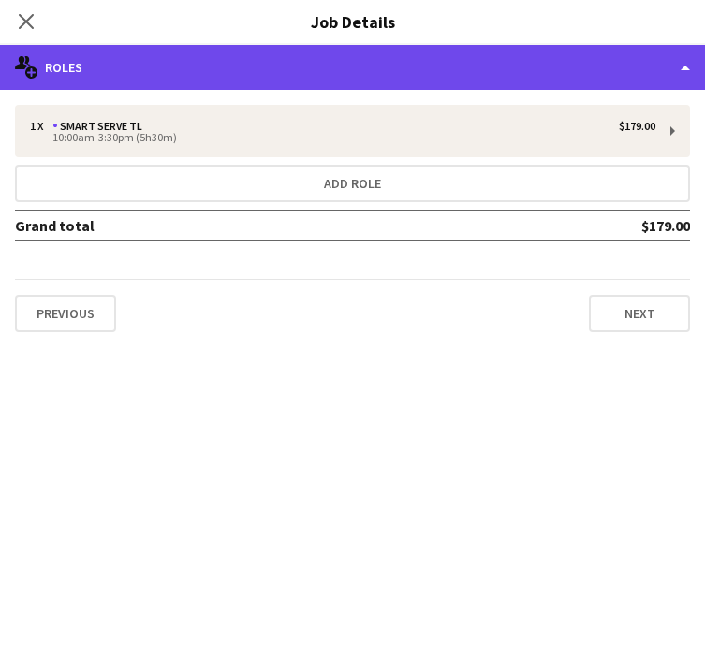
click at [244, 52] on div "multiple-users-add Roles" at bounding box center [352, 67] width 705 height 45
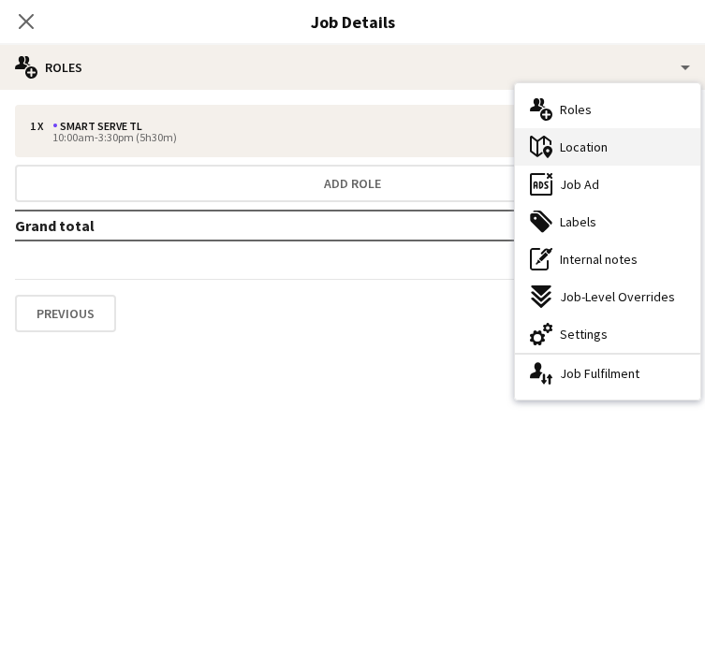
click at [563, 162] on div "maps-pin-1 Location" at bounding box center [607, 146] width 185 height 37
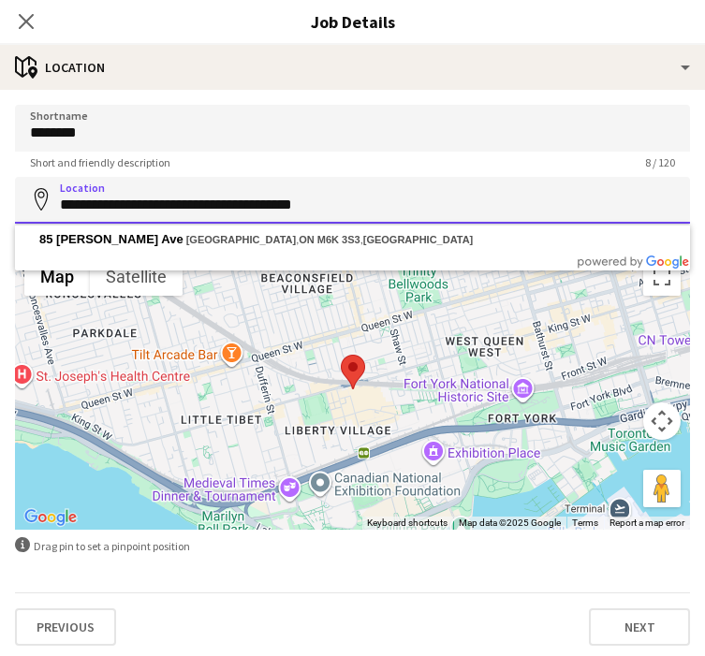
drag, startPoint x: 367, startPoint y: 201, endPoint x: 77, endPoint y: 169, distance: 292.0
click at [77, 169] on form "**********" at bounding box center [352, 375] width 705 height 541
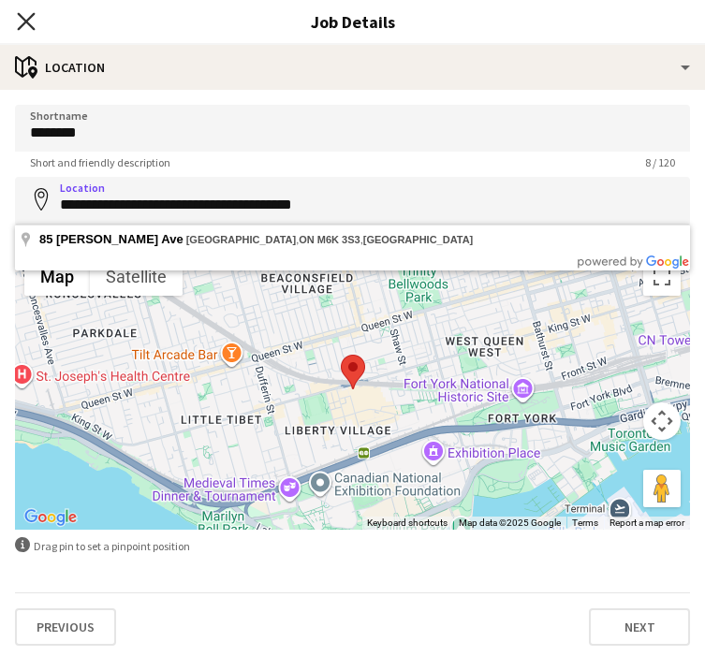
click at [26, 18] on icon "Close pop-in" at bounding box center [26, 21] width 18 height 18
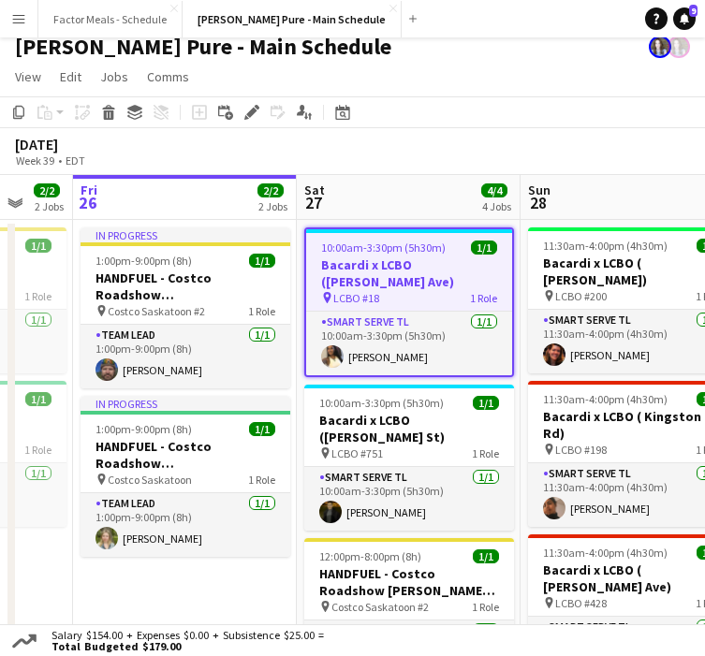
click at [424, 196] on app-board-header-date "Sat 27 4/4 4 Jobs" at bounding box center [409, 197] width 224 height 45
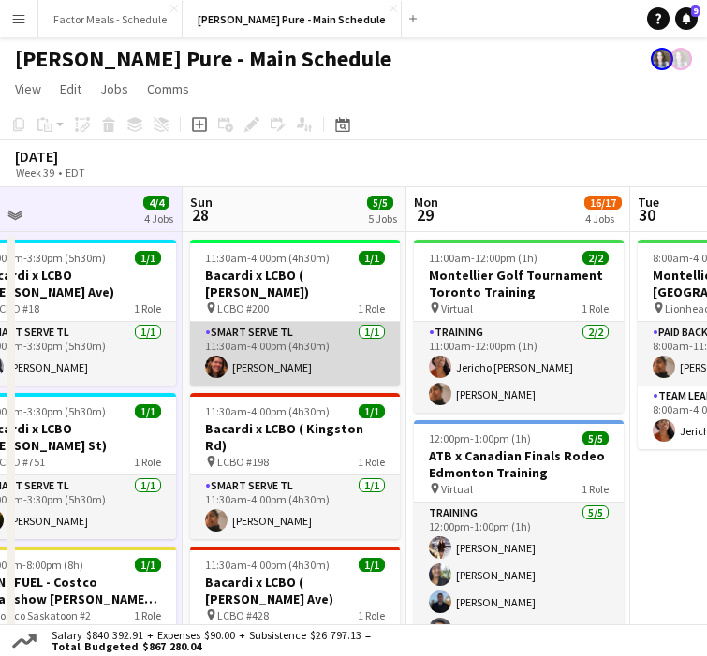
scroll to position [44, 0]
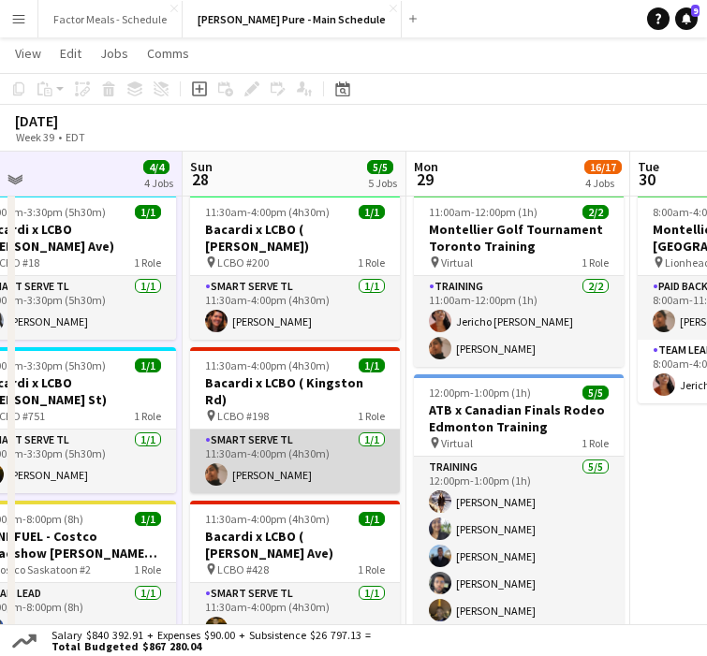
click at [235, 448] on app-card-role "Smart Serve TL 1/1 11:30am-4:00pm (4h30m) Navpreet Kaur" at bounding box center [295, 462] width 210 height 64
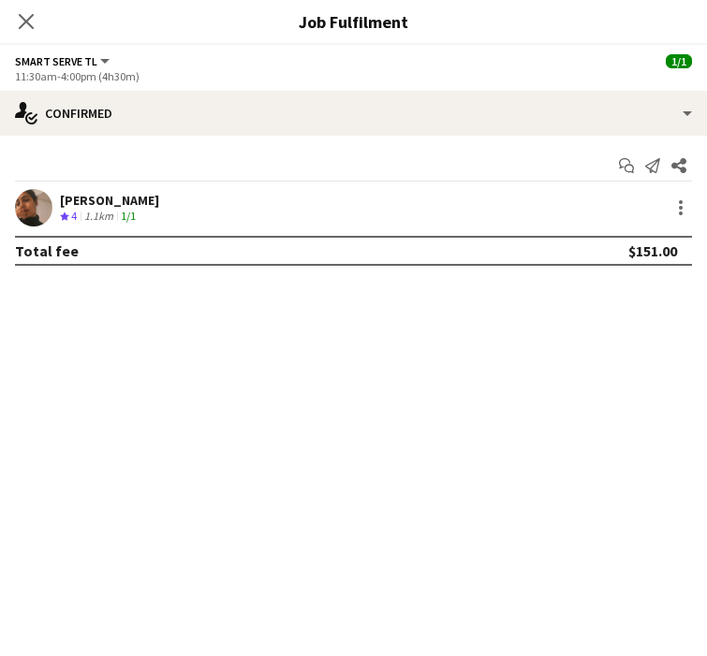
click at [46, 192] on div at bounding box center [33, 207] width 37 height 37
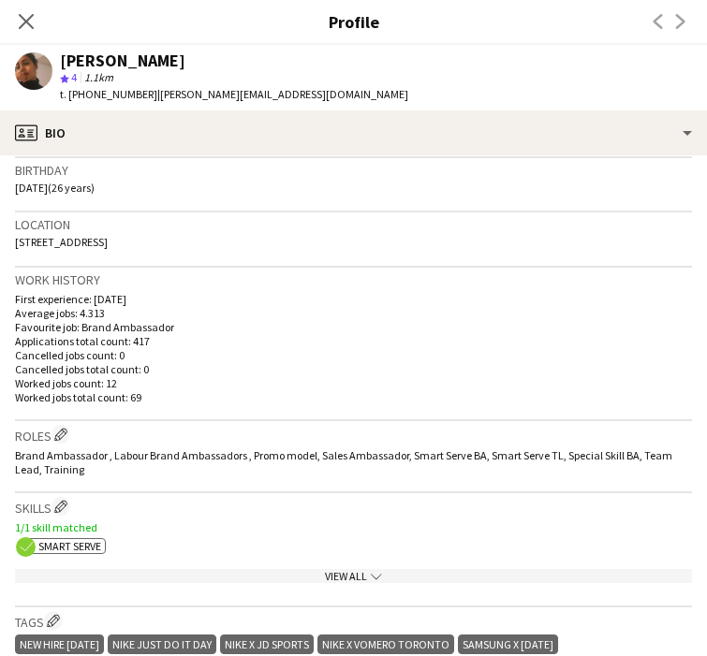
scroll to position [376, 0]
